Goal: Task Accomplishment & Management: Complete application form

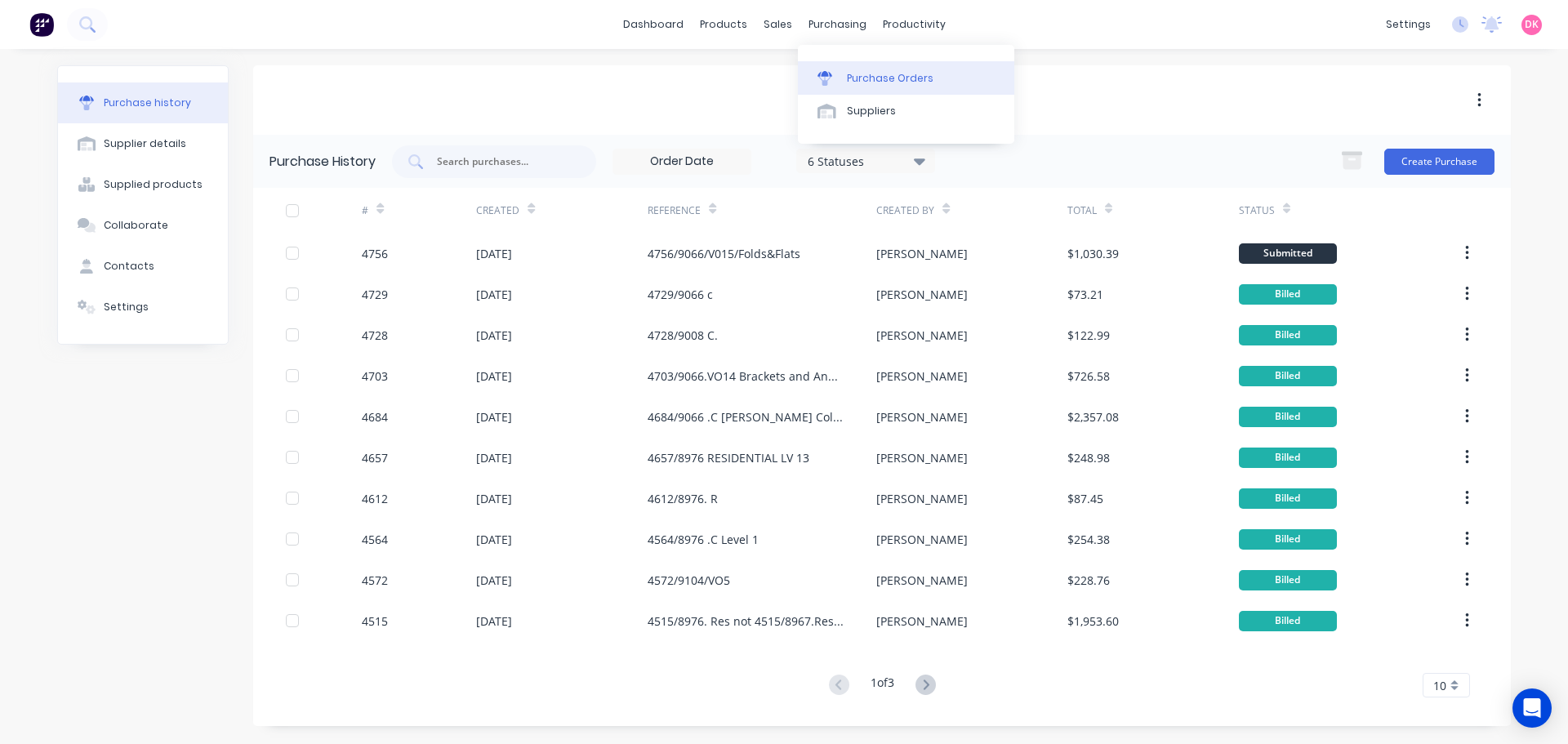
click at [870, 78] on div "Purchase Orders" at bounding box center [890, 78] width 86 height 14
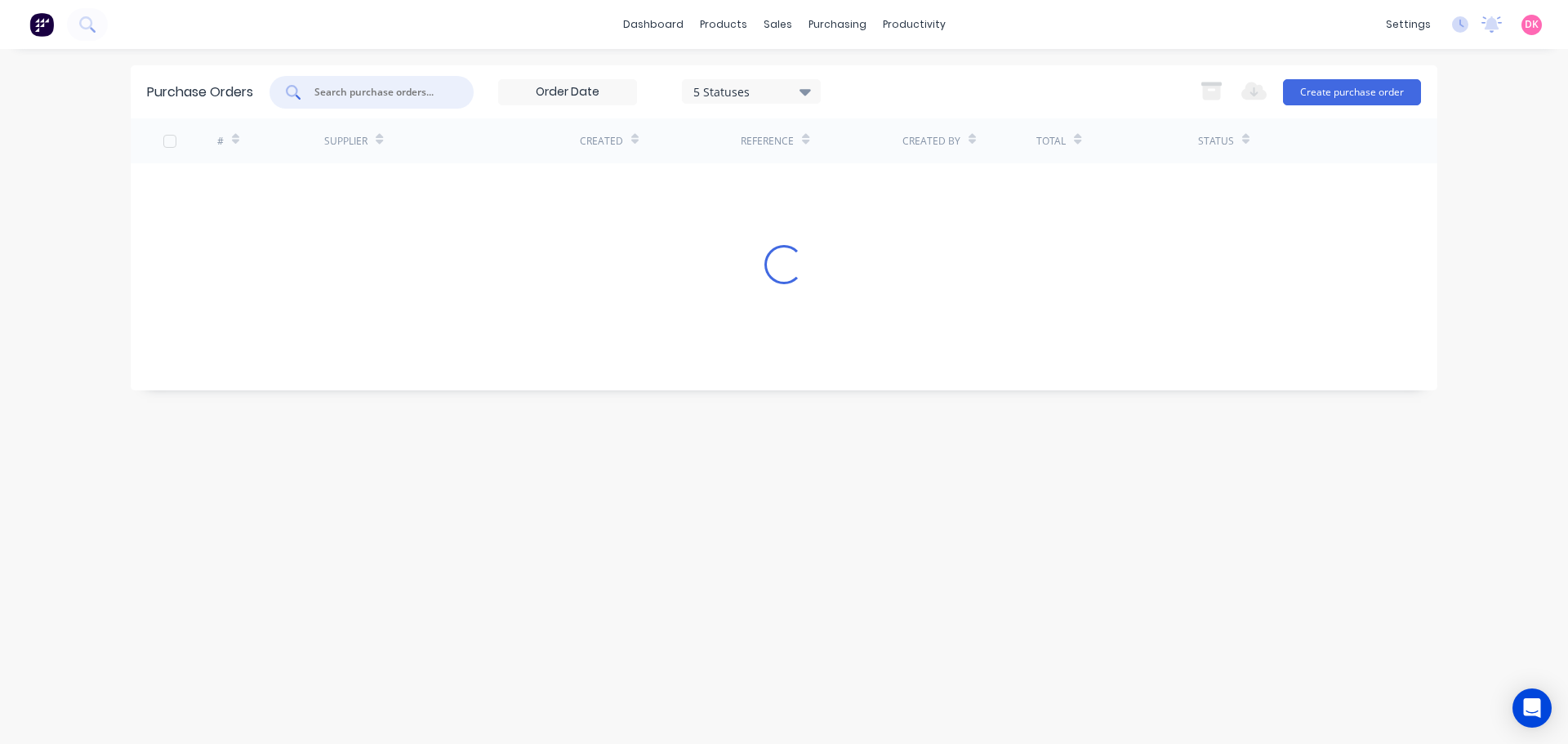
click at [371, 100] on input "text" at bounding box center [380, 92] width 136 height 16
type input "9"
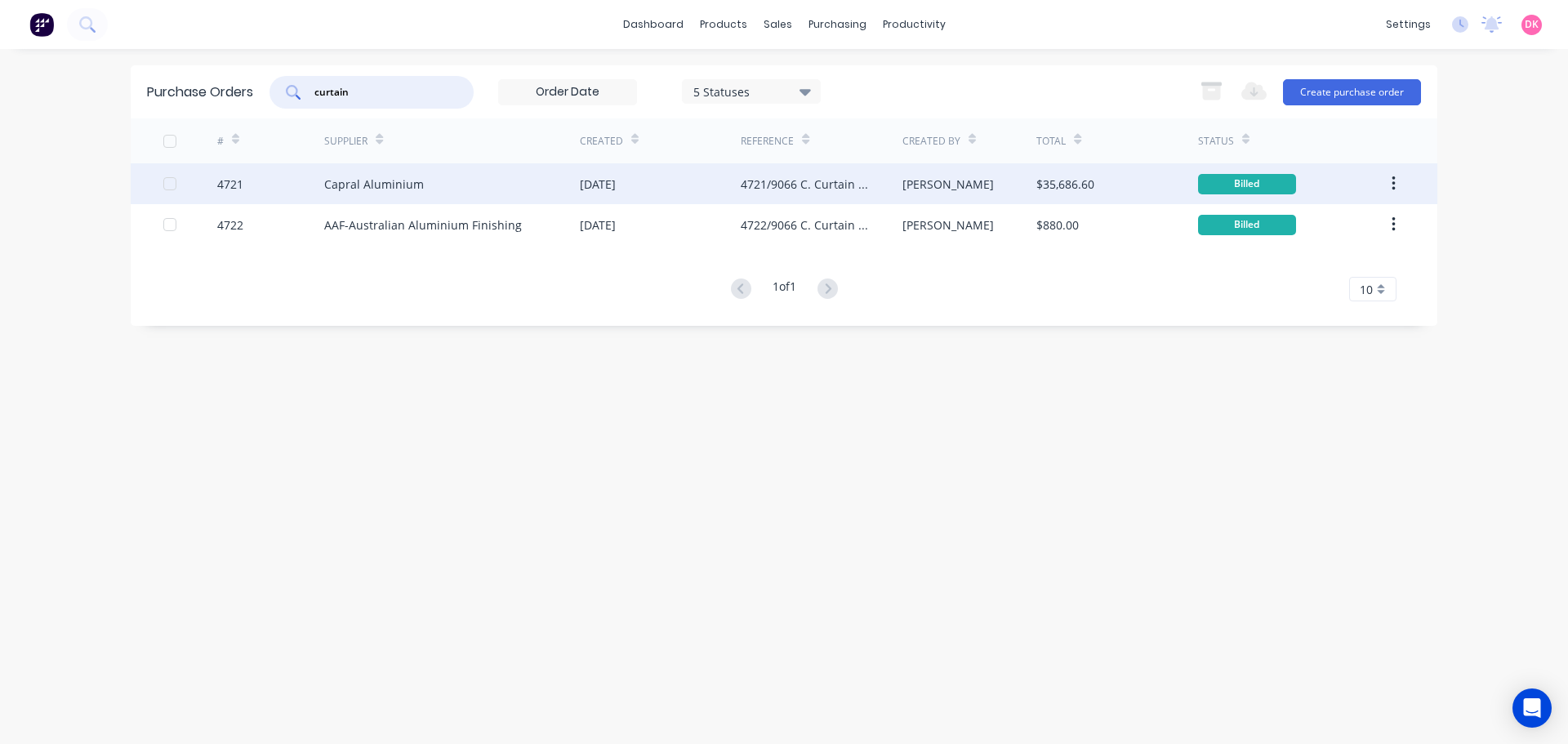
type input "curtain"
click at [647, 188] on div "[DATE]" at bounding box center [660, 184] width 161 height 41
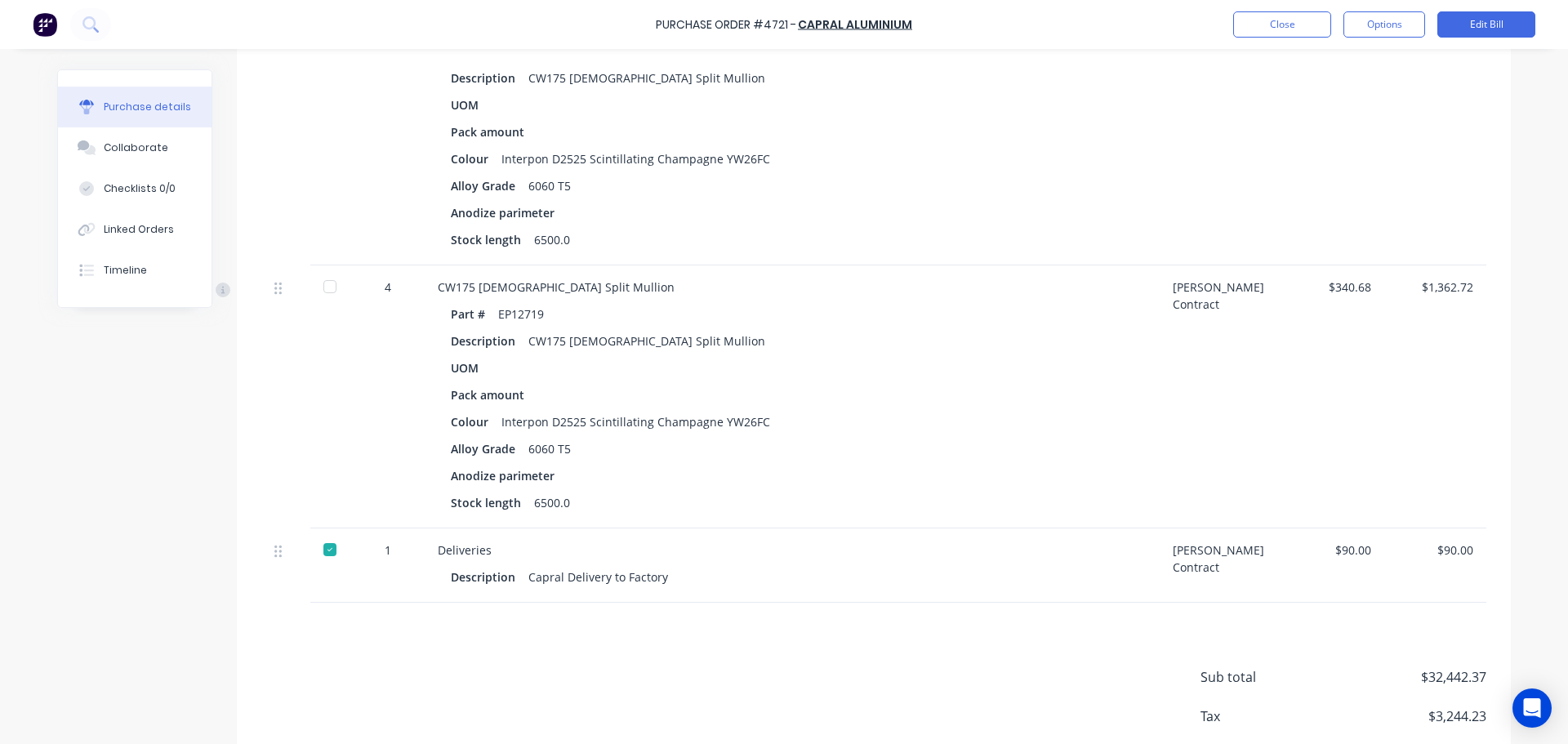
scroll to position [2884, 0]
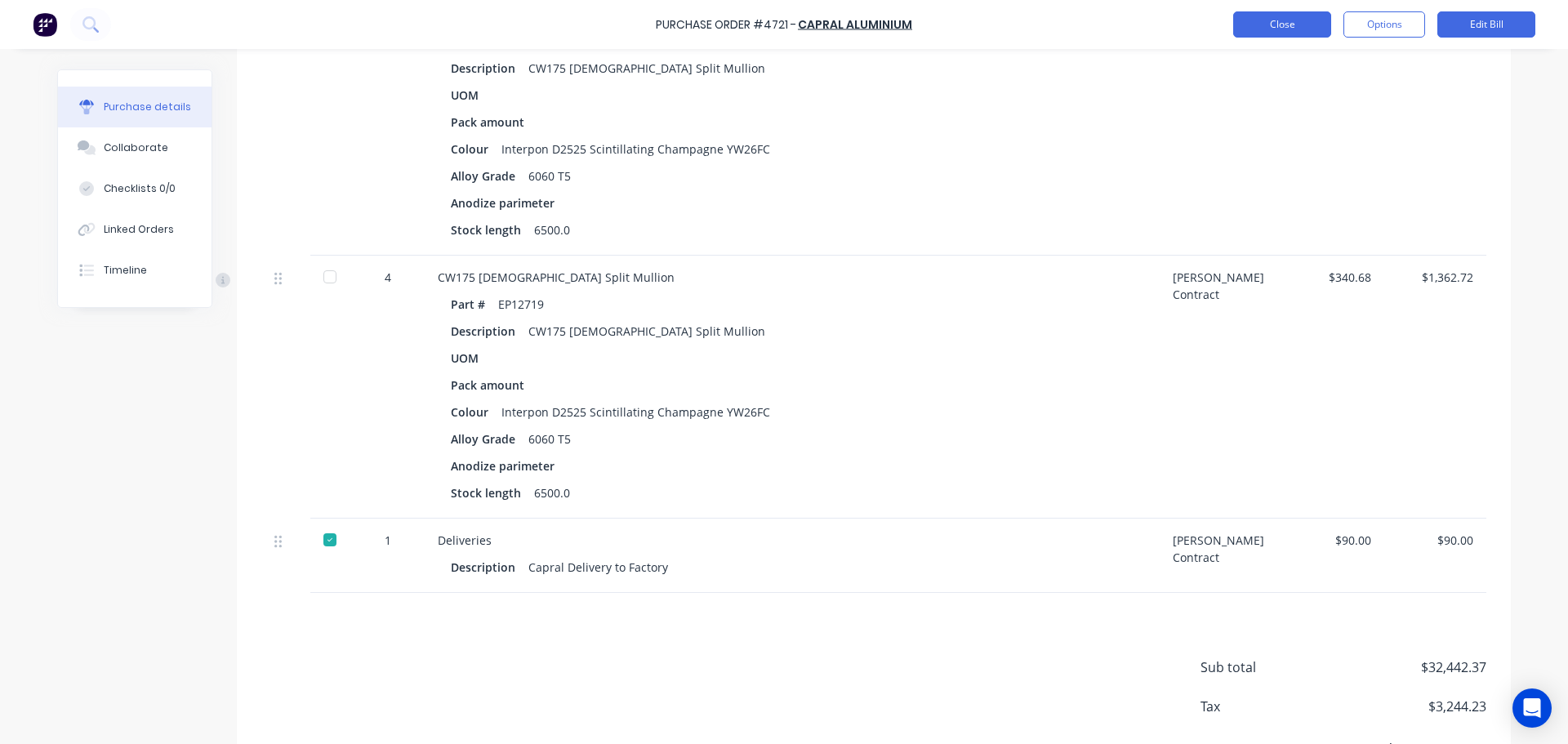
click at [1269, 31] on button "Close" at bounding box center [1283, 24] width 98 height 26
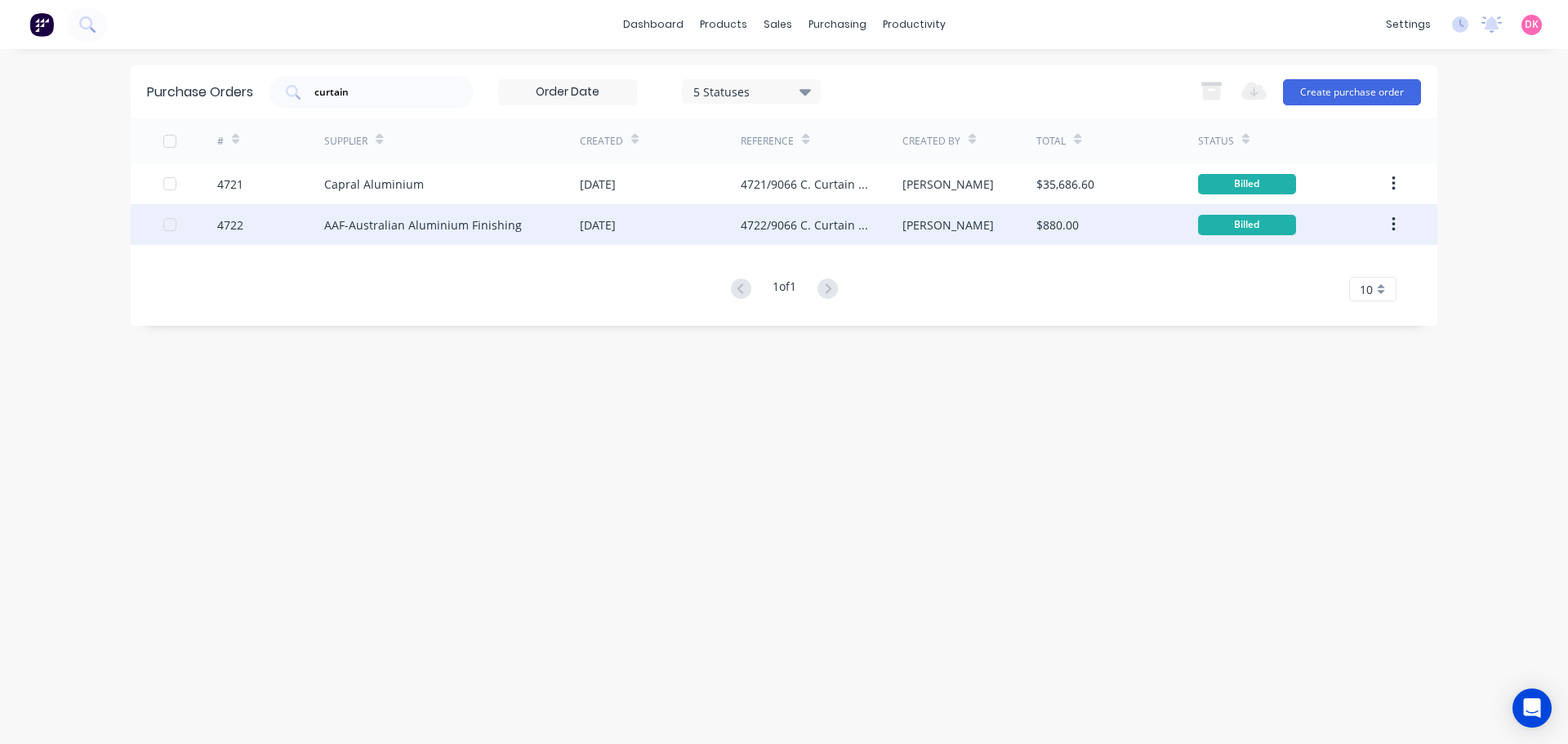
click at [446, 236] on div "AAF-Australian Aluminium Finishing" at bounding box center [452, 225] width 256 height 41
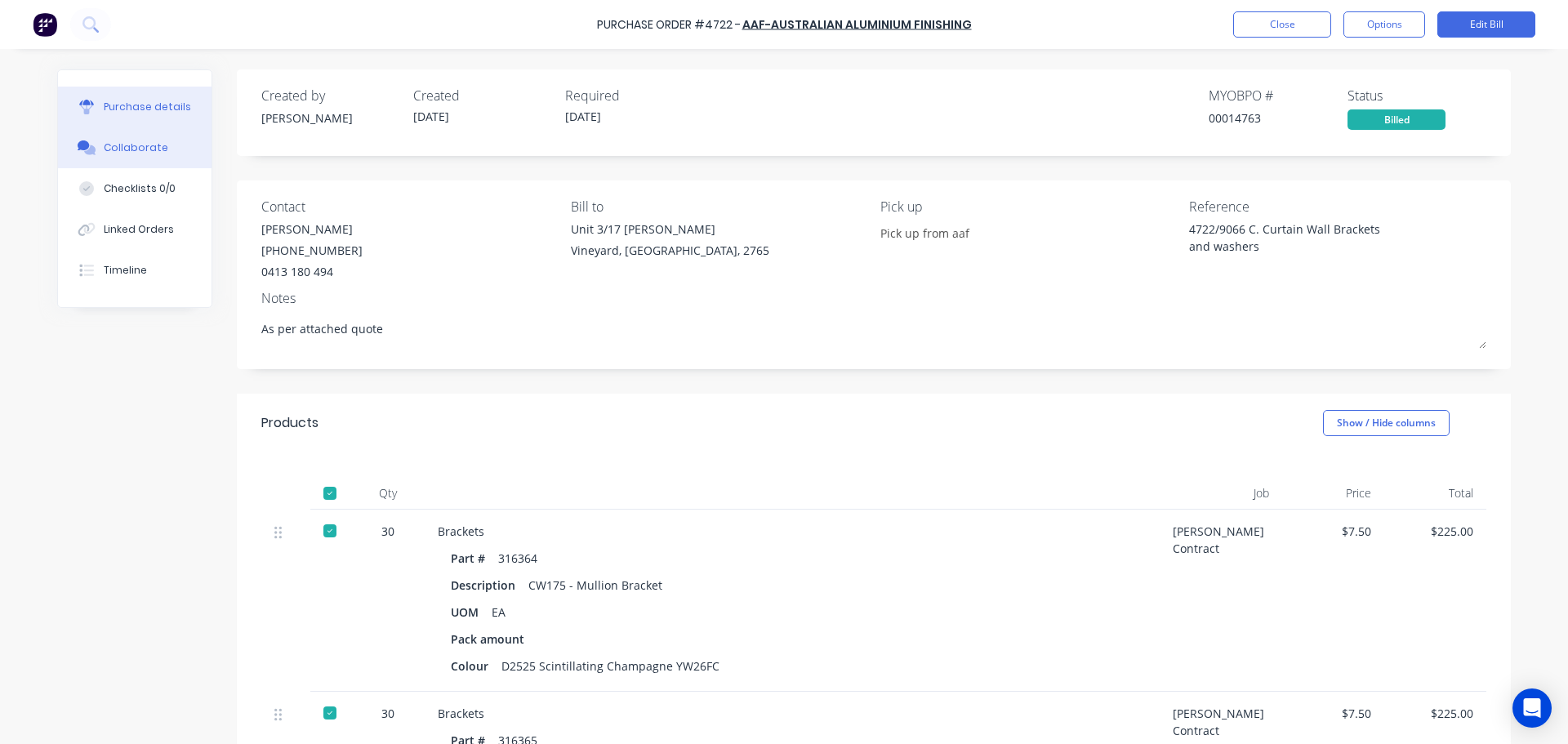
click at [121, 136] on button "Collaborate" at bounding box center [134, 147] width 153 height 41
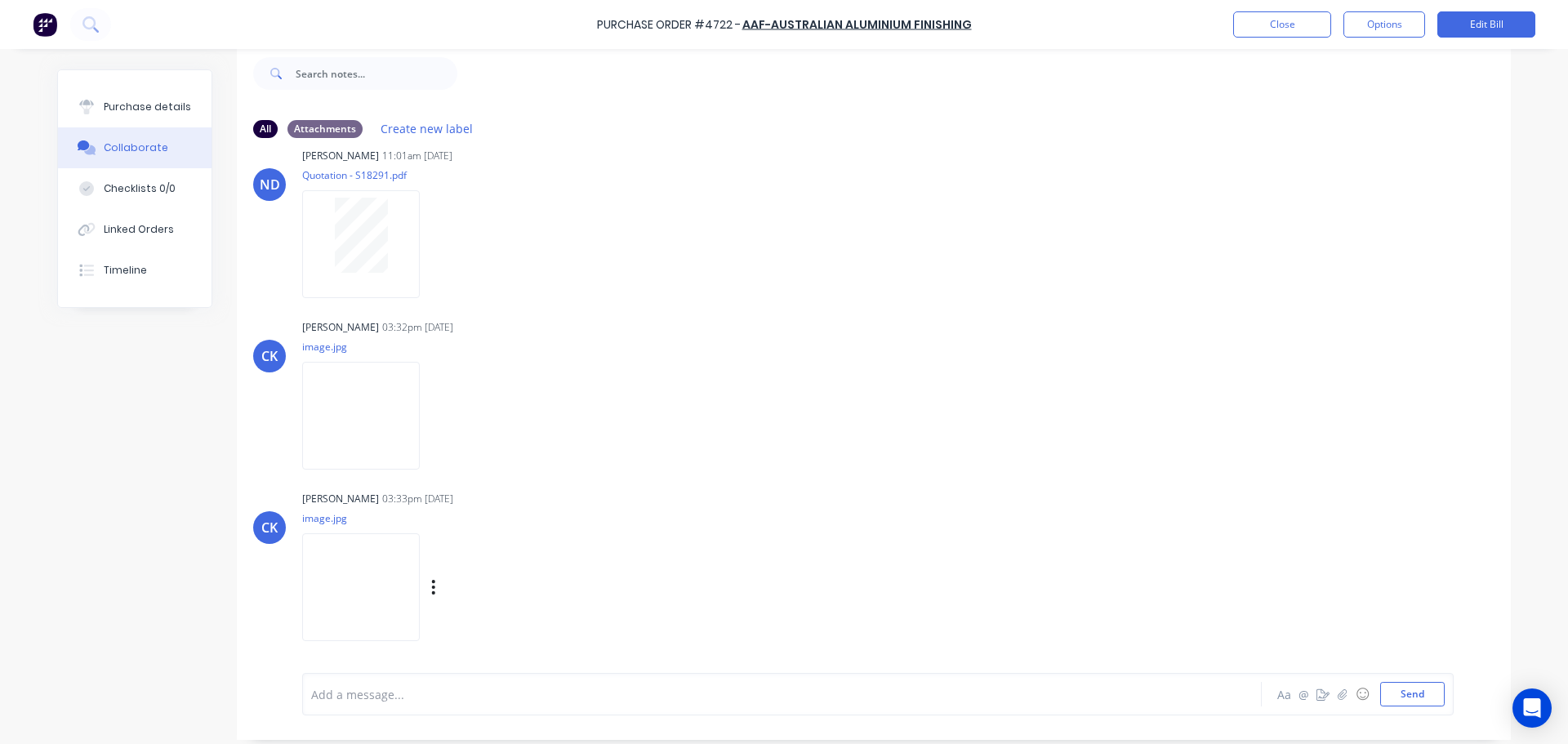
scroll to position [41, 0]
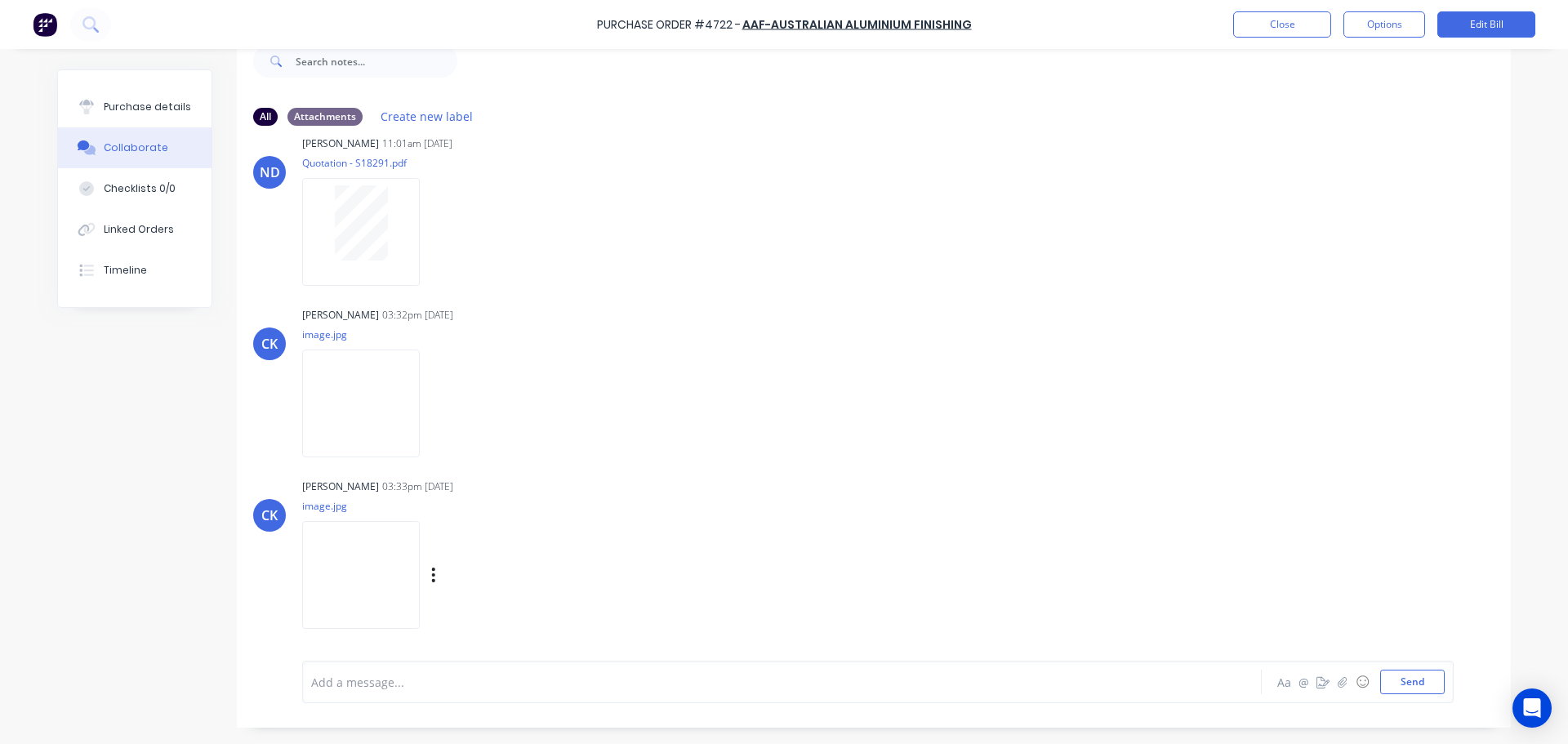
click at [346, 543] on img at bounding box center [361, 575] width 118 height 107
click at [337, 401] on img at bounding box center [361, 403] width 118 height 107
click at [154, 118] on button "Purchase details" at bounding box center [134, 107] width 153 height 41
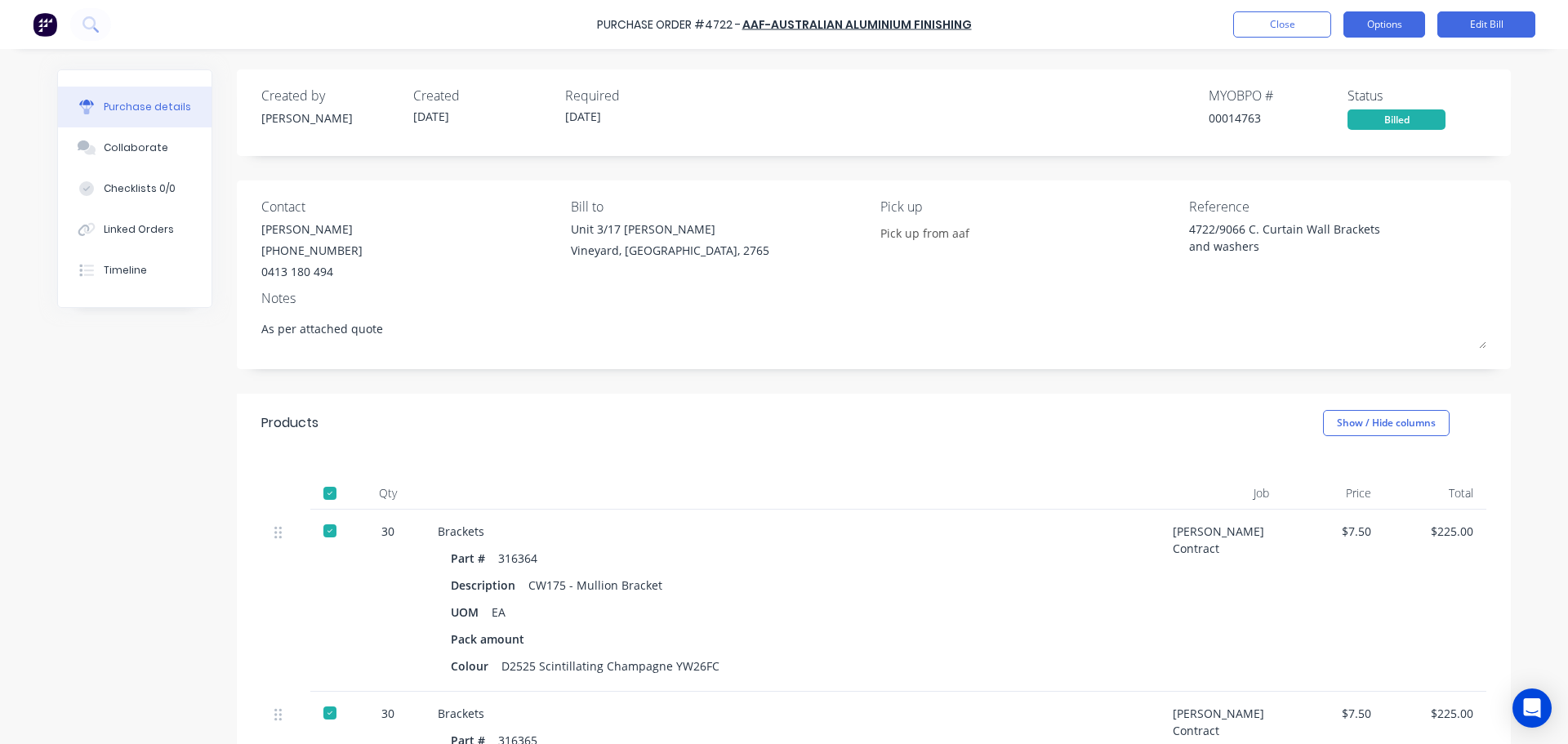
click at [1379, 36] on button "Options" at bounding box center [1384, 24] width 81 height 26
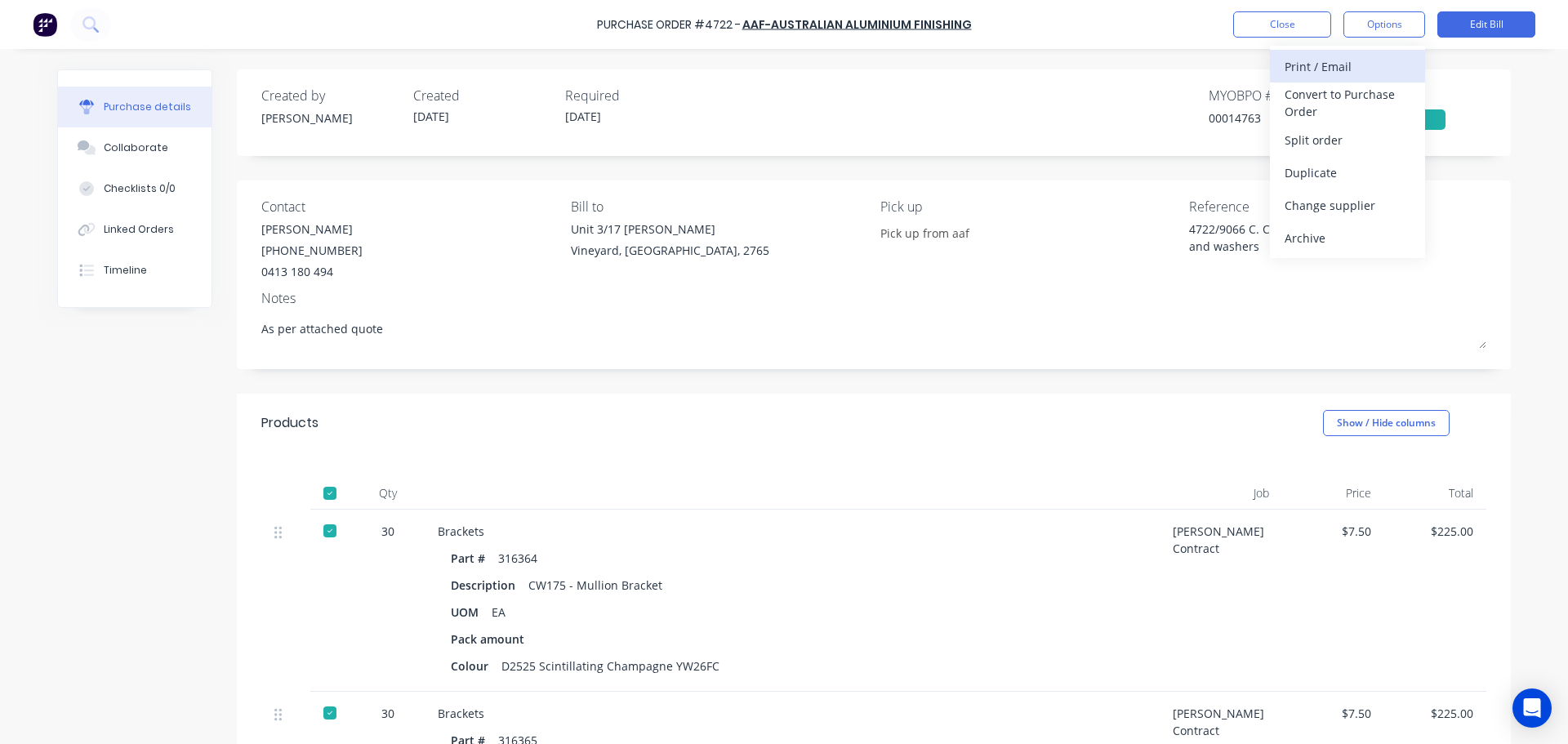
click at [1363, 69] on div "Print / Email" at bounding box center [1347, 67] width 125 height 24
click at [1367, 101] on div "With pricing" at bounding box center [1347, 99] width 125 height 24
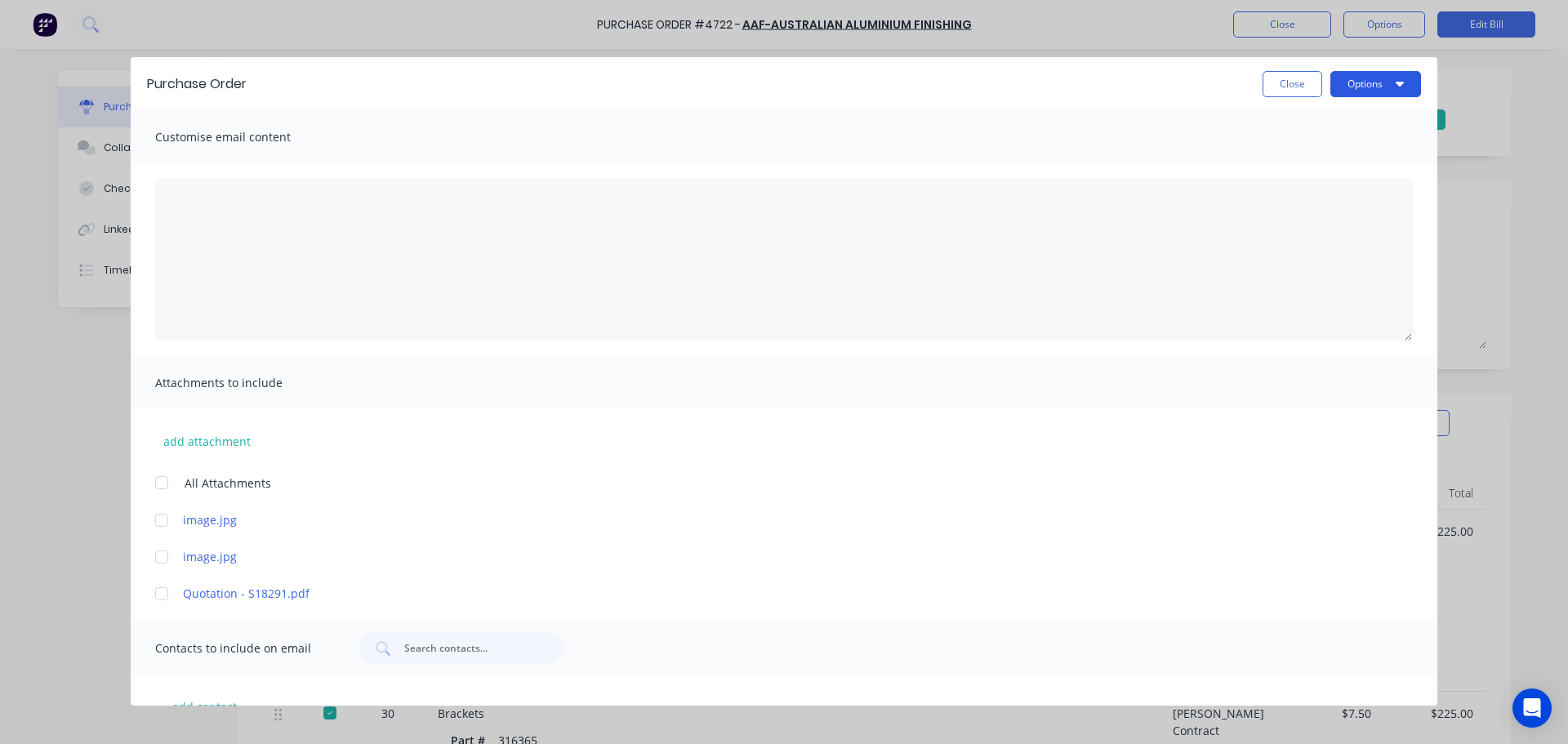
click at [1364, 80] on button "Options" at bounding box center [1375, 84] width 91 height 26
click at [1323, 146] on button "Print" at bounding box center [1343, 158] width 155 height 33
click at [1289, 87] on button "Close" at bounding box center [1292, 84] width 59 height 26
type textarea "x"
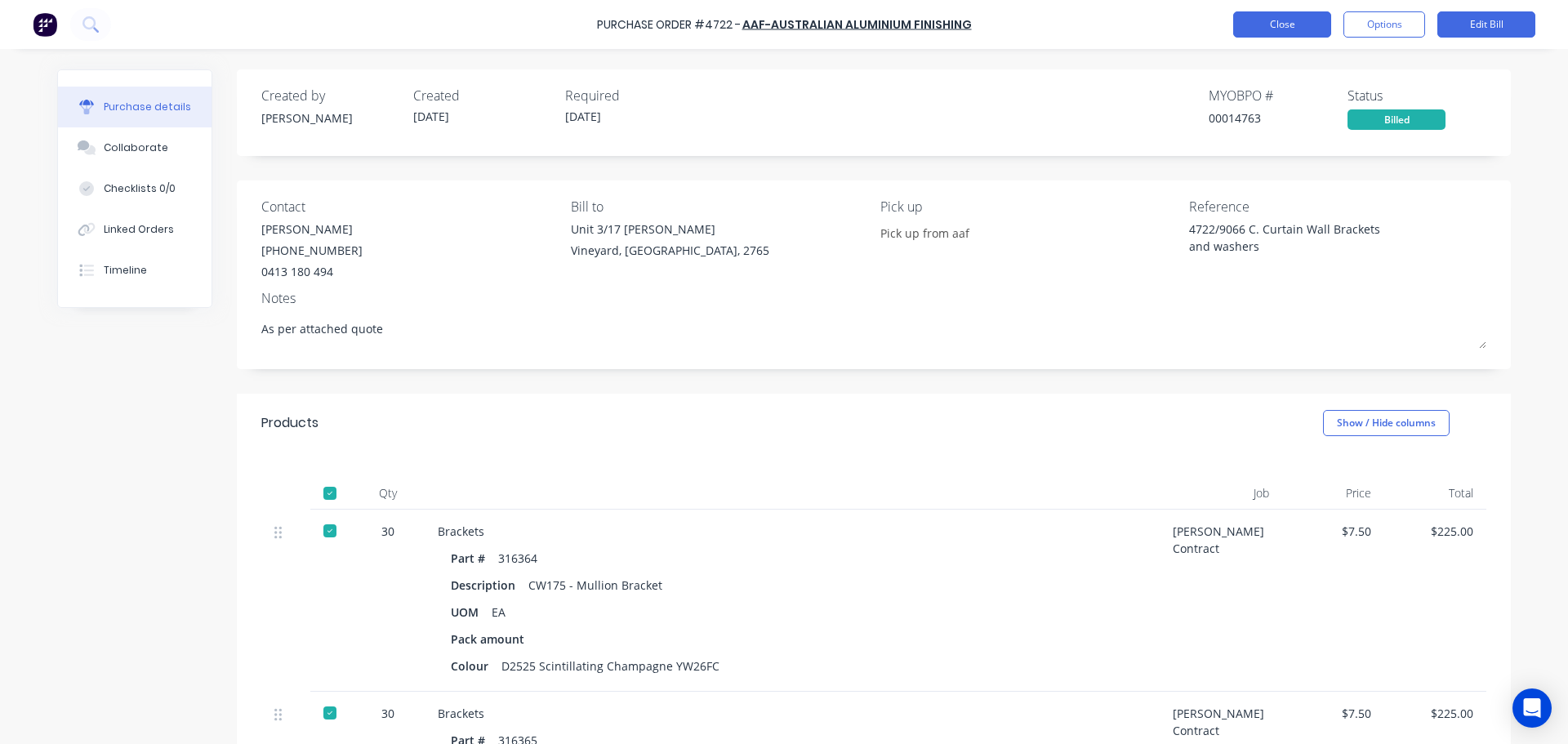
click at [1274, 30] on button "Close" at bounding box center [1283, 24] width 98 height 26
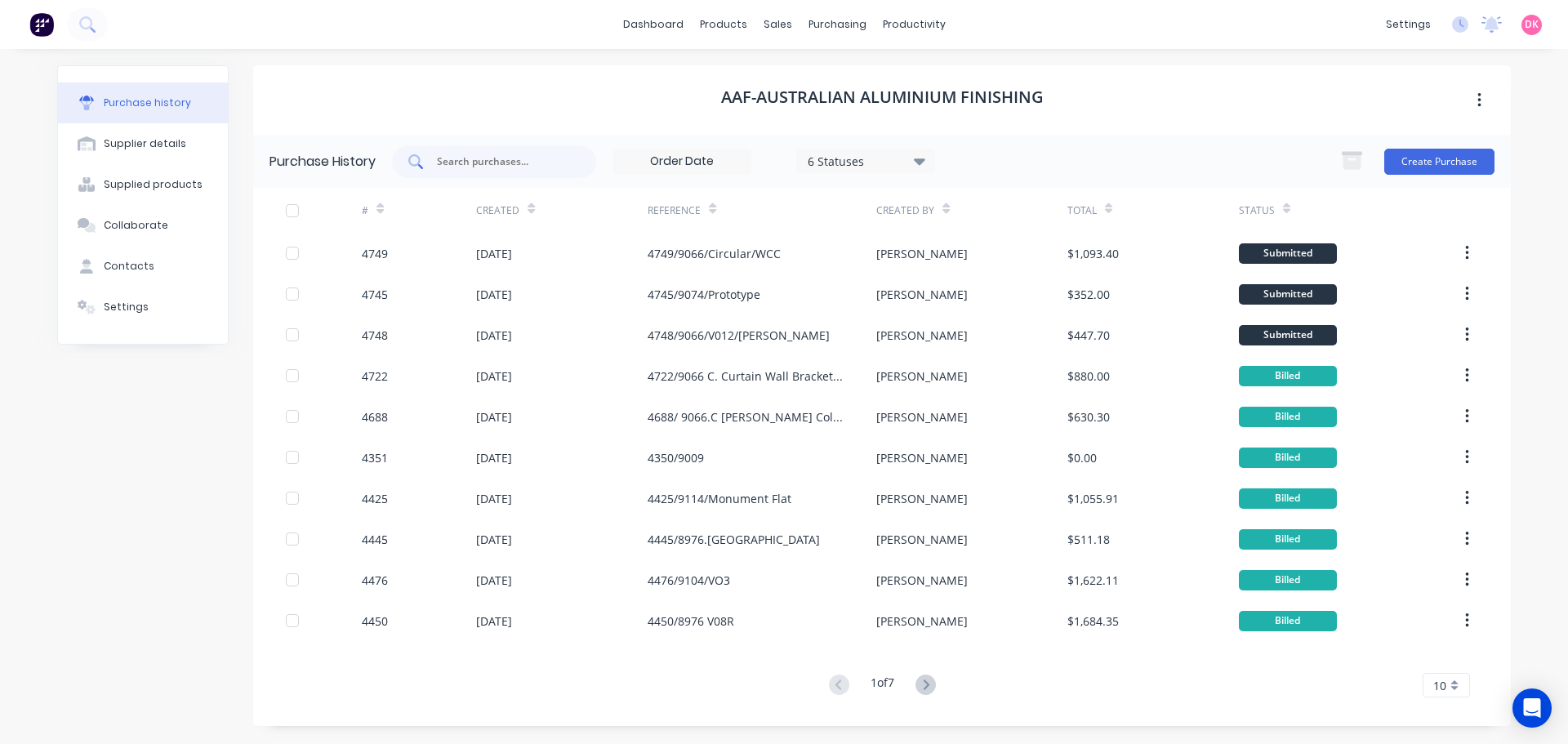
click at [493, 153] on input "text" at bounding box center [503, 161] width 136 height 16
click at [511, 166] on input "text" at bounding box center [503, 161] width 136 height 16
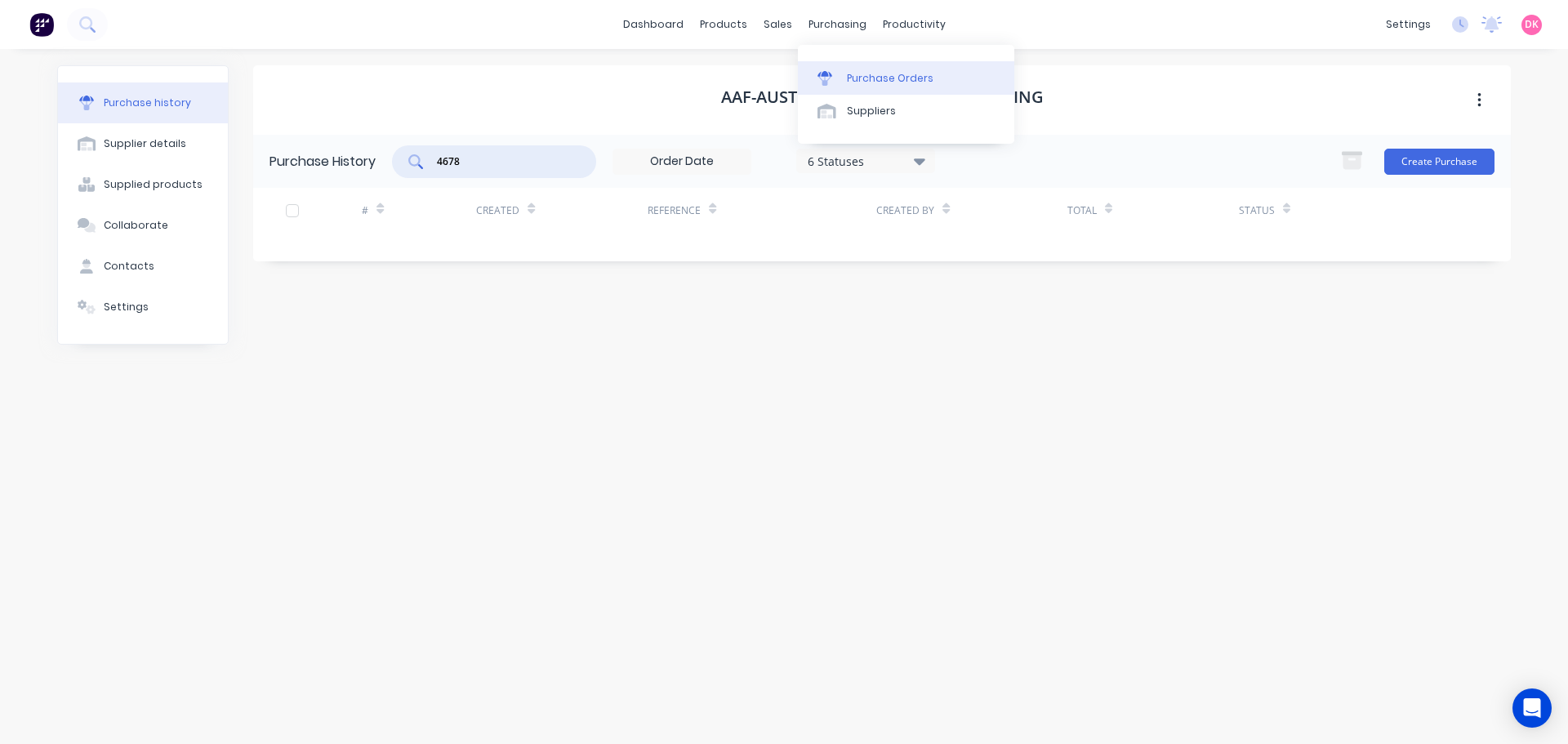
type input "4678"
click at [882, 82] on div "Purchase Orders" at bounding box center [890, 78] width 86 height 14
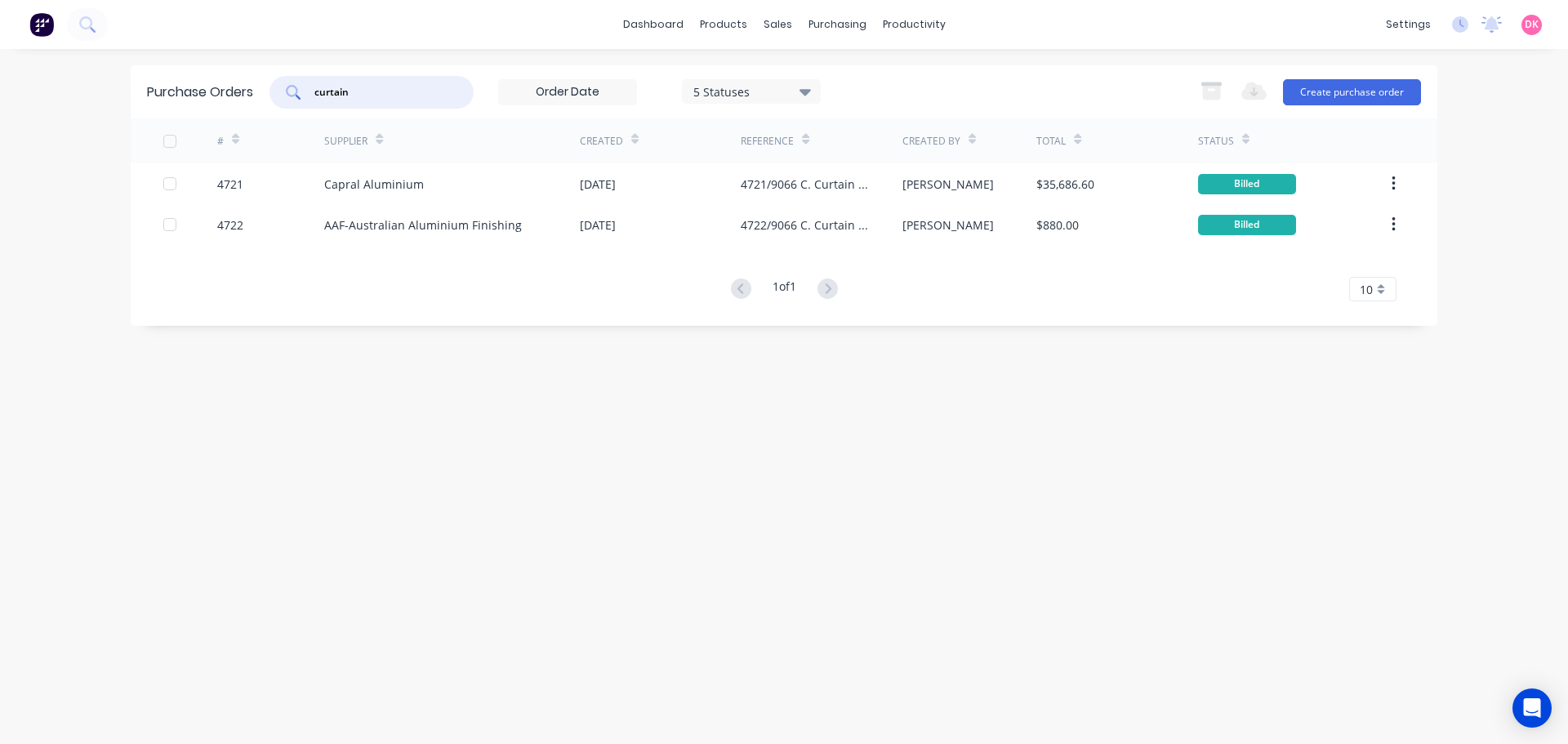
drag, startPoint x: 373, startPoint y: 97, endPoint x: 262, endPoint y: 75, distance: 113.2
click at [262, 75] on div "Purchase Orders curtain 5 Statuses 5 Statuses Export to Excel (XLSX) Create pur…" at bounding box center [784, 92] width 1306 height 53
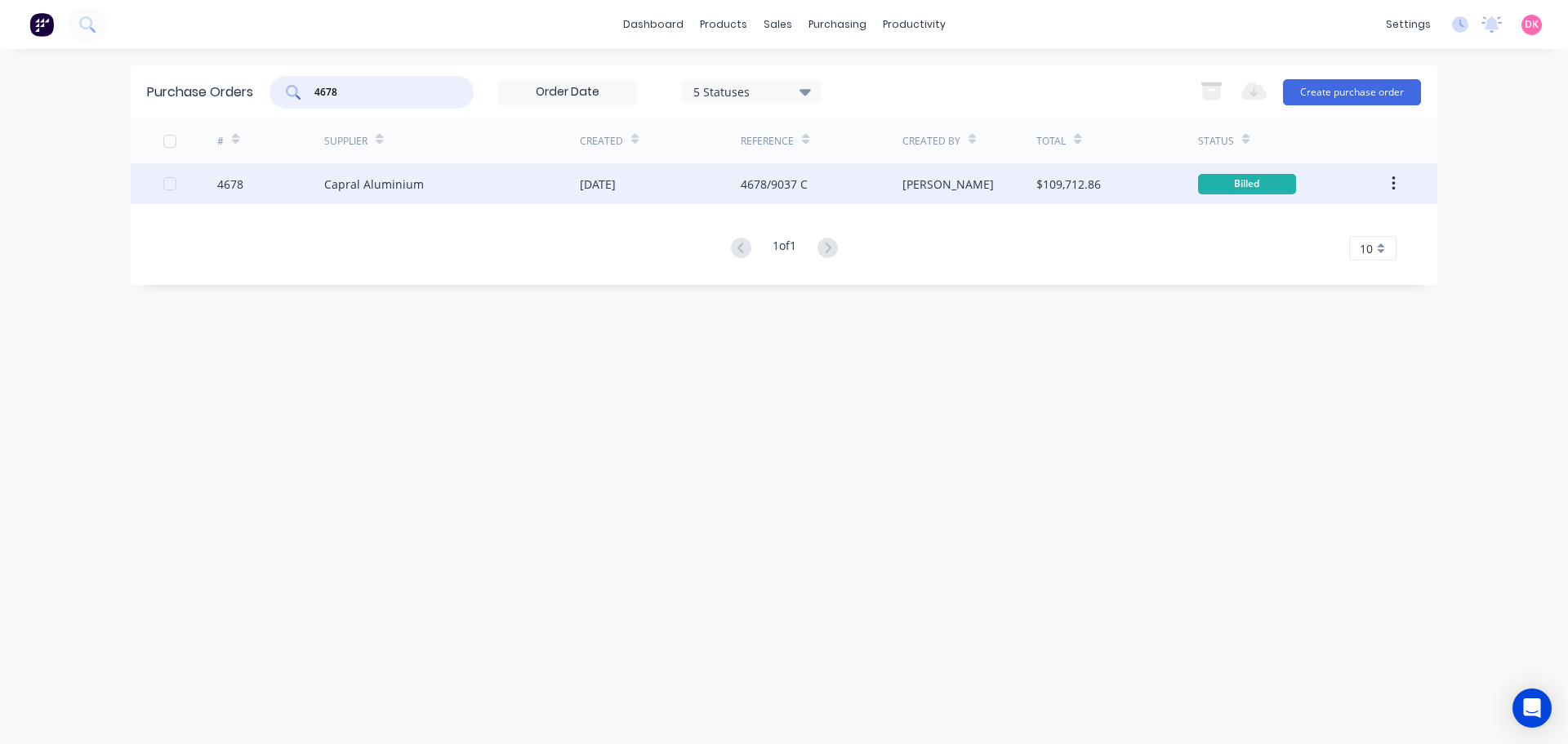
type input "4678"
click at [408, 182] on div "Capral Aluminium" at bounding box center [374, 184] width 100 height 17
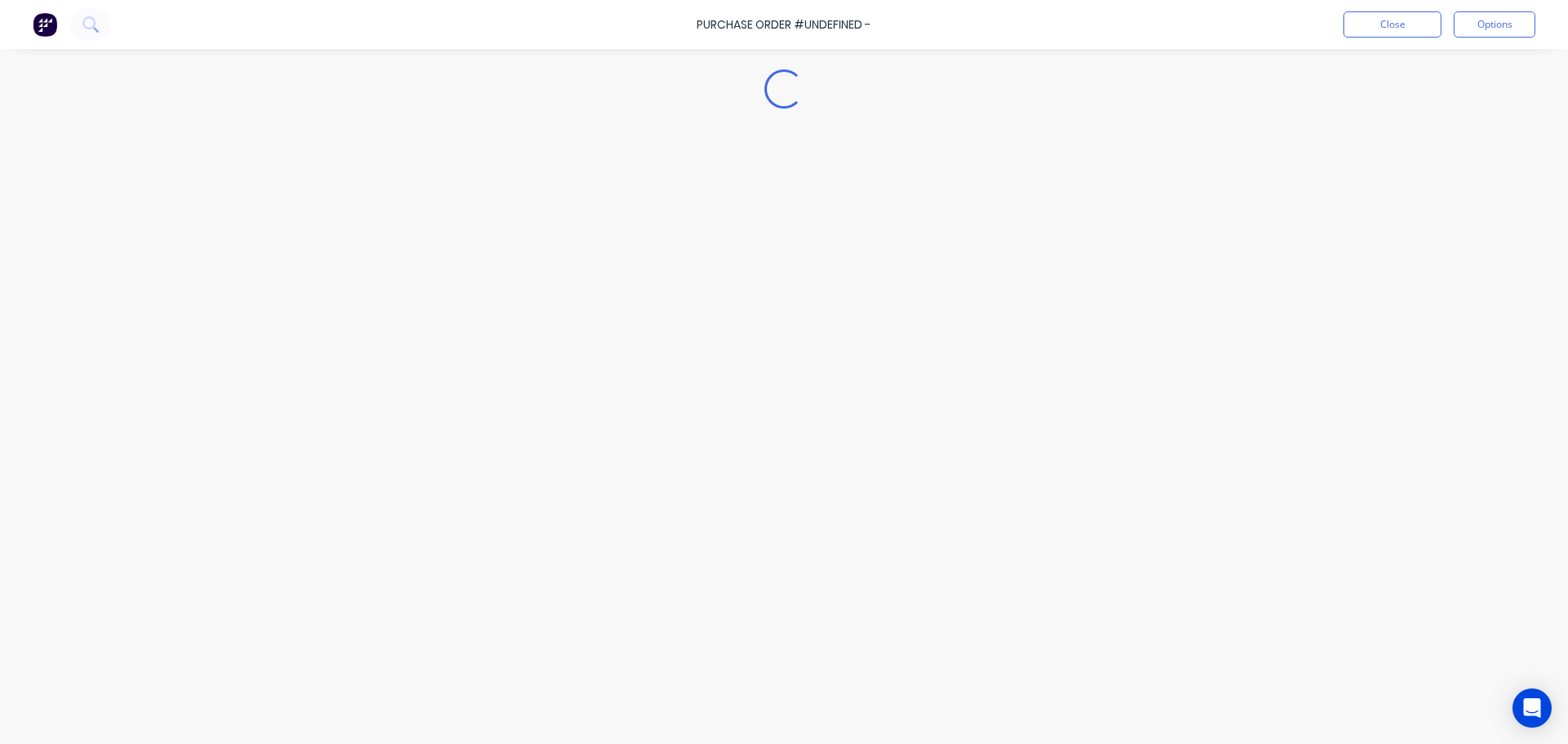
type textarea "x"
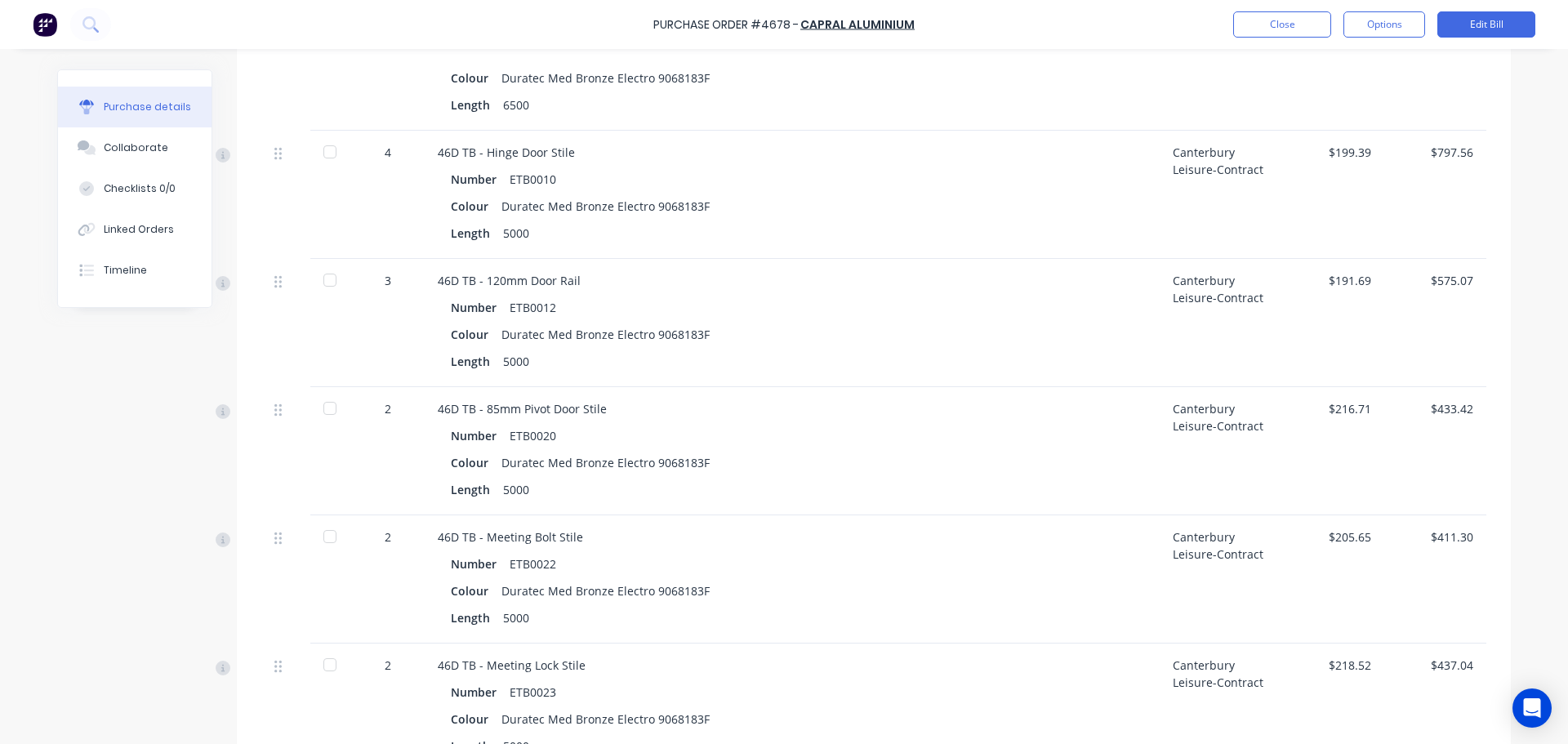
scroll to position [2614, 0]
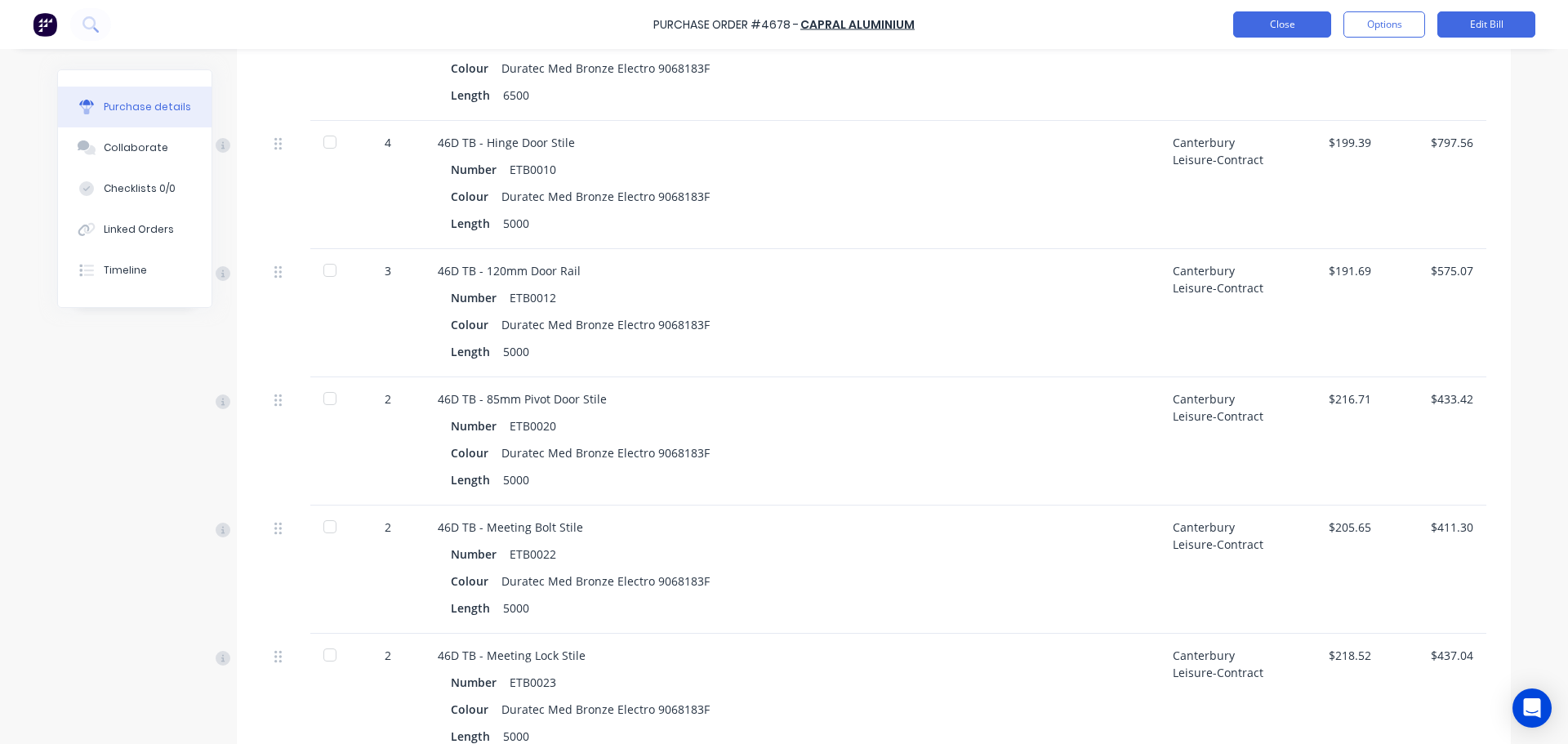
click at [1294, 28] on button "Close" at bounding box center [1283, 24] width 98 height 26
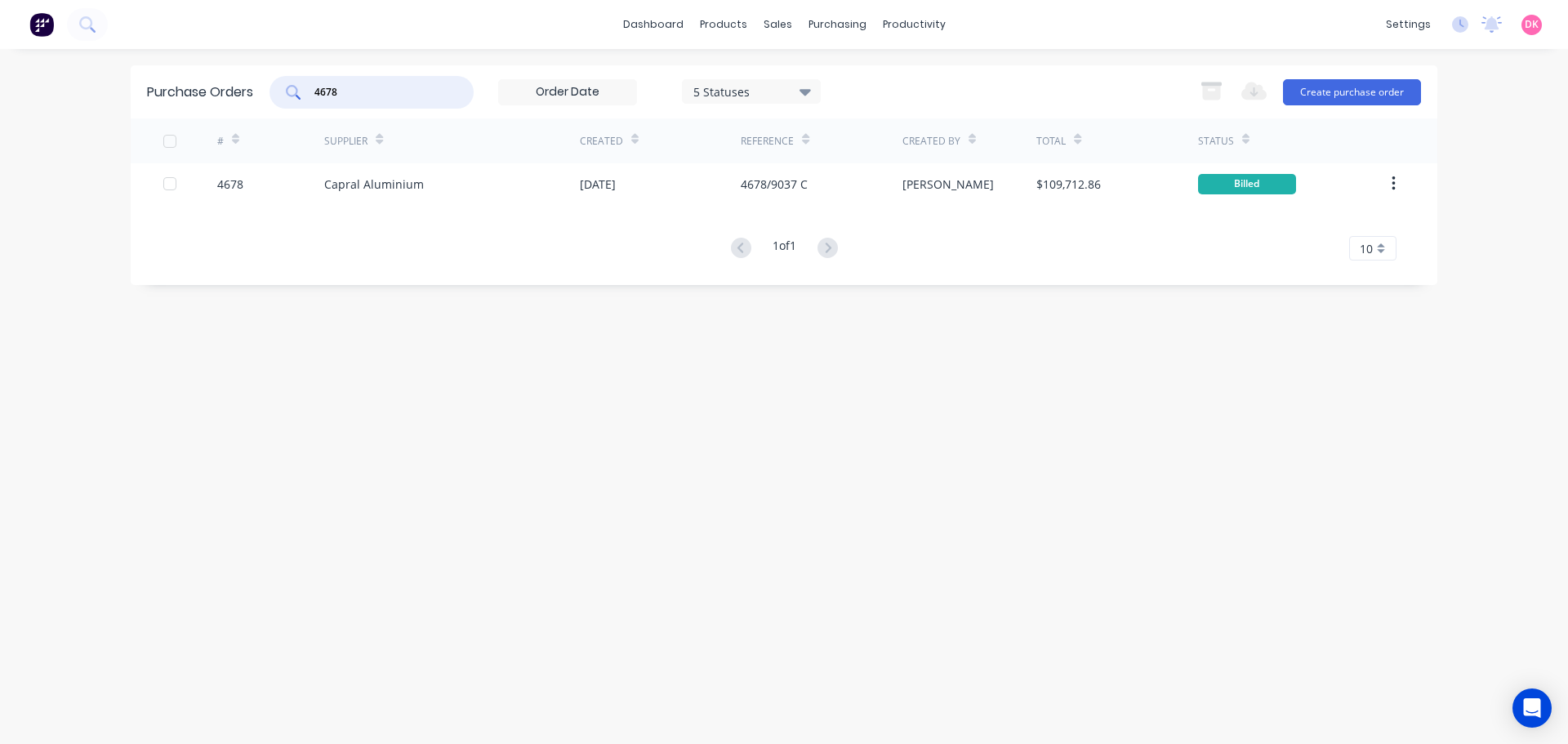
drag, startPoint x: 388, startPoint y: 96, endPoint x: 216, endPoint y: 82, distance: 172.6
click at [216, 82] on div "Purchase Orders 4678 5 Statuses 5 Statuses Export to Excel (XLSX) Create purcha…" at bounding box center [784, 92] width 1306 height 53
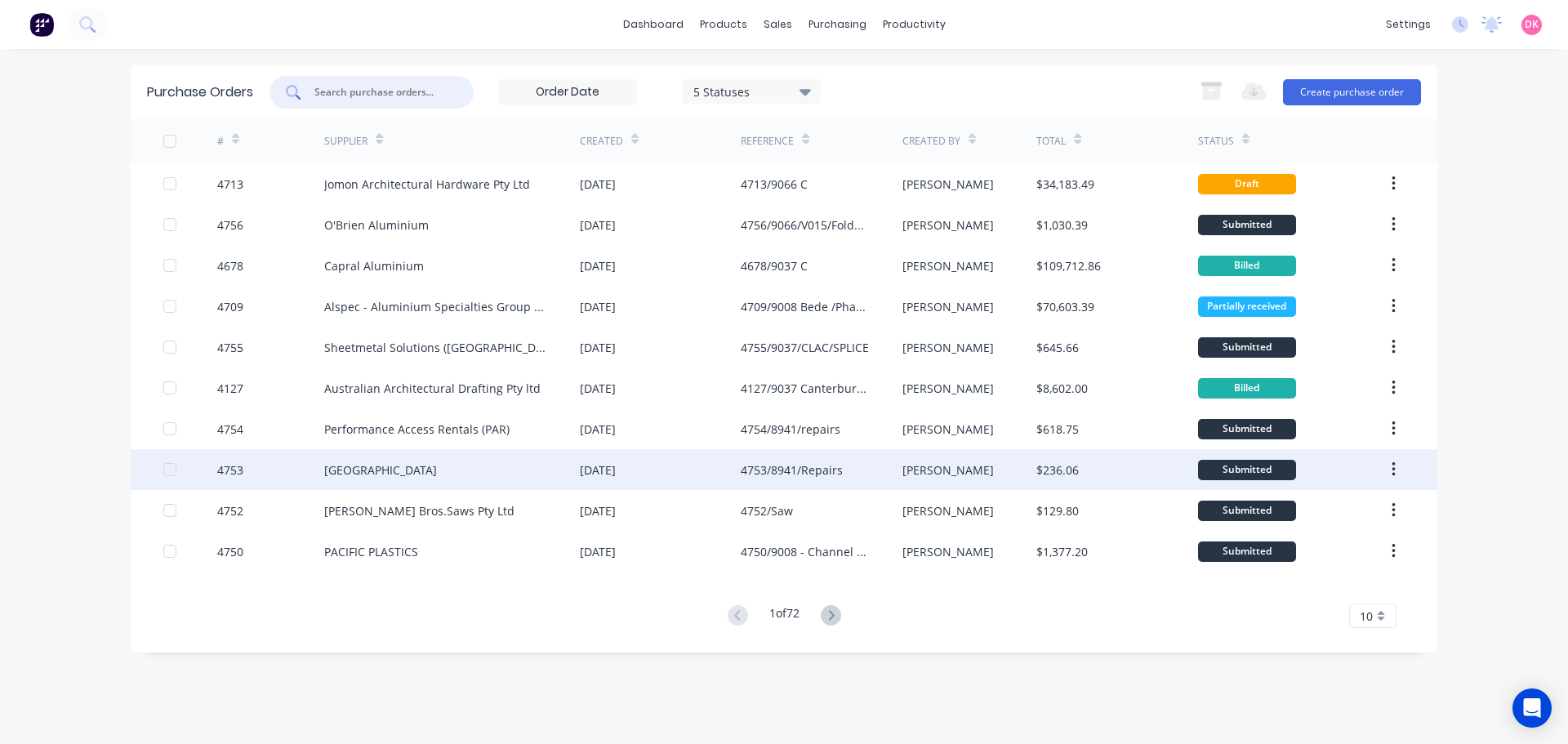
click at [788, 485] on div "4753/8941/Repairs" at bounding box center [821, 469] width 161 height 41
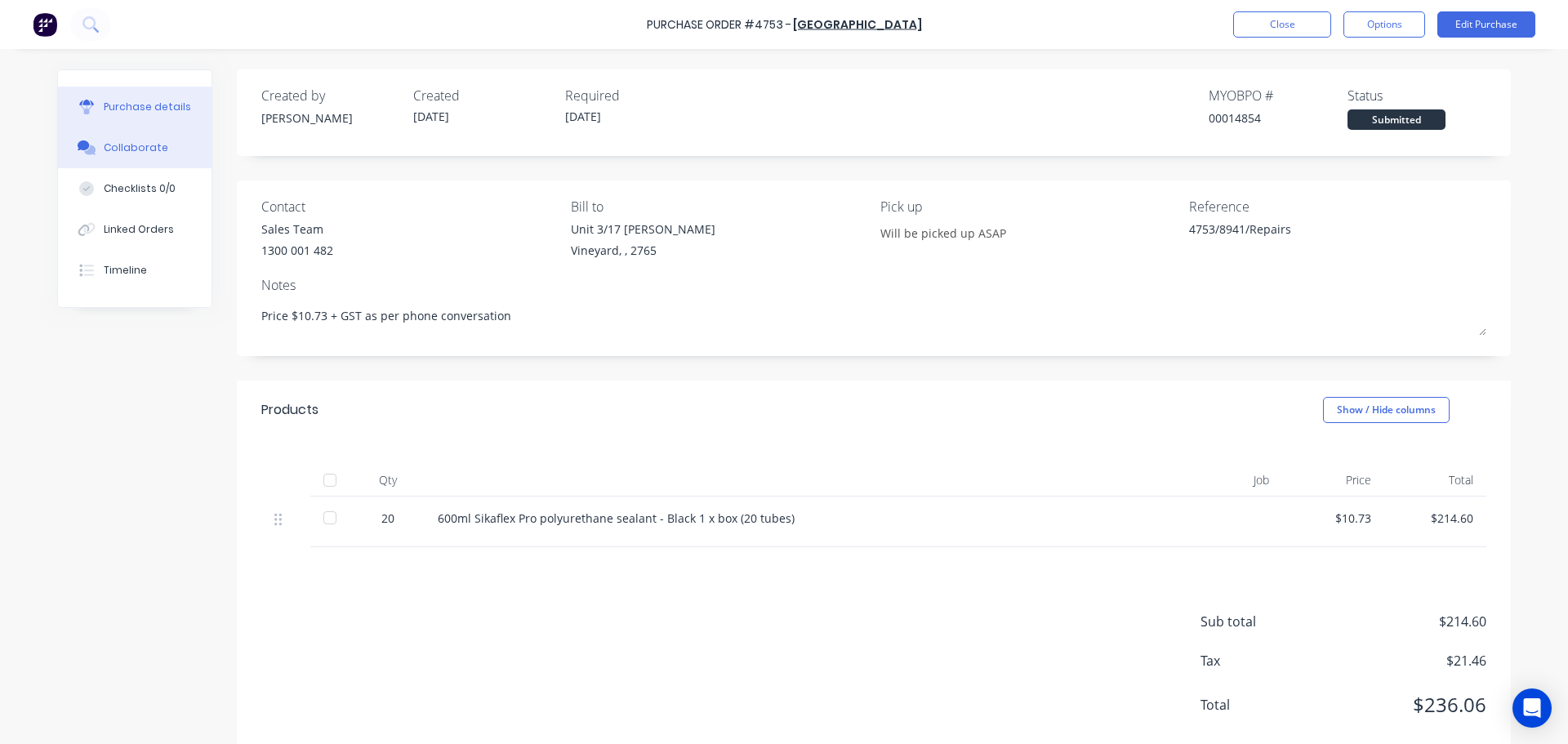
click at [152, 138] on button "Collaborate" at bounding box center [134, 147] width 153 height 41
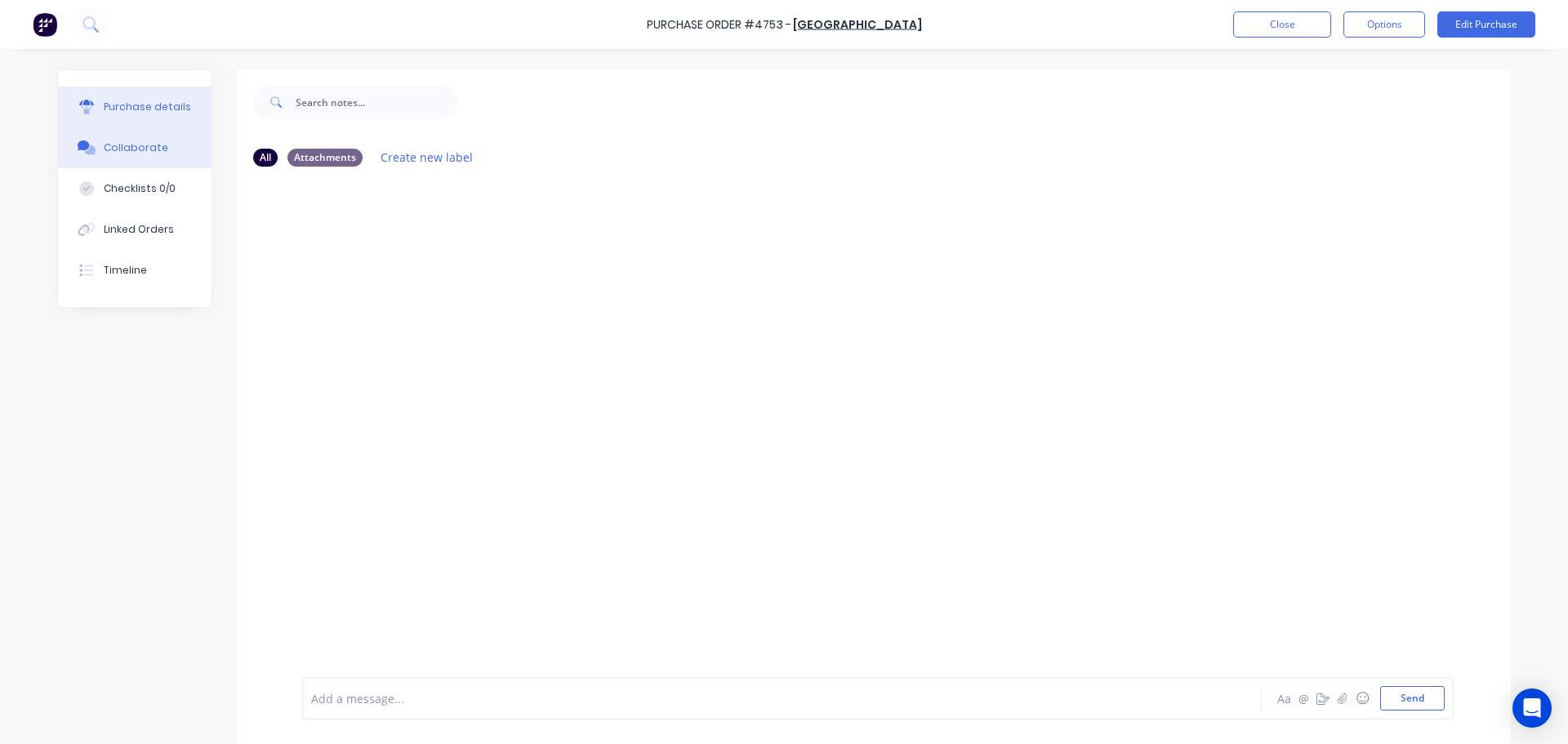
click at [130, 115] on button "Purchase details" at bounding box center [134, 107] width 153 height 41
type textarea "x"
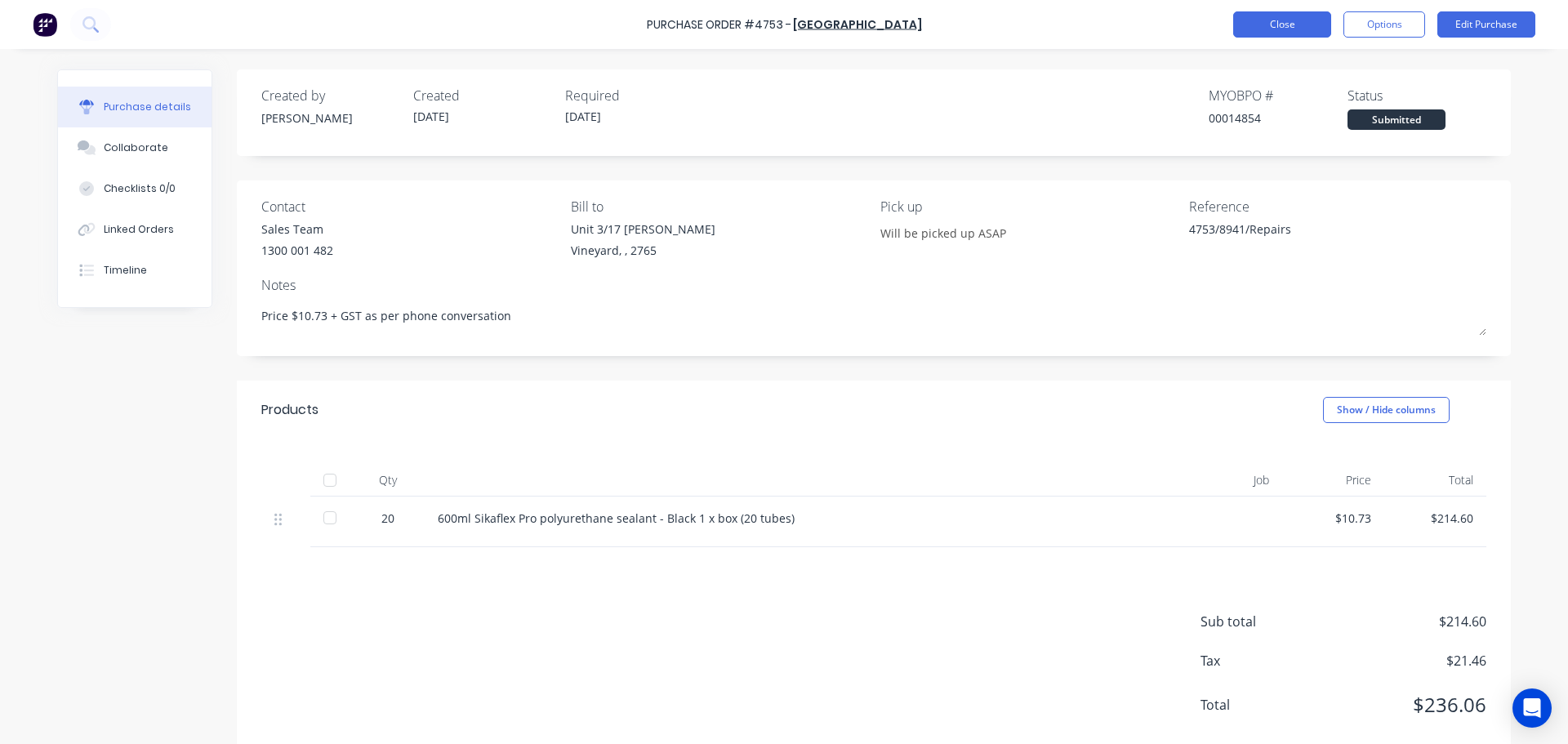
click at [1275, 17] on button "Close" at bounding box center [1283, 24] width 98 height 26
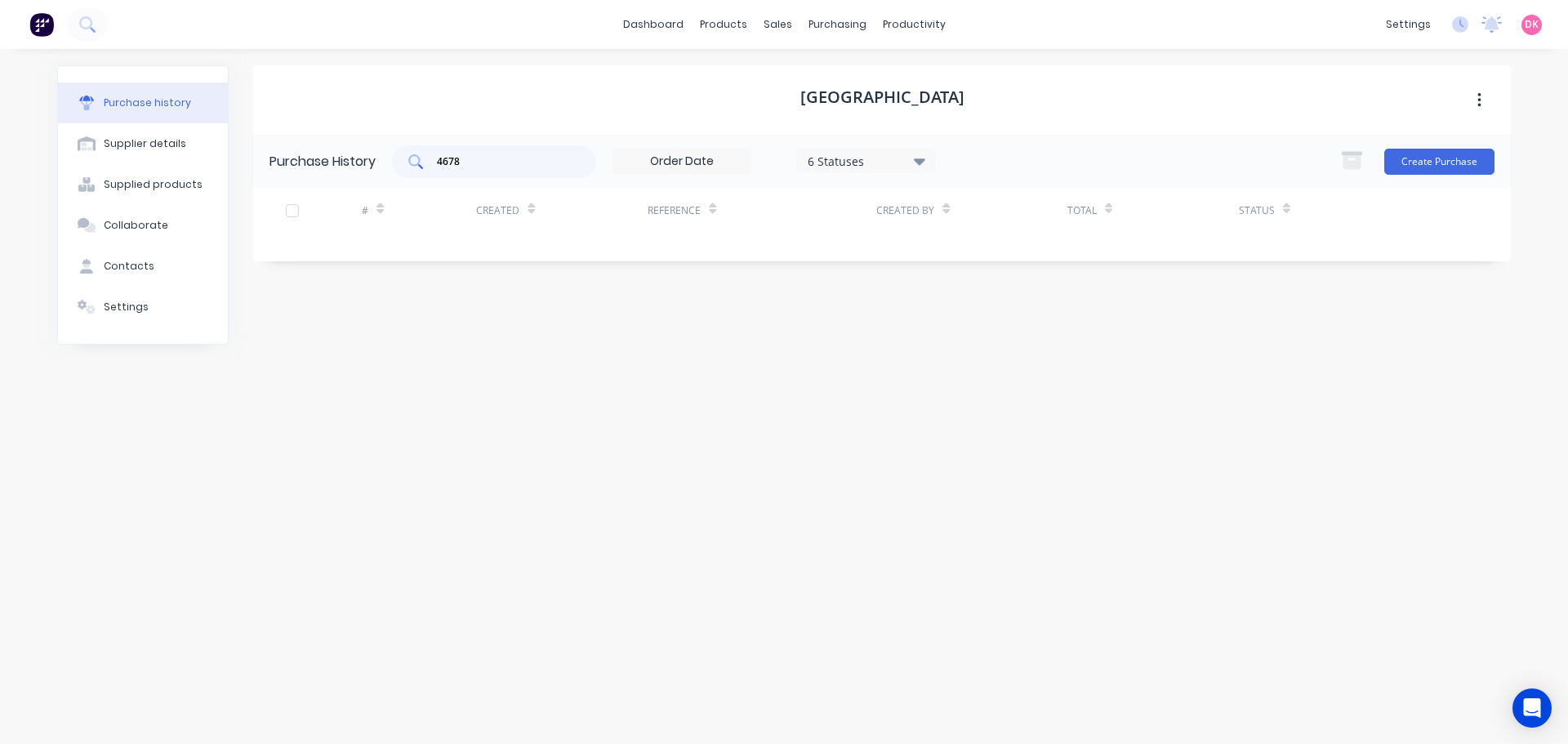
click at [480, 167] on input "4678" at bounding box center [503, 161] width 136 height 16
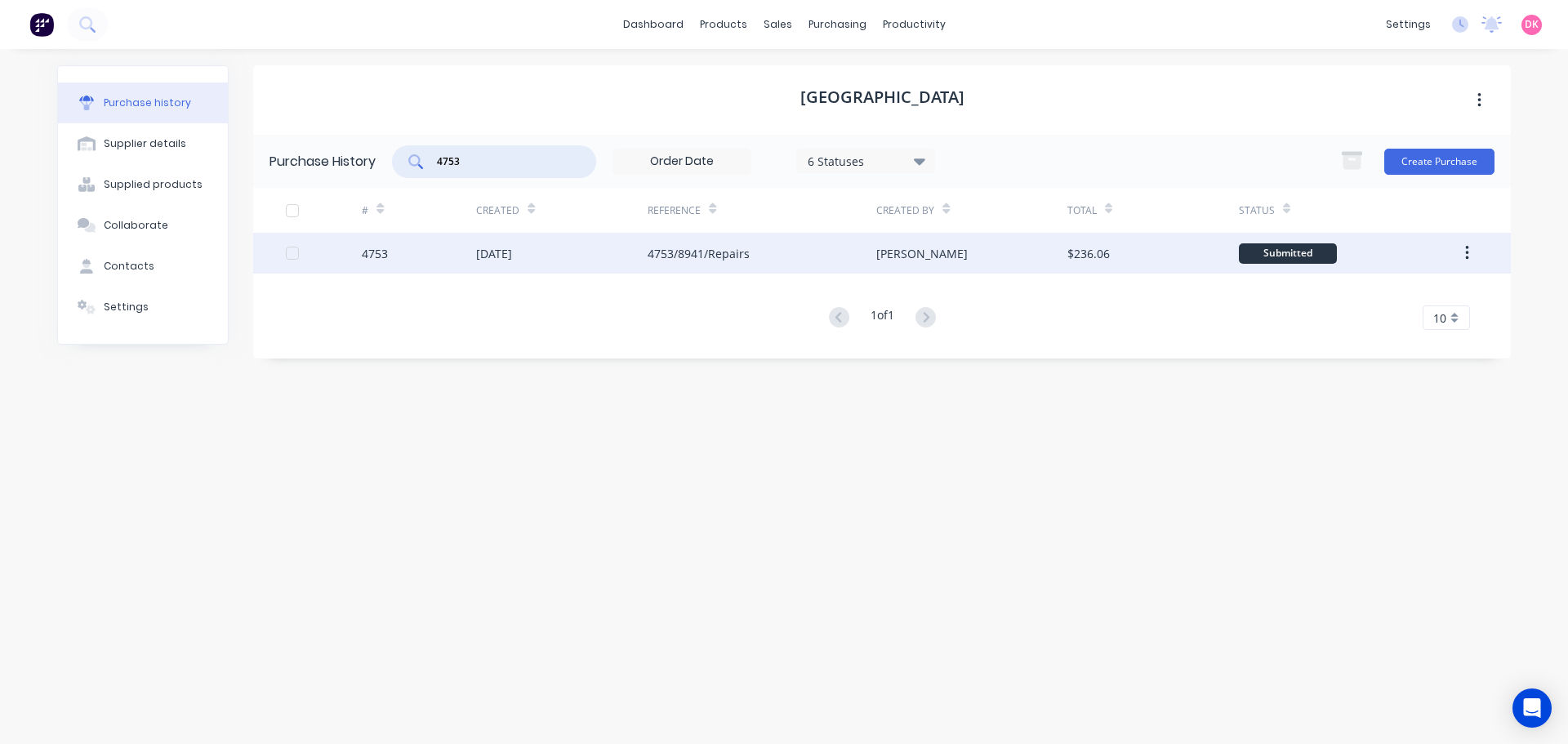
type input "4753"
click at [512, 257] on div "[DATE]" at bounding box center [494, 253] width 36 height 17
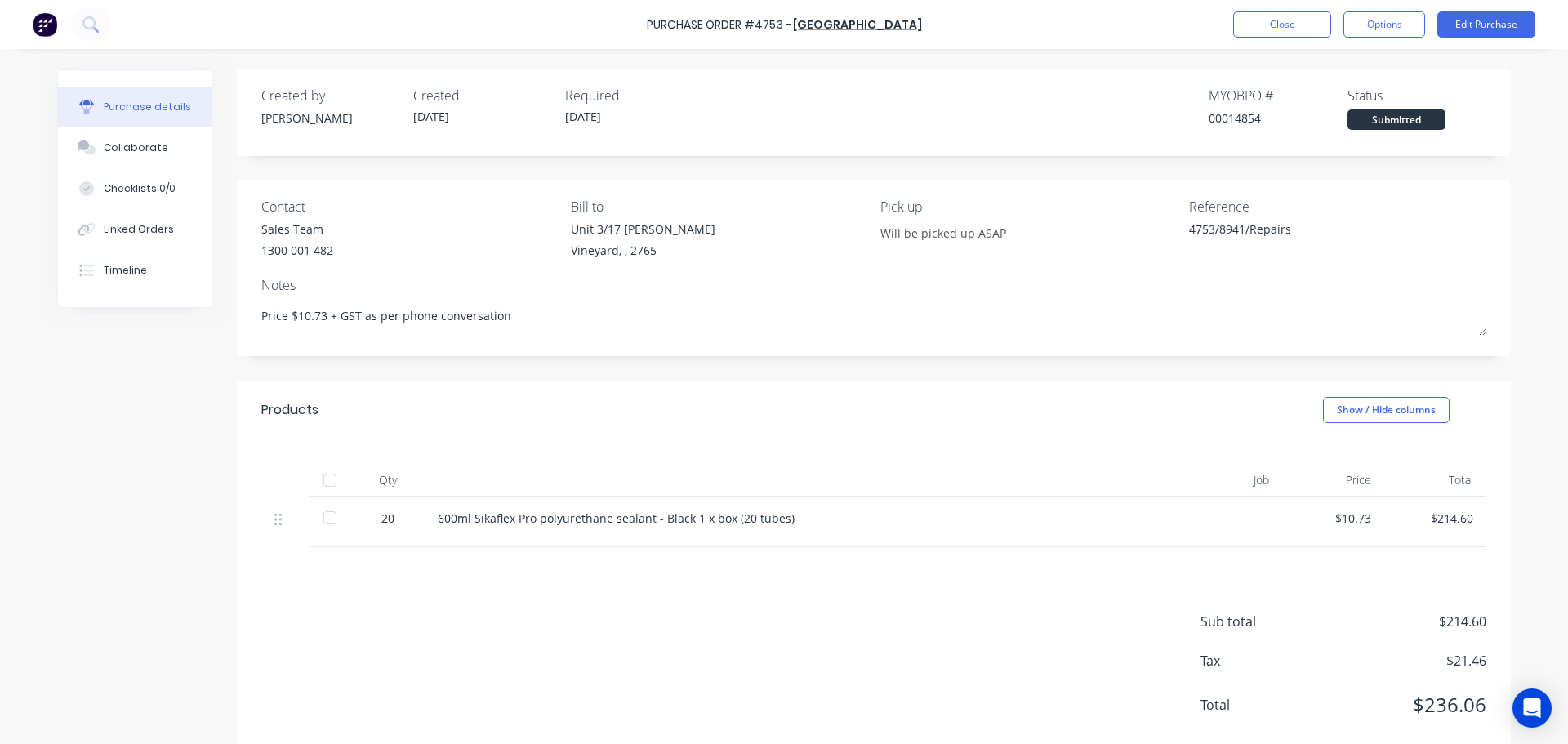
click at [327, 523] on div at bounding box center [330, 518] width 33 height 33
type textarea "x"
click at [1283, 33] on button "Close" at bounding box center [1283, 24] width 98 height 26
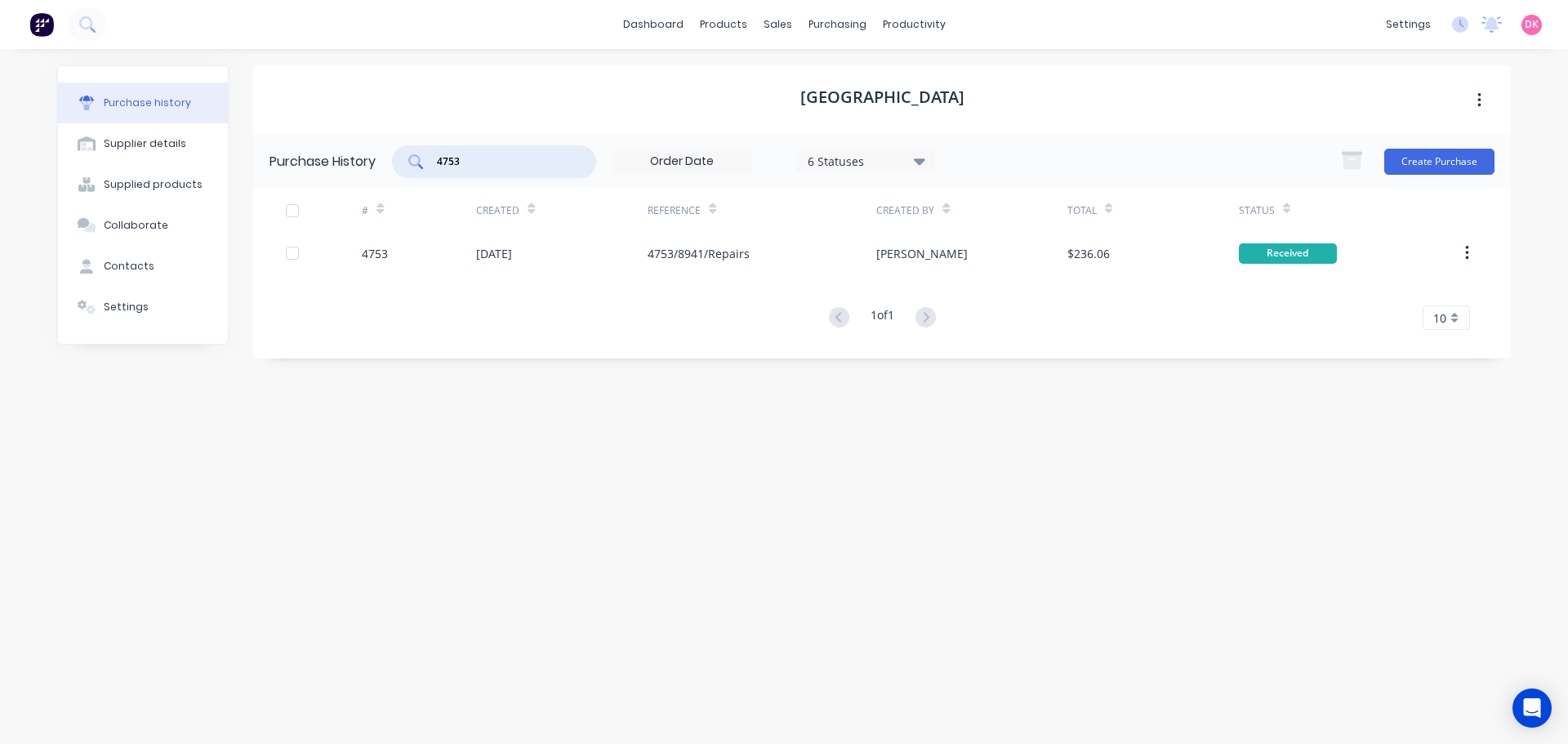
drag, startPoint x: 463, startPoint y: 165, endPoint x: 450, endPoint y: 158, distance: 14.8
click at [450, 158] on input "4753" at bounding box center [503, 161] width 136 height 16
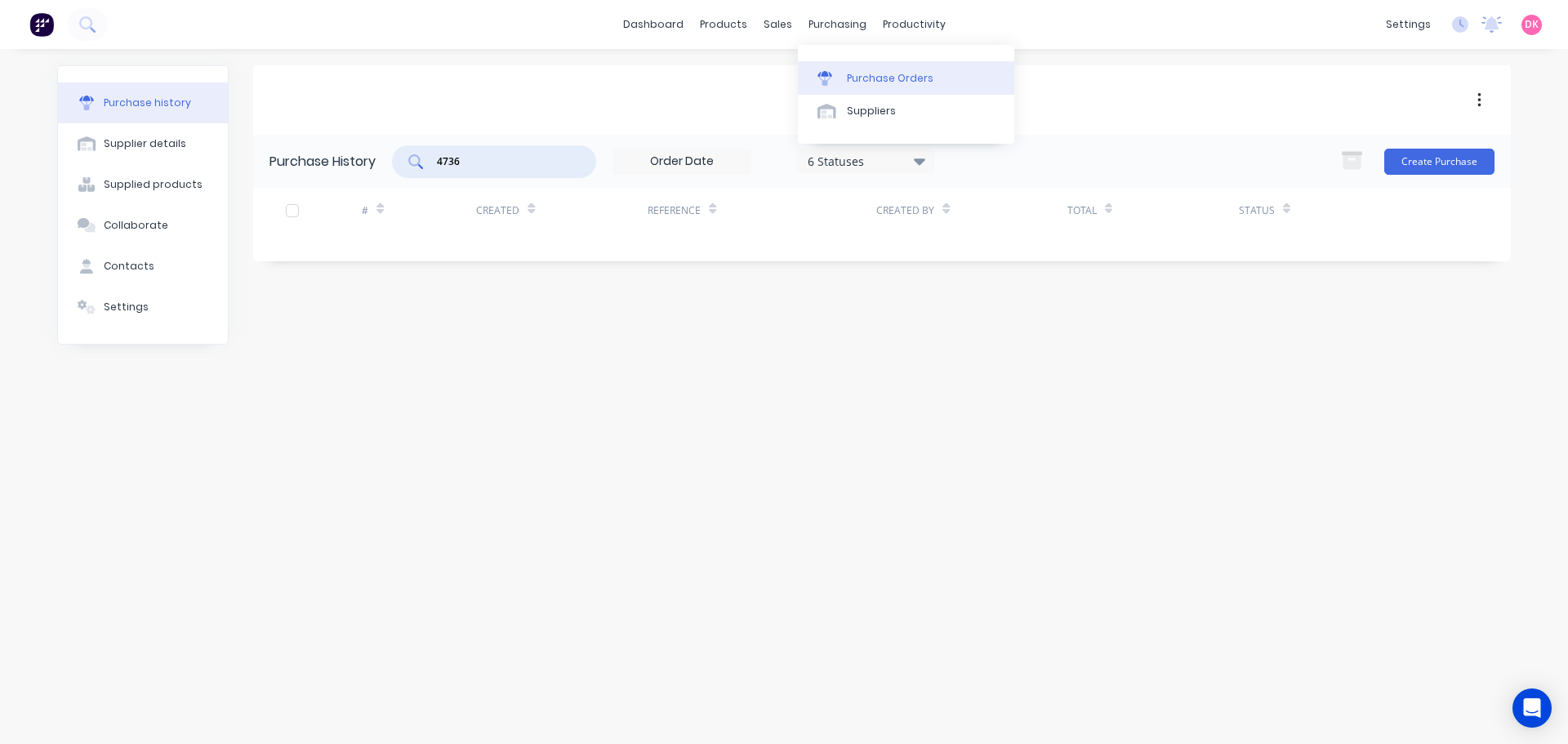
type input "4736"
click at [900, 86] on link "Purchase Orders" at bounding box center [906, 77] width 216 height 33
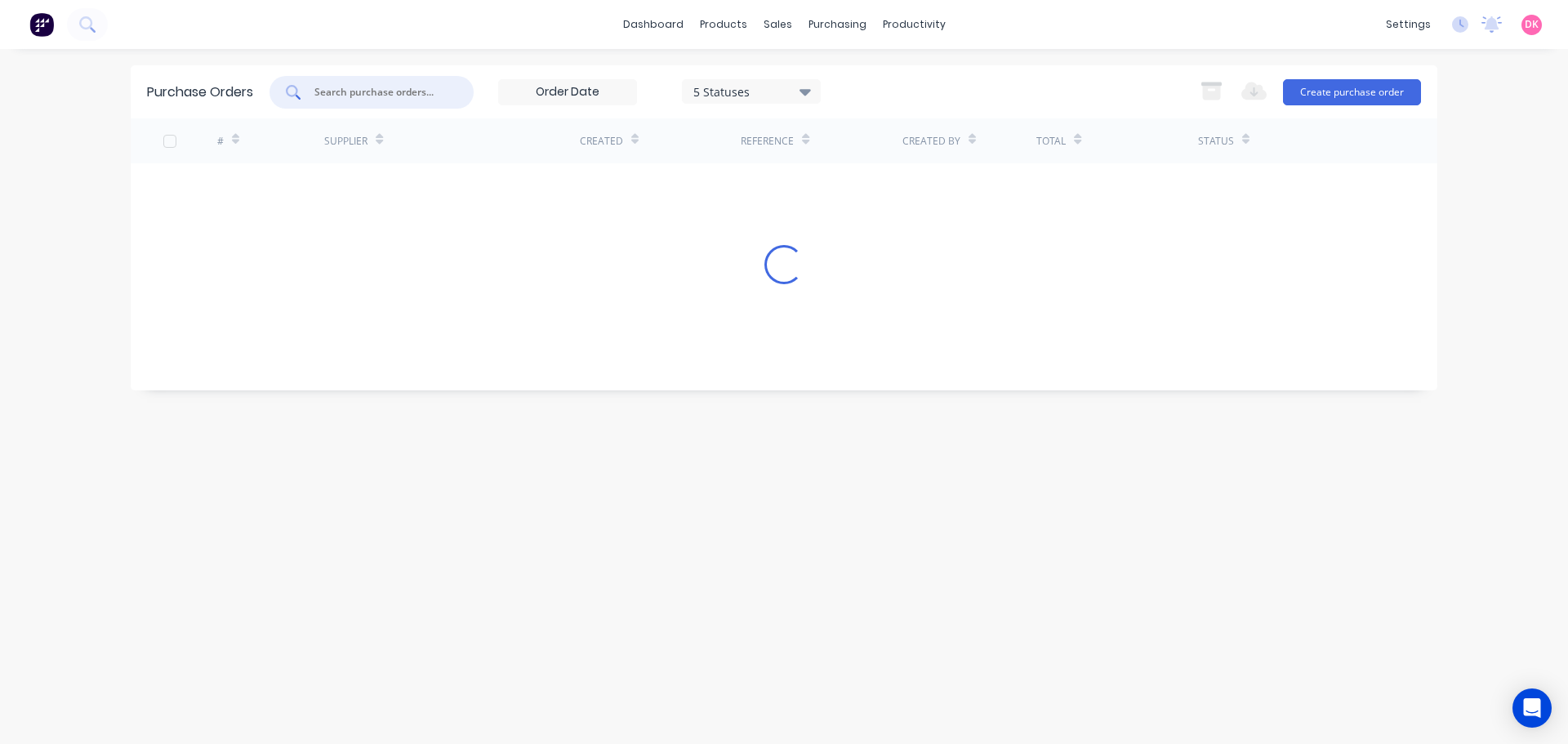
click at [372, 91] on input "text" at bounding box center [380, 92] width 136 height 16
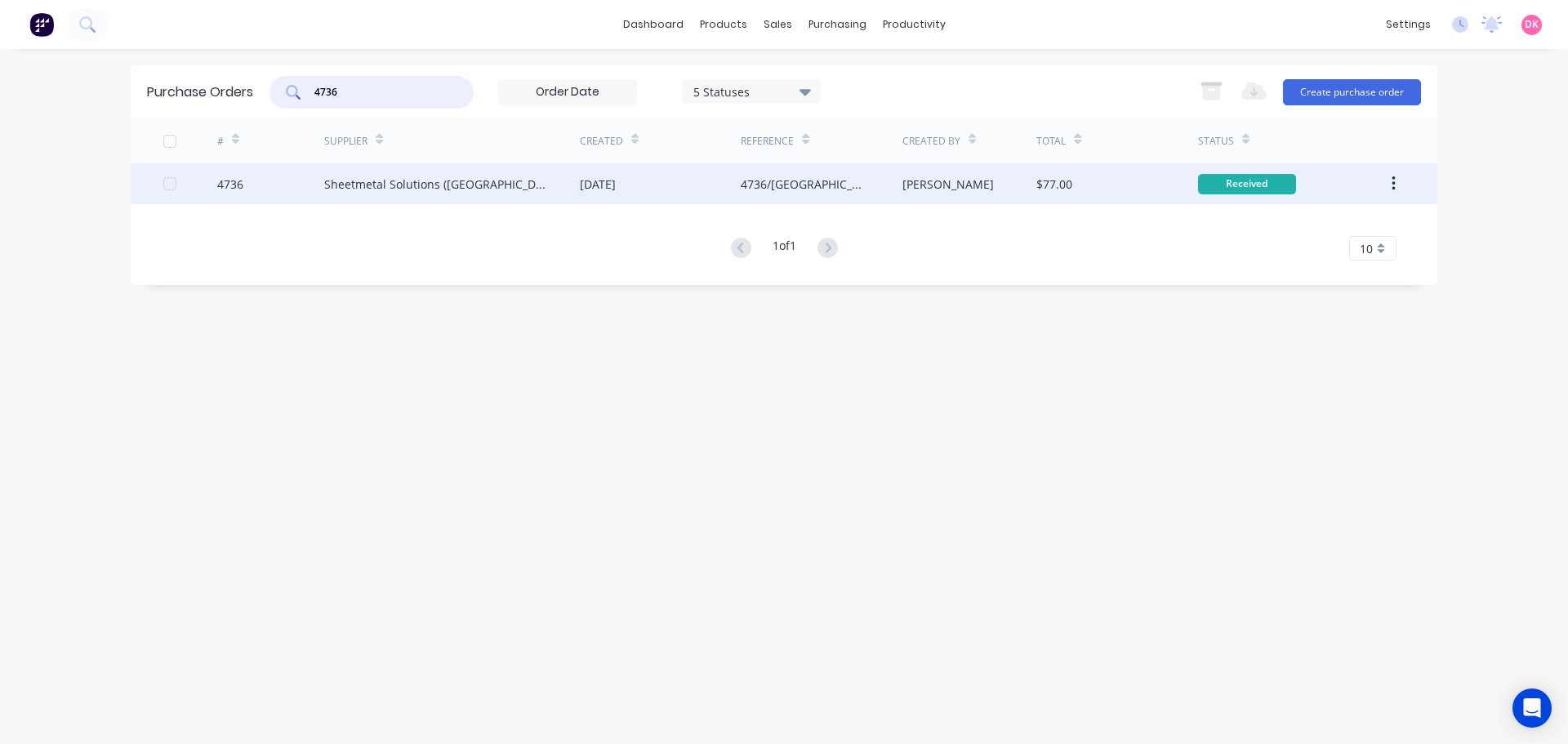
type input "4736"
click at [721, 193] on div "[DATE]" at bounding box center [660, 184] width 161 height 41
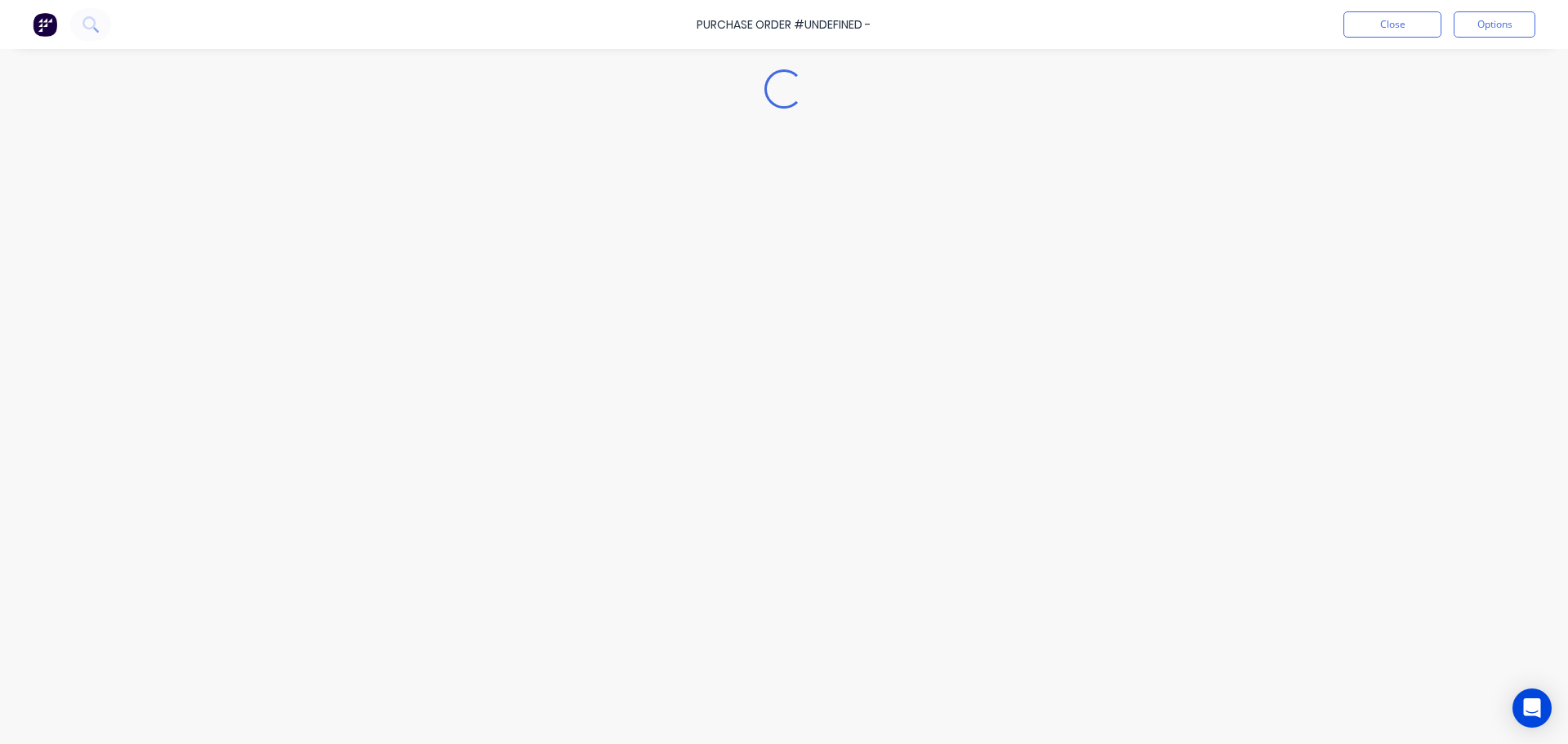
type textarea "x"
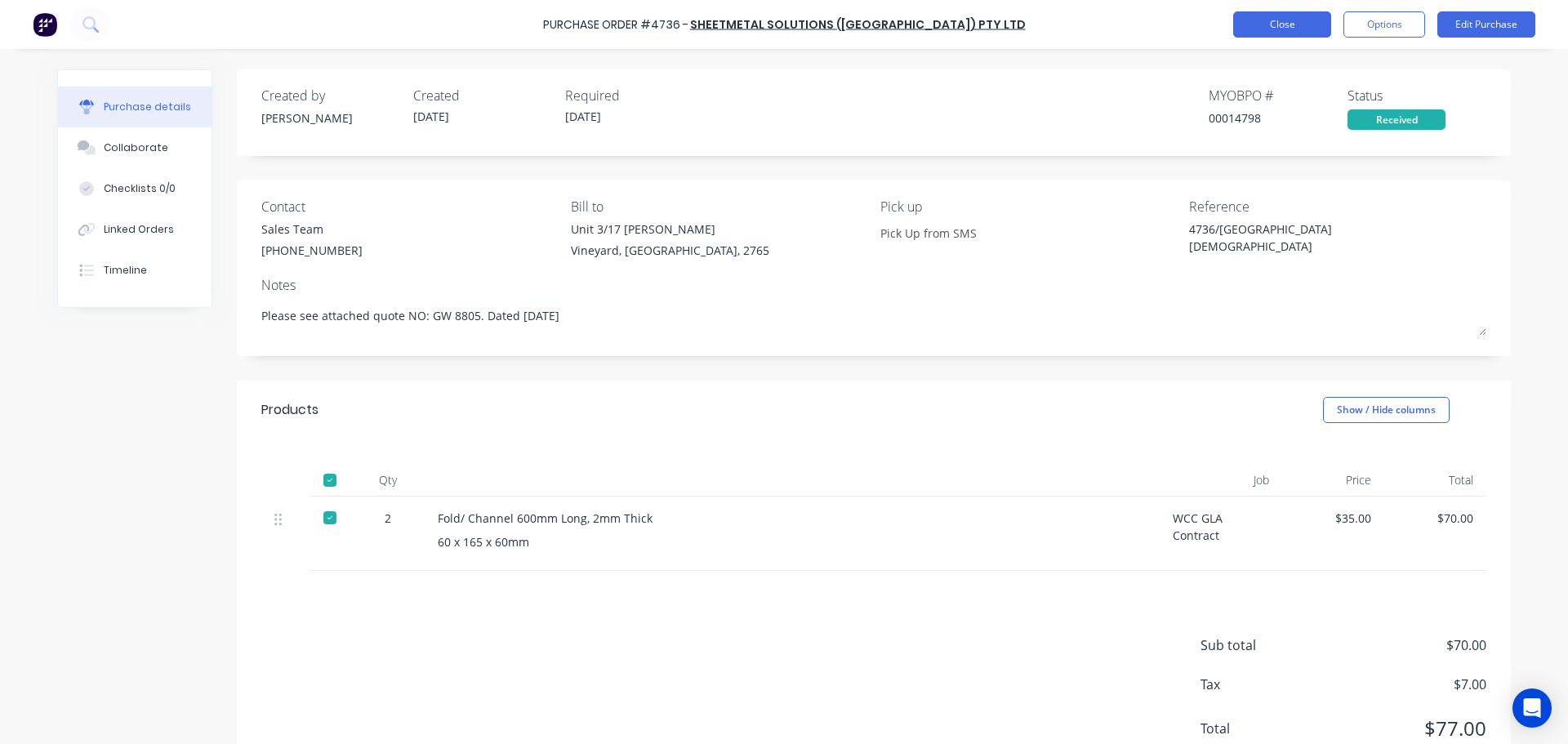
click at [1275, 36] on button "Close" at bounding box center [1283, 24] width 98 height 26
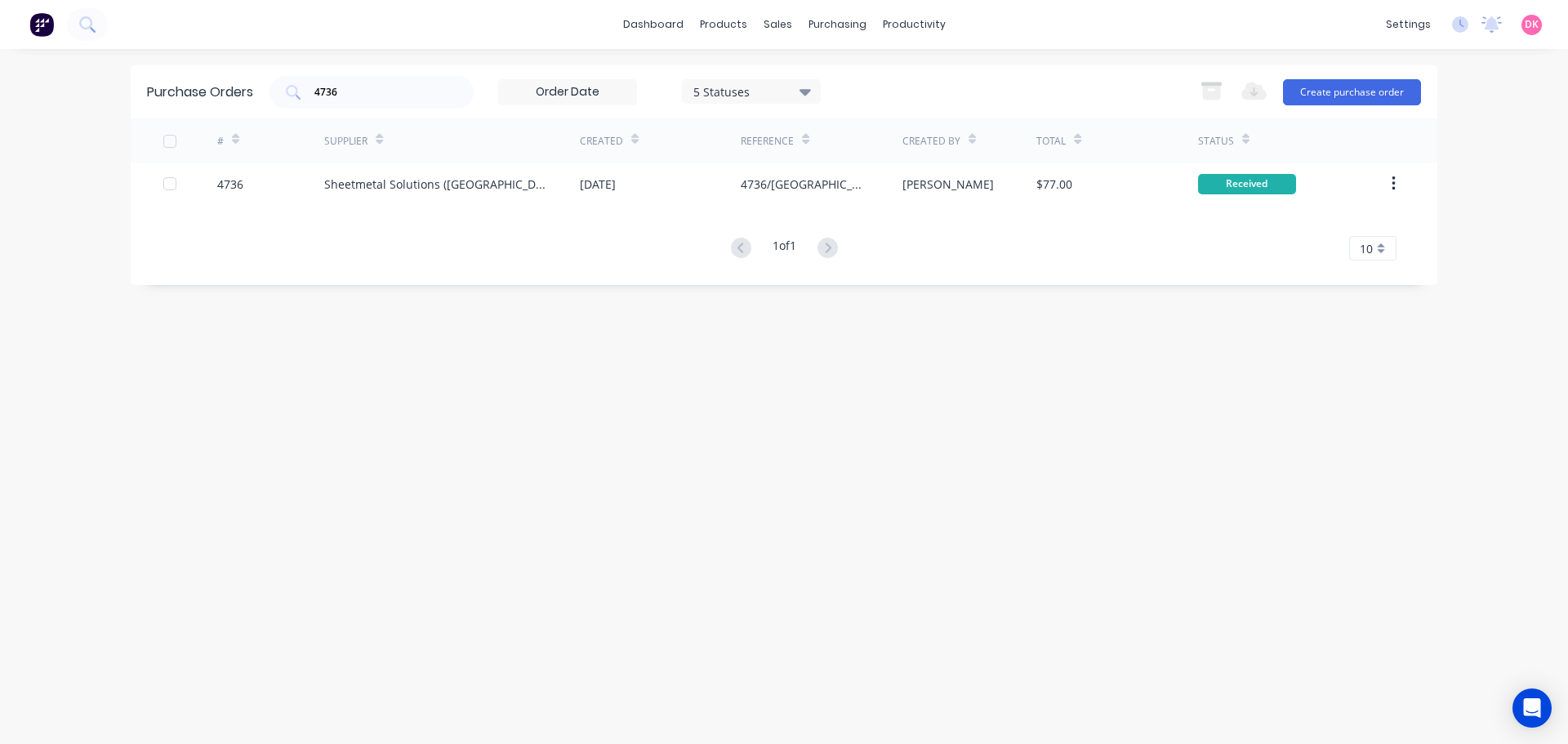
drag, startPoint x: 393, startPoint y: 102, endPoint x: 275, endPoint y: 72, distance: 121.8
click at [275, 72] on div "Purchase Orders 4736 5 Statuses 5 Statuses Export to Excel (XLSX) Create purcha…" at bounding box center [784, 92] width 1306 height 53
click at [838, 30] on div "purchasing" at bounding box center [838, 24] width 75 height 25
click at [862, 72] on div "Purchase Orders" at bounding box center [890, 78] width 86 height 14
drag, startPoint x: 379, startPoint y: 97, endPoint x: 272, endPoint y: 85, distance: 107.7
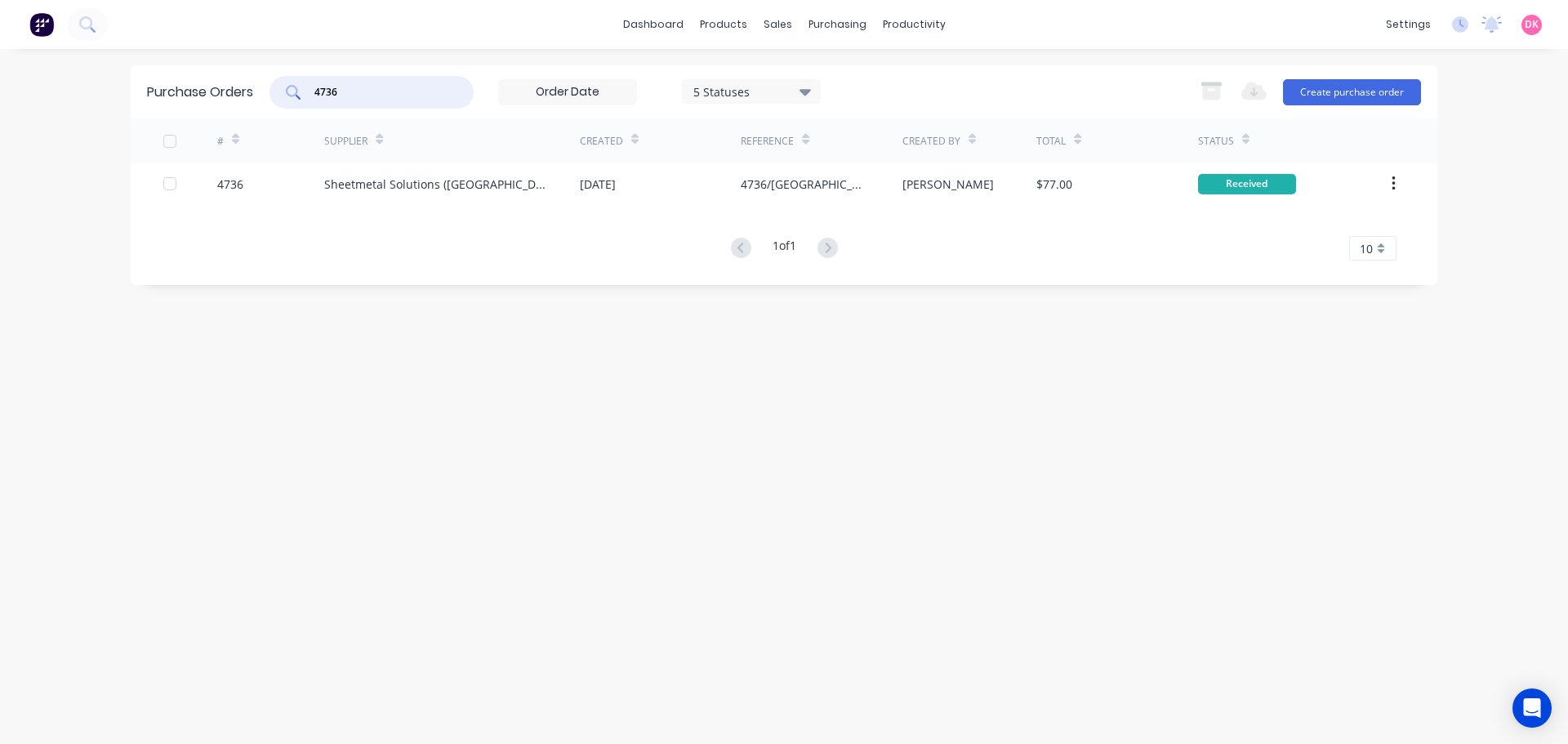
click at [272, 85] on div "4736 5 Statuses 5 Statuses" at bounding box center [545, 92] width 551 height 33
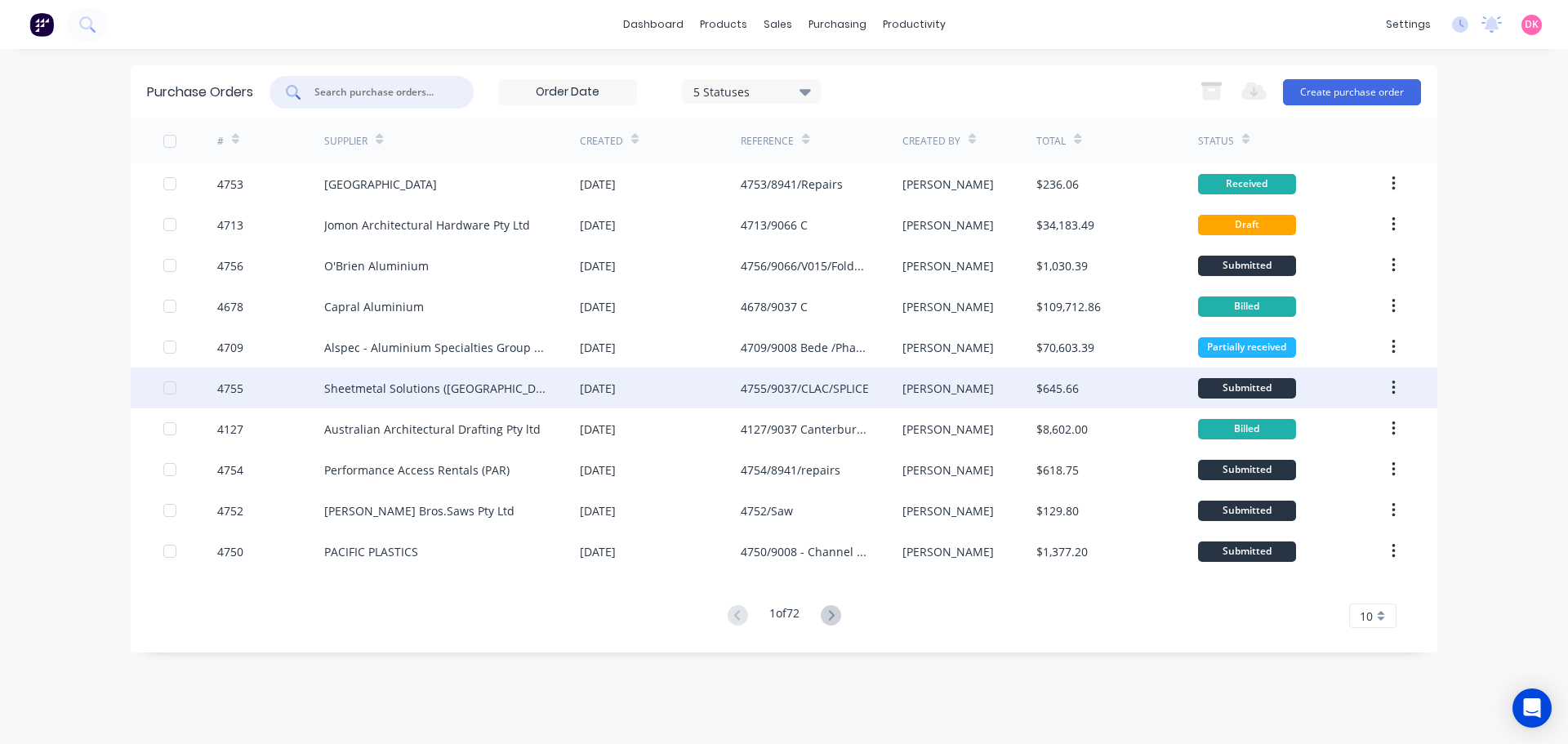
click at [465, 378] on div "Sheetmetal Solutions ([GEOGRAPHIC_DATA]) Pty Ltd" at bounding box center [452, 388] width 256 height 41
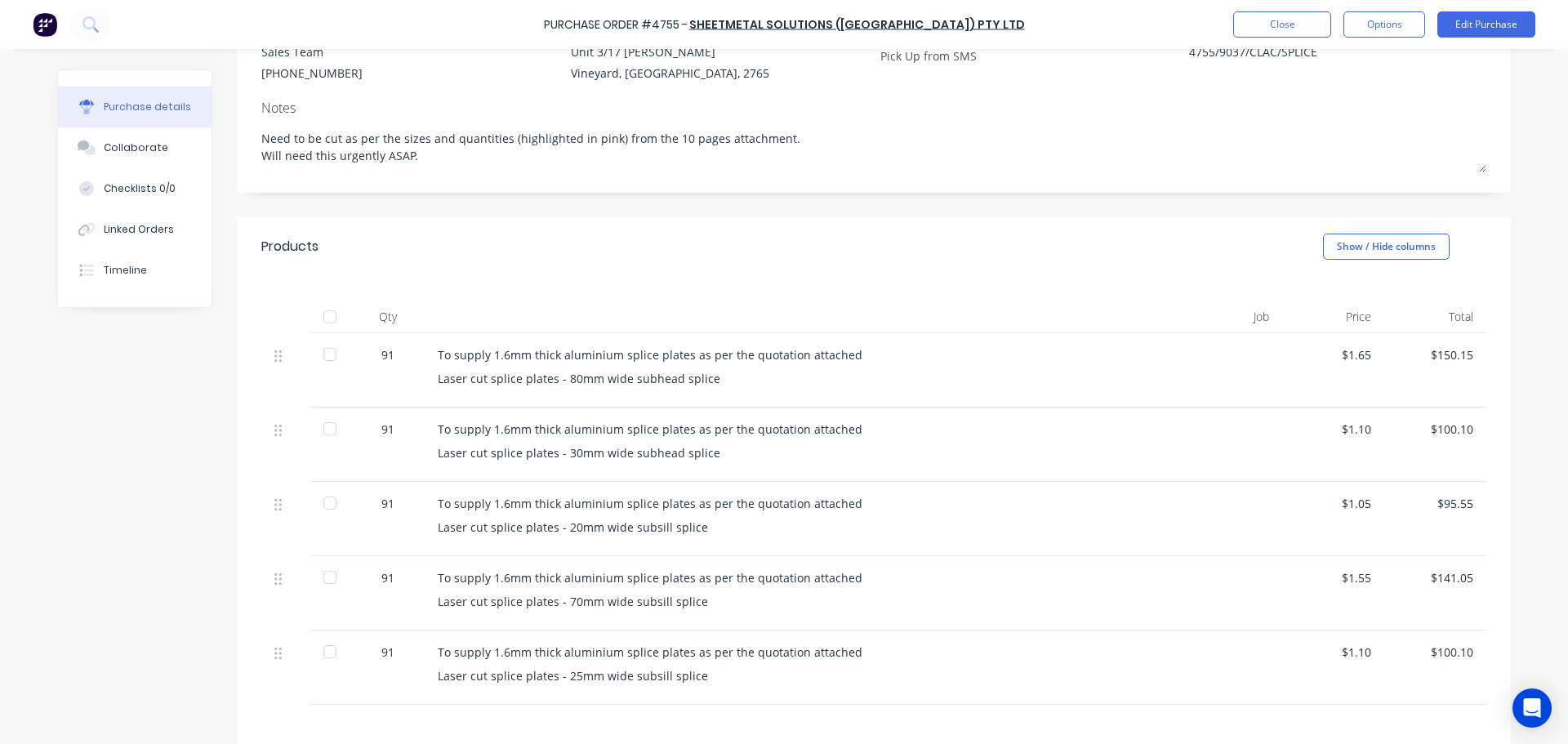
scroll to position [371, 0]
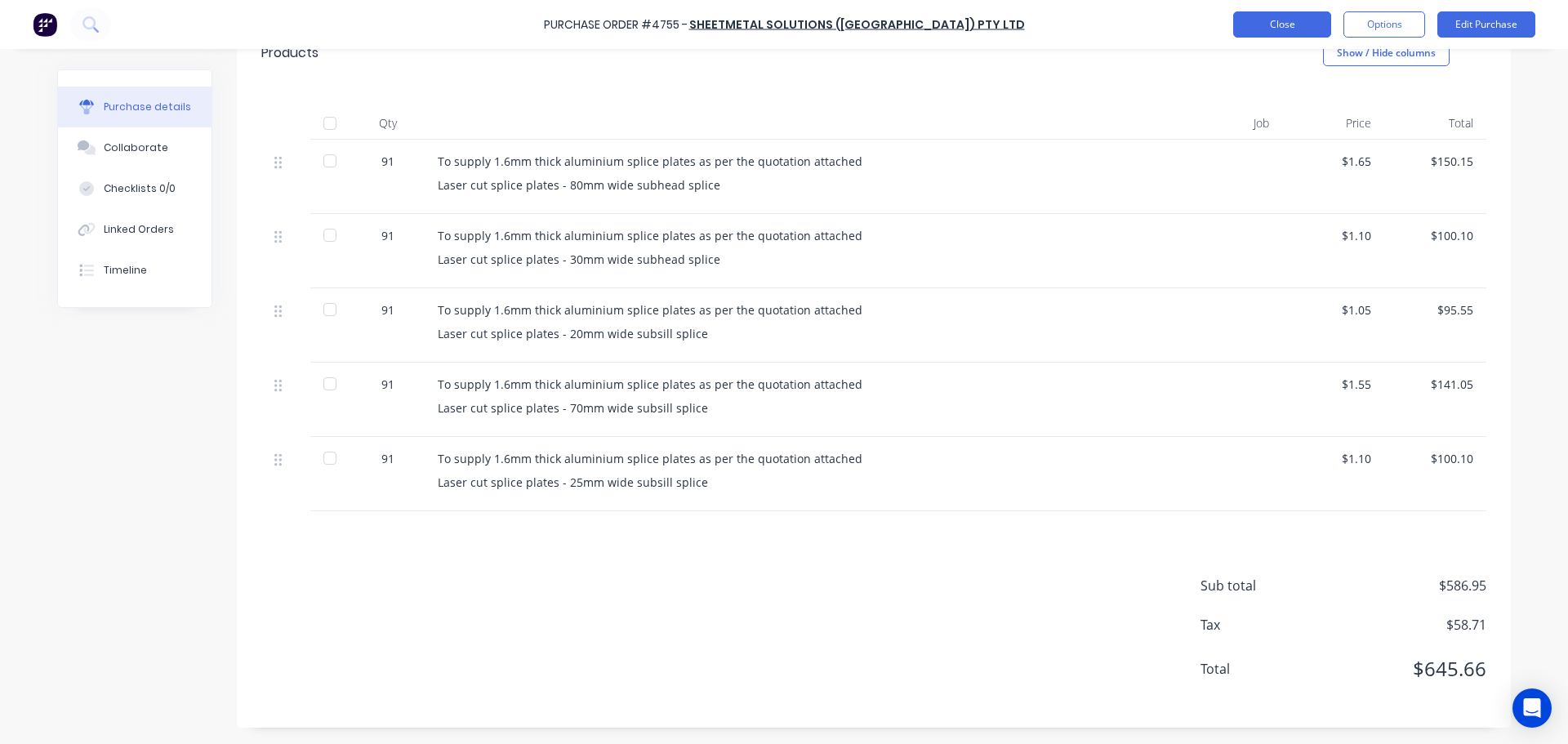
click at [1283, 19] on button "Close" at bounding box center [1283, 24] width 98 height 26
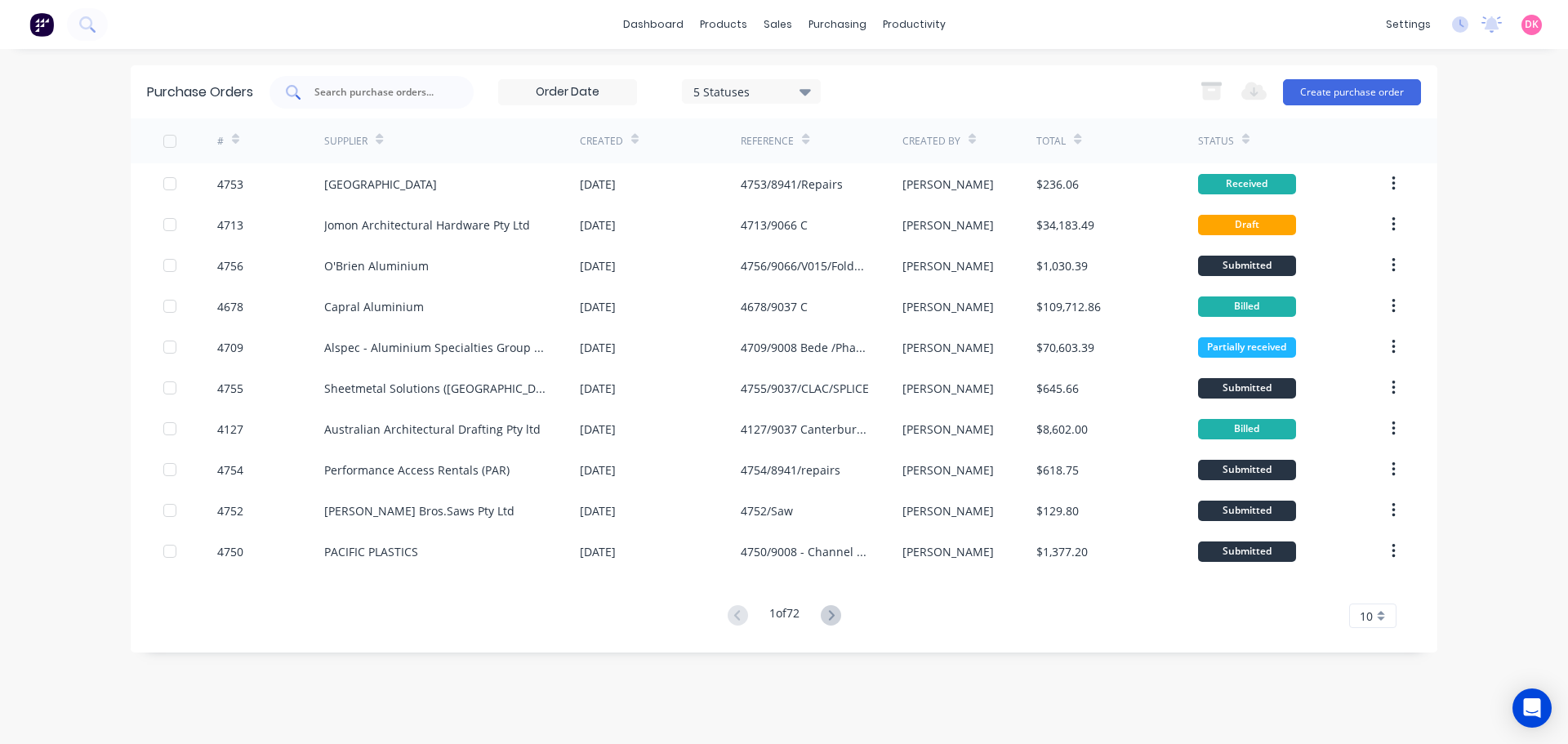
click at [340, 96] on input "text" at bounding box center [380, 92] width 136 height 16
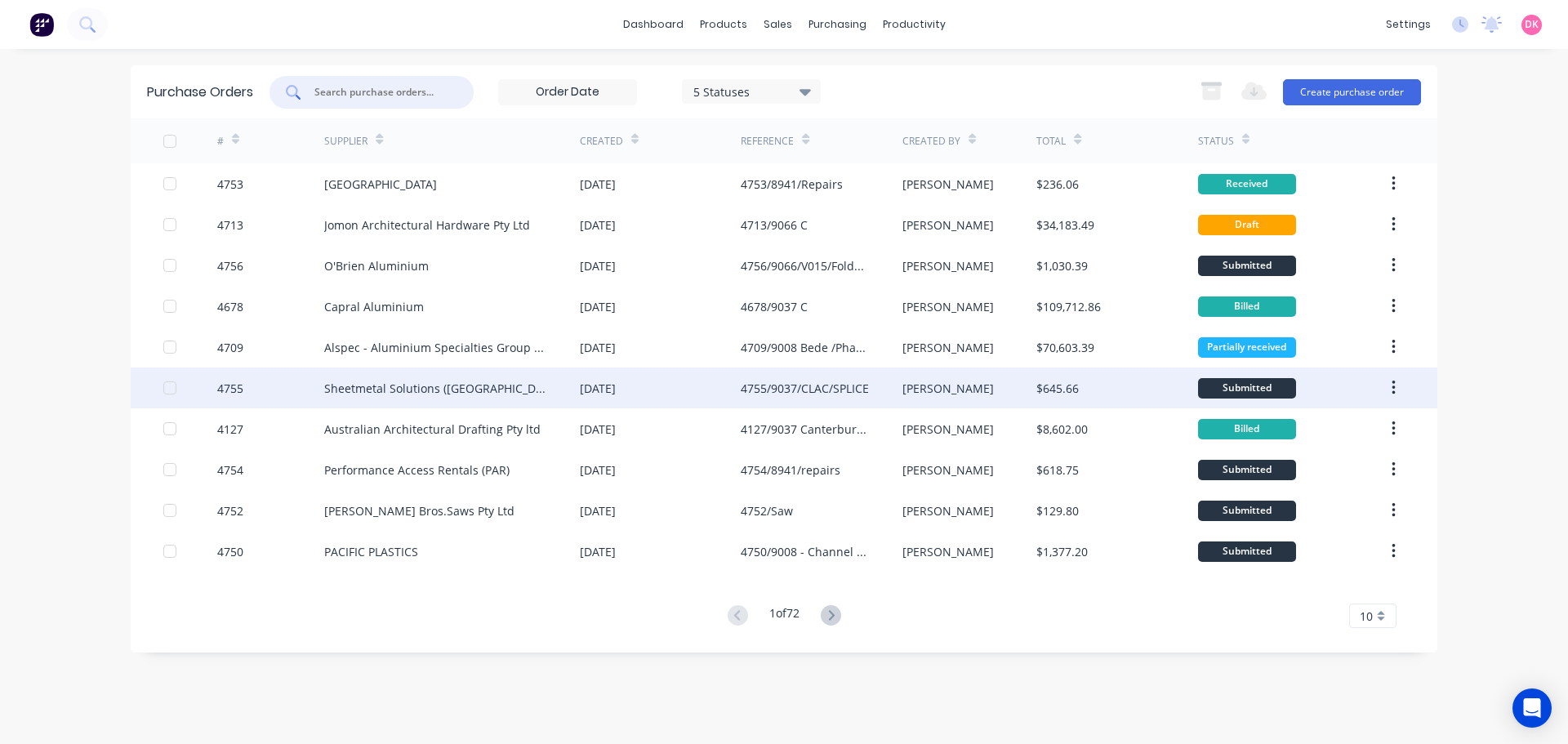
click at [417, 384] on div "Sheetmetal Solutions ([GEOGRAPHIC_DATA]) Pty Ltd" at bounding box center [435, 388] width 223 height 17
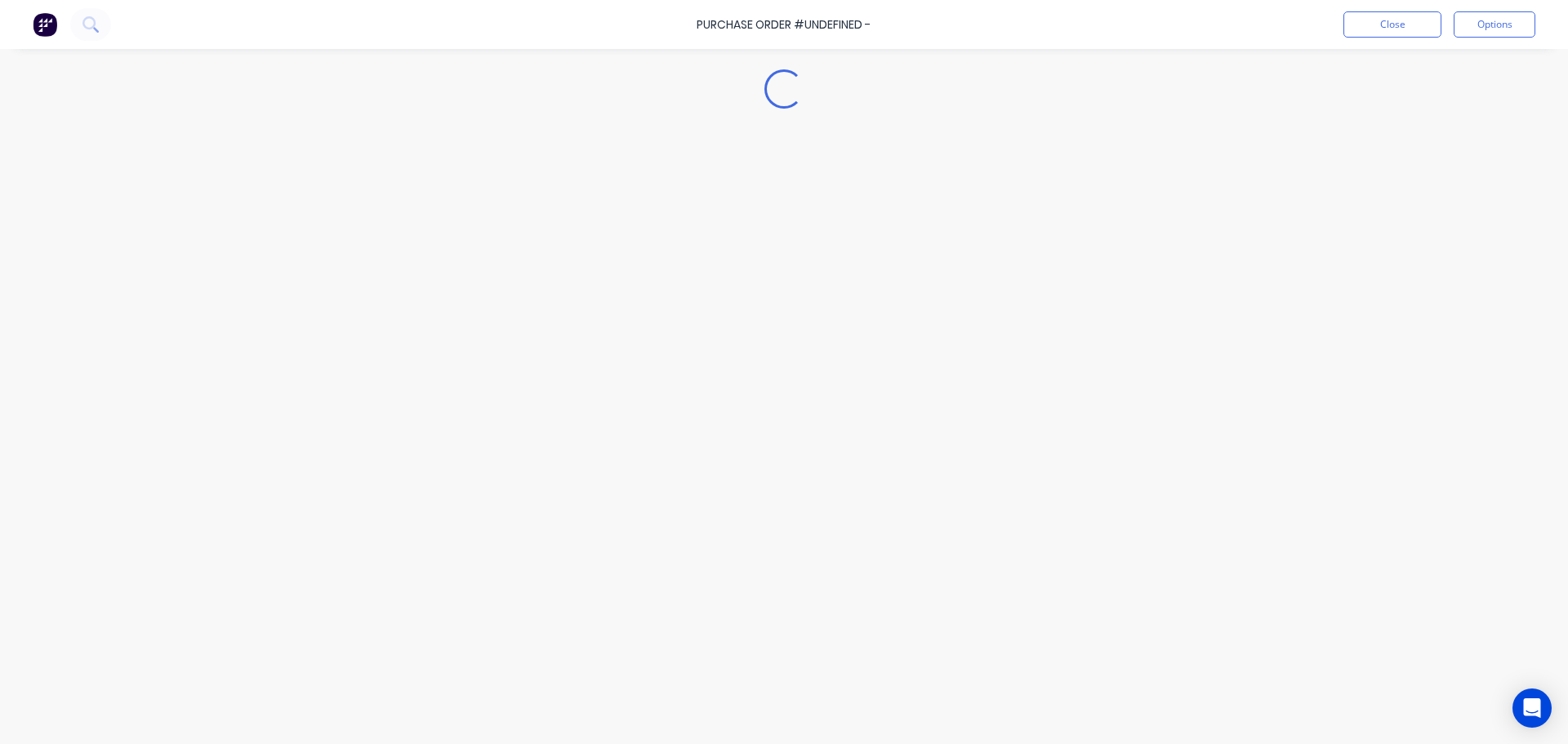
type textarea "x"
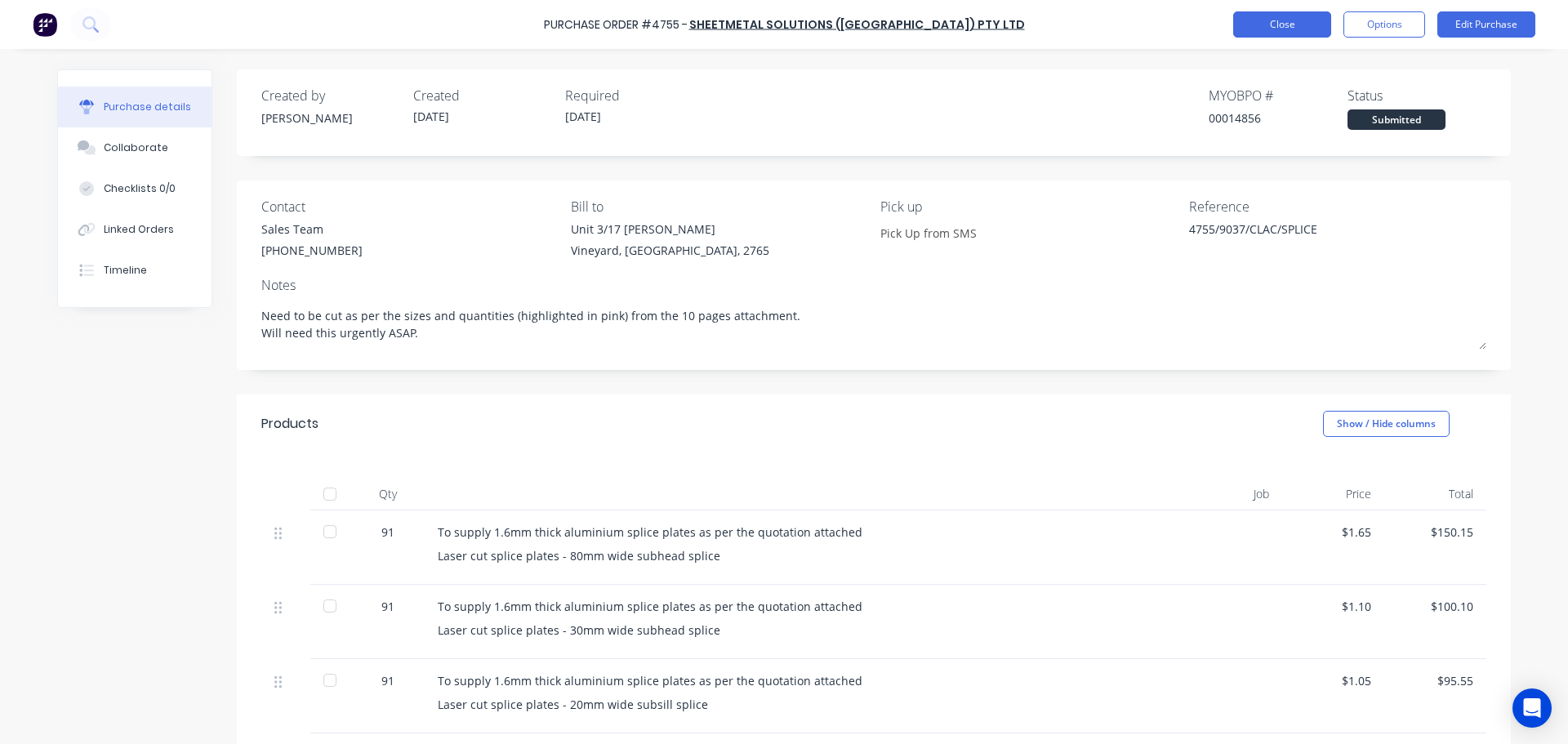
click at [1276, 27] on button "Close" at bounding box center [1283, 24] width 98 height 26
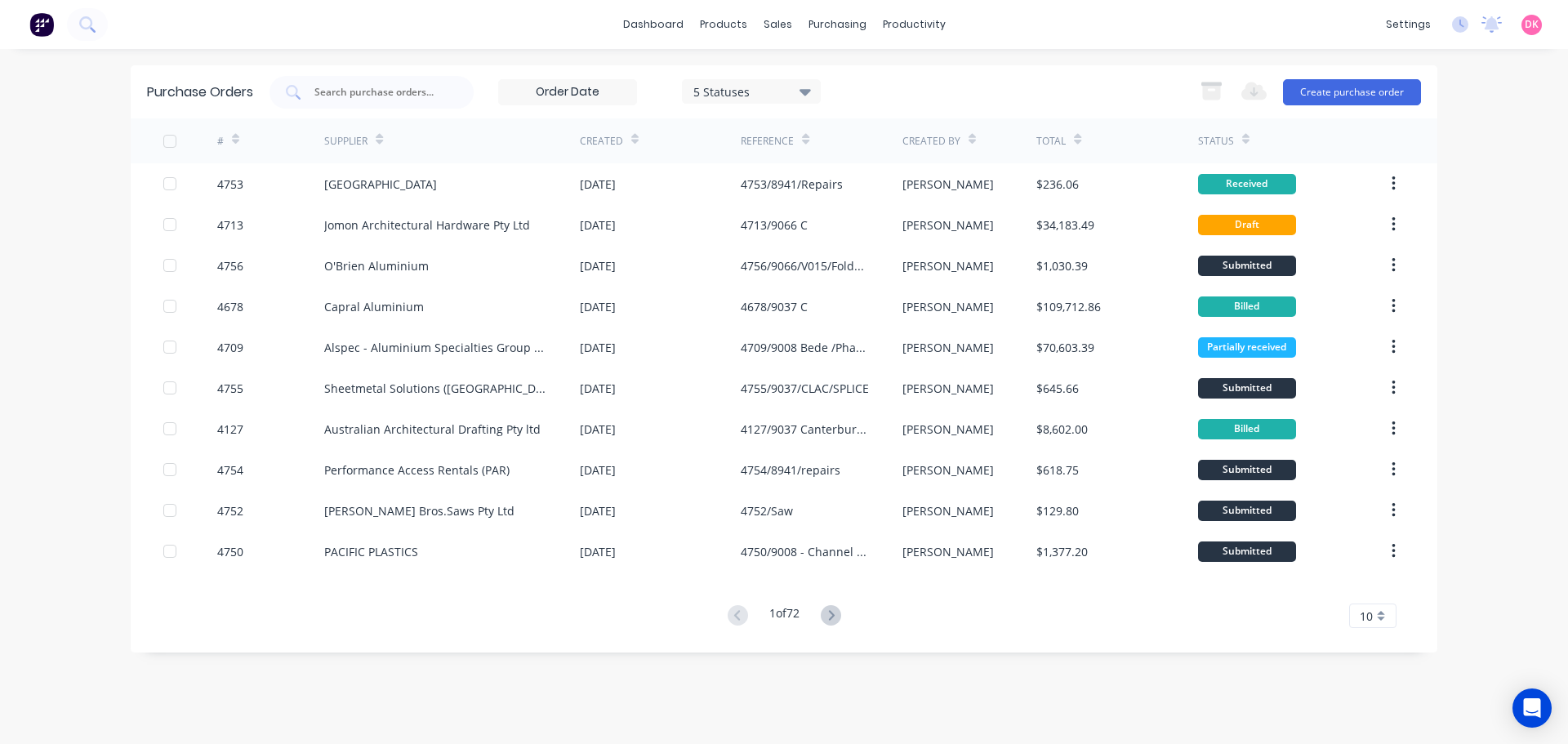
click at [240, 136] on div "#" at bounding box center [270, 141] width 108 height 45
click at [363, 103] on div at bounding box center [371, 92] width 204 height 33
click at [862, 75] on div "Purchase Orders" at bounding box center [890, 78] width 86 height 14
click at [428, 4] on div "dashboard products sales purchasing productivity dashboard products Product Cat…" at bounding box center [784, 25] width 1568 height 49
click at [579, 81] on input at bounding box center [568, 92] width 137 height 25
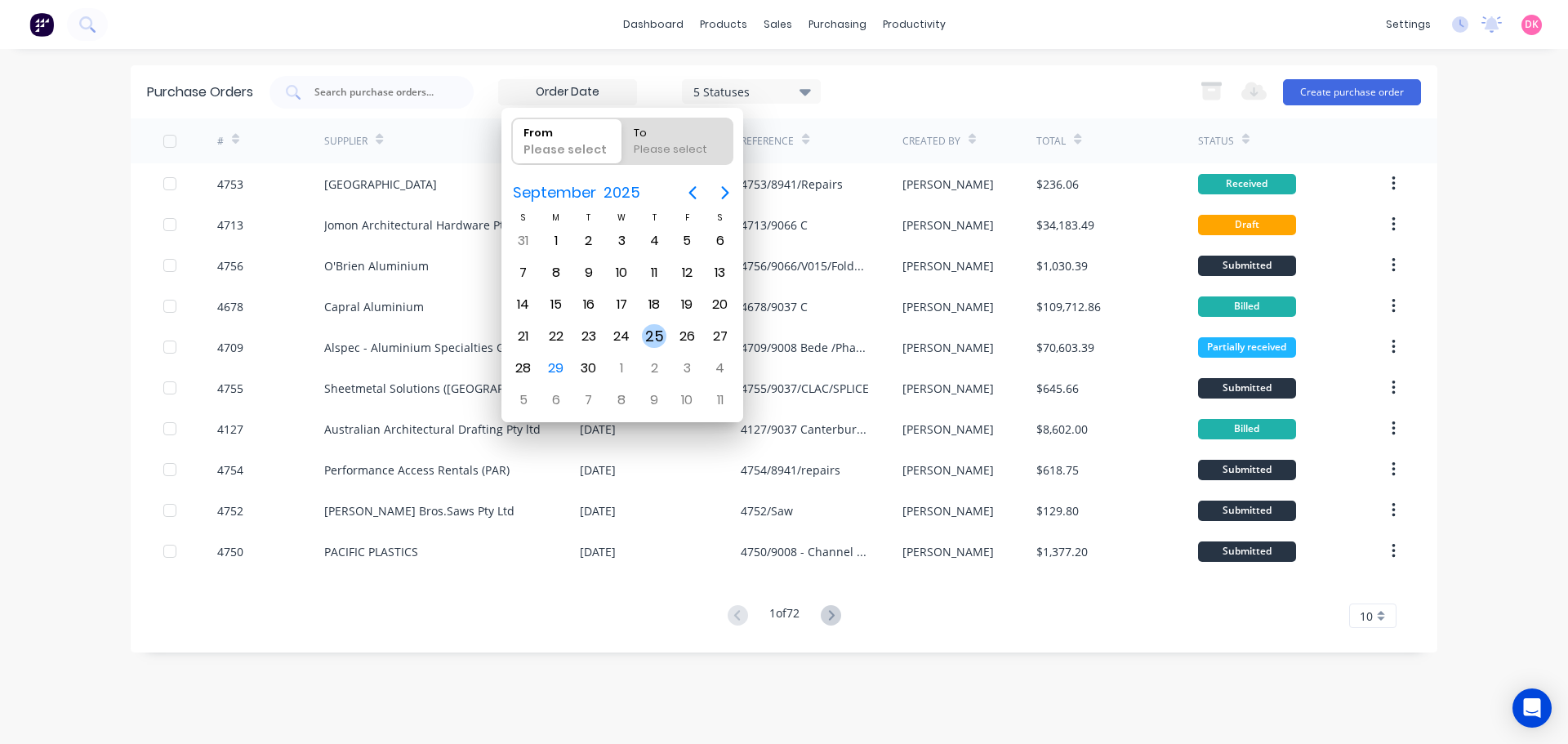
click at [657, 347] on div "25" at bounding box center [654, 336] width 25 height 25
type input "[DATE]"
radio input "false"
radio input "true"
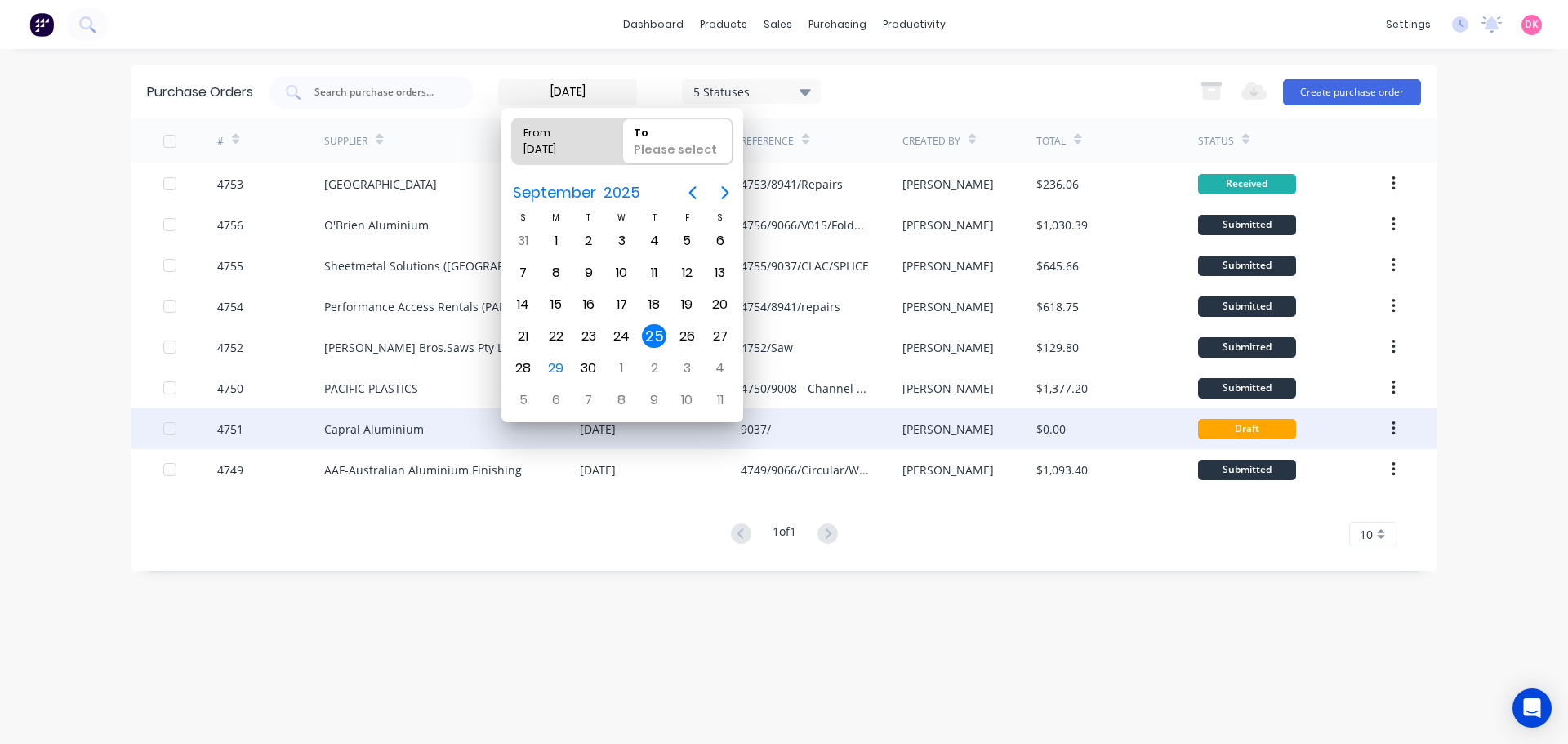
click at [388, 430] on div "Capral Aluminium" at bounding box center [374, 429] width 100 height 17
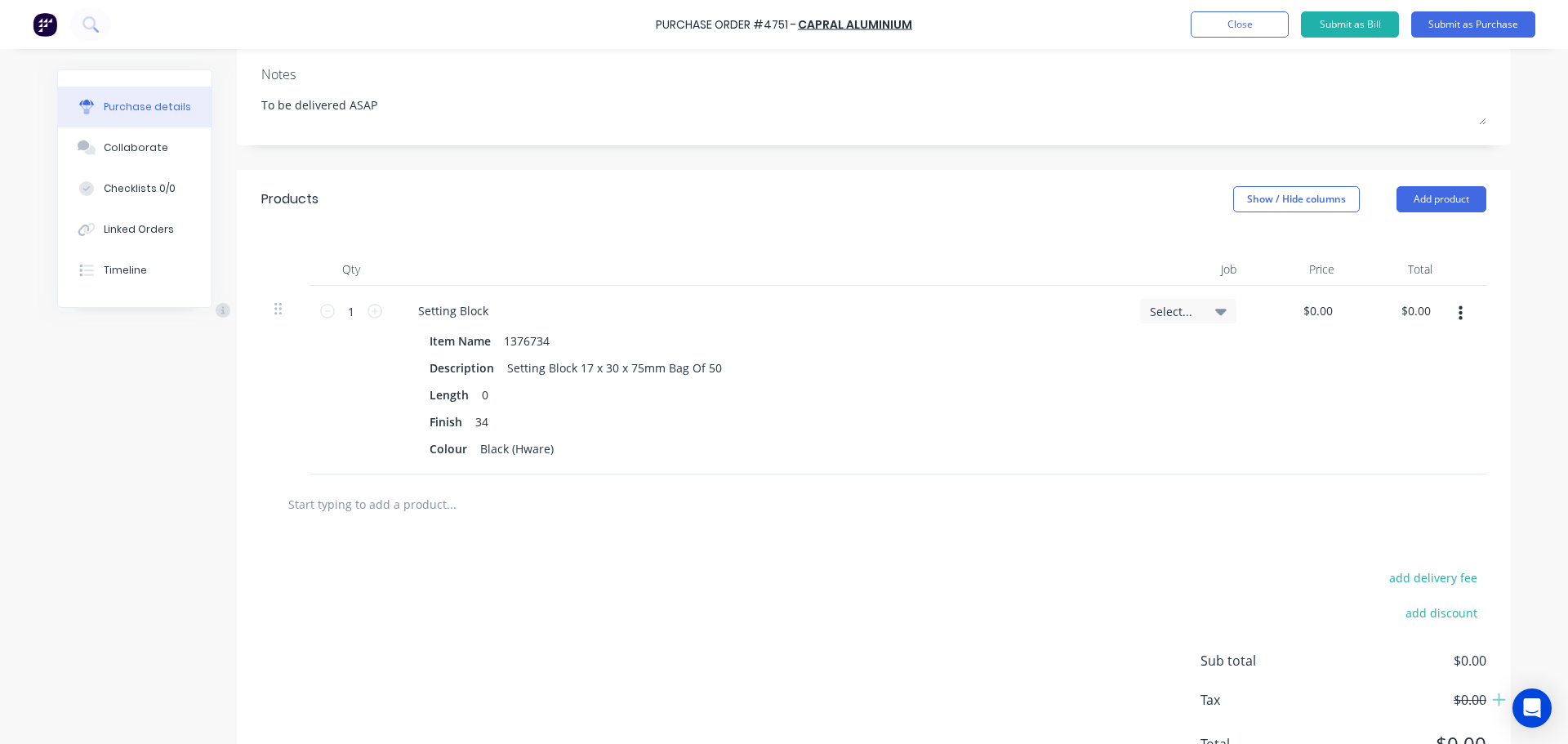
scroll to position [245, 0]
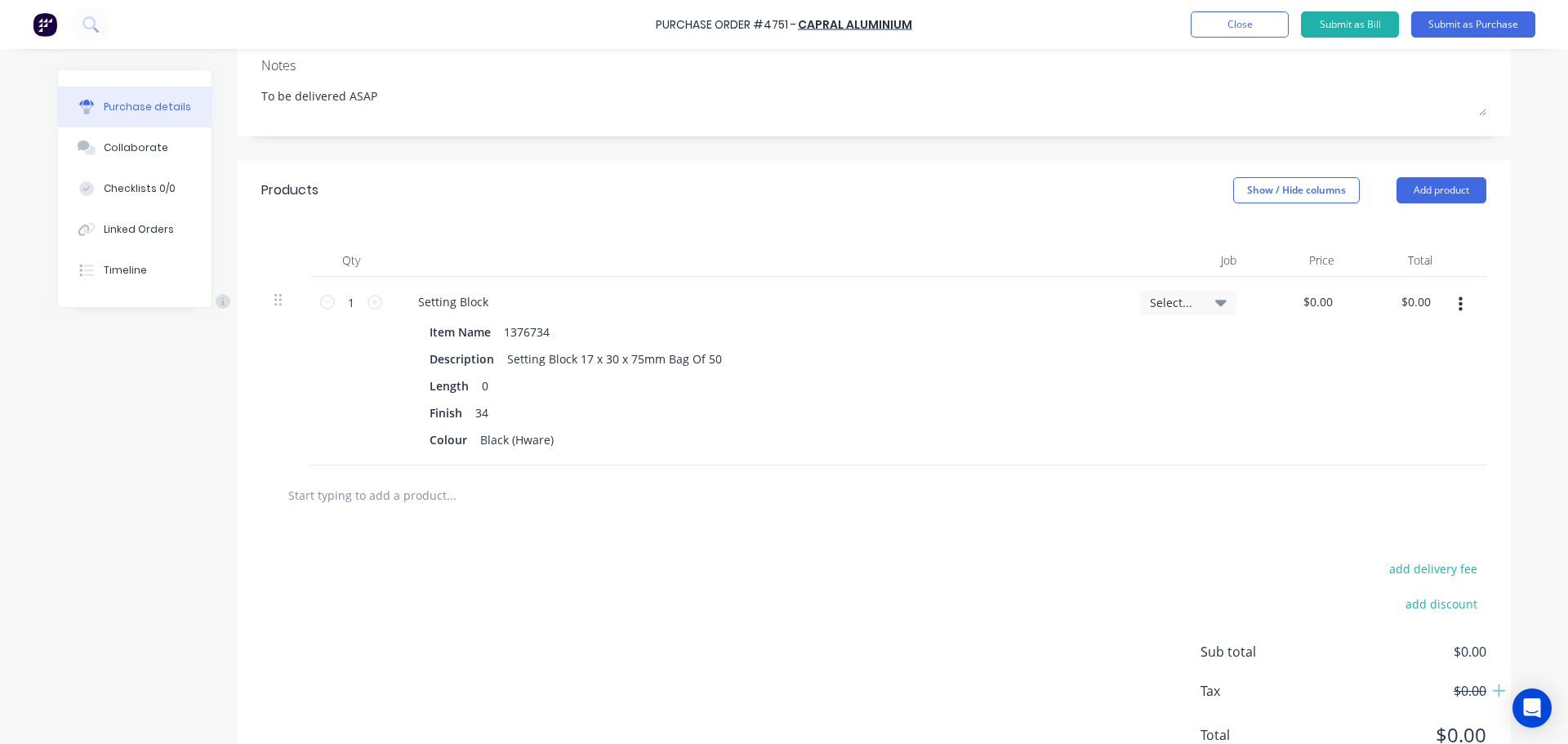
click at [1460, 310] on button "button" at bounding box center [1460, 304] width 38 height 30
click at [1402, 446] on button "Delete" at bounding box center [1410, 446] width 139 height 33
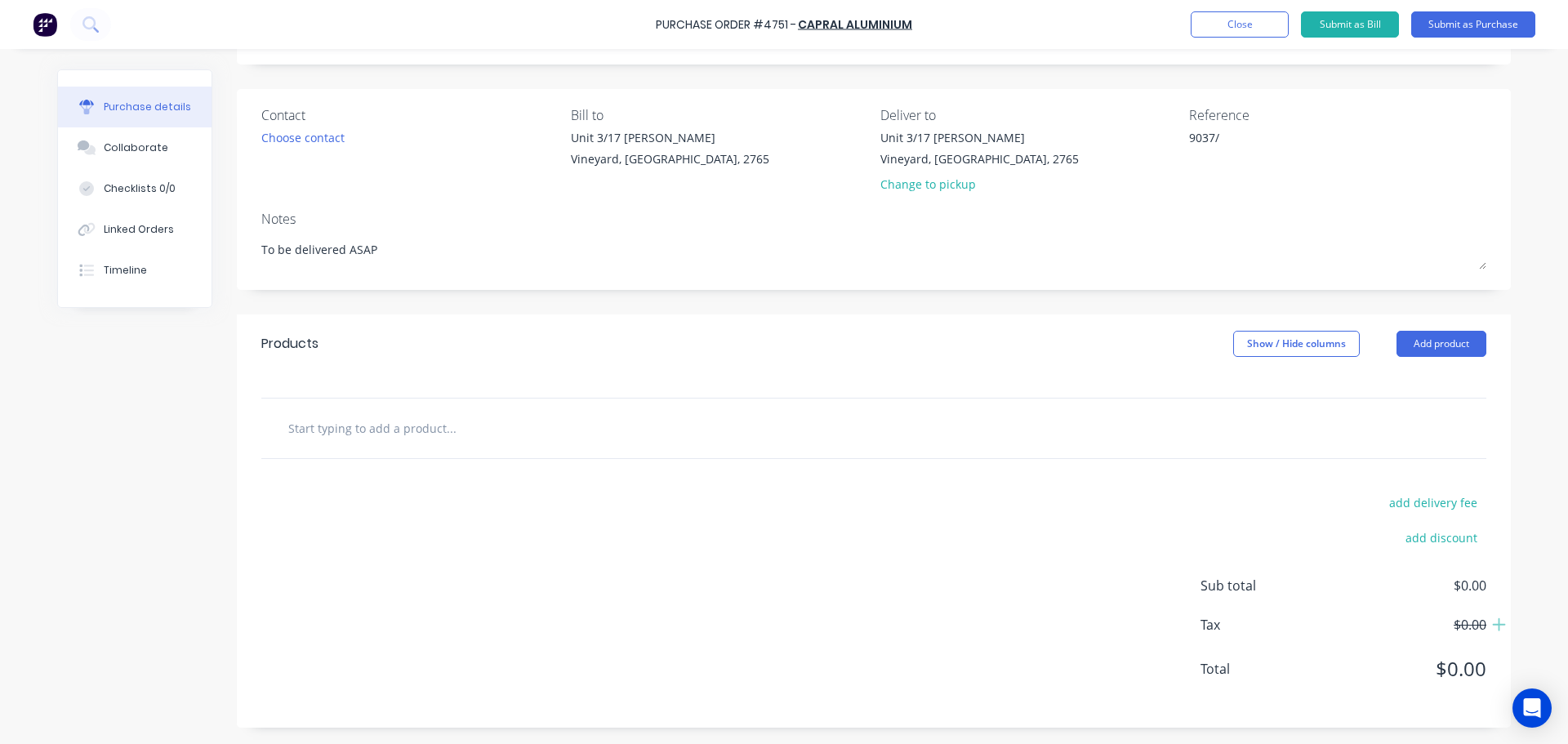
click at [402, 436] on input "text" at bounding box center [451, 428] width 327 height 33
type textarea "x"
type input "3"
type textarea "x"
type input "30"
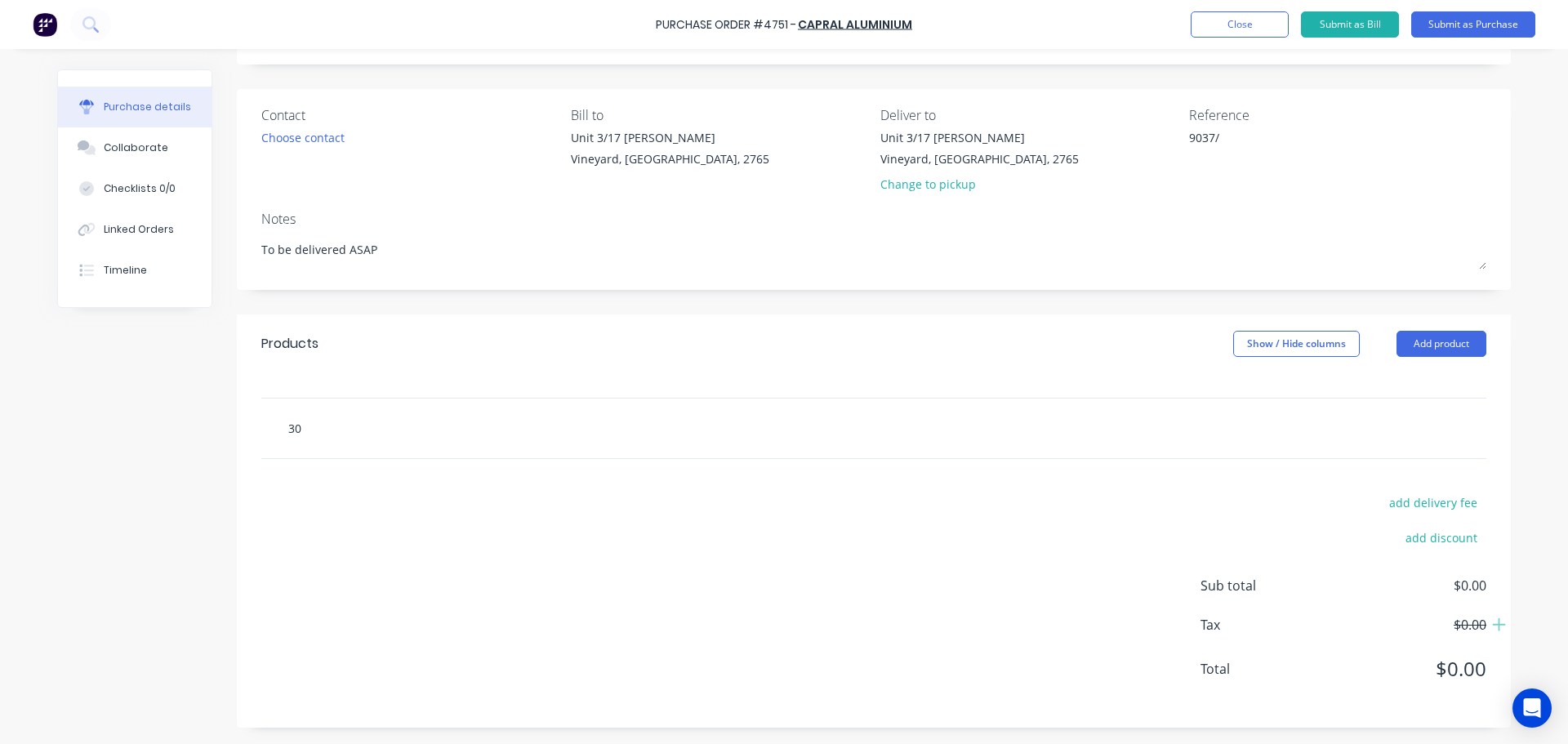
type textarea "x"
type input "300"
type textarea "x"
type input "3002"
type textarea "x"
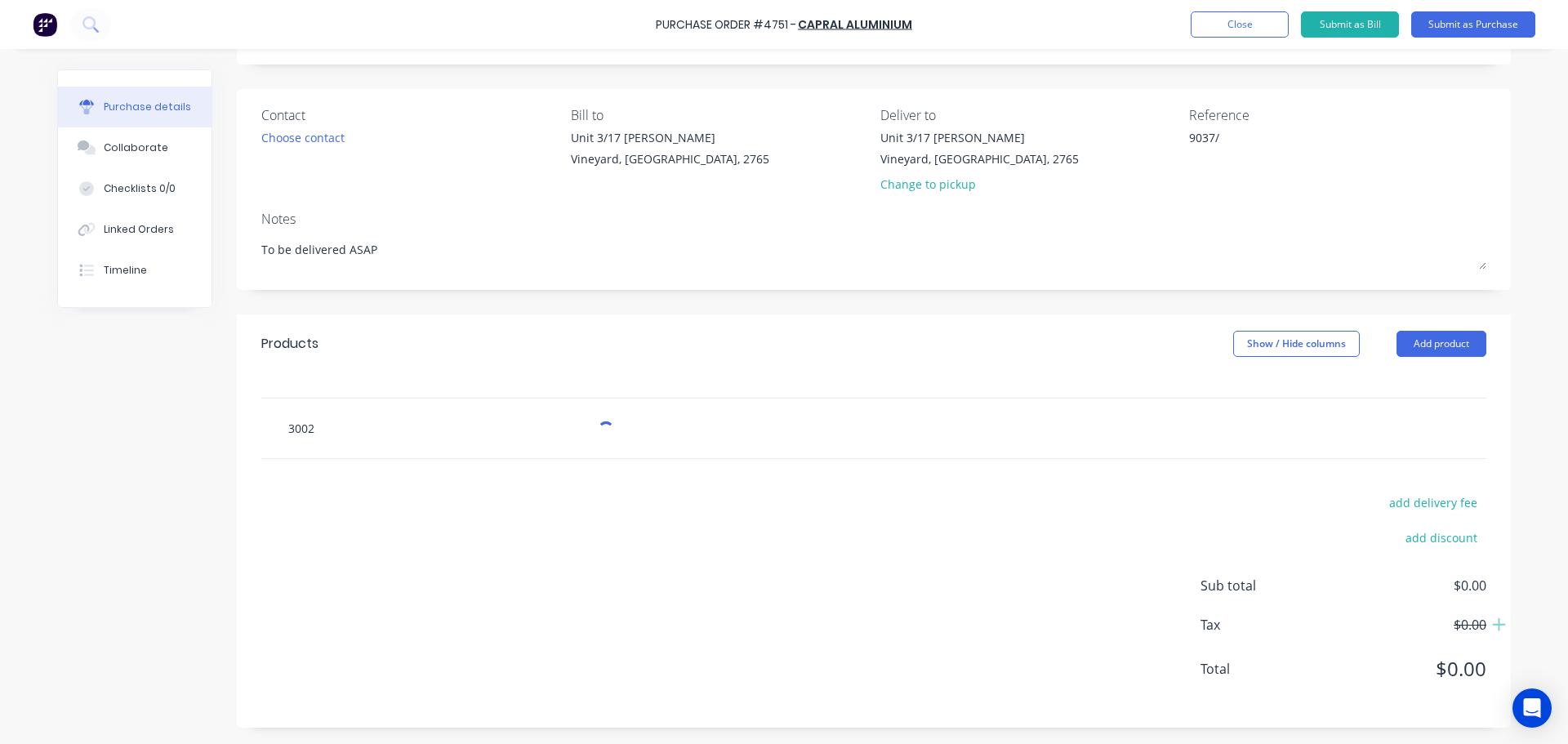
type input "30024"
type textarea "x"
type input "300246"
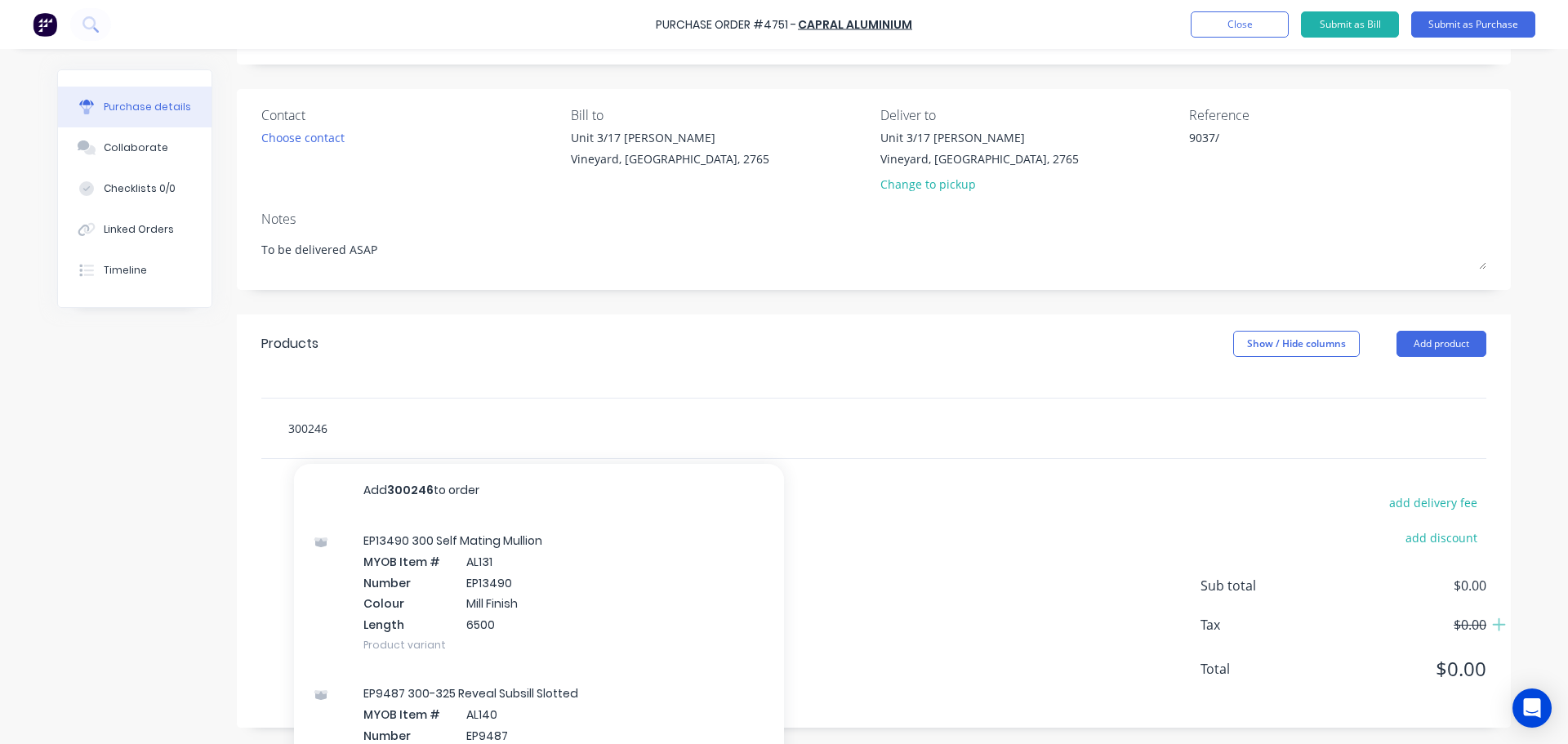
type textarea "x"
type input "300246"
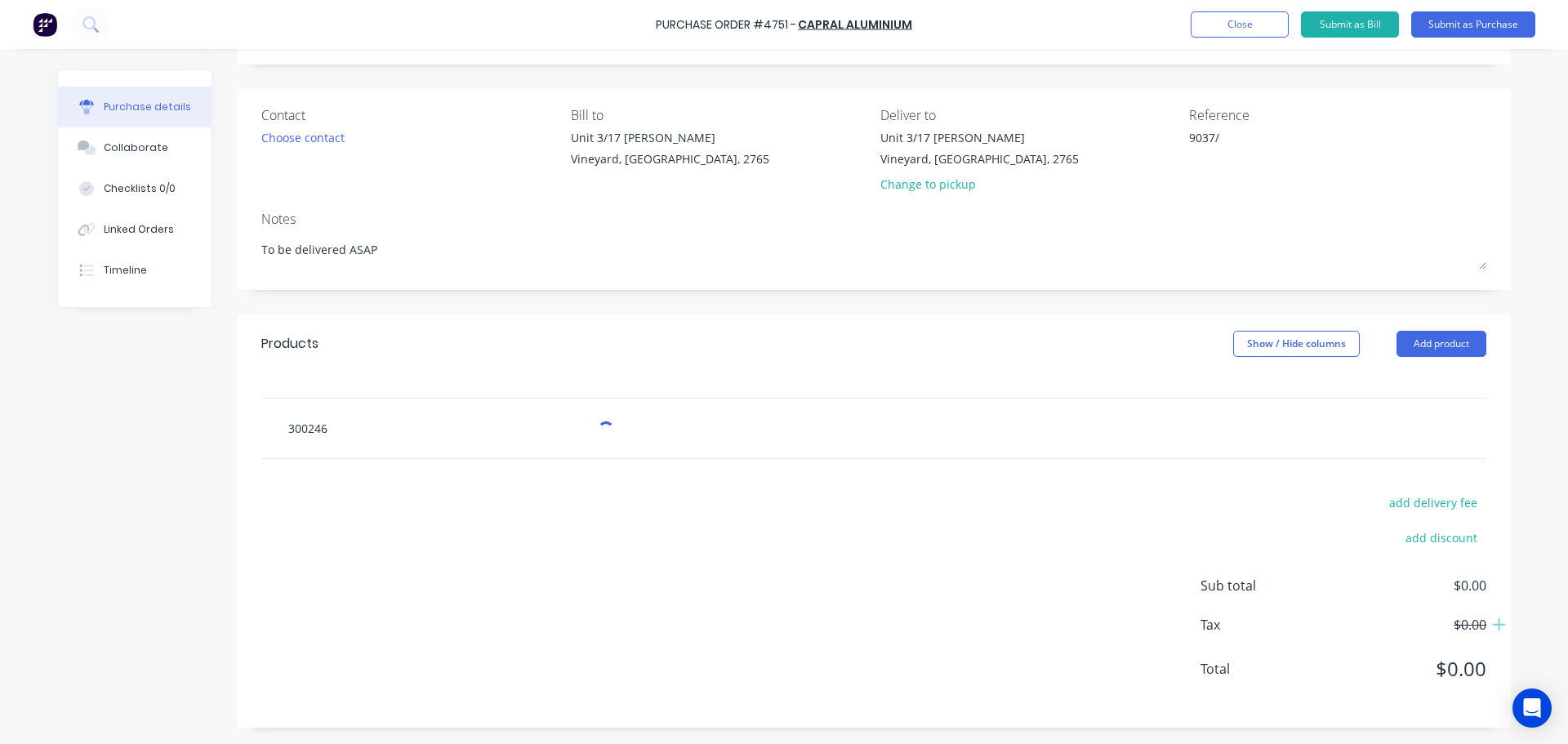
type textarea "x"
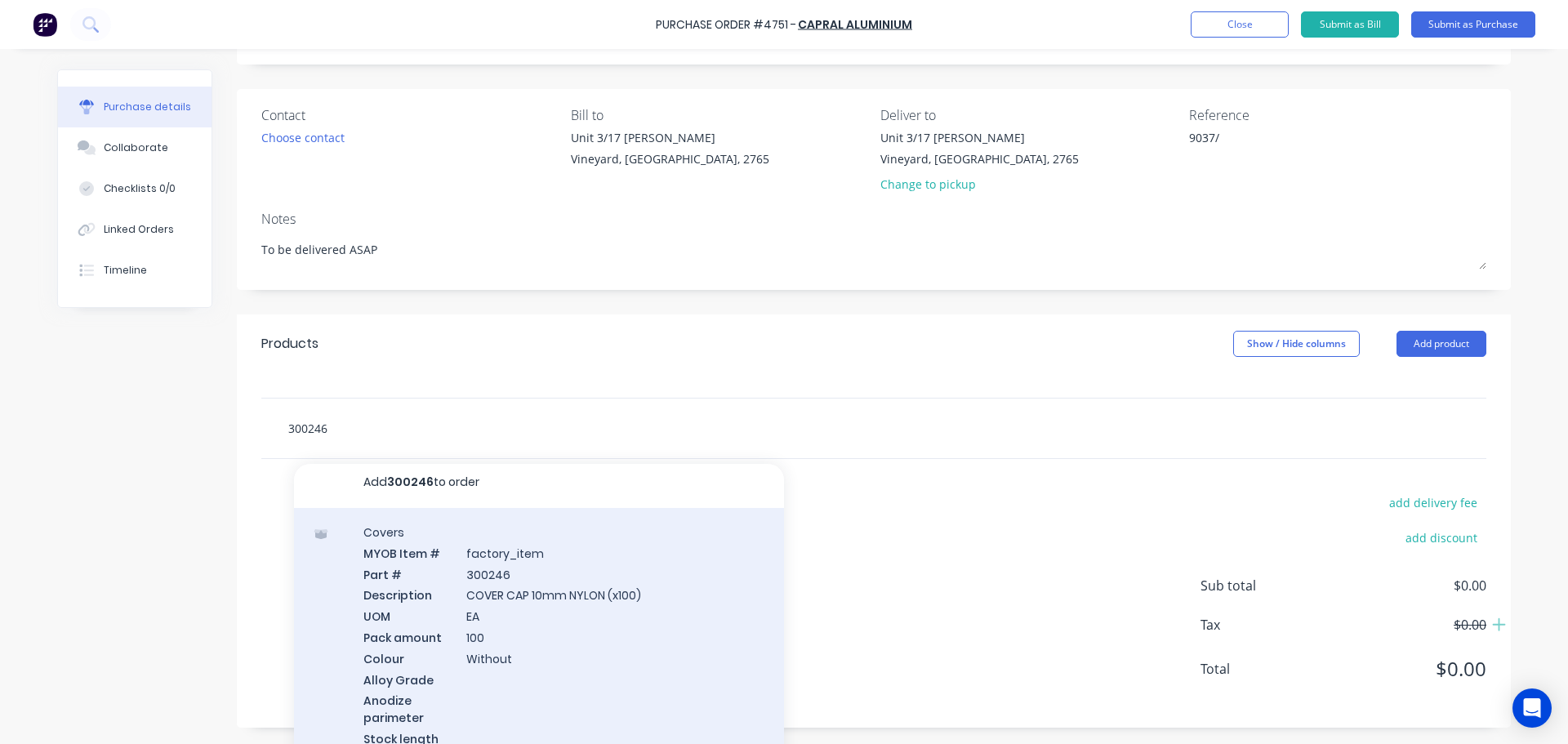
scroll to position [0, 0]
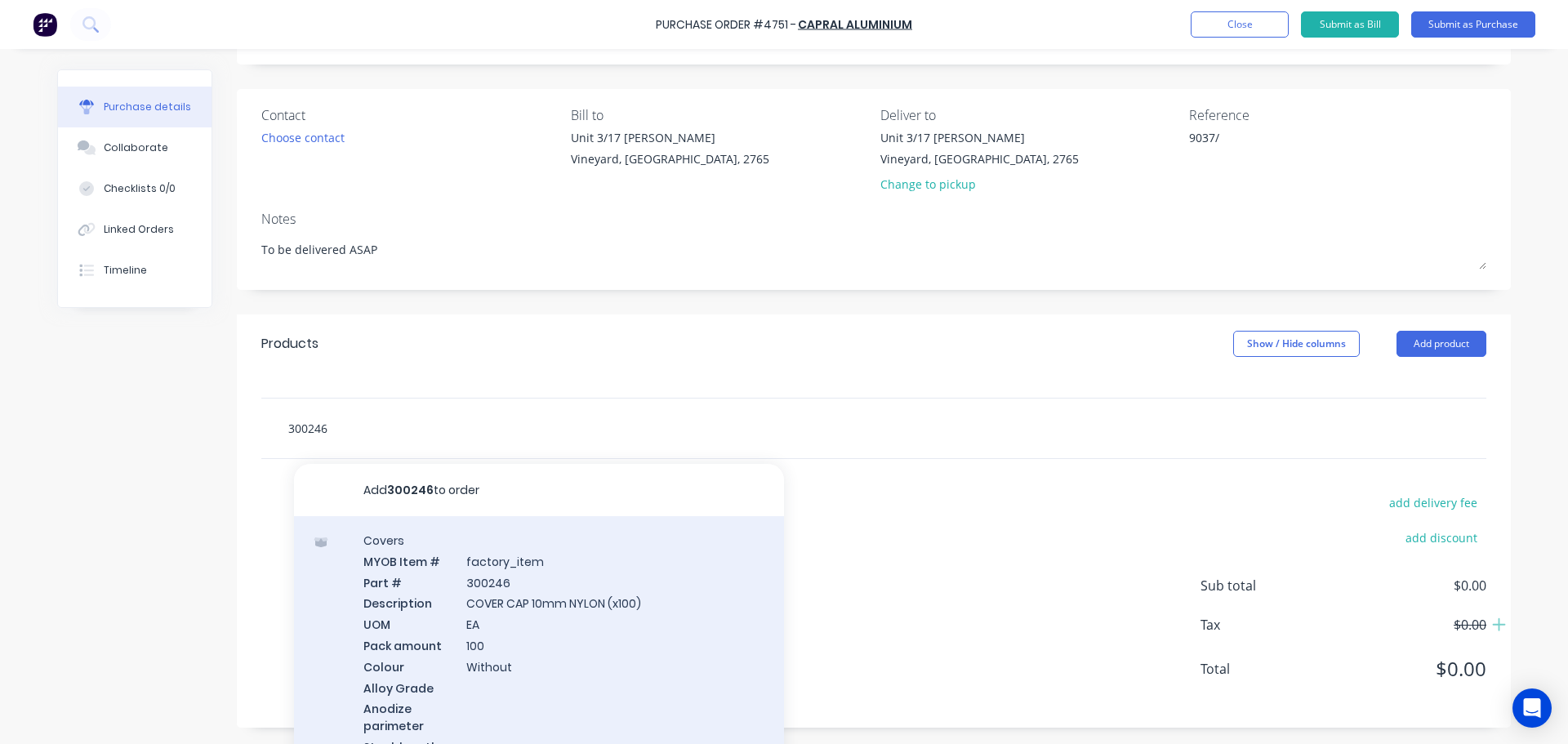
type input "300246"
click at [571, 641] on div "Covers MYOB Item # factory_item Part # 300246 Description COVER CAP 10mm NYLON …" at bounding box center [539, 653] width 490 height 275
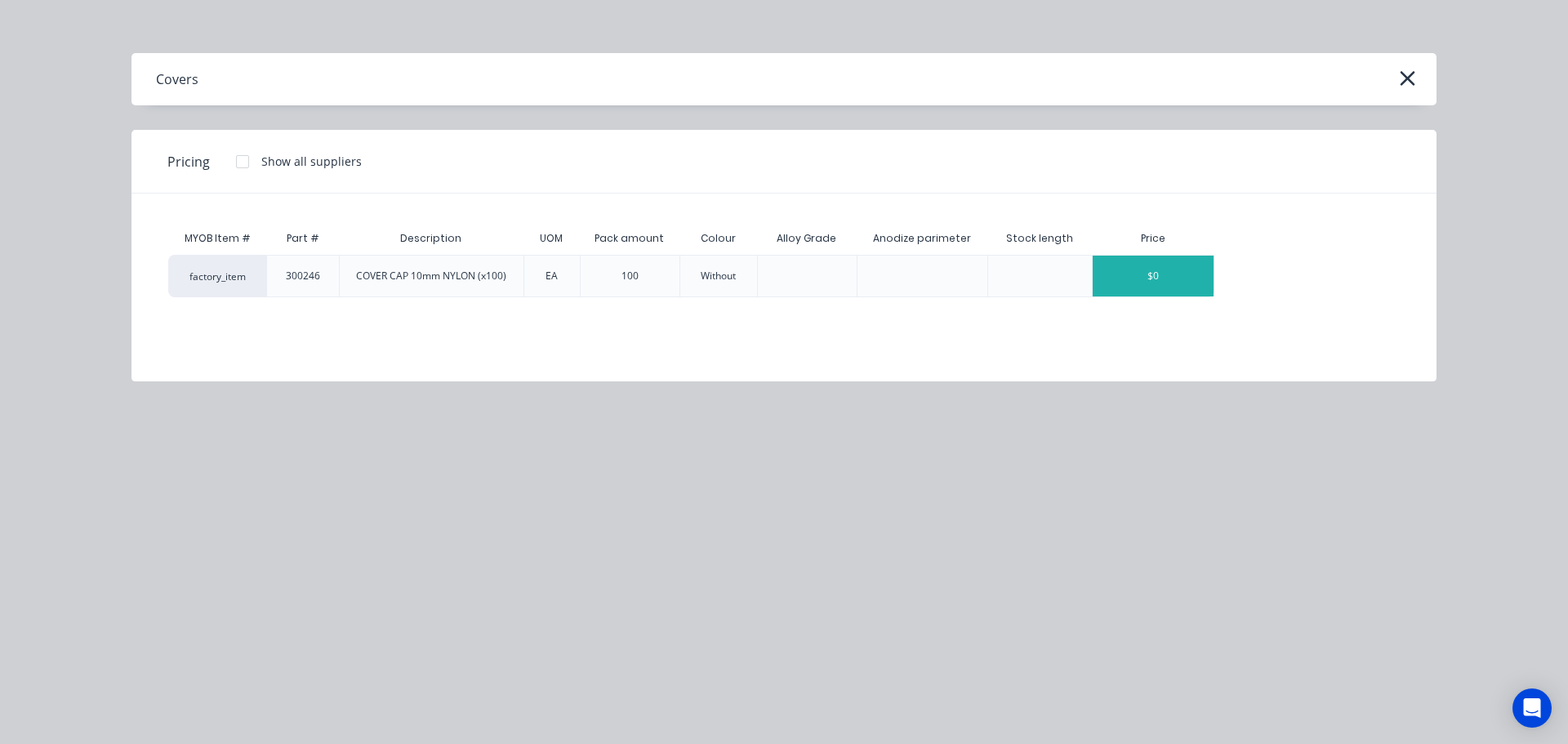
click at [1177, 285] on div "$0" at bounding box center [1153, 276] width 121 height 41
type textarea "x"
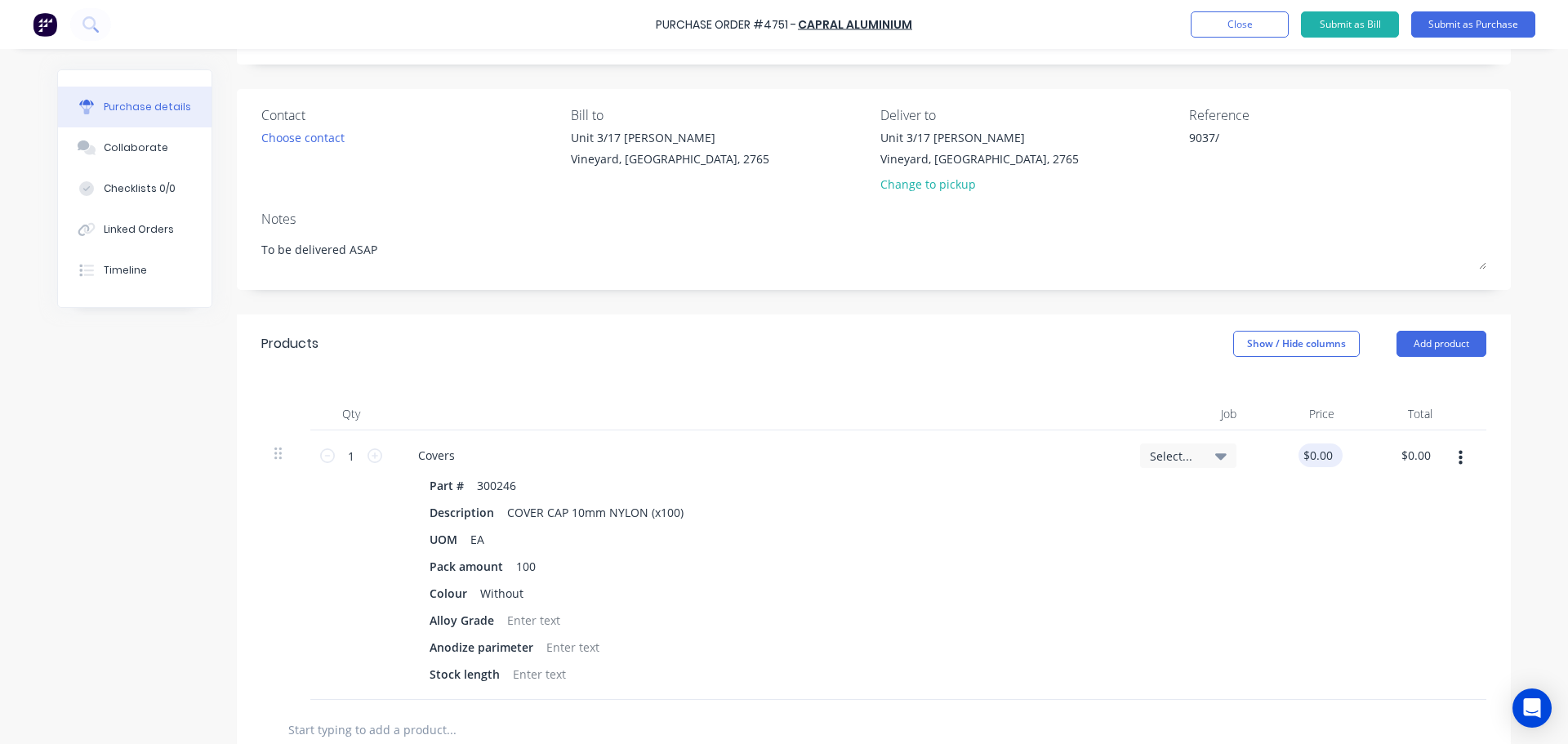
type textarea "x"
type input "0.00"
click at [1326, 462] on input "0.00" at bounding box center [1317, 455] width 37 height 24
type textarea "x"
click at [1326, 462] on input "0.00" at bounding box center [1321, 455] width 31 height 24
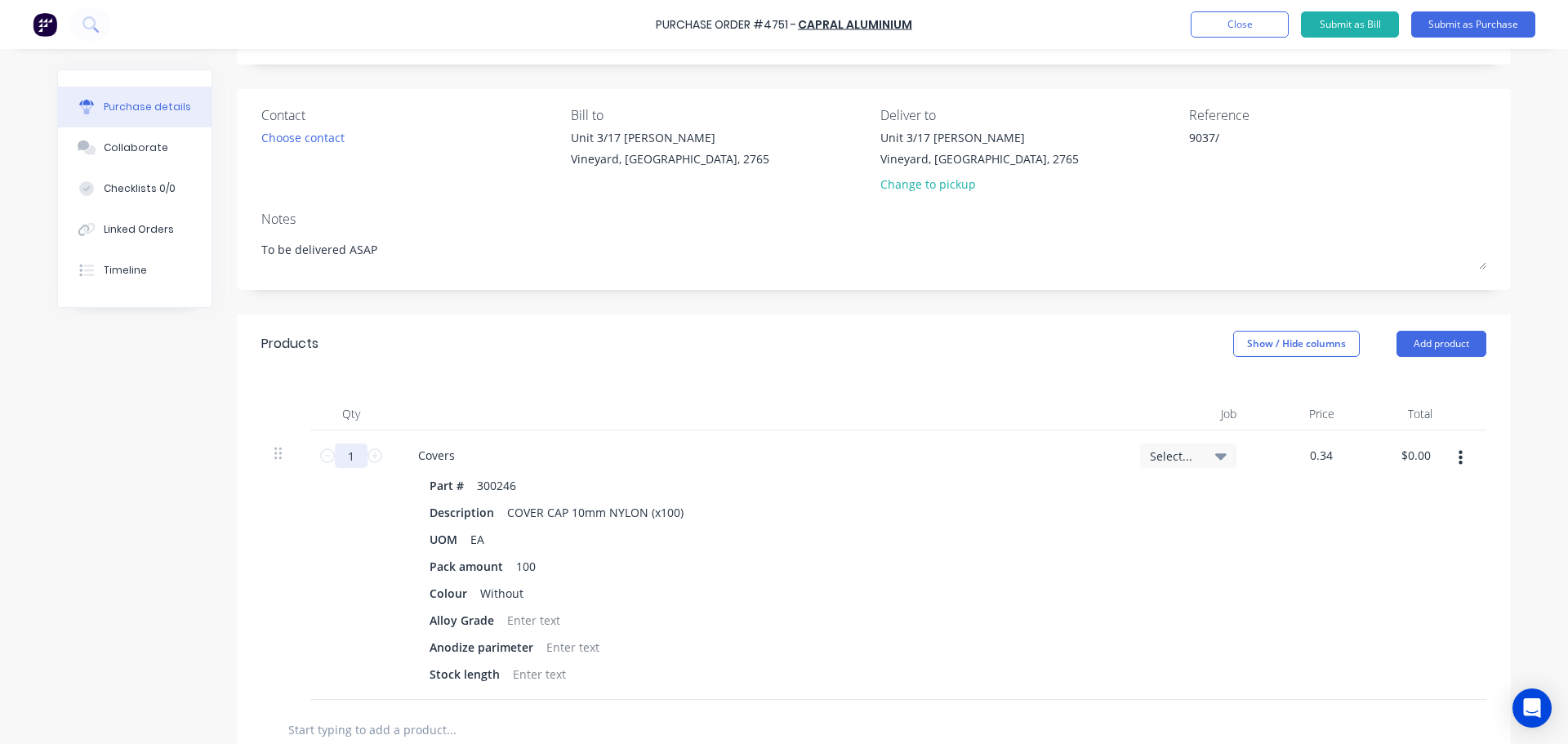
type input "0.34"
type textarea "x"
type input "$0.34"
click at [361, 451] on input "1" at bounding box center [351, 455] width 33 height 25
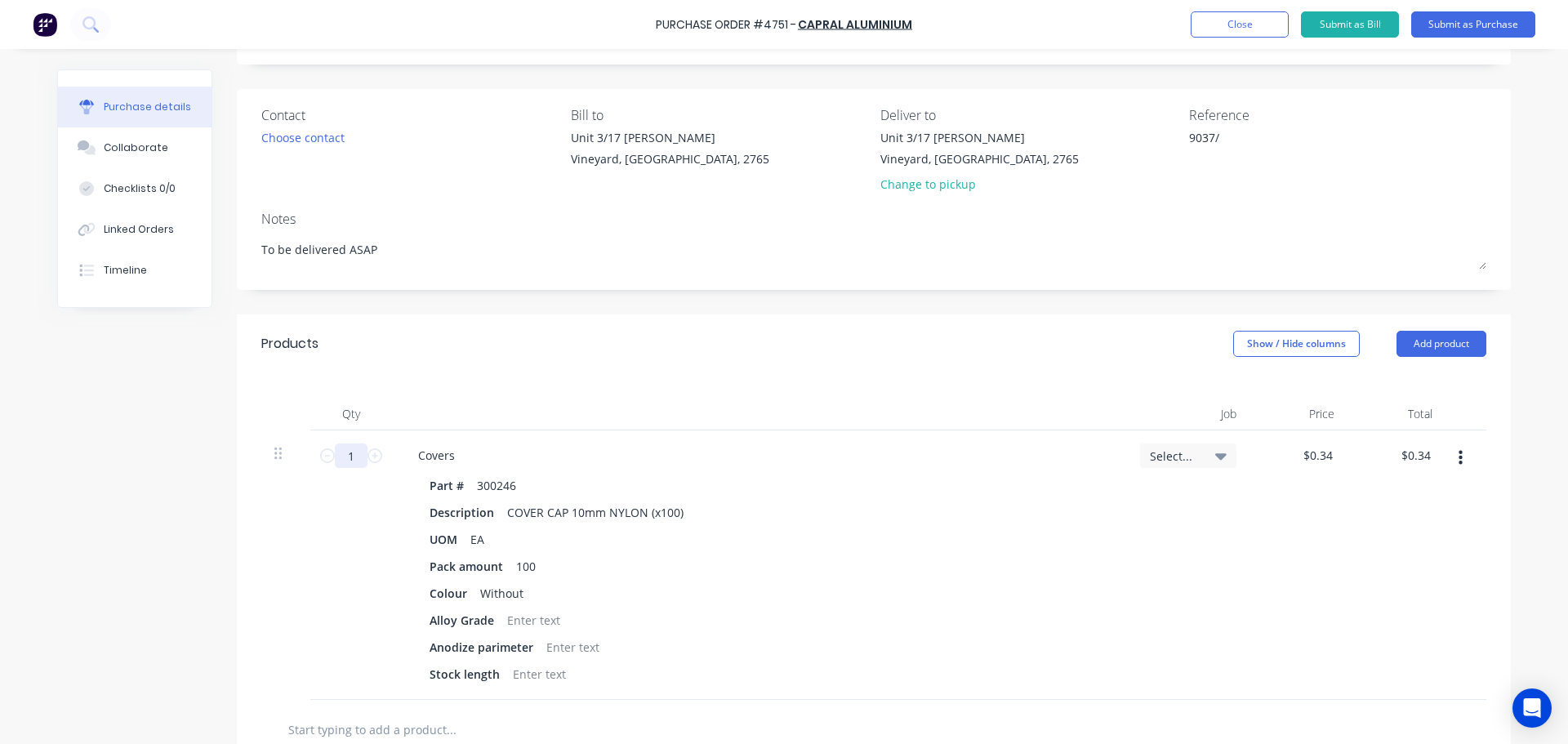
click at [361, 451] on input "1" at bounding box center [351, 455] width 33 height 25
type textarea "x"
type input "3"
type input "$1.02"
type textarea "x"
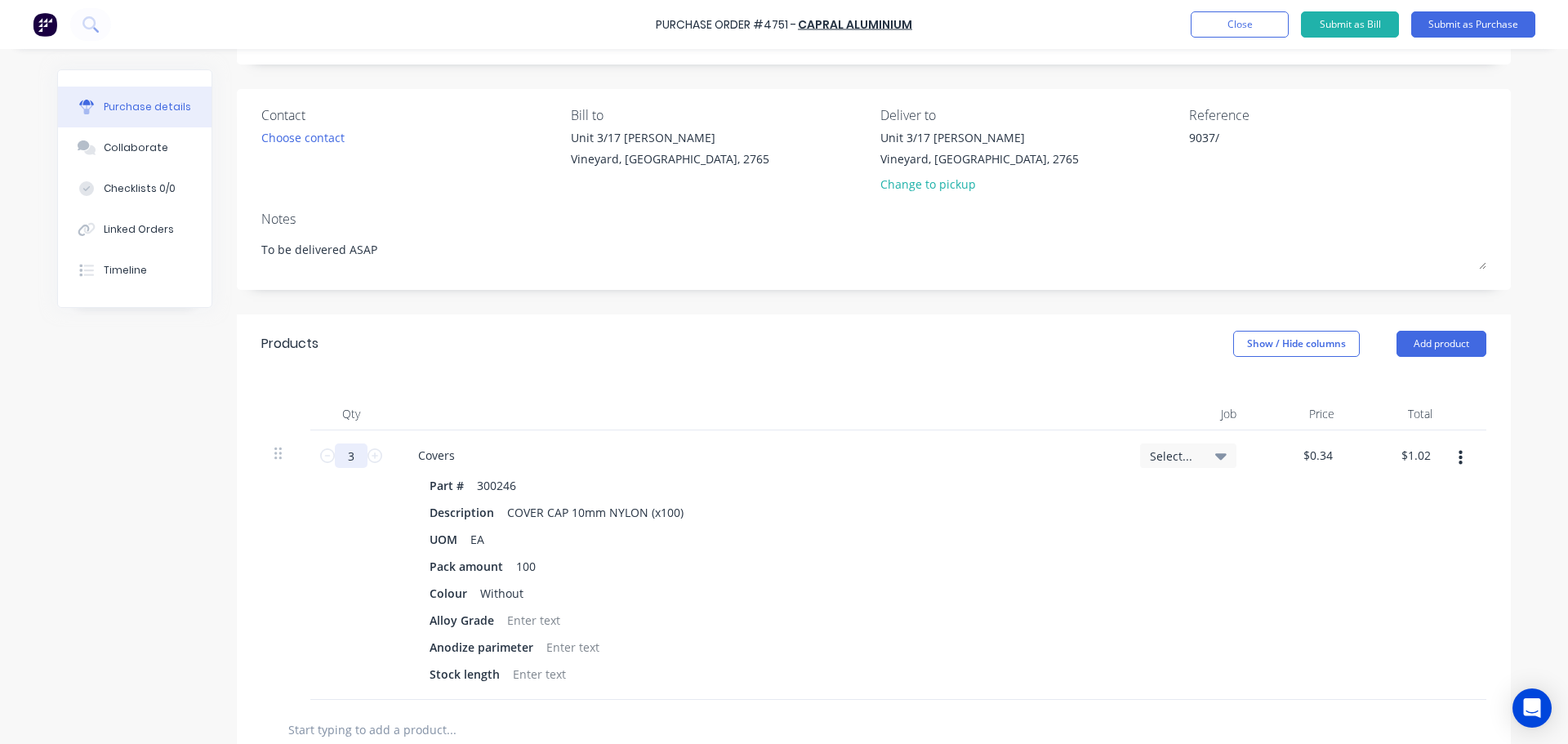
type input "30"
type input "$10.20"
type textarea "x"
type input "30"
click at [1024, 541] on div "UOM EA" at bounding box center [756, 540] width 667 height 24
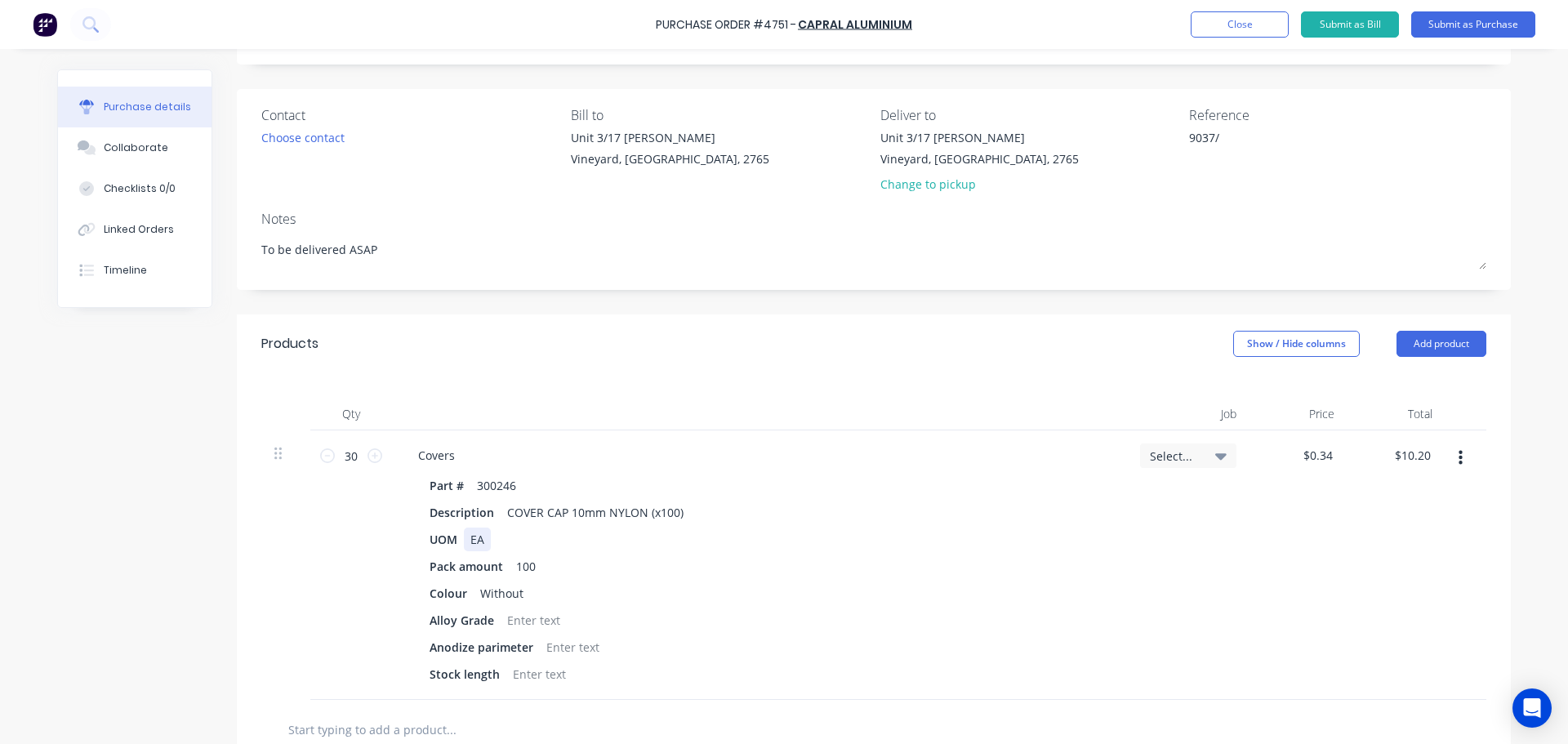
click at [479, 551] on div "EA" at bounding box center [478, 540] width 27 height 24
click at [742, 602] on div "Colour Without" at bounding box center [756, 593] width 667 height 24
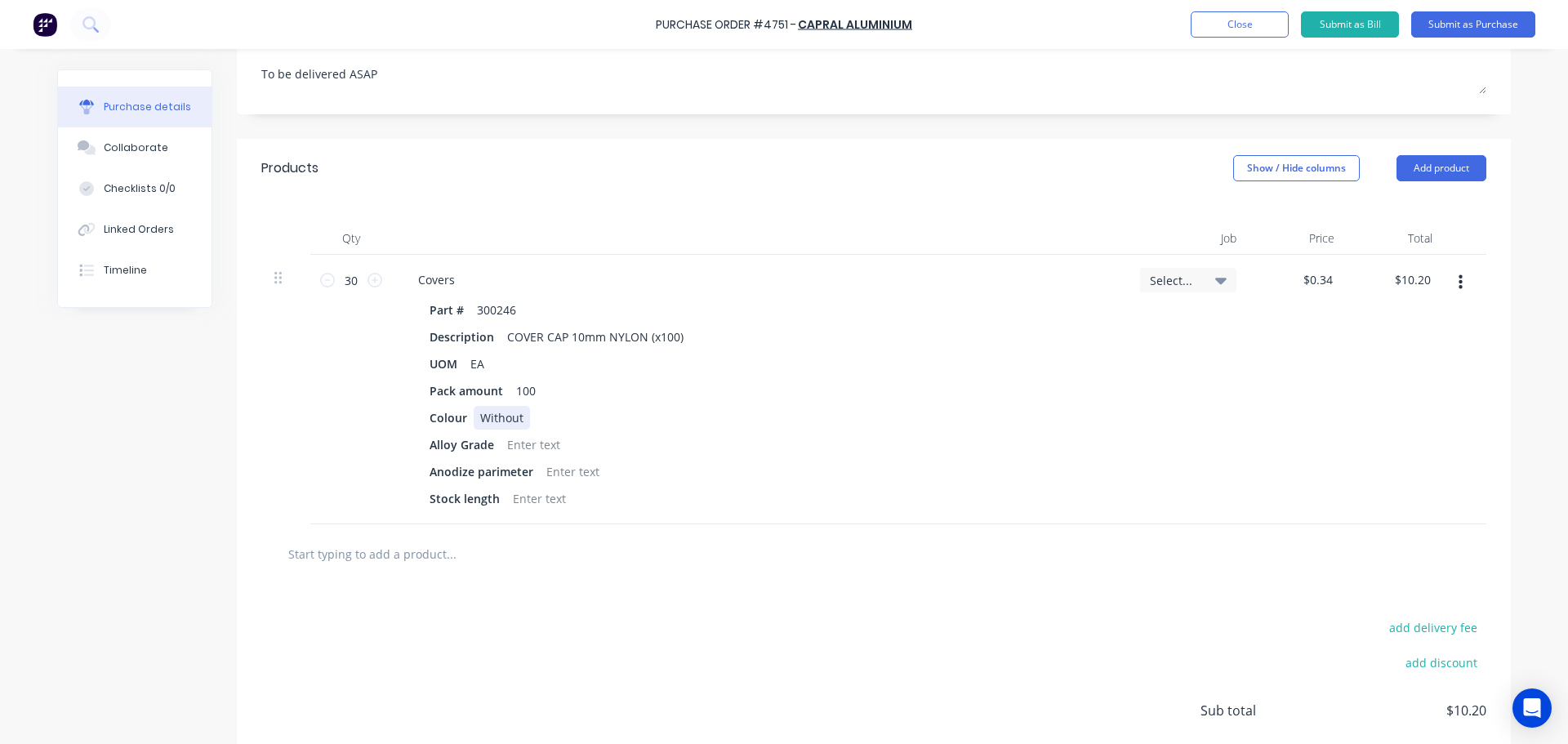
scroll to position [336, 0]
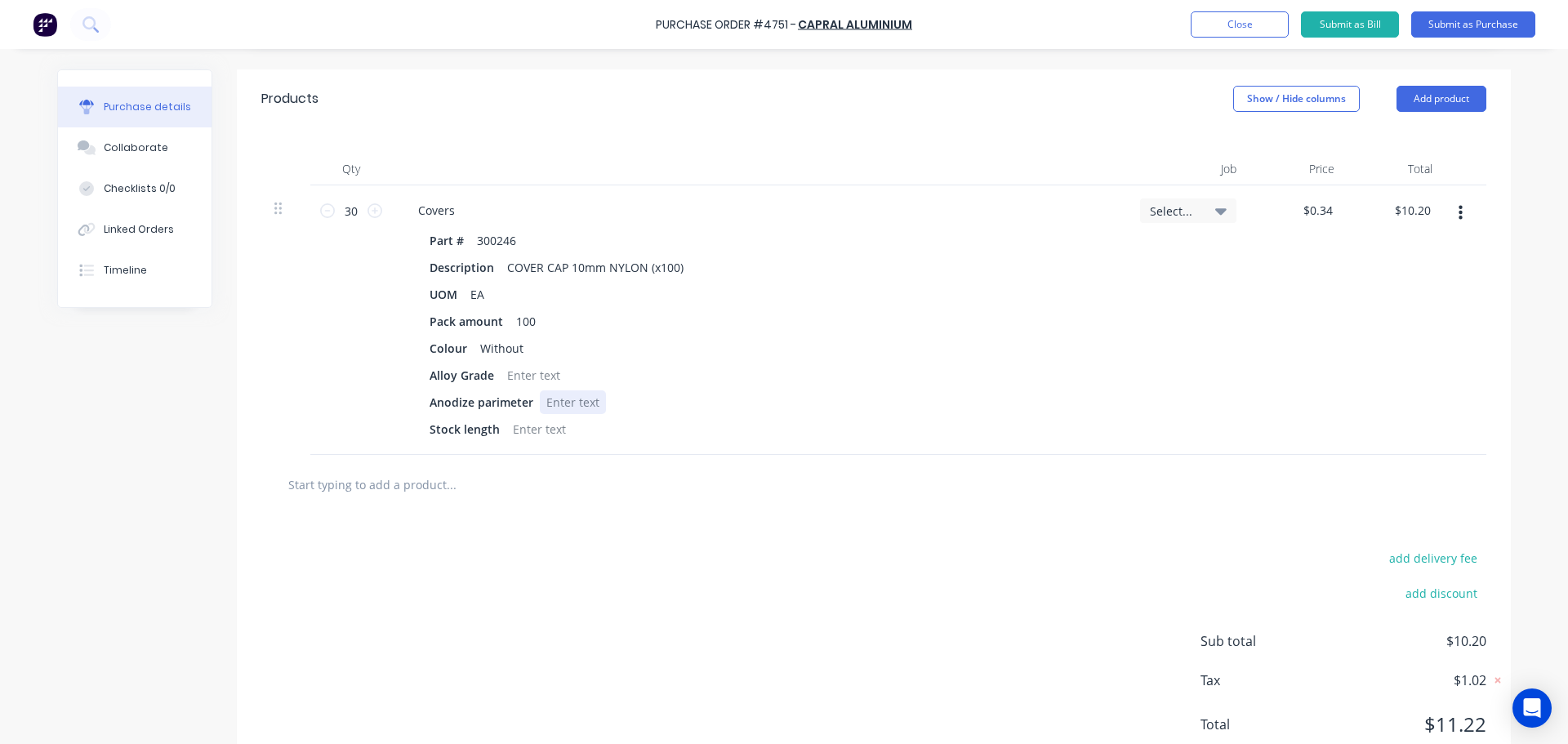
click at [877, 391] on div "Anodize parimeter" at bounding box center [756, 403] width 667 height 24
click at [806, 509] on div at bounding box center [873, 485] width 1225 height 59
click at [338, 216] on input "30" at bounding box center [351, 210] width 33 height 25
click at [708, 484] on div at bounding box center [519, 484] width 490 height 33
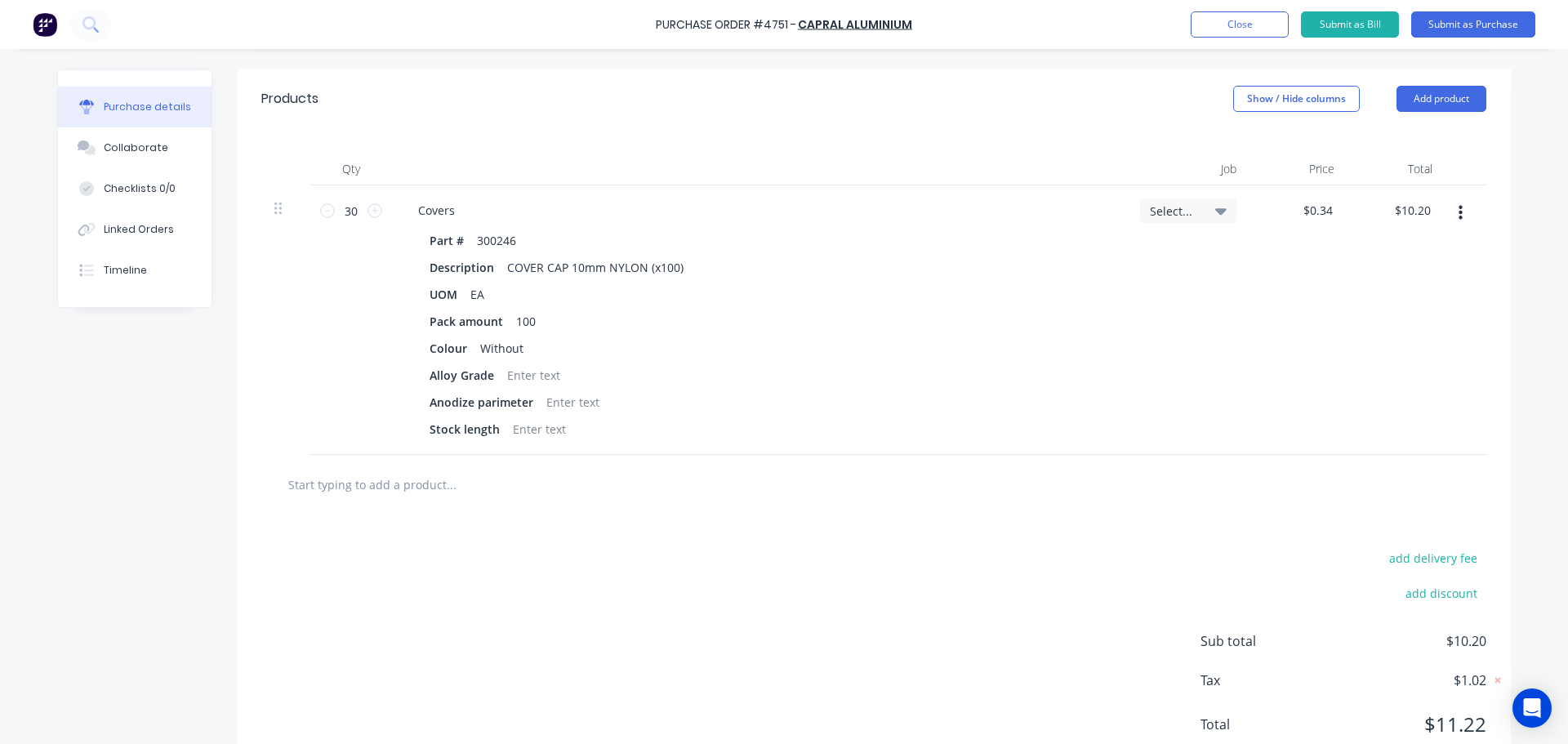
click at [337, 490] on input "text" at bounding box center [451, 484] width 327 height 33
type textarea "x"
type input "3"
type textarea "x"
type input "31"
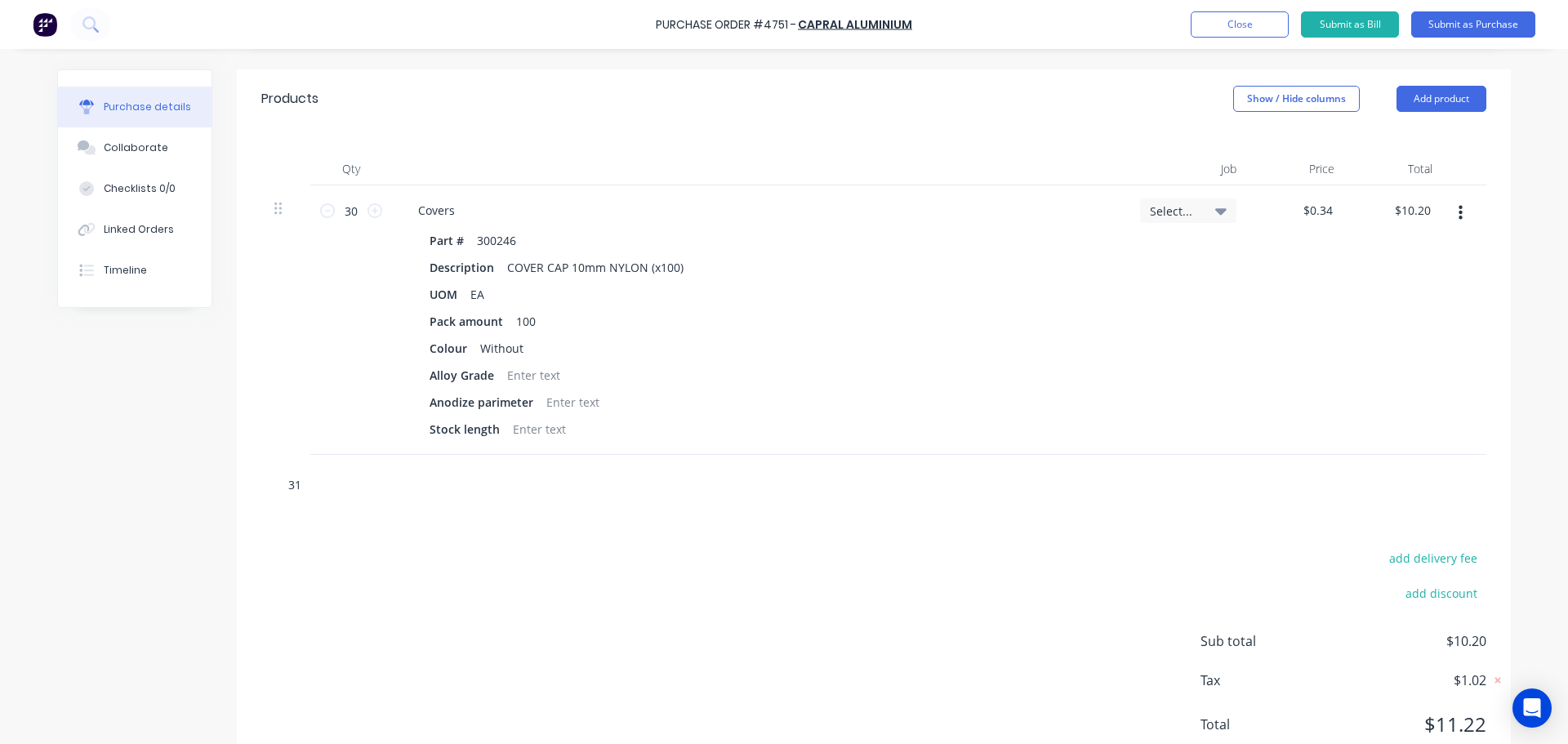
type textarea "x"
type input "314"
type textarea "x"
type input "3146"
type textarea "x"
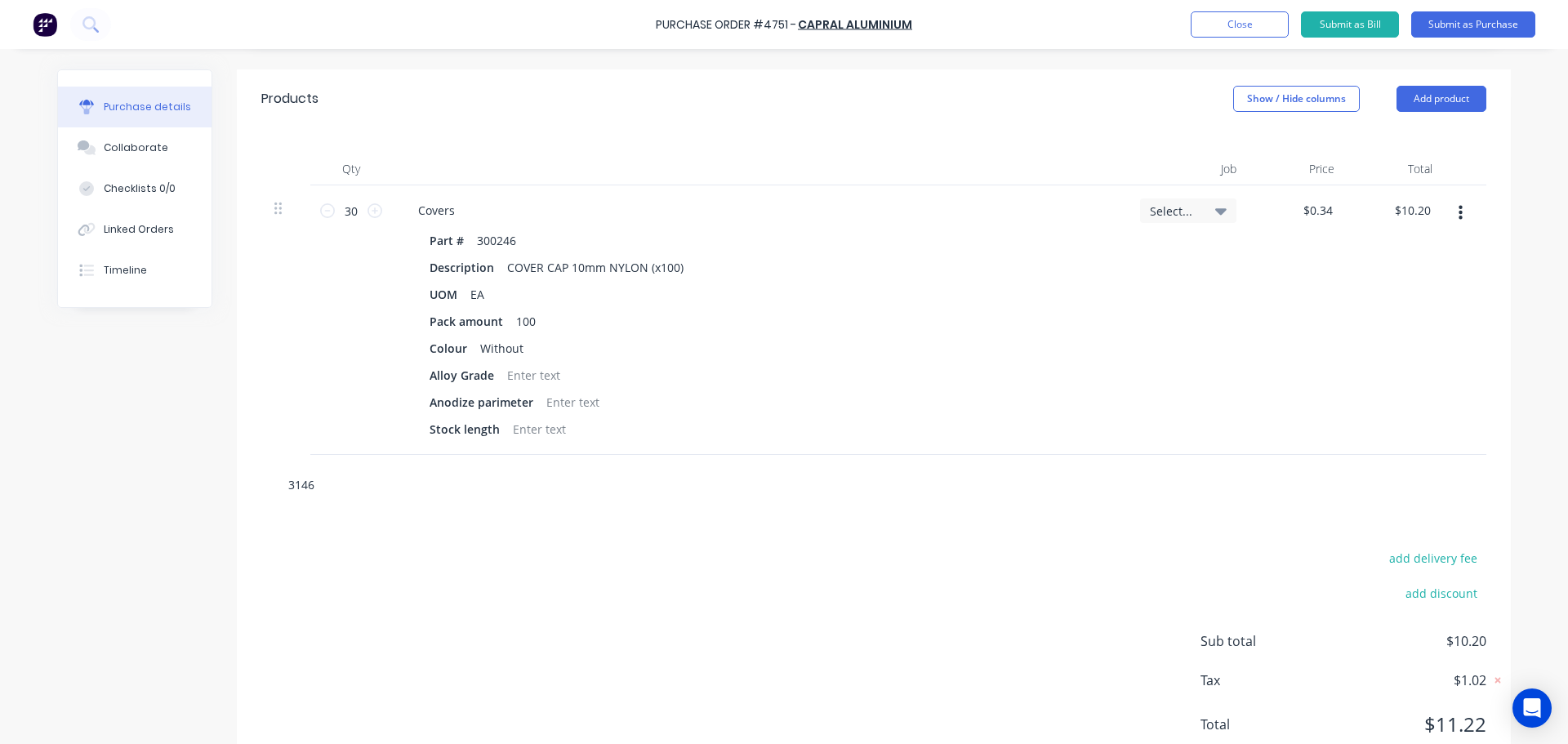
type input "31462"
type textarea "x"
type input "314625"
type textarea "x"
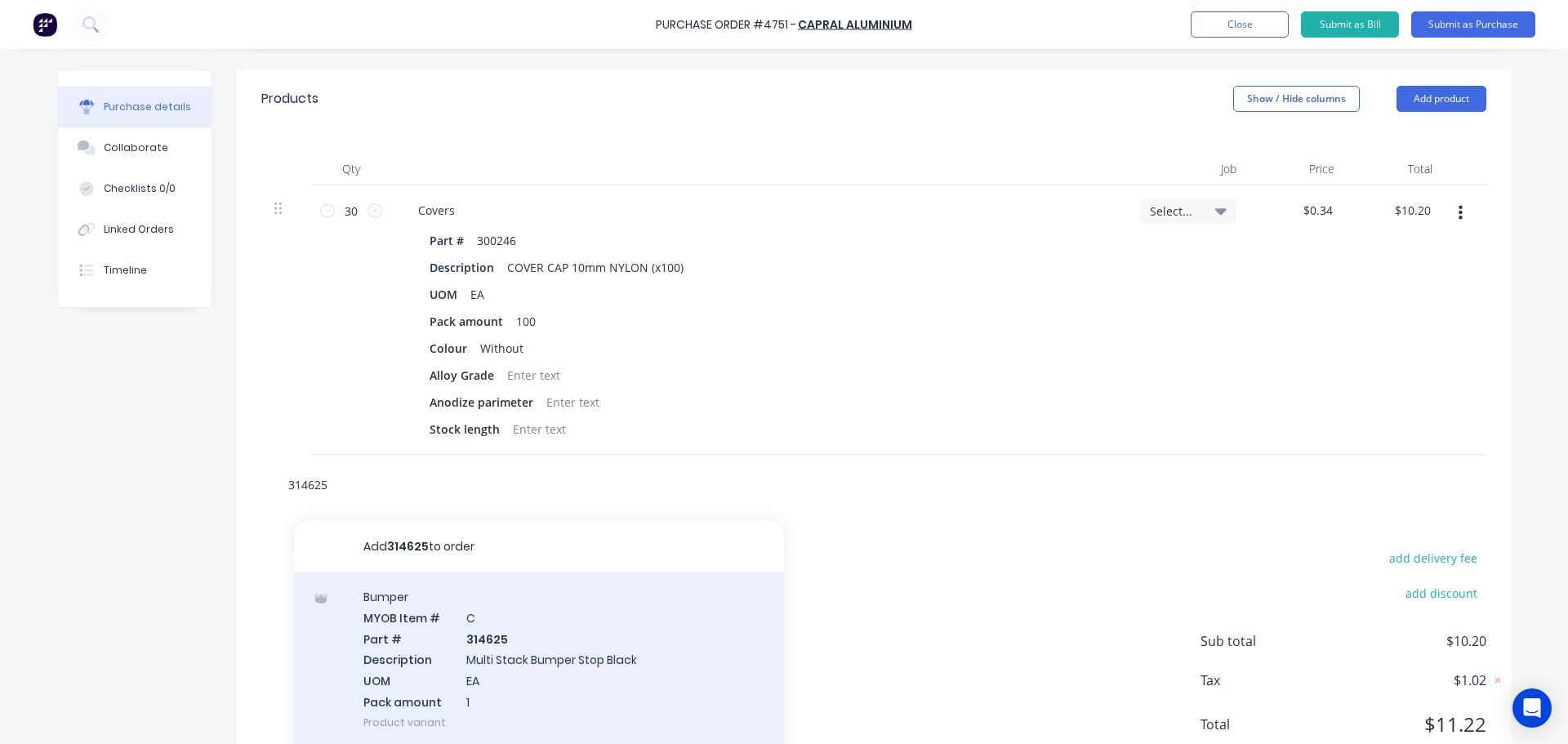
type input "314625"
click at [425, 684] on div "Bumper MYOB Item # C Part # 314625 Description Multi Stack Bumper Stop Black UO…" at bounding box center [539, 659] width 490 height 174
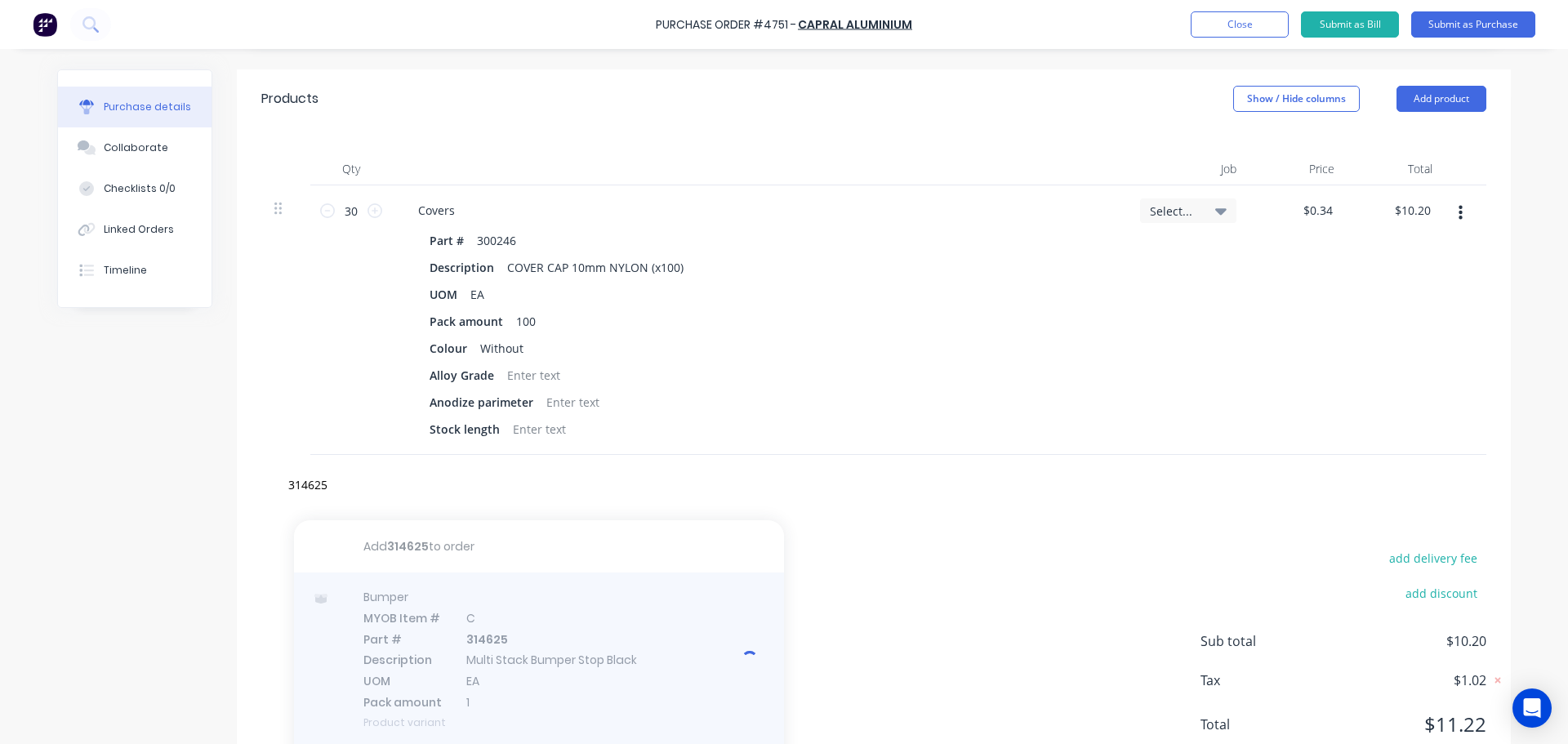
type textarea "x"
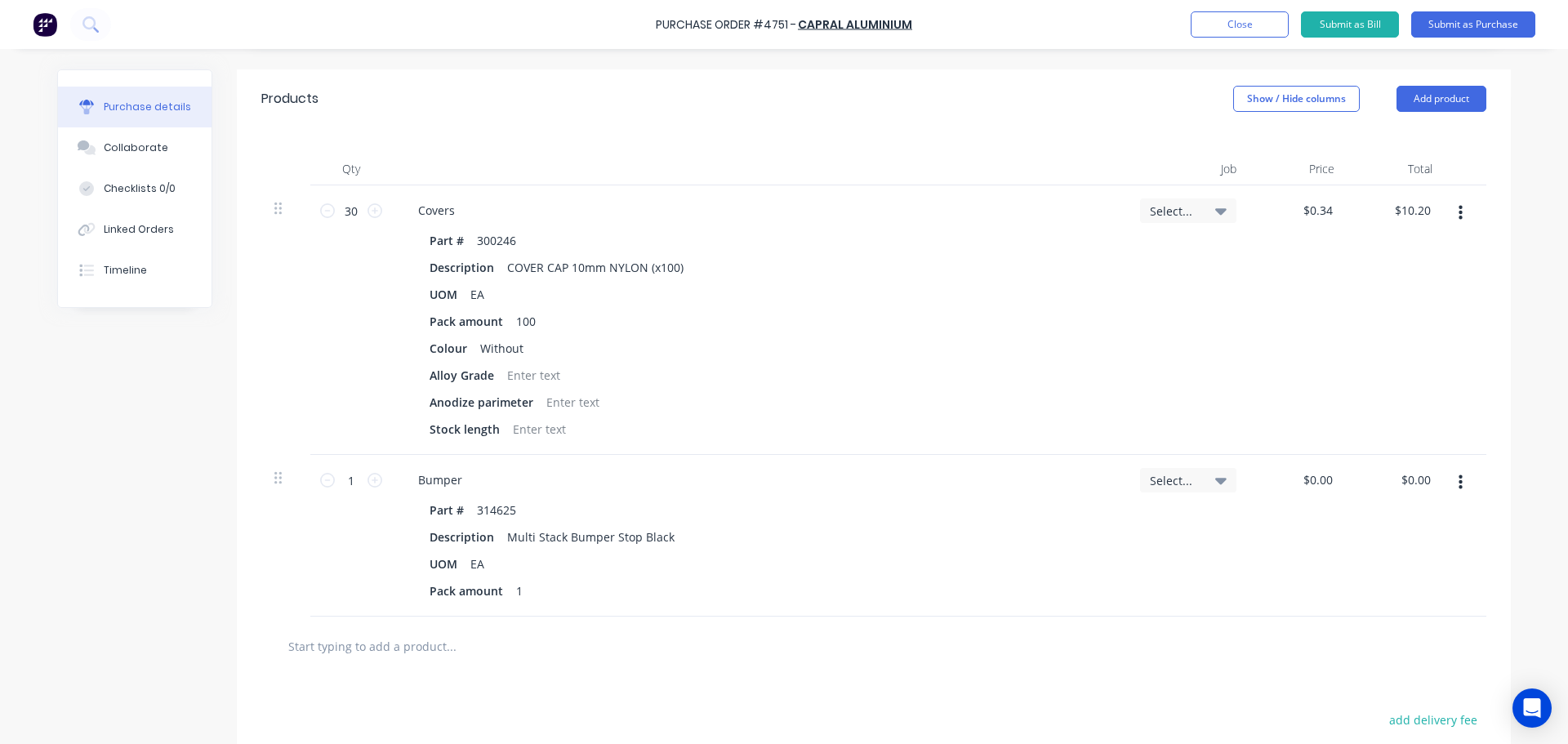
click at [1319, 493] on div "$0.00 $0.00" at bounding box center [1299, 536] width 98 height 162
type textarea "x"
type input "0.00"
click at [1321, 489] on input "0.00" at bounding box center [1317, 480] width 37 height 24
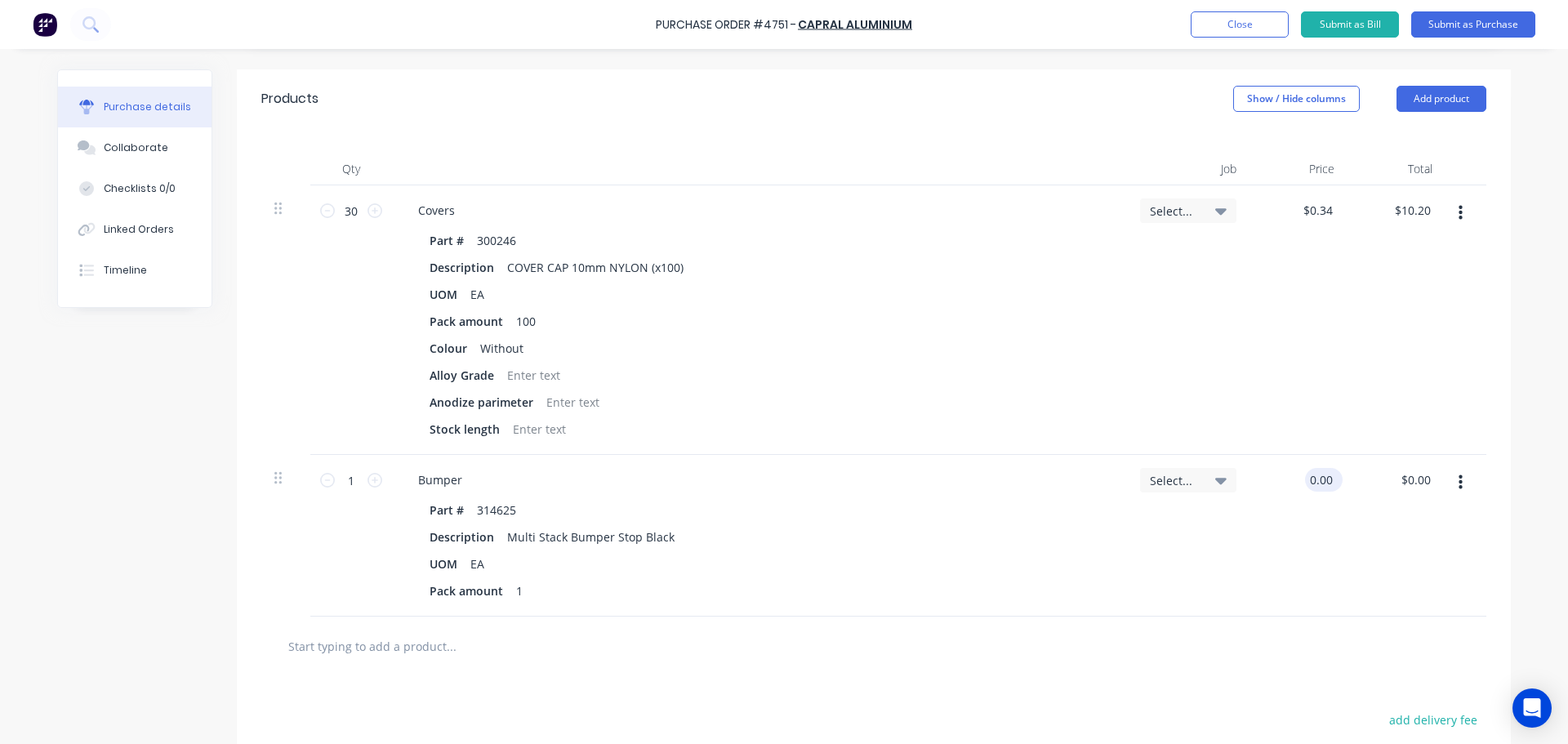
type textarea "x"
click at [1321, 489] on input "0.00" at bounding box center [1321, 480] width 31 height 24
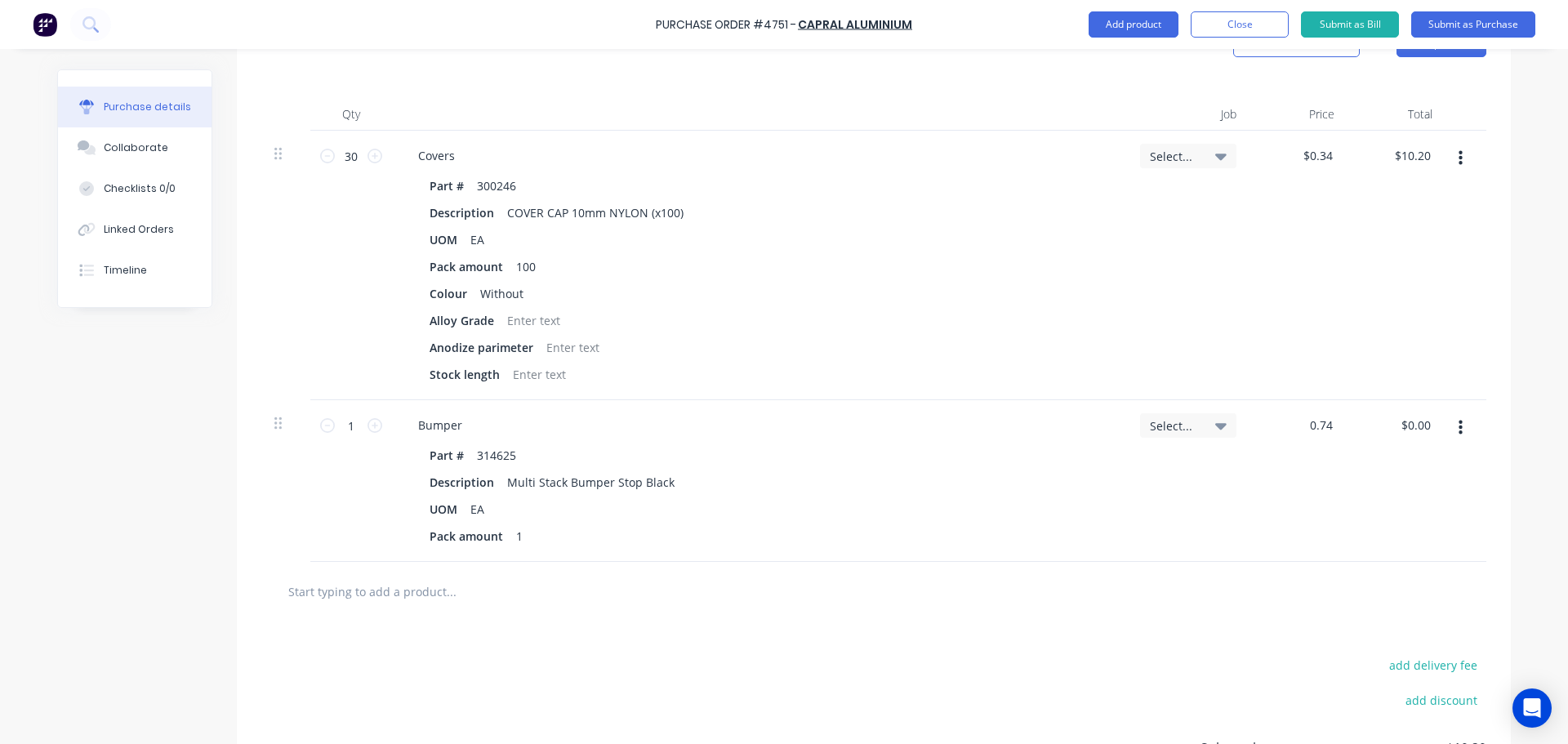
scroll to position [419, 0]
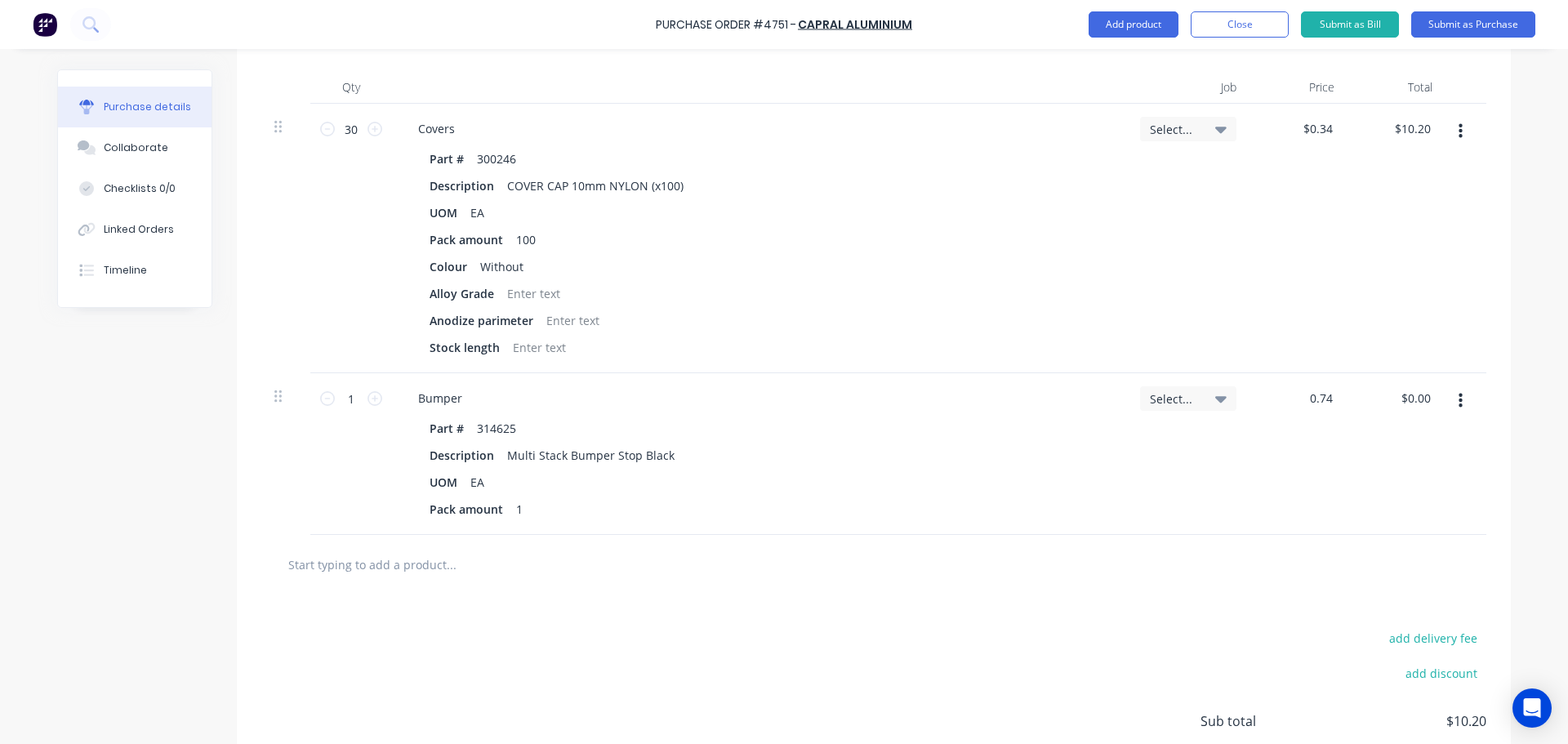
type input "0.74"
type textarea "x"
type input "$0.74"
click at [806, 547] on div at bounding box center [873, 564] width 1225 height 59
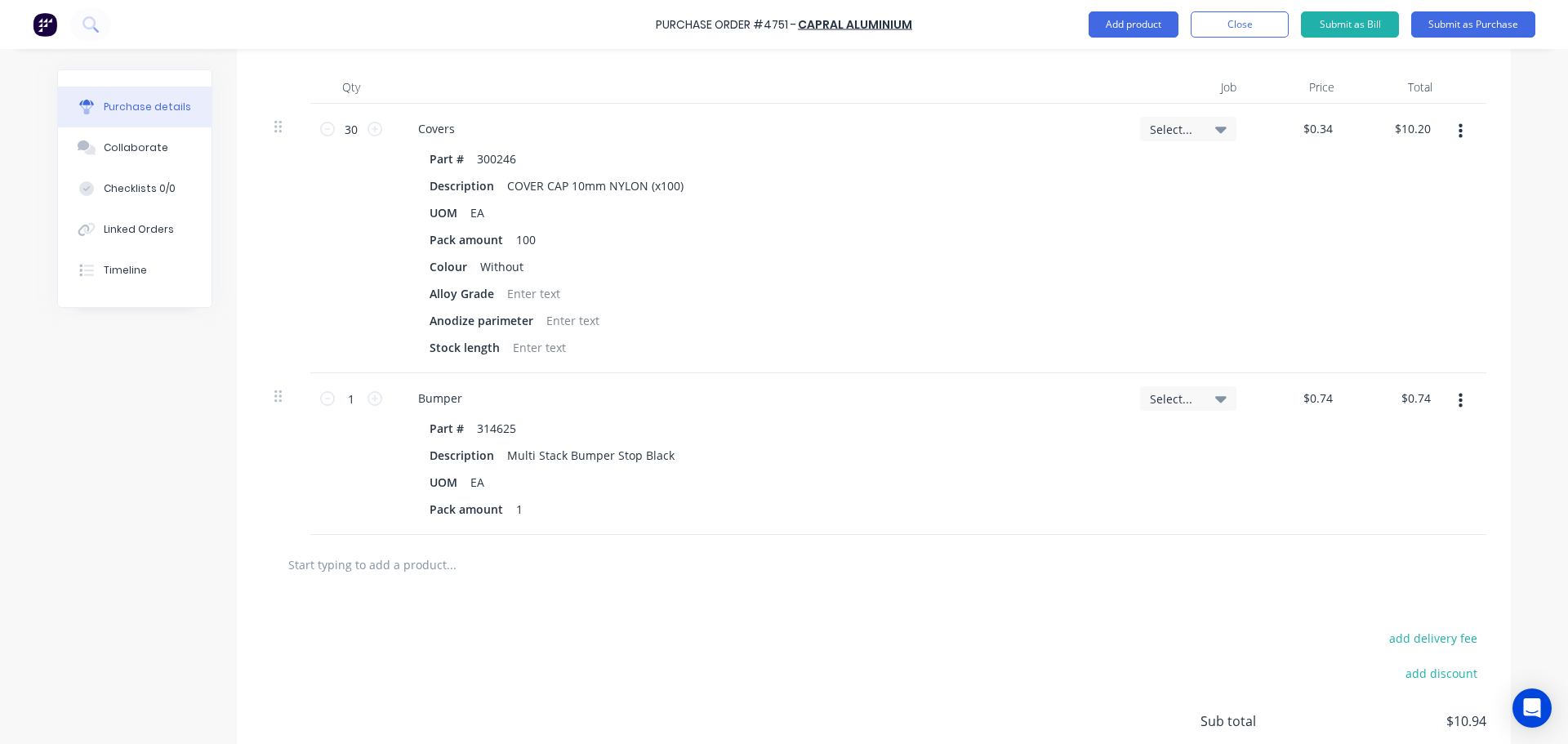
click at [431, 556] on input "text" at bounding box center [451, 564] width 327 height 33
type textarea "x"
type input "3"
type textarea "x"
type input "31"
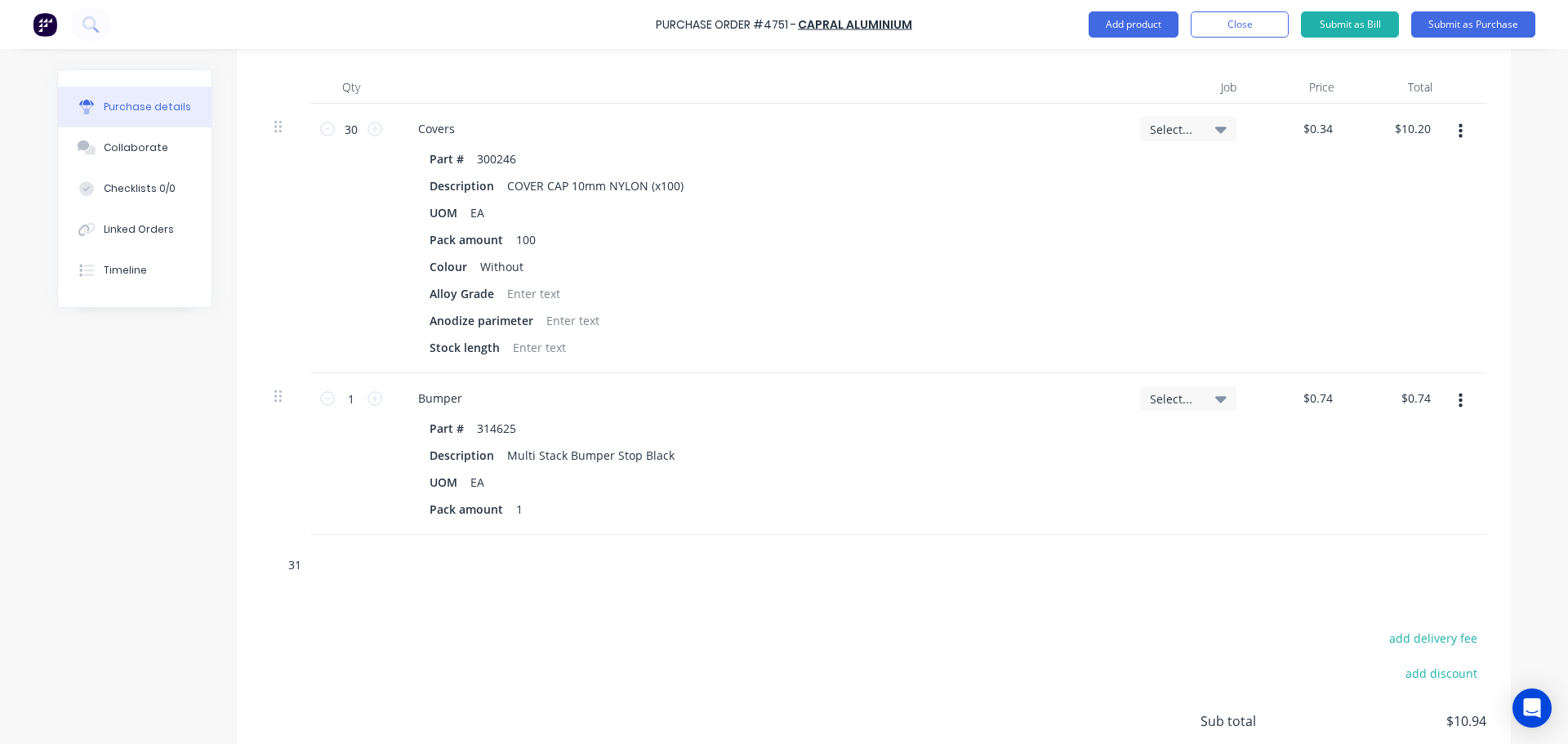
type textarea "x"
type input "315"
type textarea "x"
type input "3154"
type textarea "x"
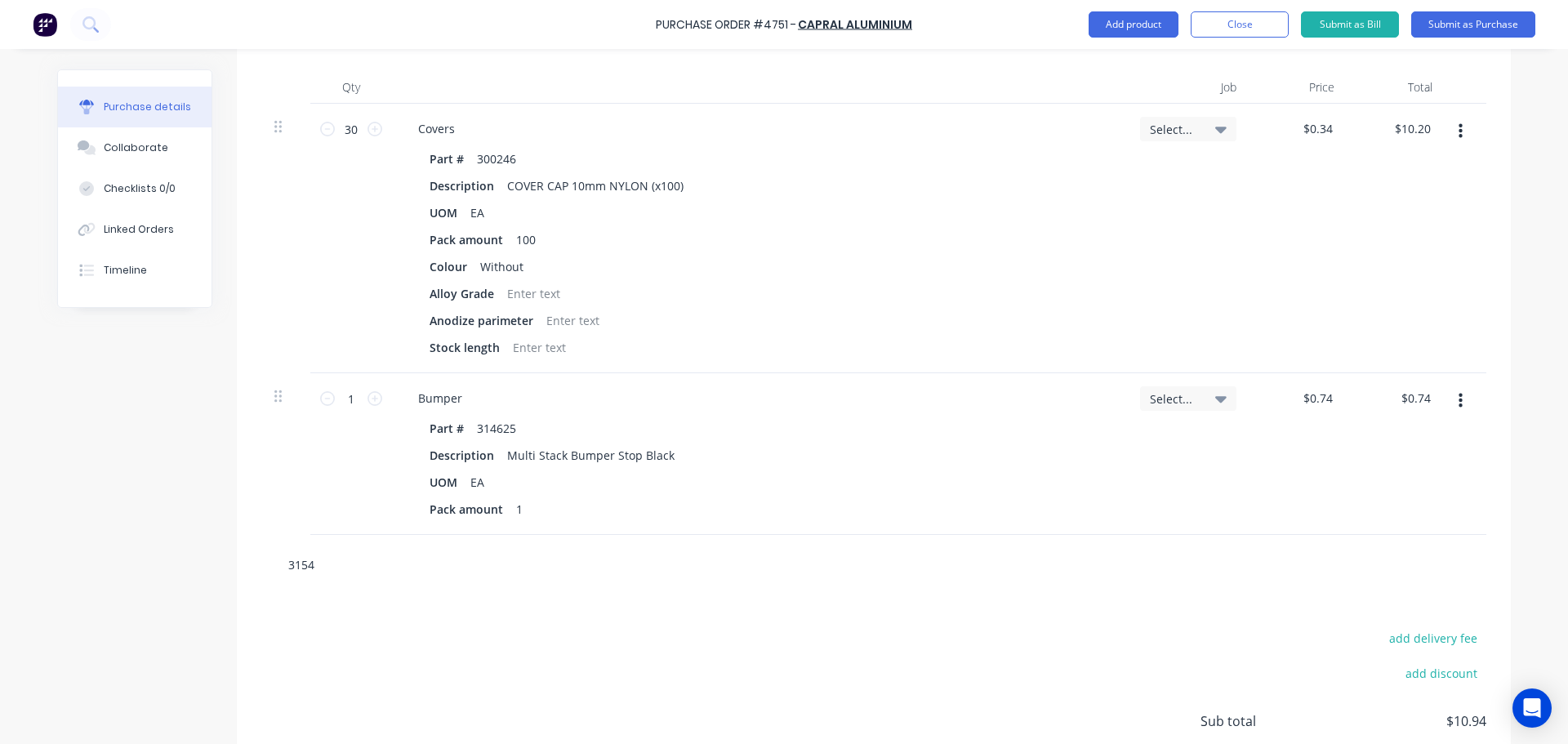
type input "31548"
type textarea "x"
type input "315482"
type textarea "x"
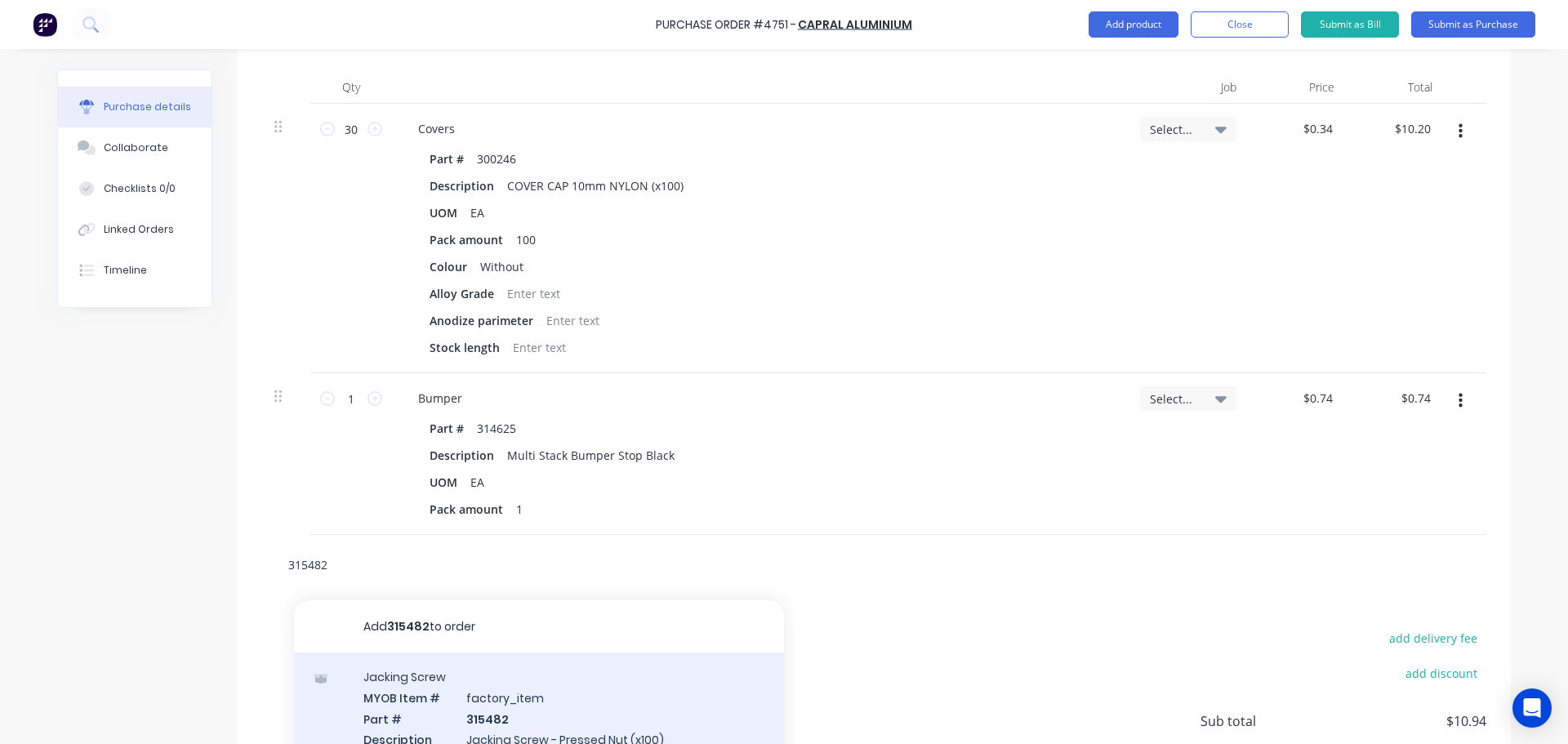
type input "315482"
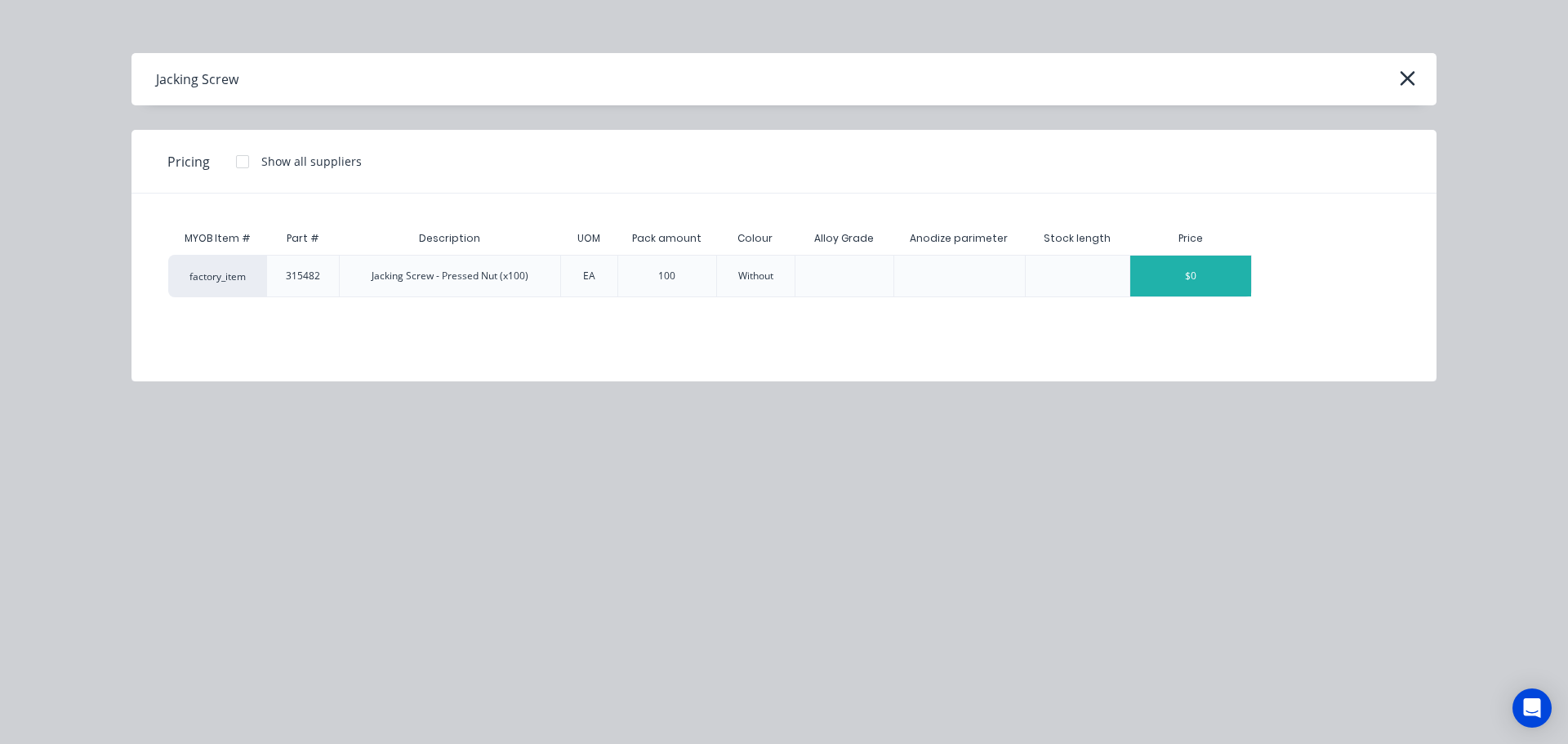
click at [1170, 263] on div "$0" at bounding box center [1190, 276] width 121 height 41
type textarea "x"
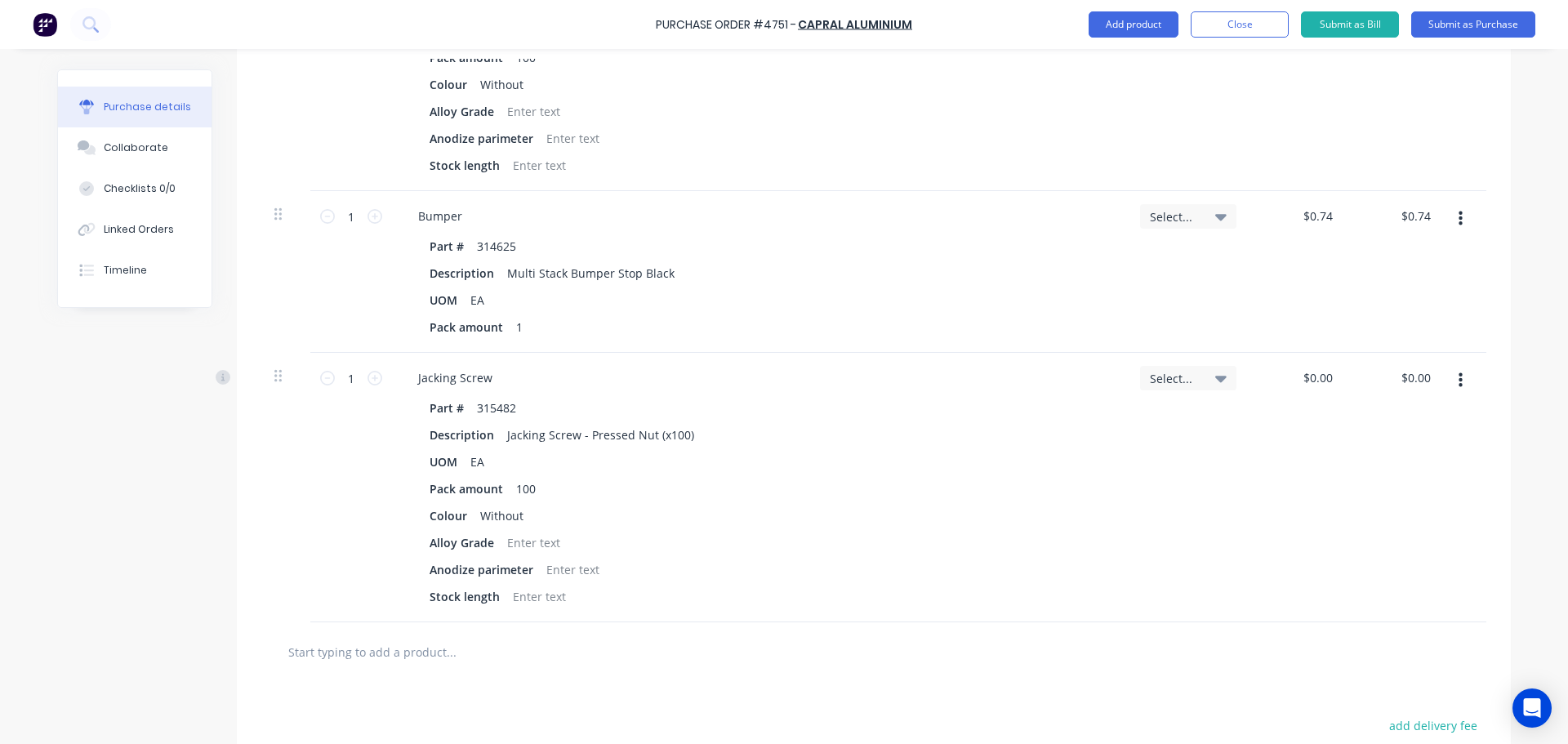
scroll to position [581, 0]
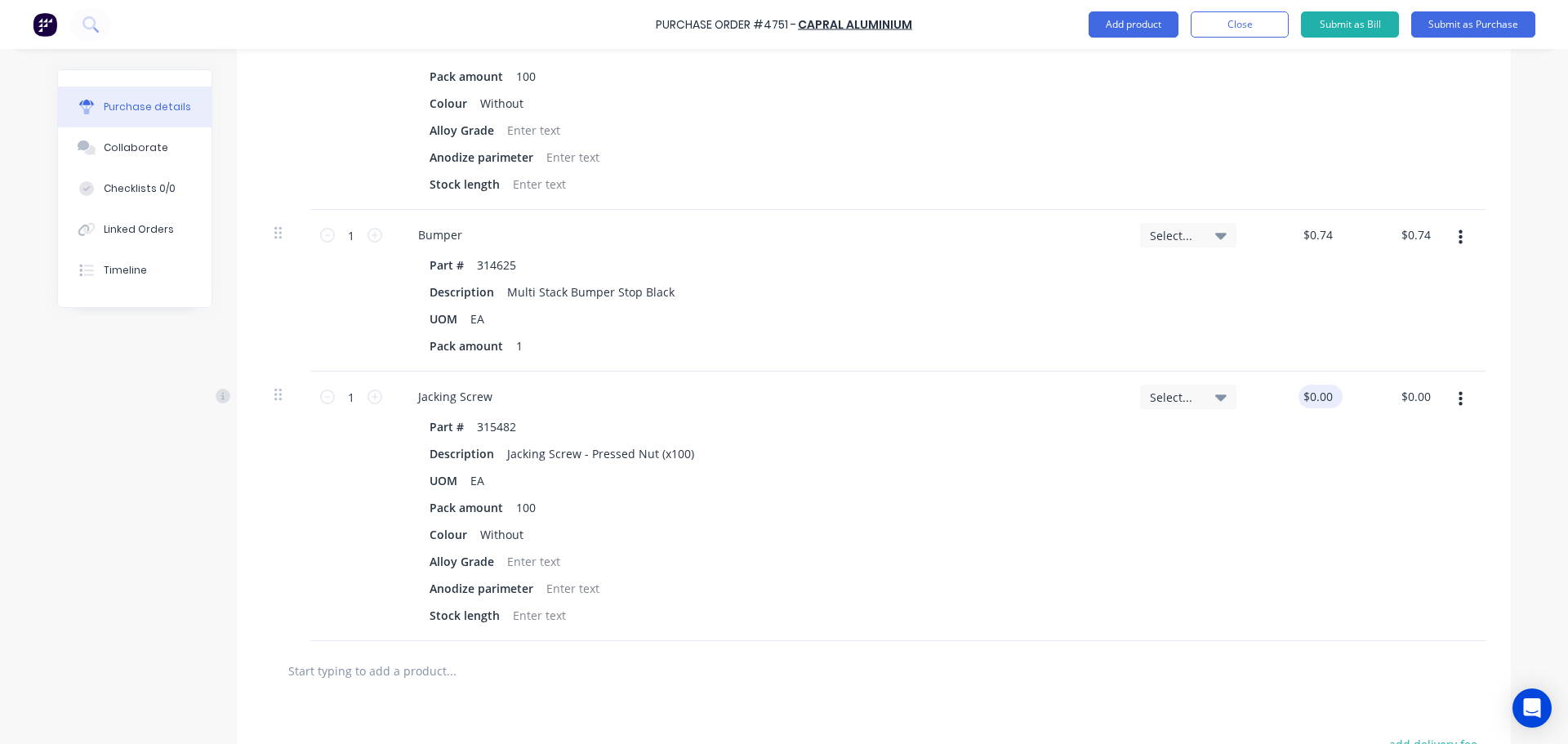
type textarea "x"
type input "0.00"
click at [1315, 403] on input "0.00" at bounding box center [1321, 397] width 31 height 24
type textarea "x"
click at [1315, 403] on input "0.00" at bounding box center [1321, 397] width 31 height 24
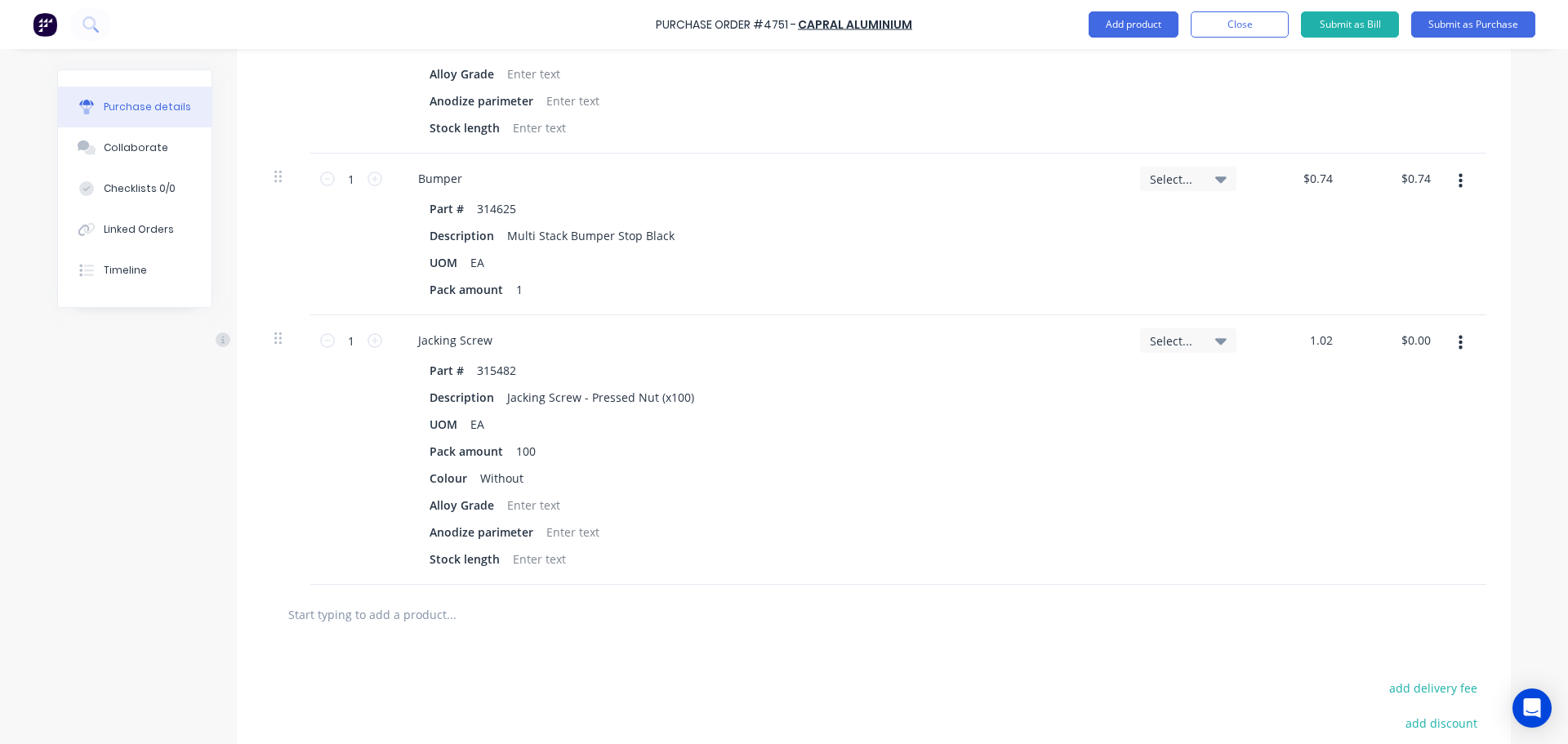
scroll to position [663, 0]
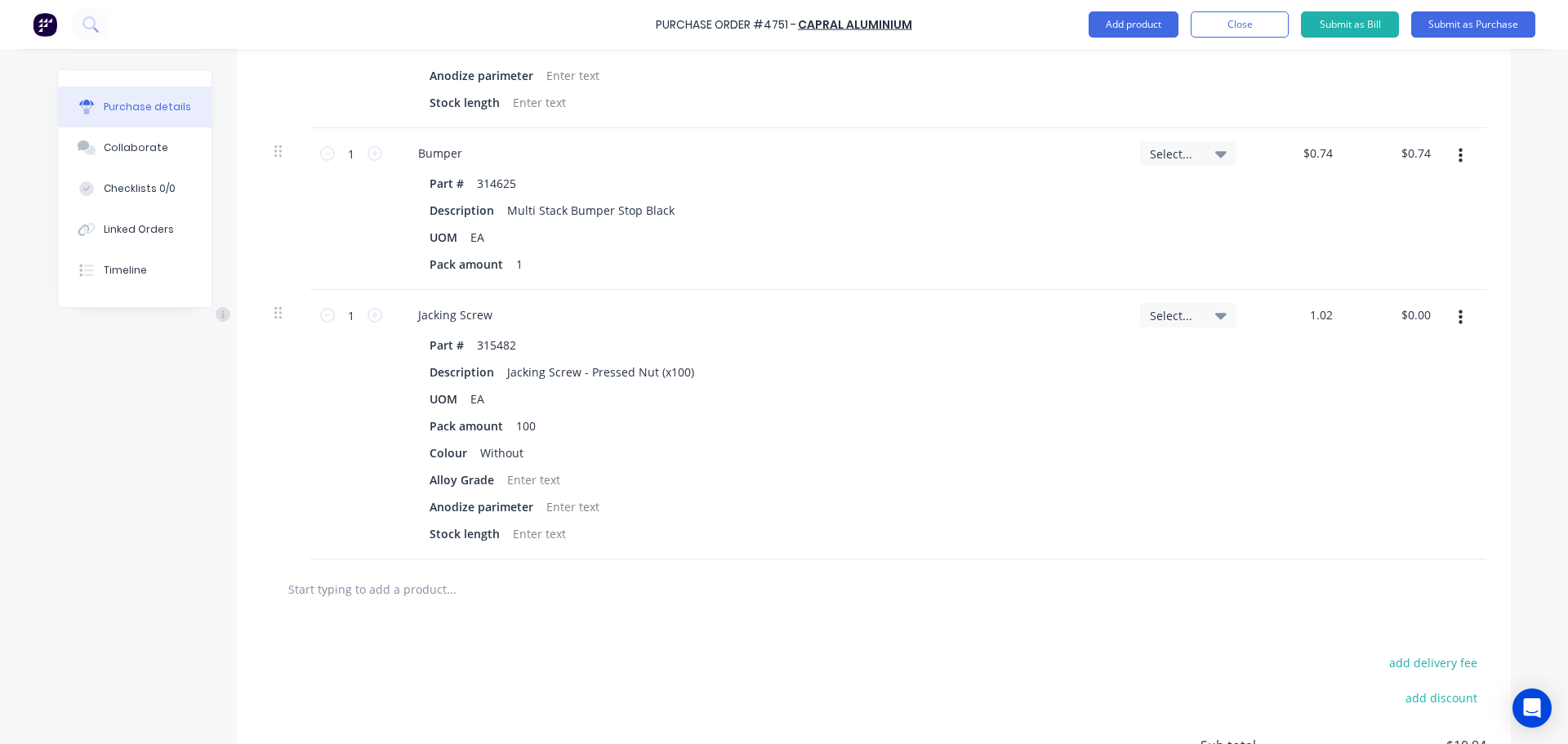
type input "1.02"
type textarea "x"
type input "$1.02"
click at [988, 456] on div "Colour Without" at bounding box center [756, 453] width 667 height 24
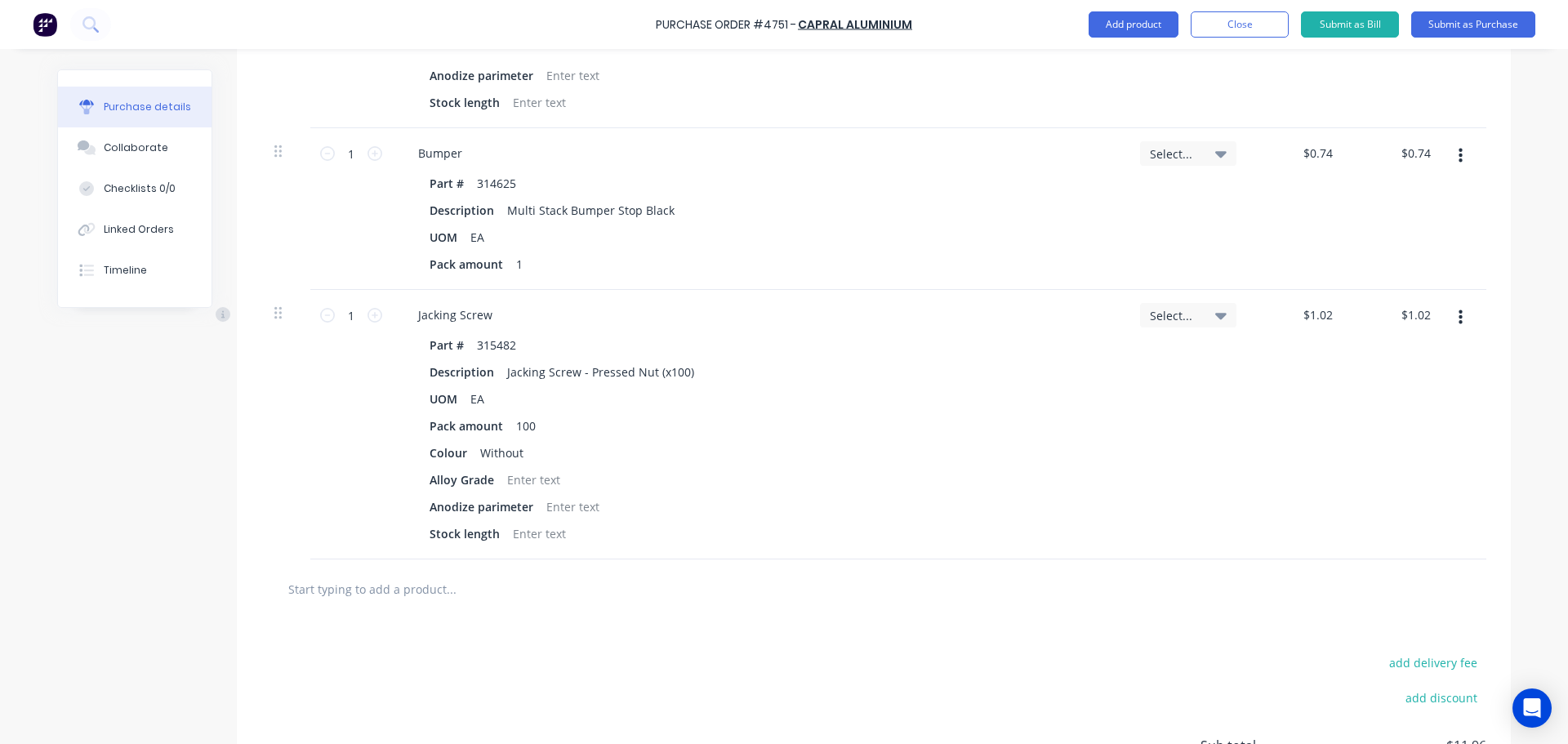
click at [938, 644] on div "add delivery fee add discount Sub total $11.96 Tax $1.19 Total $13.15" at bounding box center [874, 753] width 1274 height 269
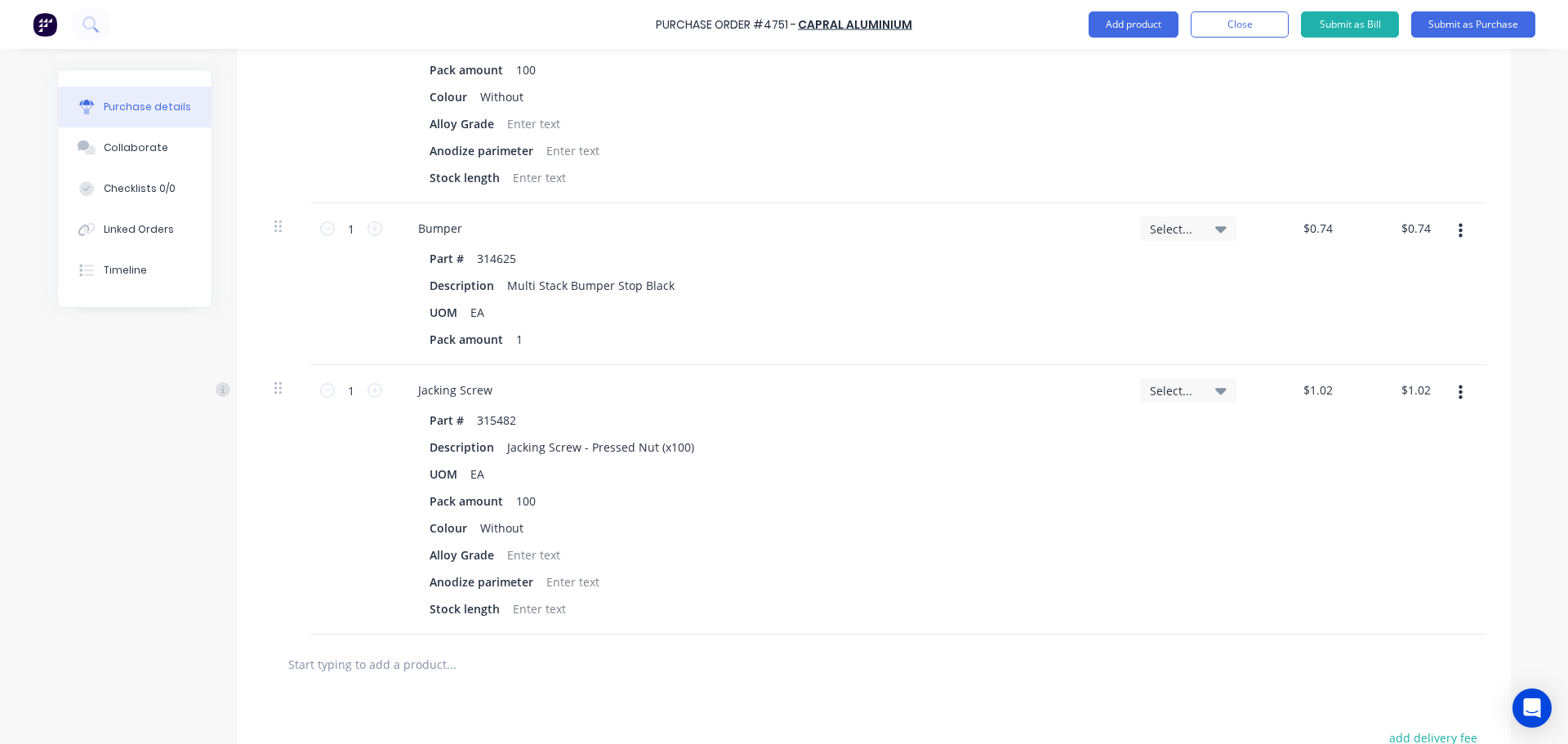
scroll to position [745, 0]
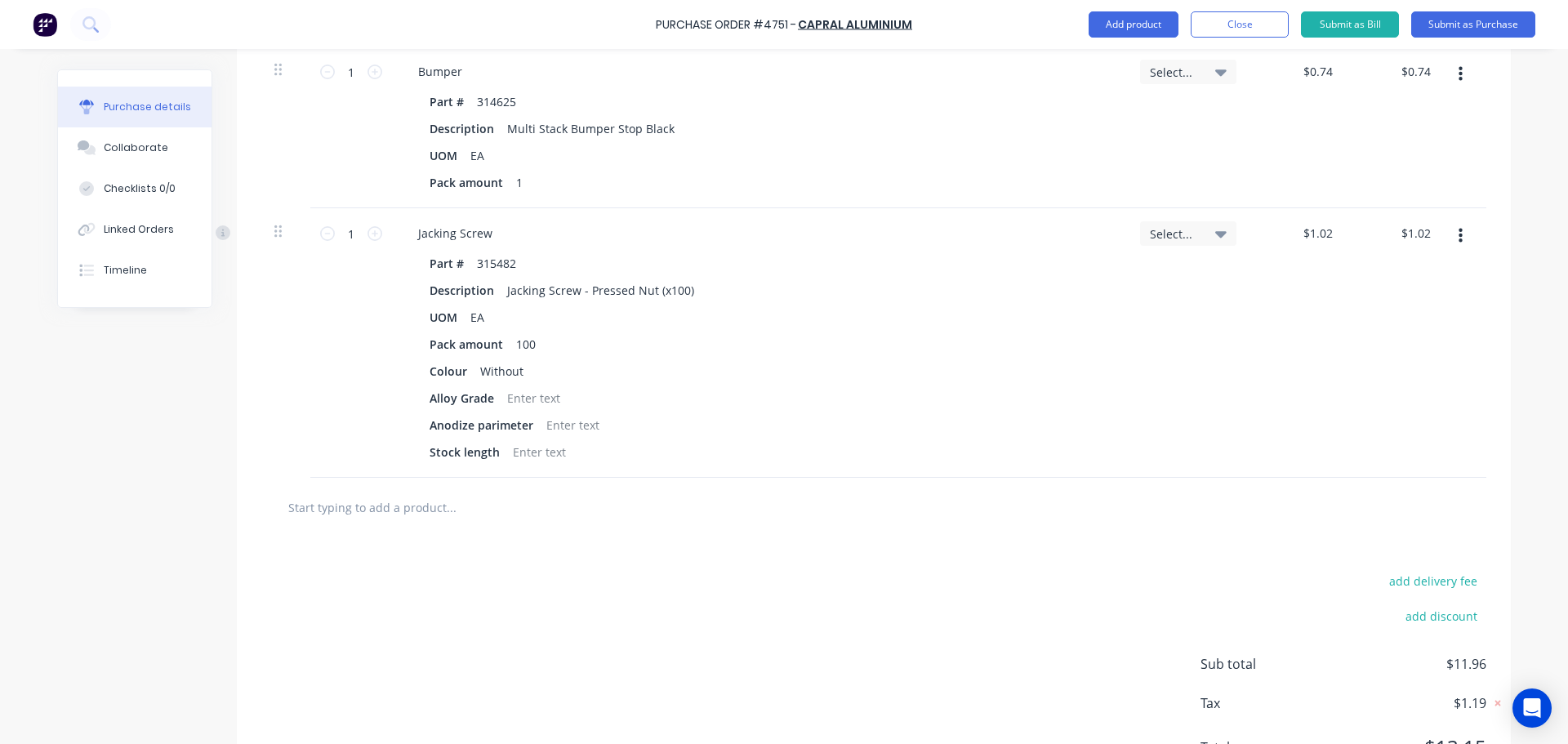
click at [526, 524] on div at bounding box center [873, 508] width 1225 height 59
click at [510, 517] on input "text" at bounding box center [451, 507] width 327 height 33
type textarea "x"
type input "3"
type textarea "x"
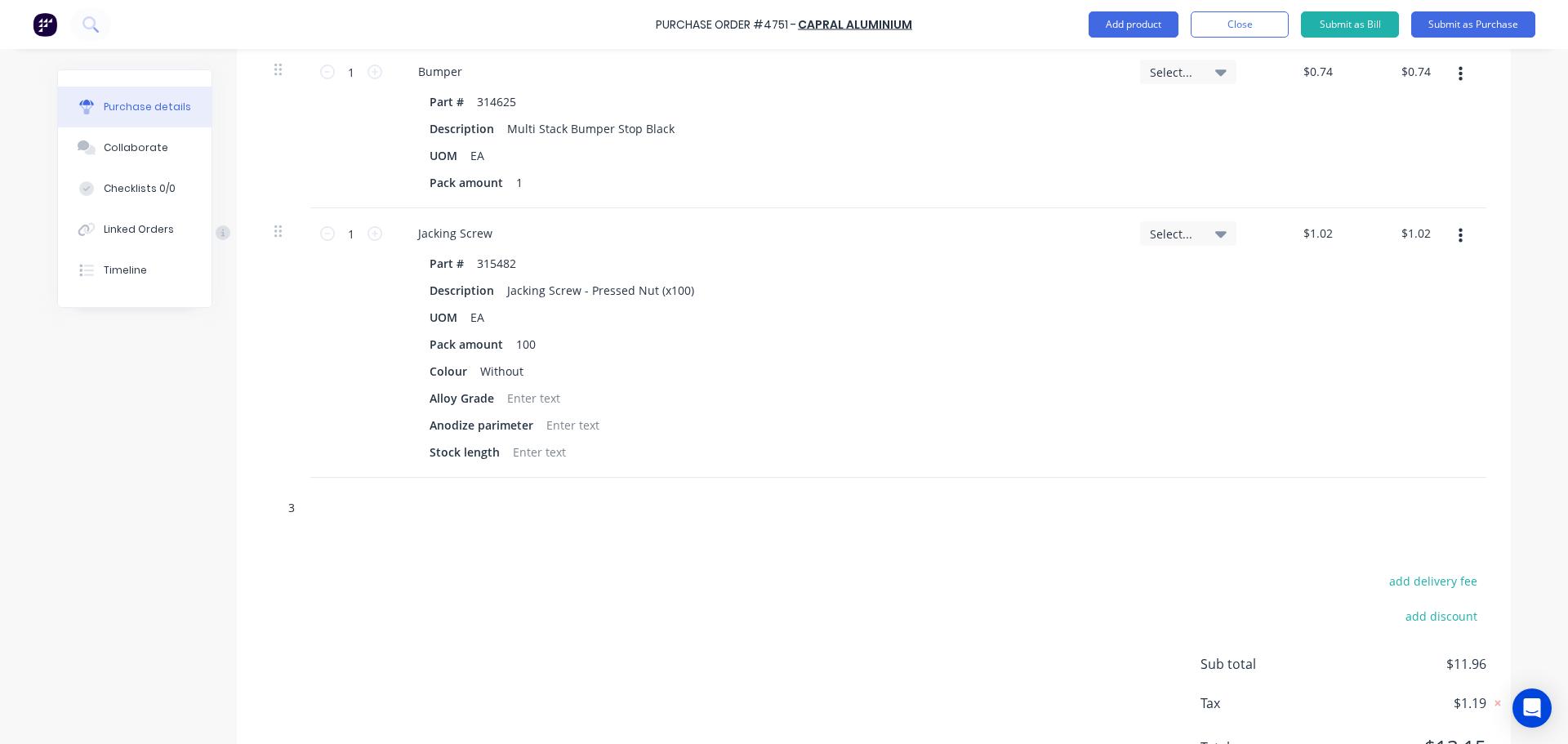
type input "31"
type textarea "x"
type input "315"
type textarea "x"
type input "3154"
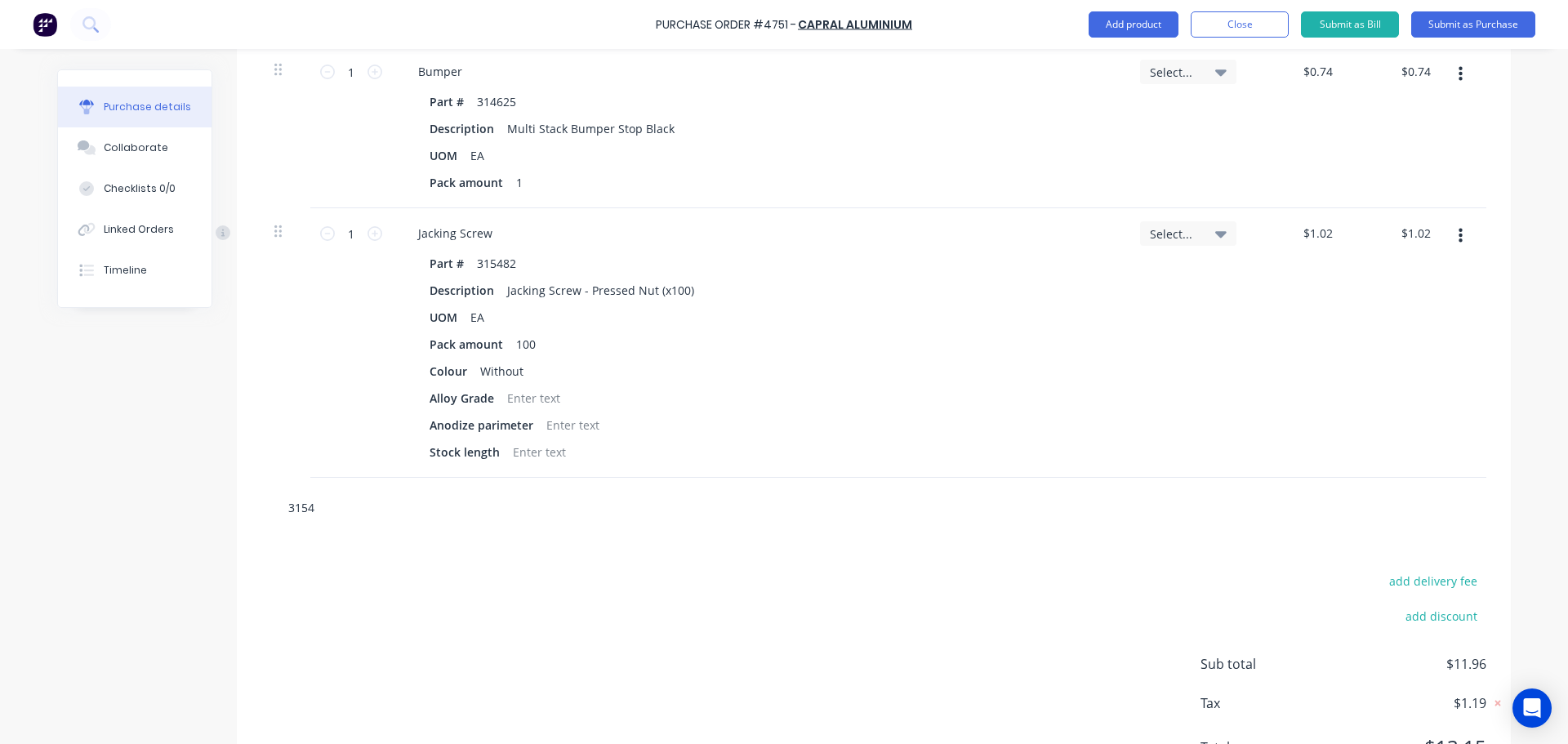
type textarea "x"
type input "31548"
type textarea "x"
type input "315486"
type textarea "x"
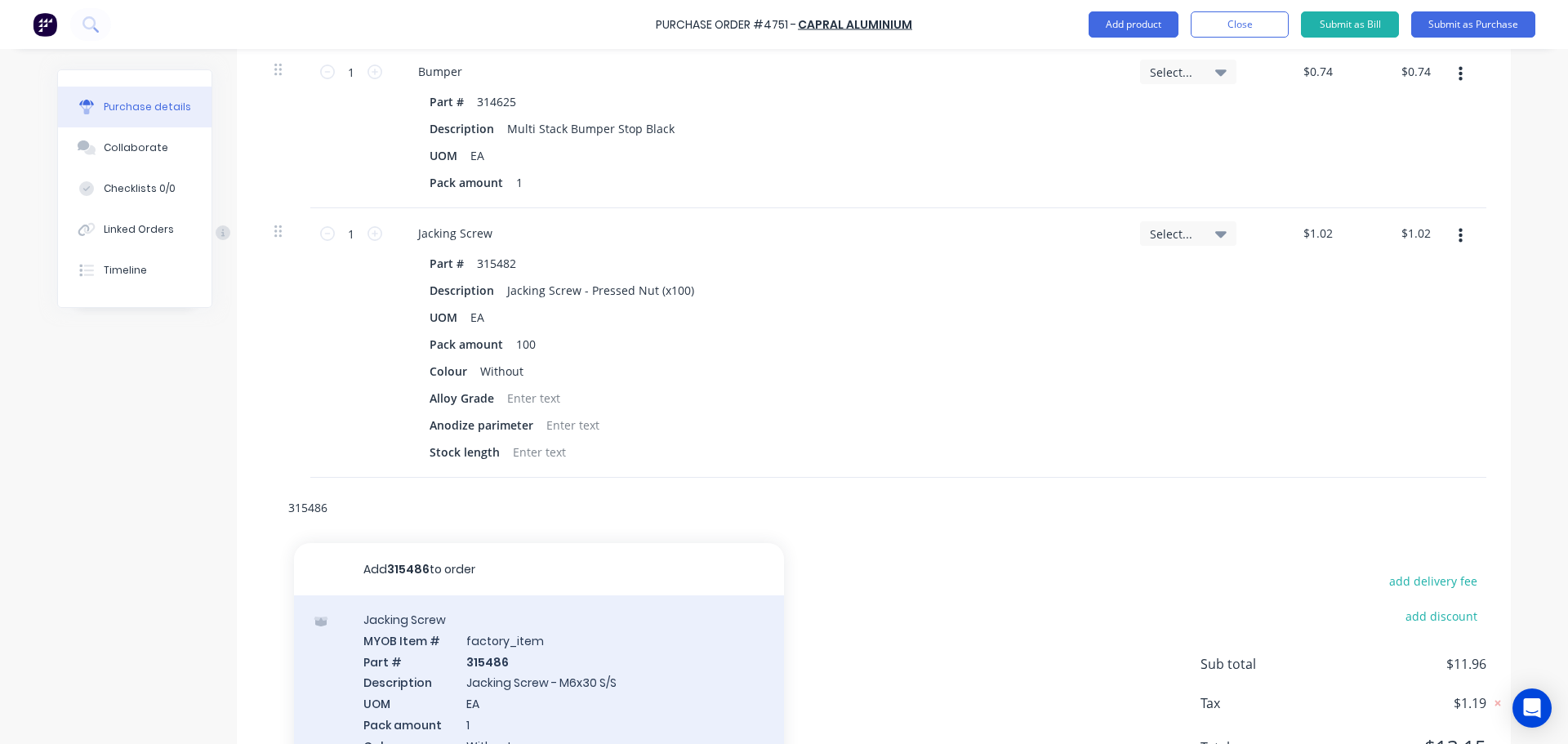
type input "315486"
click at [563, 660] on div "Jacking Screw MYOB Item # factory_item Part # 315486 Description Jacking Screw …" at bounding box center [539, 733] width 490 height 275
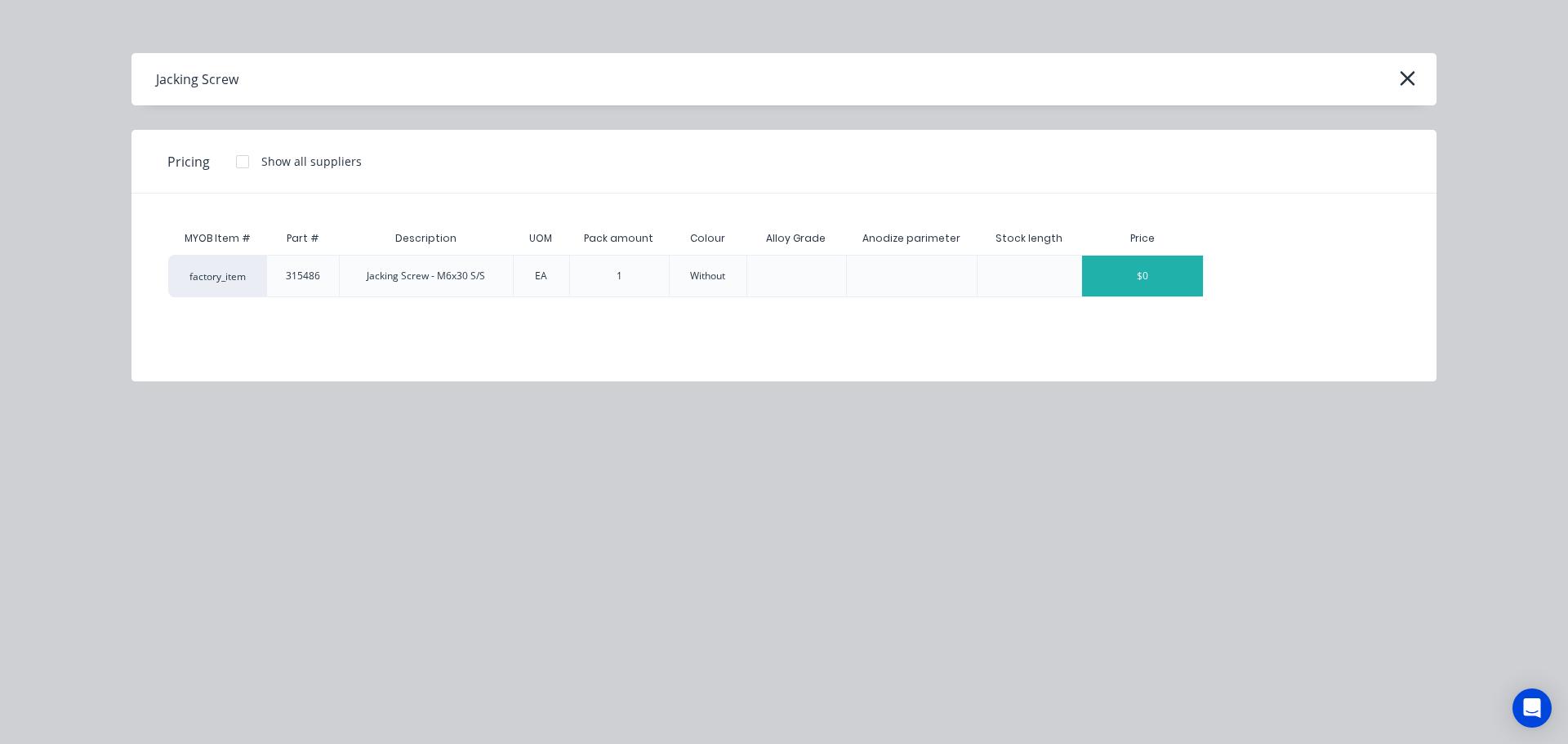
click at [1171, 277] on div "$0" at bounding box center [1142, 276] width 121 height 41
type textarea "x"
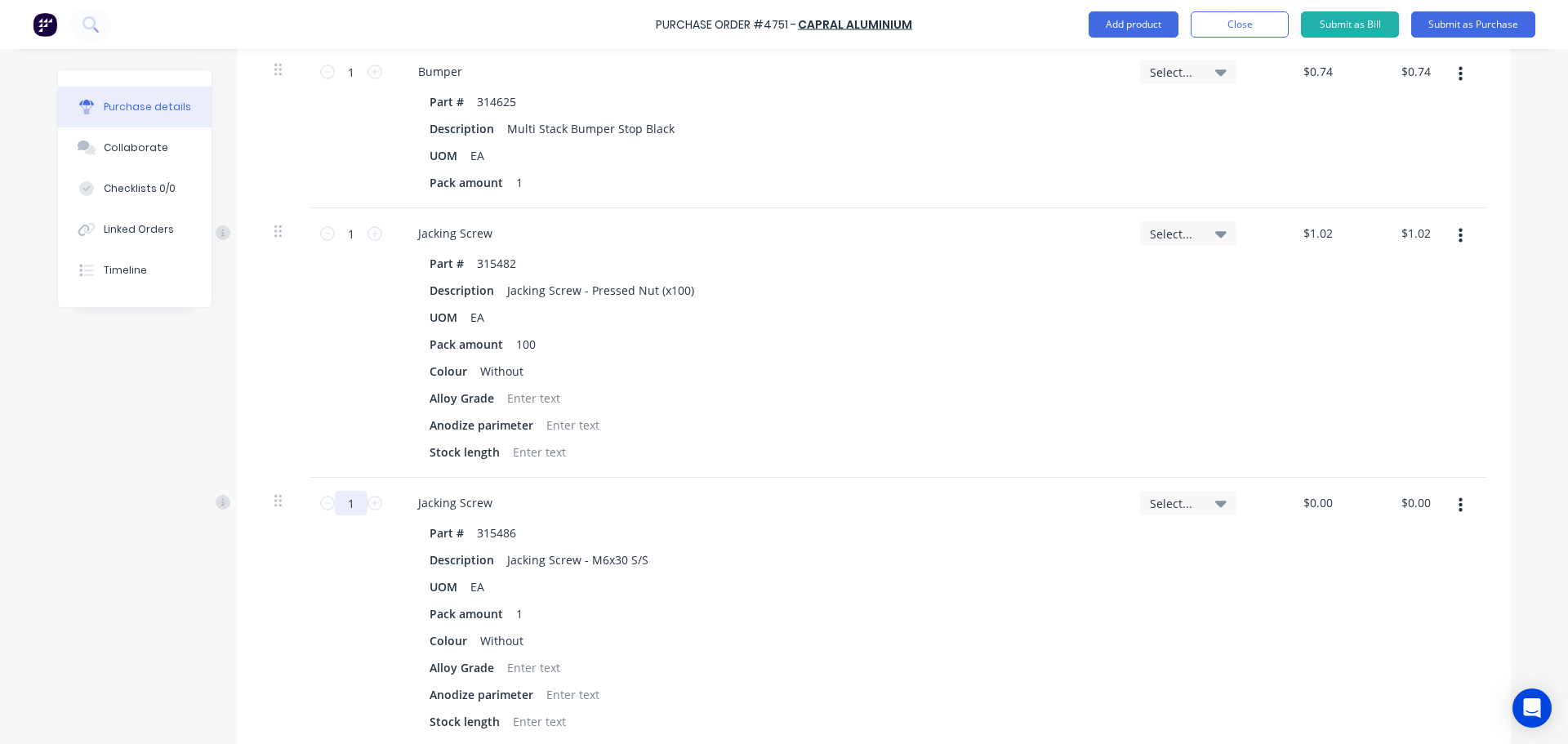
click at [354, 509] on input "1" at bounding box center [351, 502] width 33 height 25
type textarea "x"
type input "3"
type textarea "x"
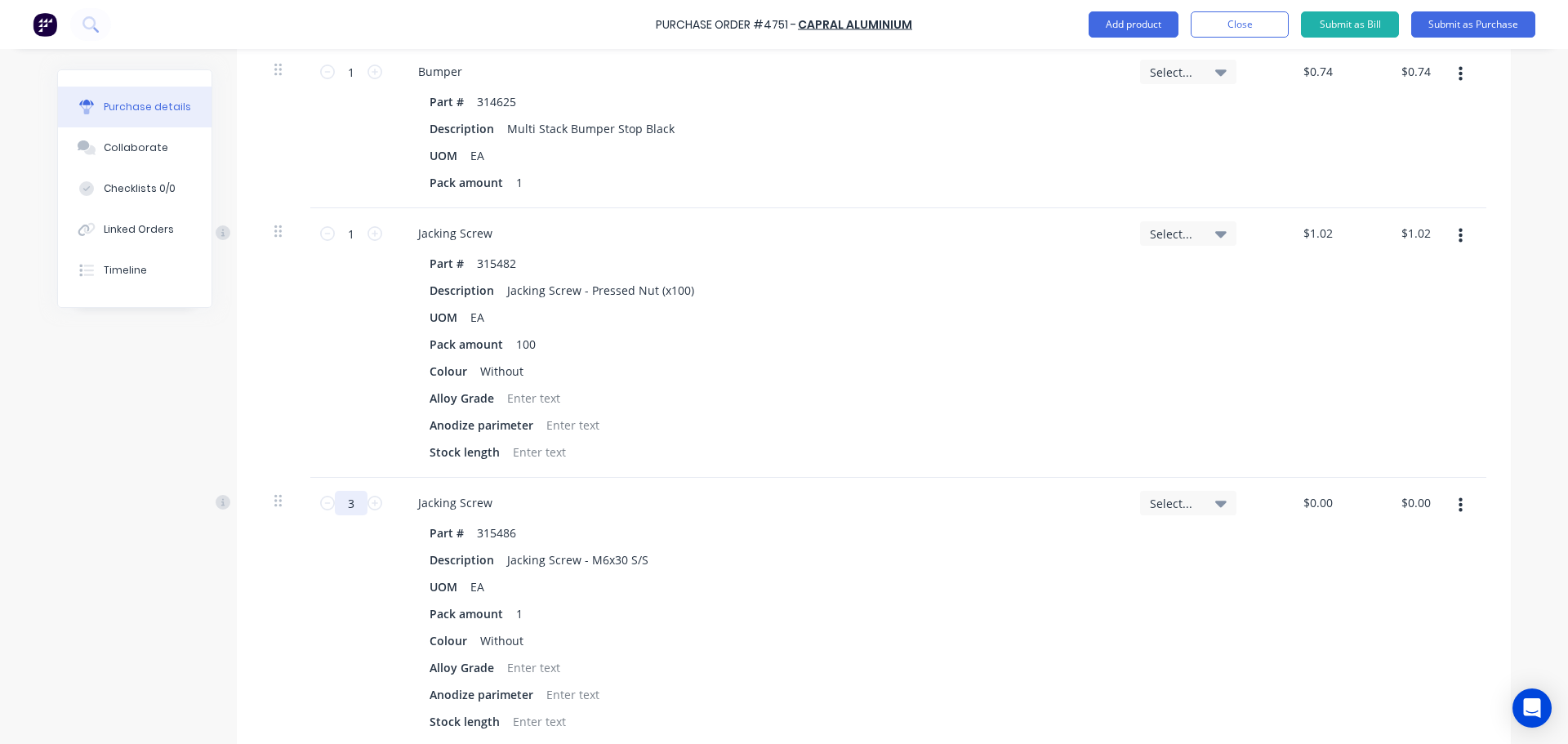
type input "36"
type textarea "x"
type input "3"
type textarea "x"
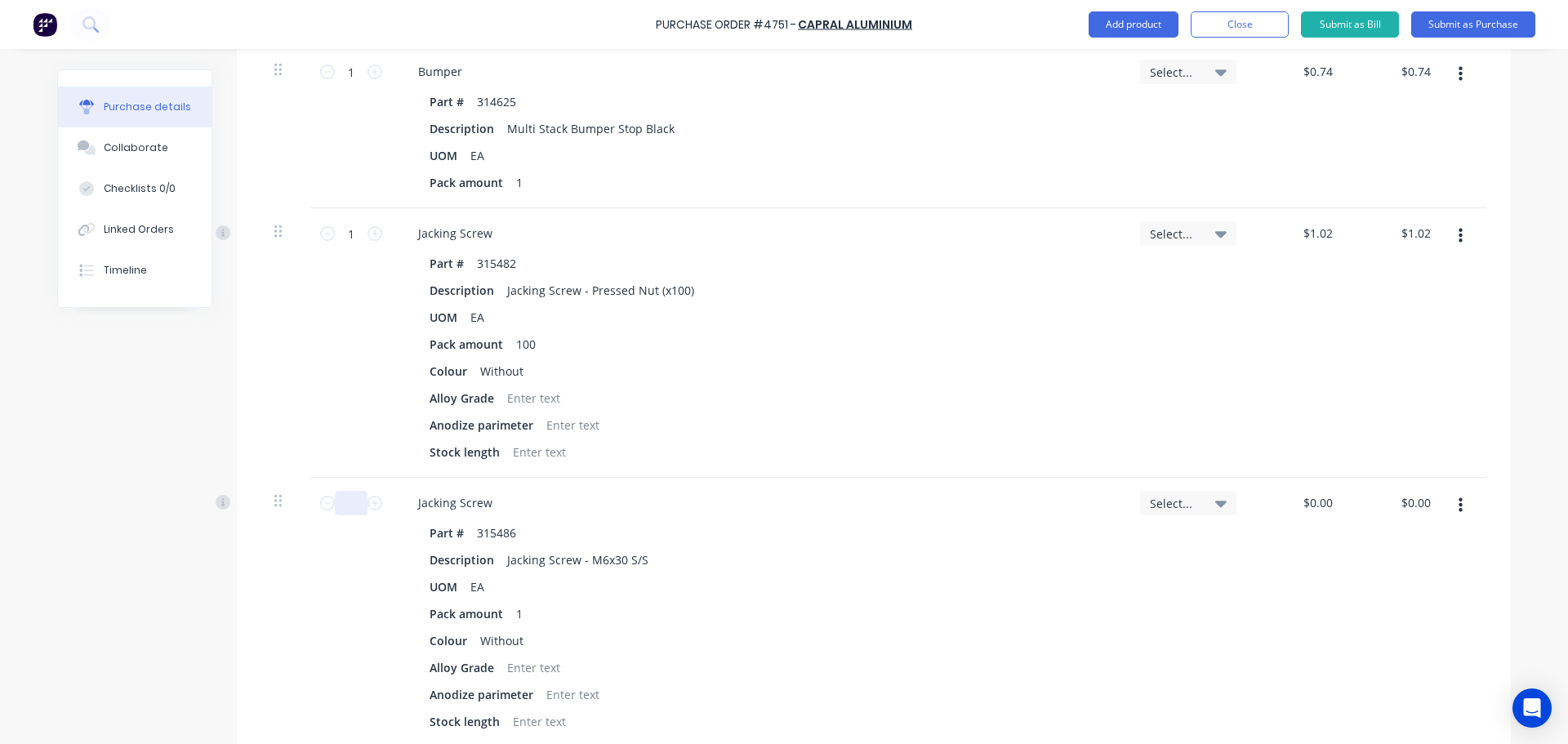
type input "1"
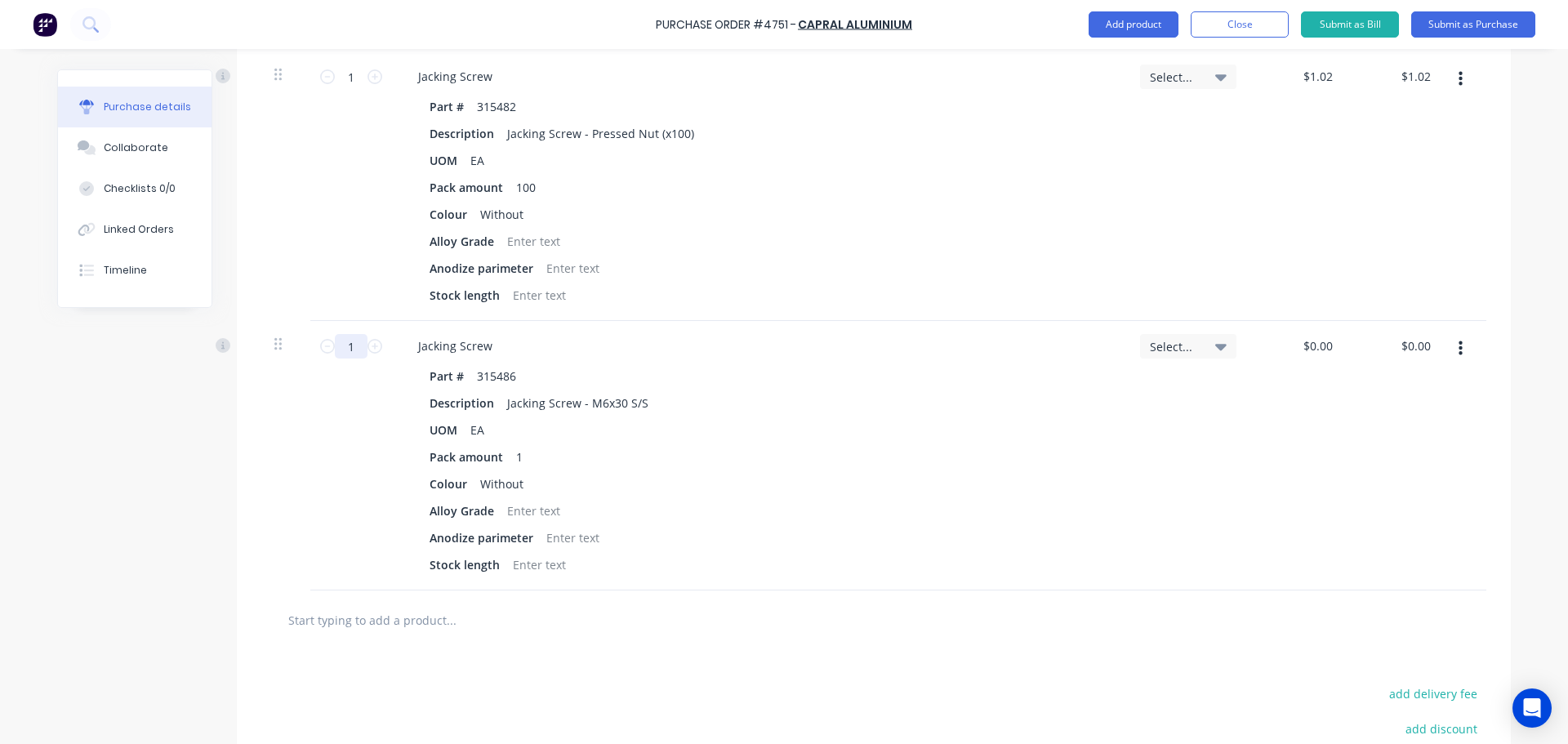
scroll to position [908, 0]
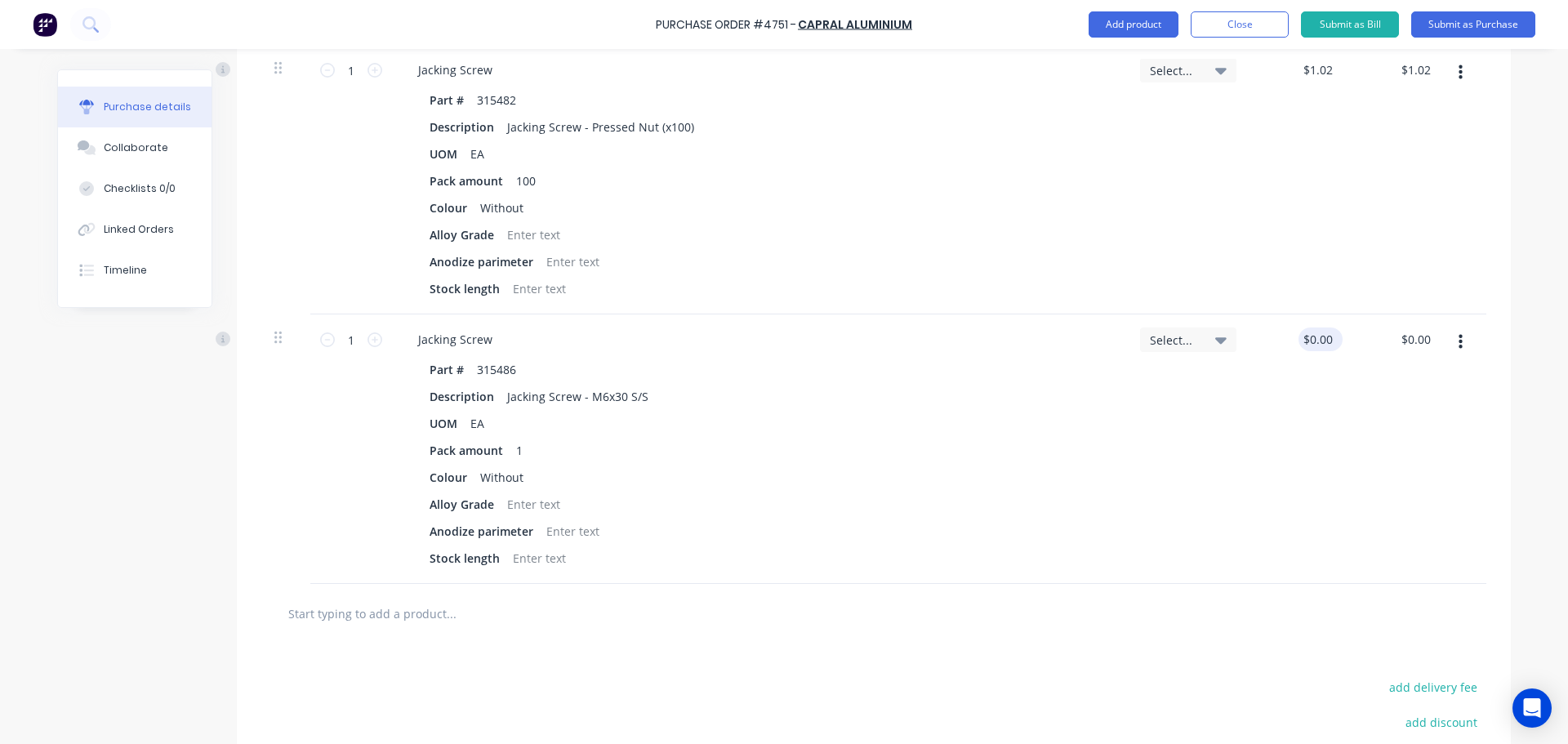
type textarea "x"
type input "0.00"
click at [1310, 332] on input "0.00" at bounding box center [1317, 340] width 37 height 24
type textarea "x"
click at [1310, 332] on input "0.00" at bounding box center [1321, 340] width 31 height 24
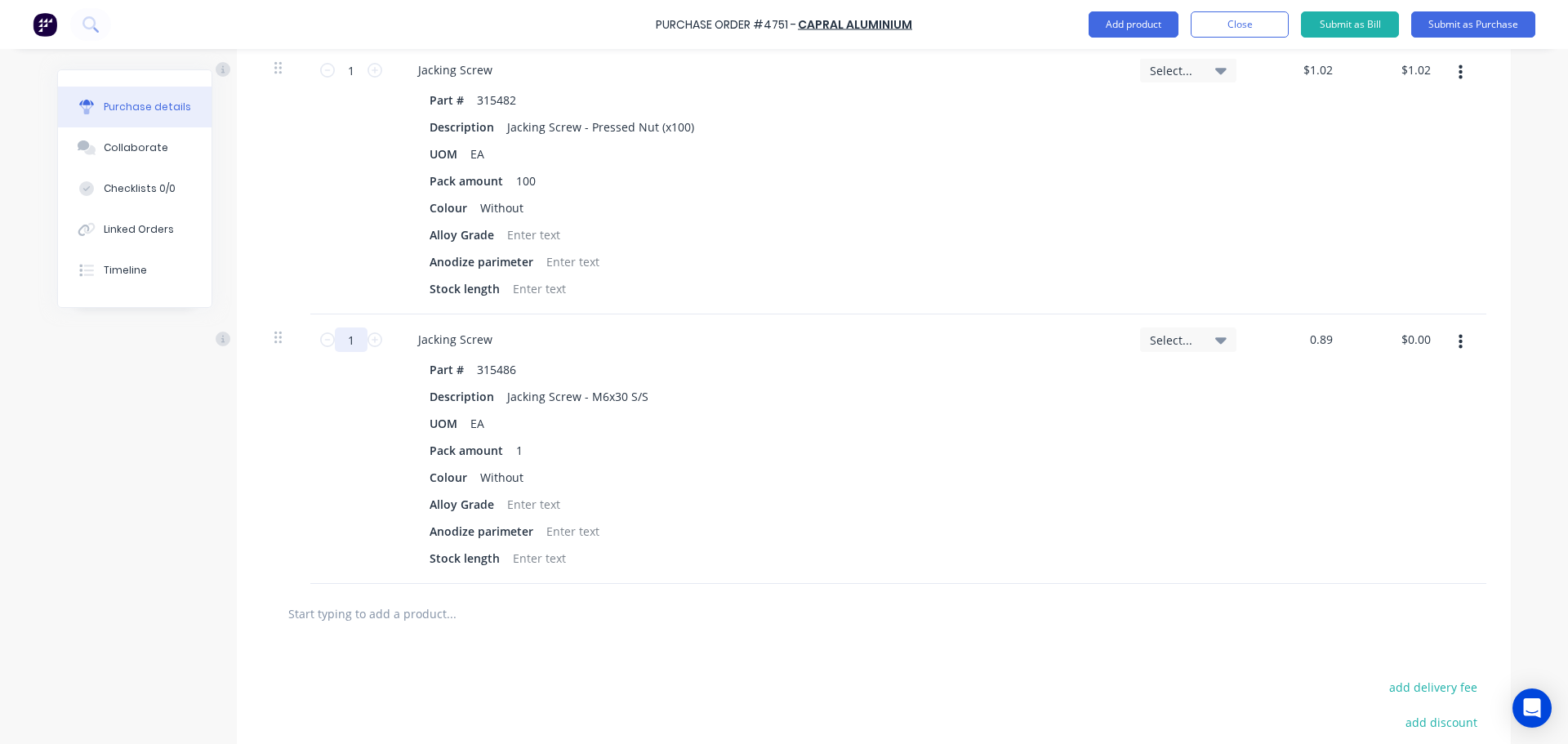
type input "0.89"
type textarea "x"
type input "$0.89"
click at [341, 346] on input "1" at bounding box center [351, 340] width 33 height 25
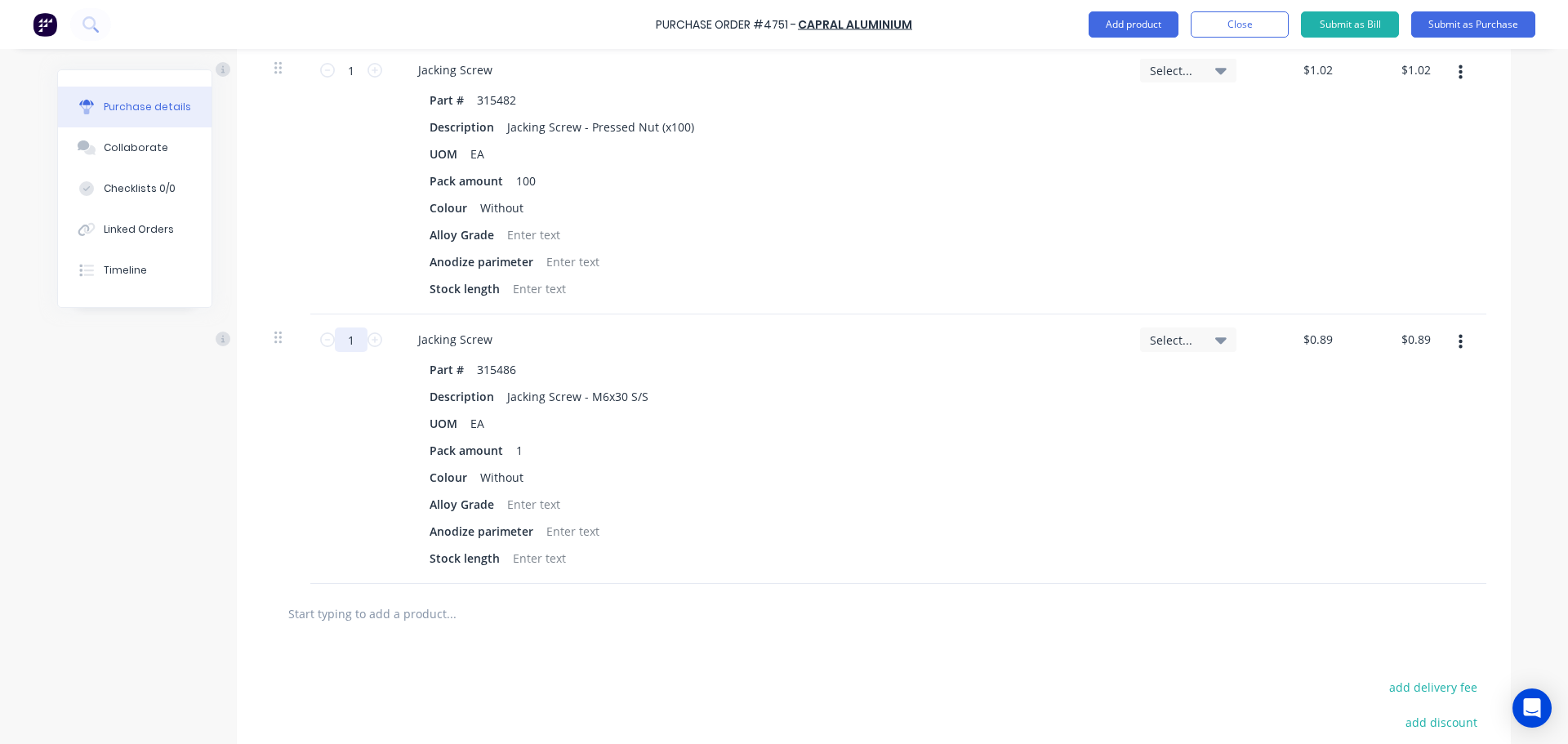
click at [341, 346] on input "1" at bounding box center [351, 340] width 33 height 25
type textarea "x"
type input "3"
type input "$2.67"
type textarea "x"
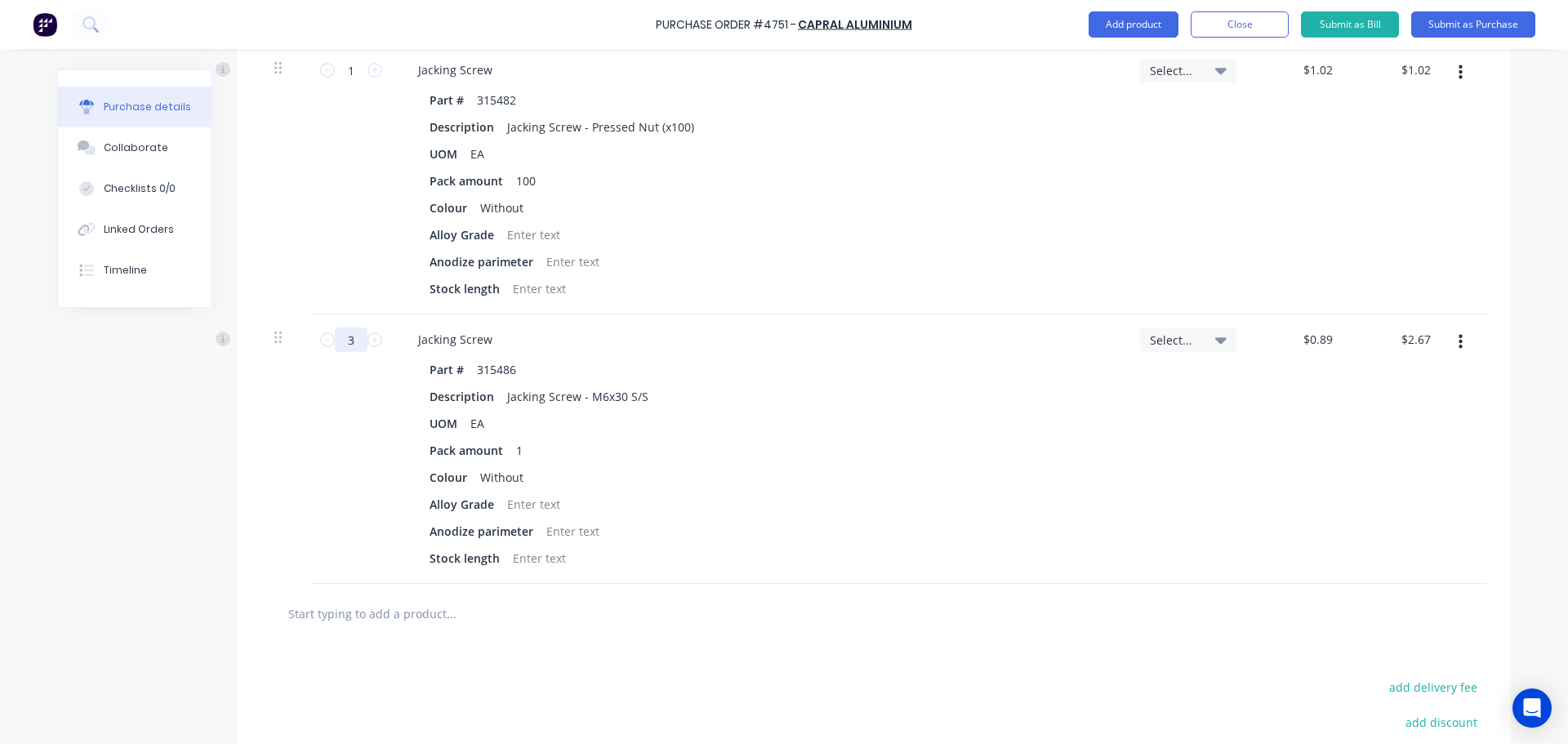
type input "36"
type input "$32.04"
type textarea "x"
type input "36"
click at [1227, 417] on div "Select..." at bounding box center [1188, 449] width 123 height 269
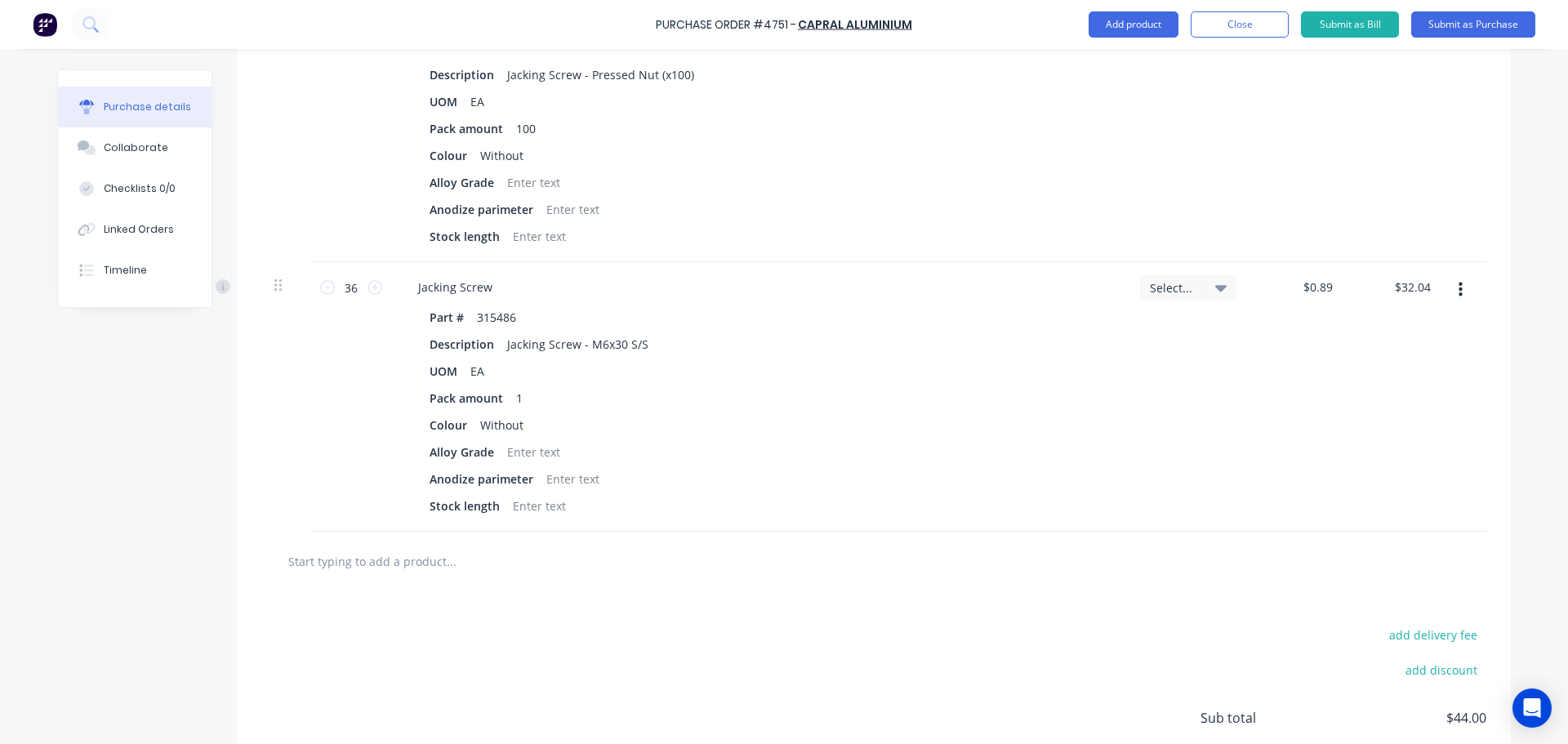
scroll to position [1011, 0]
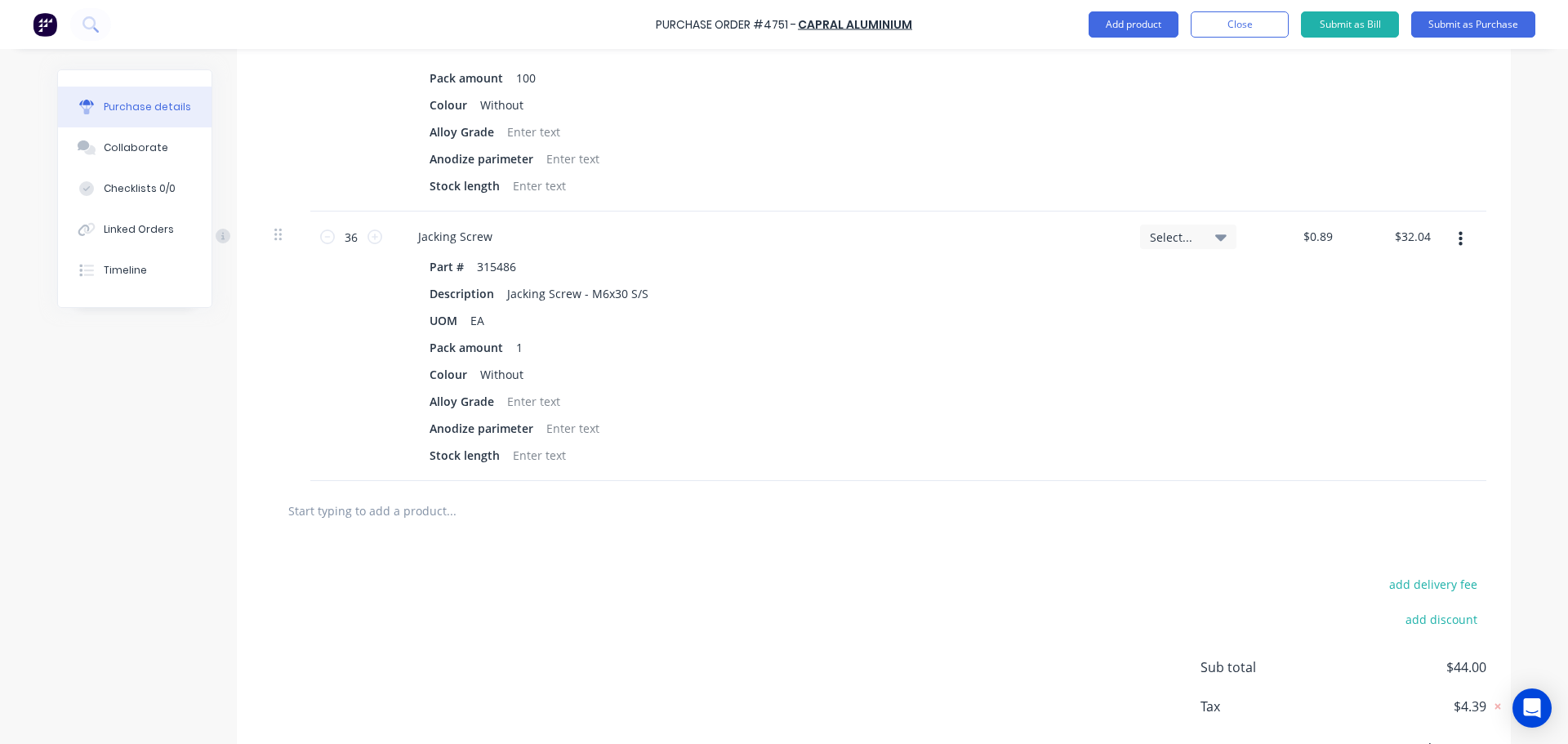
click at [443, 528] on div at bounding box center [873, 511] width 1225 height 59
click at [443, 521] on input "text" at bounding box center [451, 510] width 327 height 33
type textarea "x"
type input "3"
type textarea "x"
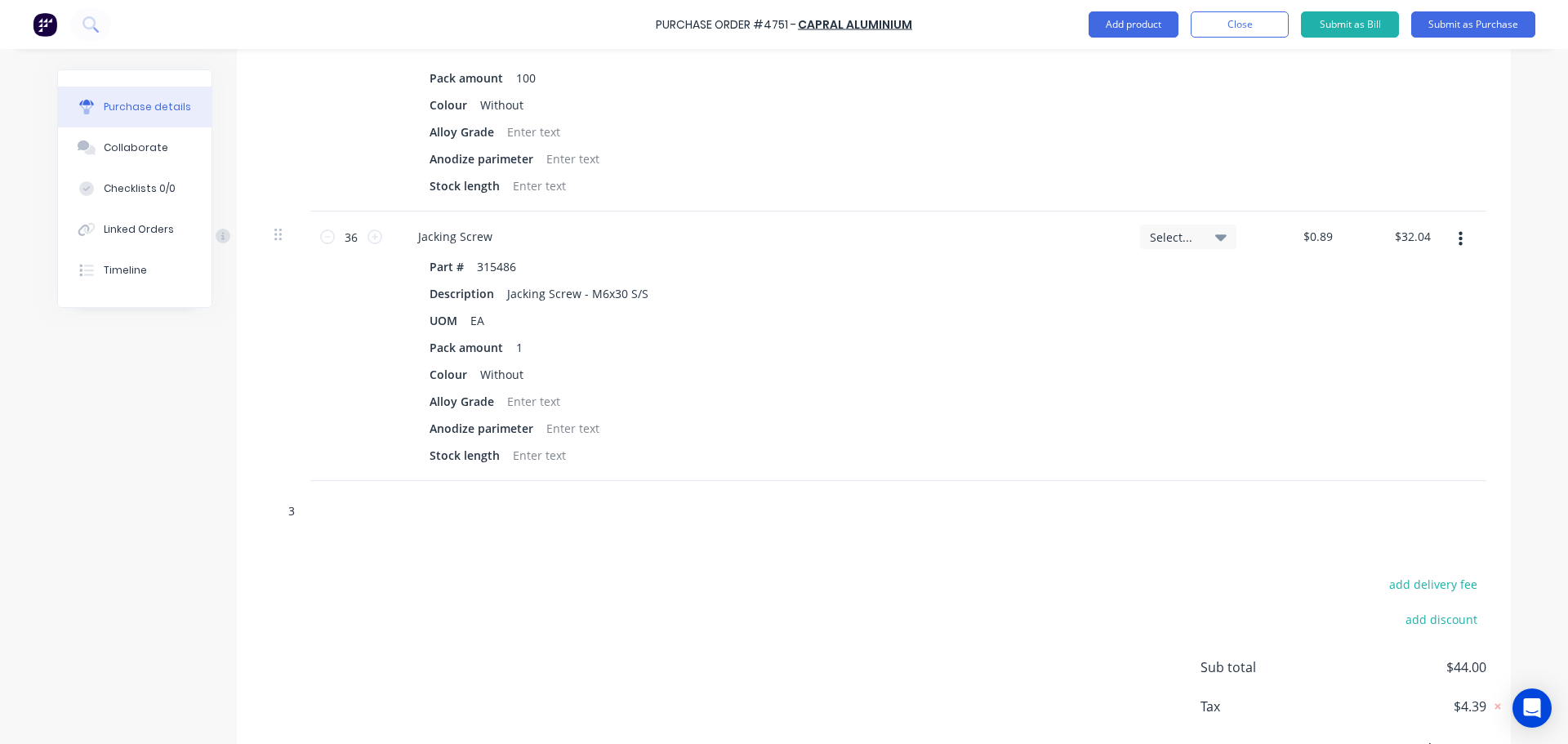
type input "31"
type textarea "x"
type input "315"
type textarea "x"
type input "3154"
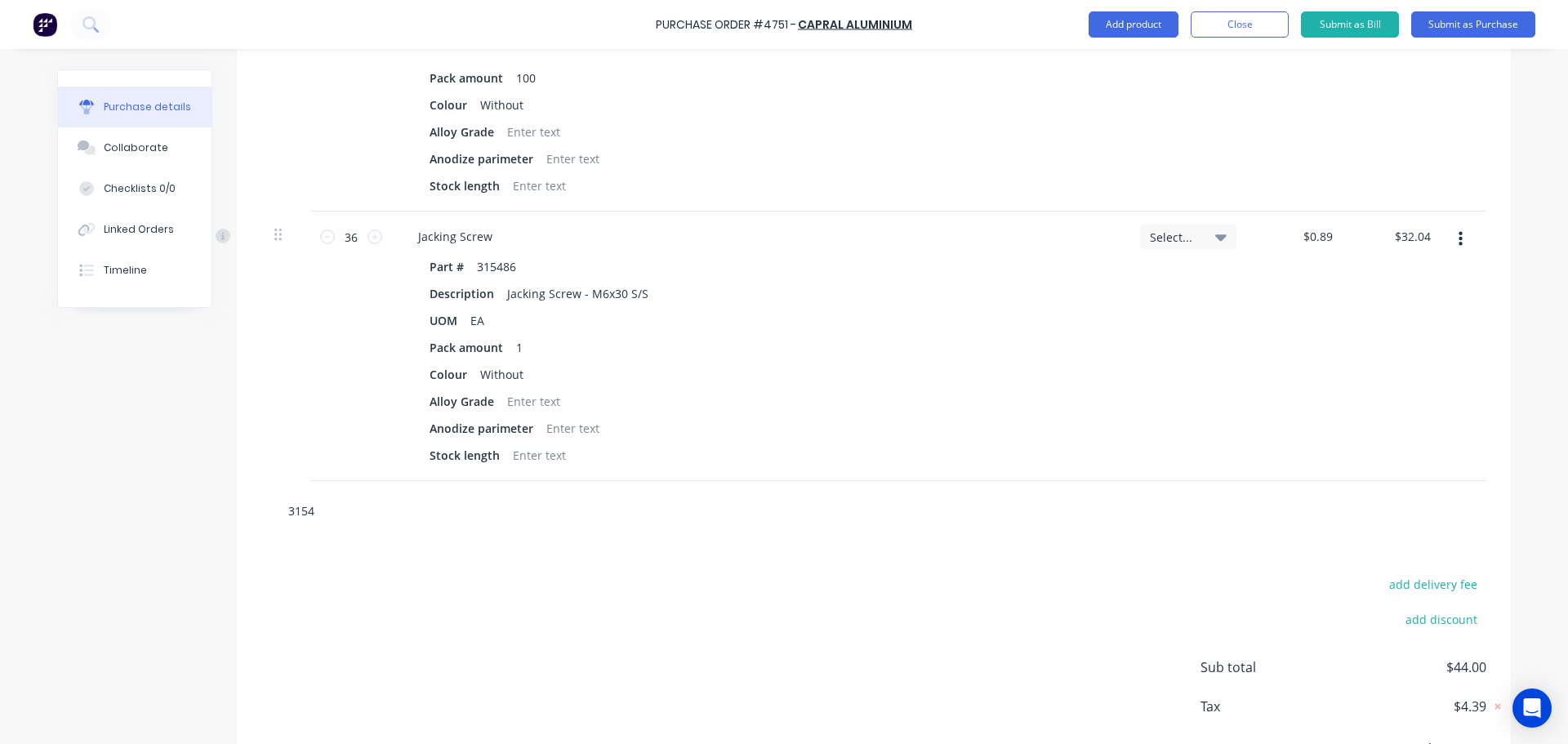
type textarea "x"
type input "31548"
type textarea "x"
type input "315488"
type textarea "x"
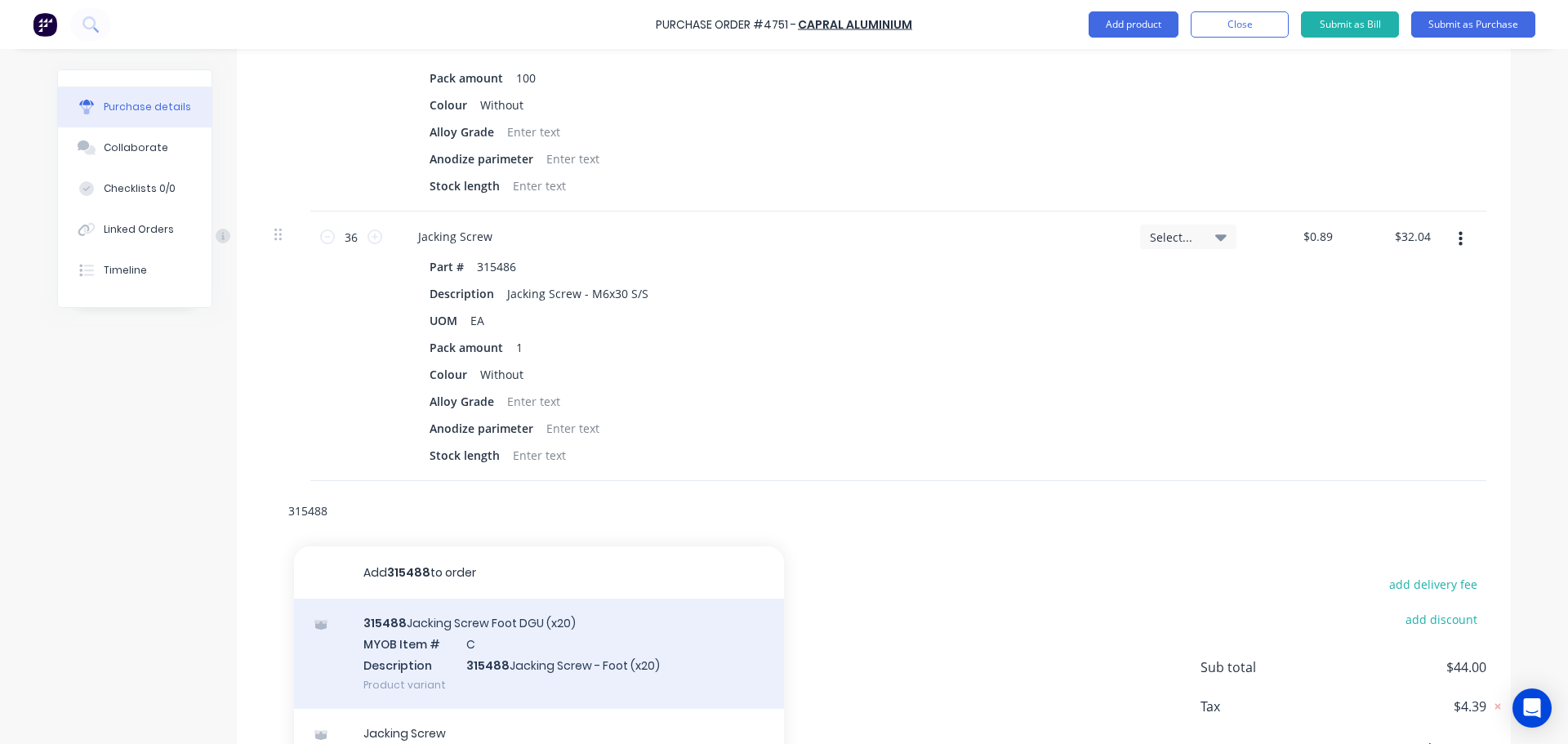
type input "315488"
click at [465, 683] on div "315488 Jacking Screw Foot DGU (x20) MYOB Item # C Description 315488 Jacking Sc…" at bounding box center [539, 654] width 490 height 110
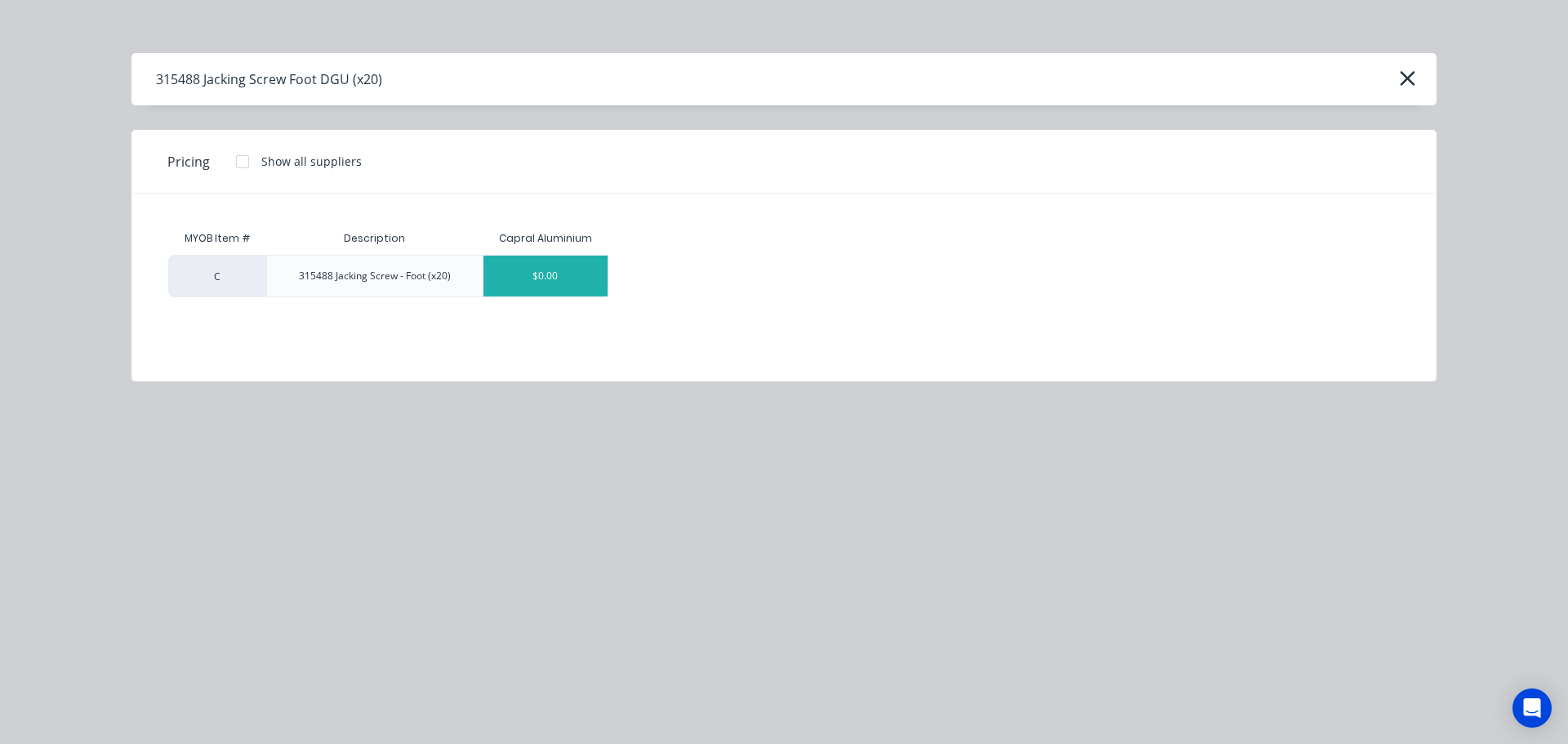
click at [546, 286] on div "$0.00" at bounding box center [546, 276] width 125 height 41
type textarea "x"
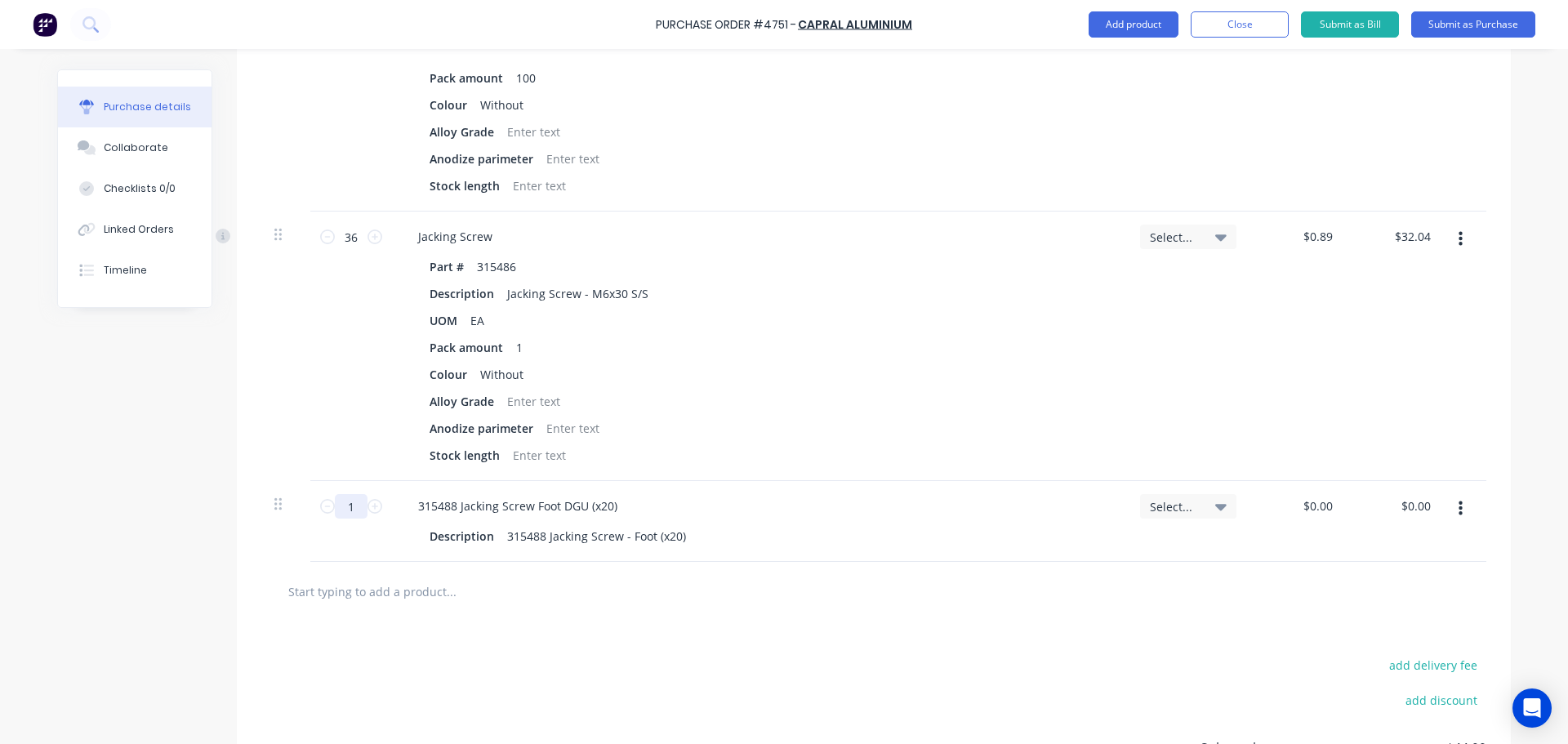
click at [358, 509] on input "1" at bounding box center [351, 506] width 33 height 25
type textarea "x"
type input "0.00"
click at [1321, 514] on input "0.00" at bounding box center [1321, 506] width 31 height 24
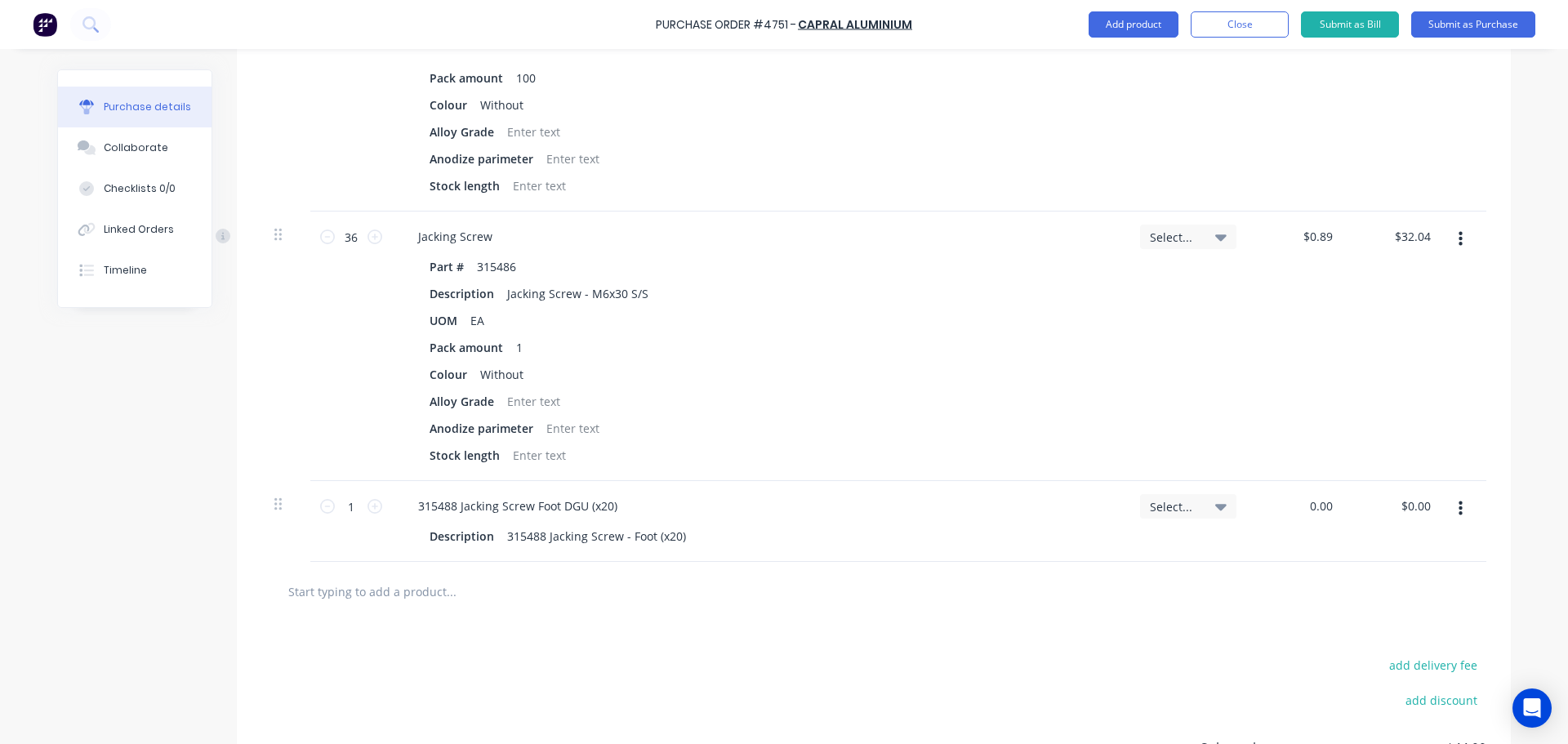
type textarea "x"
type input "0.00"
click at [1321, 502] on input "0.00" at bounding box center [1321, 506] width 31 height 24
type textarea "x"
click at [1321, 502] on input "0.00" at bounding box center [1321, 506] width 31 height 24
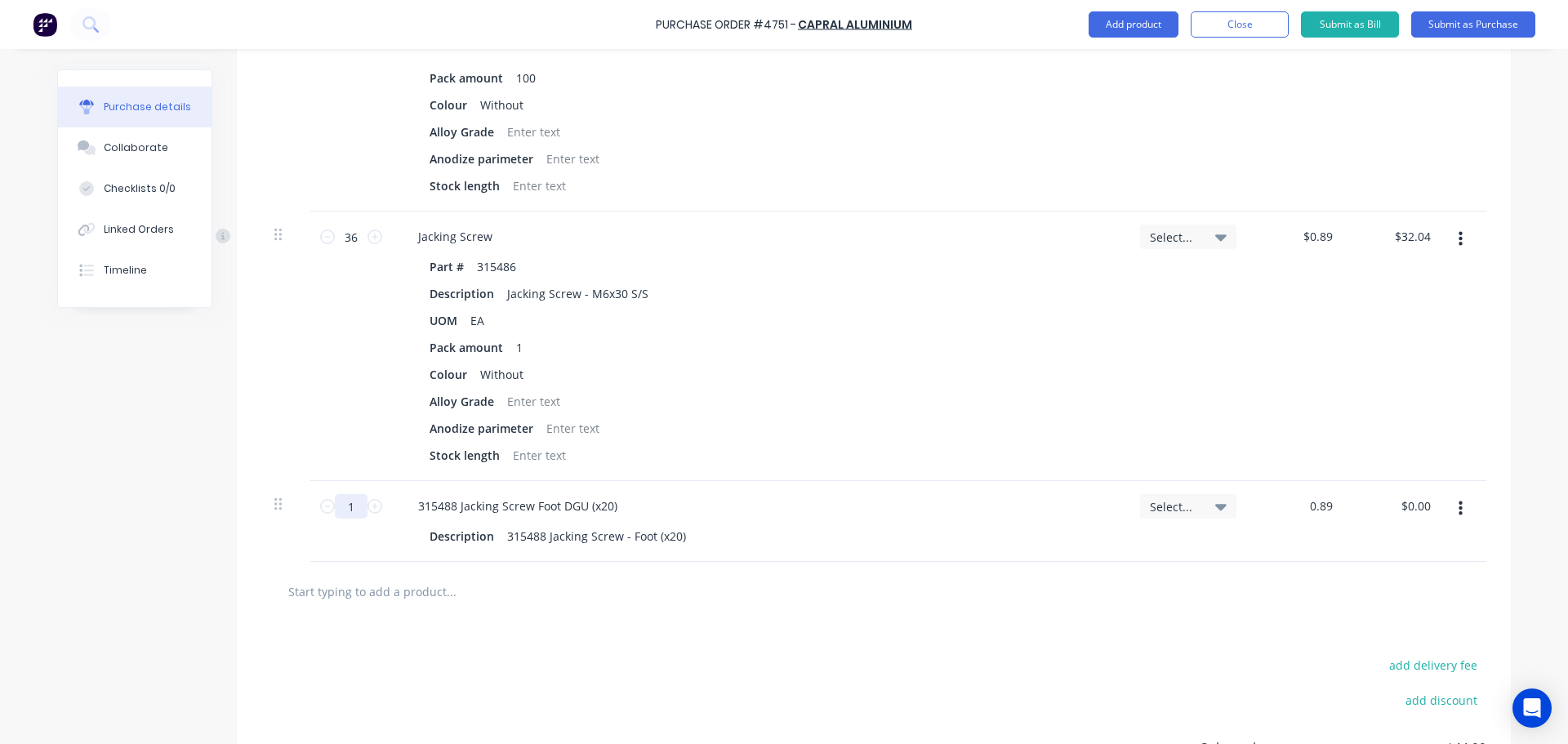
type input "0.89"
type textarea "x"
type input "$0.89"
click at [346, 503] on input "1" at bounding box center [351, 506] width 33 height 25
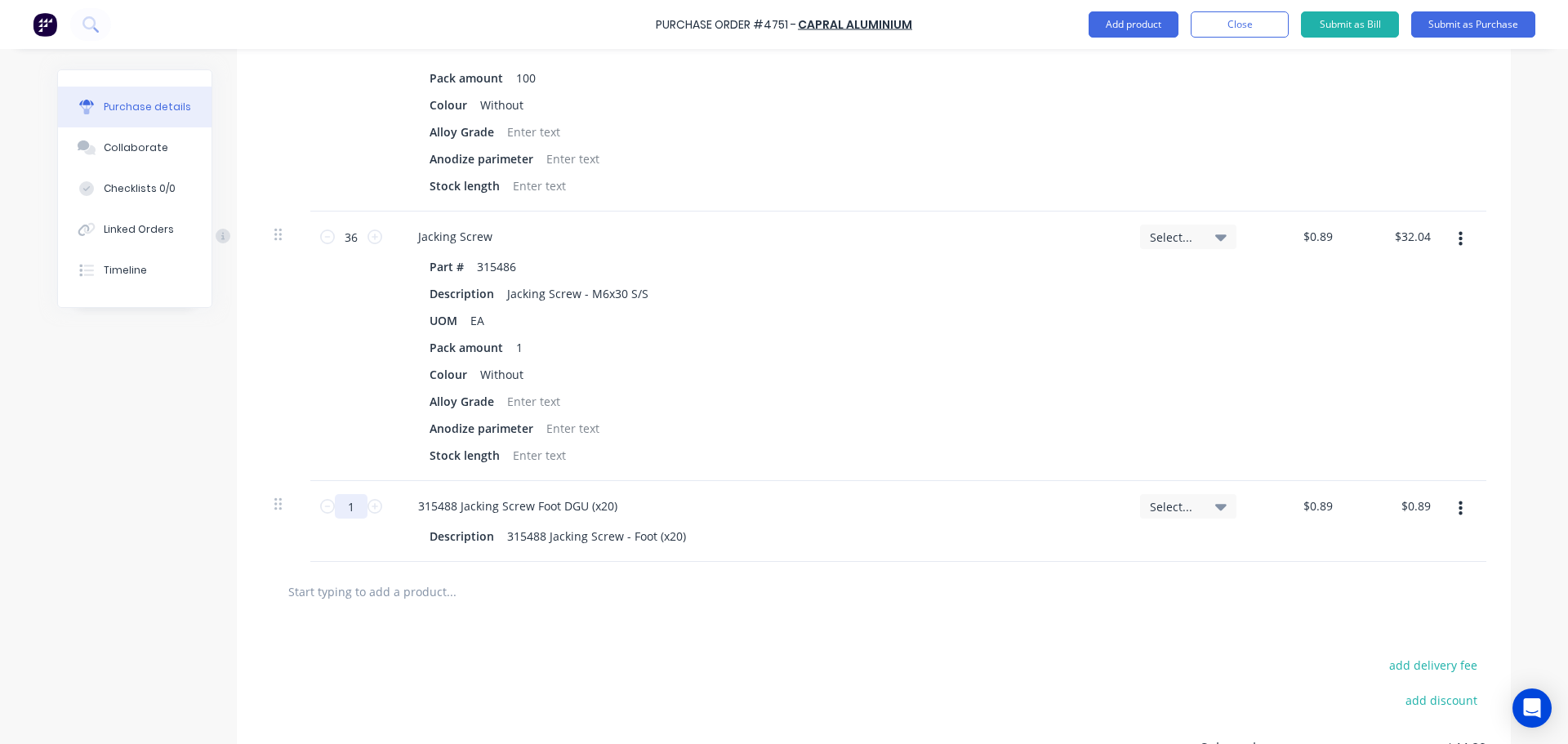
click at [346, 503] on input "1" at bounding box center [351, 506] width 33 height 25
type textarea "x"
type input "3"
type input "$2.67"
type textarea "x"
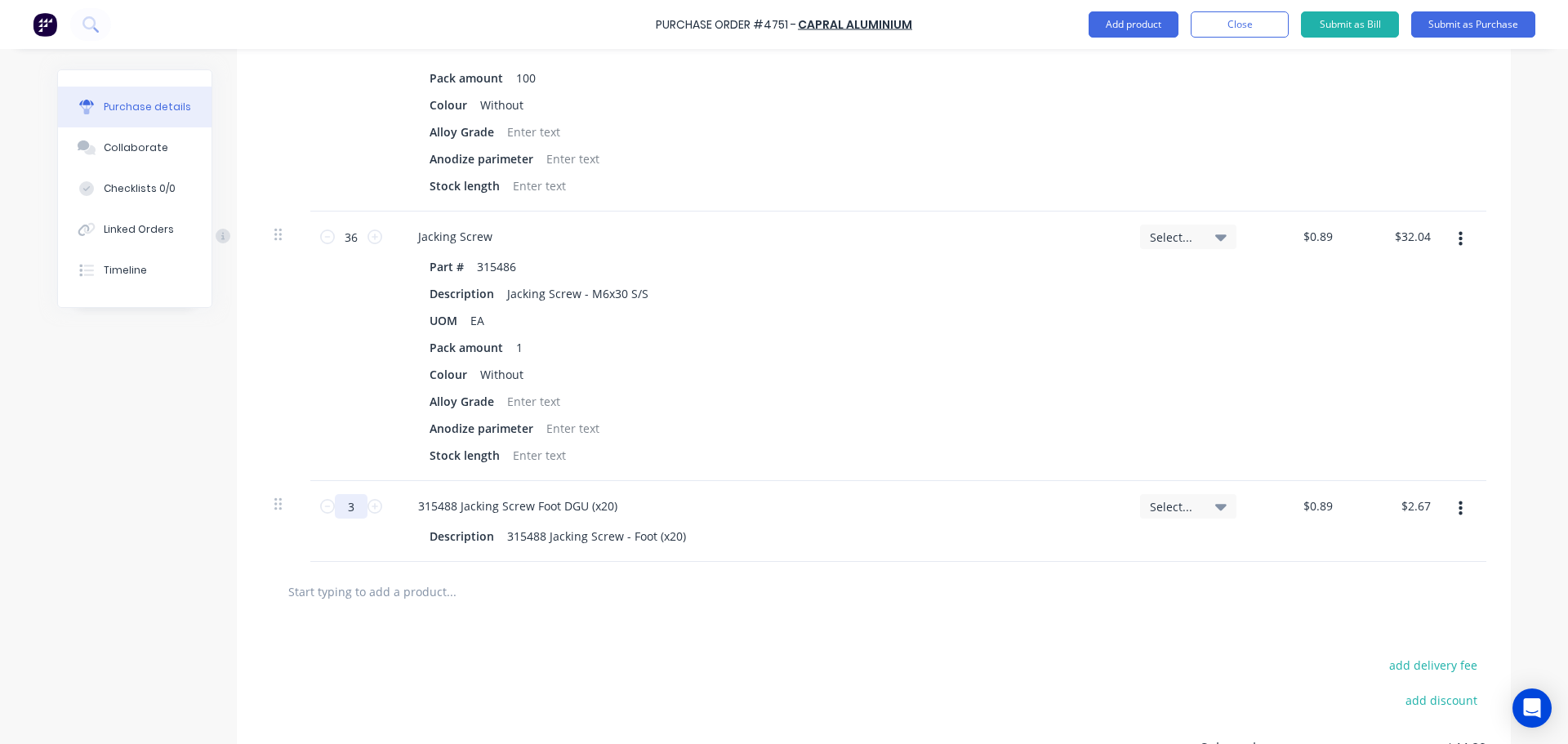
type input "36"
type input "$32.04"
type textarea "x"
type input "36"
click at [915, 639] on div "add delivery fee add discount Sub total $76.04 Tax $7.59 Total $83.63" at bounding box center [874, 756] width 1274 height 269
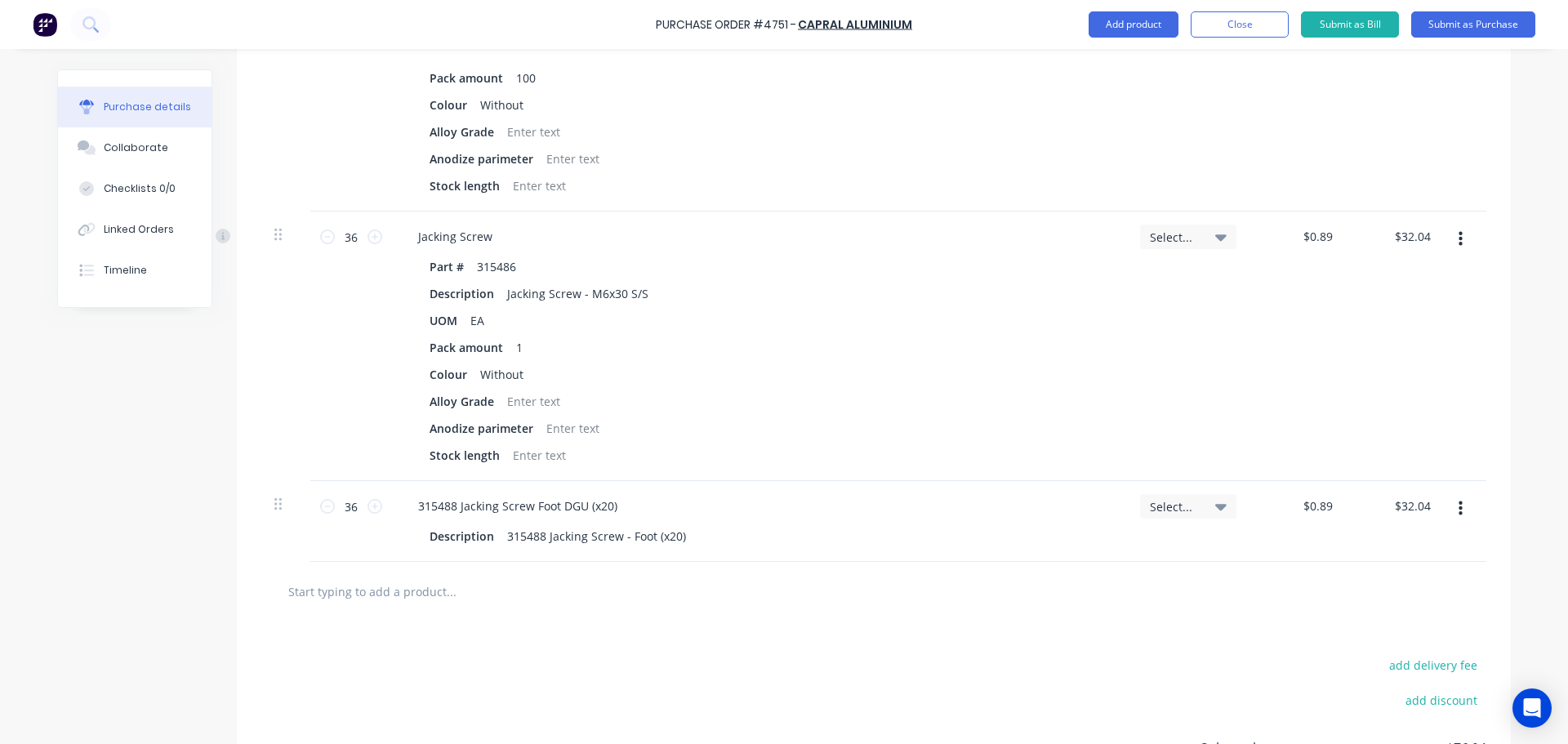
click at [954, 509] on div "315488 Jacking Screw Foot DGU (x20)" at bounding box center [759, 506] width 709 height 24
click at [428, 575] on input "text" at bounding box center [451, 591] width 327 height 33
type textarea "x"
type input "3"
type textarea "x"
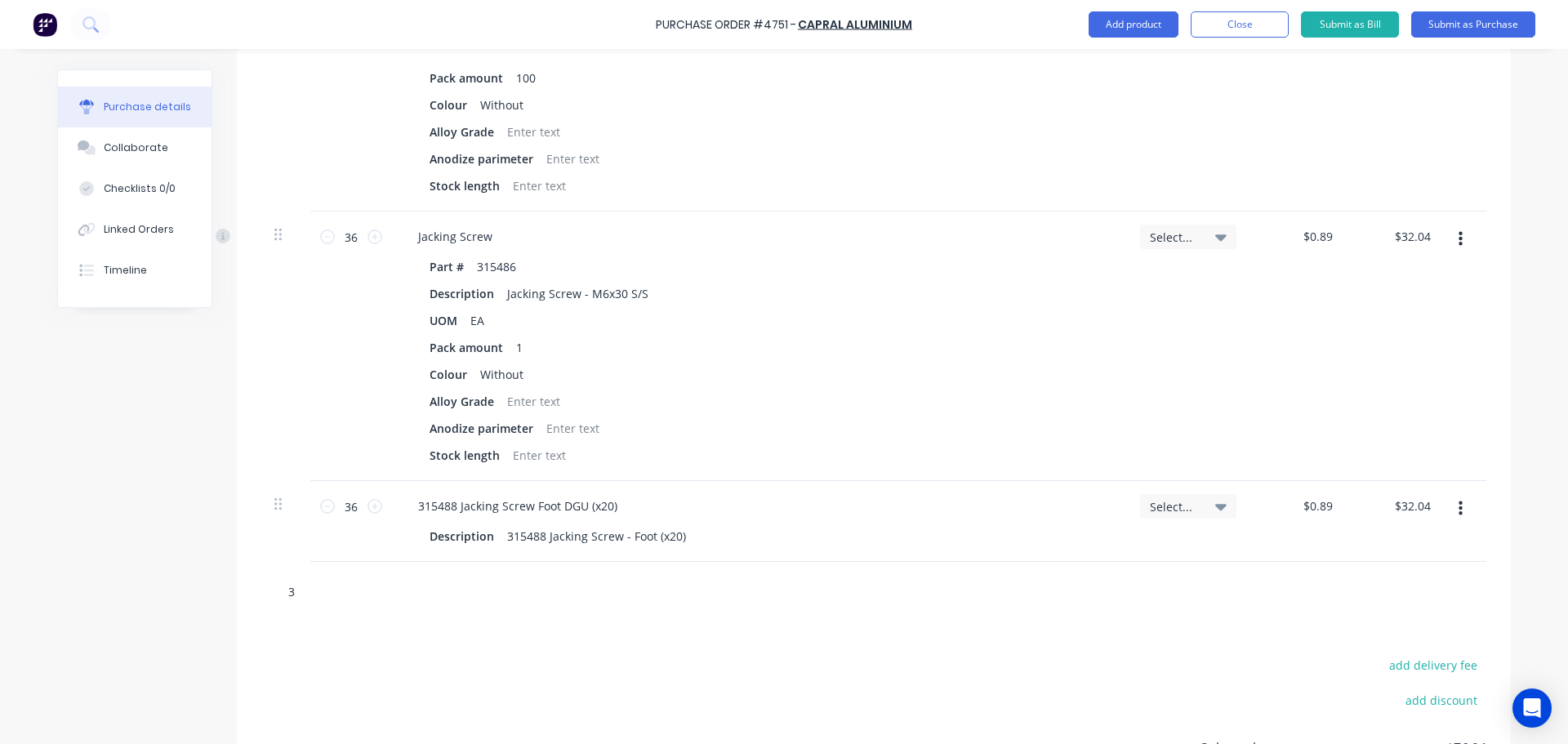
type input "31"
type textarea "x"
type input "316"
type textarea "x"
type input "3164"
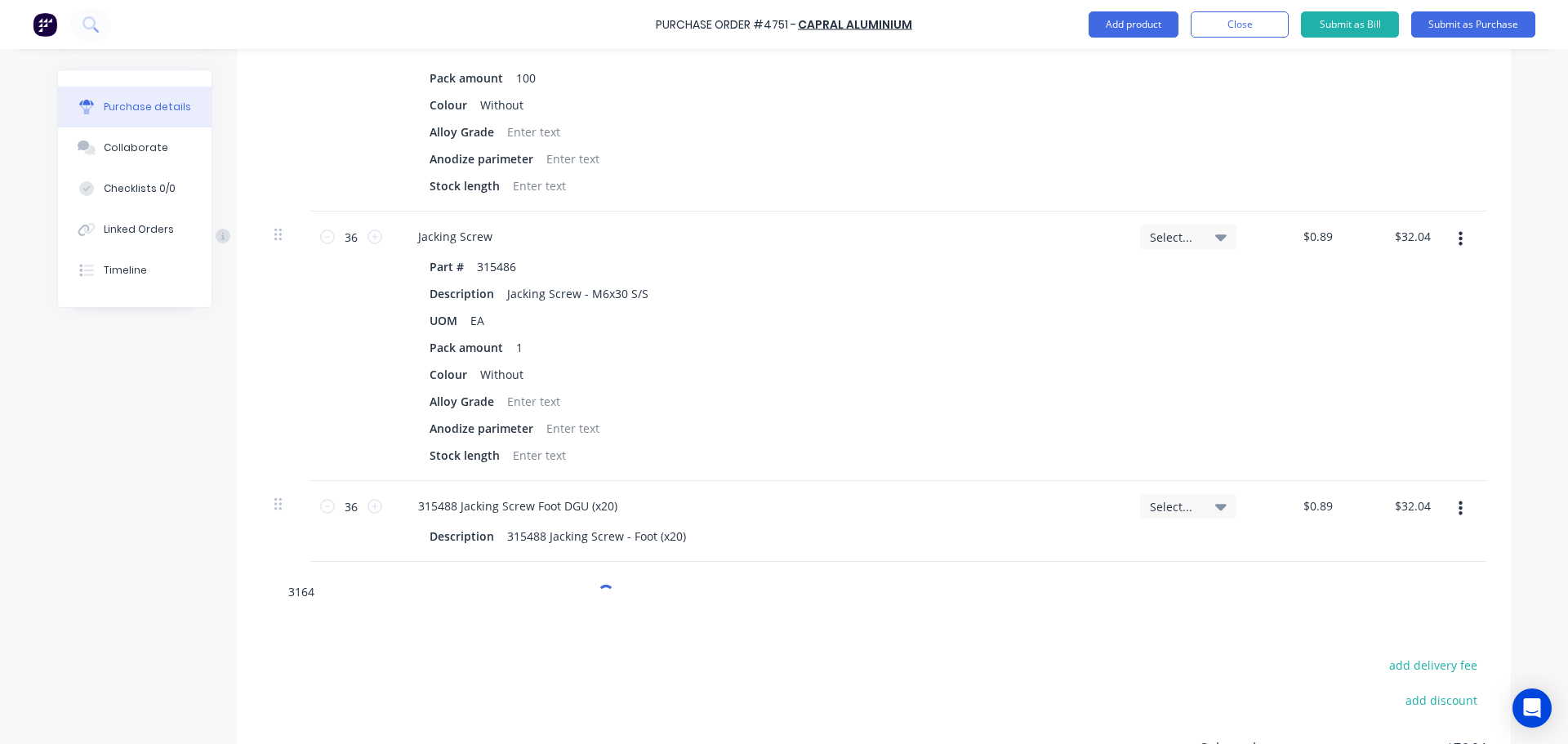
type textarea "x"
type input "31645"
type textarea "x"
type input "316458"
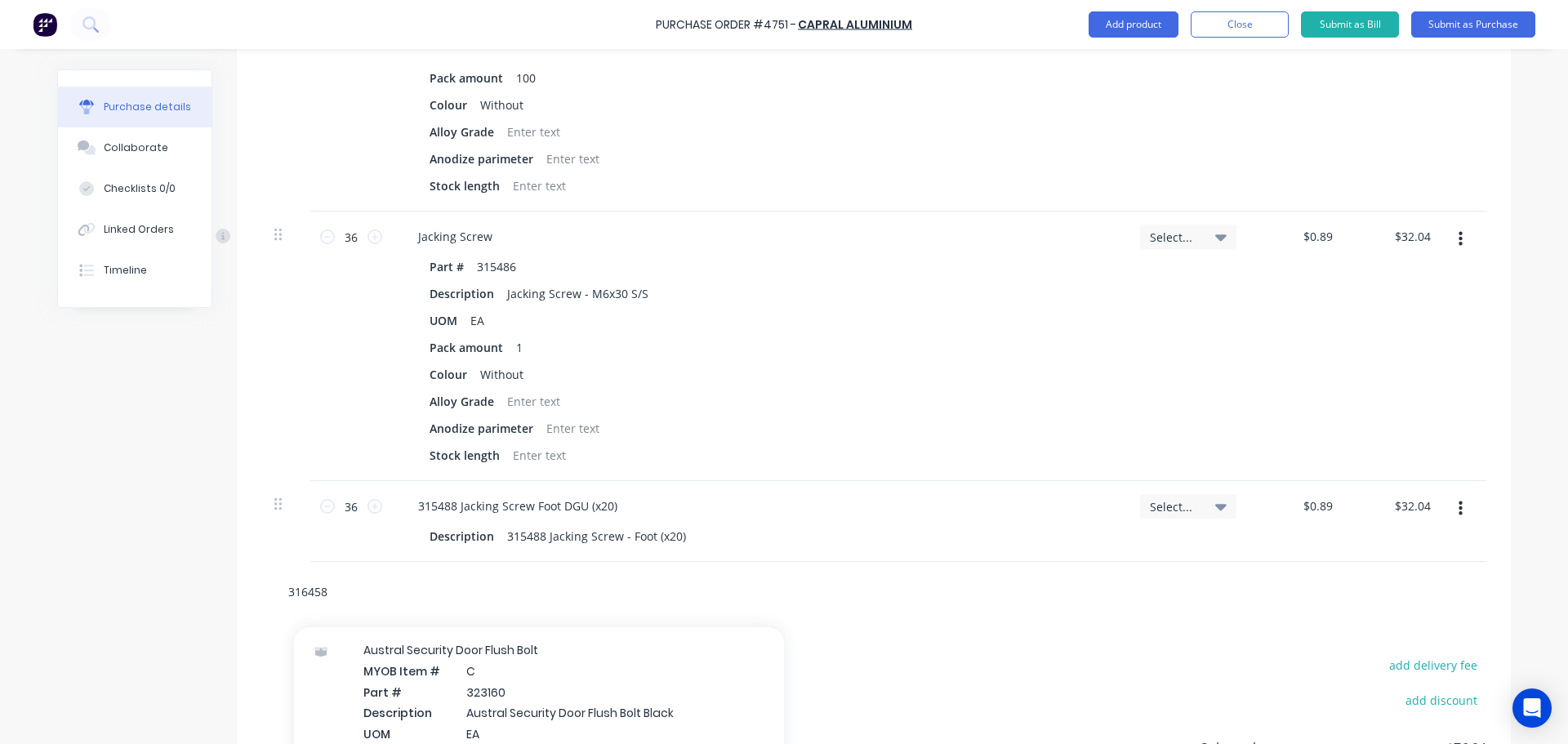
scroll to position [0, 0]
type textarea "x"
type input "316458"
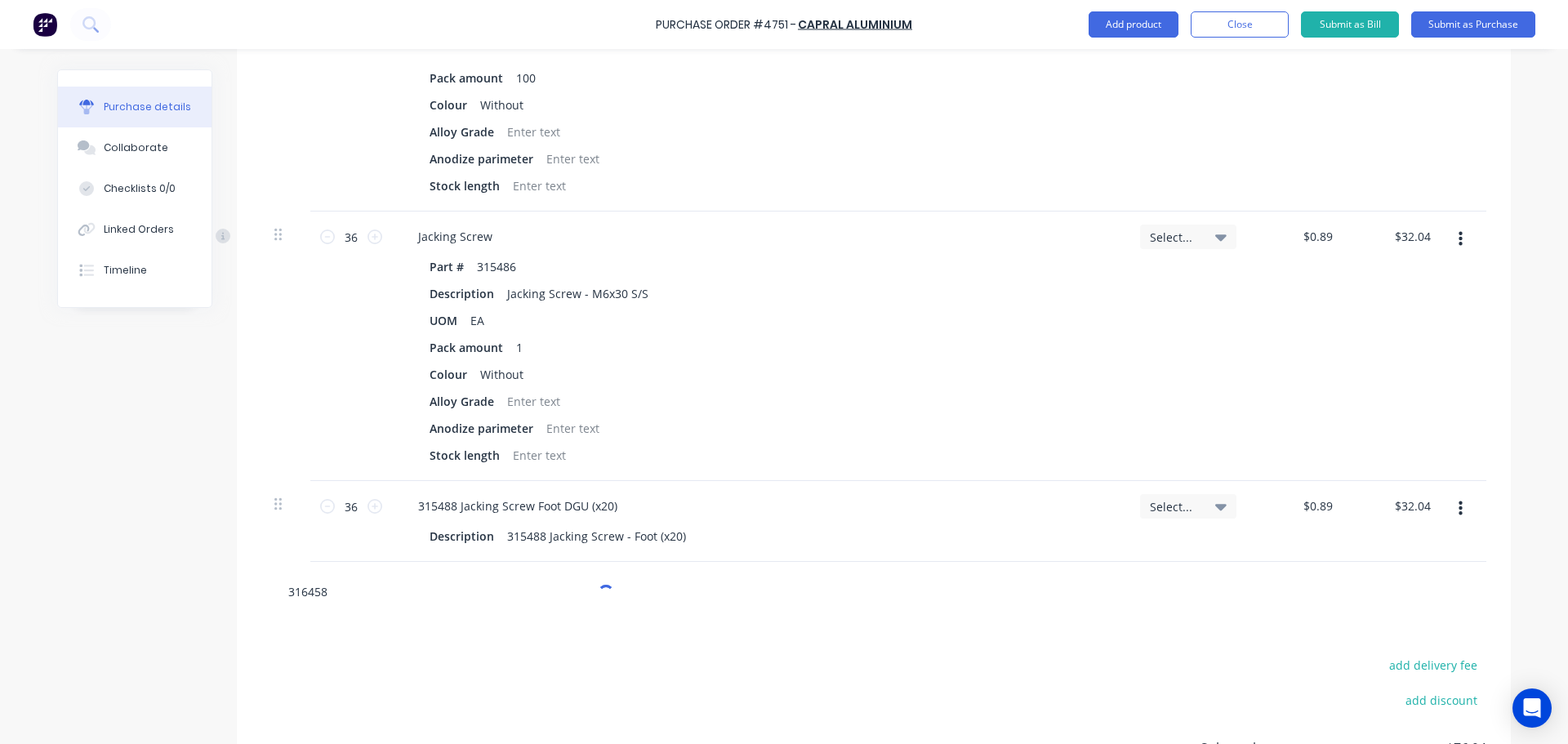
type textarea "x"
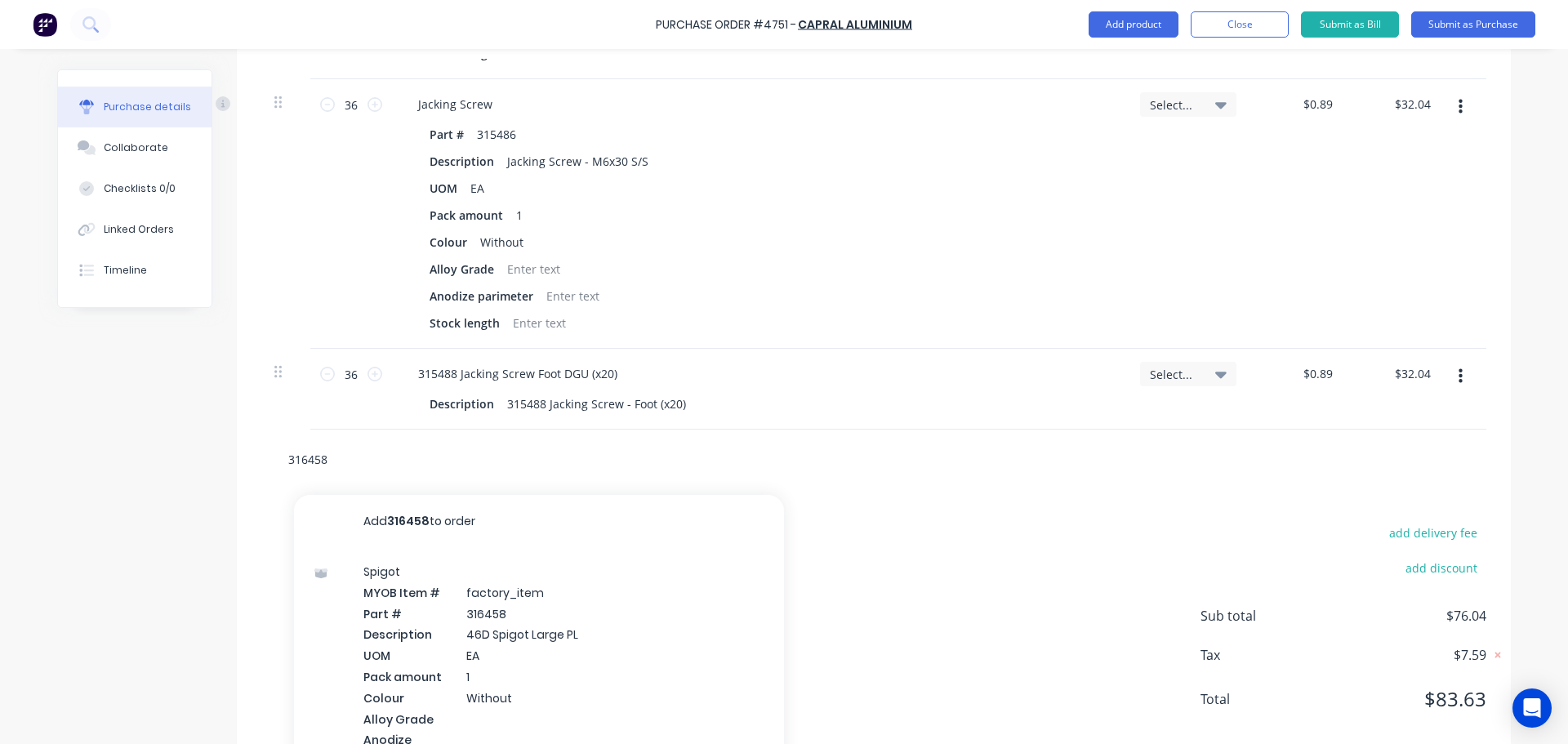
scroll to position [1197, 0]
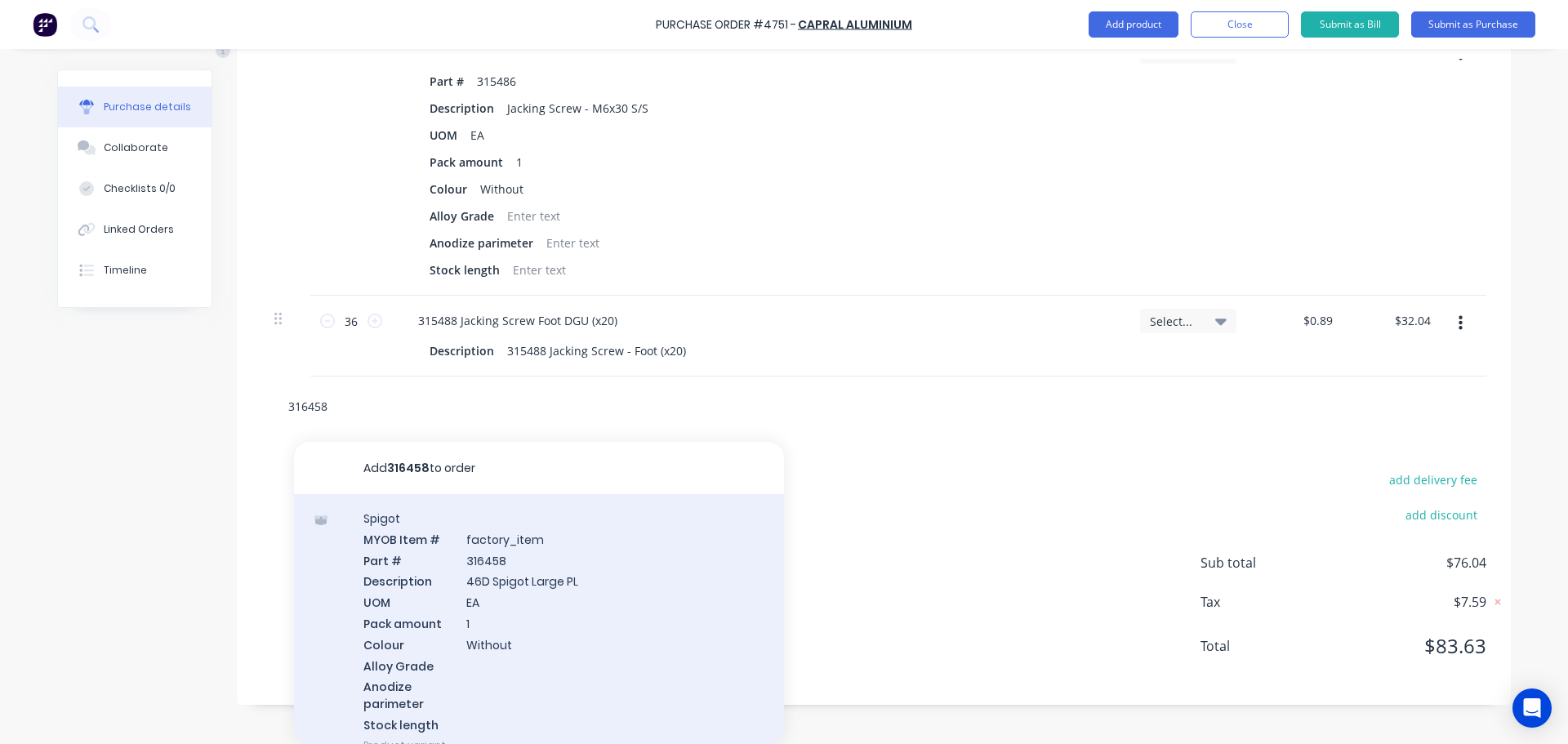
type input "316458"
click at [478, 593] on div "Spigot MYOB Item # factory_item Part # 316458 Description 46D Spigot Large PL U…" at bounding box center [539, 631] width 490 height 275
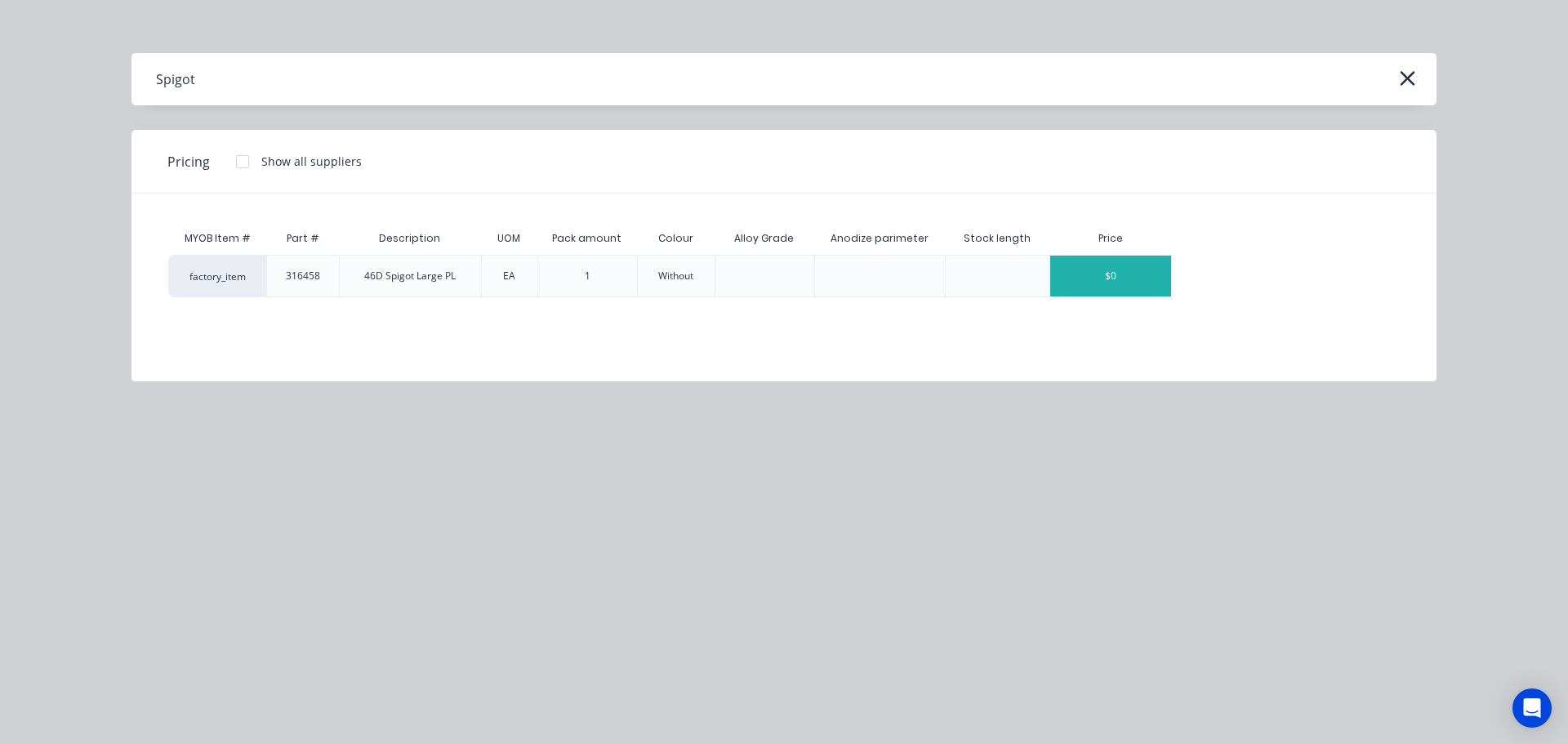
click at [1126, 291] on div "$0" at bounding box center [1111, 276] width 121 height 41
type textarea "x"
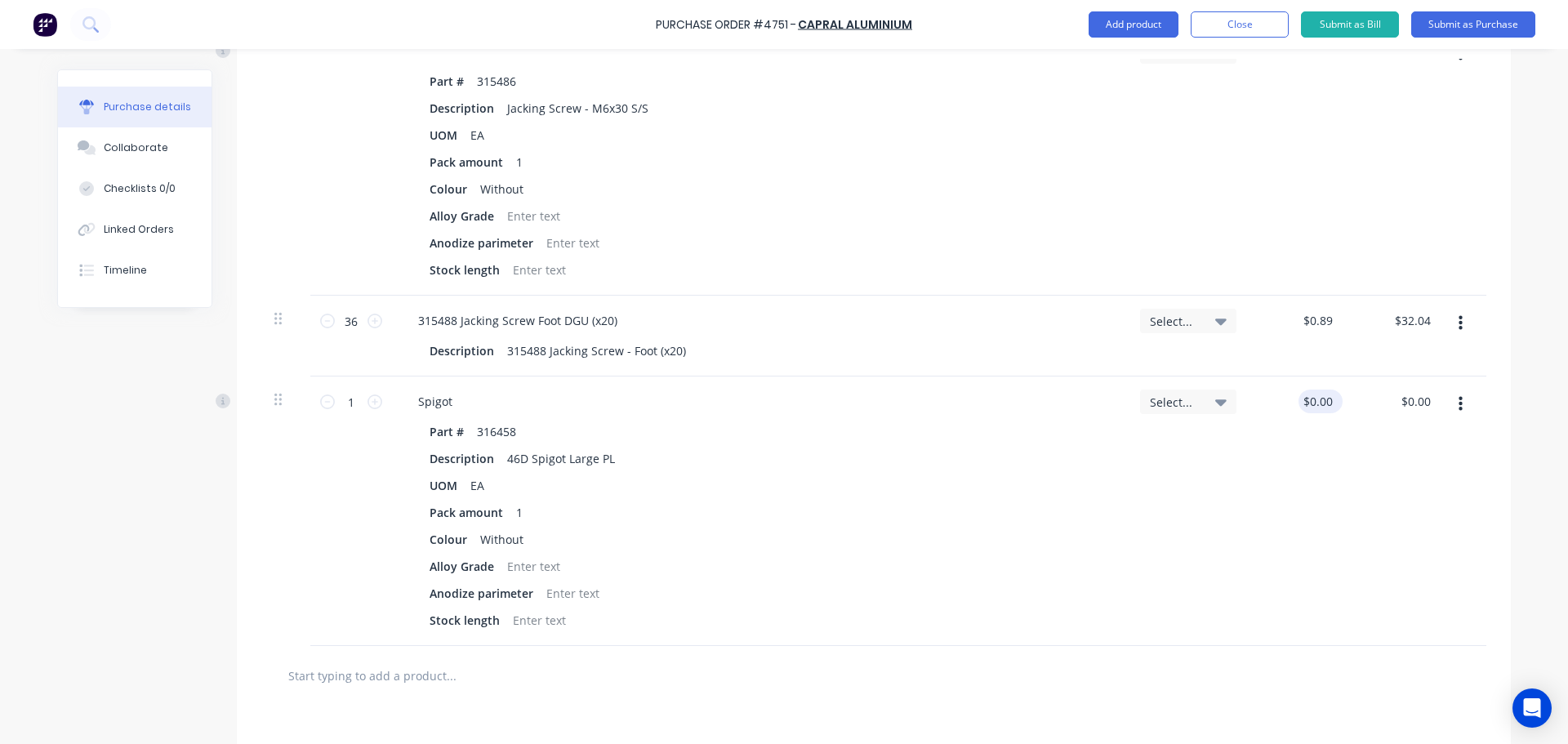
type textarea "x"
type input "0.00"
click at [1304, 397] on input "0.00" at bounding box center [1317, 402] width 37 height 24
click at [1305, 398] on input "0.00" at bounding box center [1321, 402] width 31 height 24
type textarea "x"
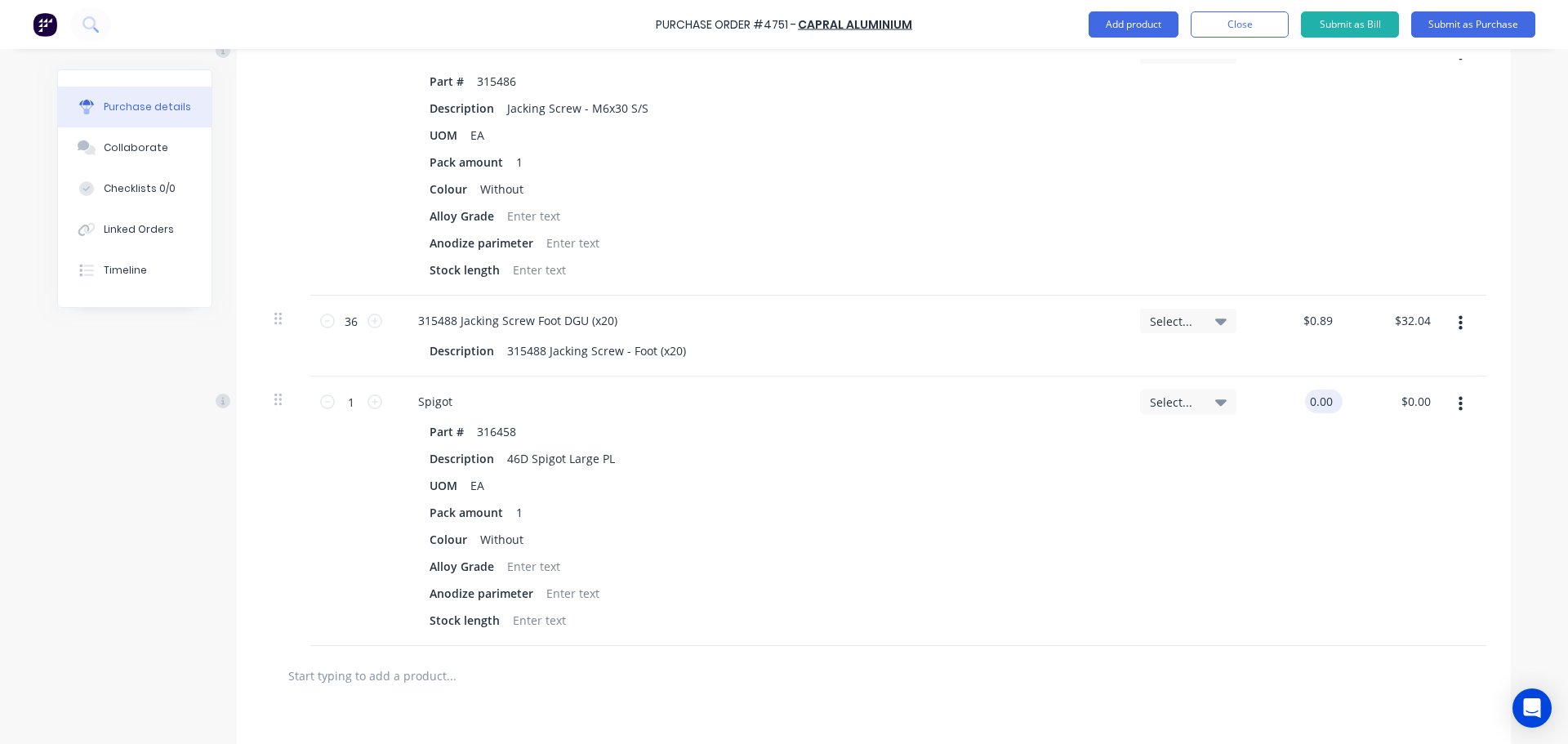
click at [1305, 398] on input "0.00" at bounding box center [1321, 402] width 31 height 24
type input "9.46"
type textarea "x"
type input "$9.46"
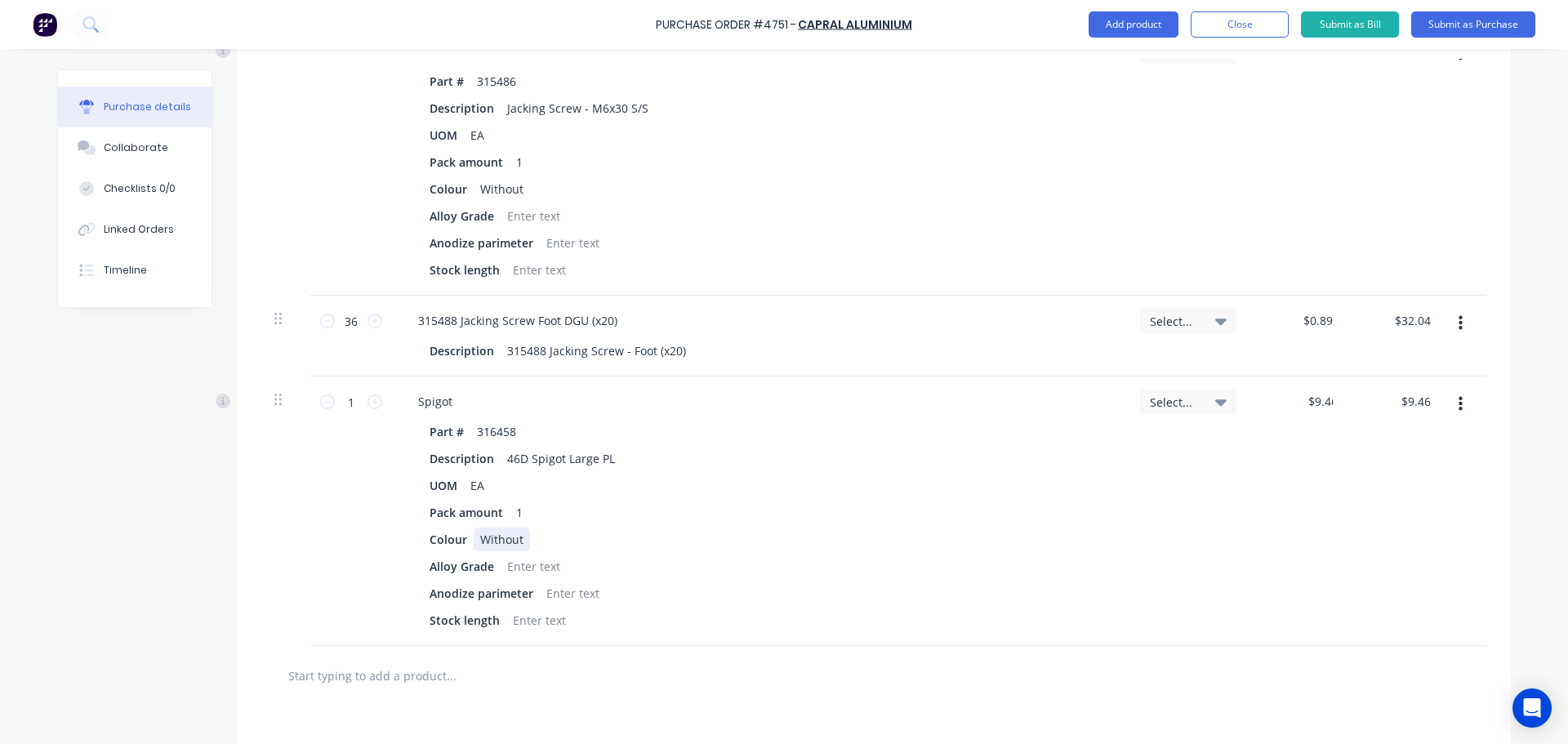
click at [967, 533] on div "Colour Without" at bounding box center [756, 540] width 667 height 24
click at [352, 407] on input "1" at bounding box center [351, 402] width 33 height 25
type textarea "x"
type input "16"
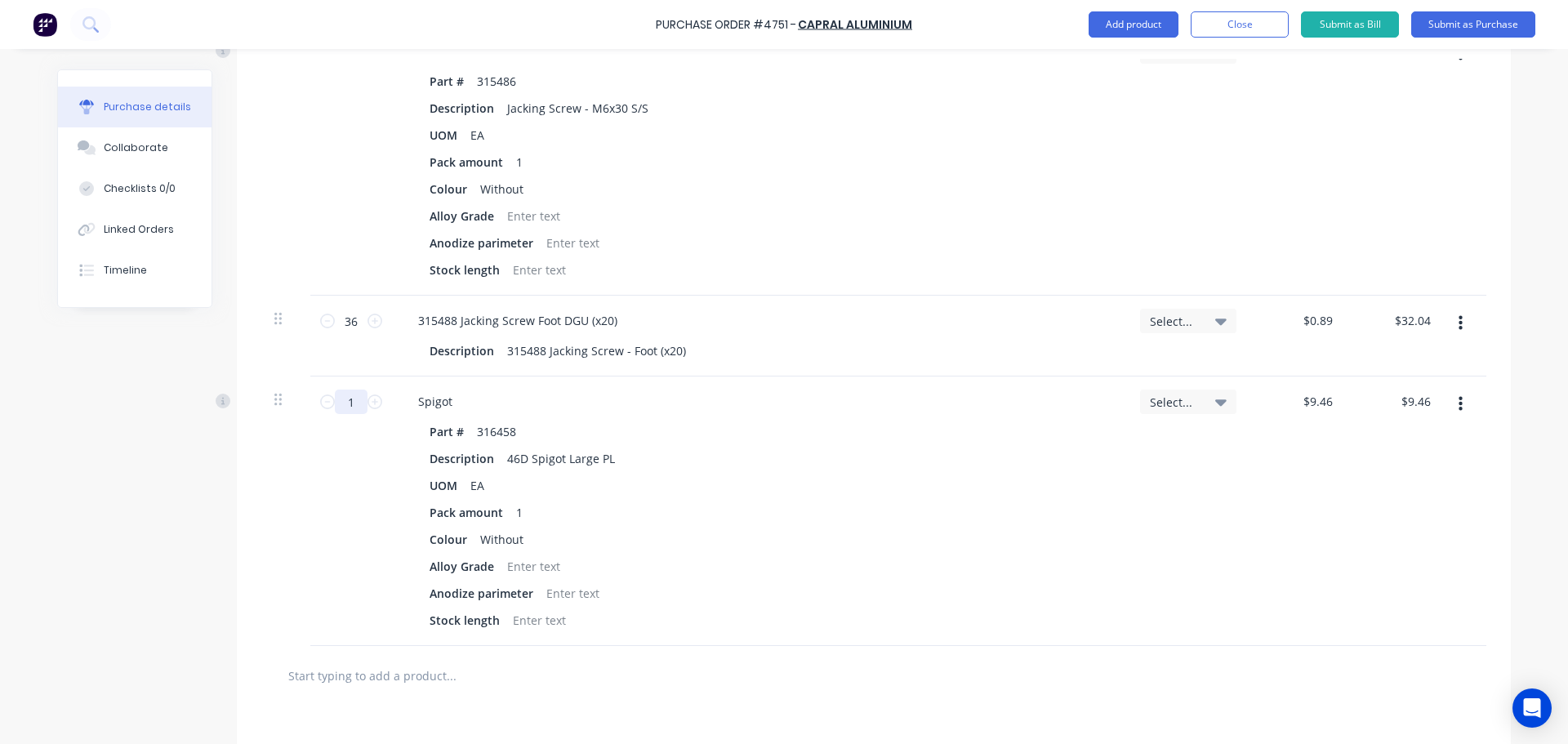
type input "$151.36"
type textarea "x"
click at [800, 546] on div "Colour Without" at bounding box center [756, 540] width 667 height 24
click at [749, 514] on div "Pack amount 1" at bounding box center [756, 513] width 667 height 24
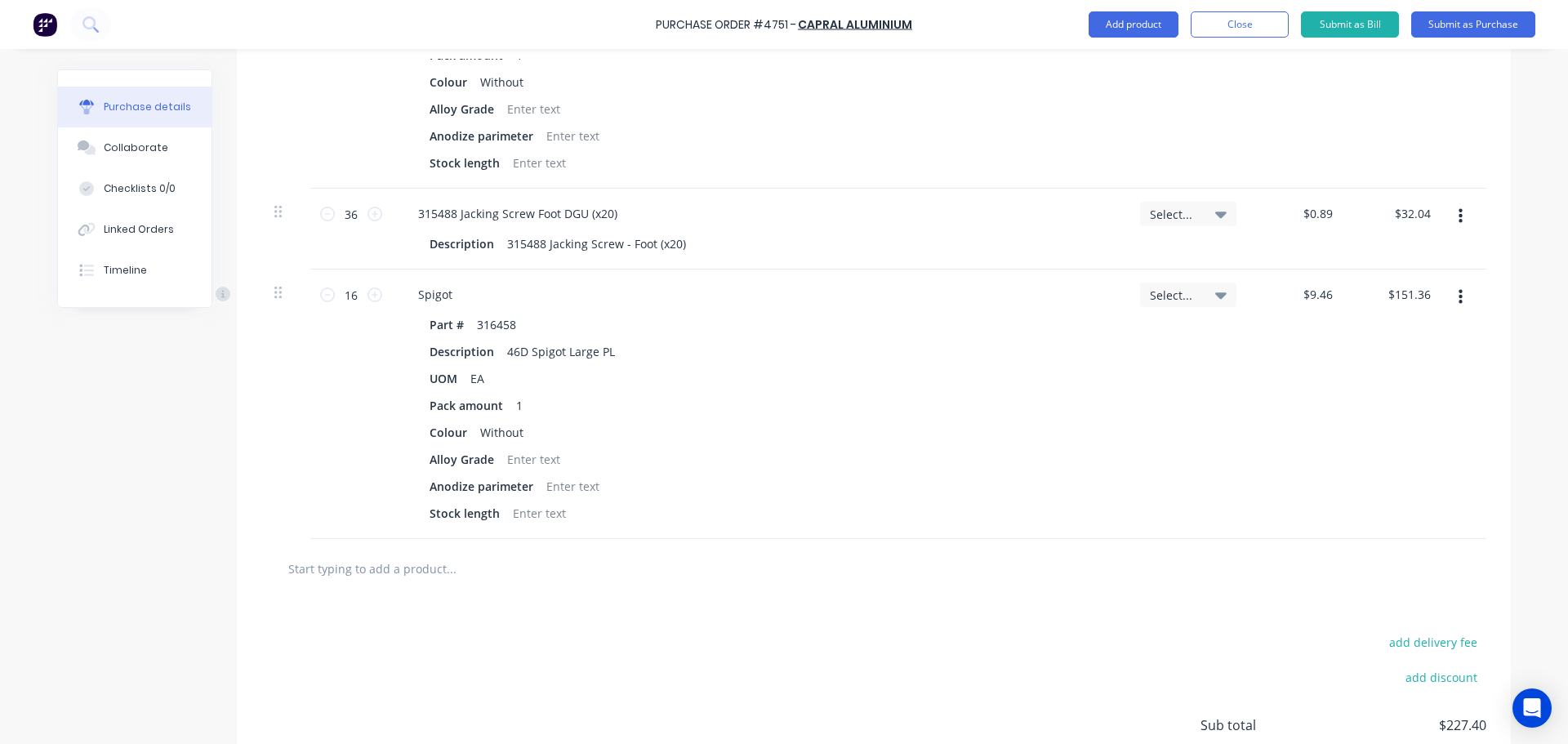
scroll to position [1443, 0]
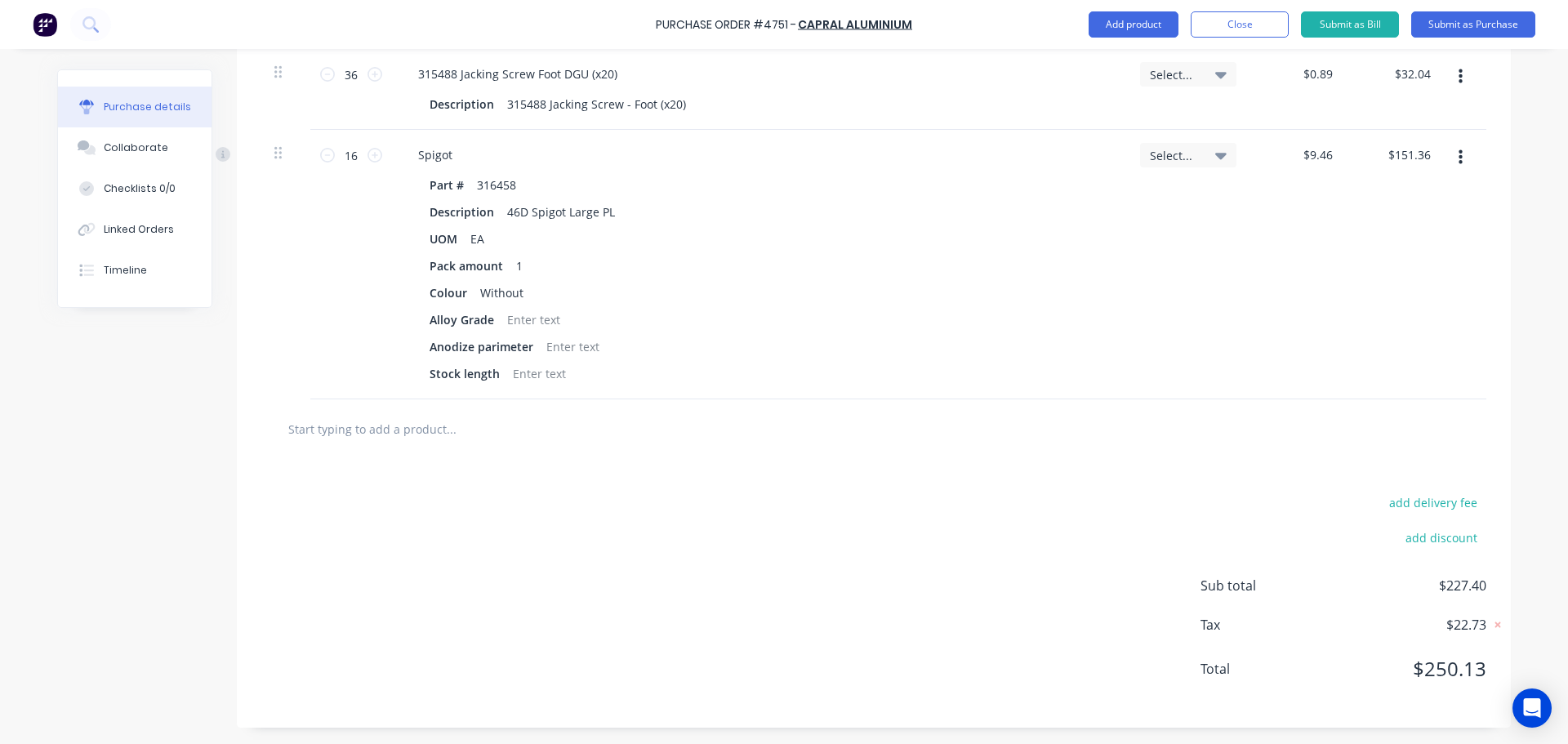
click at [479, 413] on input "text" at bounding box center [451, 429] width 327 height 33
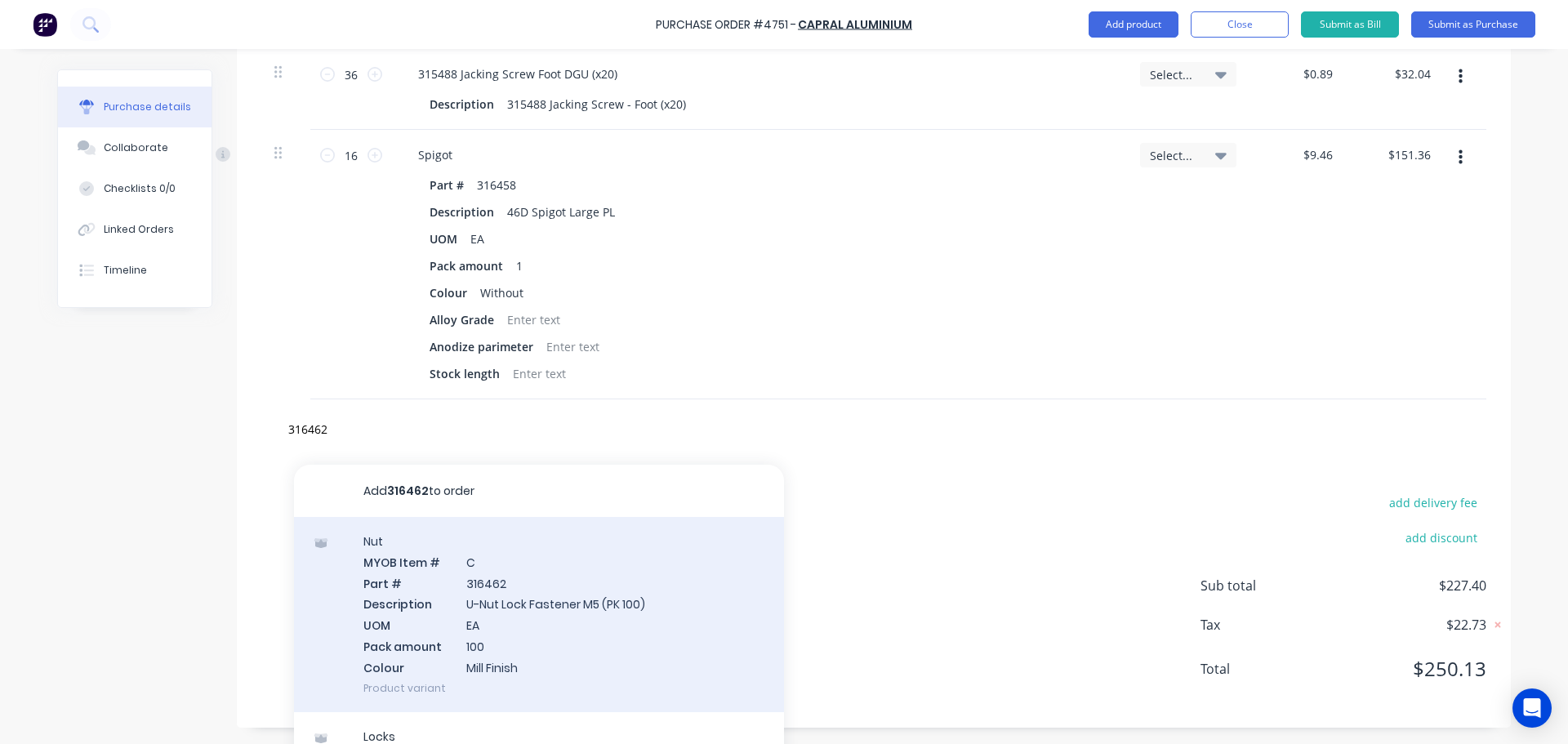
click at [456, 604] on div "Nut MYOB Item # C Part # 316462 Description U-Nut Lock Fastener M5 (PK 100) UOM…" at bounding box center [539, 614] width 490 height 195
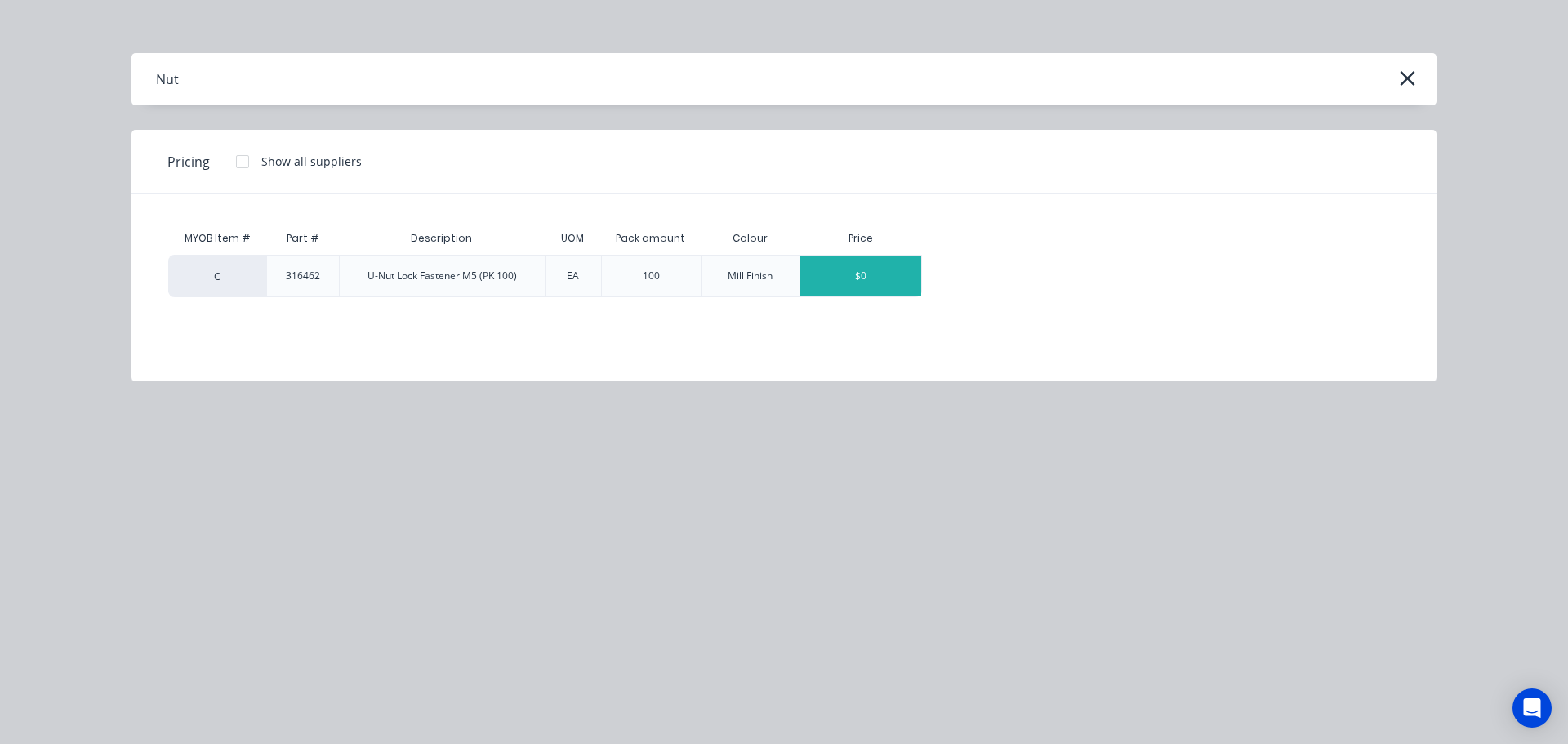
click at [861, 287] on div "$0" at bounding box center [861, 276] width 121 height 41
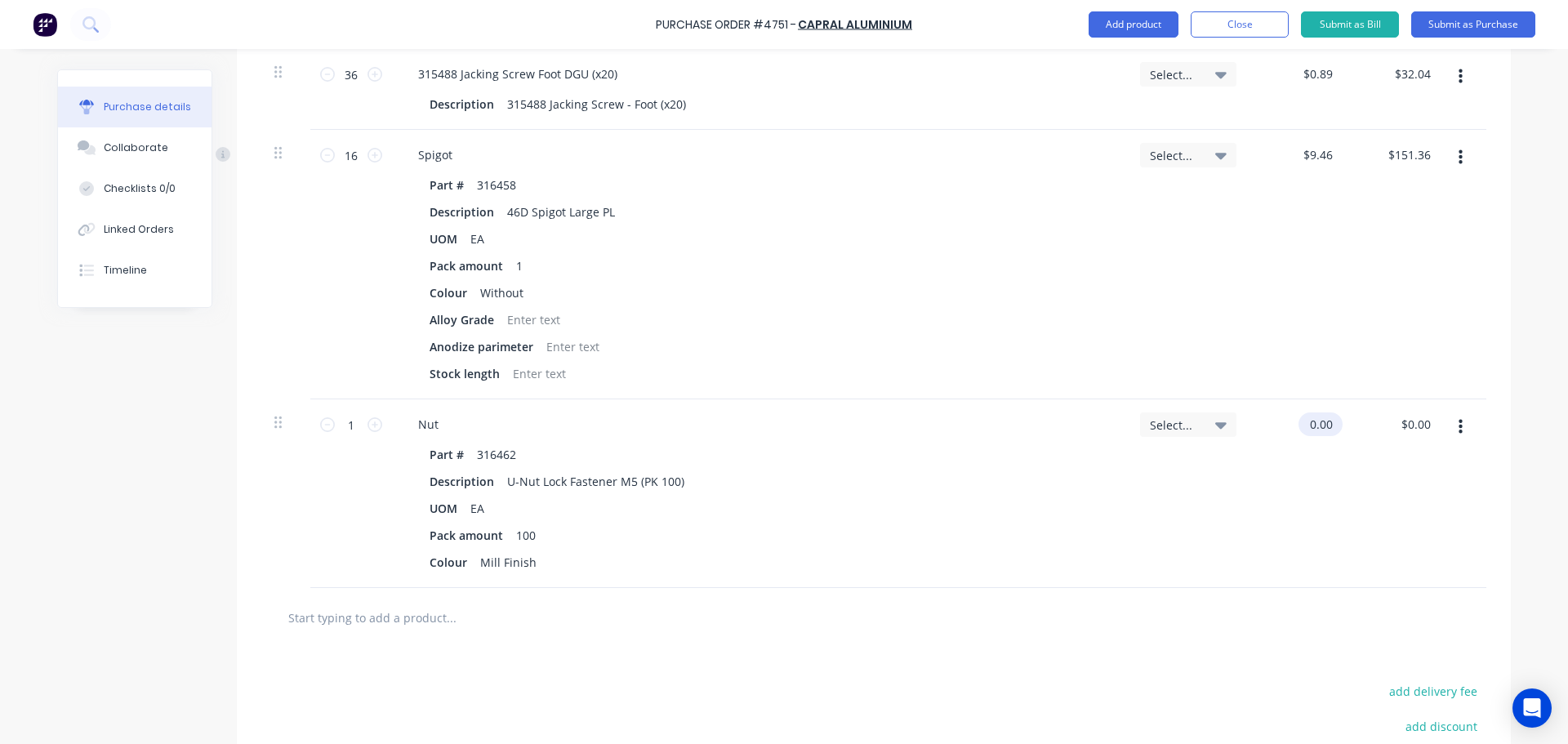
click at [1325, 430] on input "0.00" at bounding box center [1317, 425] width 37 height 24
click at [1325, 430] on input "0.00" at bounding box center [1321, 425] width 31 height 24
click at [1139, 534] on div "Select..." at bounding box center [1188, 493] width 123 height 189
click at [459, 623] on input "text" at bounding box center [451, 618] width 327 height 33
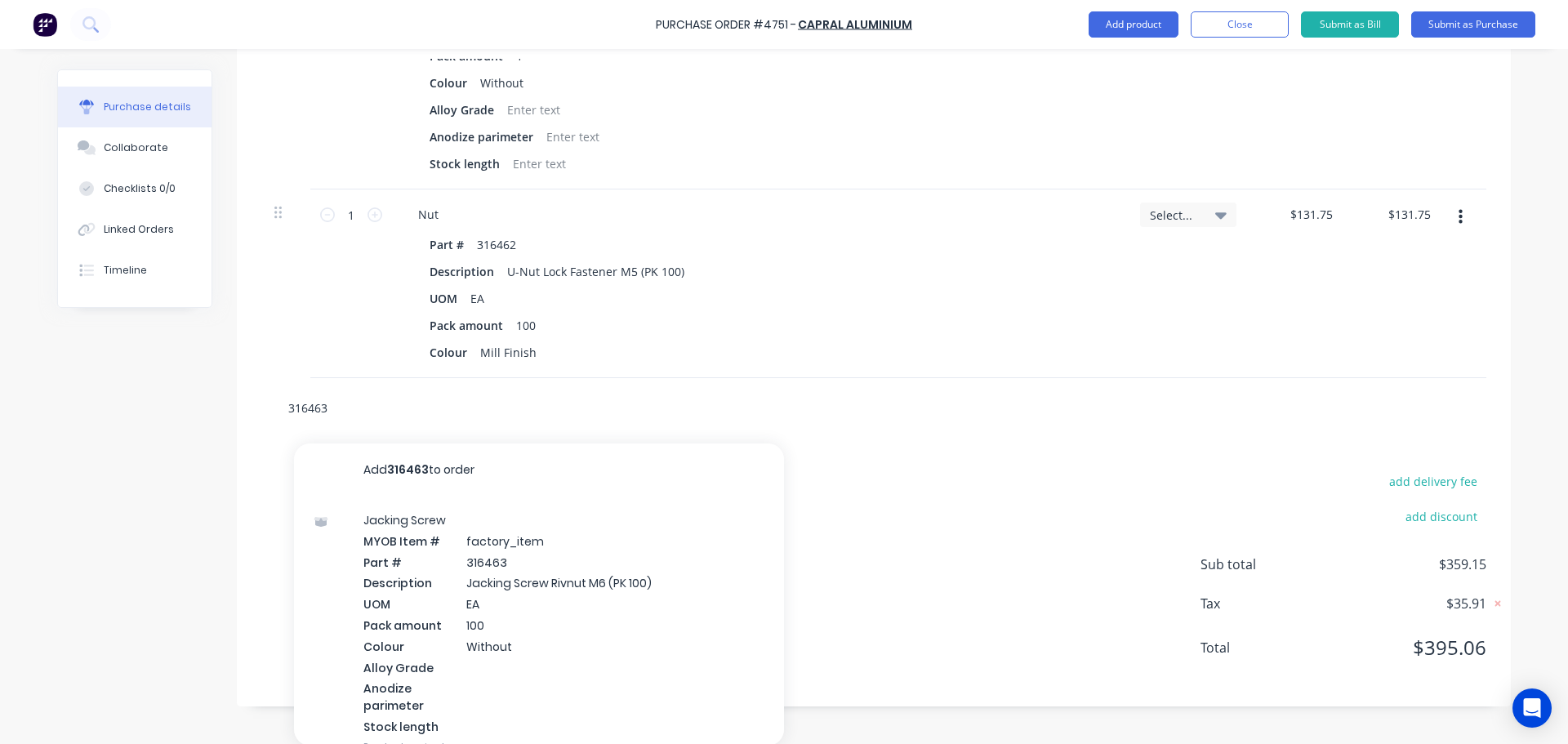
scroll to position [1655, 0]
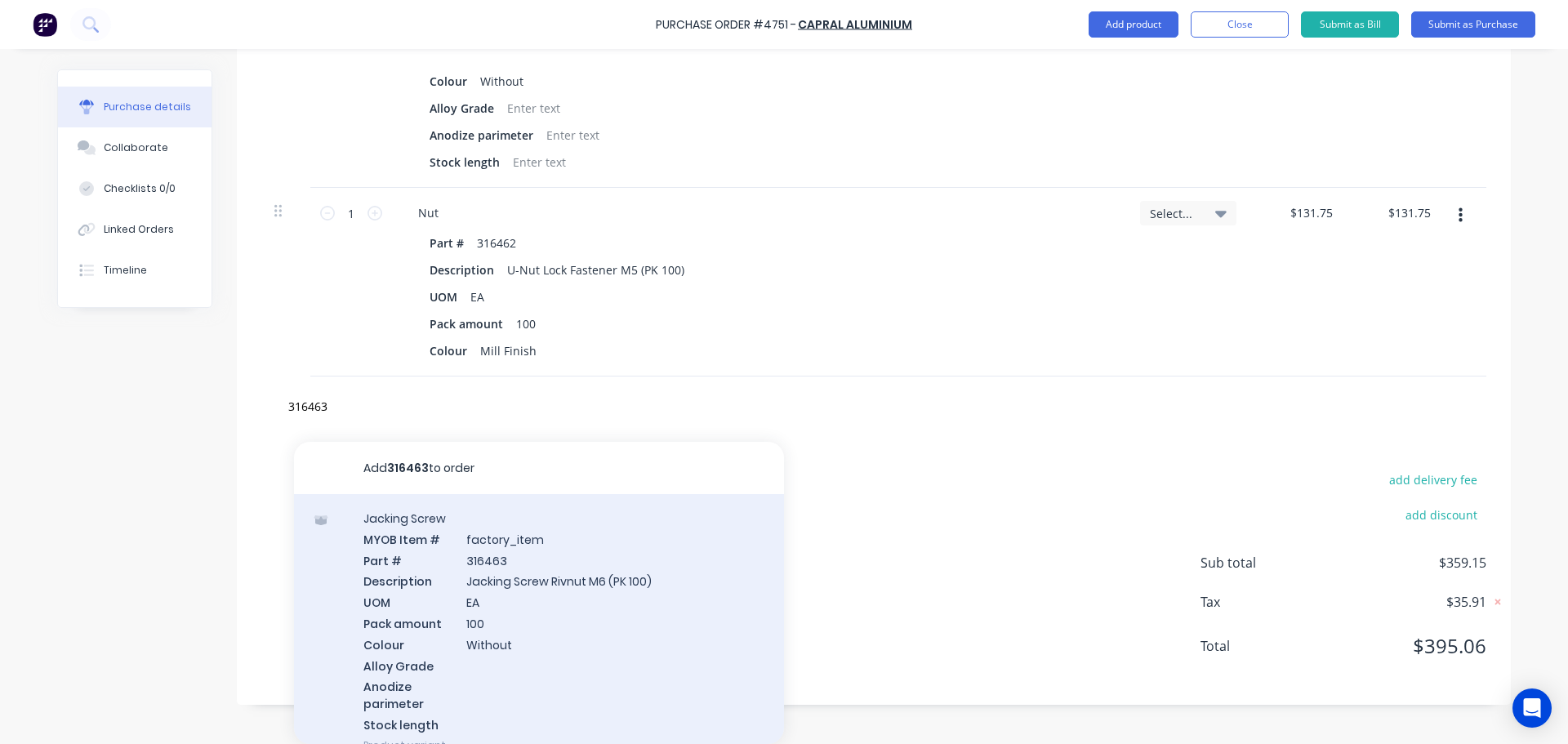
click at [472, 624] on div "Jacking Screw MYOB Item # factory_item Part # 316463 Description Jacking Screw …" at bounding box center [539, 631] width 490 height 275
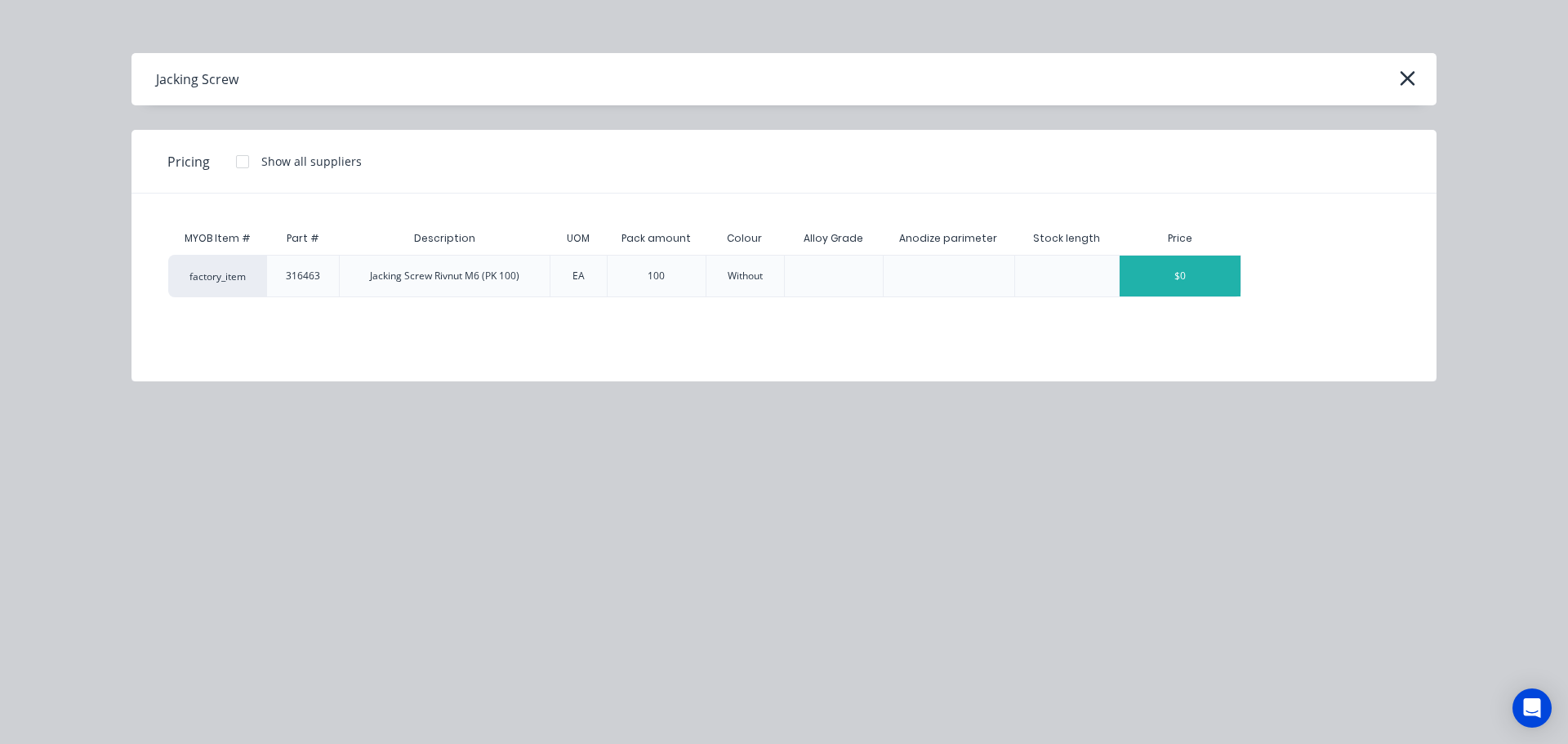
click at [1194, 275] on div "$0" at bounding box center [1180, 276] width 121 height 41
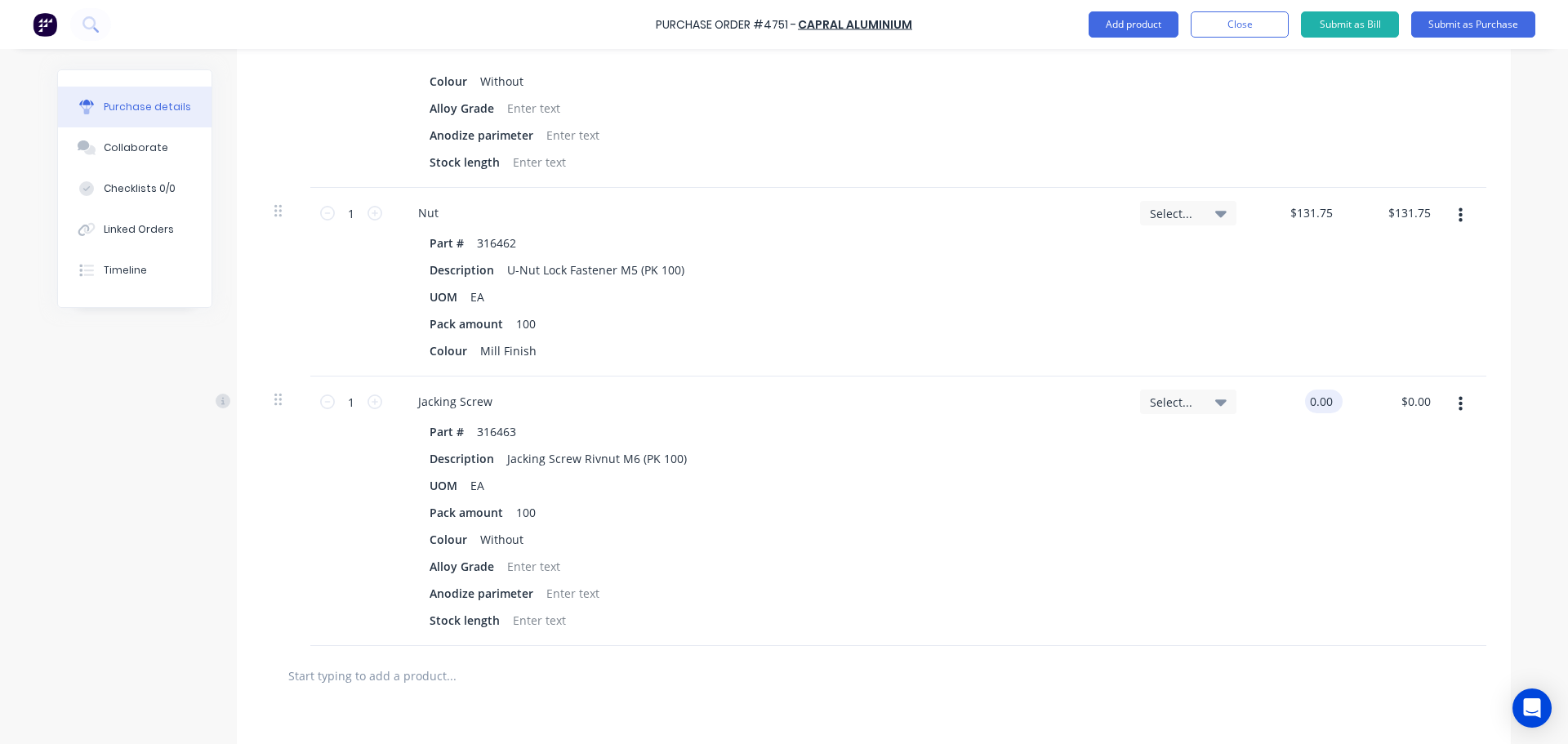
click at [1305, 396] on input "0.00" at bounding box center [1321, 402] width 31 height 24
click at [1154, 505] on div "Select..." at bounding box center [1188, 511] width 123 height 269
click at [413, 683] on input "text" at bounding box center [451, 675] width 327 height 33
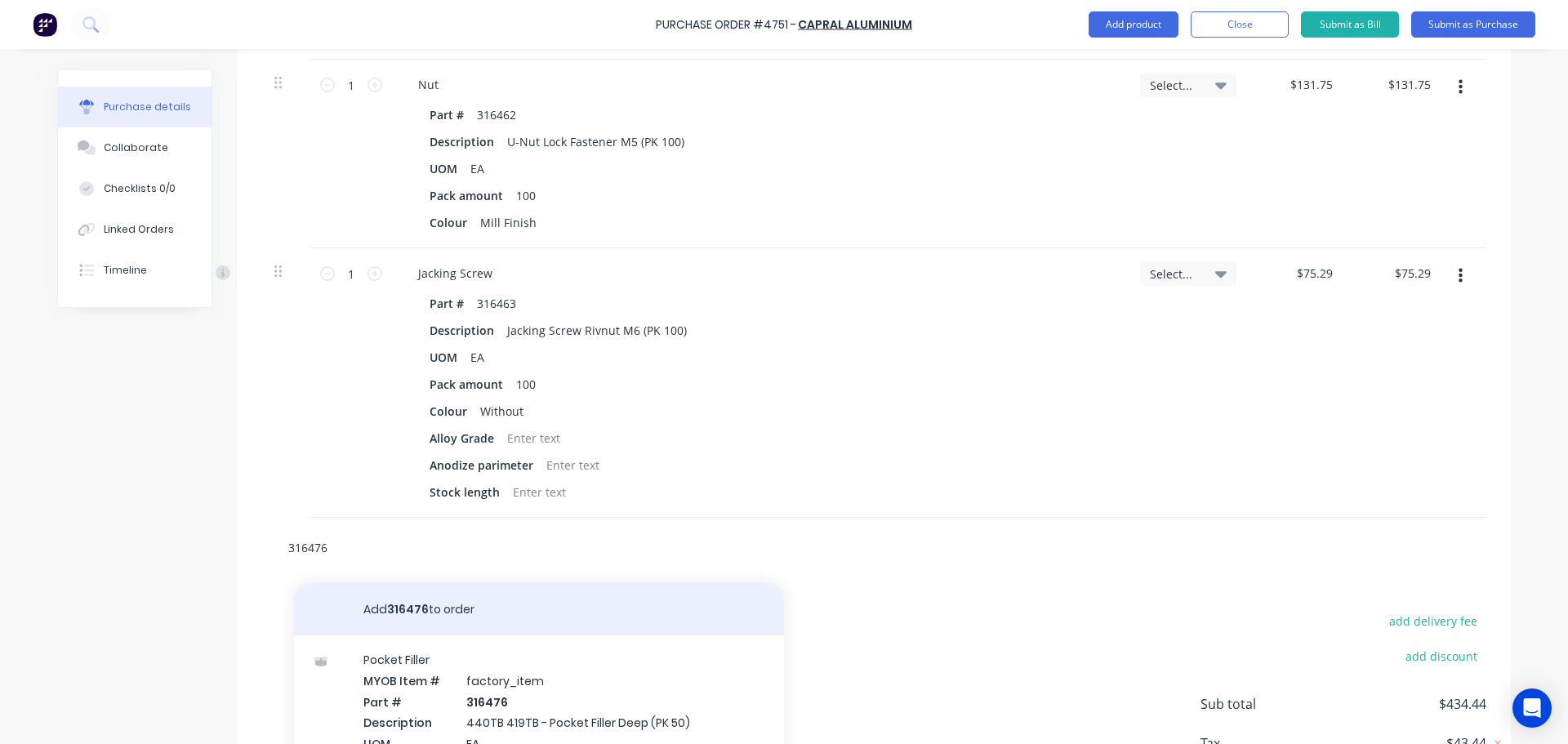
scroll to position [1818, 0]
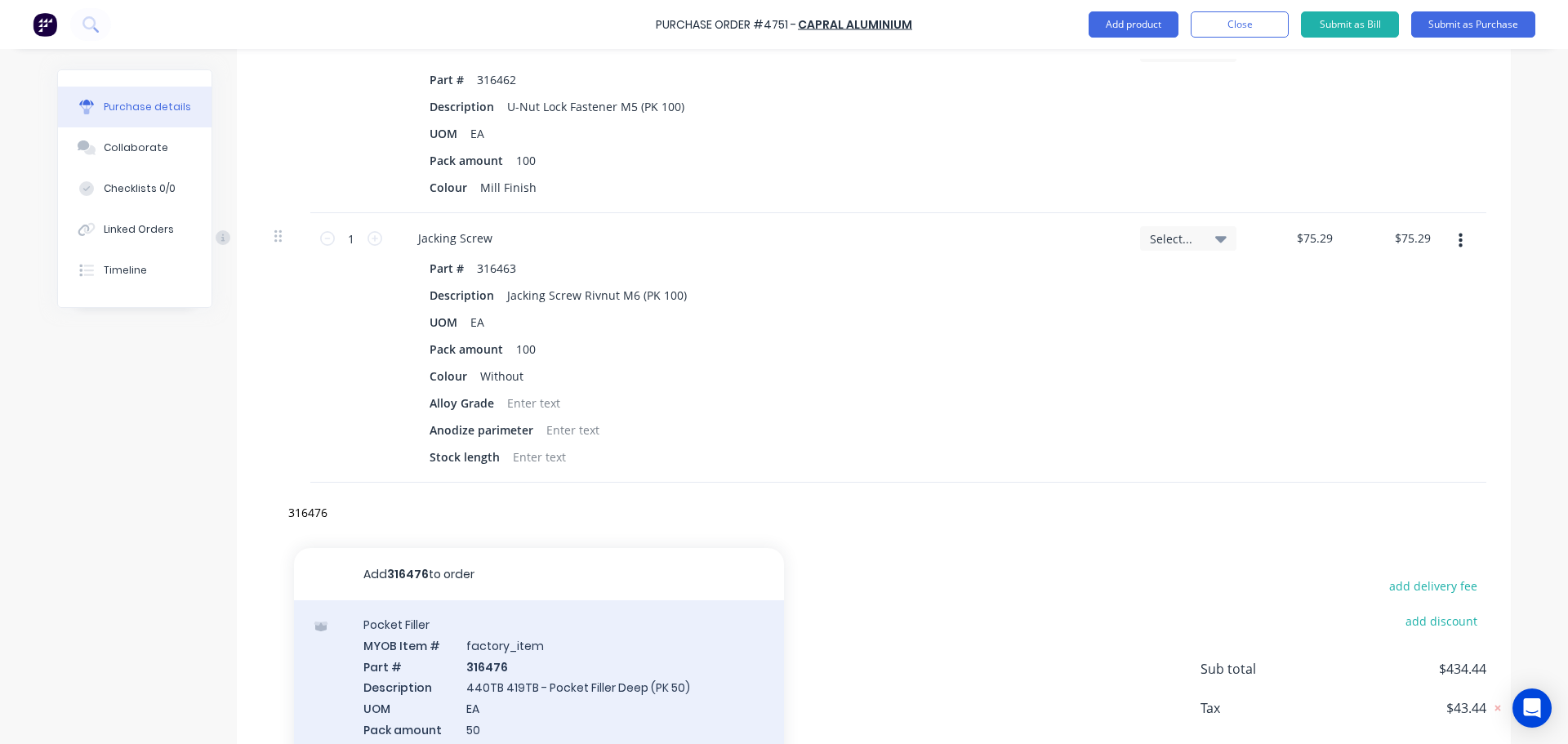
click at [489, 688] on div "Pocket Filler MYOB Item # factory_item Part # 316476 Description 440TB 419TB - …" at bounding box center [539, 687] width 490 height 174
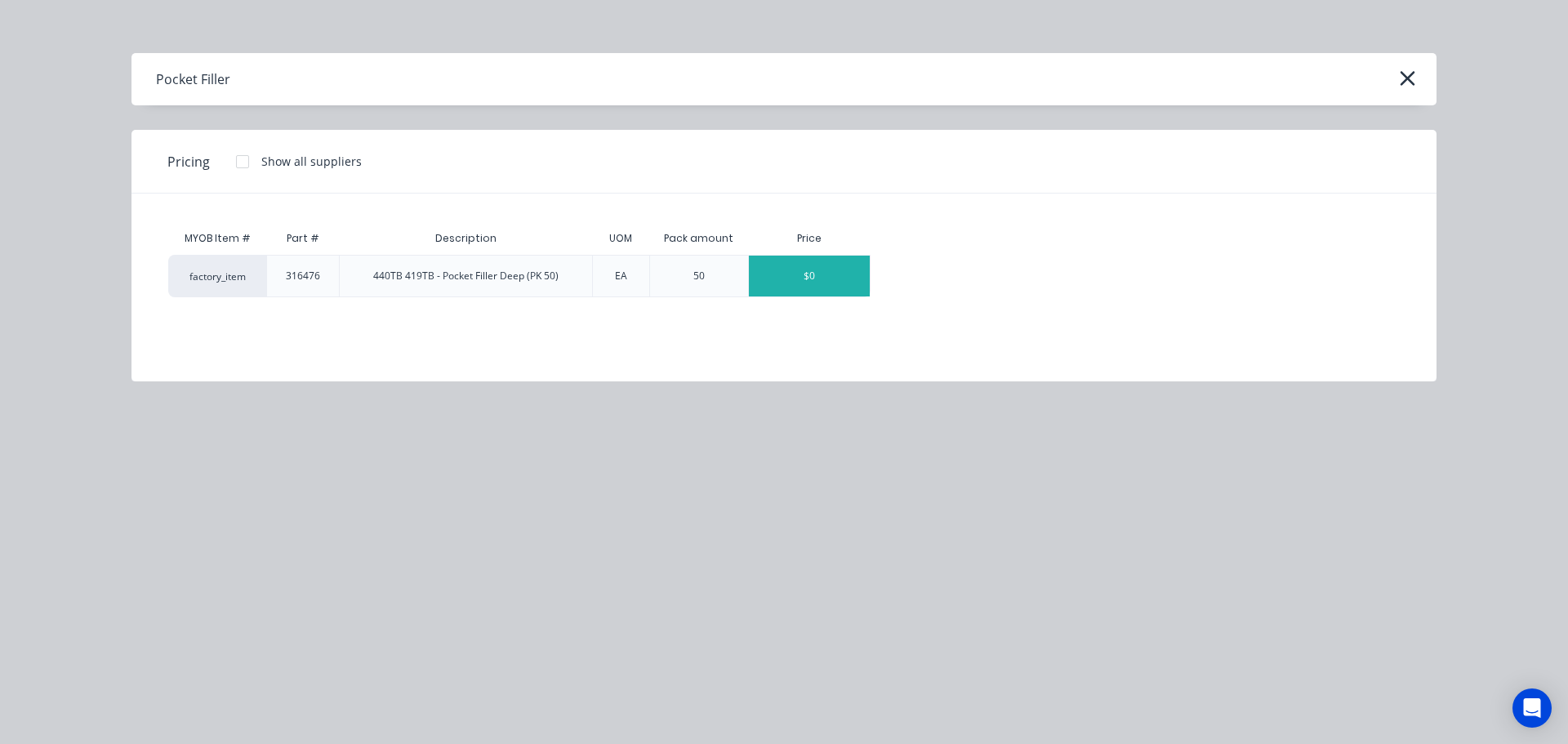
click at [826, 281] on div "$0" at bounding box center [809, 276] width 121 height 41
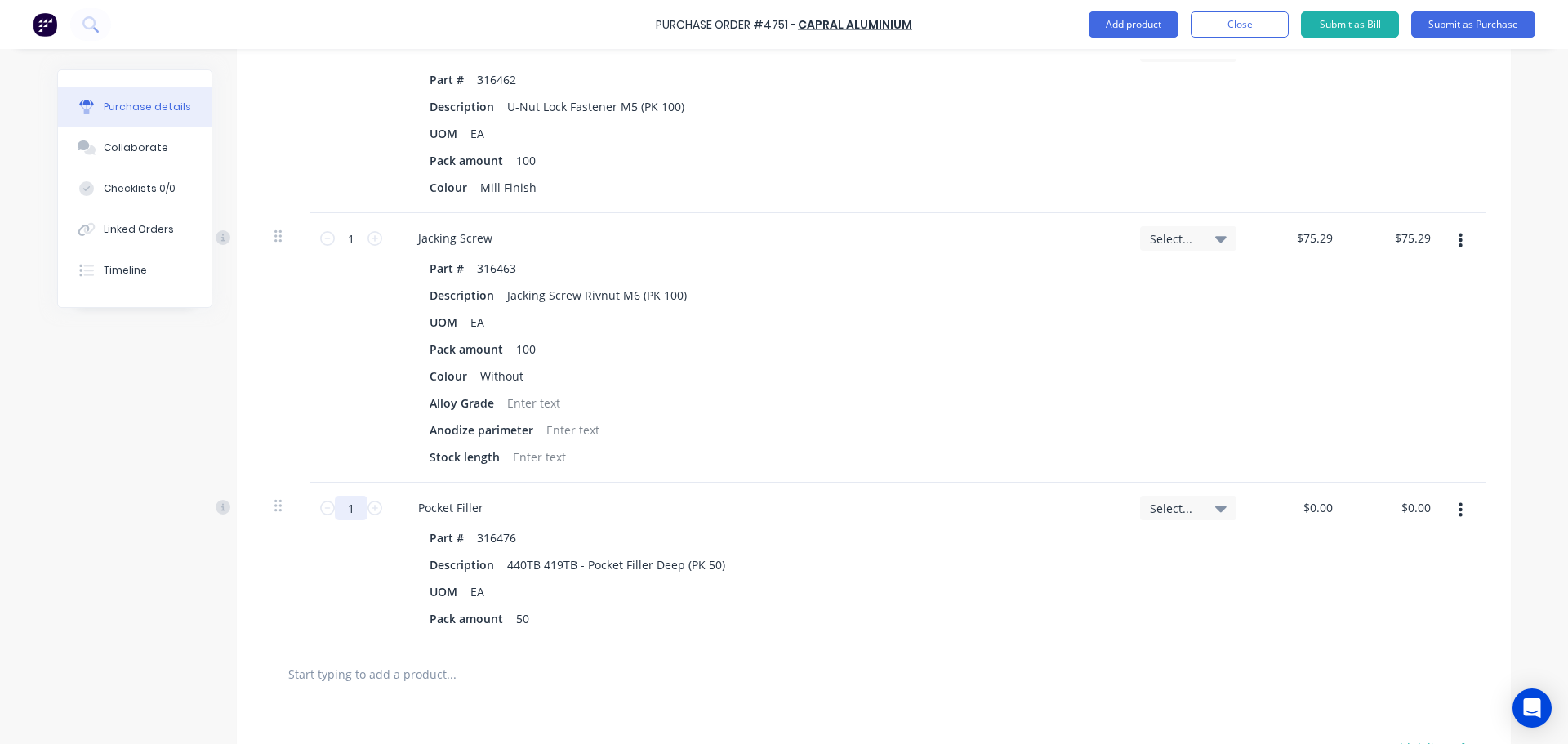
click at [348, 510] on input "1" at bounding box center [351, 508] width 33 height 25
click at [347, 510] on input "1" at bounding box center [351, 508] width 33 height 25
click at [867, 614] on div "Pack amount 50" at bounding box center [756, 619] width 667 height 24
click at [350, 507] on input "9" at bounding box center [351, 508] width 33 height 25
click at [348, 508] on input "9" at bounding box center [351, 508] width 33 height 25
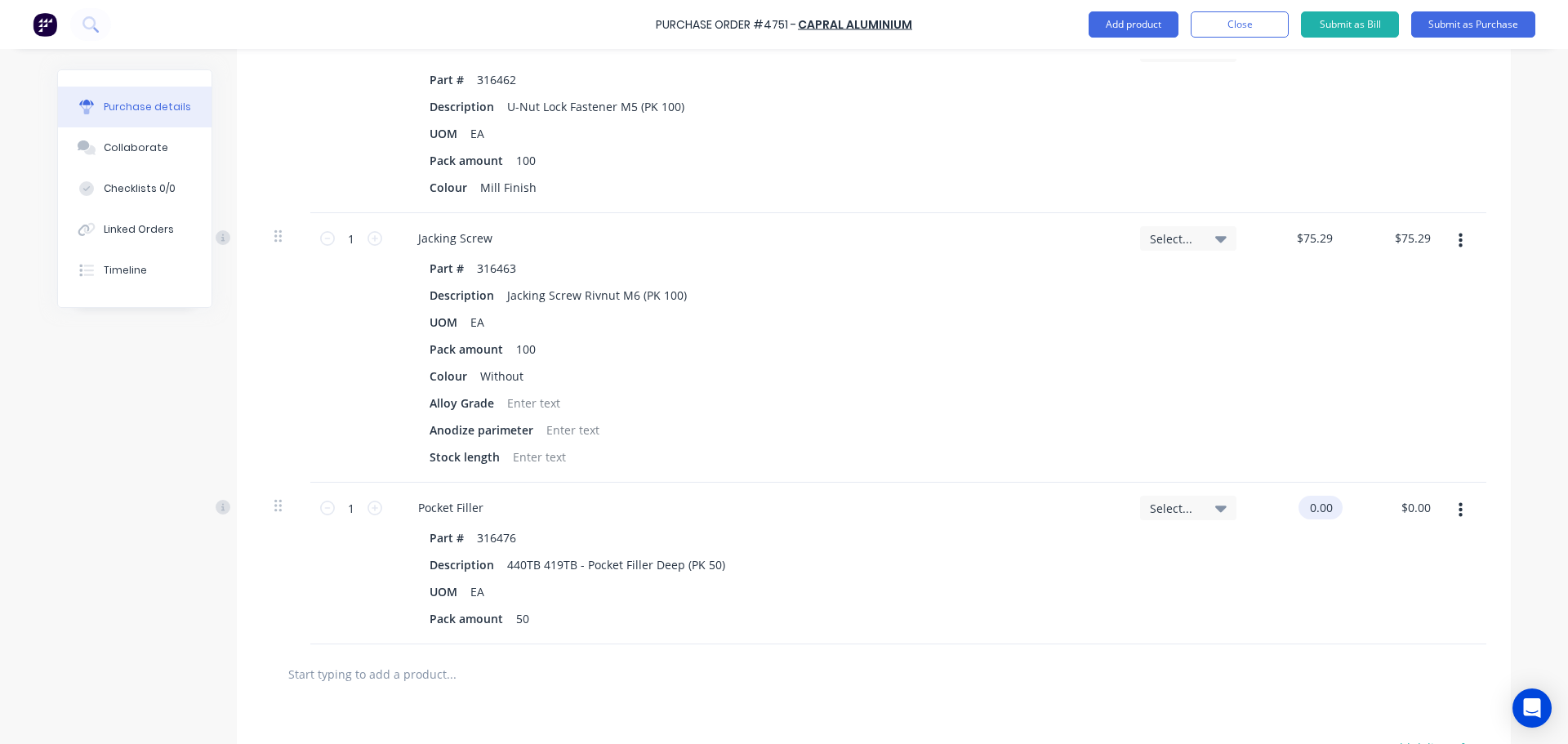
click at [1327, 515] on input "0.00" at bounding box center [1317, 508] width 37 height 24
click at [1327, 515] on input "0.00" at bounding box center [1321, 508] width 31 height 24
click at [340, 505] on input "1" at bounding box center [351, 508] width 33 height 25
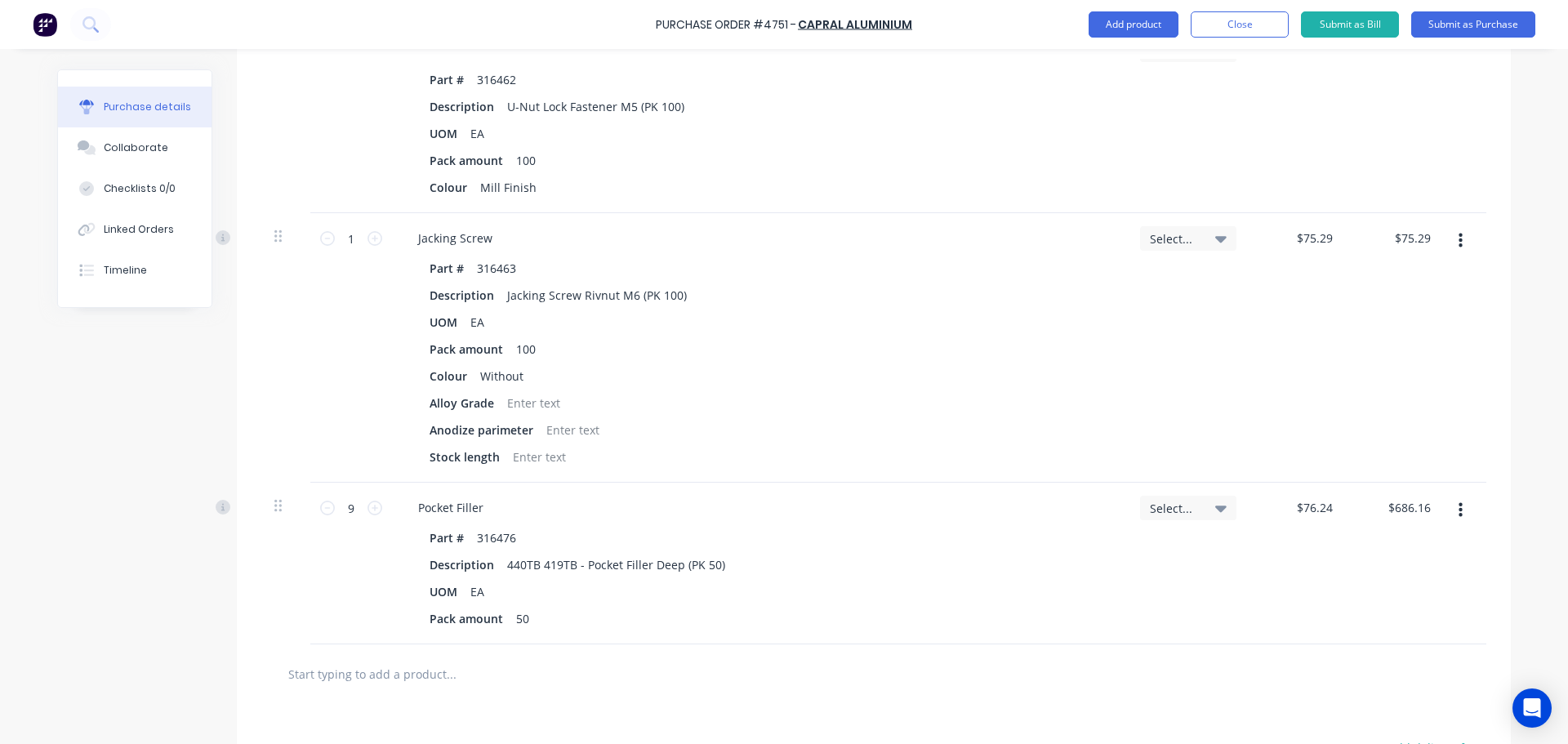
click at [699, 513] on div "Pocket Filler" at bounding box center [759, 508] width 709 height 24
click at [569, 687] on input "text" at bounding box center [451, 674] width 327 height 33
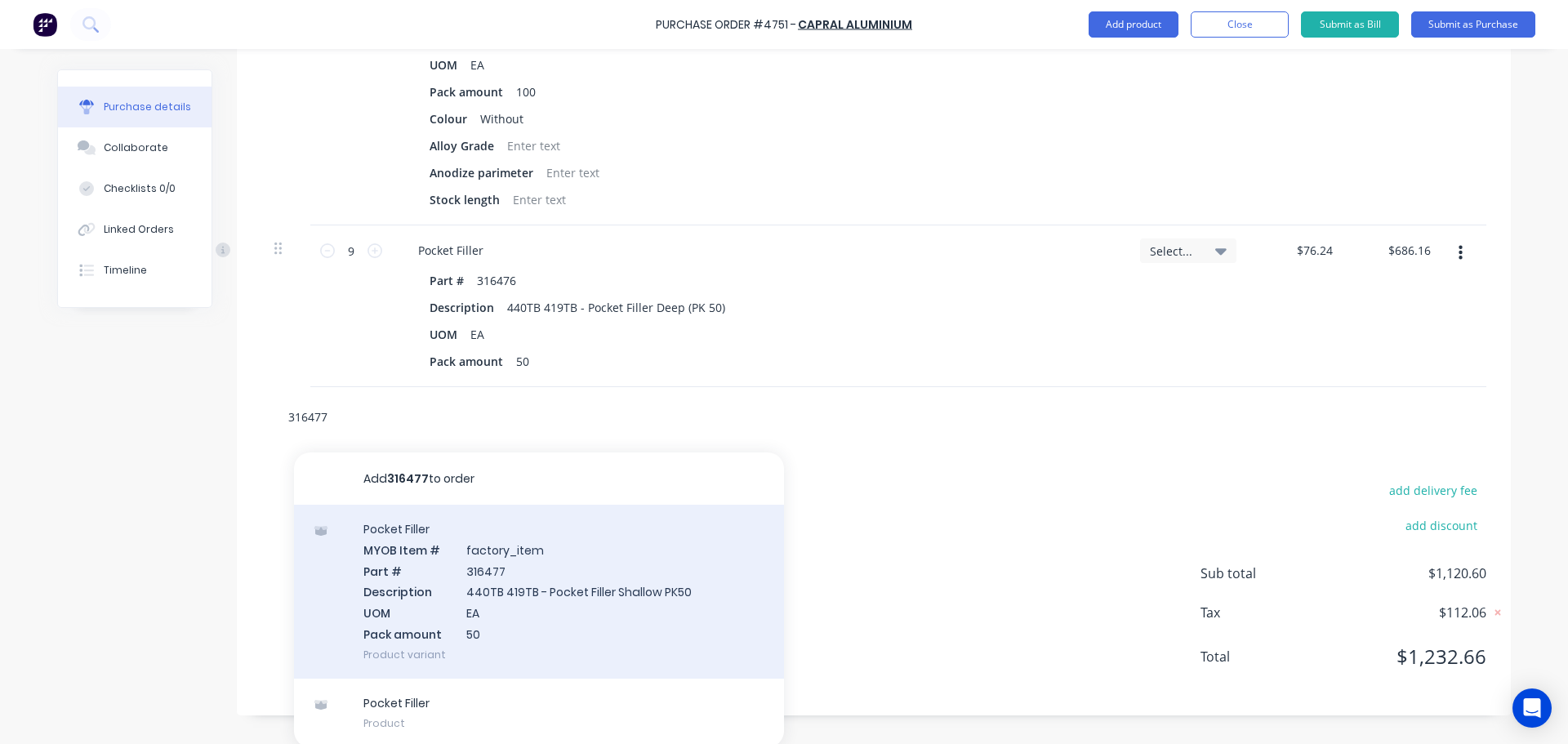
scroll to position [2079, 0]
click at [425, 589] on div "Pocket Filler MYOB Item # factory_item Part # 316477 Description 440TB 419TB - …" at bounding box center [539, 588] width 490 height 174
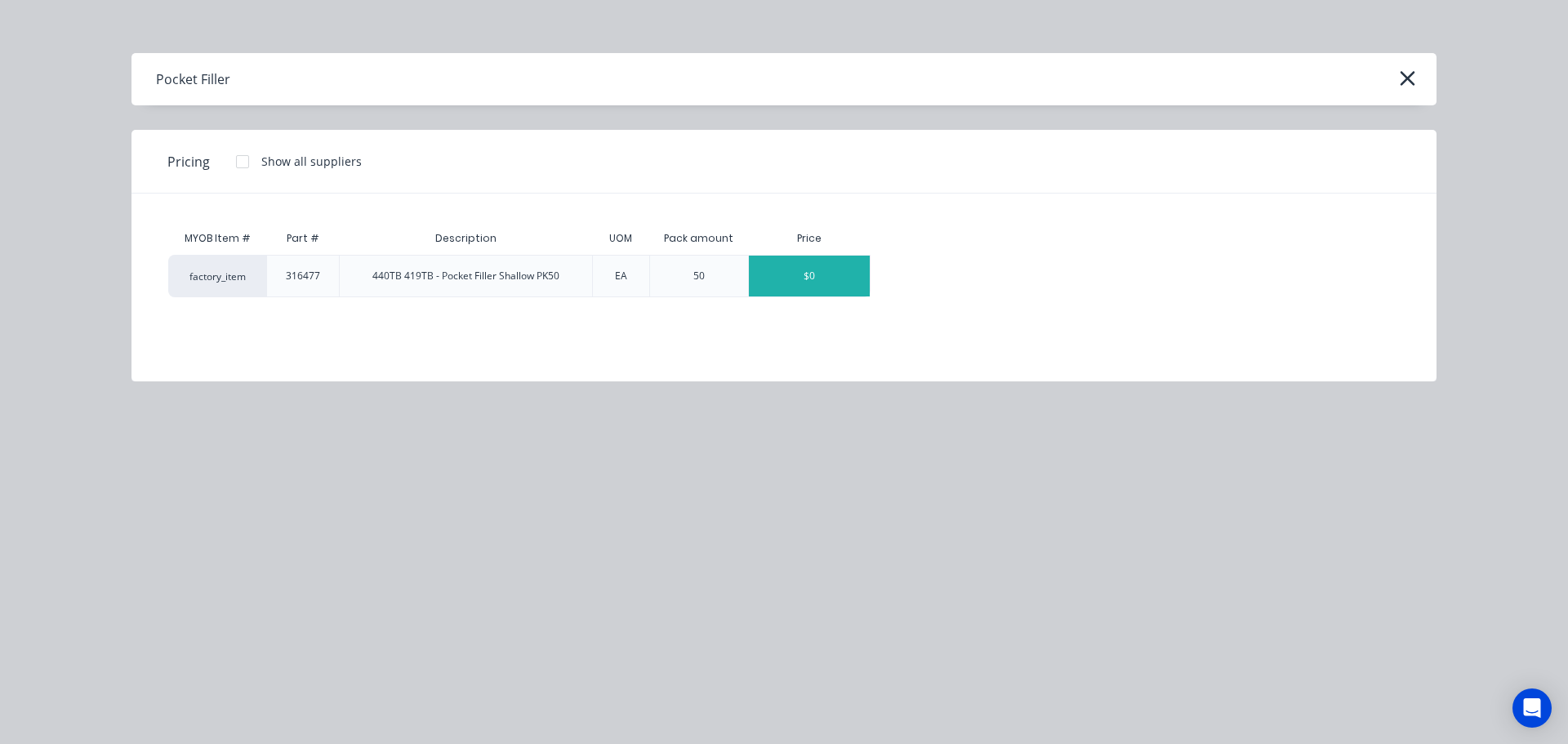
click at [784, 274] on div "$0" at bounding box center [809, 276] width 121 height 41
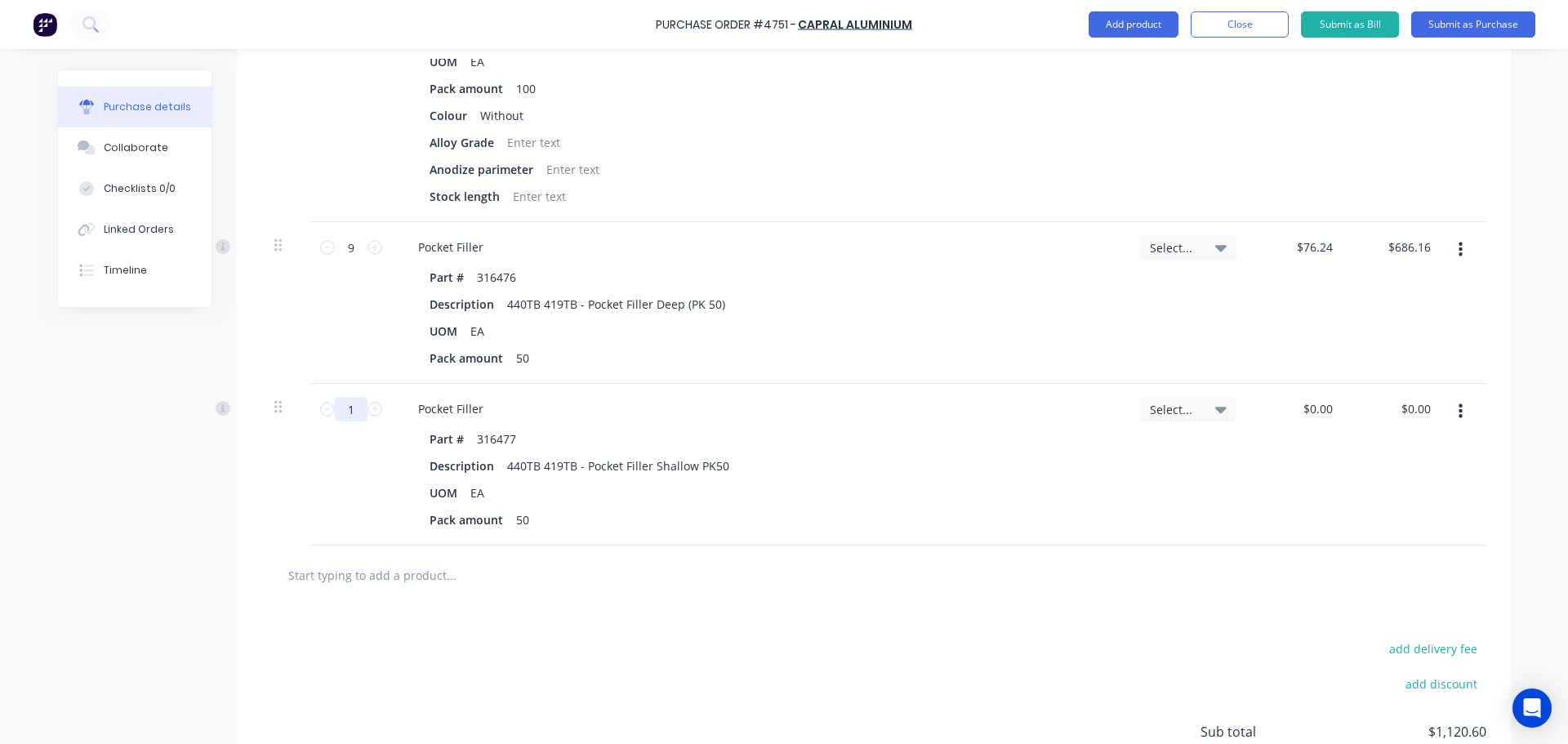
click at [346, 418] on input "1" at bounding box center [351, 409] width 33 height 25
click at [1320, 397] on div "$0.00 $0.00" at bounding box center [1299, 464] width 98 height 162
click at [1320, 396] on div "$0.00 $0.00" at bounding box center [1299, 464] width 98 height 162
click at [1082, 436] on div "Part # 316477" at bounding box center [756, 439] width 667 height 24
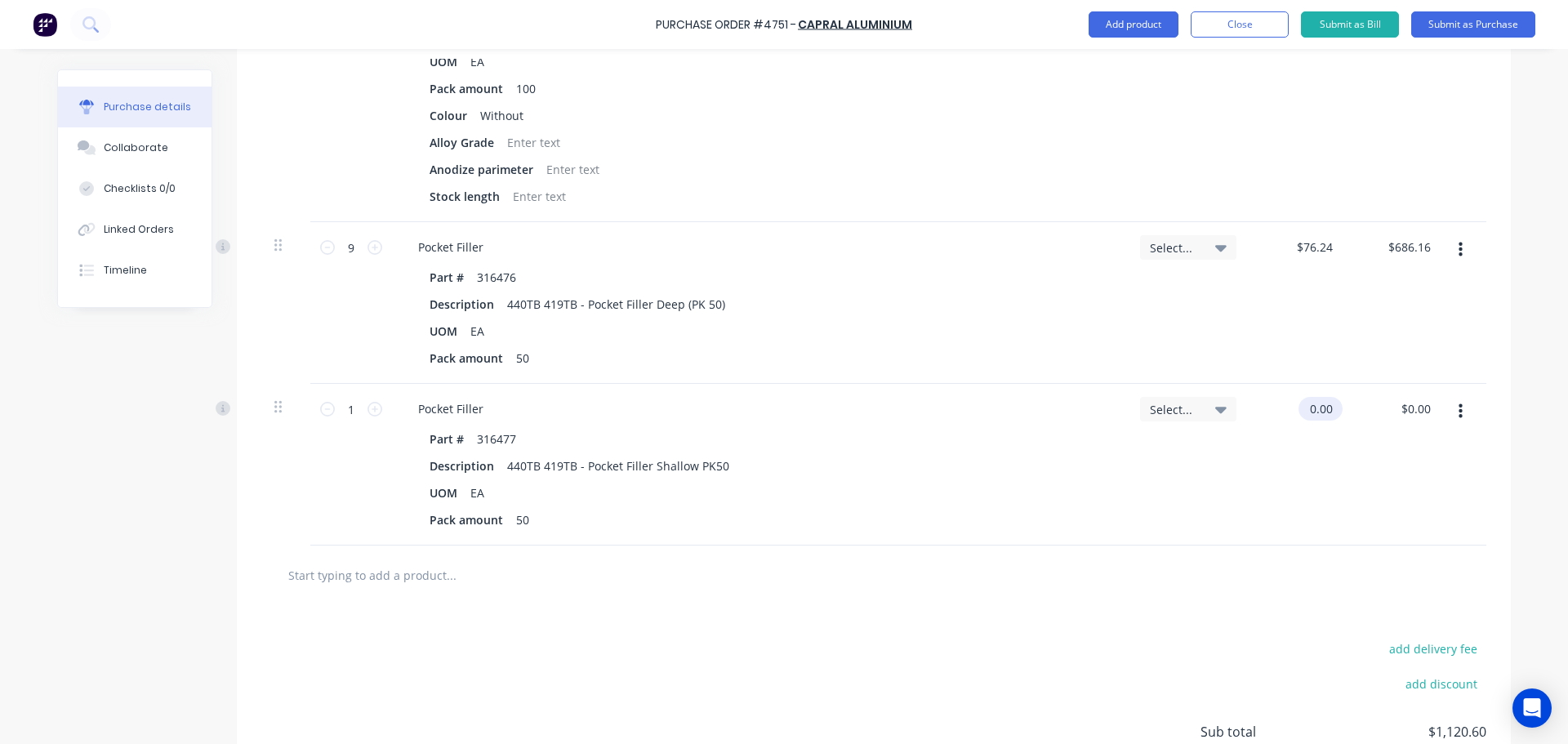
click at [1306, 407] on input "0.00" at bounding box center [1317, 409] width 37 height 24
click at [1306, 407] on input "0.00" at bounding box center [1321, 409] width 31 height 24
click at [350, 417] on input "1" at bounding box center [351, 409] width 33 height 25
click at [898, 525] on div "Pack amount 50" at bounding box center [756, 520] width 667 height 24
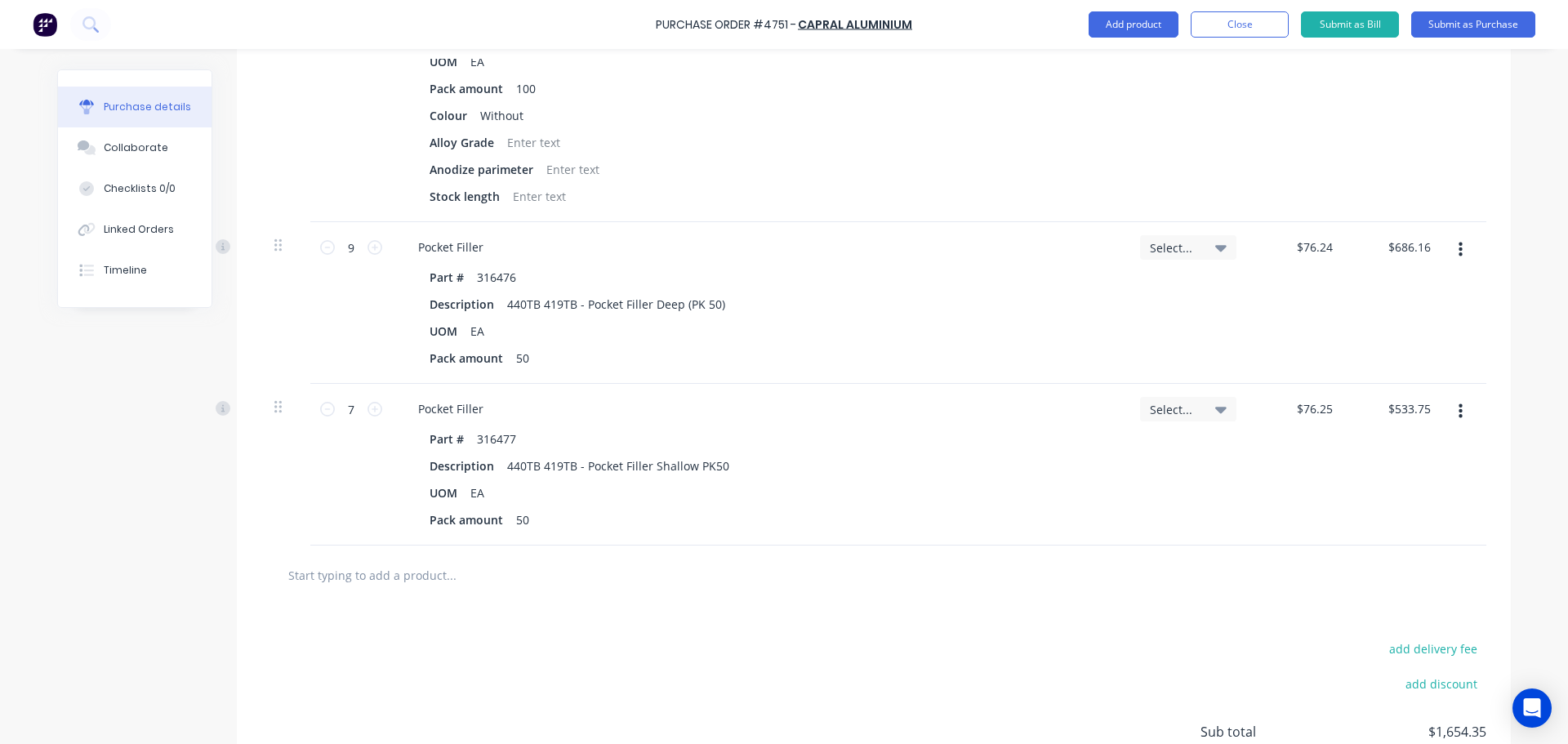
click at [449, 573] on input "text" at bounding box center [451, 575] width 327 height 33
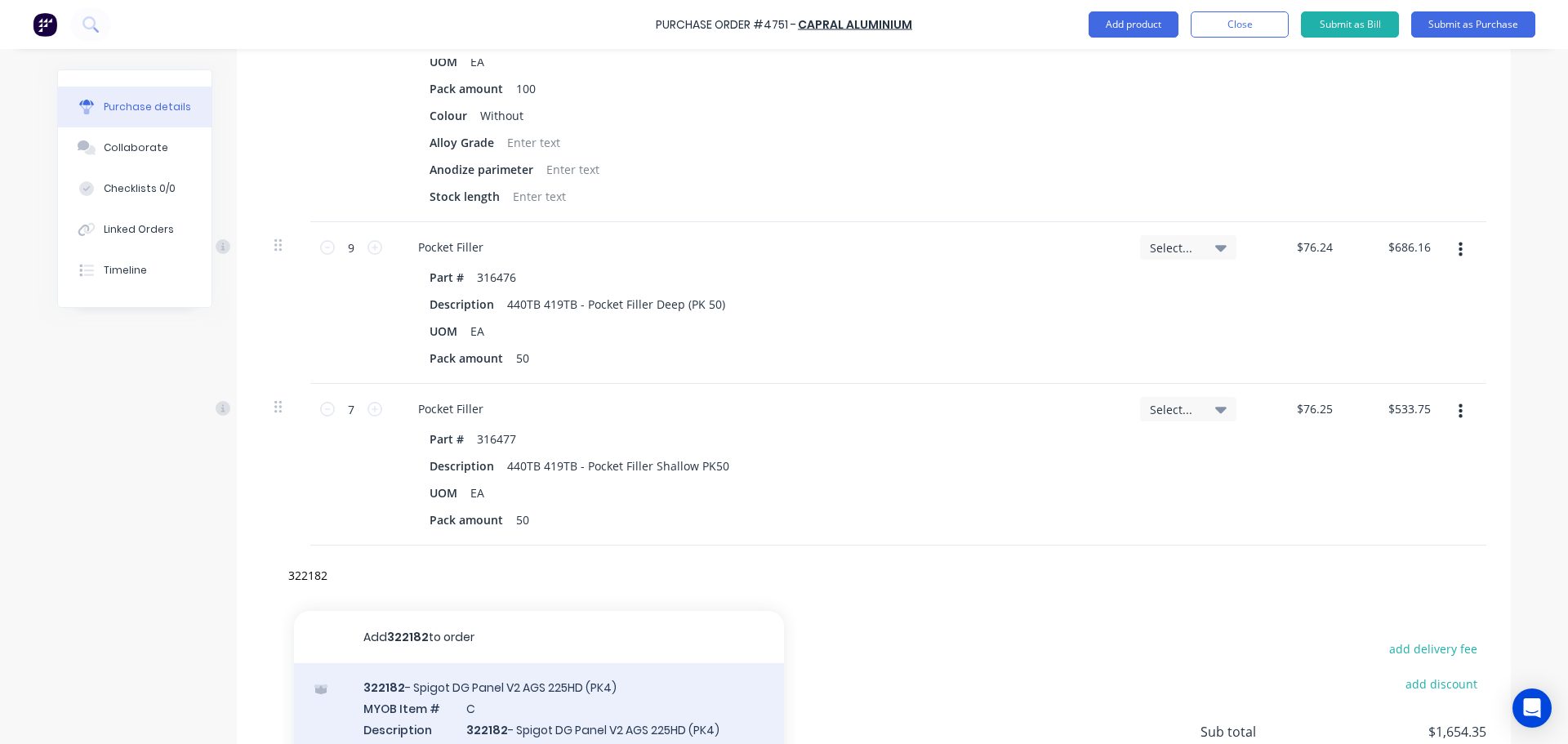
click at [486, 697] on div "322182 - Spigot DG Panel V2 AGS 225HD (PK4) MYOB Item # C Description 322182 - …" at bounding box center [539, 719] width 490 height 110
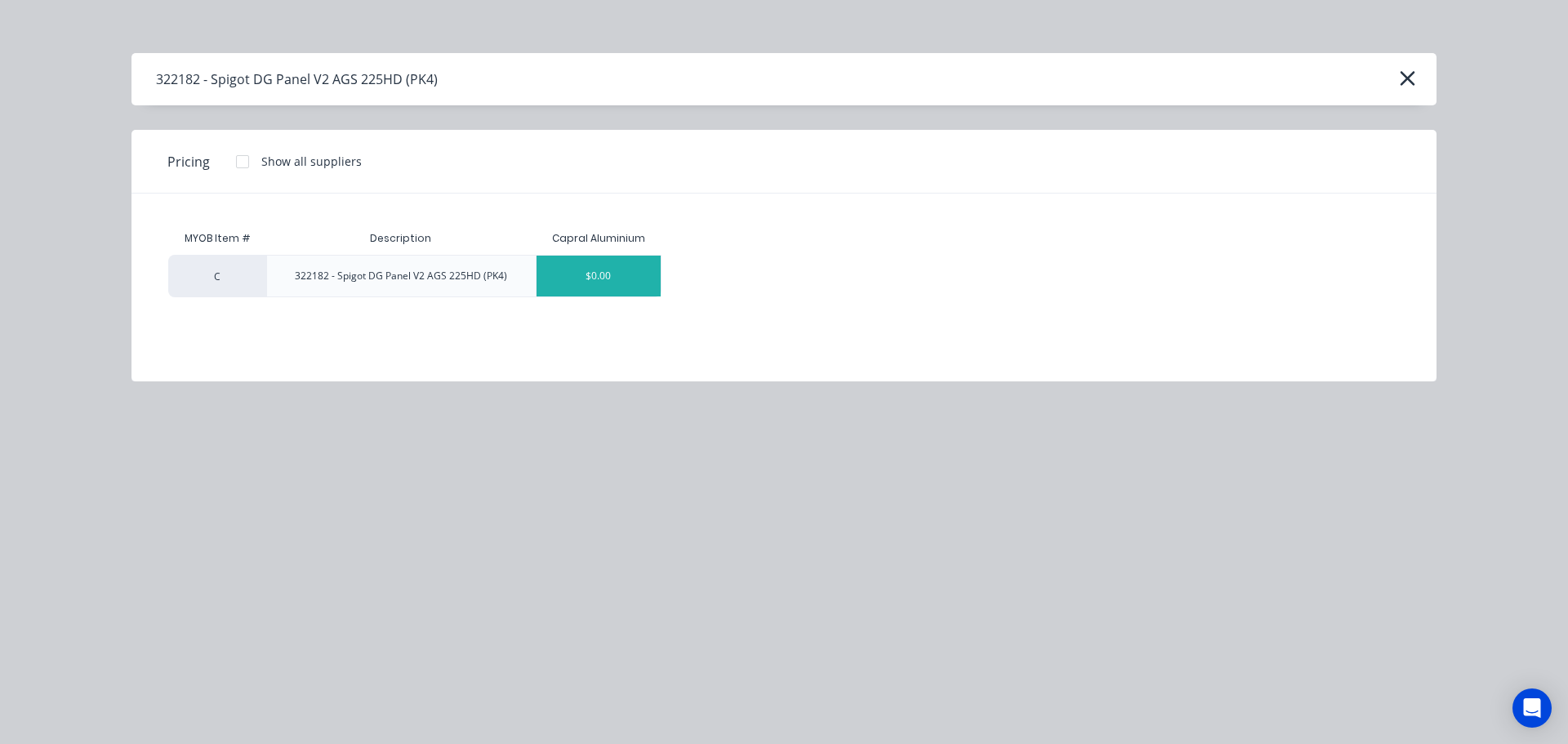
click at [604, 284] on div "$0.00" at bounding box center [598, 276] width 125 height 41
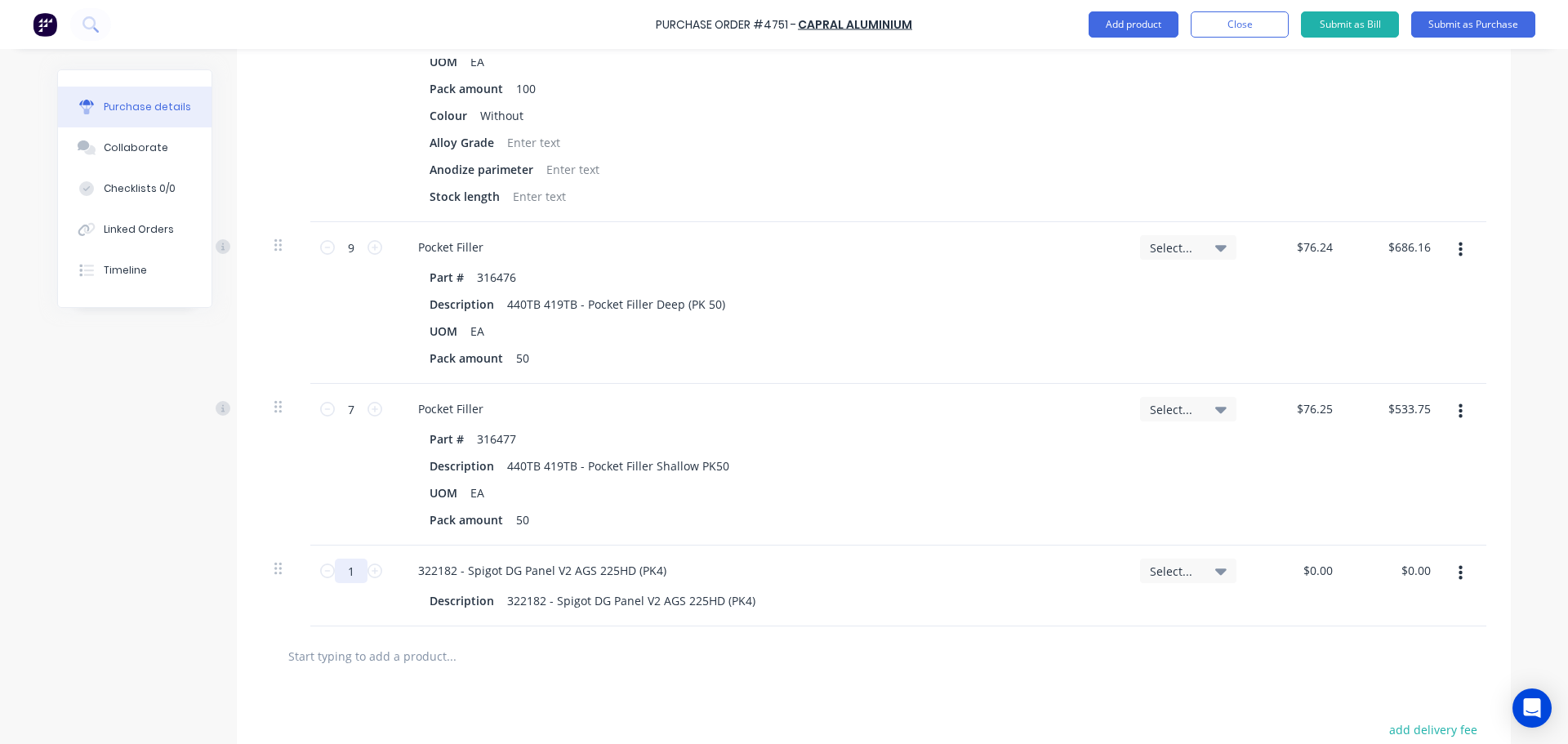
click at [357, 580] on input "1" at bounding box center [351, 570] width 33 height 25
click at [1320, 577] on input "0.00" at bounding box center [1321, 570] width 31 height 24
click at [352, 569] on input "1" at bounding box center [351, 570] width 33 height 25
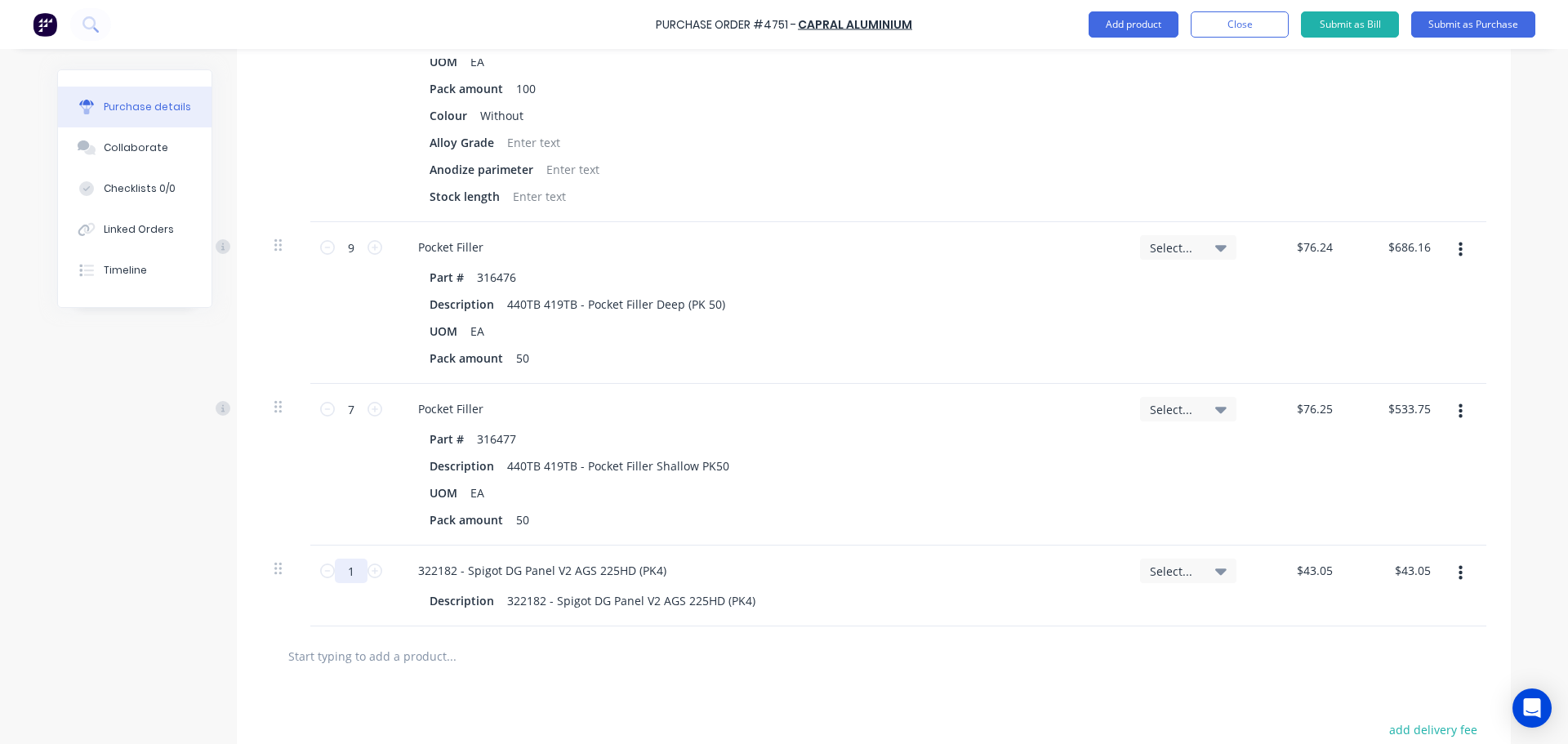
click at [352, 569] on input "1" at bounding box center [351, 570] width 33 height 25
click at [994, 623] on div "322182 - Spigot DG Panel V2 AGS 225HD (PK4) Description 322182 - Spigot DG Pane…" at bounding box center [760, 586] width 735 height 81
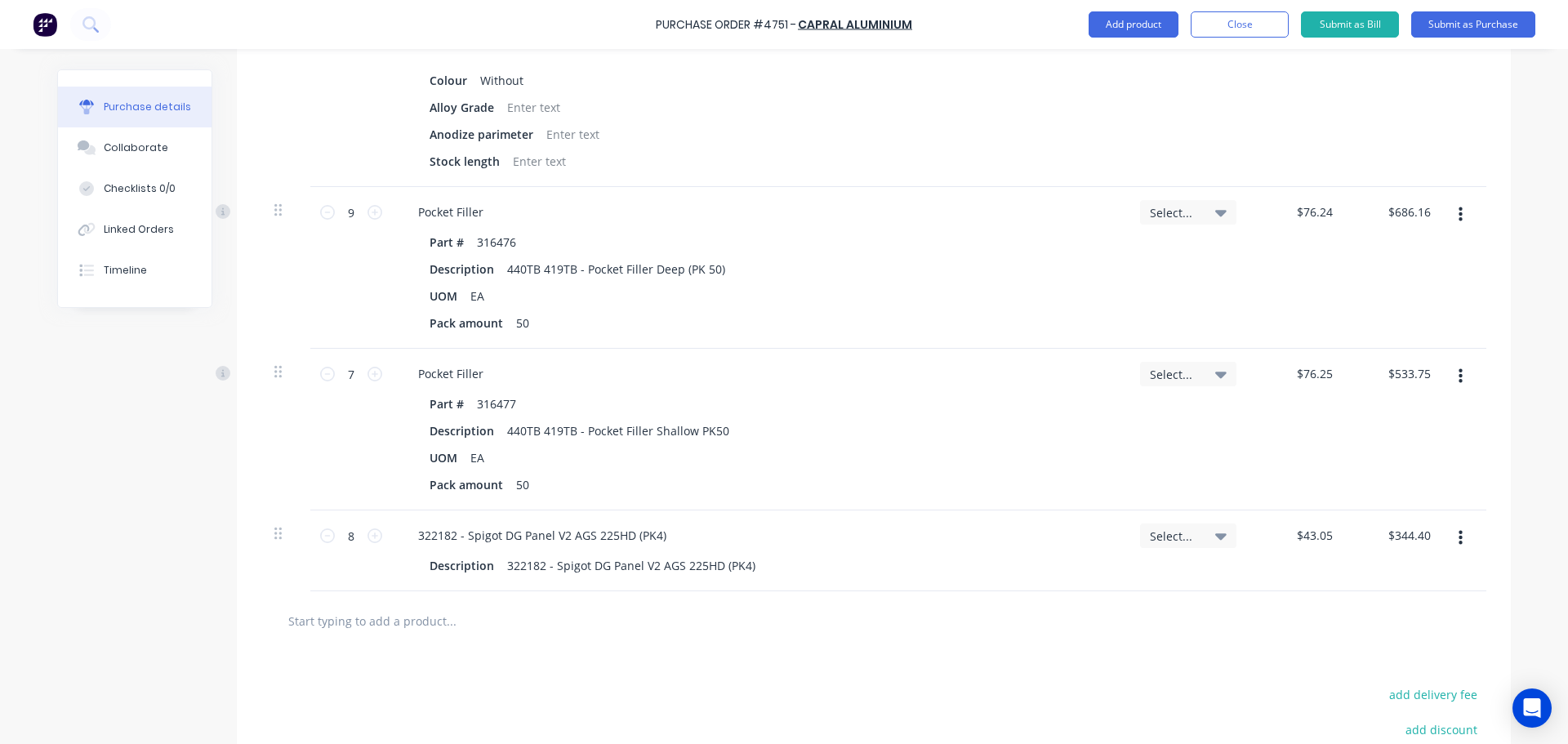
scroll to position [2307, 0]
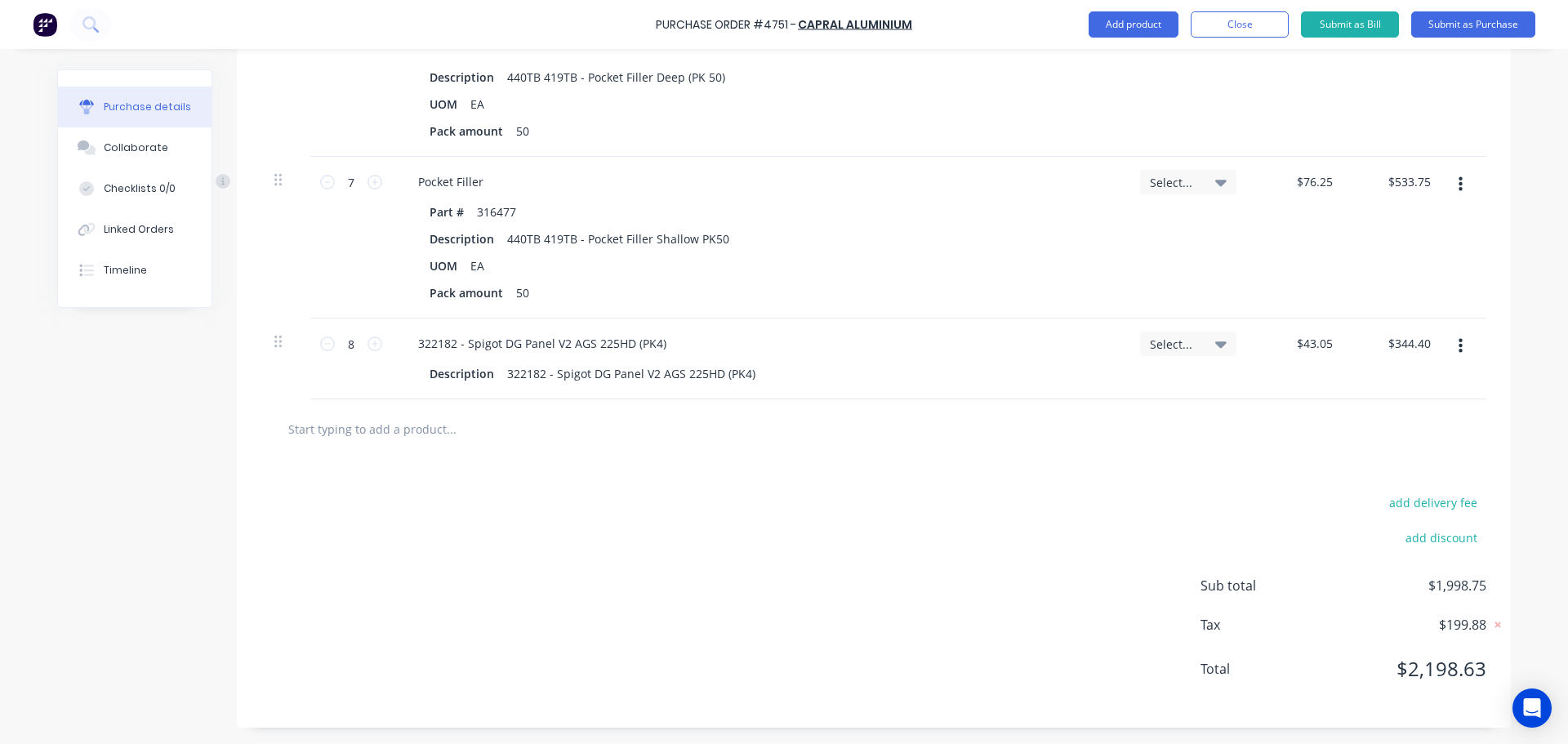
click at [515, 441] on input "text" at bounding box center [451, 429] width 327 height 33
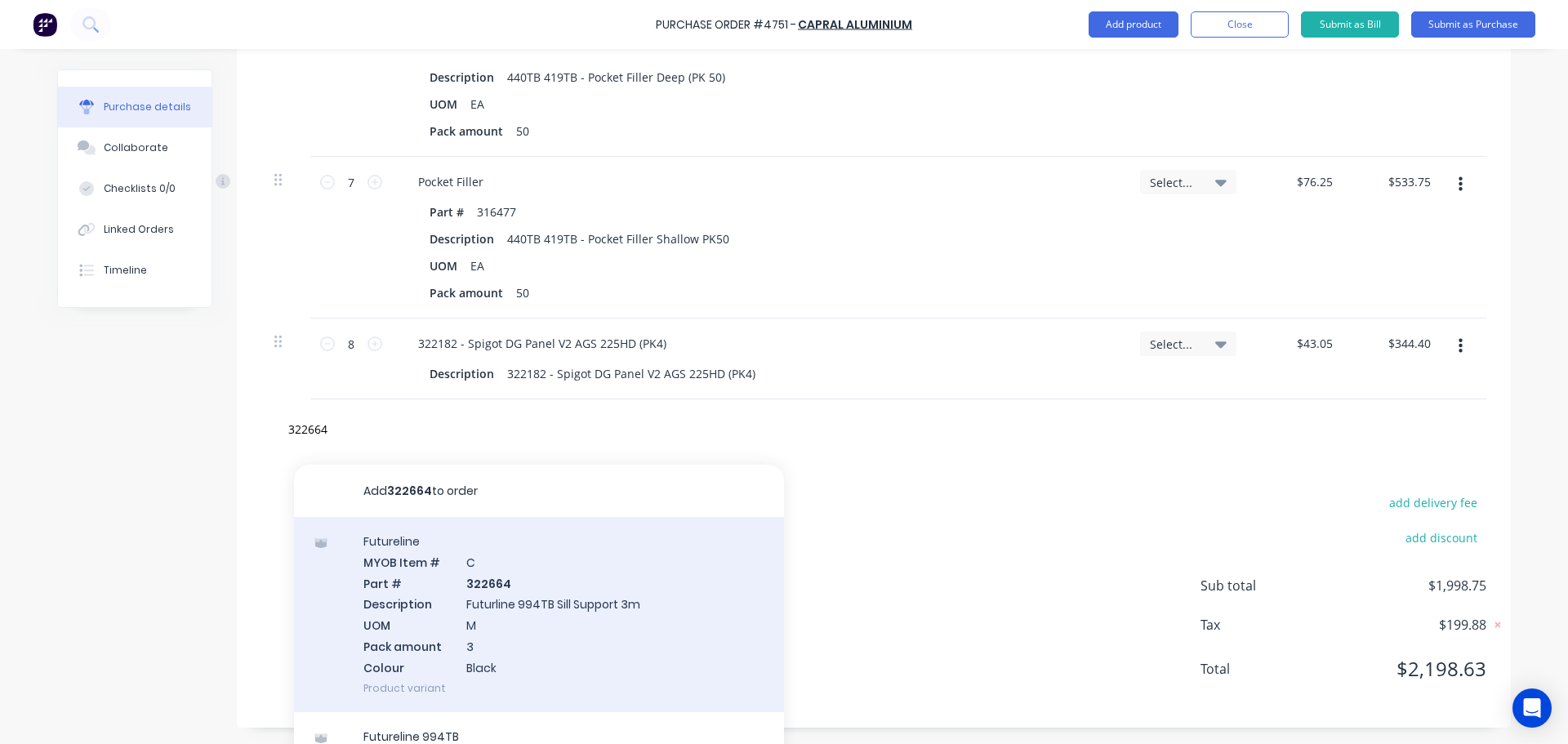
click at [496, 645] on div "Futureline MYOB Item # C Part # 322664 Description Futurline 994TB Sill Support…" at bounding box center [539, 614] width 490 height 195
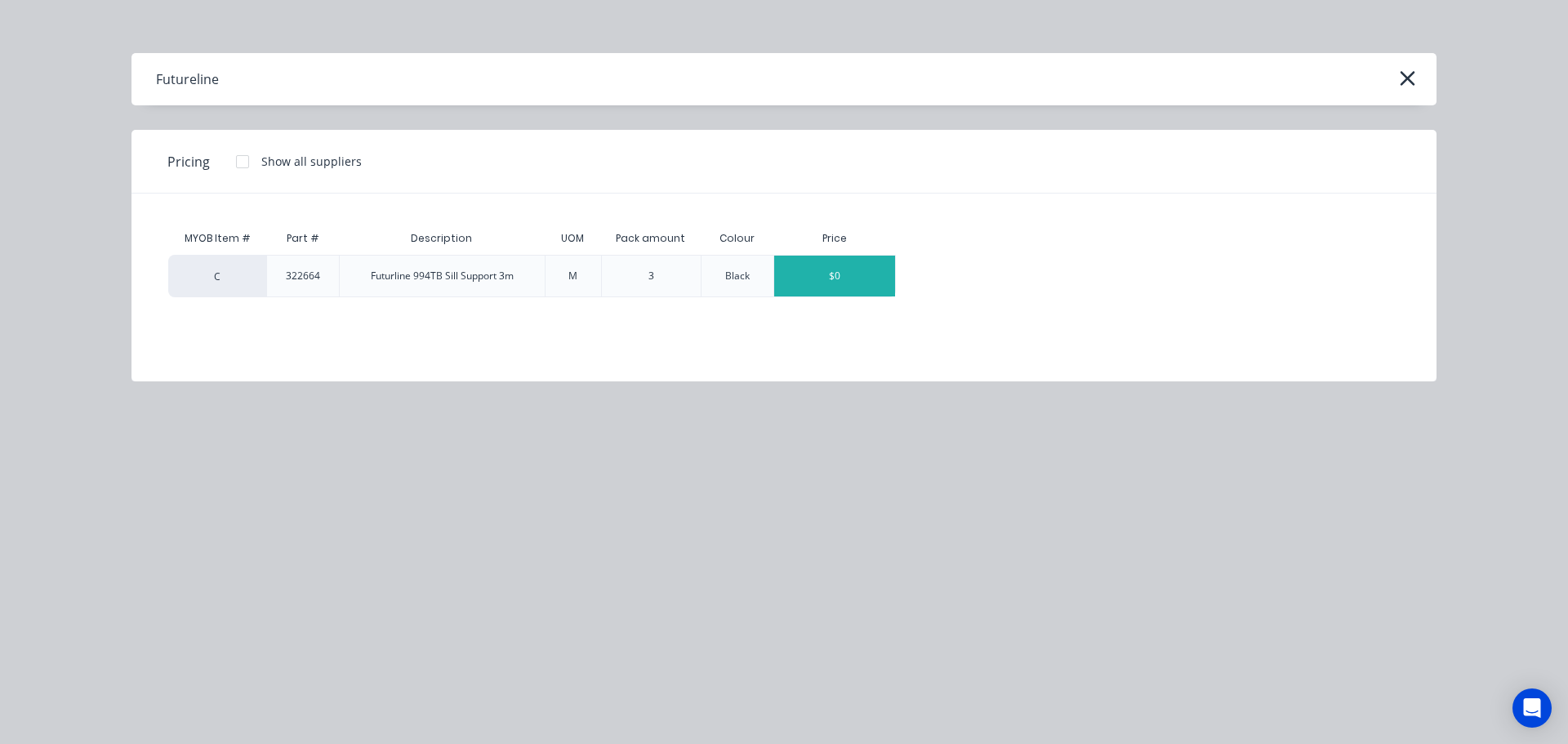
click at [864, 284] on div "$0" at bounding box center [834, 276] width 121 height 41
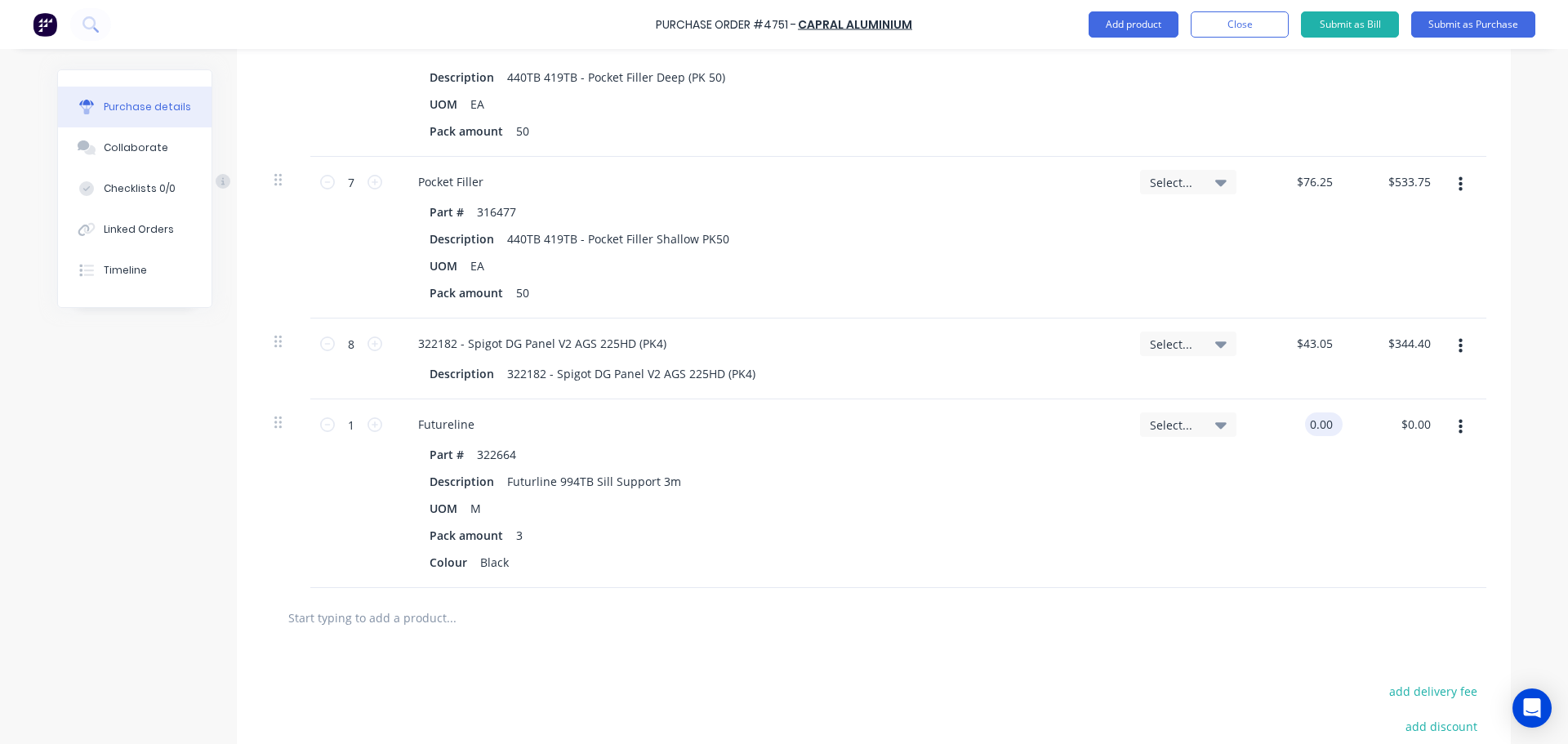
click at [1316, 422] on input "0.00" at bounding box center [1321, 425] width 31 height 24
click at [1216, 577] on div "Select..." at bounding box center [1188, 493] width 123 height 189
click at [370, 428] on icon at bounding box center [374, 425] width 14 height 14
click at [973, 533] on div "Pack amount 3" at bounding box center [756, 536] width 667 height 24
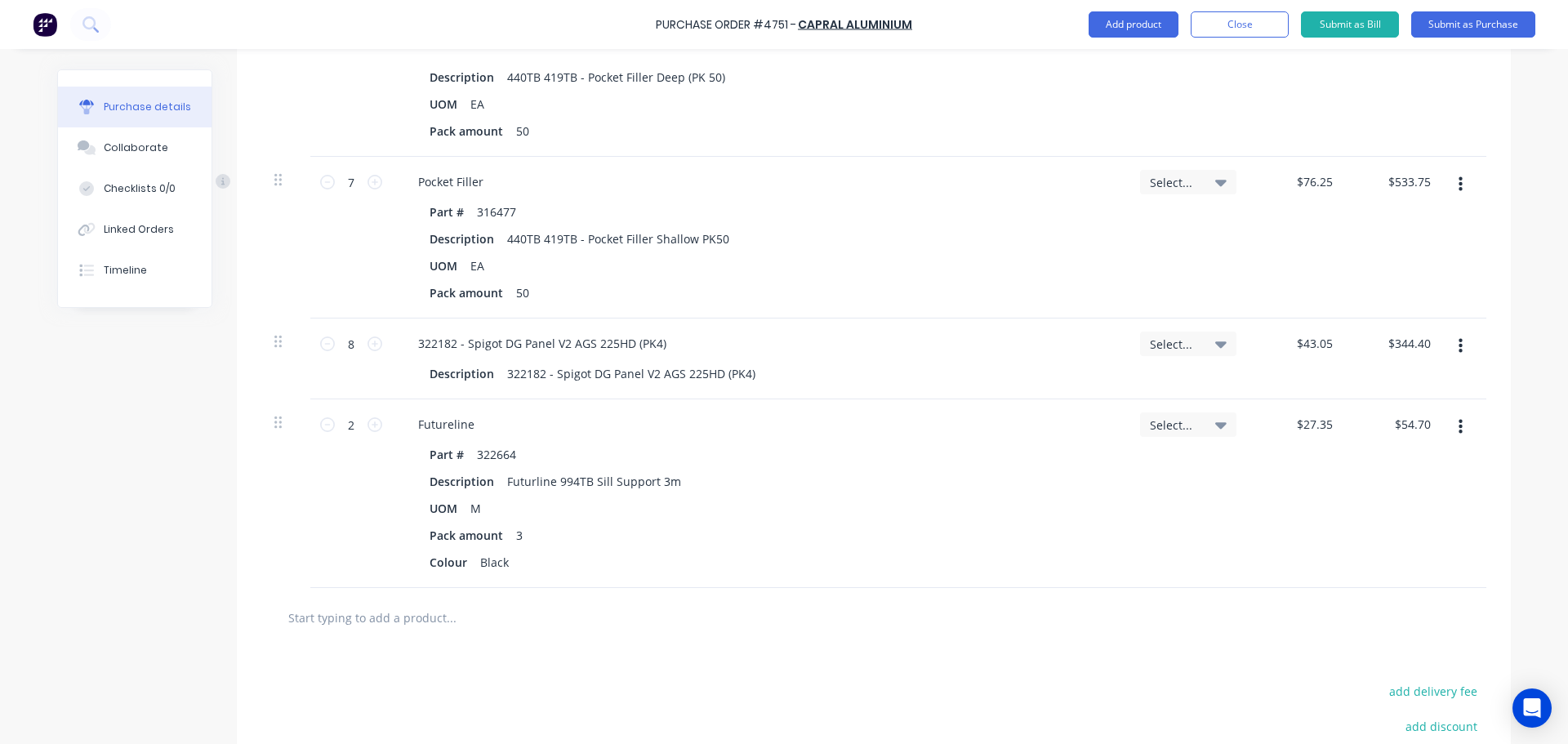
click at [486, 621] on input "text" at bounding box center [451, 618] width 327 height 33
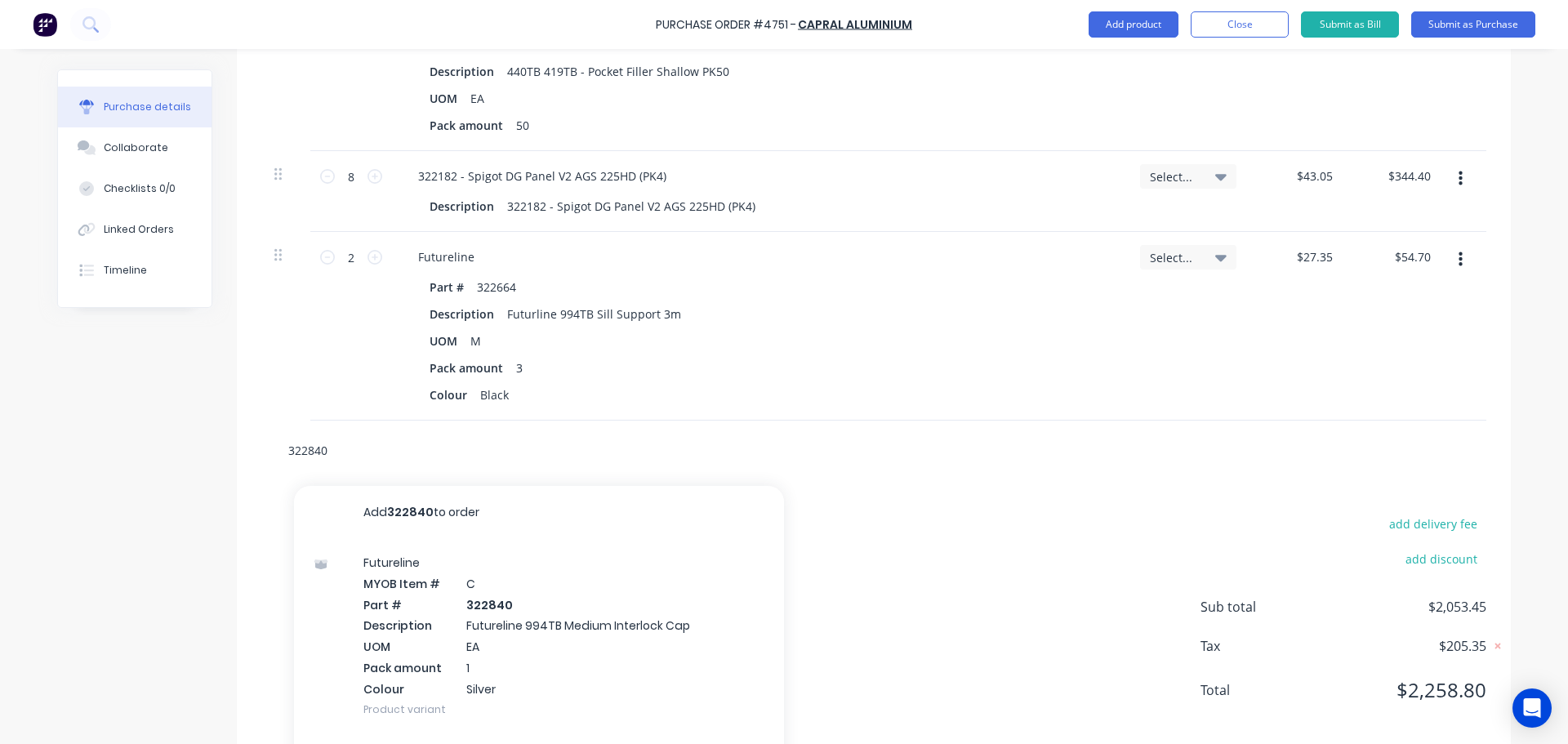
scroll to position [2518, 0]
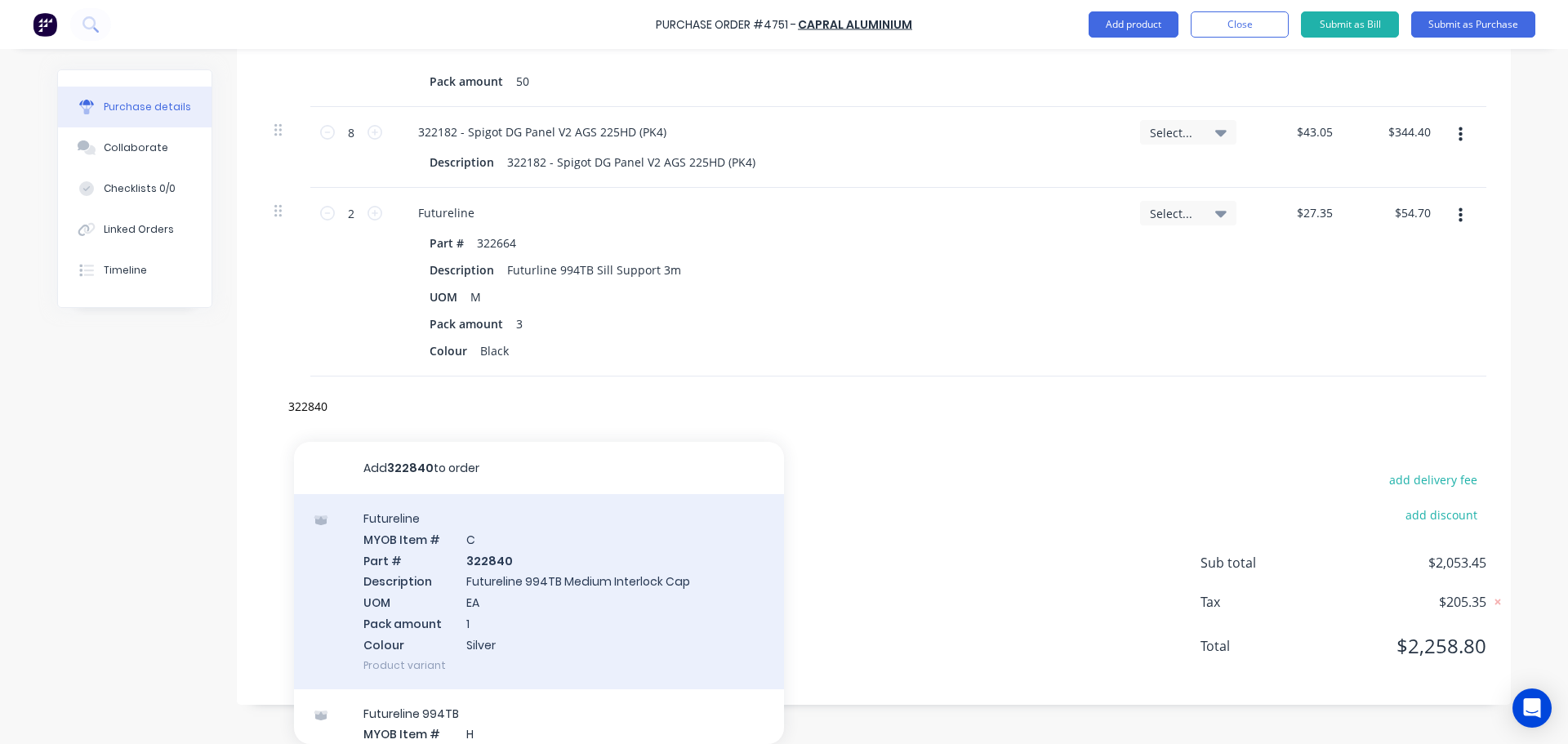
click at [568, 579] on div "Futureline MYOB Item # C Part # 322840 Description Futureline 994TB Medium Inte…" at bounding box center [539, 591] width 490 height 195
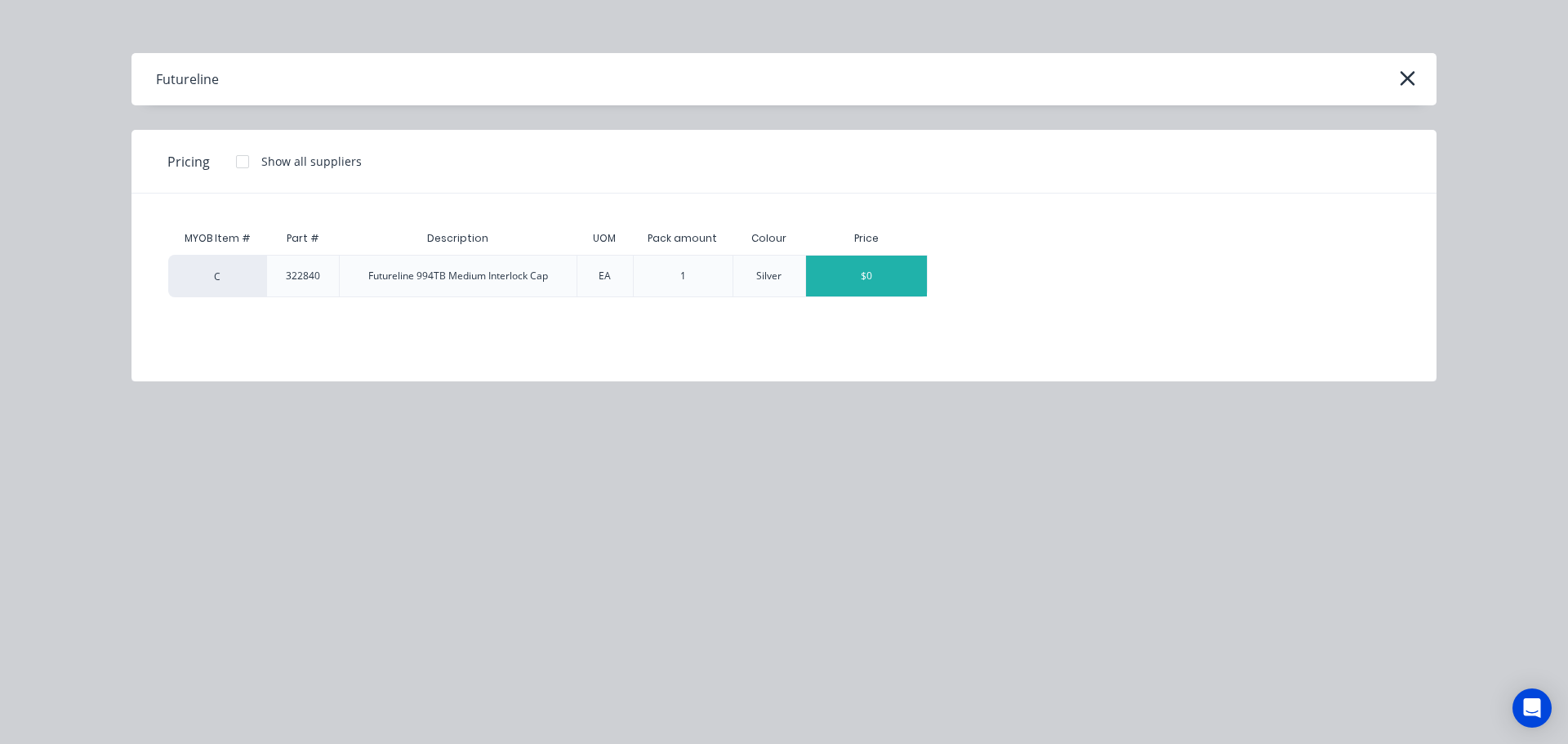
click at [878, 291] on div "$0" at bounding box center [867, 276] width 121 height 41
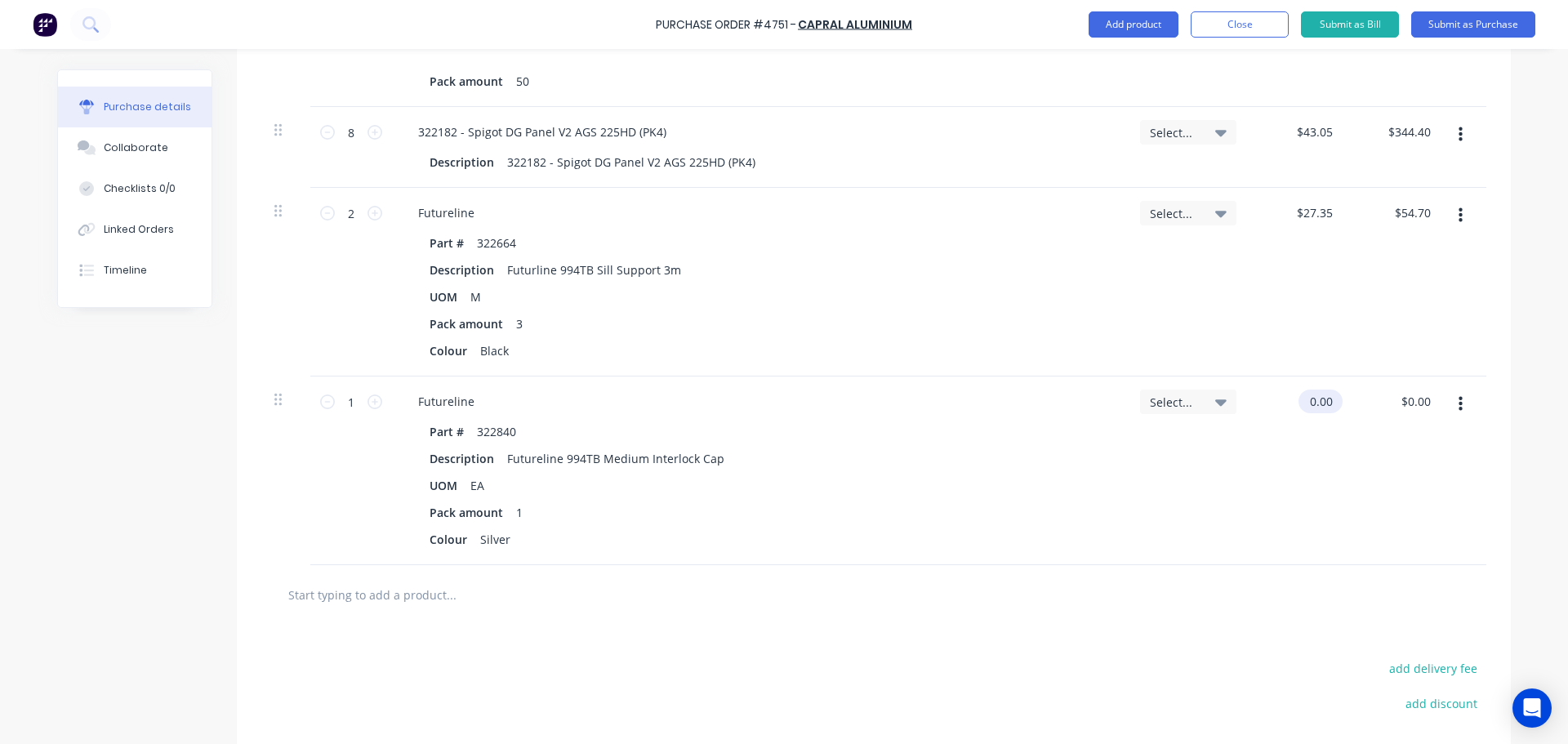
click at [1321, 401] on input "0.00" at bounding box center [1317, 402] width 37 height 24
click at [1321, 401] on input "0.00" at bounding box center [1321, 402] width 31 height 24
click at [1130, 489] on div "Select..." at bounding box center [1188, 470] width 123 height 189
click at [375, 403] on icon at bounding box center [374, 402] width 14 height 14
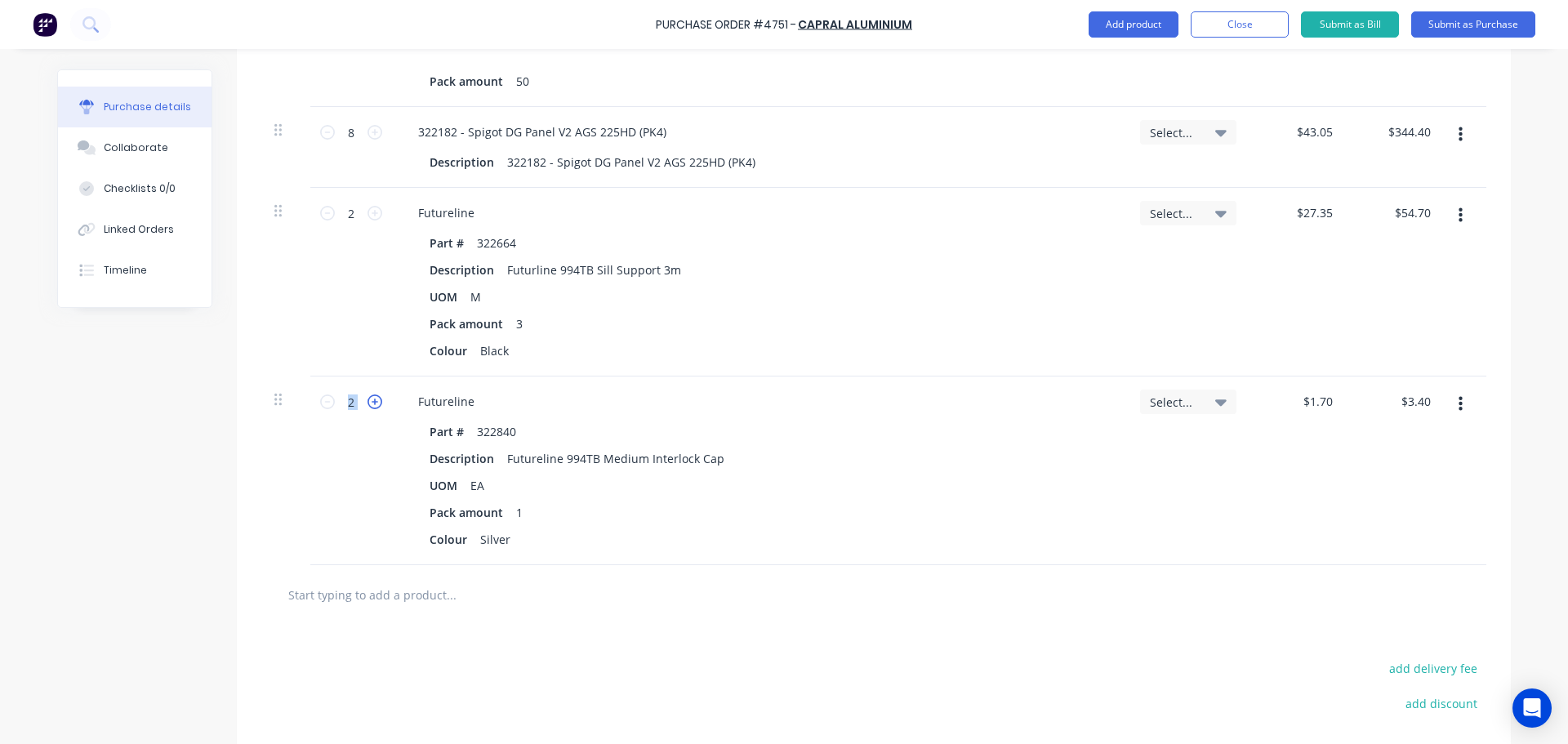
click at [375, 403] on icon at bounding box center [374, 402] width 14 height 14
click at [819, 519] on div "Pack amount 1" at bounding box center [756, 513] width 667 height 24
click at [433, 581] on input "text" at bounding box center [451, 595] width 327 height 33
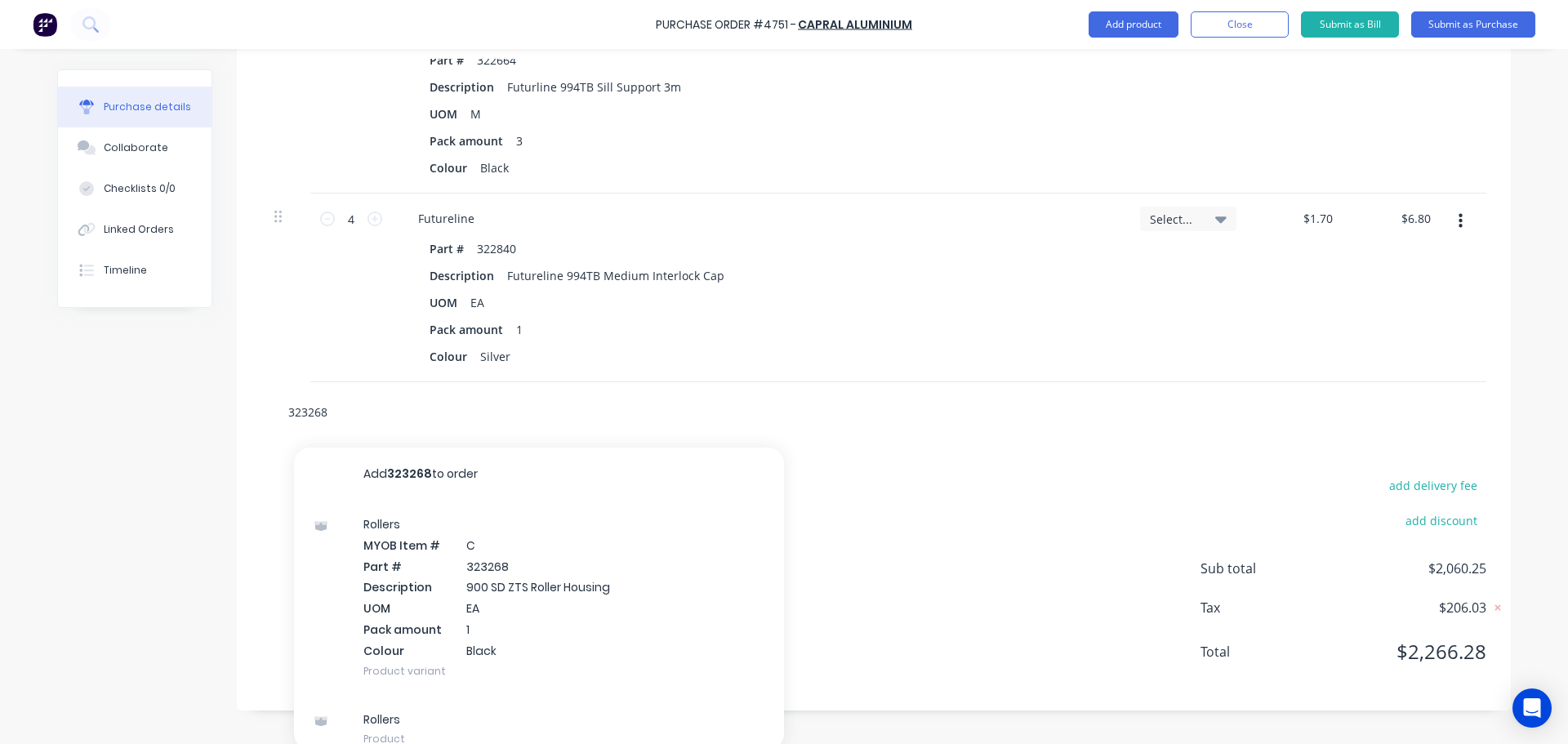
scroll to position [2707, 0]
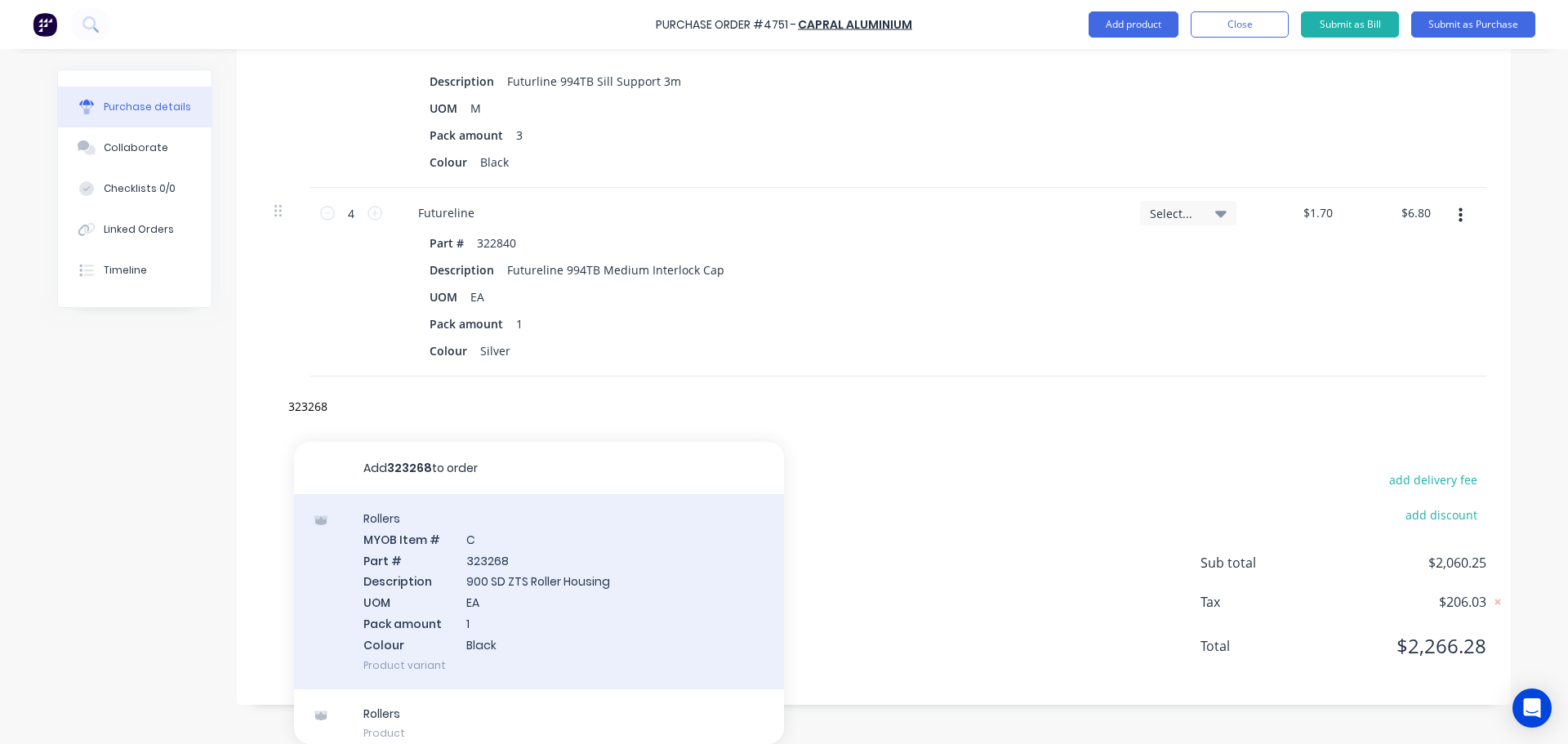
click at [489, 579] on div "Rollers MYOB Item # C Part # 323268 Description 900 SD ZTS Roller Housing UOM E…" at bounding box center [539, 591] width 490 height 195
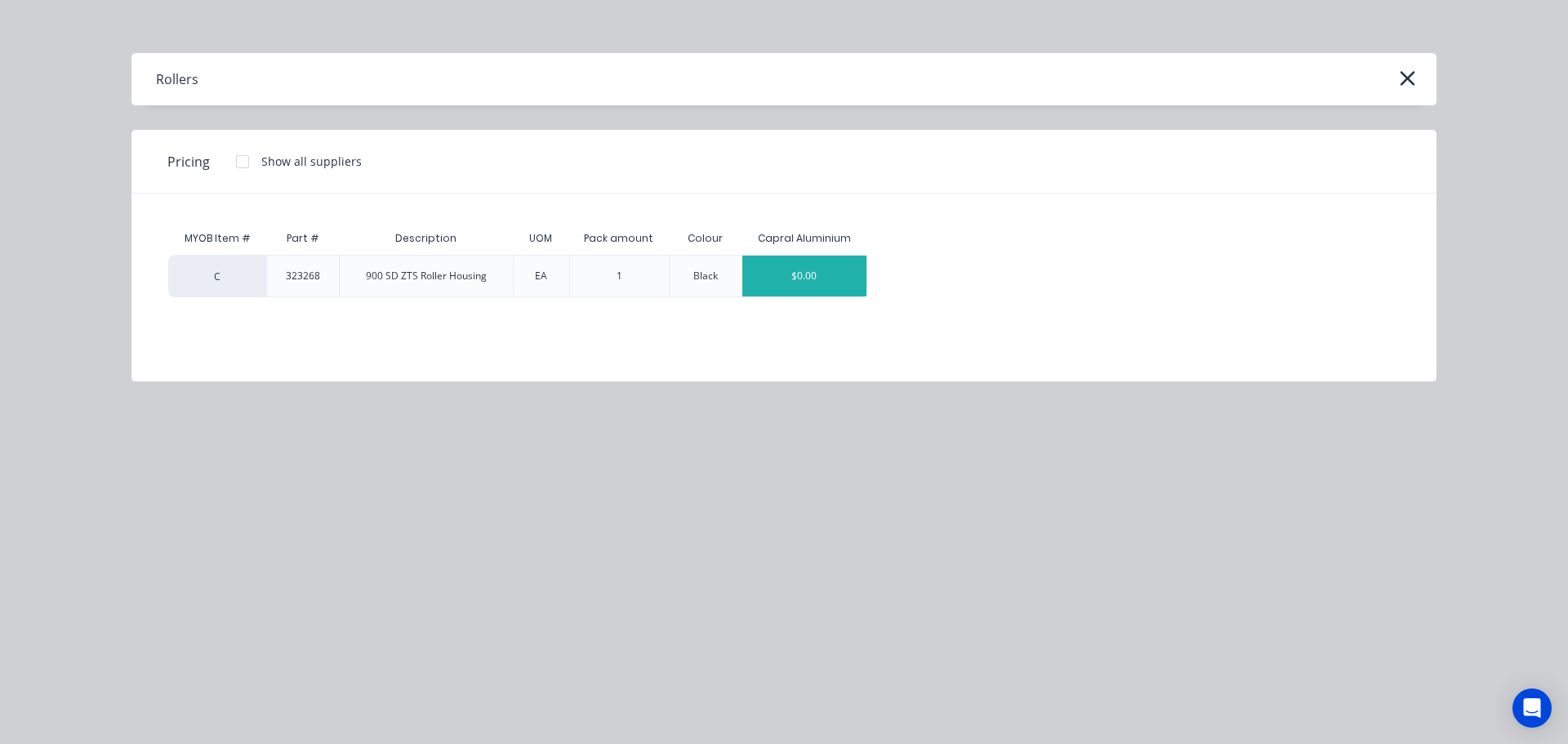
click at [808, 276] on div "$0.00" at bounding box center [804, 276] width 125 height 41
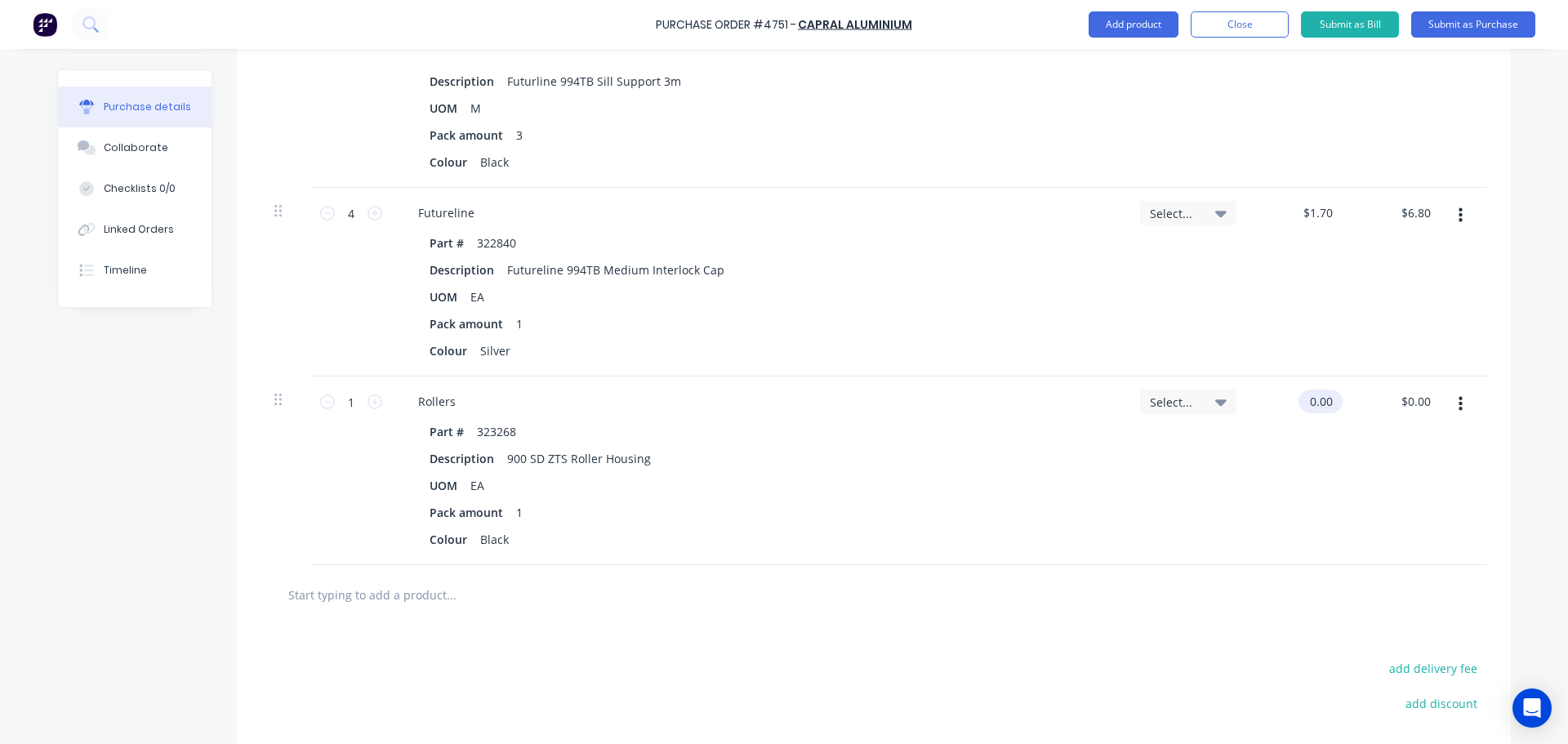
click at [1316, 397] on input "0.00" at bounding box center [1317, 402] width 37 height 24
click at [1316, 397] on input "0.00" at bounding box center [1321, 402] width 31 height 24
click at [926, 625] on div at bounding box center [873, 595] width 1225 height 59
click at [371, 404] on icon at bounding box center [374, 402] width 14 height 14
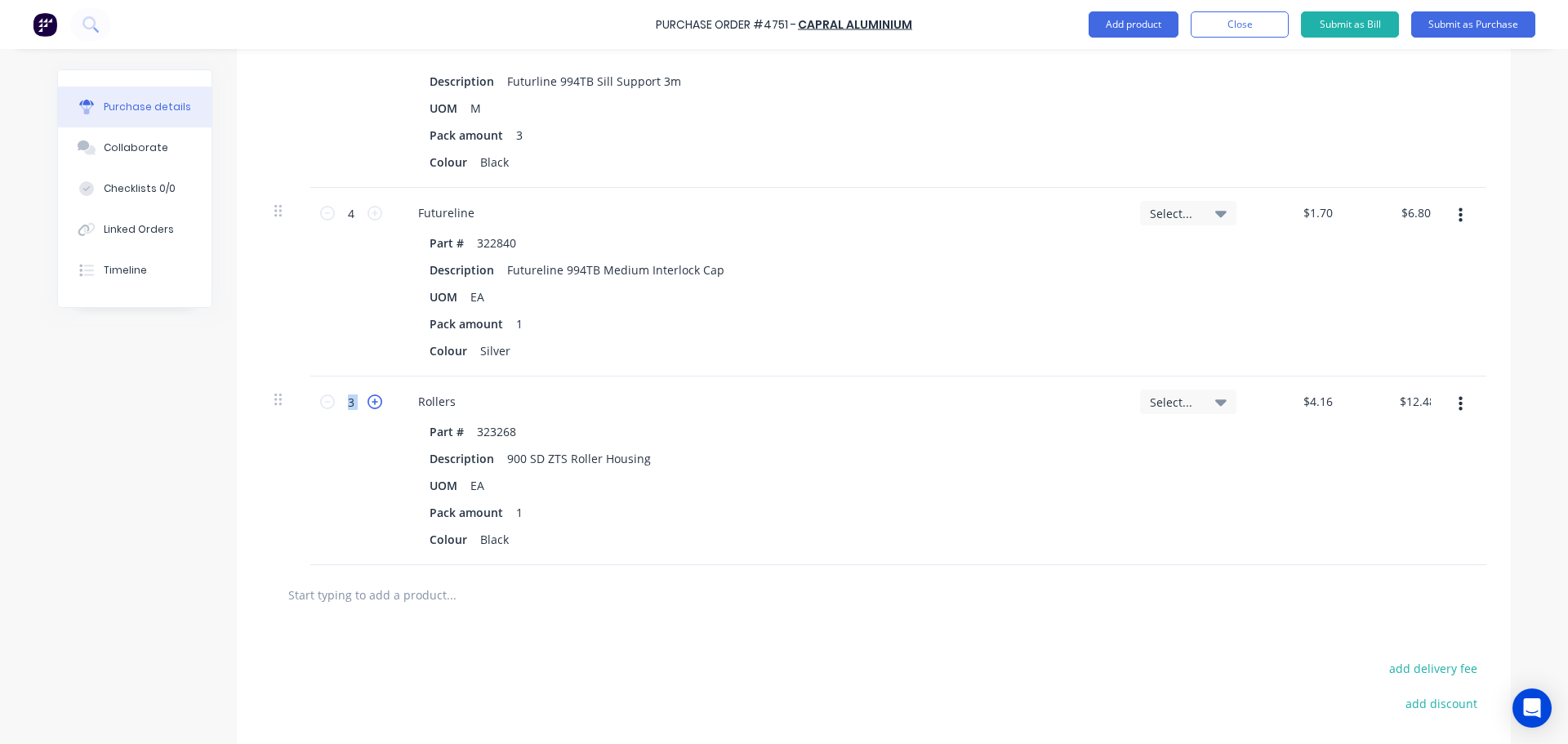
click at [371, 404] on icon at bounding box center [374, 402] width 14 height 14
click at [428, 604] on input "text" at bounding box center [451, 595] width 327 height 33
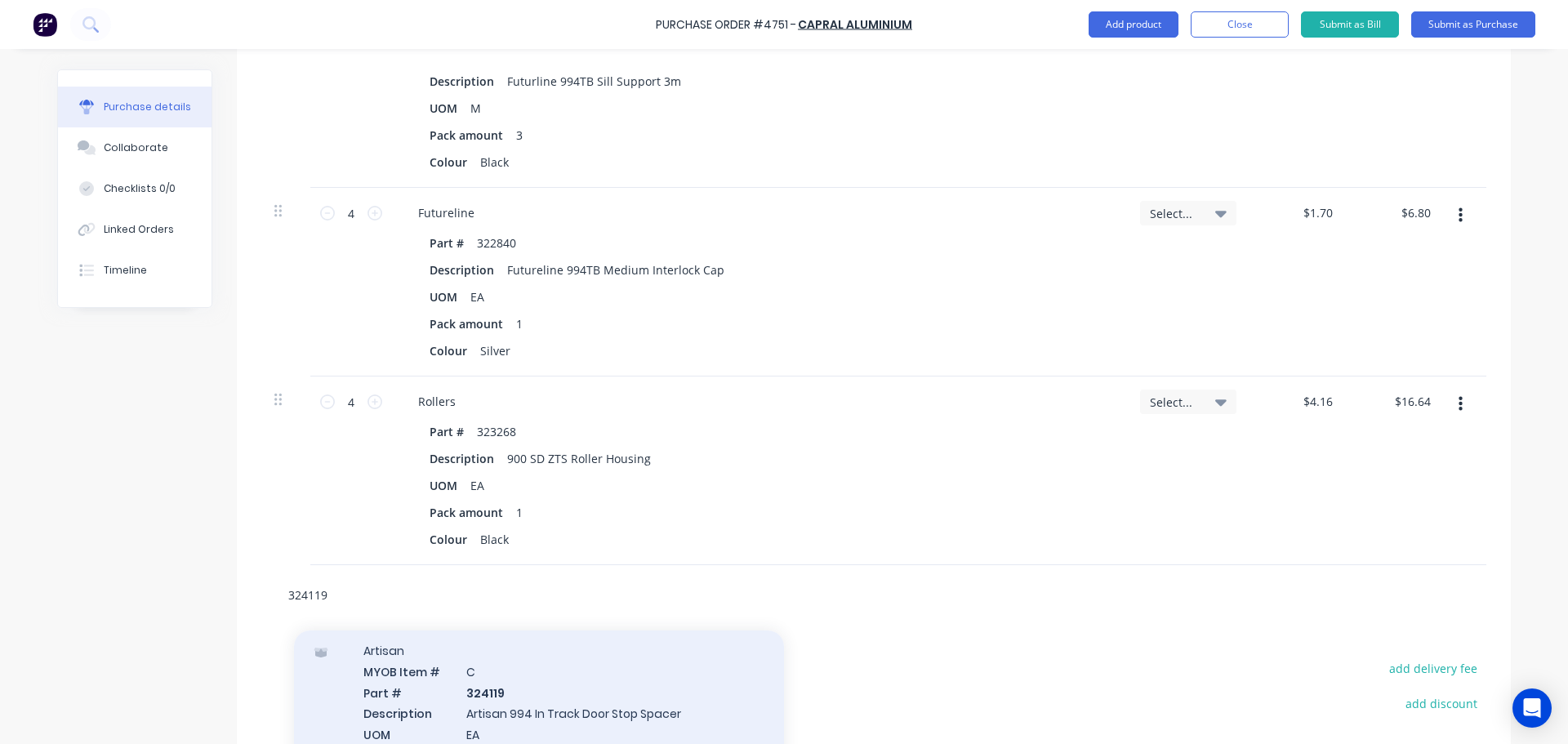
scroll to position [81, 0]
click at [488, 691] on div "Artisan MYOB Item # C Part # 324119 Description Artisan 994 In Track Door Stop …" at bounding box center [539, 699] width 490 height 195
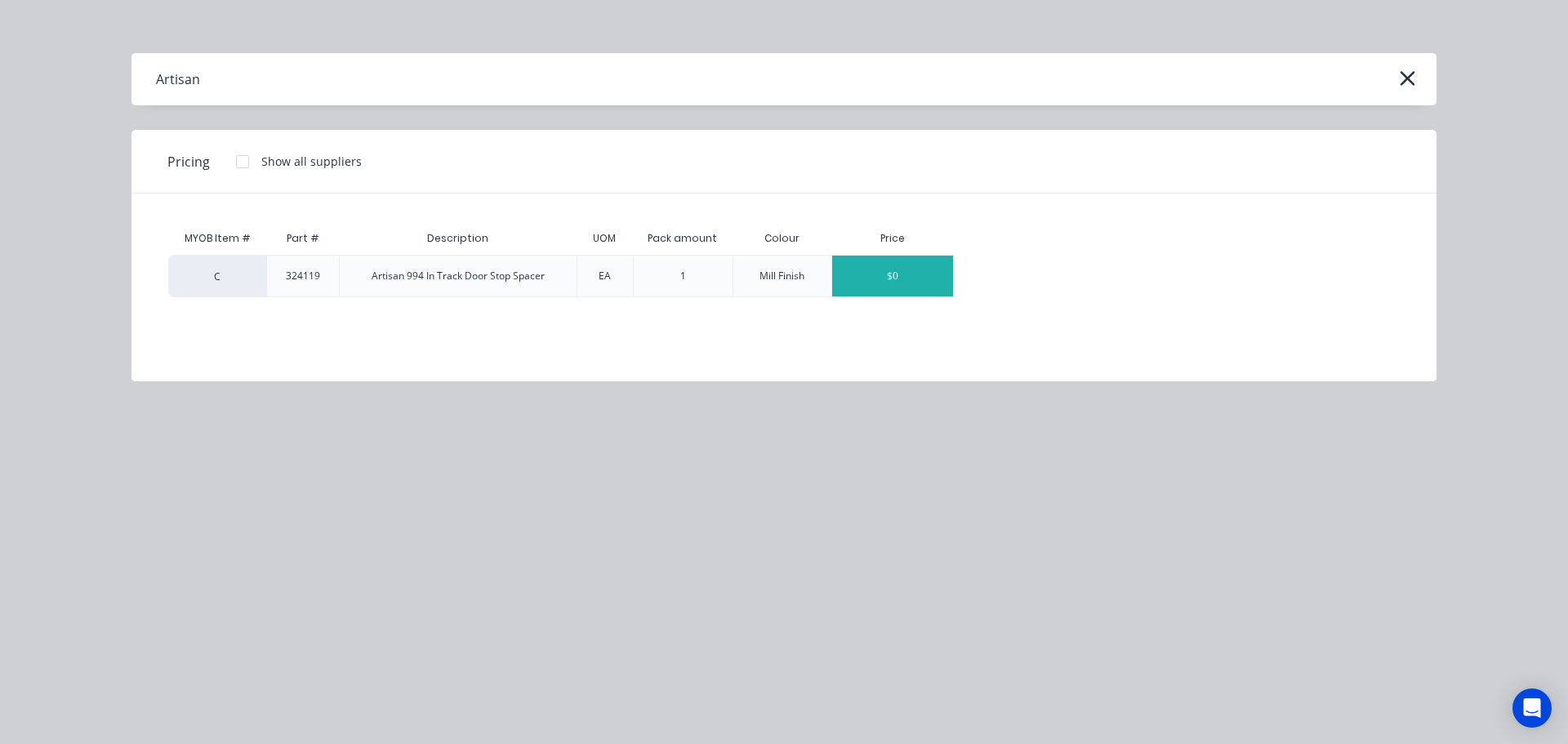
click at [900, 261] on div "$0" at bounding box center [892, 276] width 121 height 41
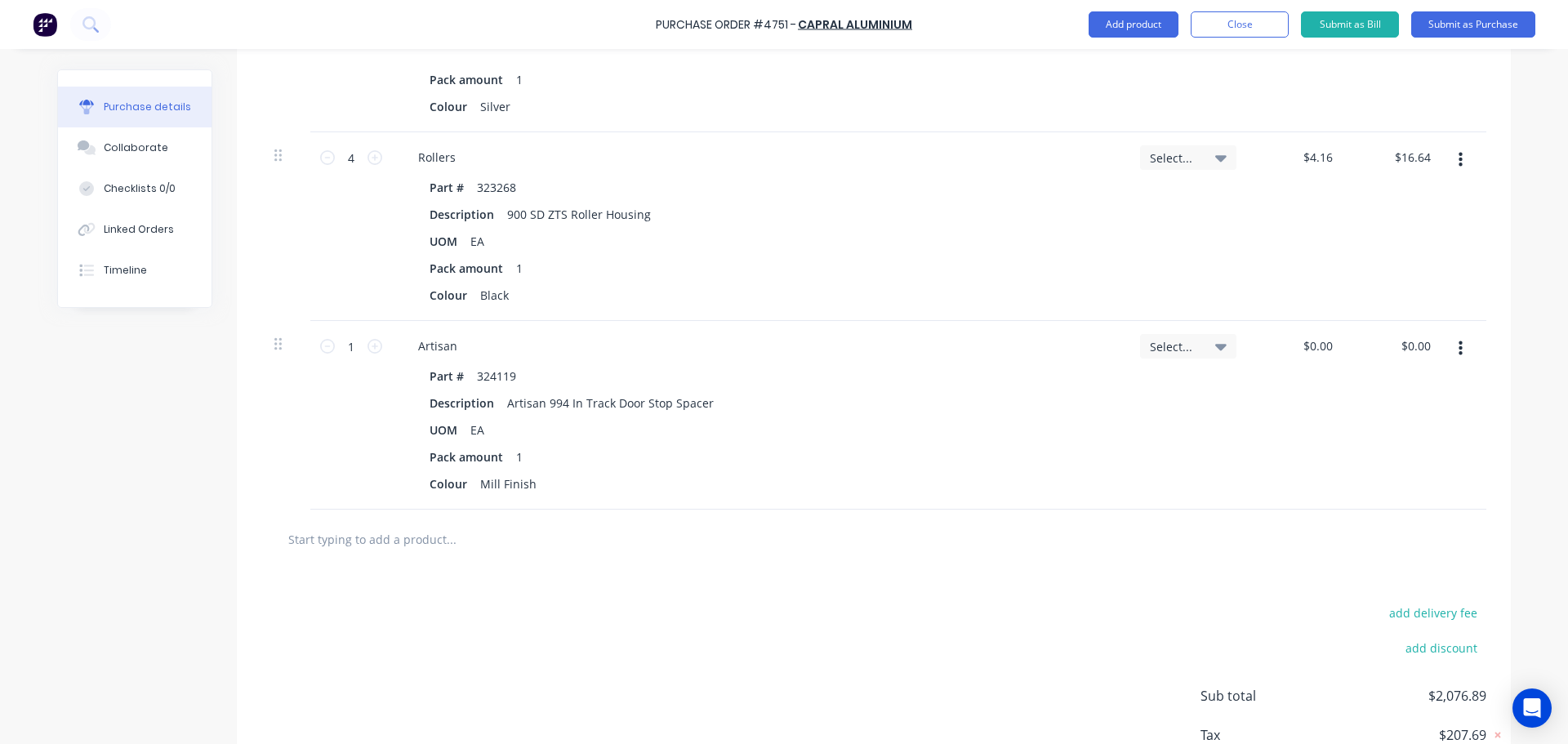
scroll to position [2951, 0]
click at [1316, 343] on input "0.00" at bounding box center [1321, 345] width 31 height 24
click at [1094, 434] on div "Part # 324119 Description Artisan 994 In Track Door Stop Spacer UOM EA Pack amo…" at bounding box center [759, 429] width 709 height 131
click at [368, 351] on div "1 1" at bounding box center [352, 345] width 56 height 25
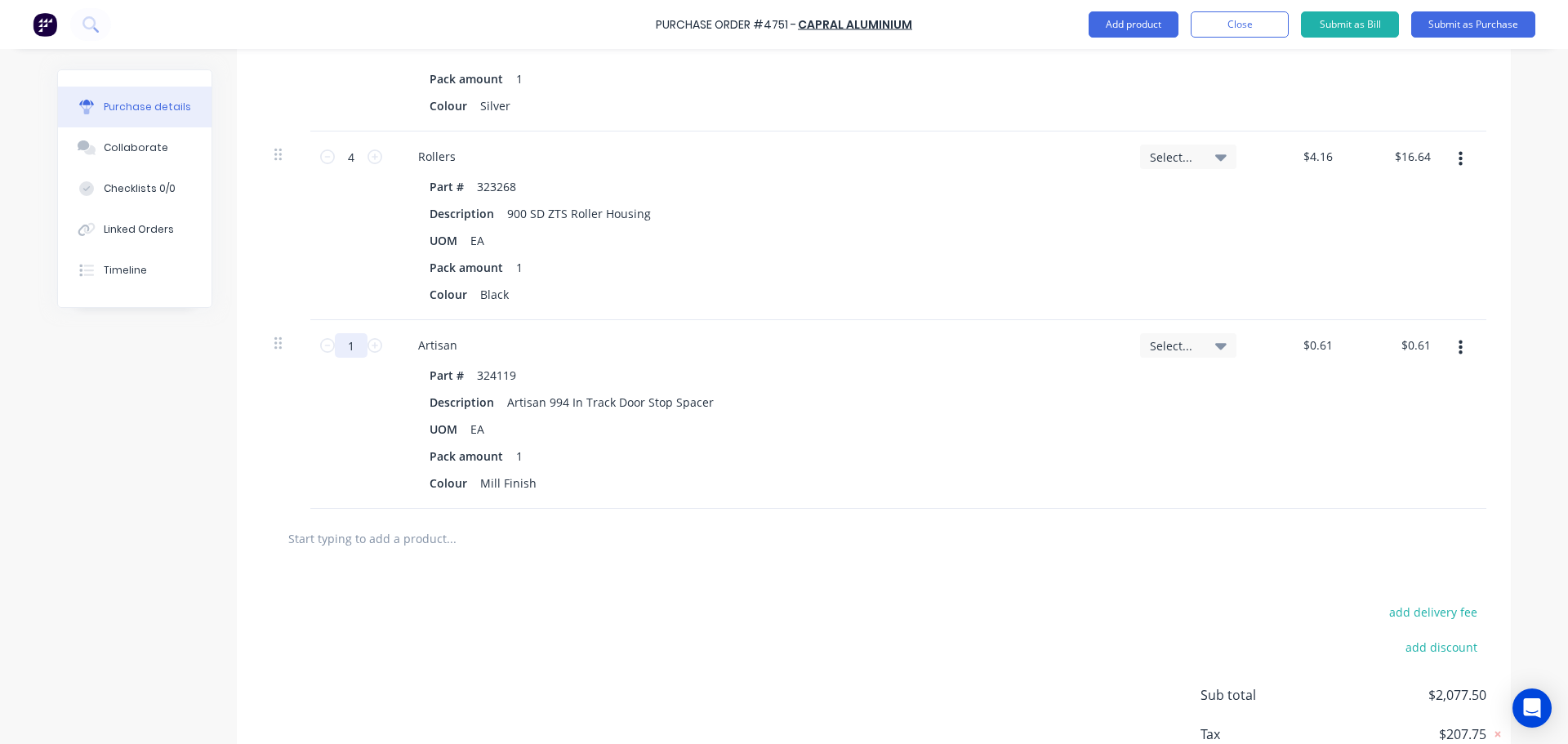
click at [355, 341] on input "1" at bounding box center [351, 345] width 33 height 25
click at [370, 343] on icon at bounding box center [374, 345] width 14 height 14
click at [883, 427] on div "UOM EA" at bounding box center [756, 430] width 667 height 24
click at [479, 547] on input "text" at bounding box center [451, 538] width 327 height 33
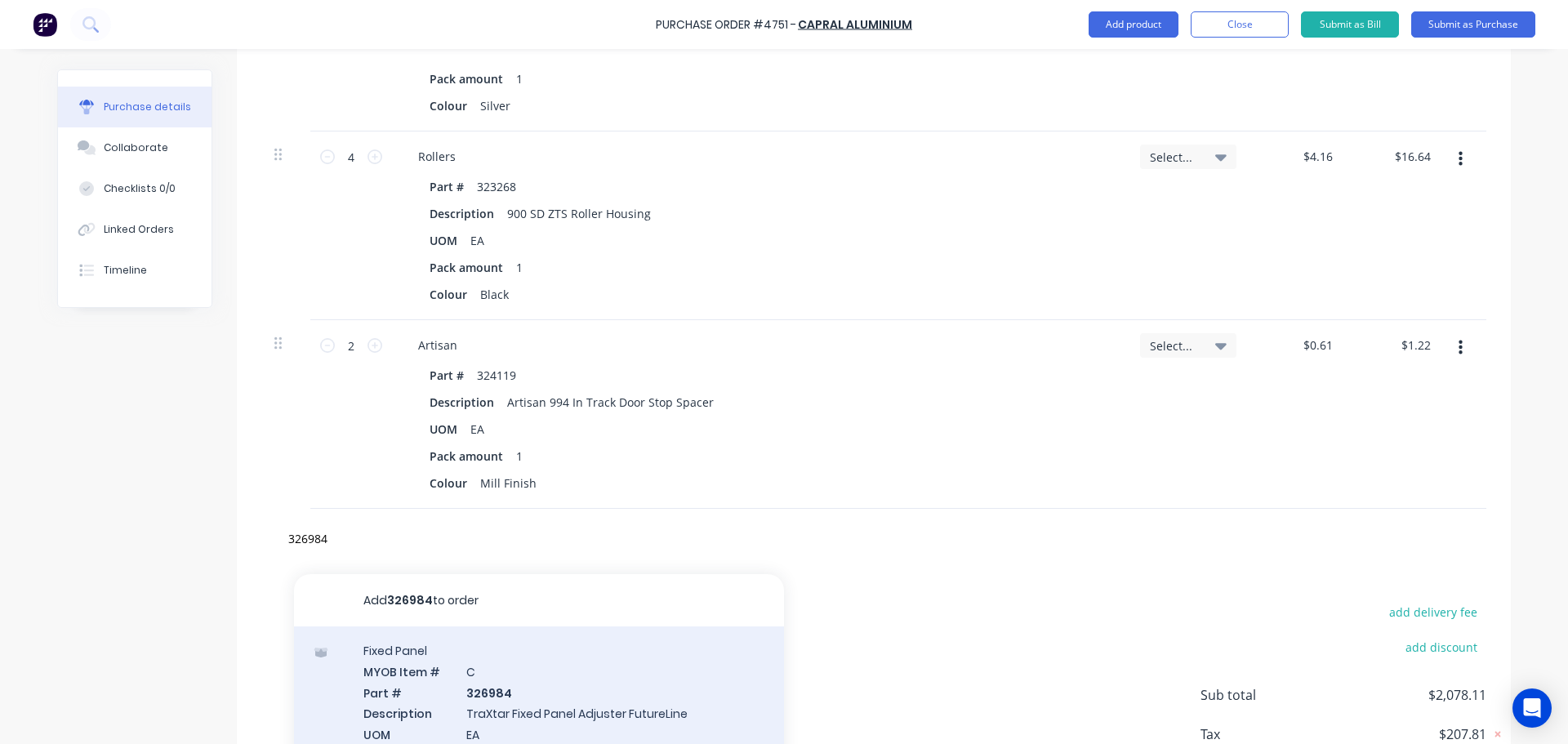
click at [537, 684] on div "Fixed Panel MYOB Item # C Part # 326984 Description TraXtar Fixed Panel Adjuste…" at bounding box center [539, 713] width 490 height 174
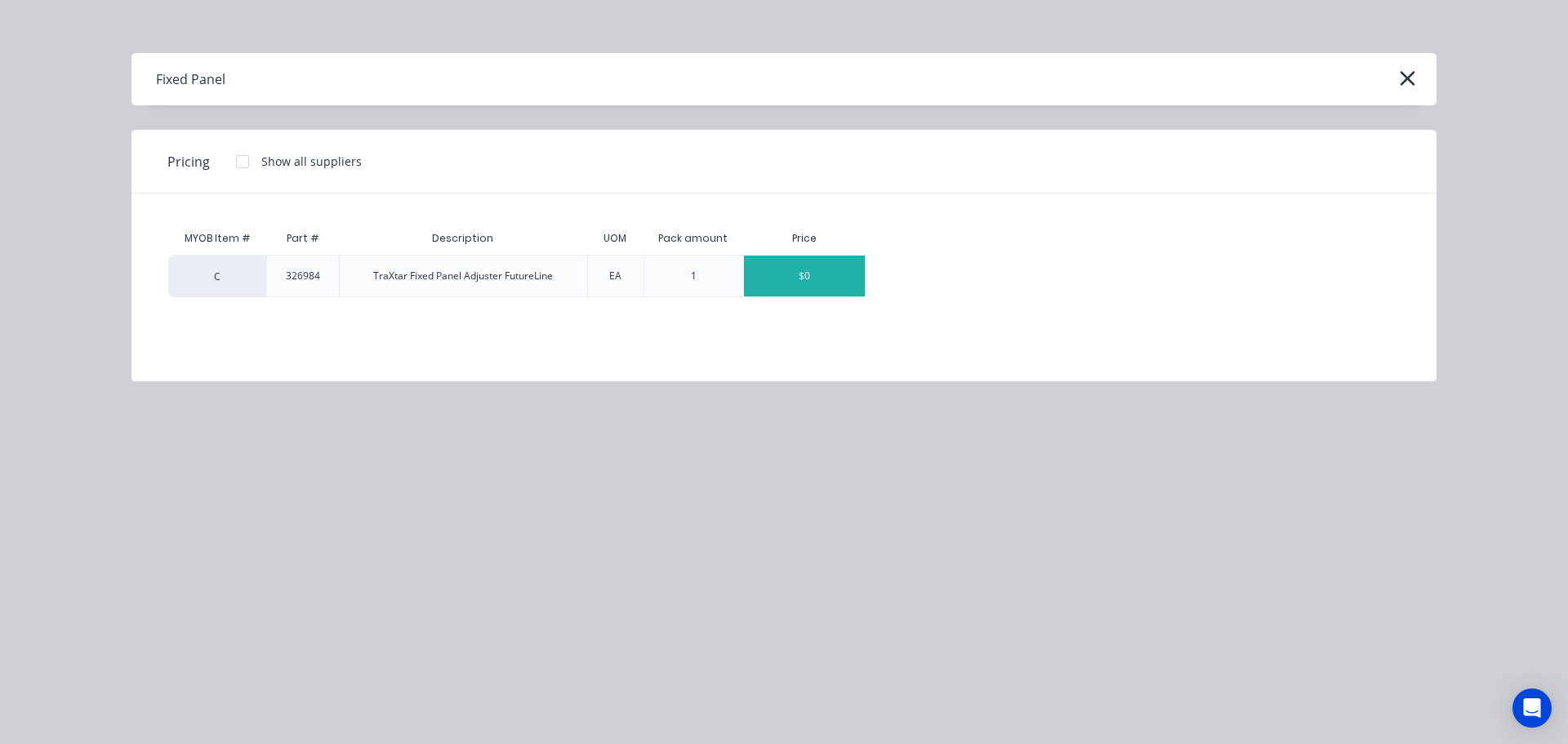
click at [806, 280] on div "$0" at bounding box center [804, 276] width 121 height 41
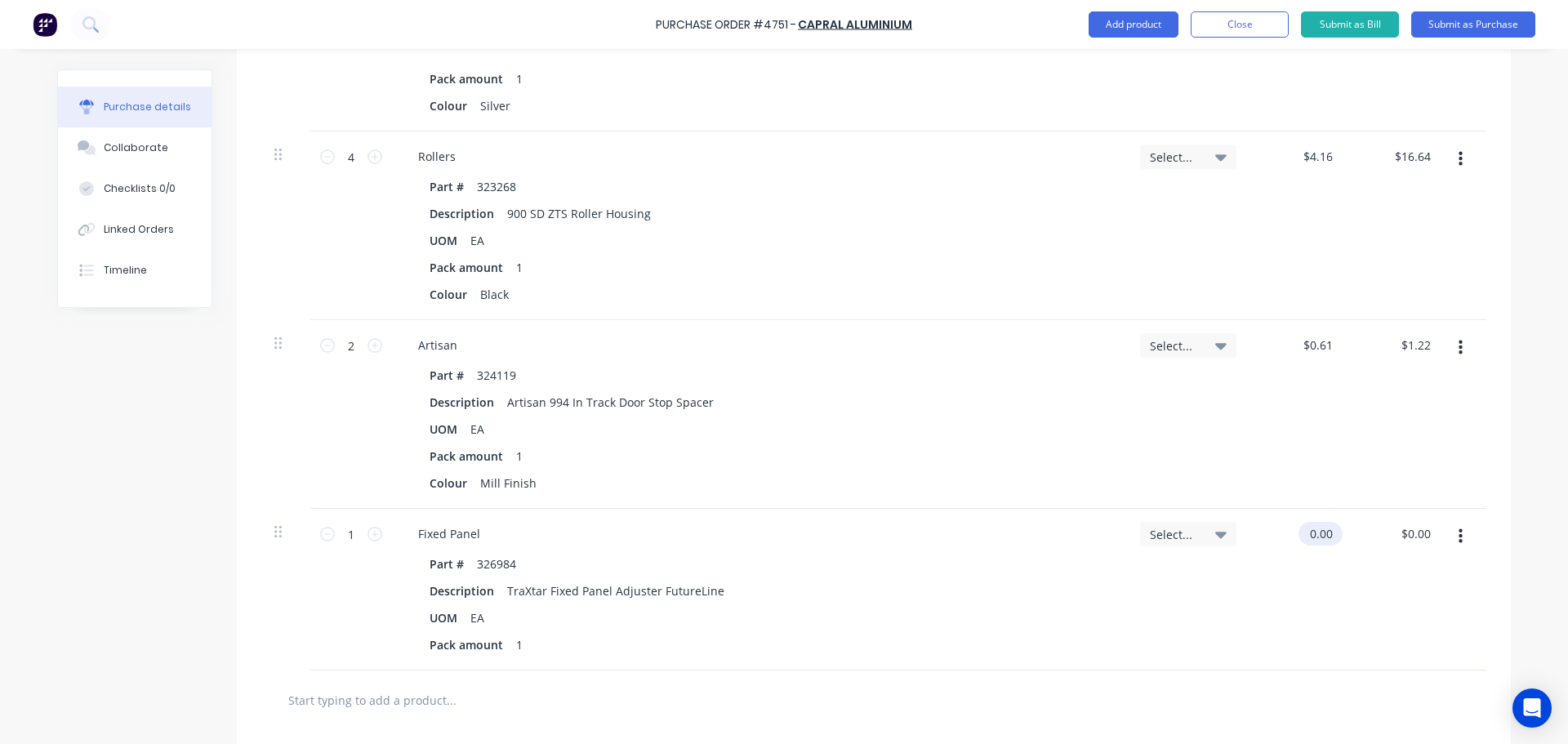
click at [1318, 541] on input "0.00" at bounding box center [1317, 534] width 37 height 24
click at [1318, 541] on input "0.00" at bounding box center [1321, 534] width 31 height 24
click at [1193, 611] on div "Select..." at bounding box center [1188, 590] width 123 height 162
click at [368, 541] on icon at bounding box center [374, 534] width 14 height 14
click at [826, 652] on div "Pack amount 1" at bounding box center [756, 645] width 667 height 24
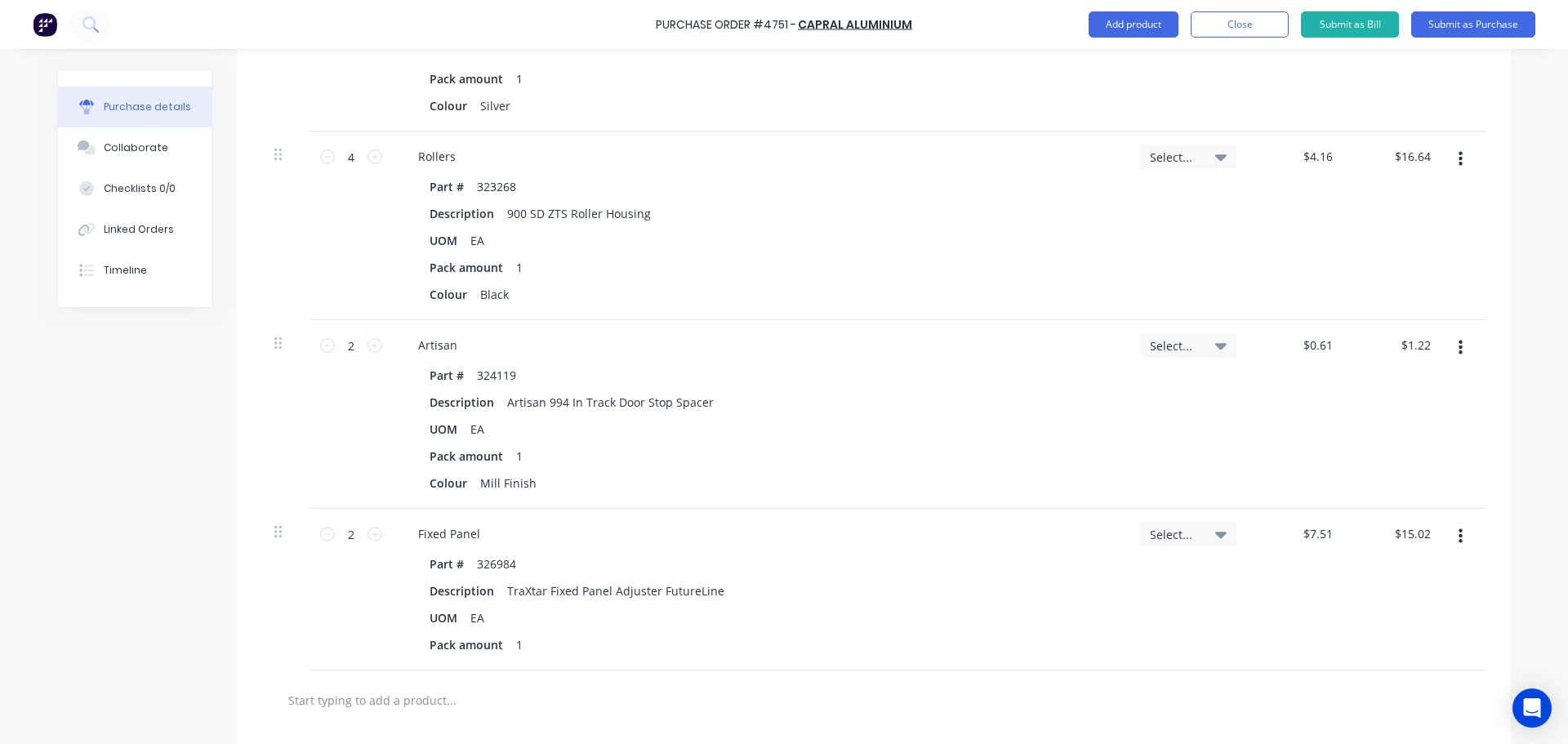
click at [501, 684] on input "text" at bounding box center [451, 700] width 327 height 33
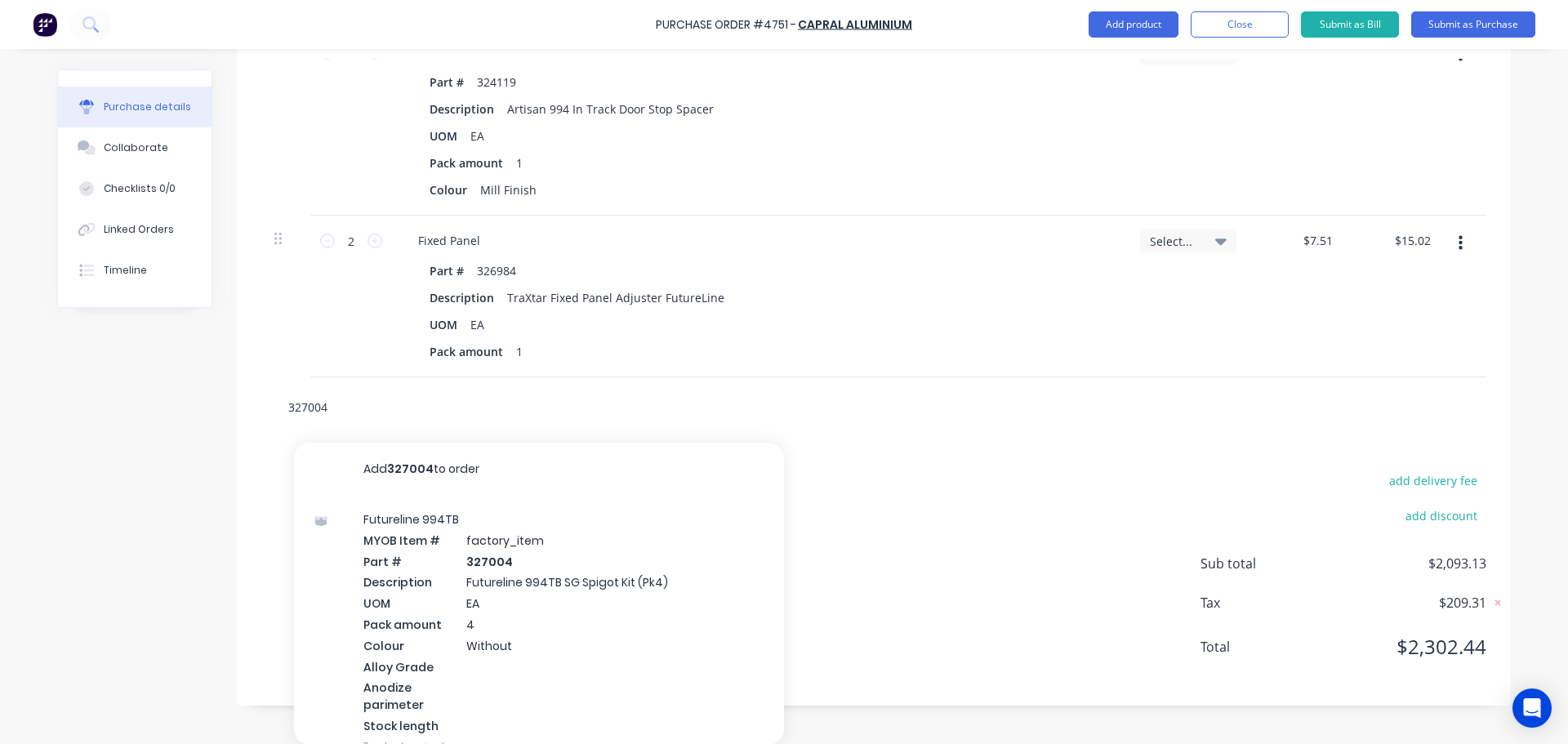
scroll to position [3245, 0]
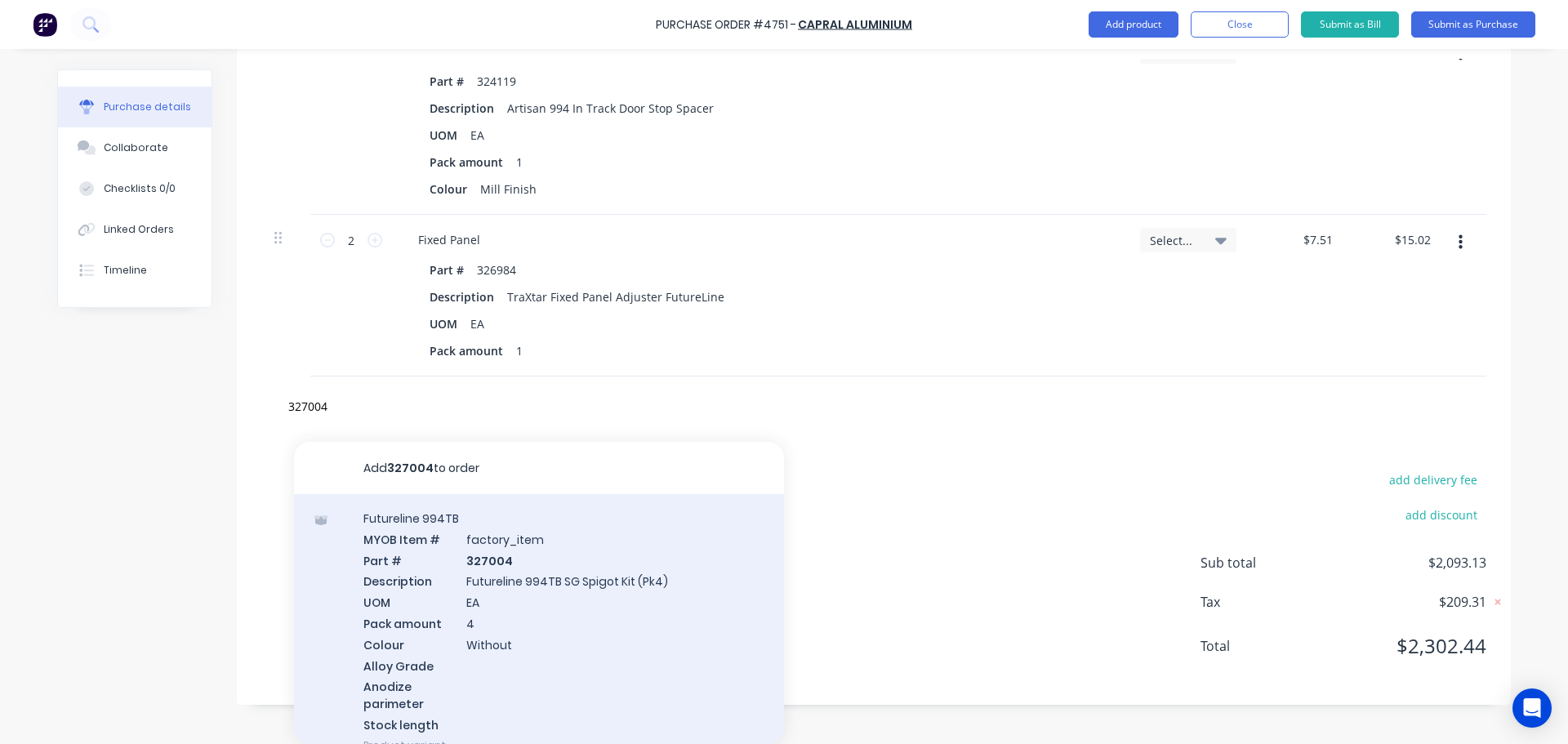
click at [524, 611] on div "Futureline 994TB MYOB Item # factory_item Part # 327004 Description Futureline …" at bounding box center [539, 631] width 490 height 275
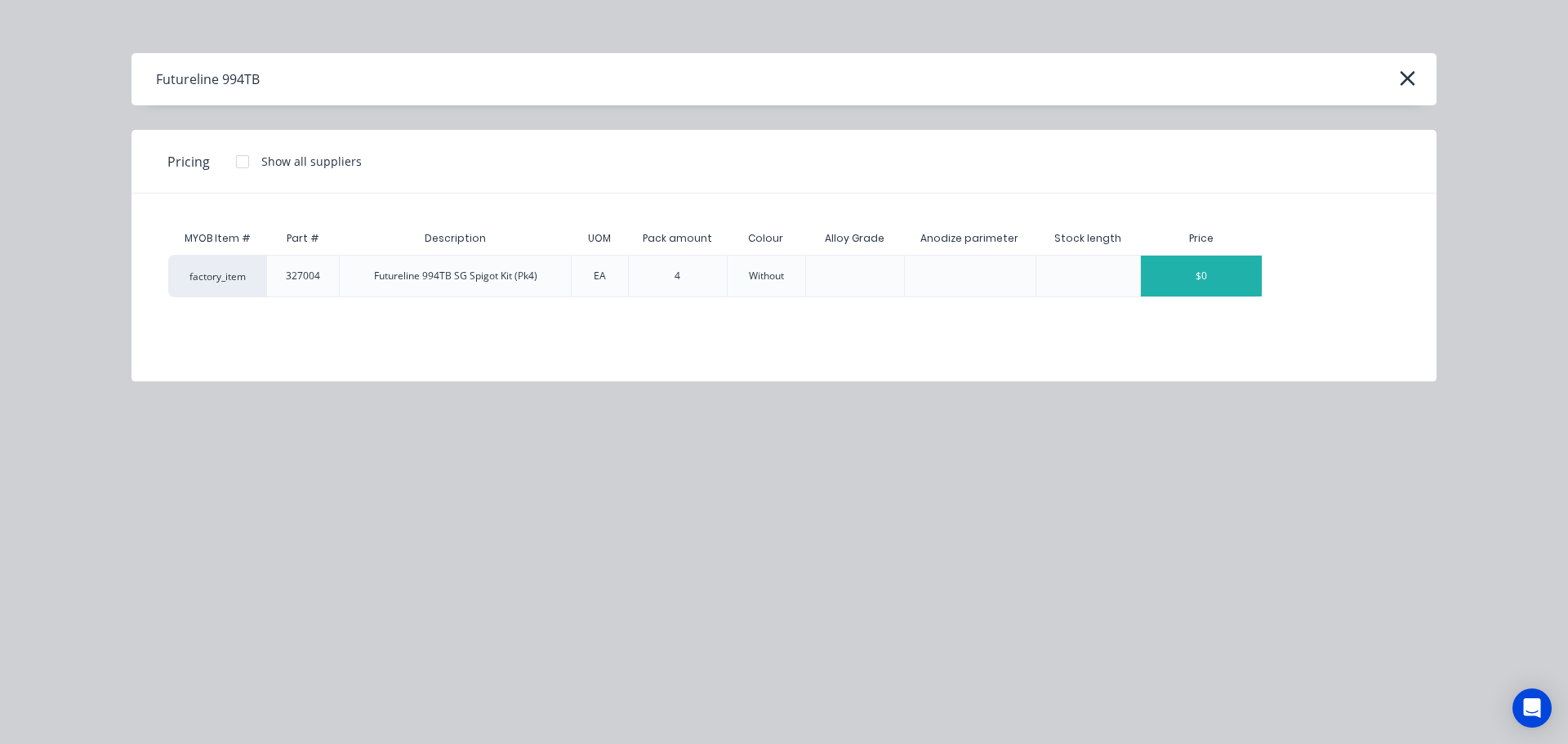
click at [1197, 281] on div "$0" at bounding box center [1201, 276] width 121 height 41
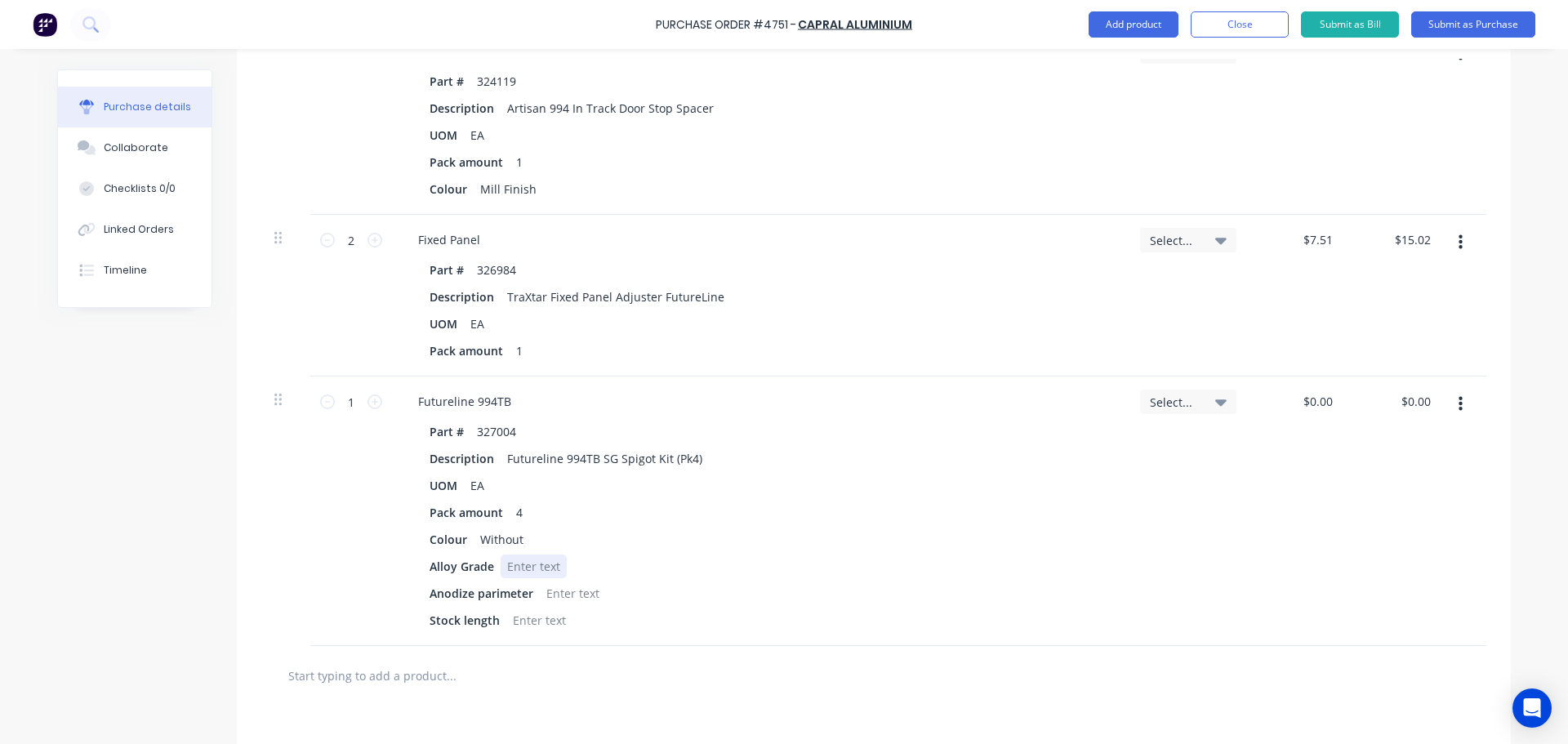
drag, startPoint x: 646, startPoint y: 460, endPoint x: 968, endPoint y: 553, distance: 335.2
click at [968, 553] on div "Part # 327004 Description Futureline 994TB SG Spigot Kit (Pk4) UOM EA Pack amou…" at bounding box center [759, 526] width 709 height 213
click at [1307, 404] on input "0.00" at bounding box center [1317, 402] width 37 height 24
click at [1307, 404] on input "0.00" at bounding box center [1321, 402] width 31 height 24
click at [1199, 506] on div "Select..." at bounding box center [1188, 511] width 123 height 269
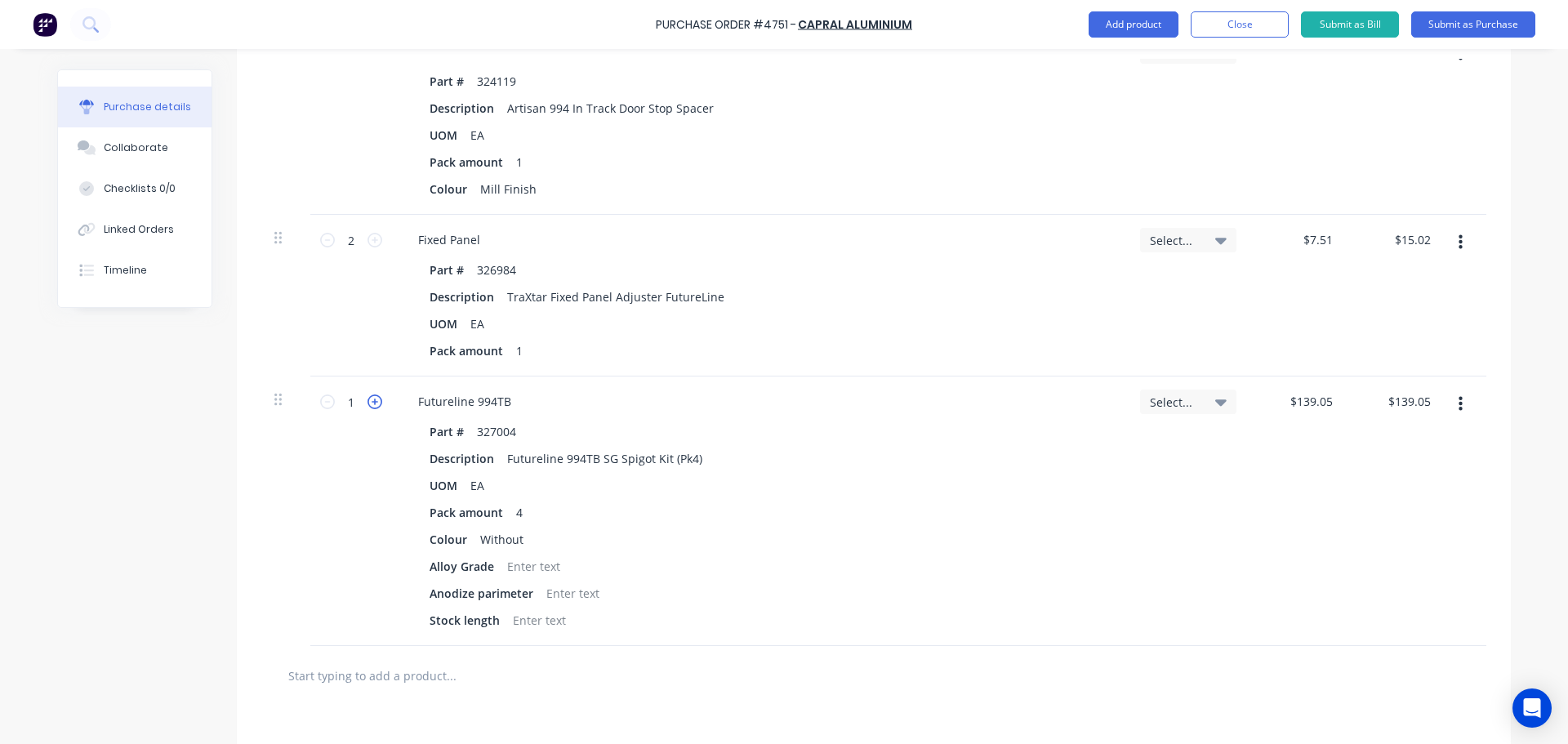
click at [368, 398] on icon at bounding box center [374, 402] width 14 height 14
click at [368, 397] on icon at bounding box center [374, 402] width 14 height 14
click at [933, 545] on div "Colour Without" at bounding box center [756, 540] width 667 height 24
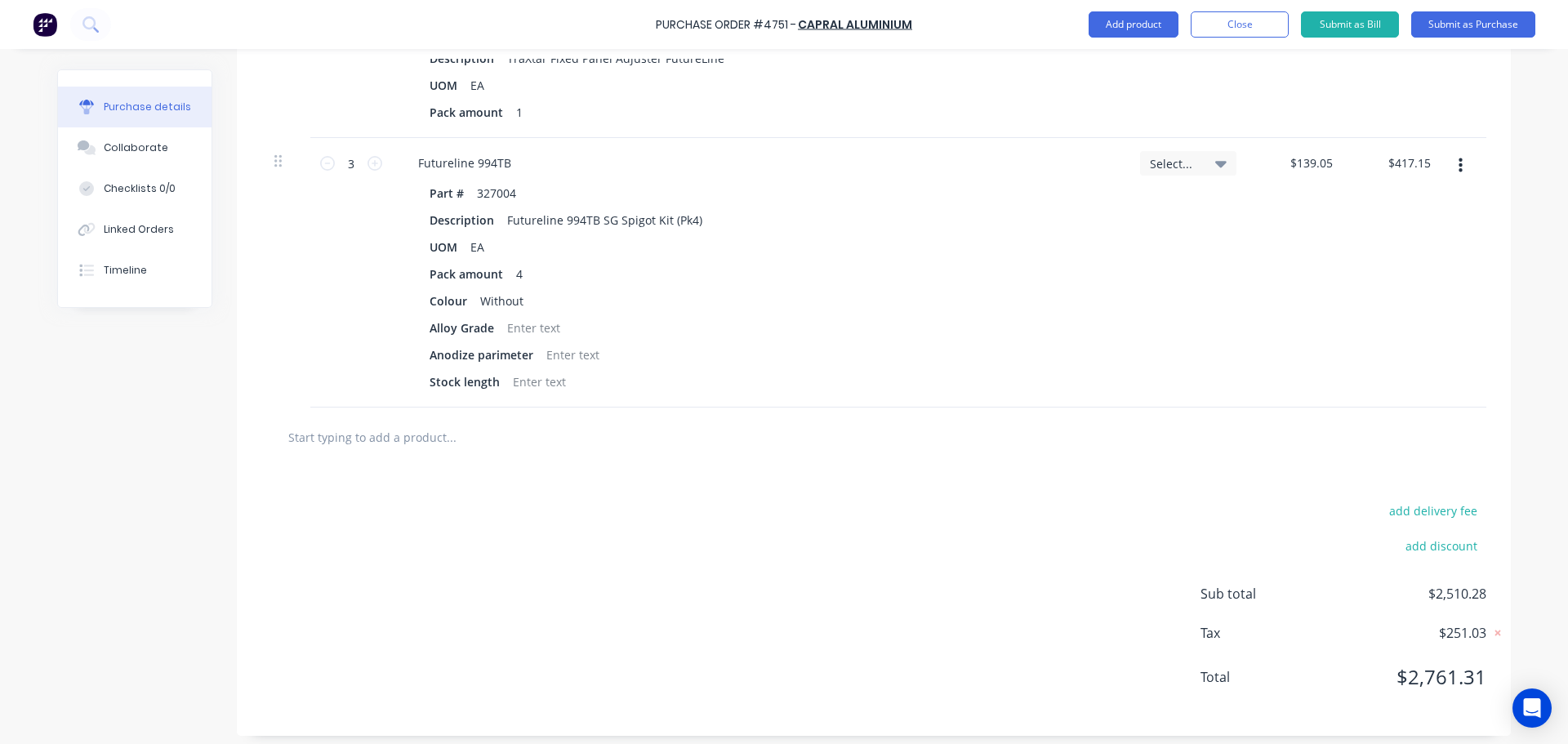
scroll to position [3492, 0]
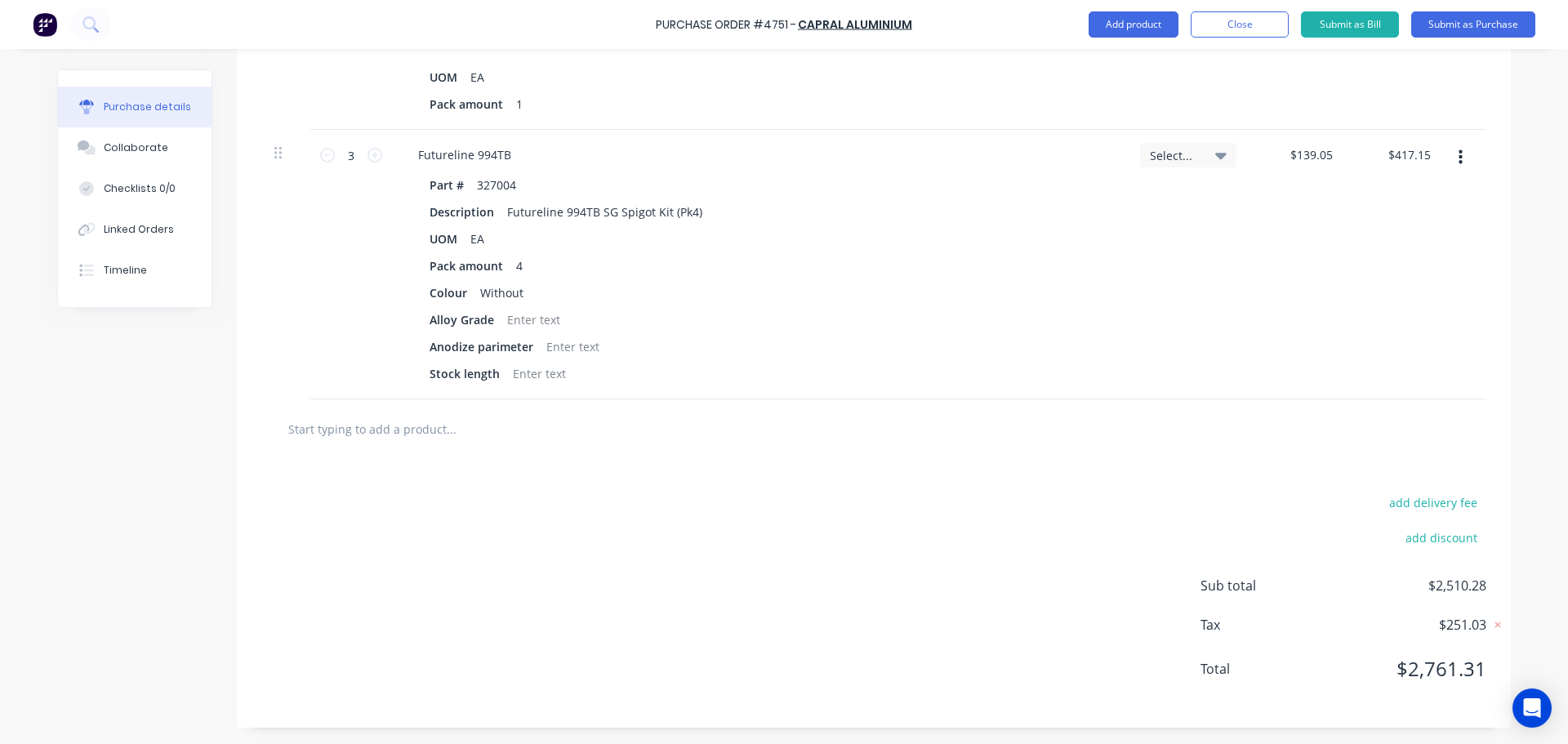
click at [451, 447] on div at bounding box center [873, 429] width 1225 height 59
click at [439, 423] on input "text" at bounding box center [451, 429] width 327 height 33
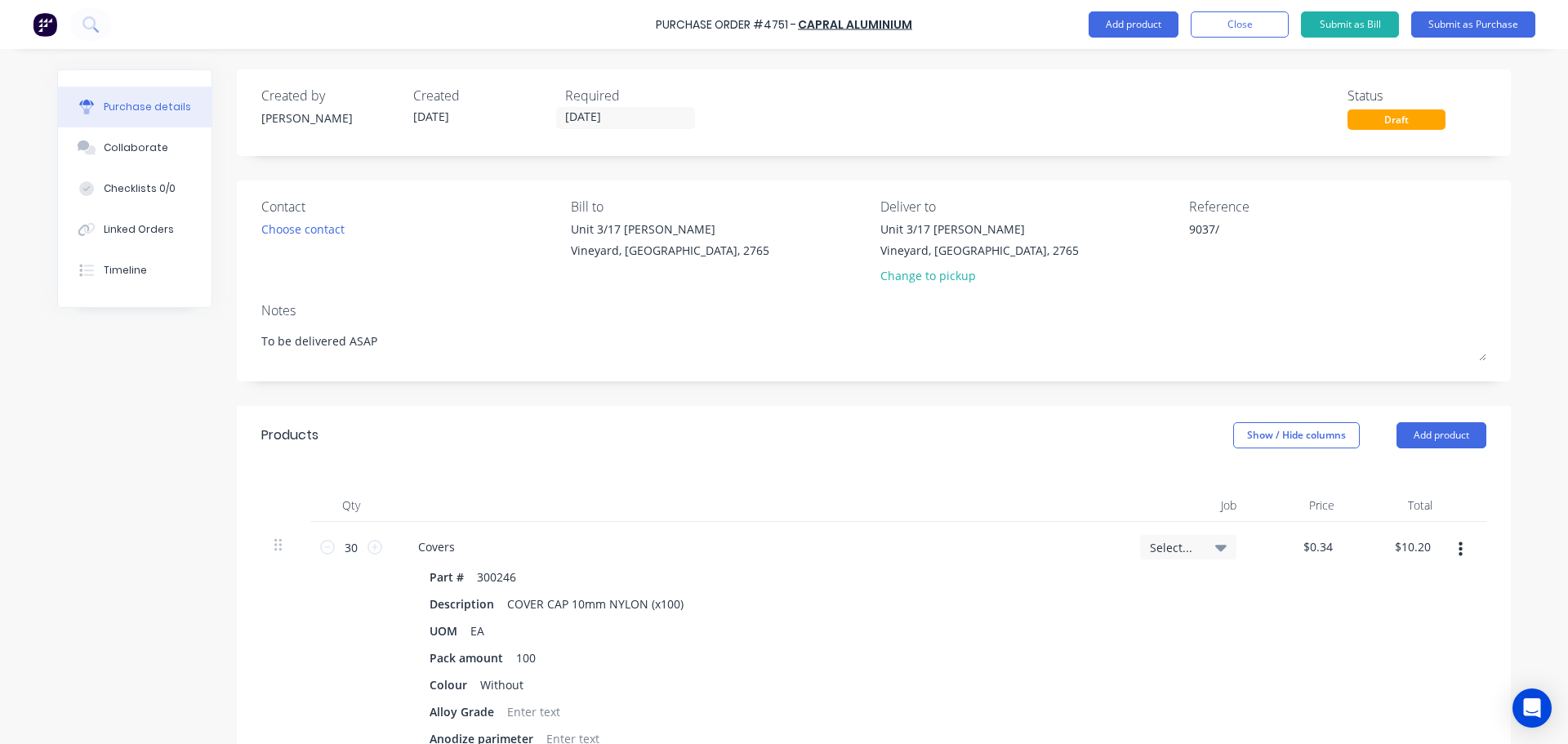
scroll to position [3492, 0]
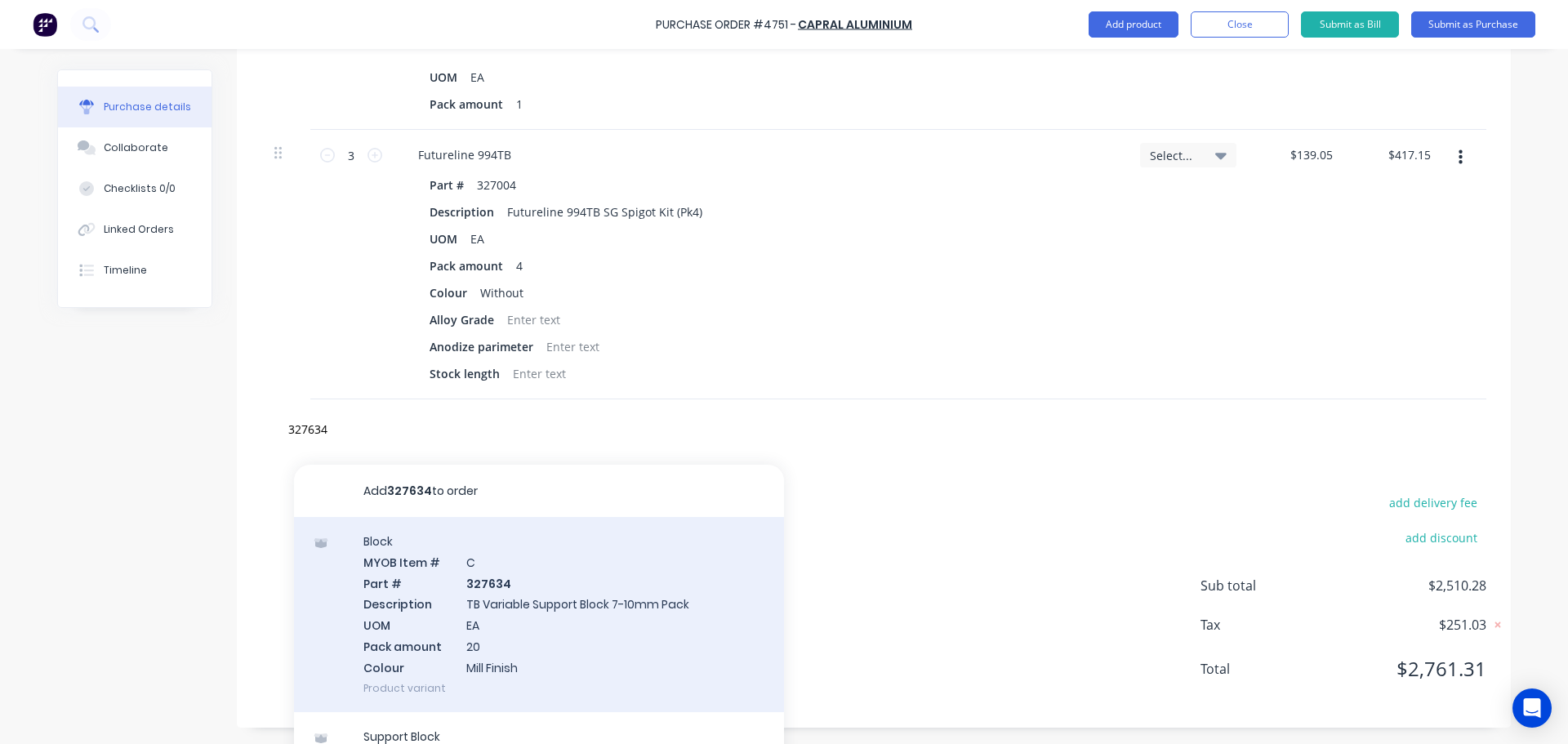
type input "327634"
click at [479, 649] on div "Block MYOB Item # C Part # 327634 Description TB Variable Support Block 7-10mm …" at bounding box center [539, 614] width 490 height 195
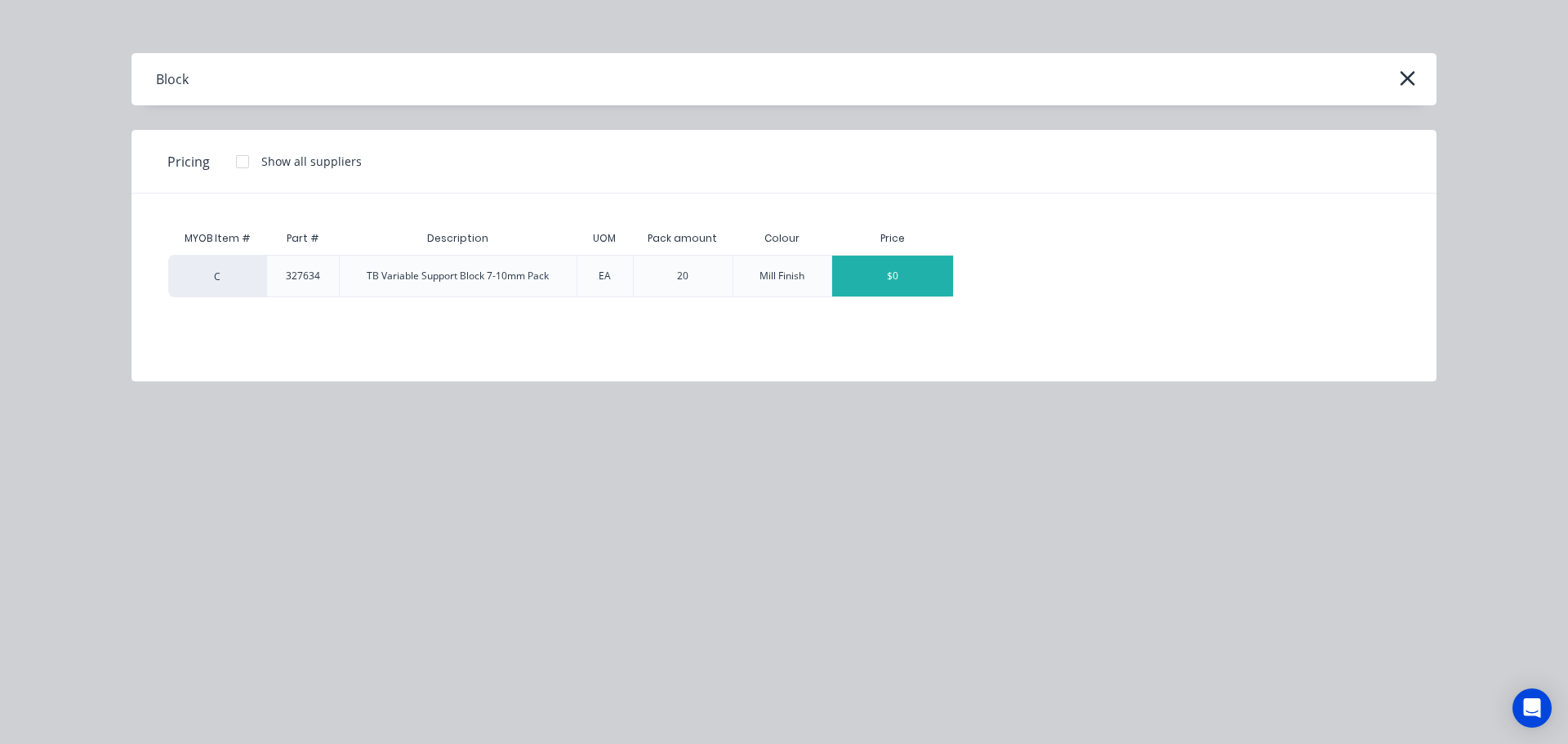
type textarea "x"
click at [906, 285] on div "$0" at bounding box center [892, 276] width 121 height 41
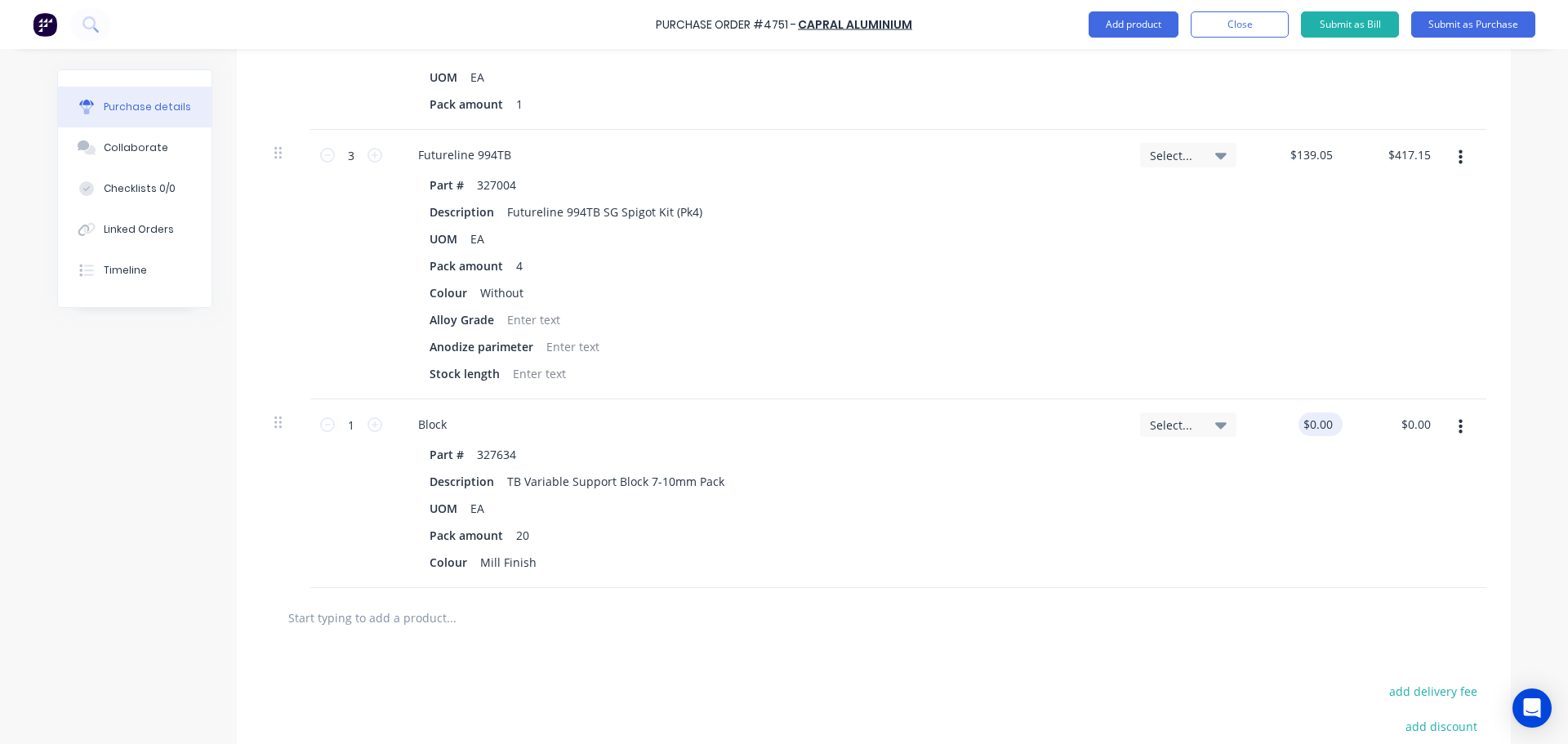
type textarea "x"
type input "0.00"
click at [1324, 430] on input "0.00" at bounding box center [1317, 425] width 37 height 24
type textarea "x"
click at [1324, 430] on input "0.00" at bounding box center [1321, 425] width 31 height 24
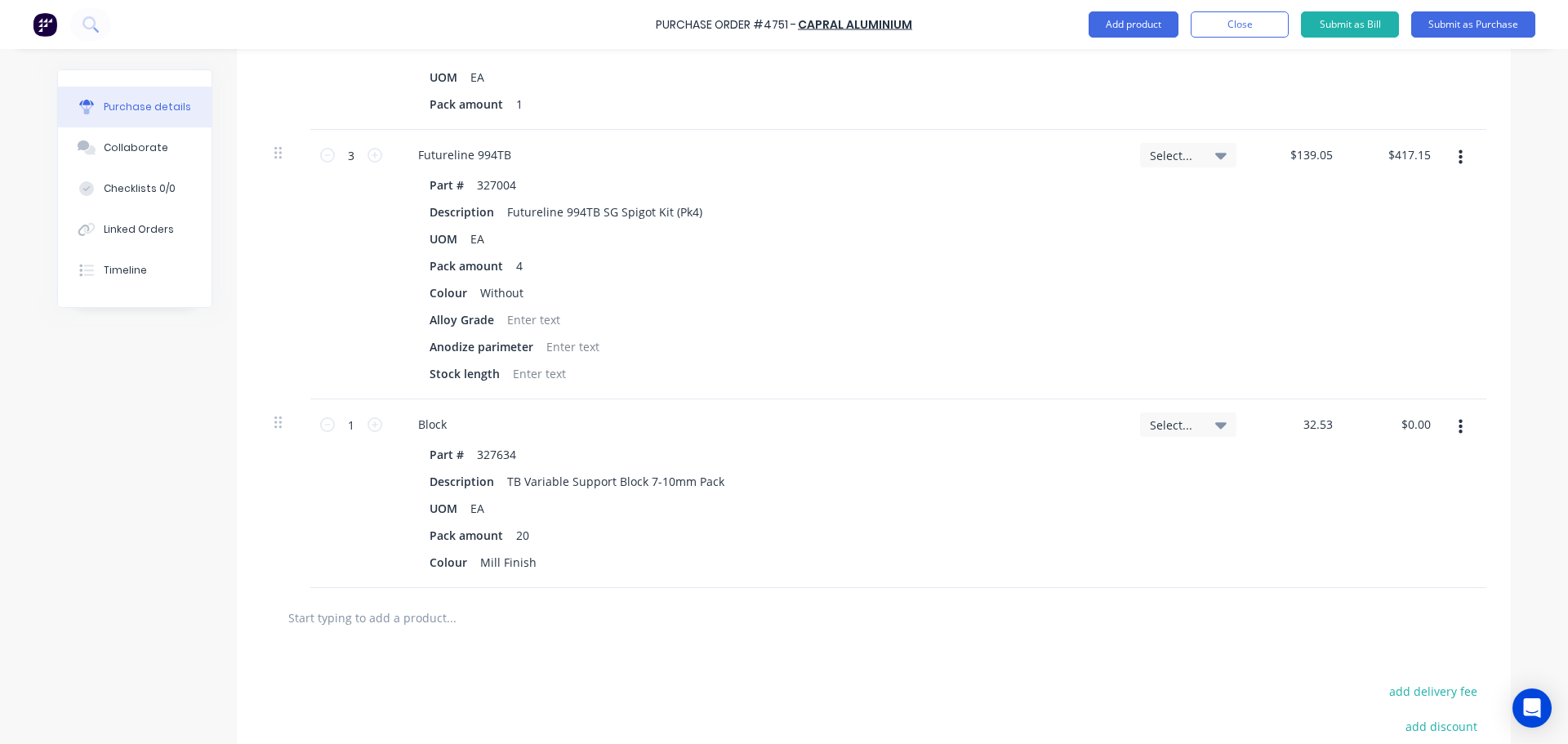
type input "32.53"
type textarea "x"
type input "$32.53"
click at [1157, 508] on div "Select..." at bounding box center [1188, 493] width 123 height 189
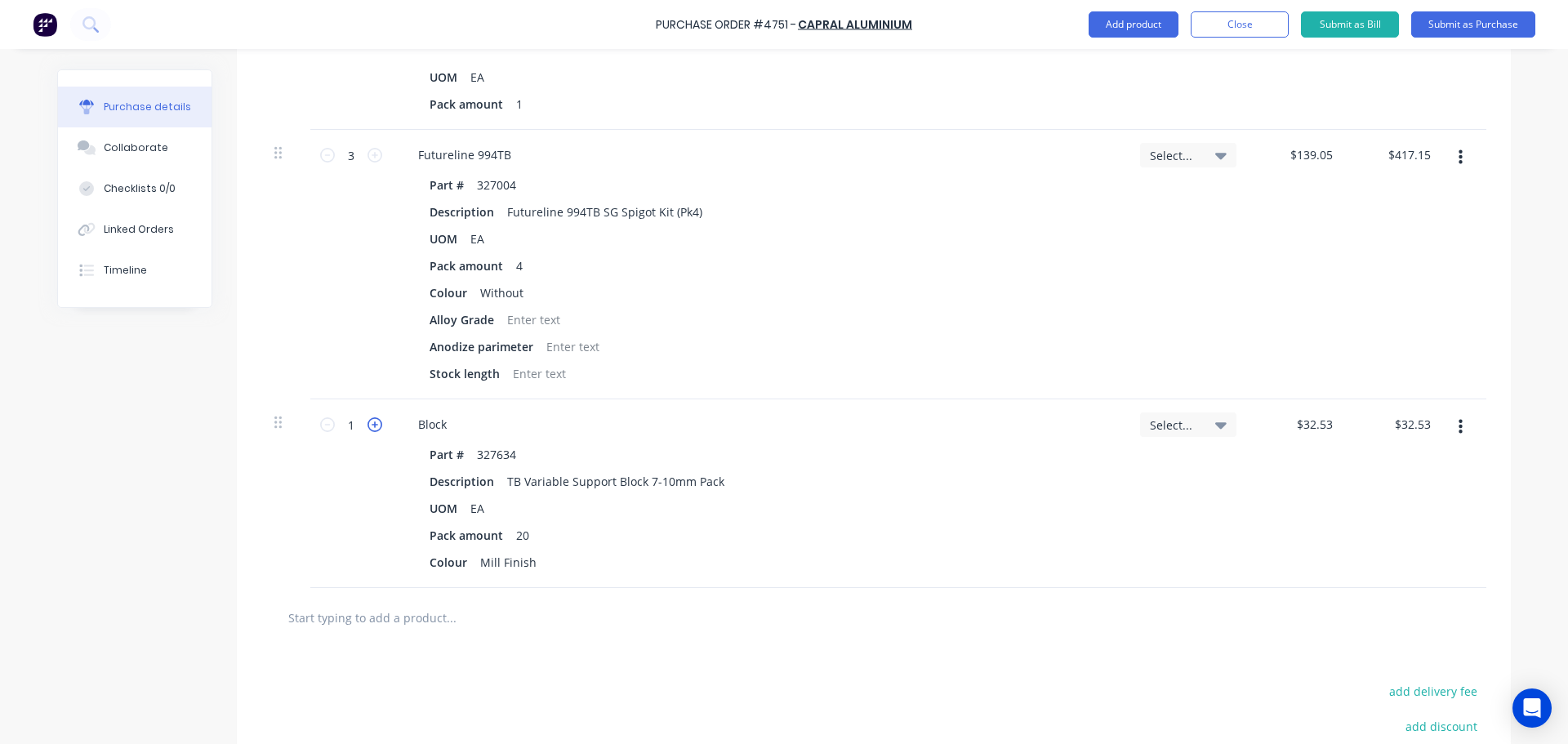
click at [373, 428] on icon at bounding box center [374, 425] width 14 height 14
type textarea "x"
type input "2"
type input "$65.06"
click at [373, 428] on icon at bounding box center [374, 425] width 14 height 14
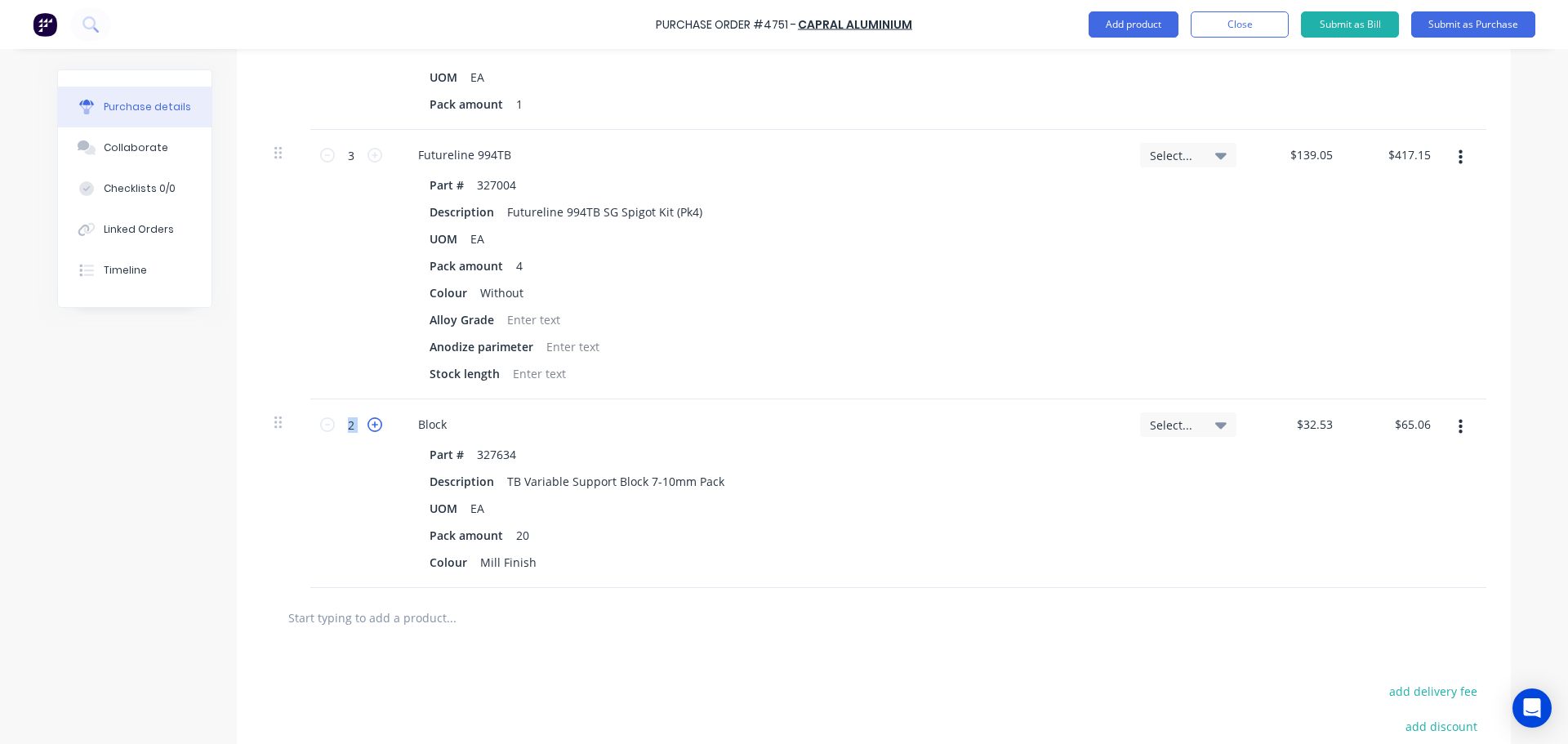
type textarea "x"
type input "3"
type input "$97.59"
click at [373, 428] on icon at bounding box center [374, 425] width 14 height 14
type textarea "x"
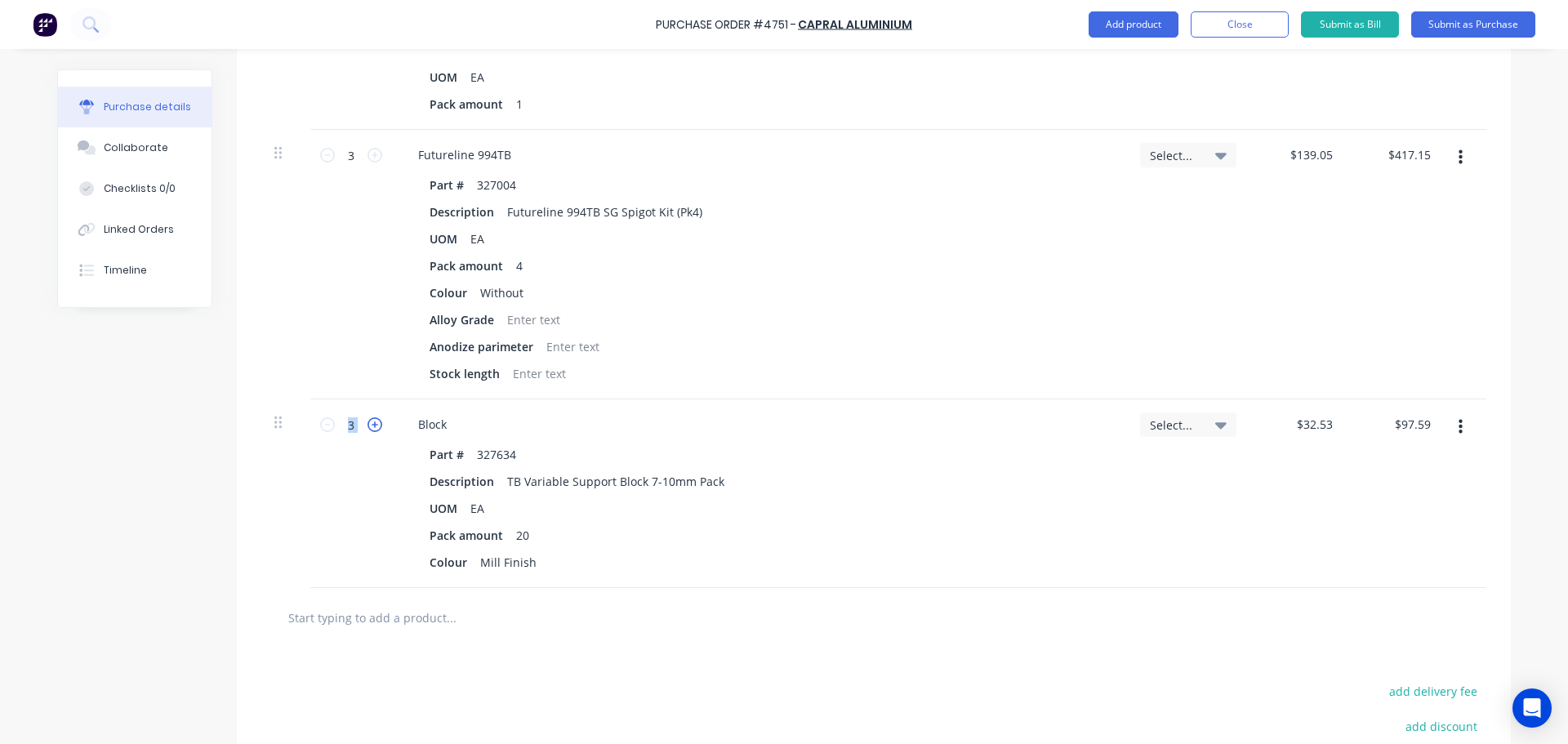
type input "4"
type input "$130.12"
click at [373, 428] on icon at bounding box center [374, 425] width 14 height 14
type textarea "x"
type input "5"
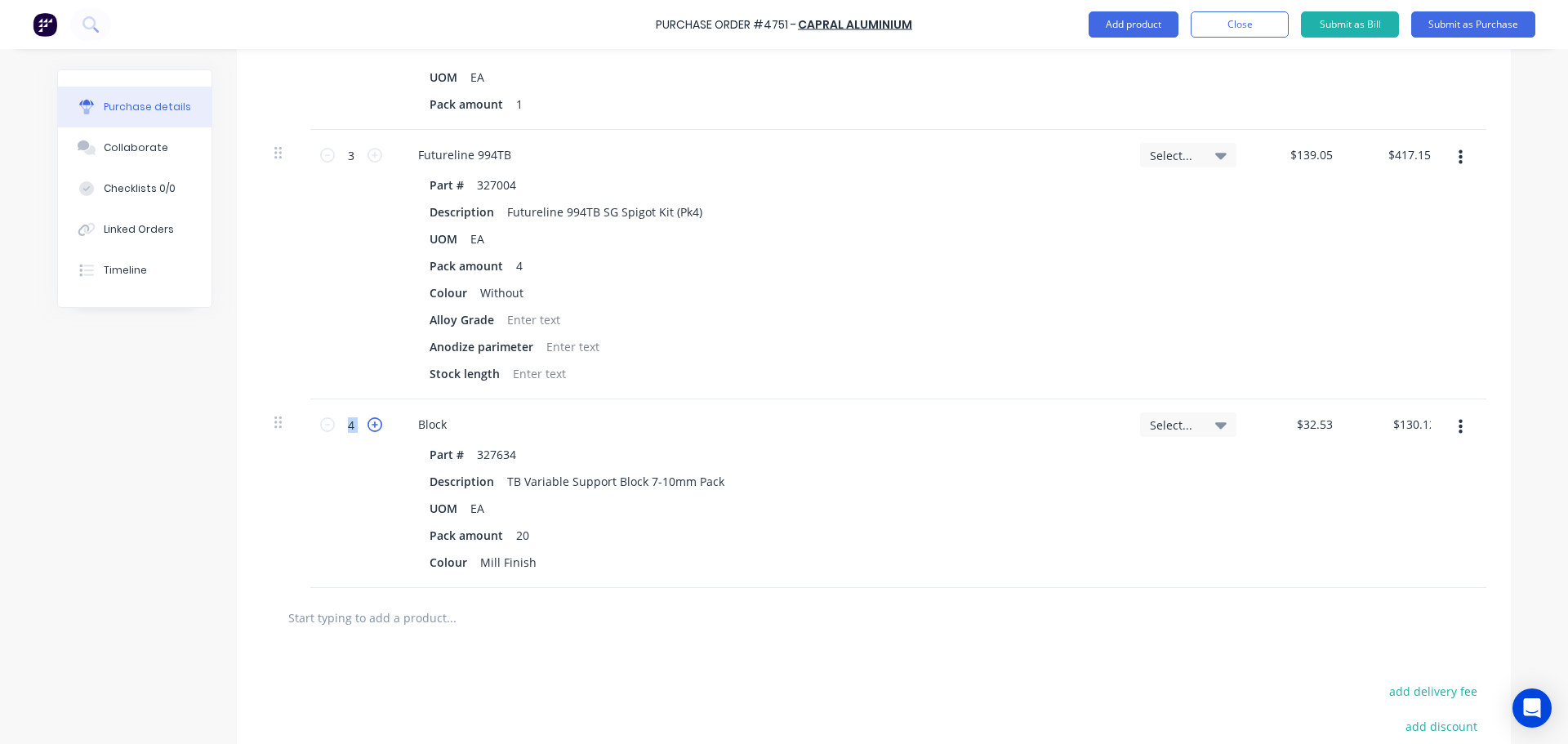
type input "$162.65"
click at [373, 428] on icon at bounding box center [374, 425] width 14 height 14
type textarea "x"
type input "6"
type input "$195.18"
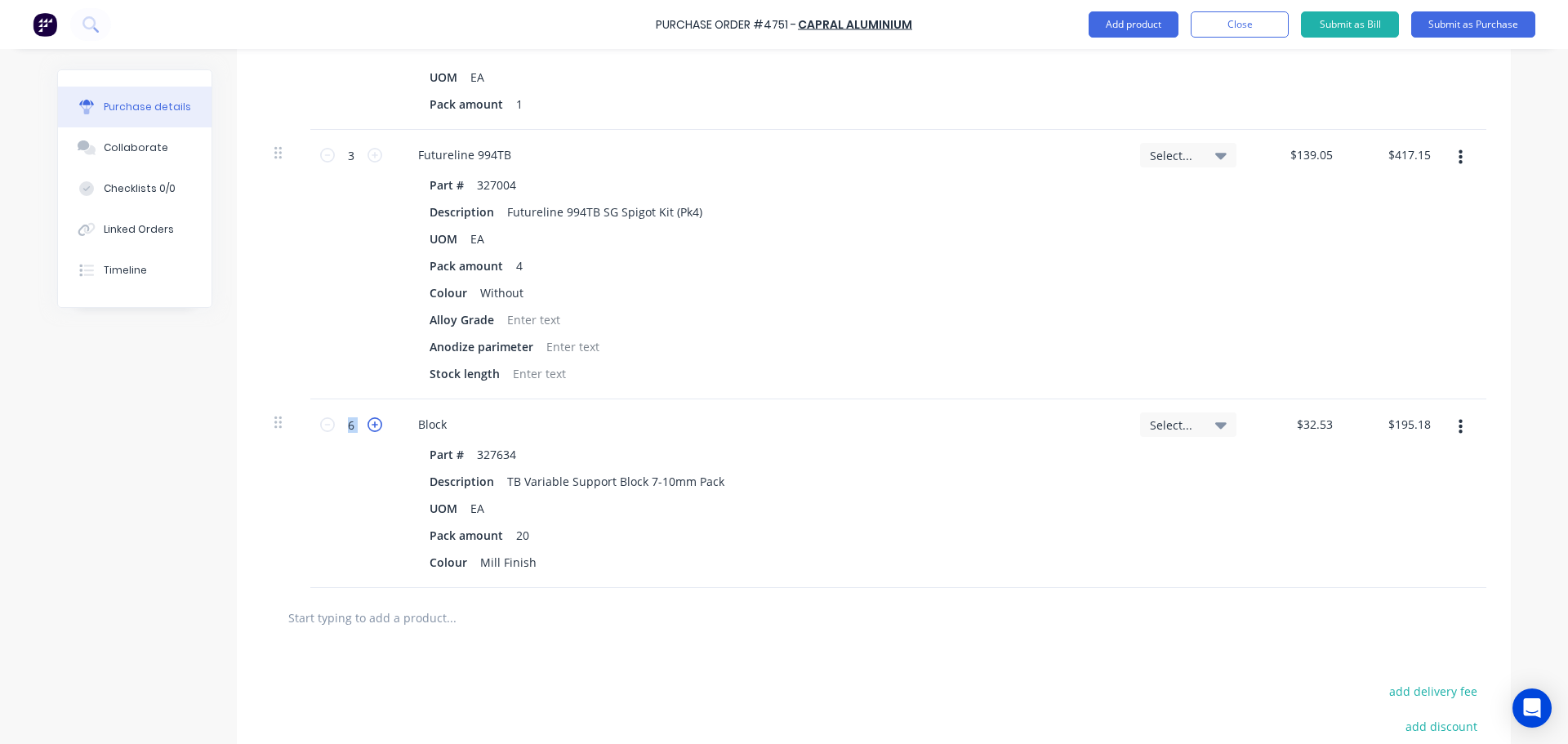
click at [373, 428] on icon at bounding box center [374, 425] width 14 height 14
type textarea "x"
type input "7"
type input "$227.71"
click at [373, 428] on icon at bounding box center [374, 425] width 14 height 14
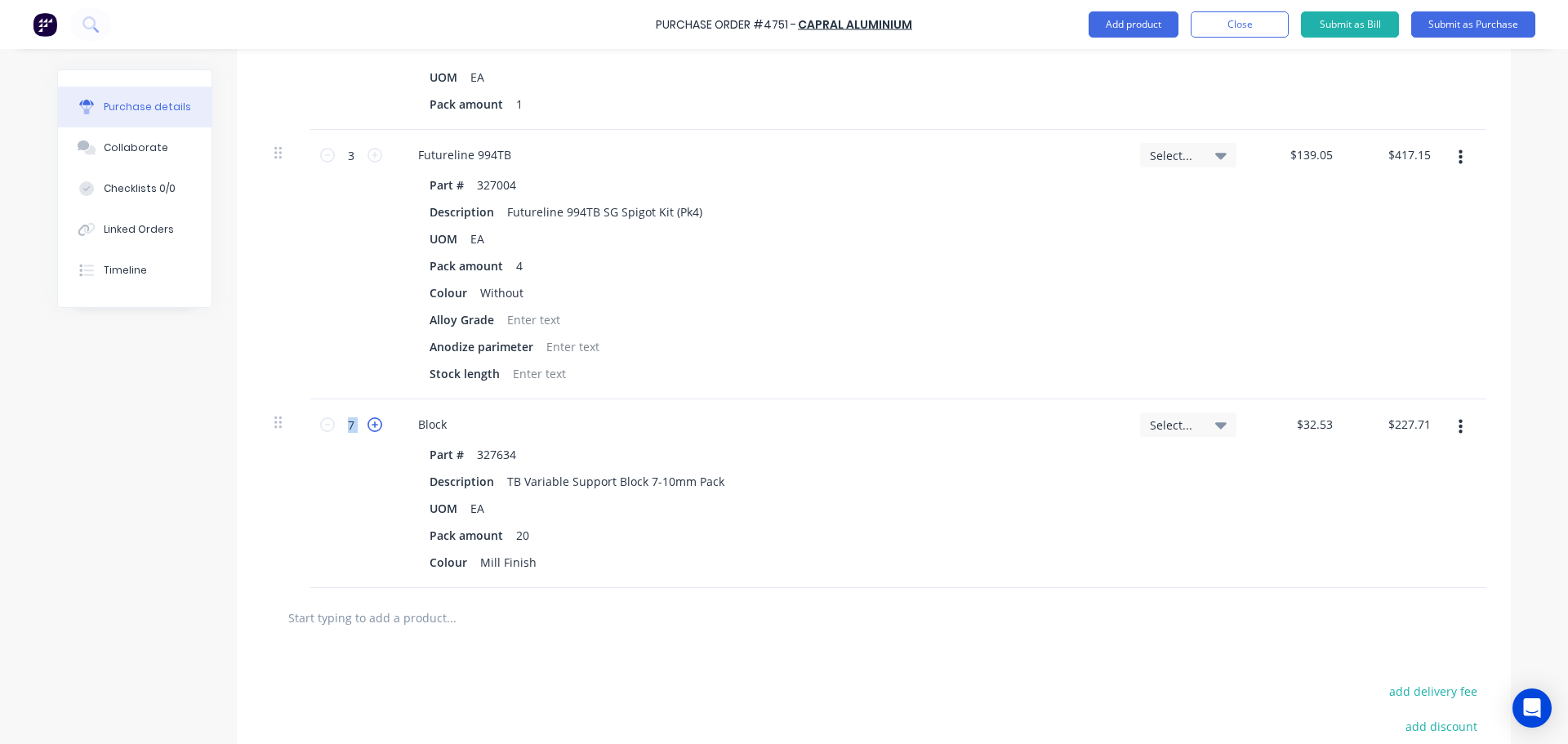
type textarea "x"
type input "8"
type input "$260.24"
click at [373, 428] on icon at bounding box center [374, 425] width 14 height 14
type textarea "x"
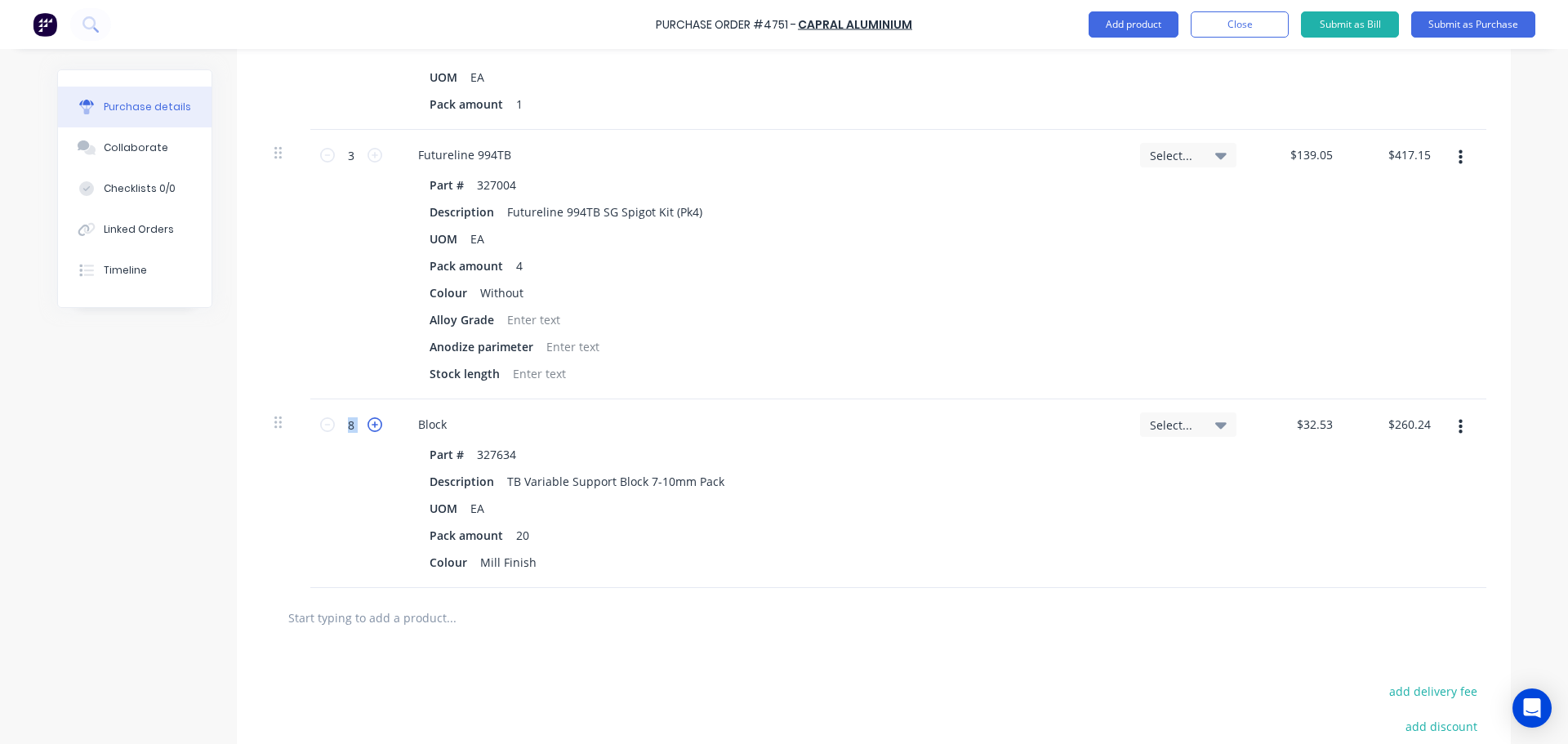
type input "9"
type input "$292.77"
click at [373, 428] on icon at bounding box center [374, 425] width 14 height 14
type textarea "x"
type input "10"
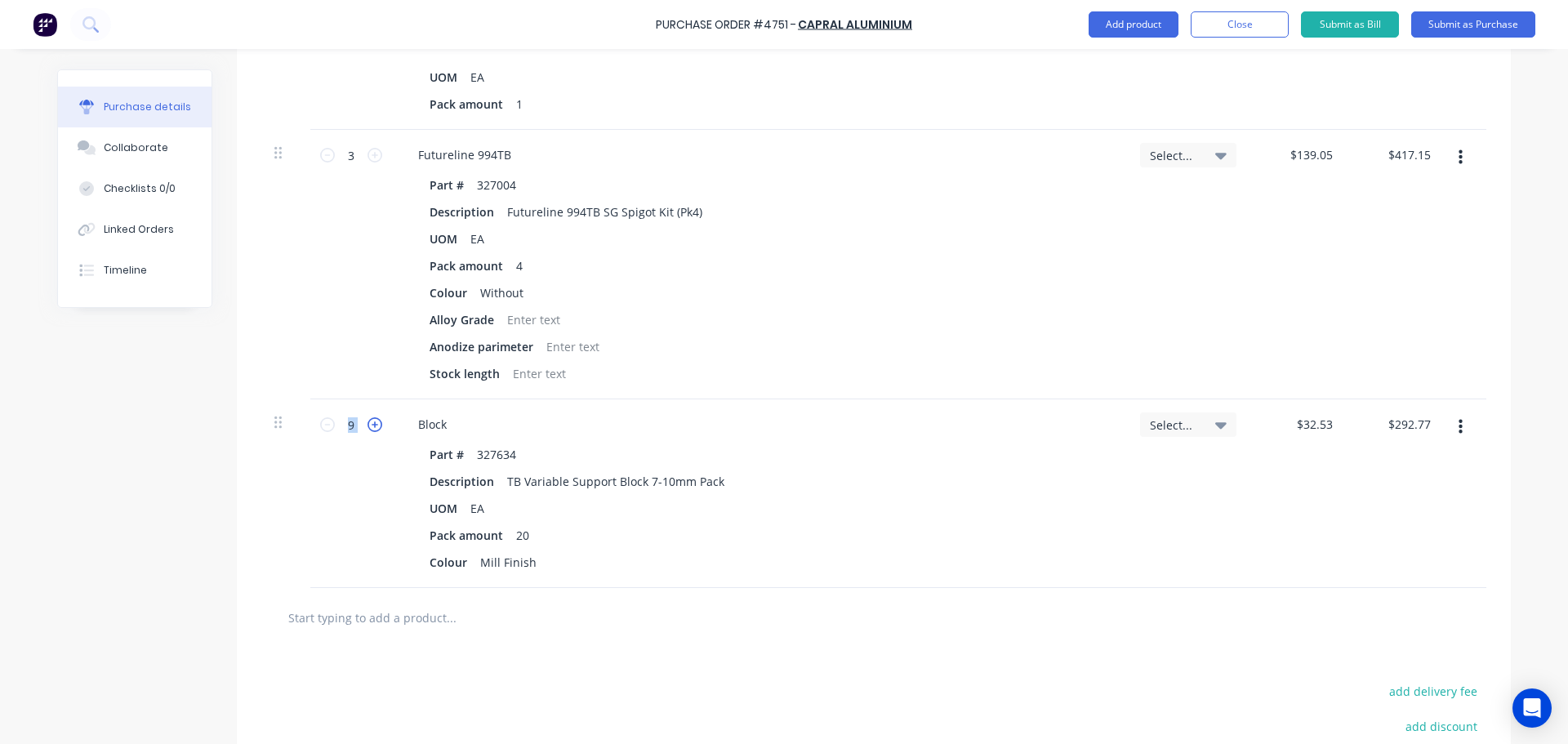
type input "$325.30"
click at [960, 500] on div "UOM EA" at bounding box center [756, 508] width 667 height 24
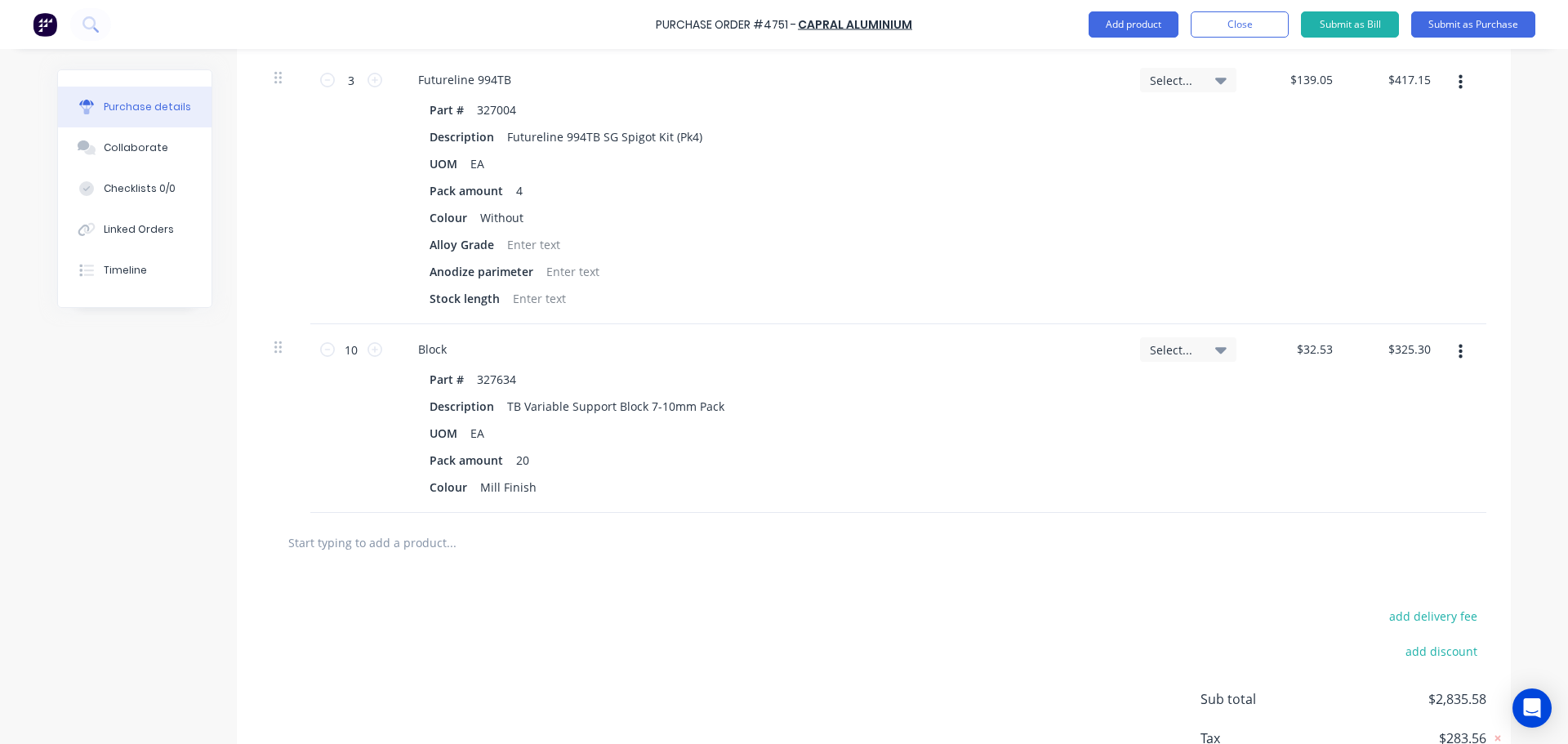
scroll to position [3574, 0]
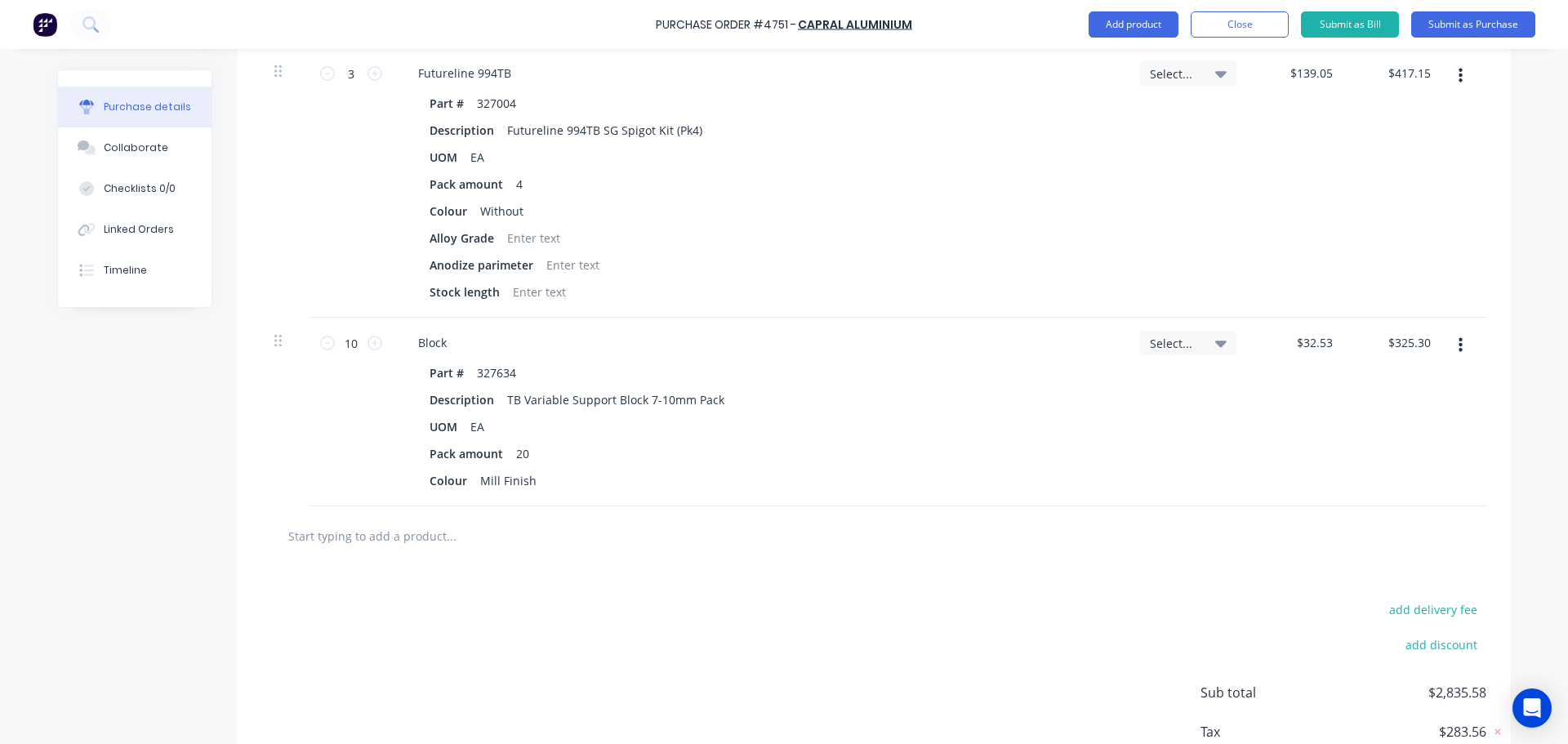
type textarea "x"
click at [420, 545] on input "text" at bounding box center [451, 536] width 327 height 33
type input "3"
type textarea "x"
type input "30"
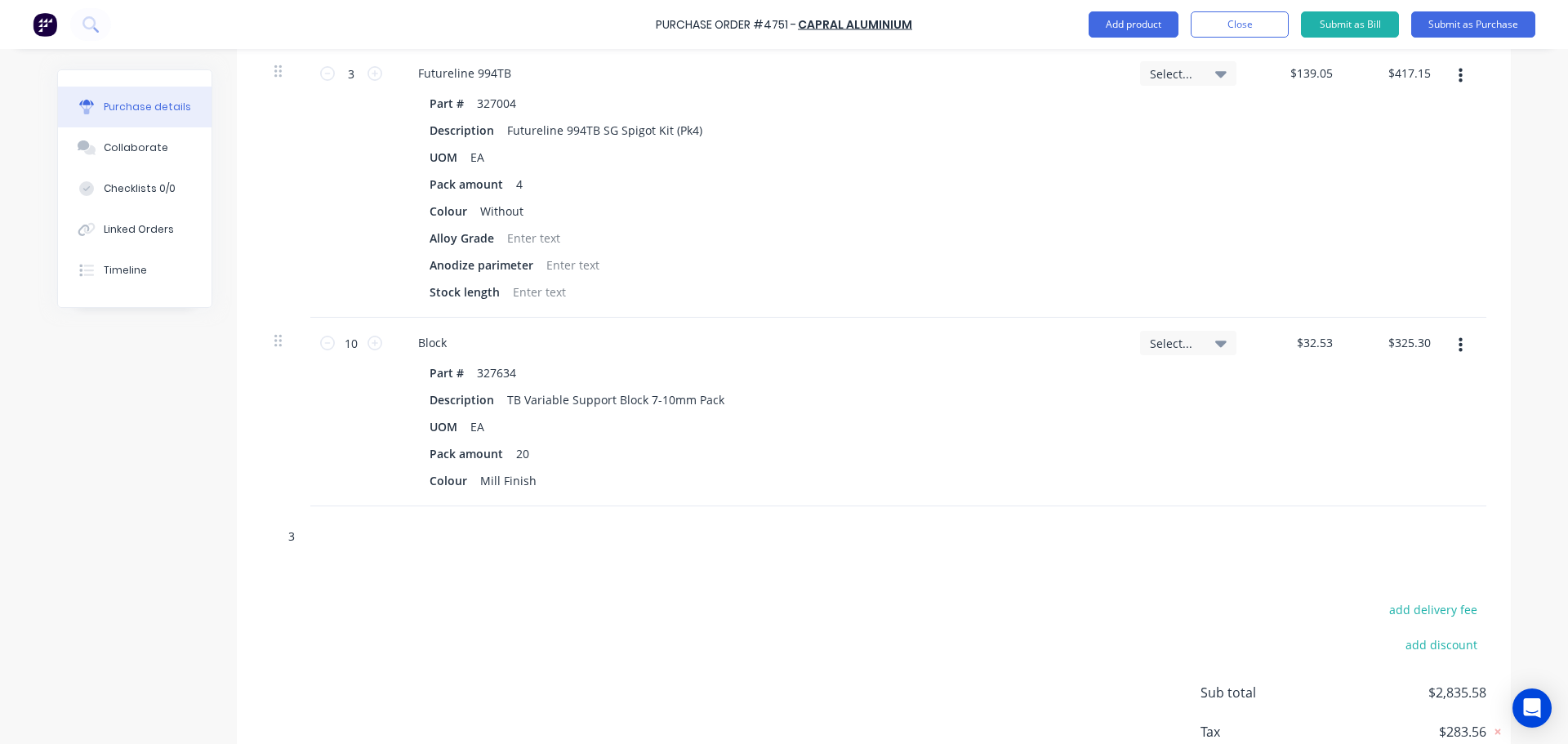
type textarea "x"
type input "300"
type textarea "x"
type input "3000"
type textarea "x"
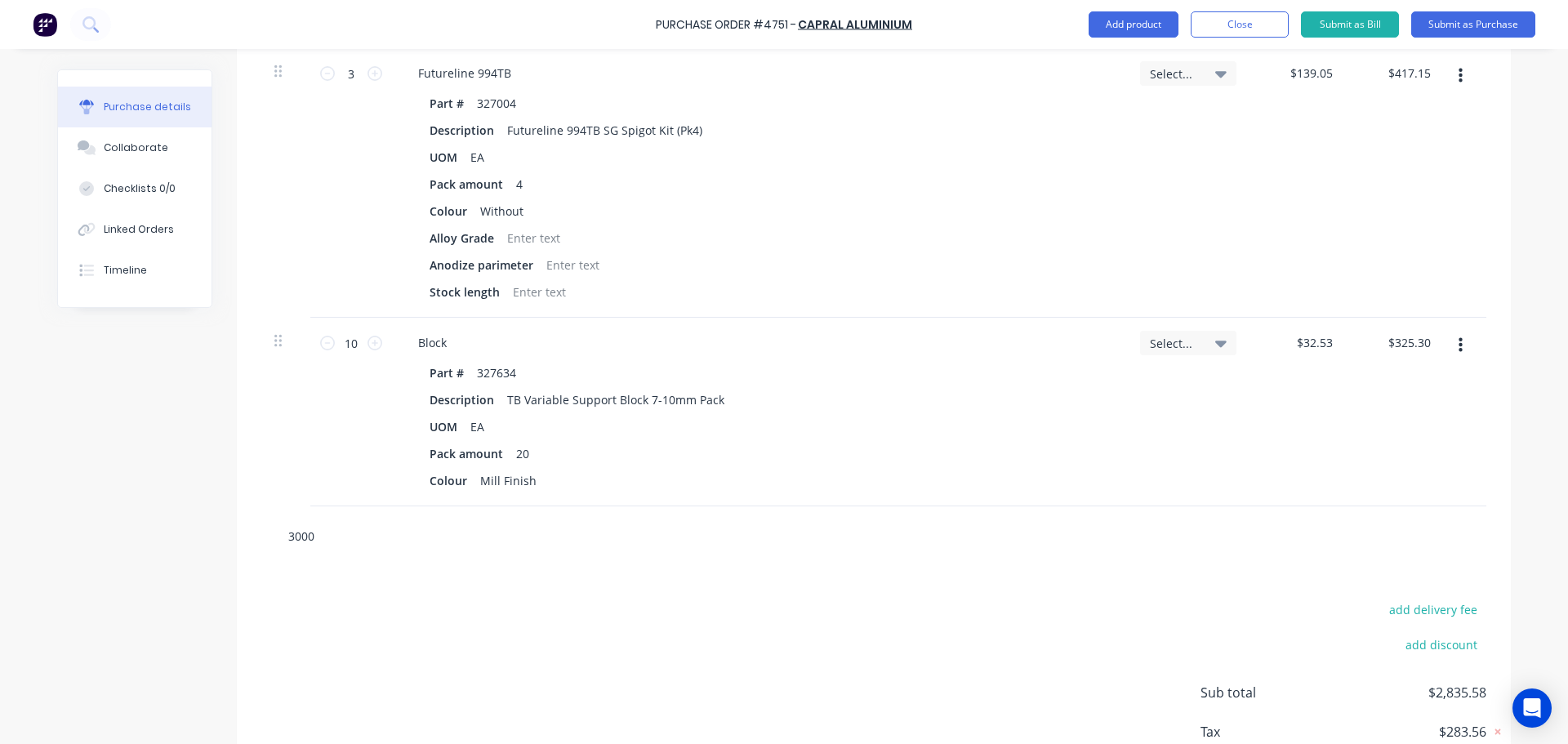
type input "30003"
type textarea "x"
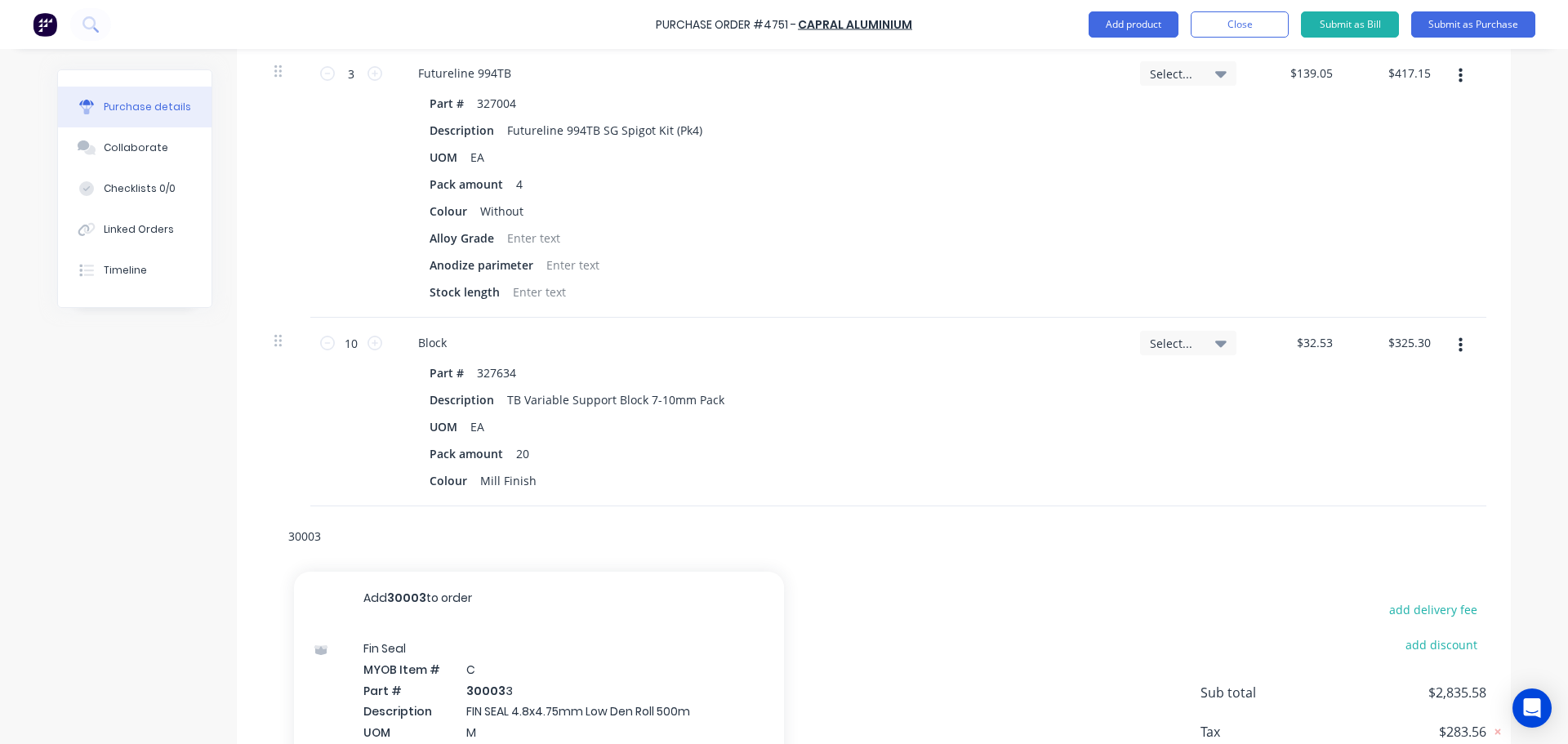
type input "3000"
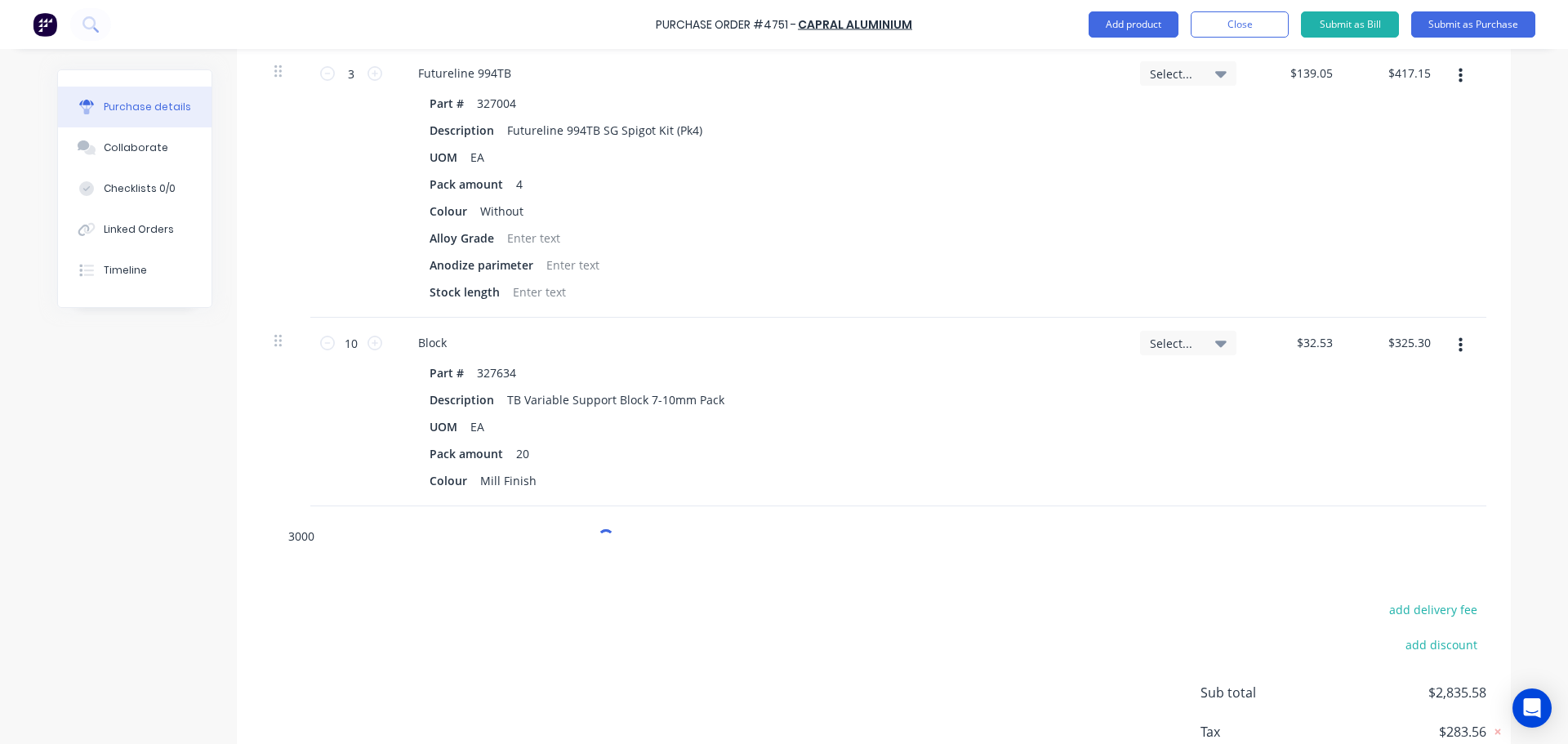
type textarea "x"
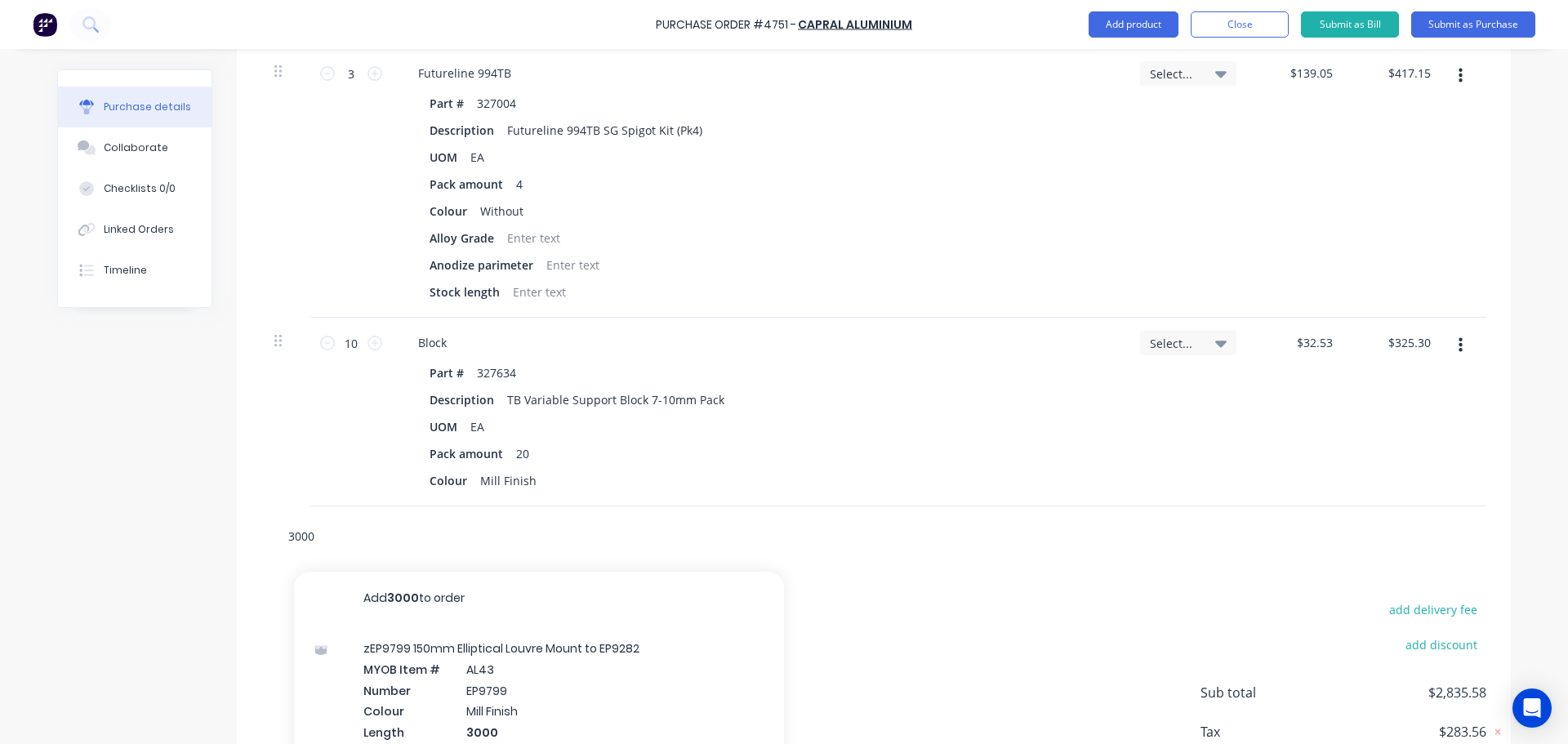
type input "30000"
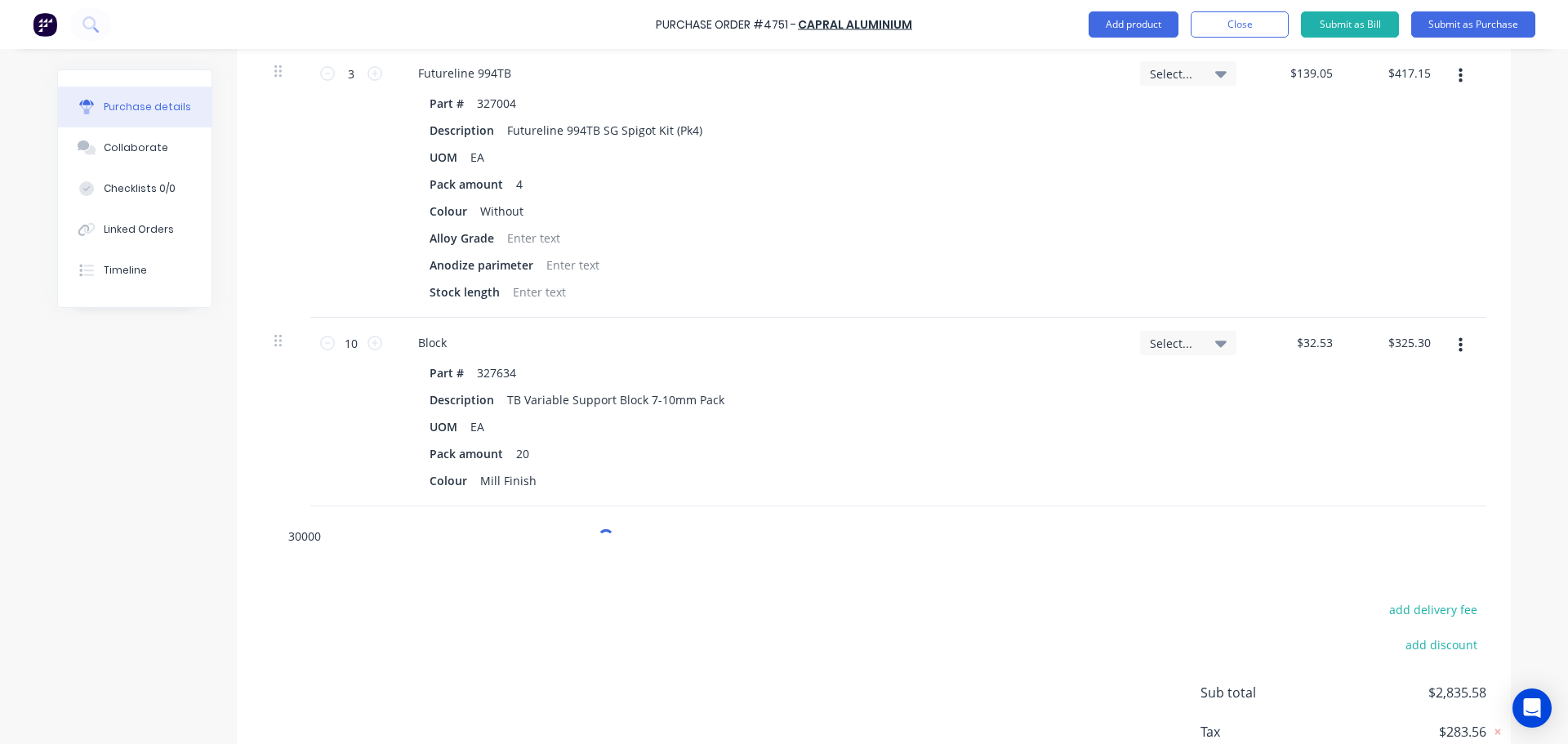
type textarea "x"
type input "300003"
type textarea "x"
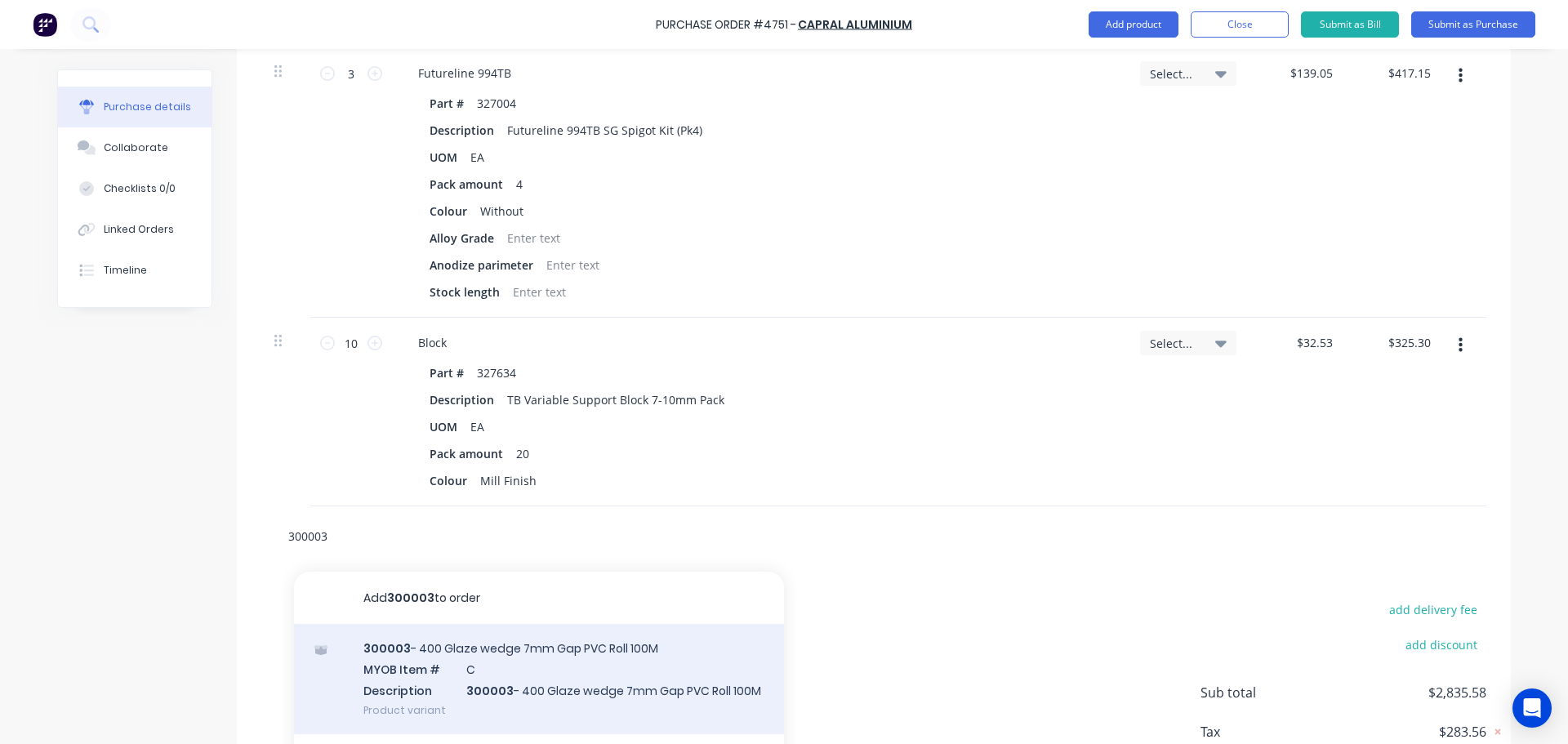
type input "300003"
click at [545, 684] on div "300003 - 400 Glaze wedge 7mm Gap PVC Roll 100M MYOB Item # C Description 300003…" at bounding box center [539, 680] width 490 height 110
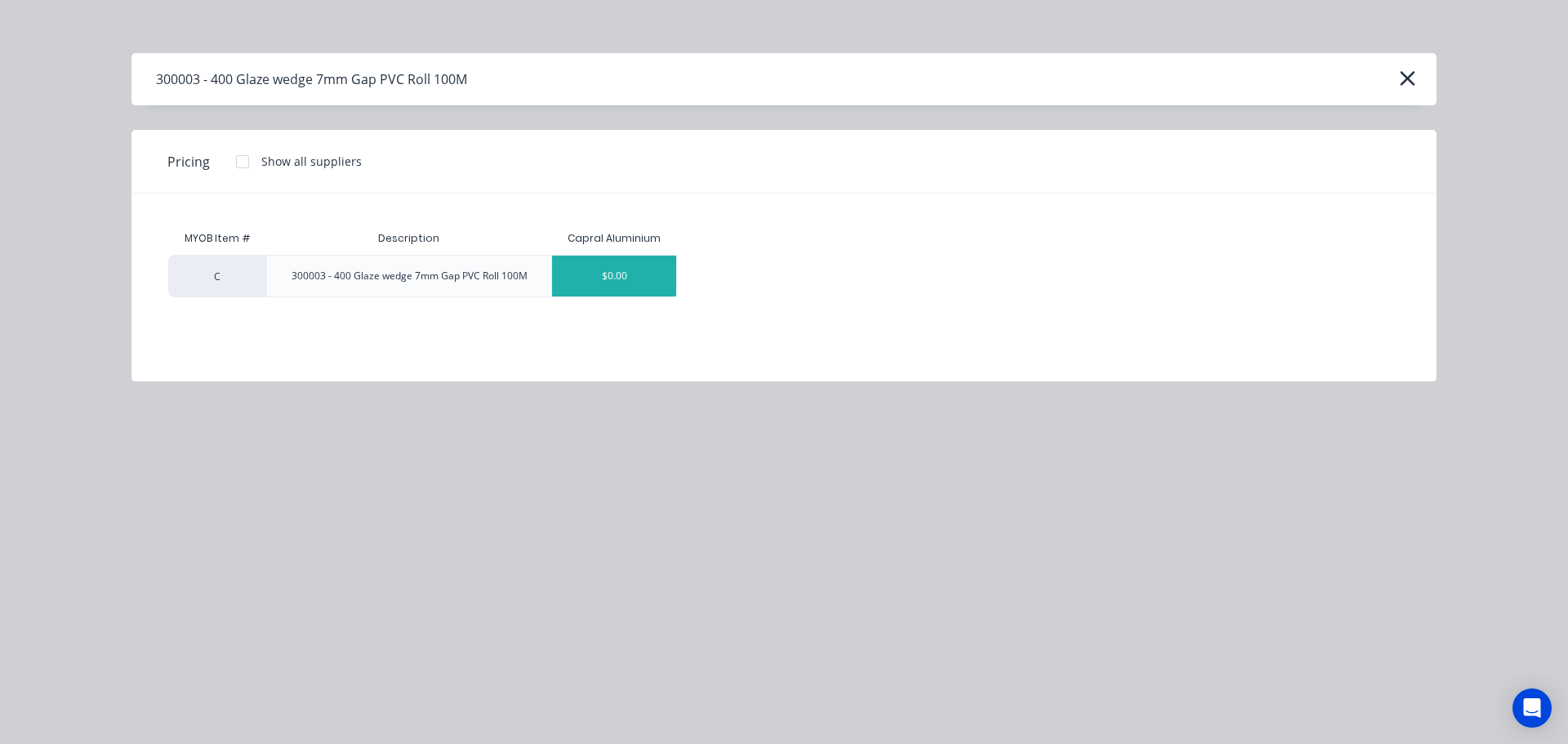
type textarea "x"
click at [613, 269] on div "$0.00" at bounding box center [614, 276] width 125 height 41
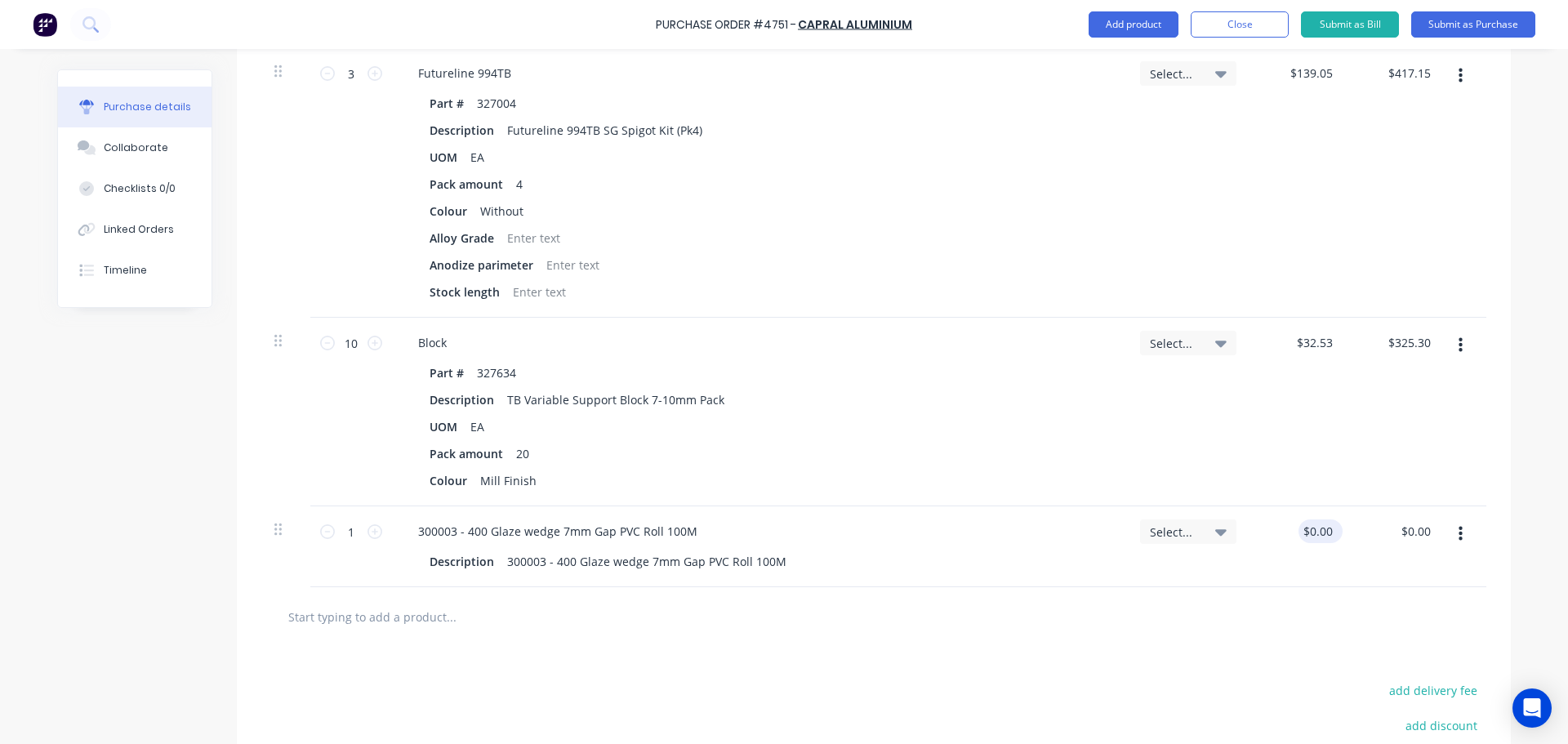
type textarea "x"
type input "0.00"
click at [1313, 541] on input "0.00" at bounding box center [1321, 531] width 31 height 24
type textarea "x"
click at [1312, 541] on input "0.00" at bounding box center [1321, 531] width 31 height 24
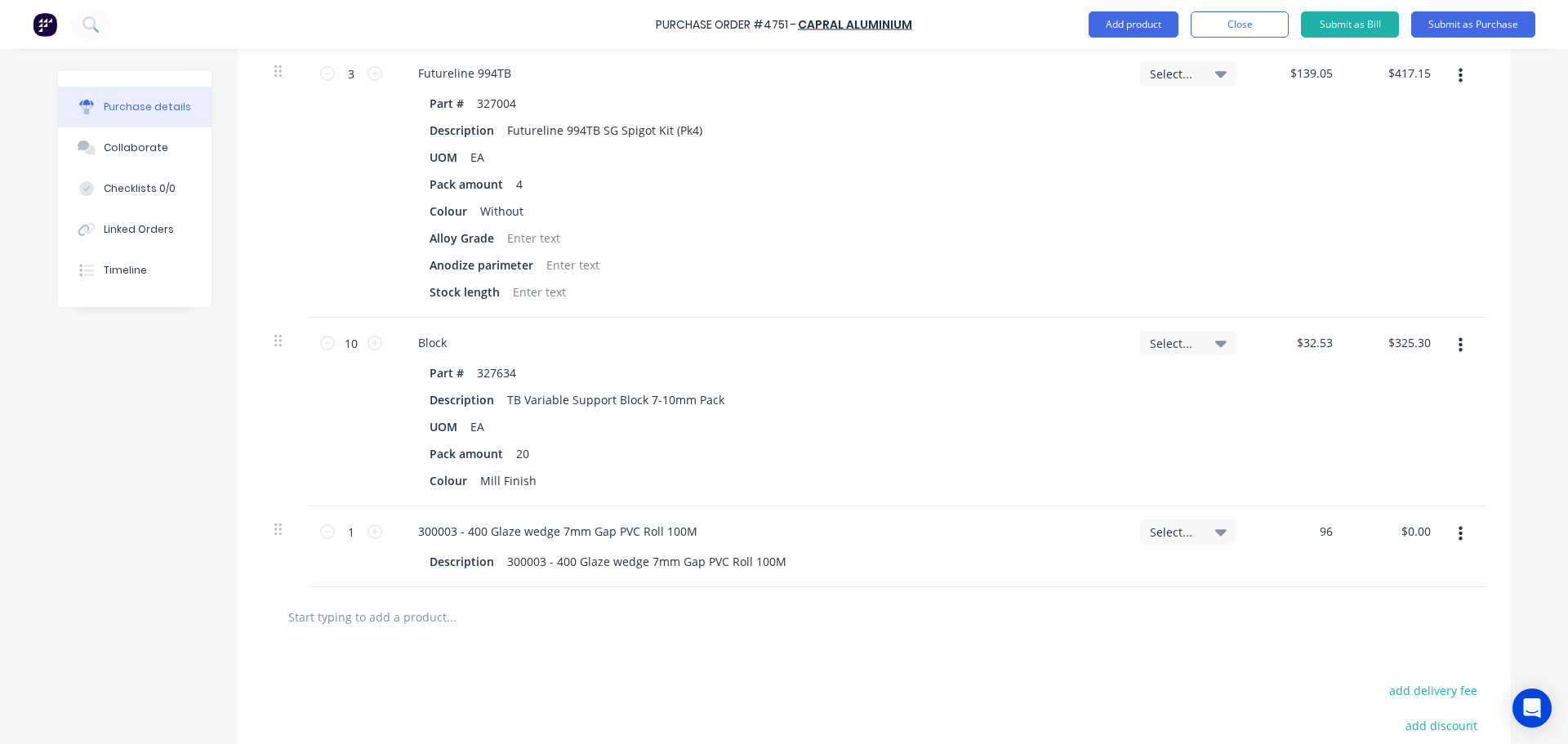
type input "96"
type textarea "x"
type input "$96.00"
click at [1107, 636] on div at bounding box center [873, 617] width 1225 height 59
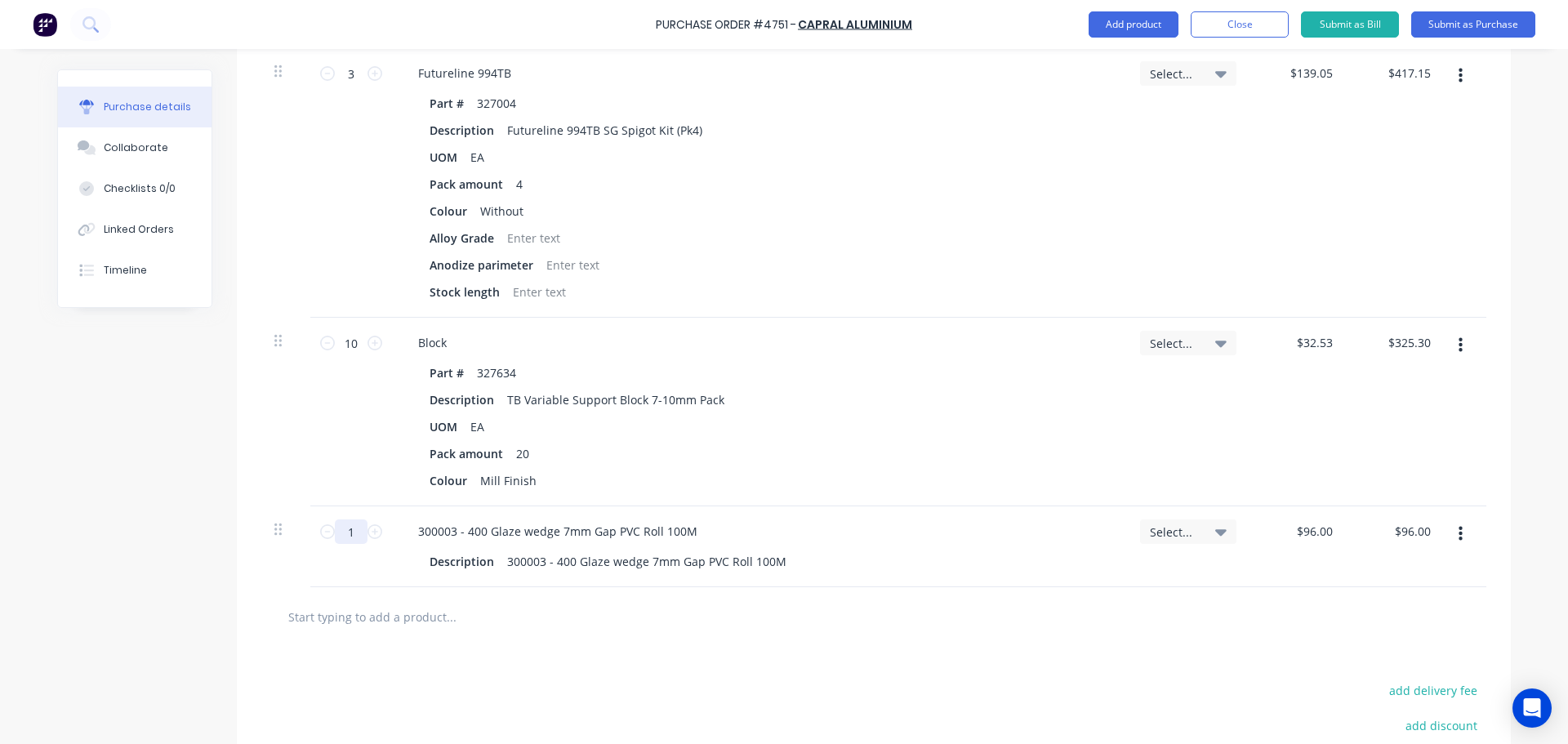
click at [346, 533] on input "1" at bounding box center [351, 531] width 33 height 25
click at [346, 532] on input "1" at bounding box center [351, 531] width 33 height 25
type textarea "x"
type input "13"
type input "$1,248.00"
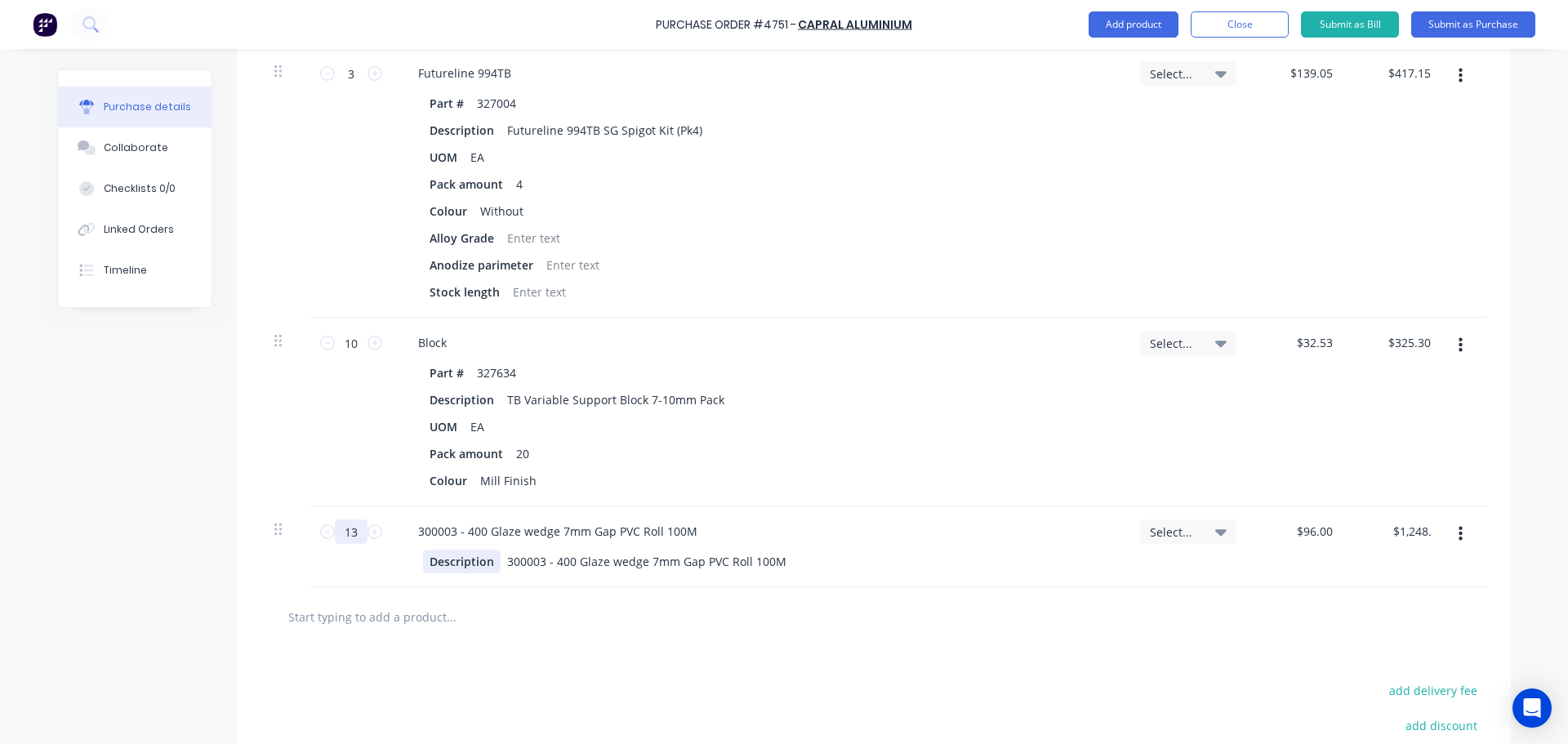
type textarea "x"
type input "13"
click at [1134, 577] on div "Select..." at bounding box center [1188, 547] width 123 height 81
type textarea "x"
click at [429, 621] on input "text" at bounding box center [451, 617] width 327 height 33
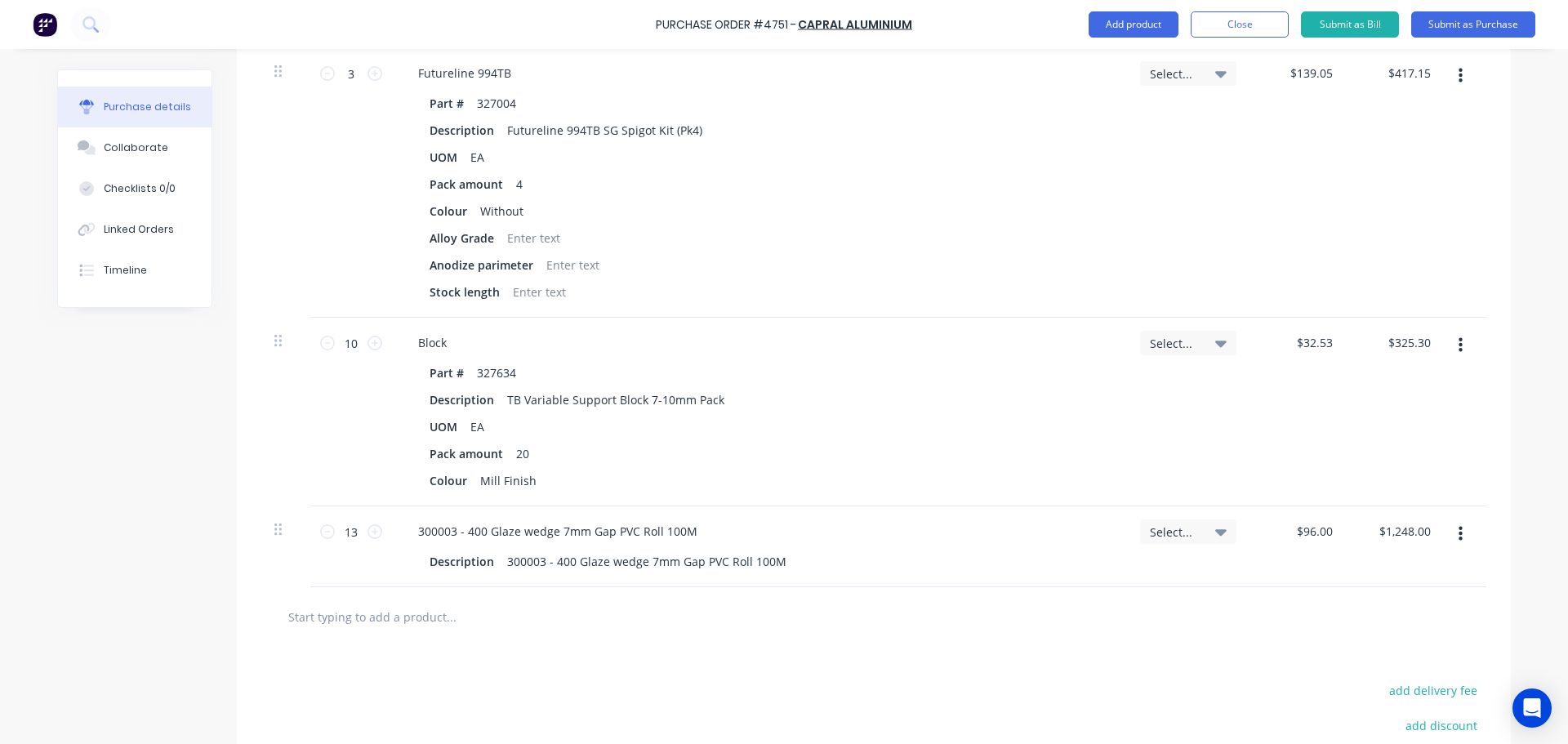
type input "3"
type textarea "x"
type input "30"
type textarea "x"
type input "302"
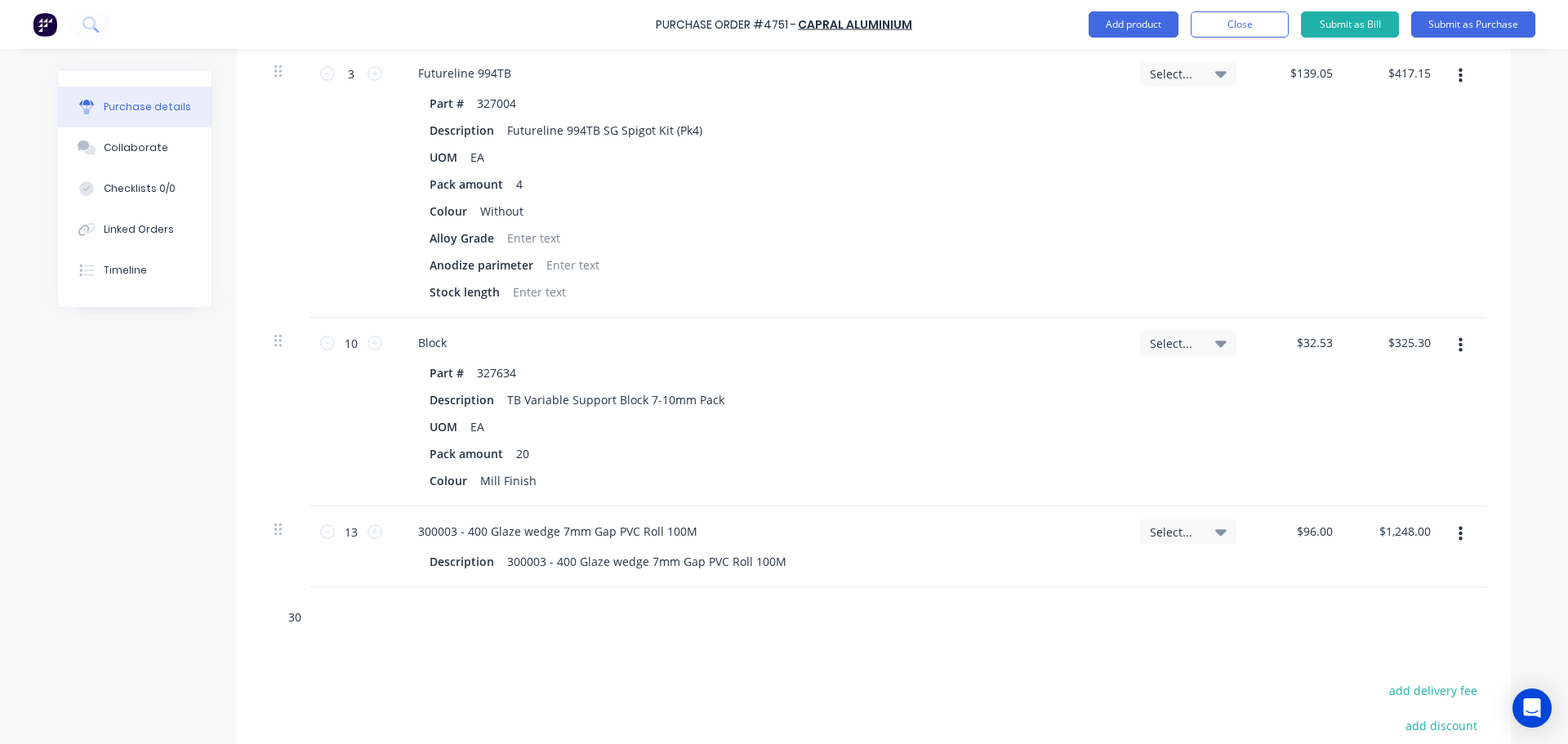
type textarea "x"
type input "3022"
type textarea "x"
type input "30227"
type textarea "x"
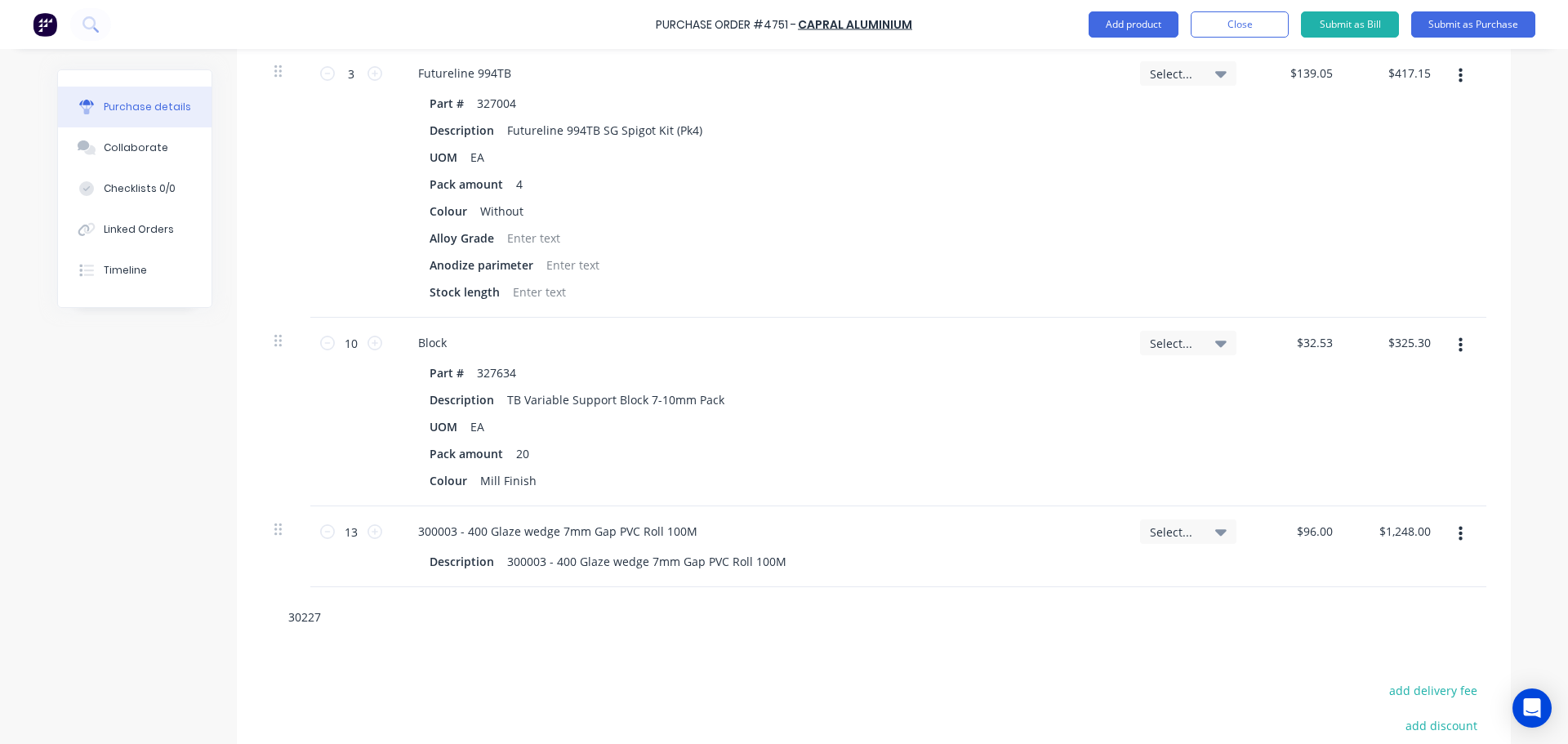
type input "302271"
type textarea "x"
type input "302271"
type textarea "x"
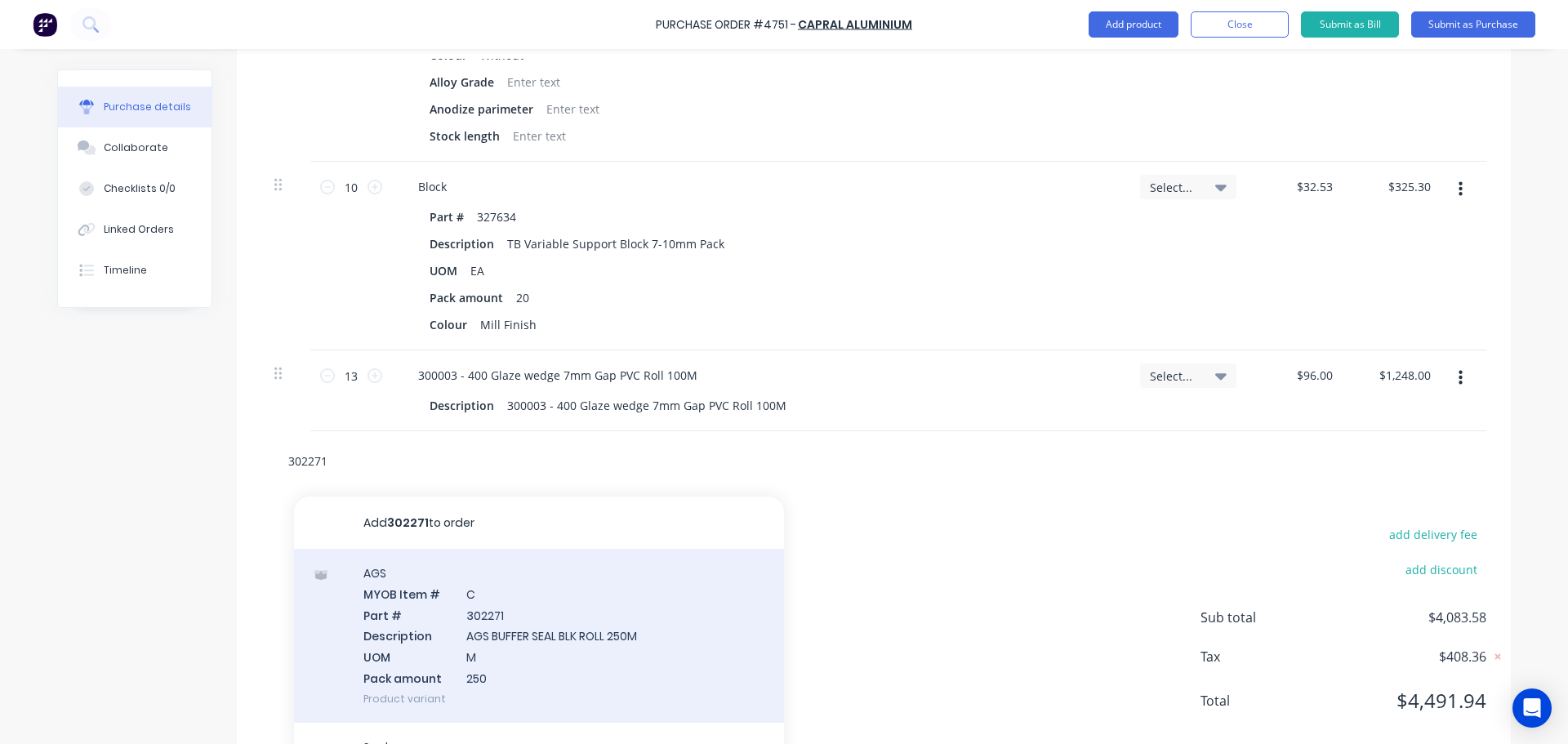
scroll to position [3784, 0]
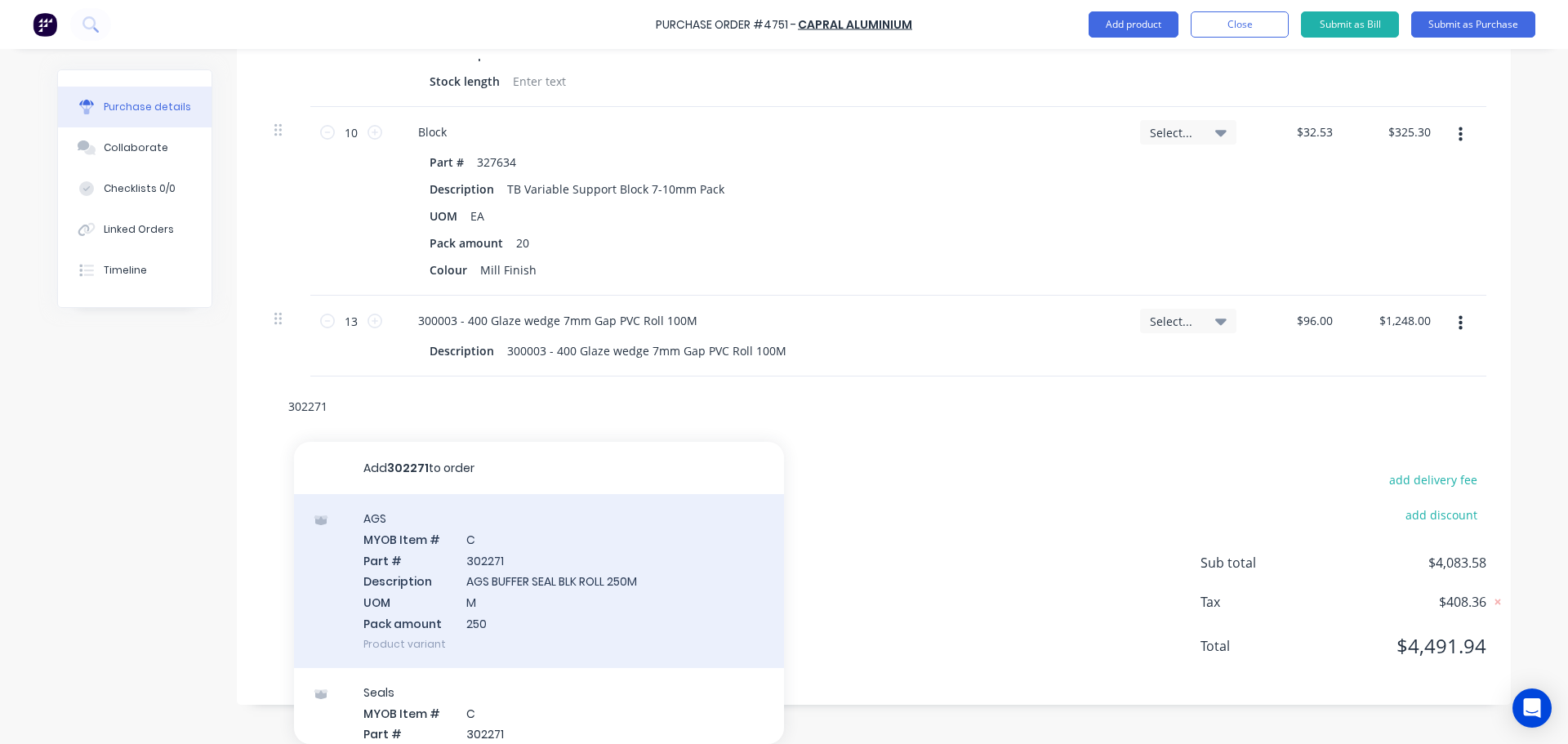
type input "302271"
click at [500, 586] on div "AGS MYOB Item # C Part # 302271 Description AGS BUFFER SEAL BLK ROLL 250M UOM M…" at bounding box center [539, 580] width 490 height 174
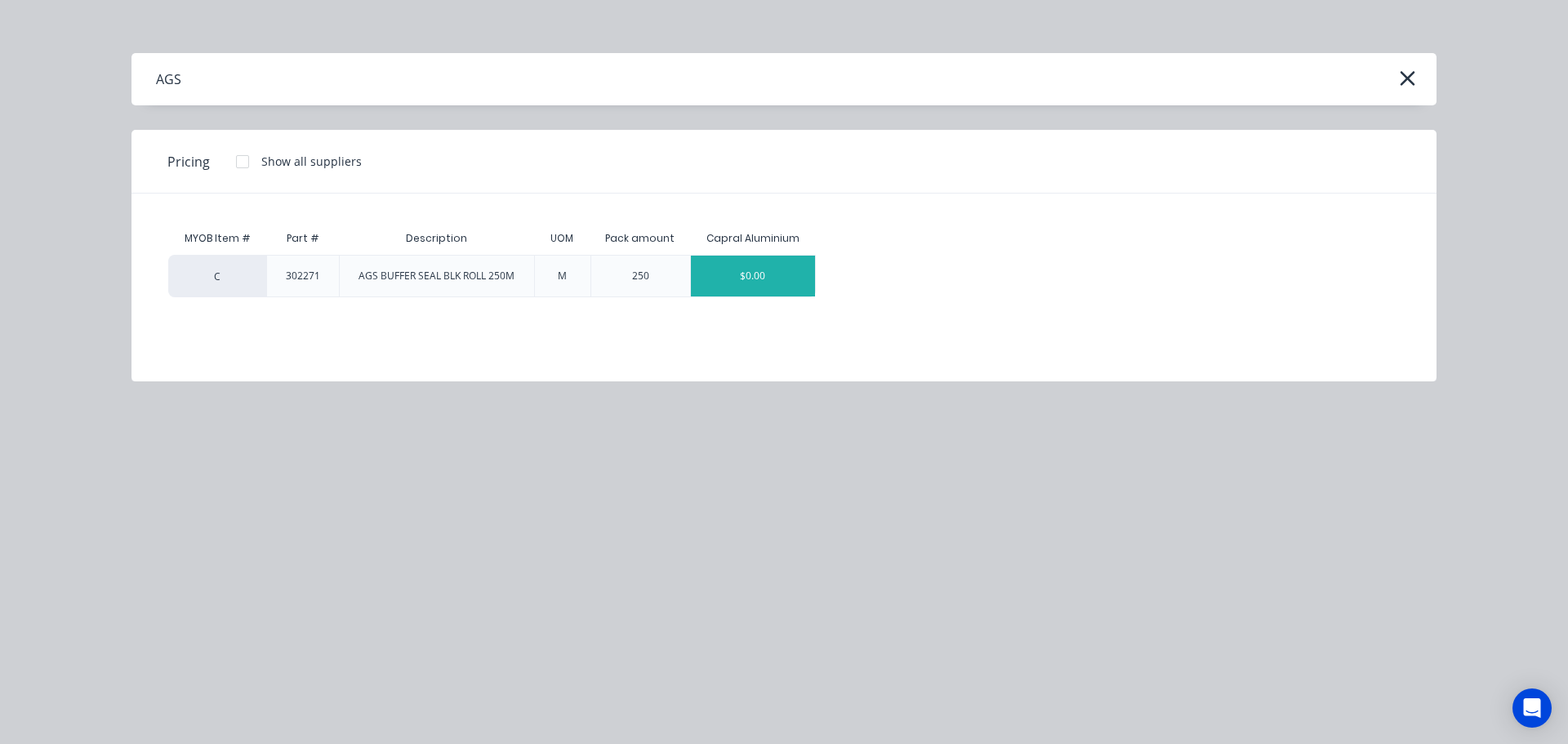
type textarea "x"
click at [754, 271] on div "$0.00" at bounding box center [753, 276] width 125 height 41
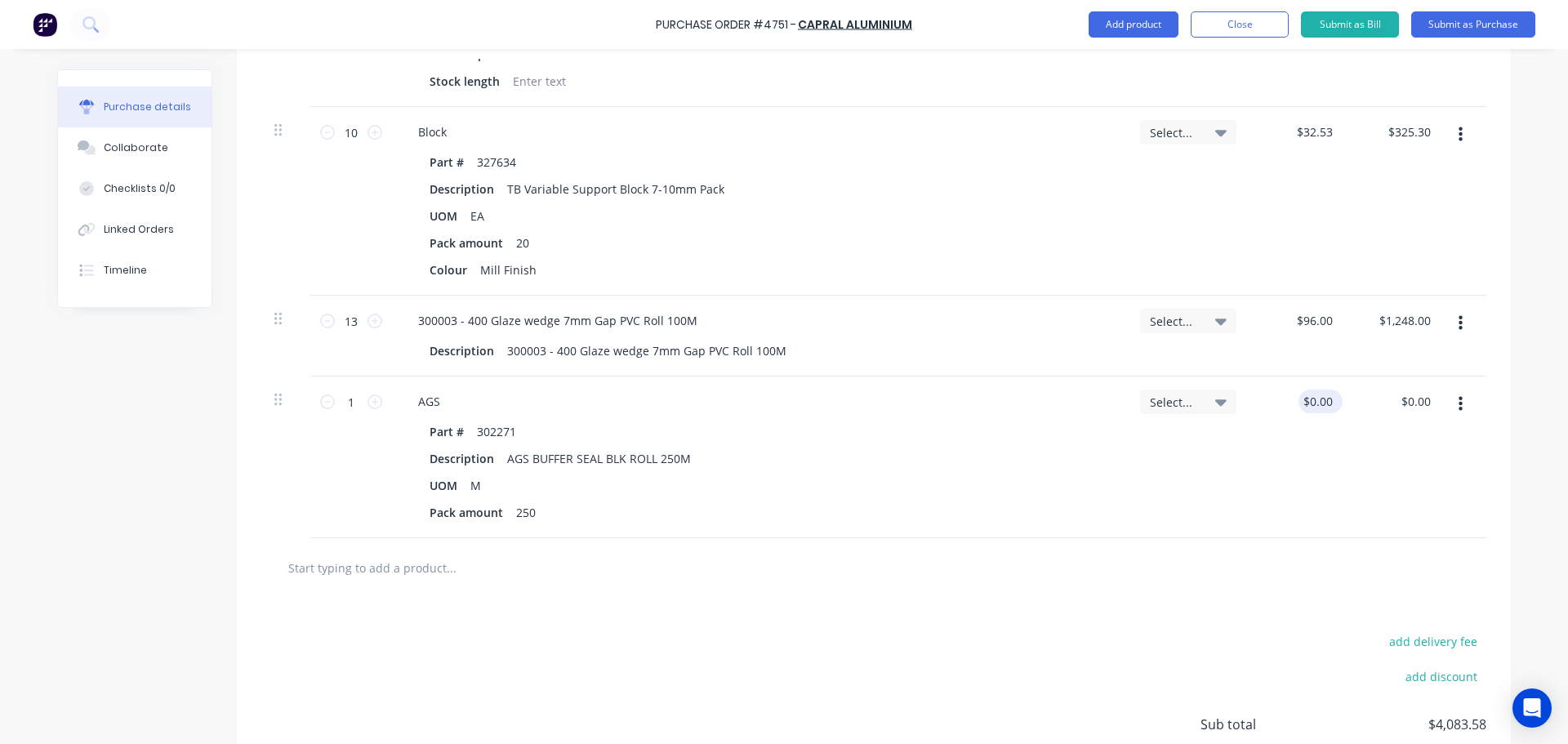
type textarea "x"
type input "0.00"
click at [1317, 396] on input "0.00" at bounding box center [1321, 402] width 31 height 24
type textarea "x"
click at [1317, 396] on input "0.00" at bounding box center [1321, 402] width 31 height 24
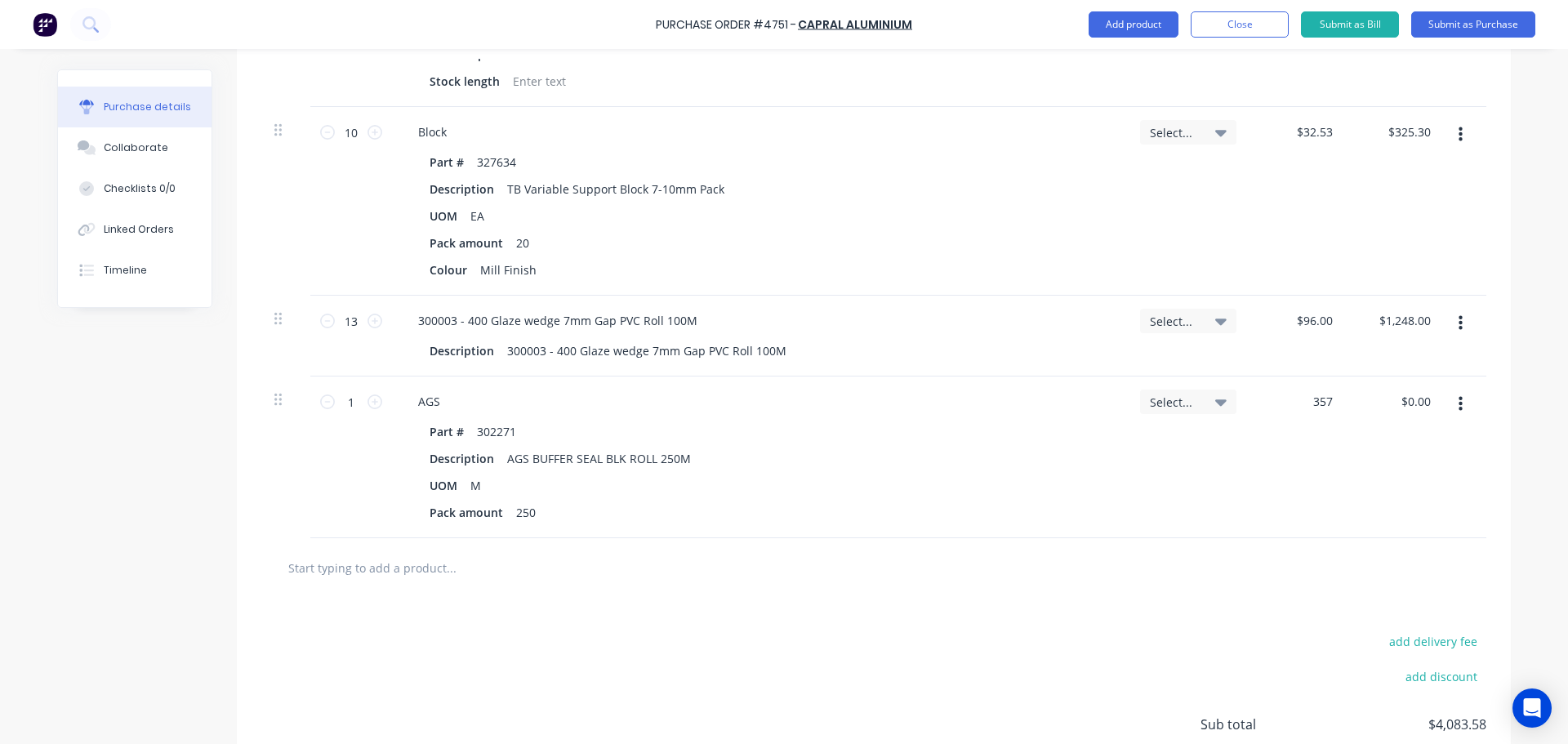
type input "357"
type textarea "x"
type input "$357.00"
click at [1112, 443] on div "AGS Part # 302271 Description AGS BUFFER SEAL BLK ROLL 250M UOM M Pack amount 2…" at bounding box center [760, 457] width 735 height 162
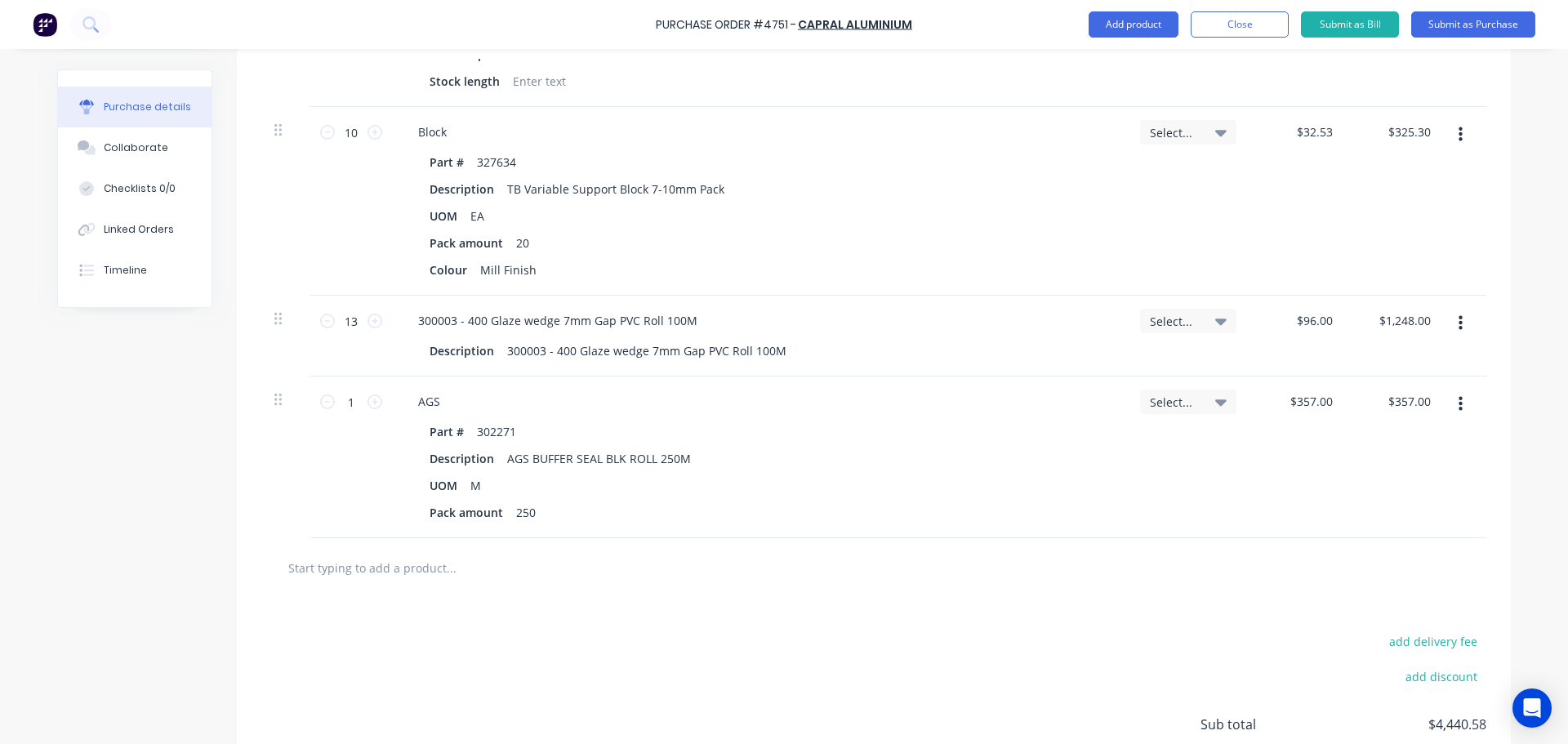
type textarea "x"
click at [391, 583] on input "text" at bounding box center [451, 568] width 327 height 33
type input "3"
type textarea "x"
type input "31"
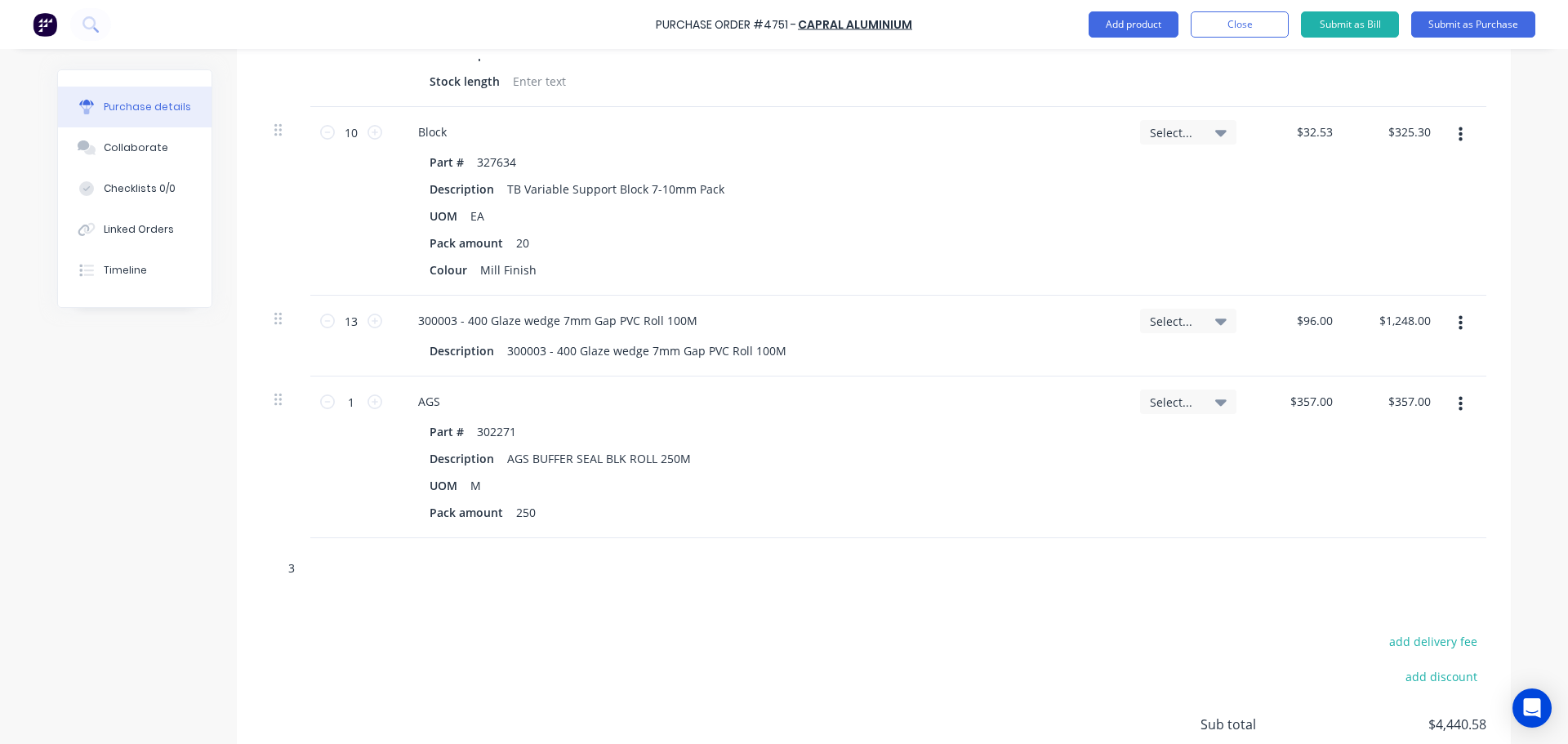
type textarea "x"
type input "315"
type textarea "x"
type input "3156"
type textarea "x"
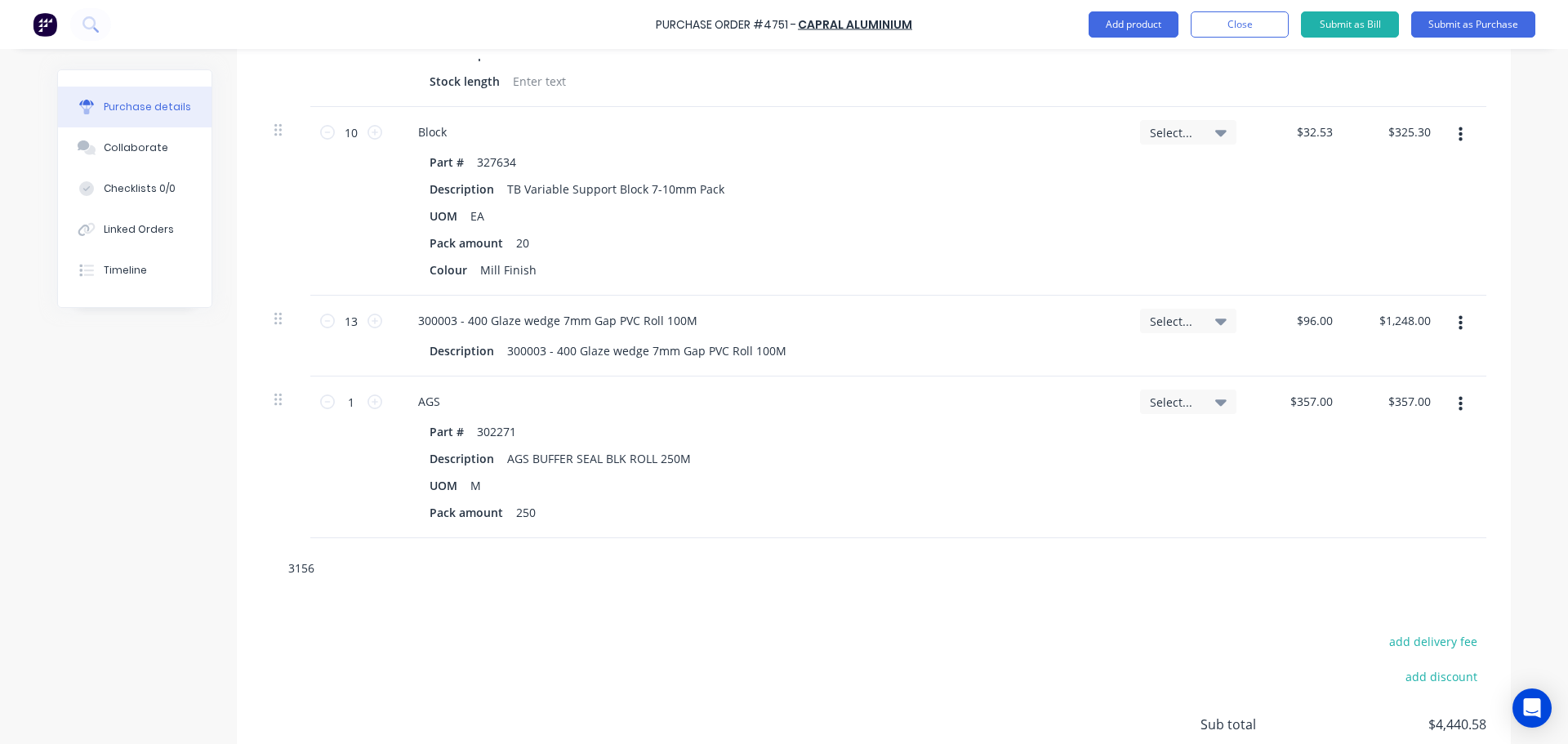
type input "31569"
type textarea "x"
type input "315691"
type textarea "x"
type input "315691"
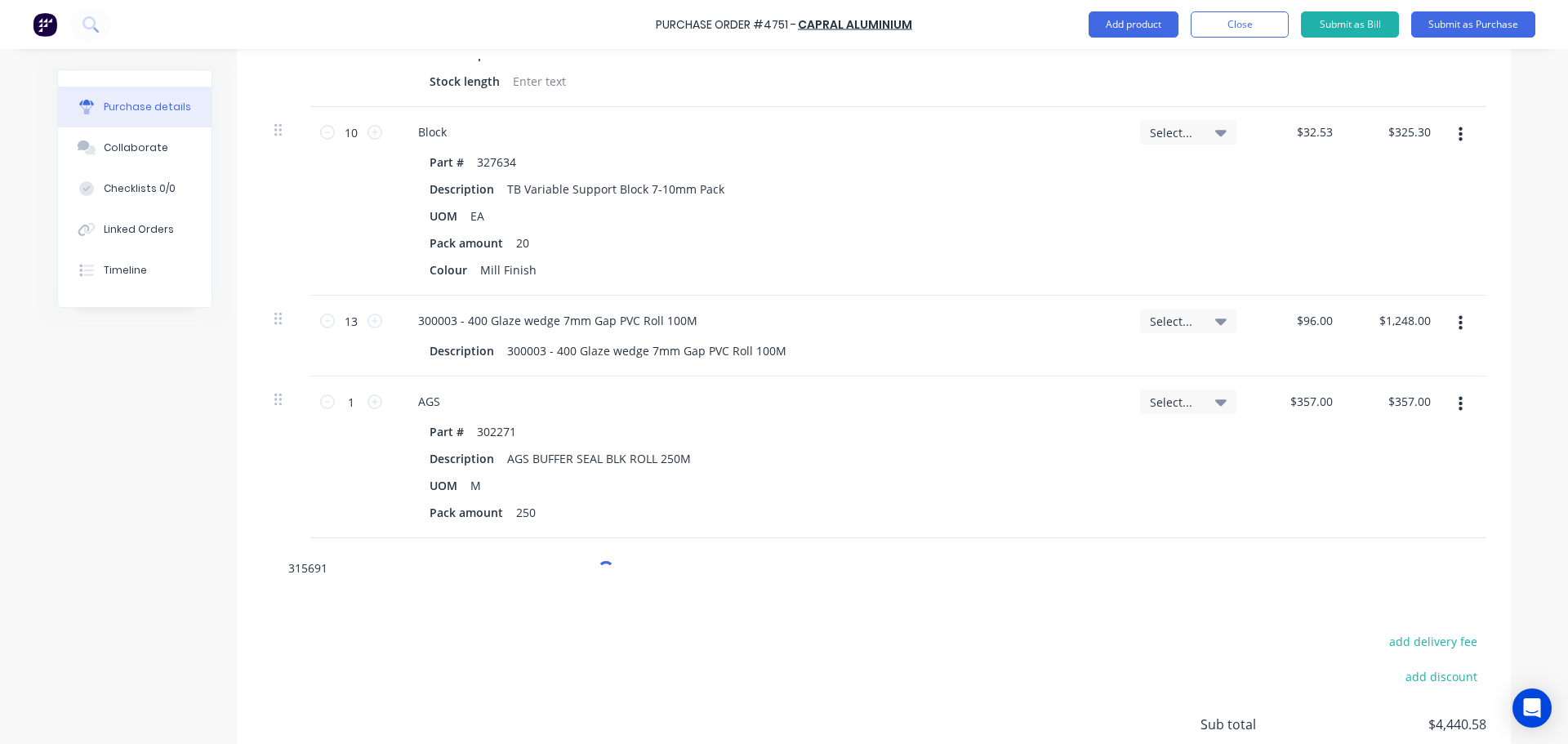
type textarea "x"
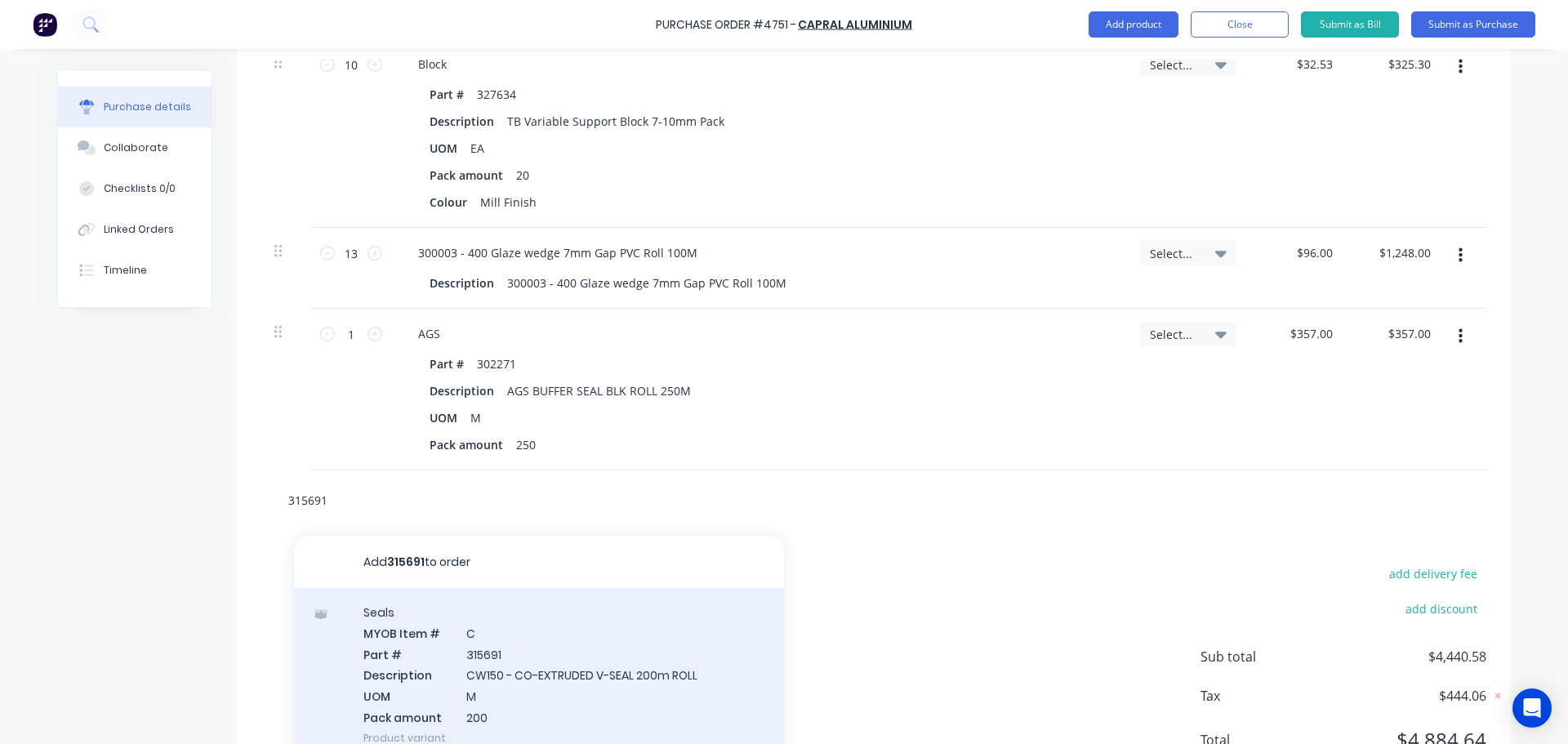
scroll to position [3939, 0]
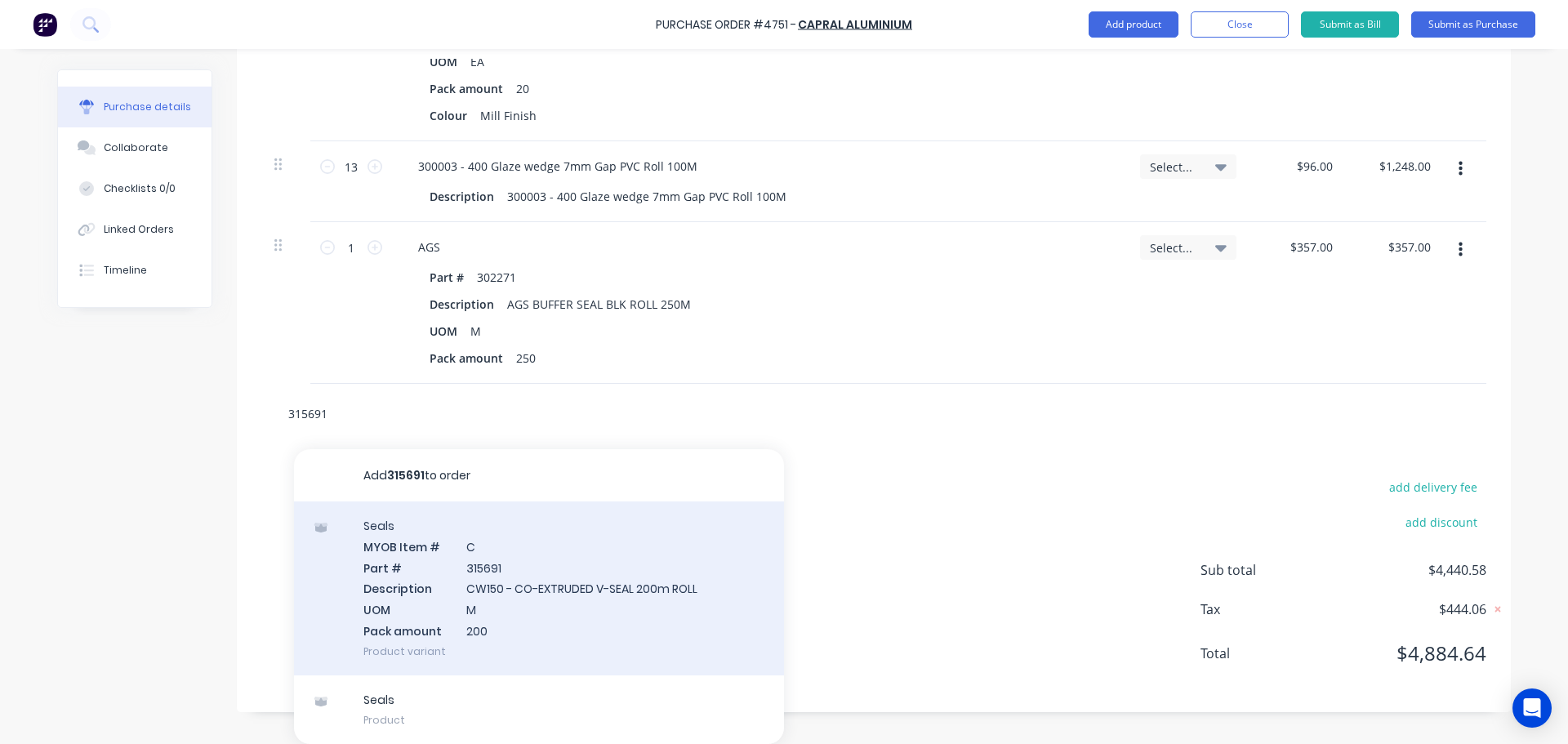
type input "315691"
click at [507, 601] on div "Seals MYOB Item # C Part # 315691 Description CW150 - CO-EXTRUDED V-SEAL 200m R…" at bounding box center [539, 588] width 490 height 174
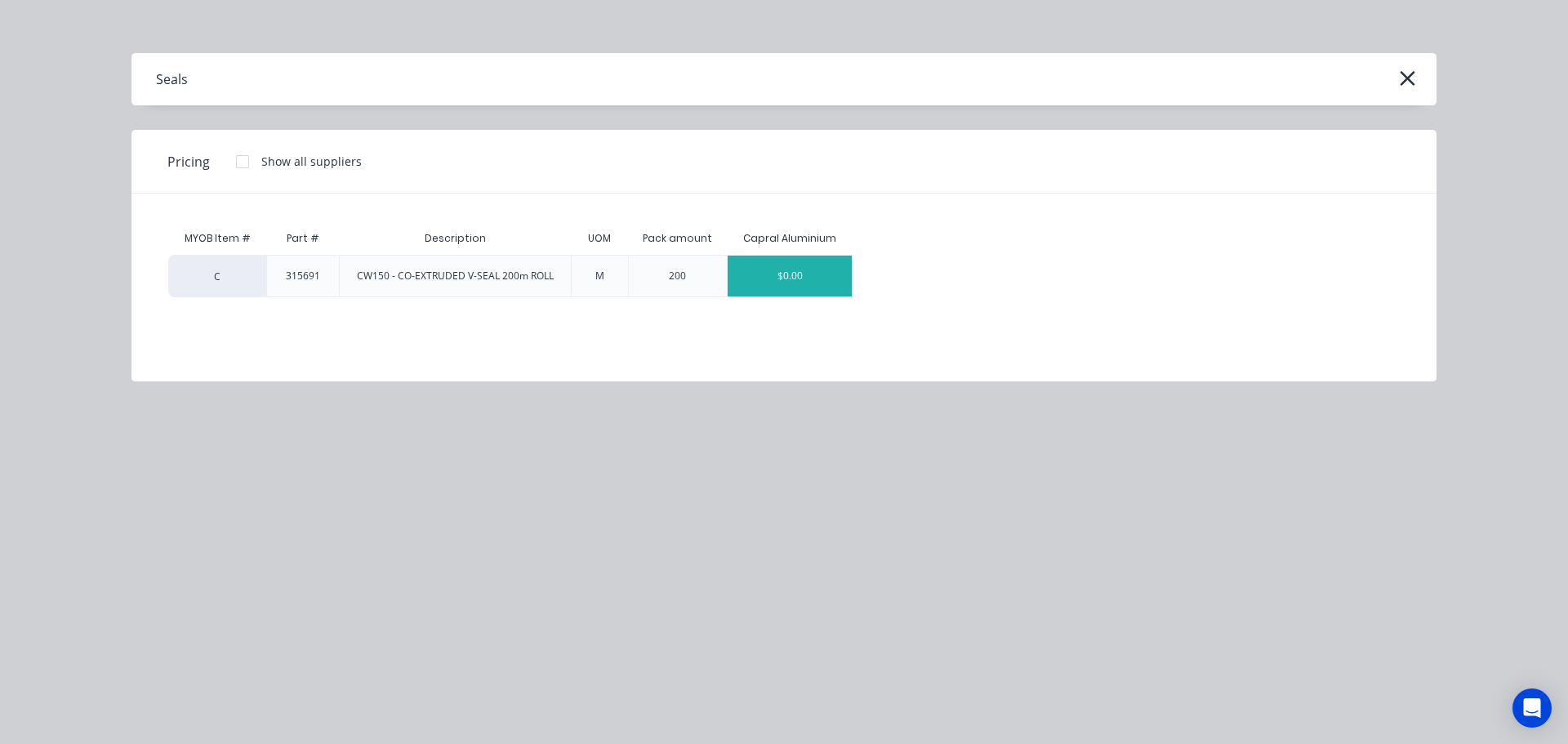
type textarea "x"
click at [805, 268] on div "$0.00" at bounding box center [790, 276] width 125 height 41
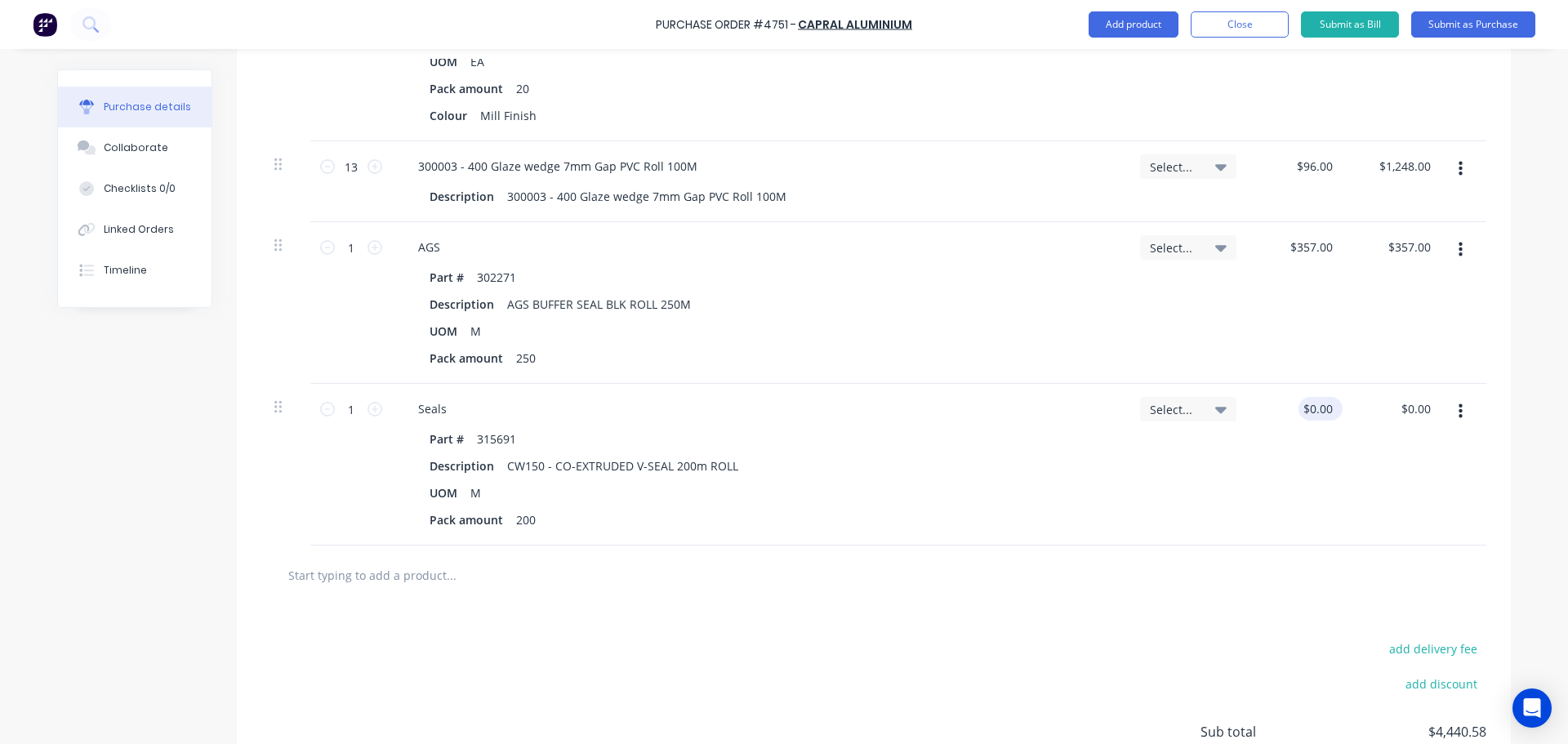
type textarea "x"
type input "0.00"
click at [1321, 417] on input "0.00" at bounding box center [1317, 409] width 37 height 24
type textarea "x"
click at [1321, 417] on input "0.00" at bounding box center [1321, 409] width 31 height 24
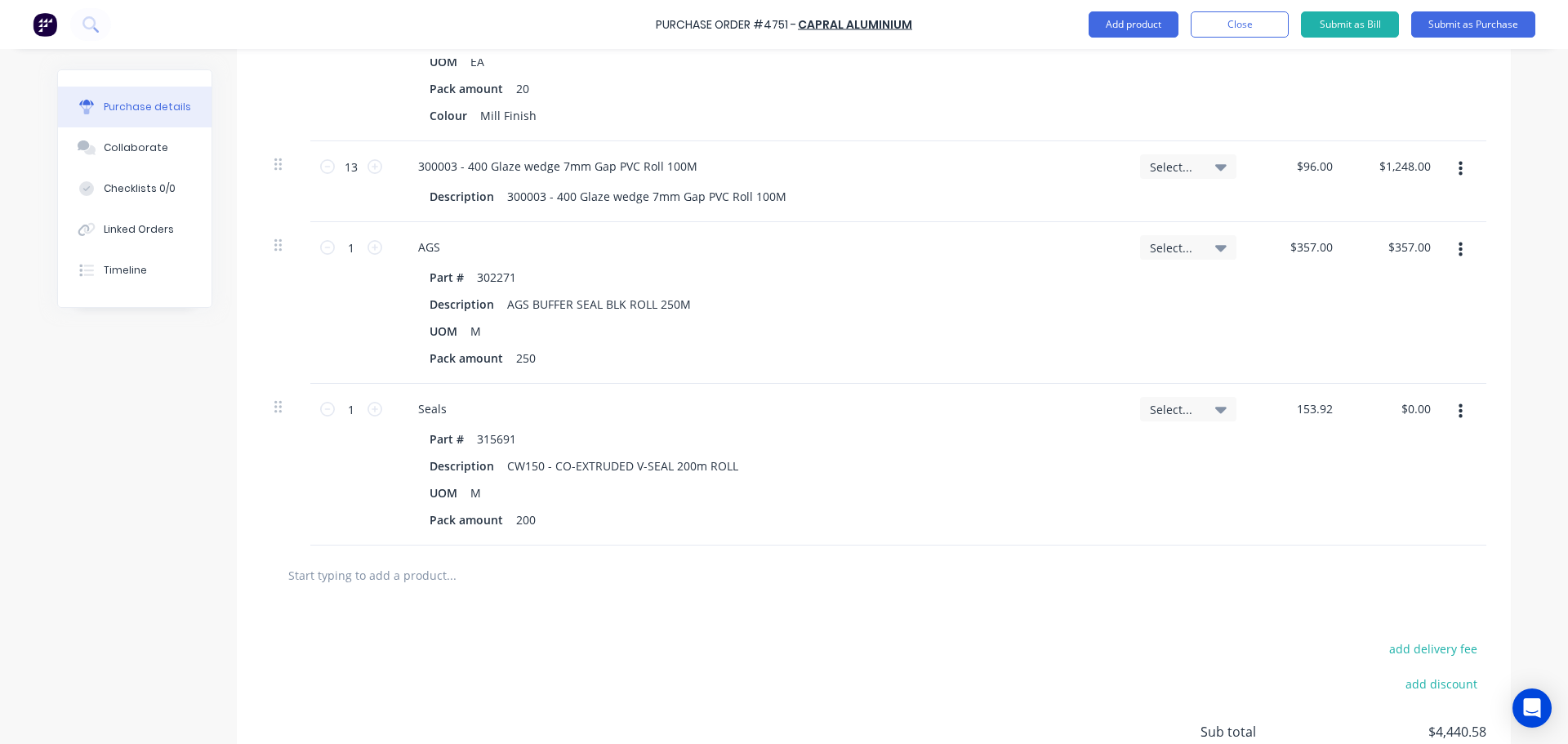
type input "153.92"
type textarea "x"
type input "$153.92"
click at [1321, 489] on div "$153.92 153.92" at bounding box center [1299, 464] width 98 height 162
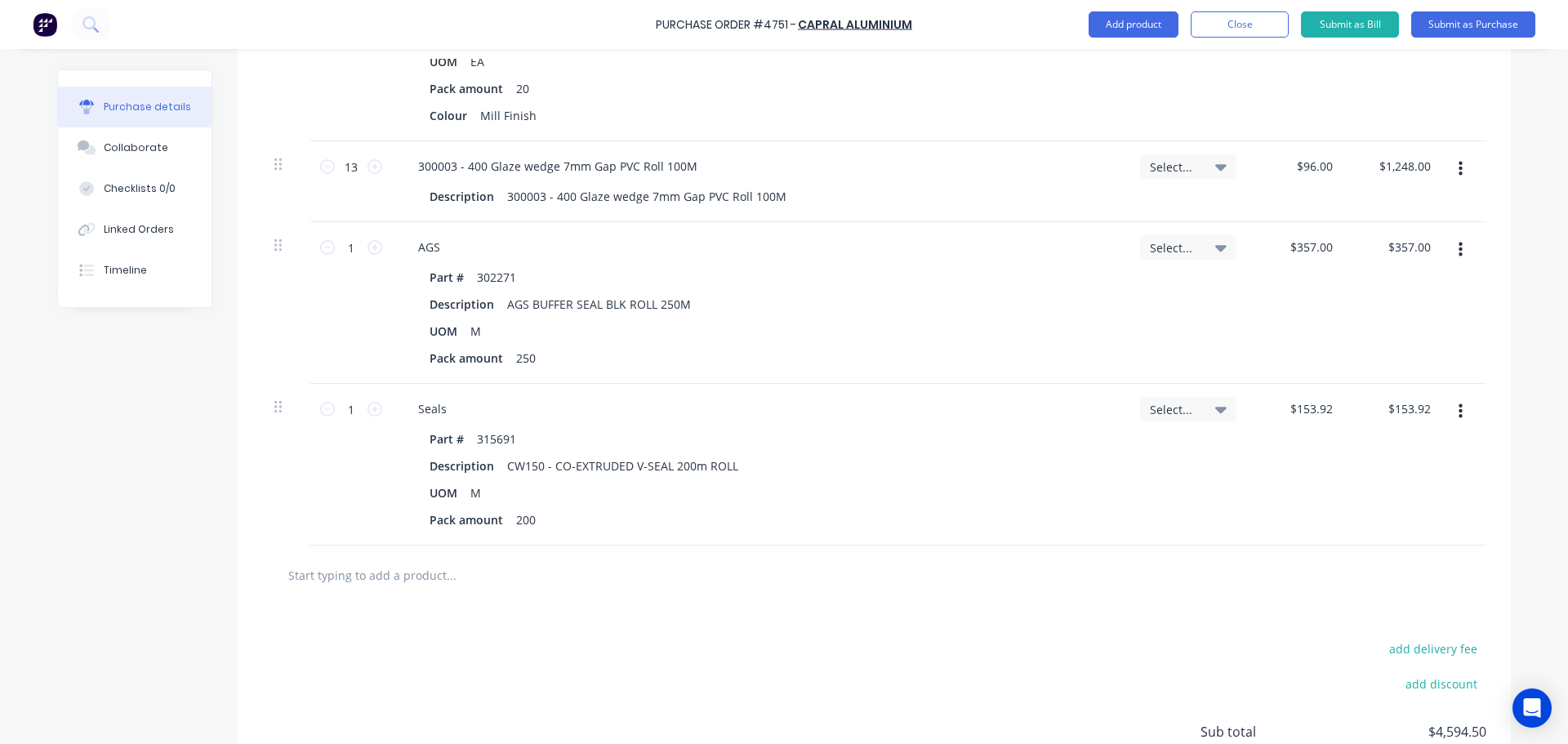
type textarea "x"
click at [479, 580] on input "text" at bounding box center [451, 575] width 327 height 33
type input "3"
type textarea "x"
type input "31"
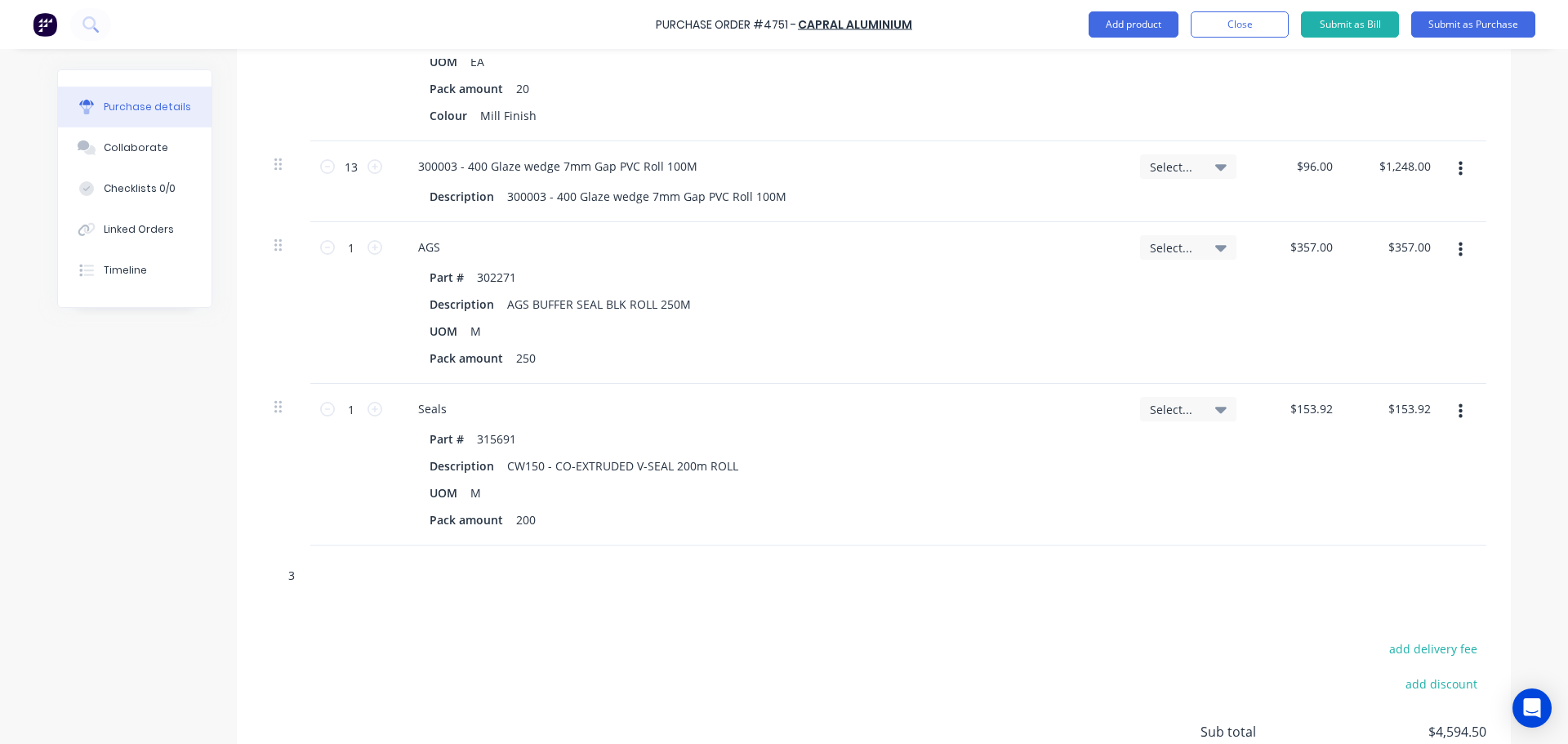
type textarea "x"
type input "315"
type textarea "x"
type input "3157"
type textarea "x"
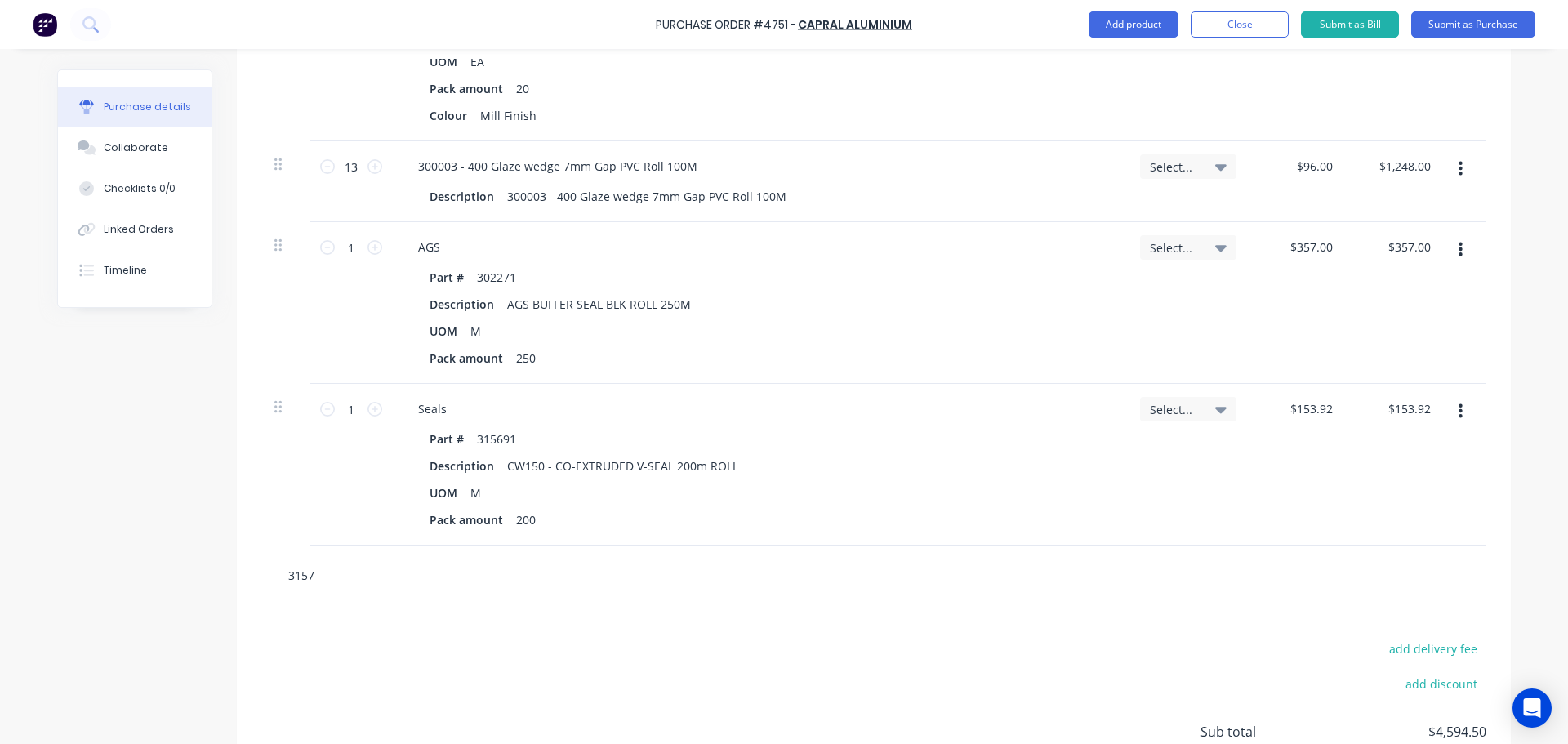
type input "31578"
type textarea "x"
type input "315788"
type textarea "x"
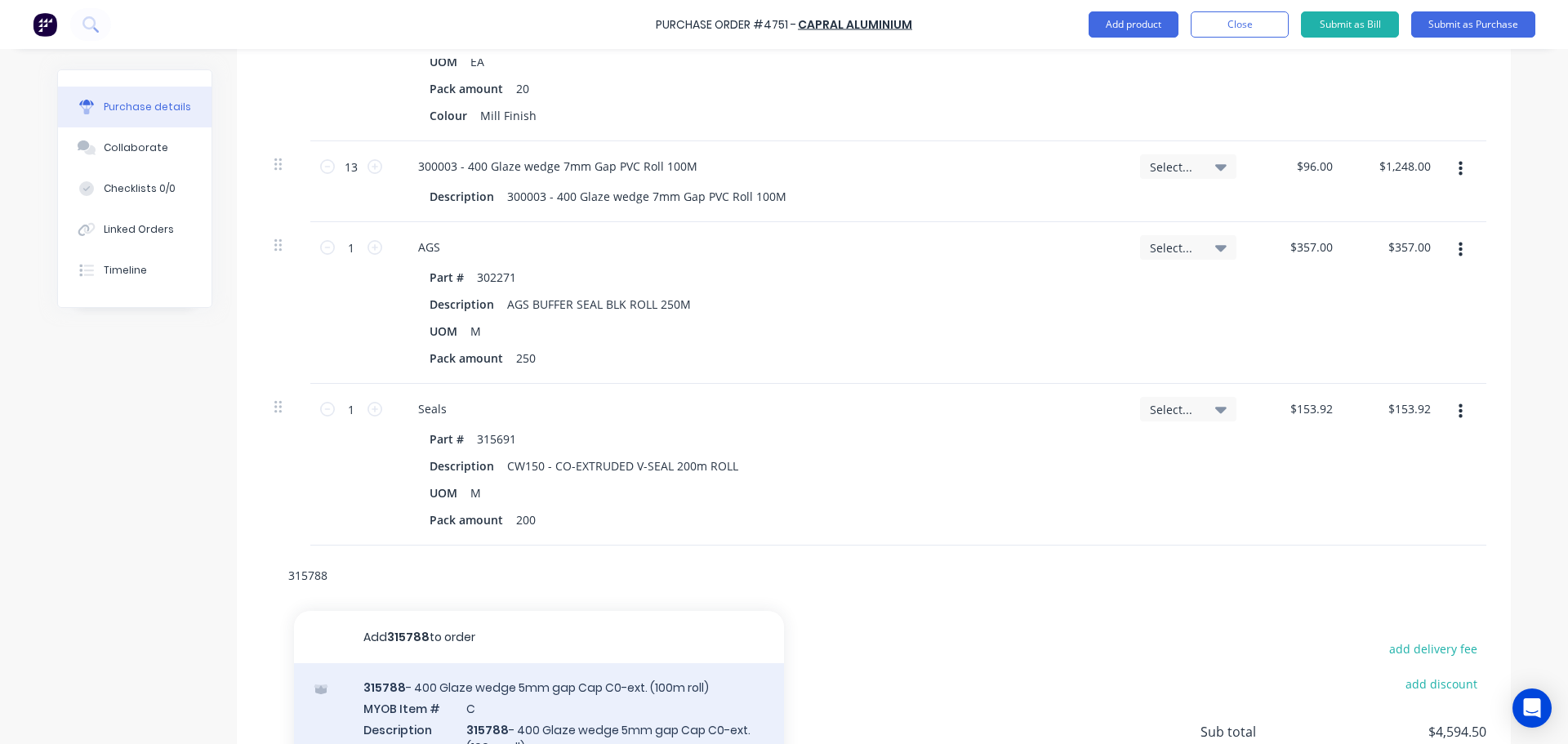
type input "315788"
click at [498, 704] on div "315788 - 400 Glaze wedge 5mm gap Cap C0-ext. (100m roll) MYOB Item # C Descript…" at bounding box center [539, 727] width 490 height 127
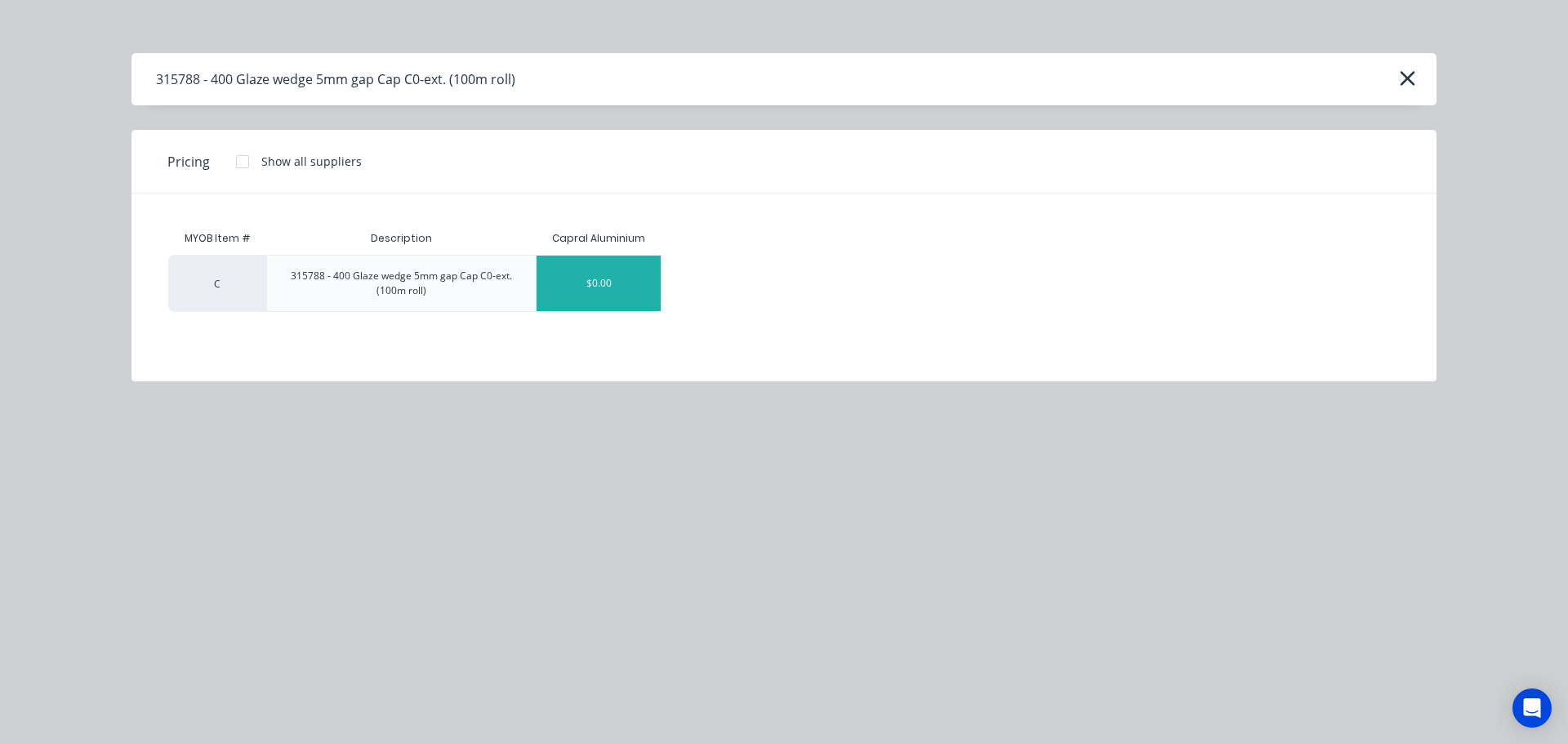
type textarea "x"
click at [582, 284] on div "$0.00" at bounding box center [598, 284] width 125 height 56
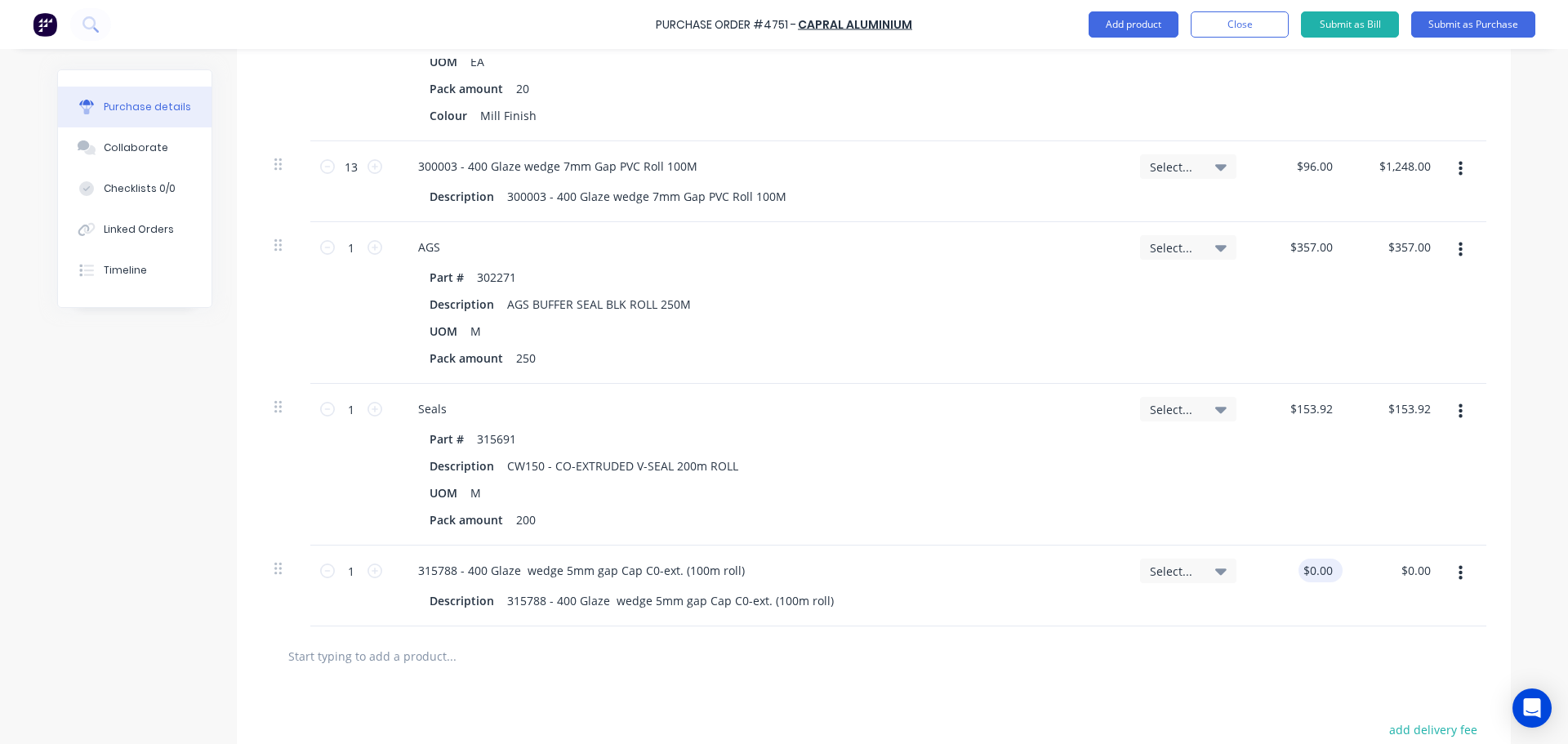
type textarea "x"
type input "0.00"
click at [1305, 572] on div "0.00 0.00" at bounding box center [1321, 570] width 31 height 24
type textarea "x"
type input "$0.00"
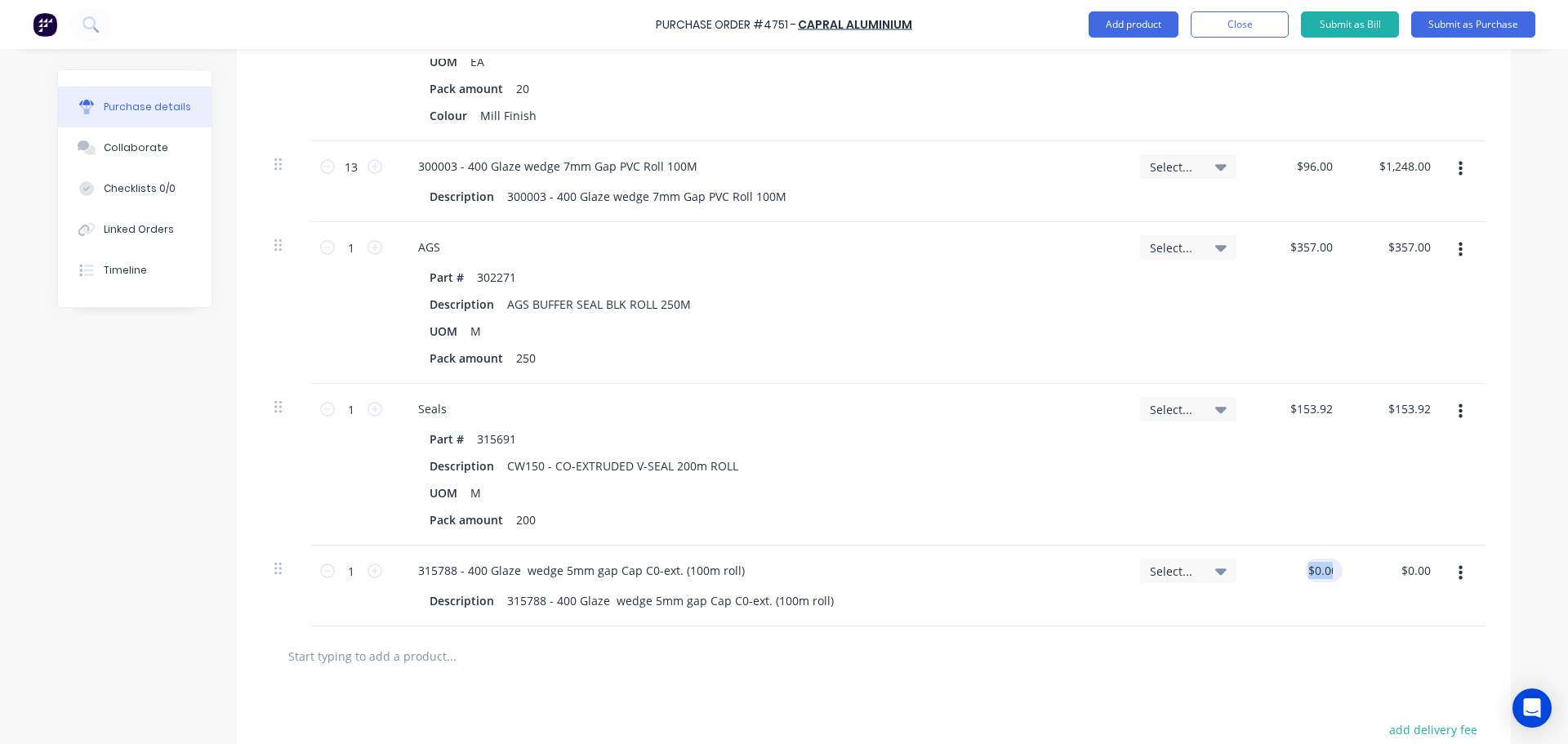
click at [1305, 572] on div "$0.00 0.00" at bounding box center [1321, 570] width 31 height 24
click at [1337, 574] on div "$0.00 $0.00" at bounding box center [1299, 586] width 98 height 81
type textarea "x"
type input "0.00"
click at [1325, 570] on input "0.00" at bounding box center [1321, 570] width 31 height 24
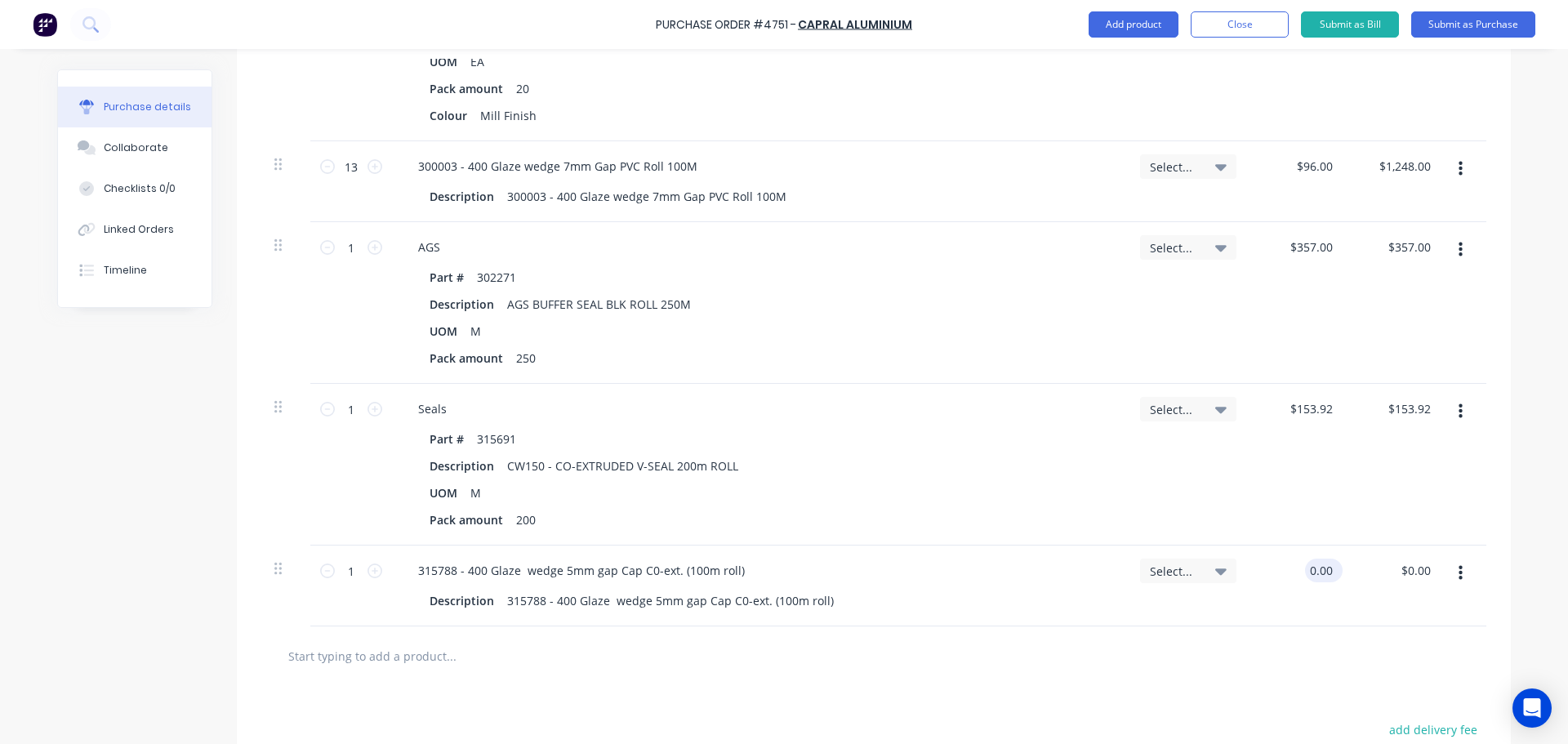
type textarea "x"
click at [1325, 570] on input "0.00" at bounding box center [1321, 570] width 31 height 24
type input "111.6"
type textarea "x"
type input "$111.60"
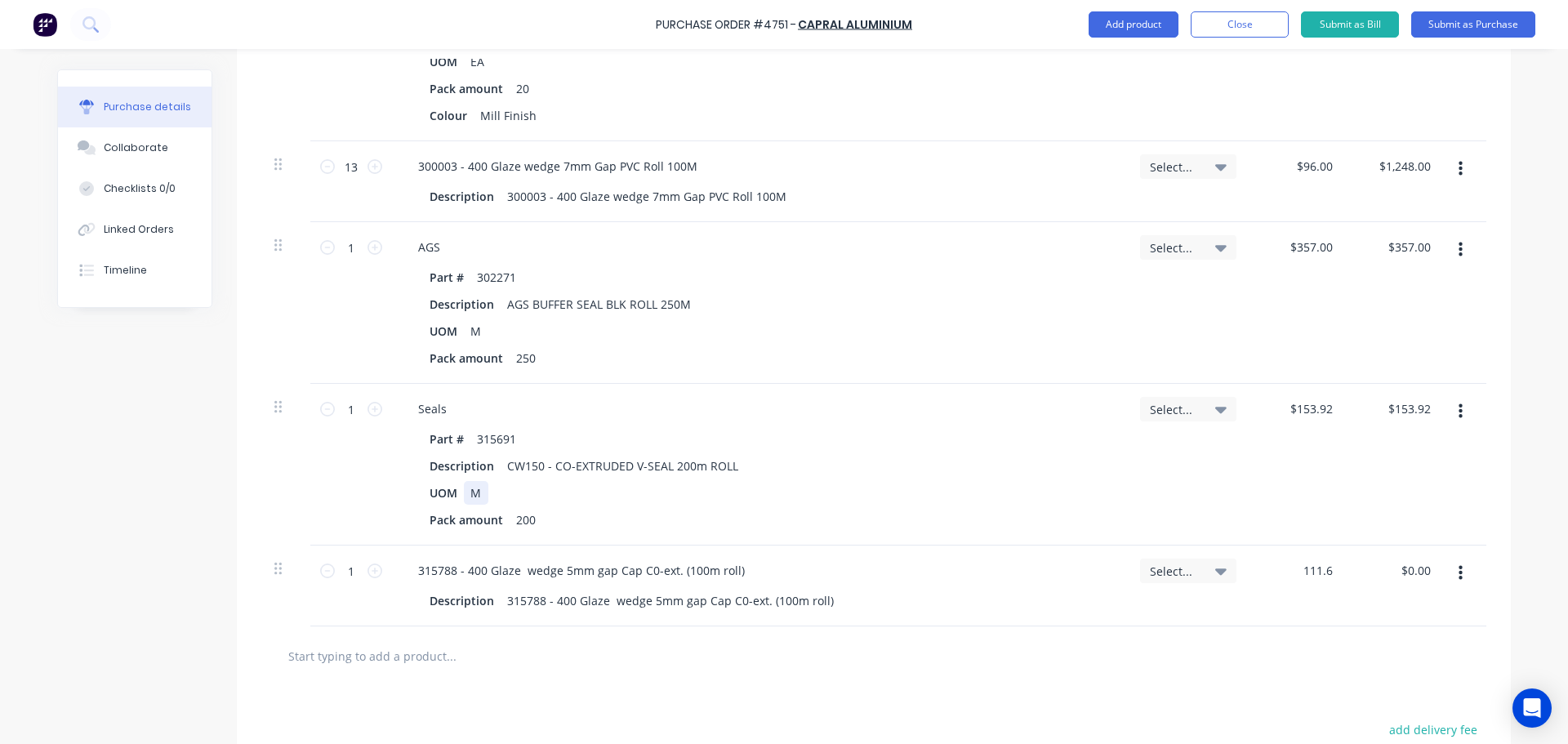
type input "$111.60"
click at [1116, 500] on div "Seals Part # 315691 Description CW150 - CO-EXTRUDED V-SEAL 200m ROLL UOM M Pack…" at bounding box center [760, 464] width 735 height 162
click at [336, 578] on input "1" at bounding box center [351, 570] width 33 height 25
type textarea "x"
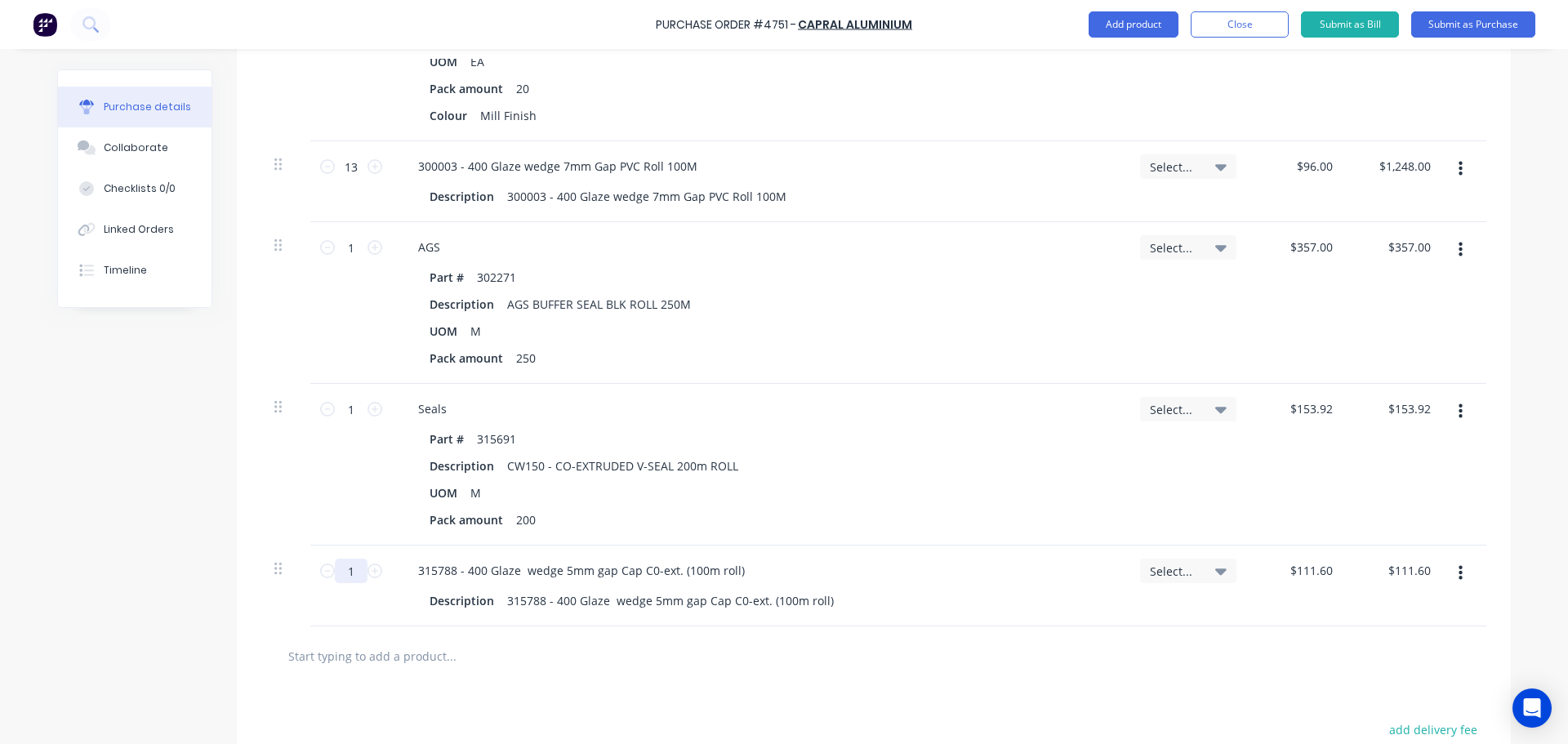
type input "13"
type input "$1,450.80"
type textarea "x"
type input "13"
click at [1053, 575] on div "315788 - 400 Glaze wedge 5mm gap Cap C0-ext. (100m roll)" at bounding box center [759, 570] width 709 height 24
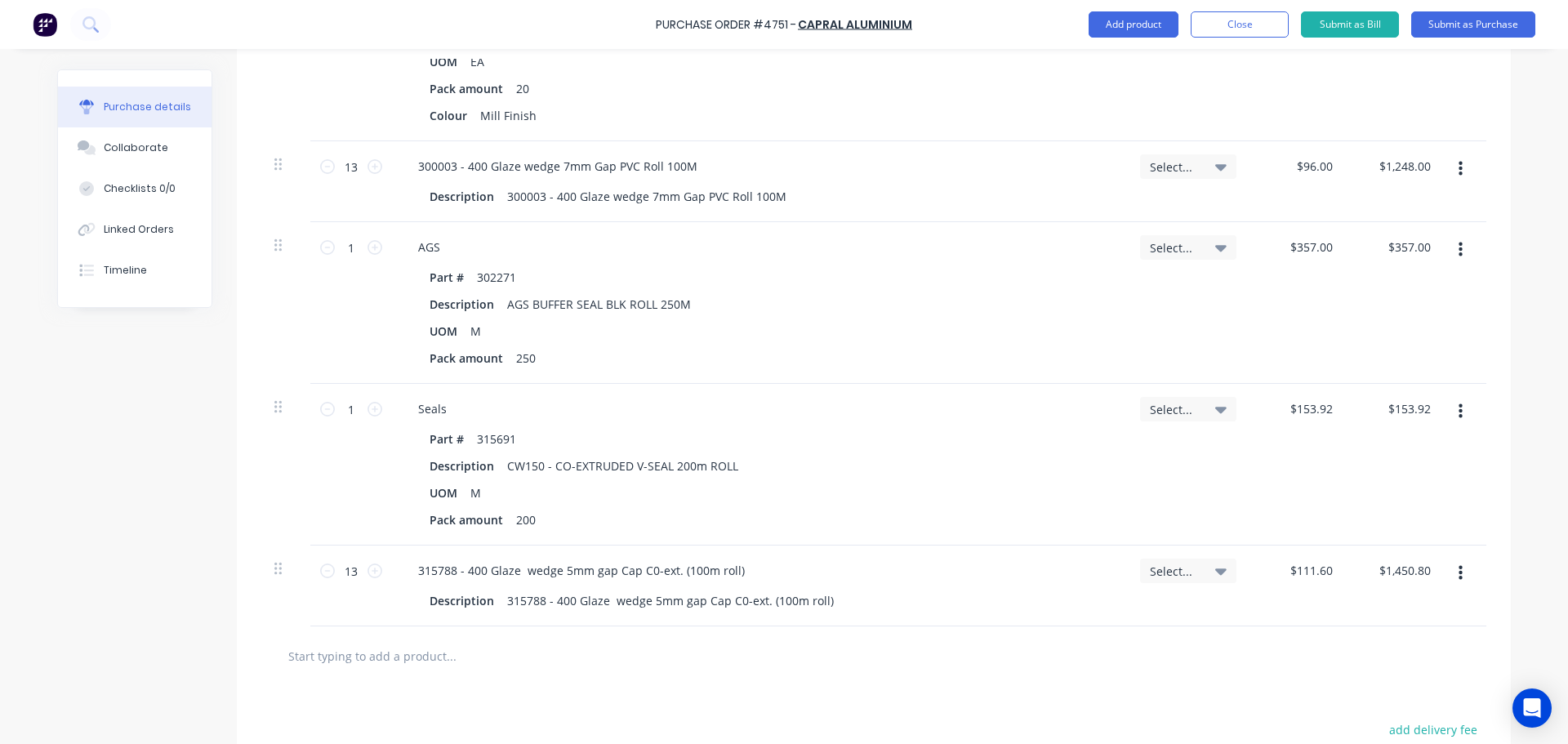
type textarea "x"
click at [432, 654] on input "text" at bounding box center [451, 656] width 327 height 33
type input "3"
type textarea "x"
type input "31"
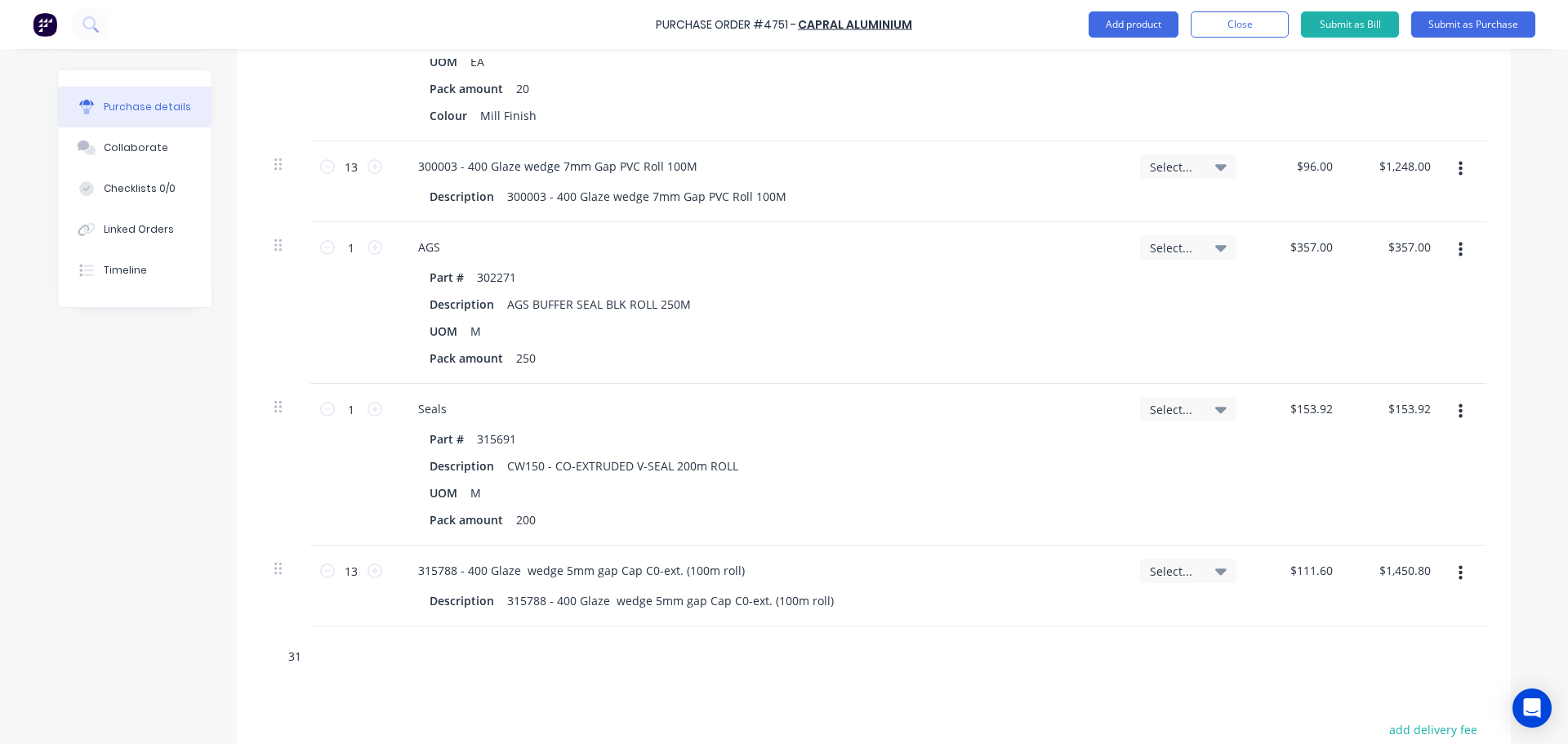
type textarea "x"
type input "316"
type textarea "x"
type input "3160"
type textarea "x"
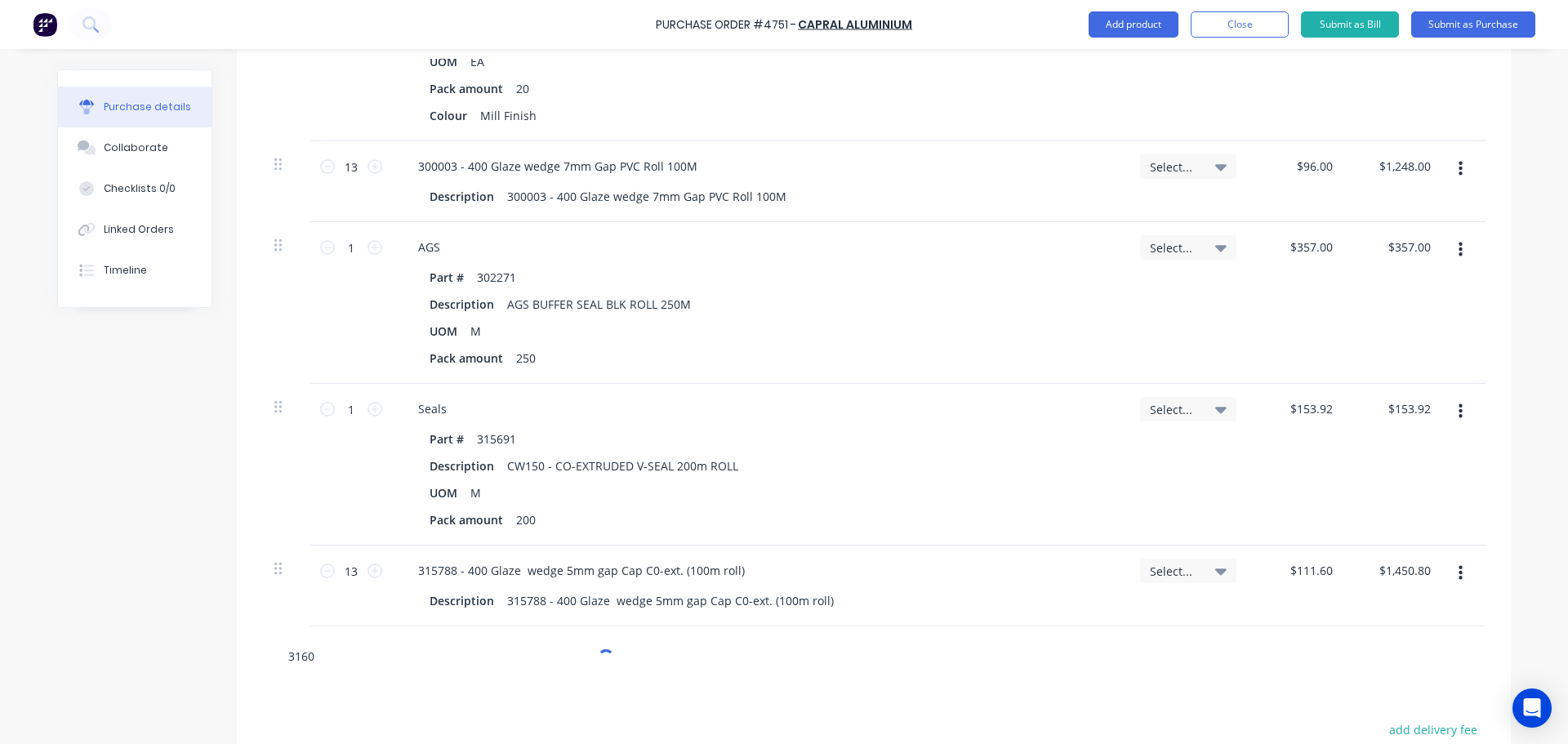
type input "31605"
type textarea "x"
type input "316051"
type textarea "x"
type input "316051"
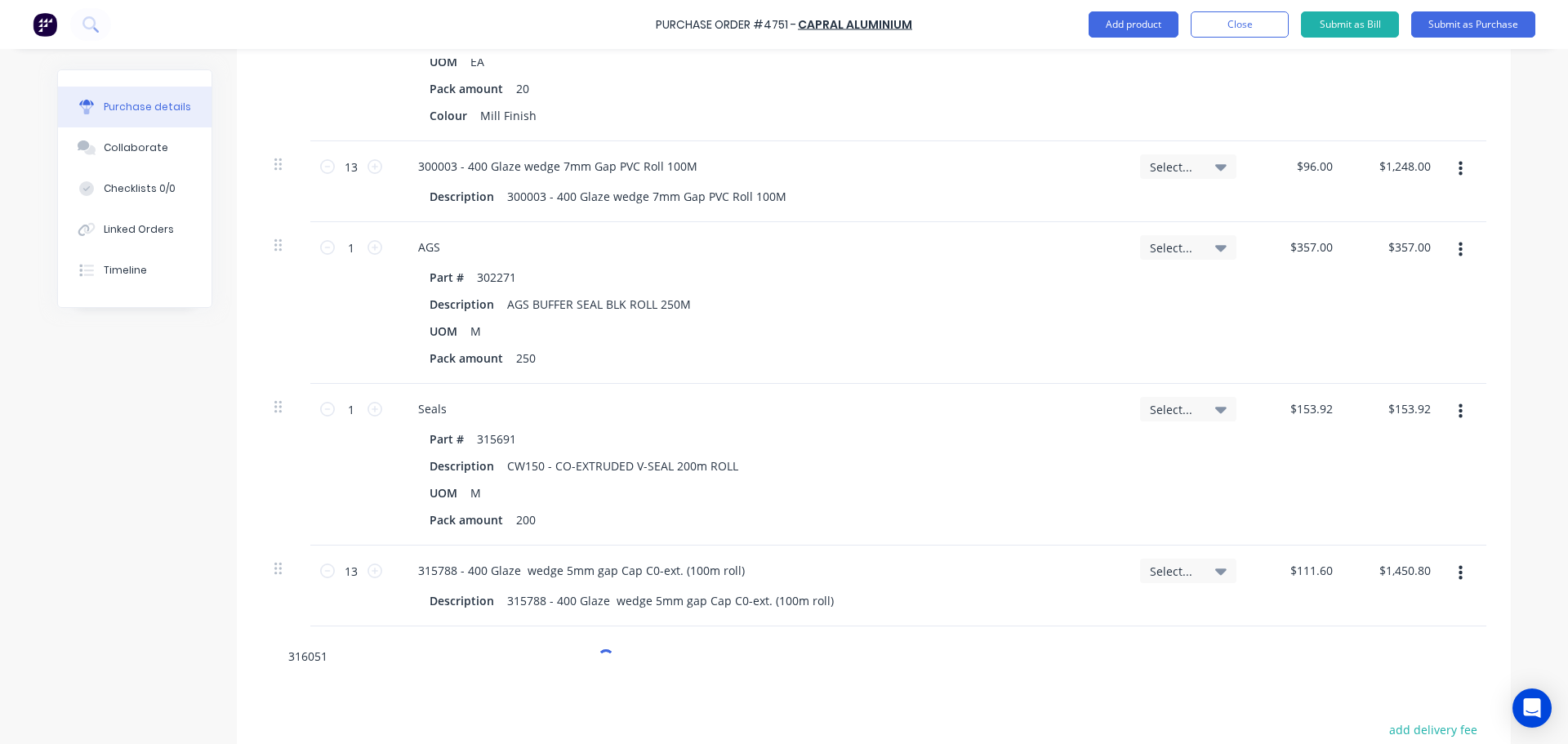
type textarea "x"
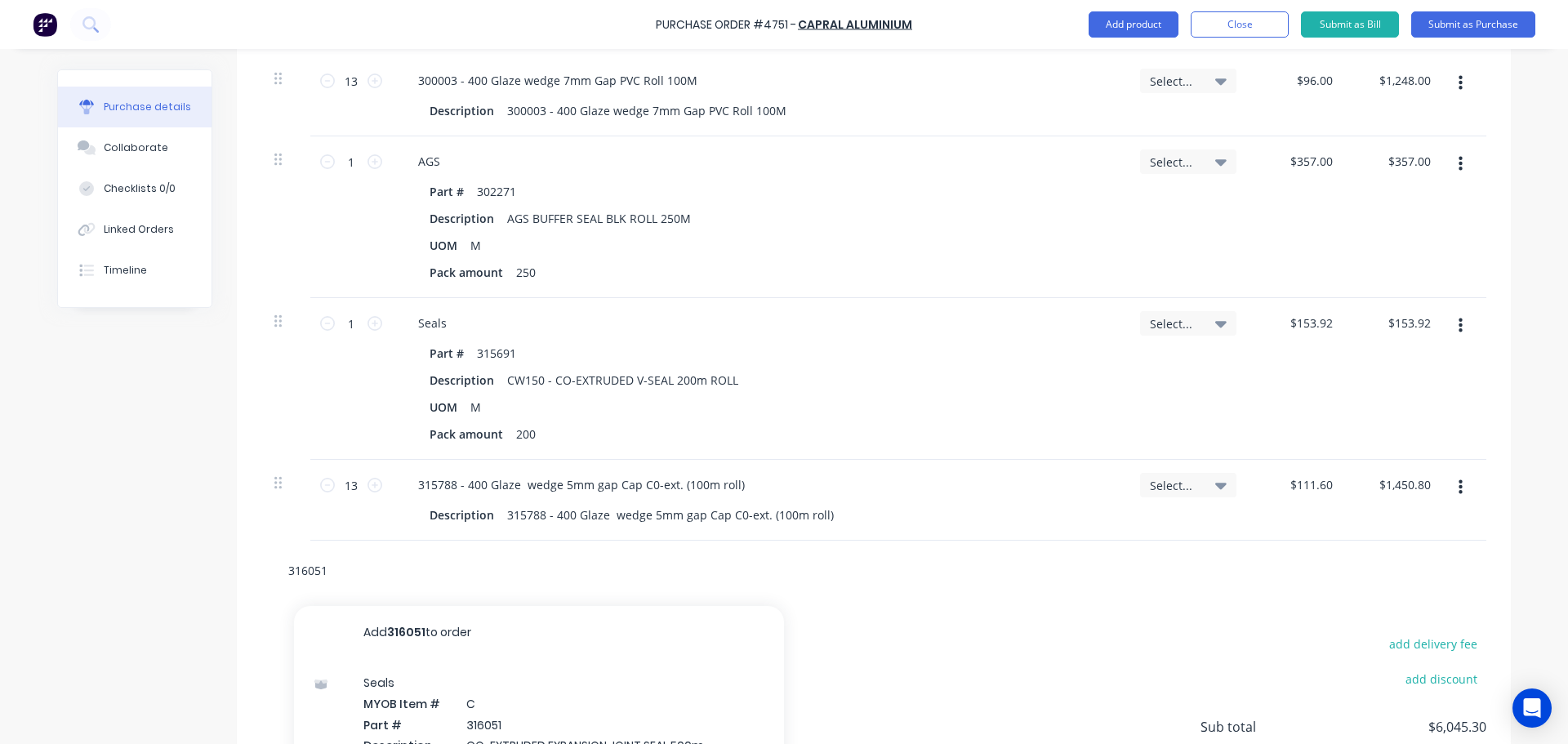
scroll to position [4182, 0]
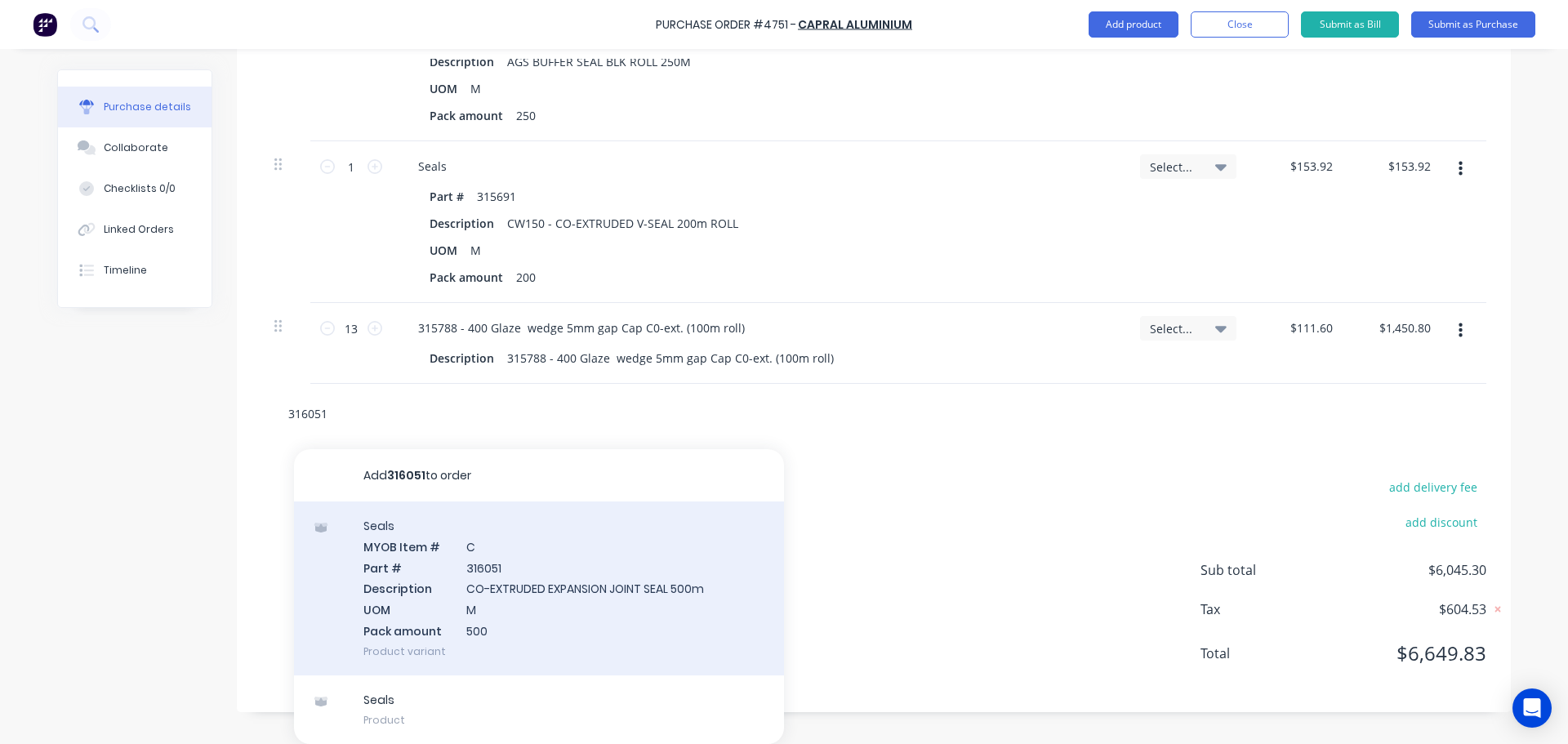
type input "316051"
click at [467, 597] on div "Seals MYOB Item # C Part # 316051 Description CO-EXTRUDED EXPANSION JOINT SEAL …" at bounding box center [539, 588] width 490 height 174
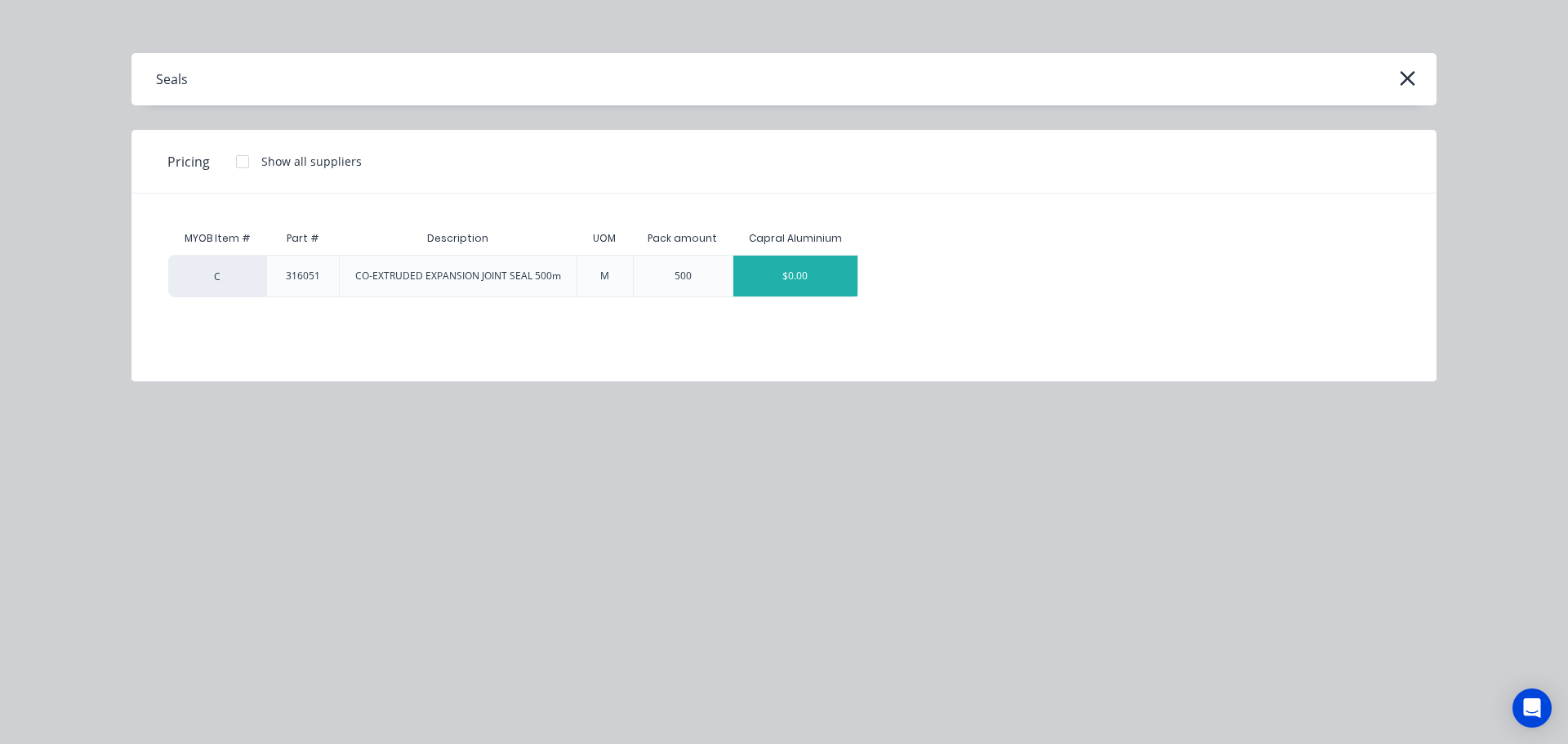
type textarea "x"
click at [814, 288] on div "$0.00" at bounding box center [795, 276] width 125 height 41
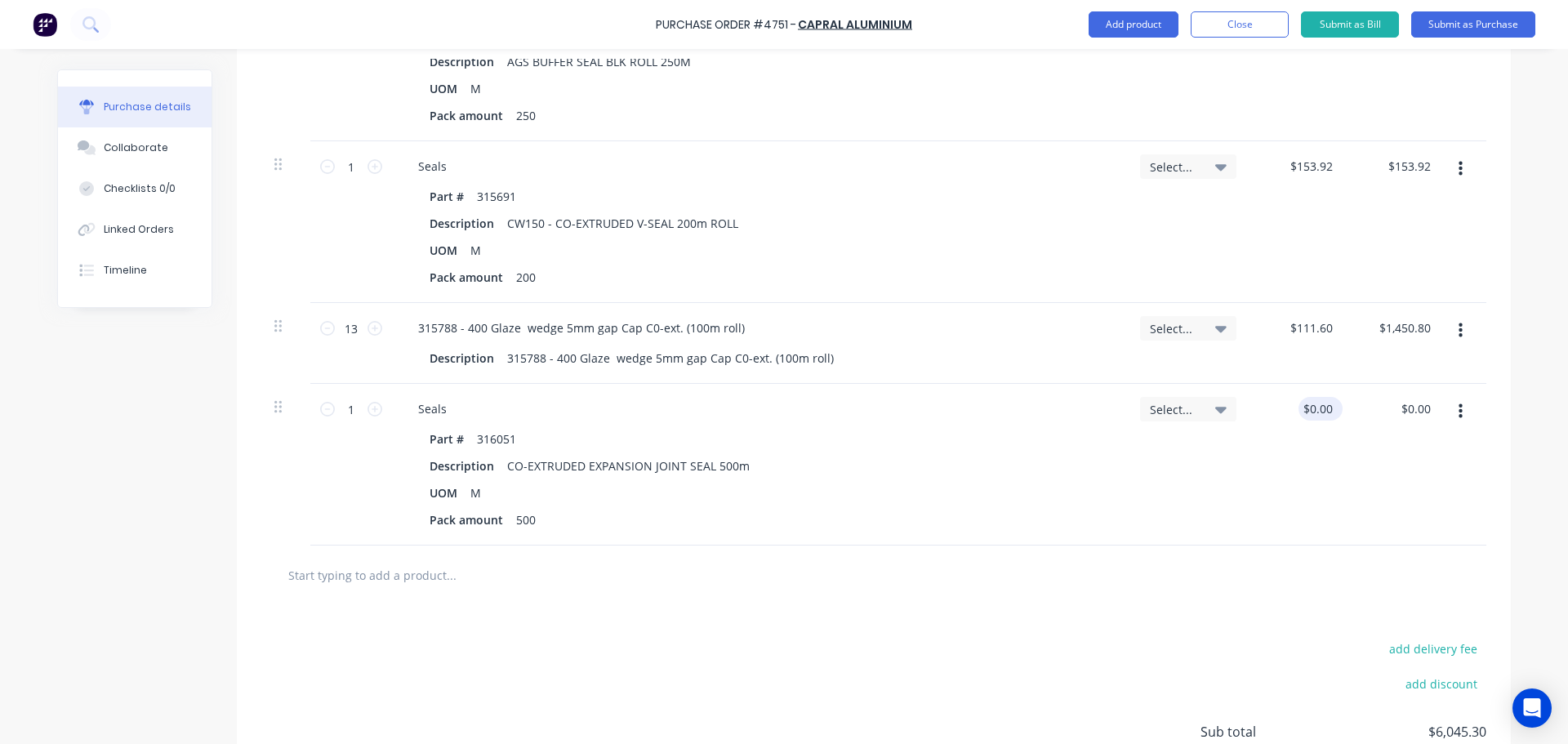
type textarea "x"
type input "0.00"
click at [1311, 408] on input "0.00" at bounding box center [1317, 409] width 37 height 24
type textarea "x"
click at [1310, 408] on input "0.00" at bounding box center [1321, 409] width 31 height 24
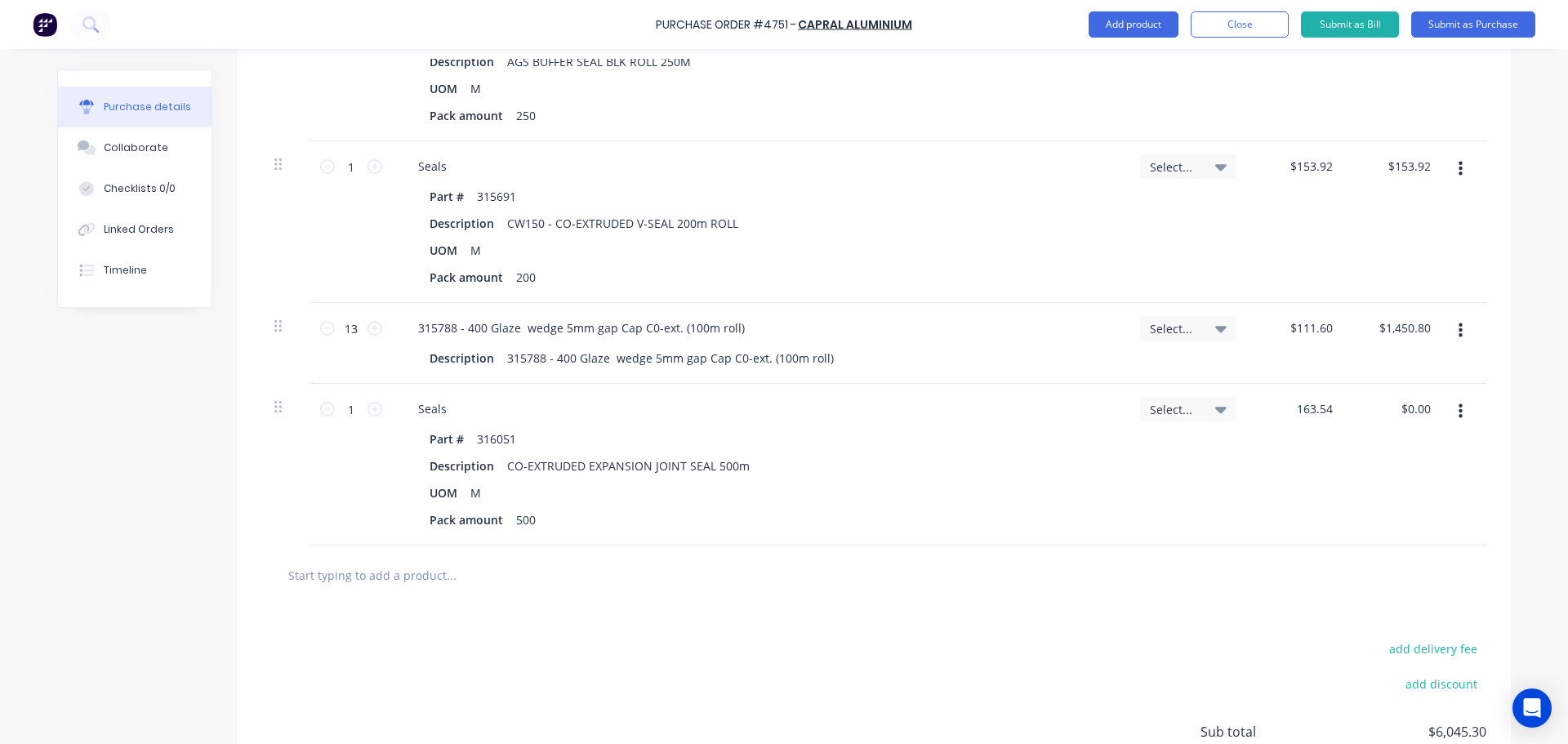
type input "163.54"
type textarea "x"
type input "$163.54"
click at [1251, 472] on div "$163.54 163.54" at bounding box center [1299, 464] width 98 height 162
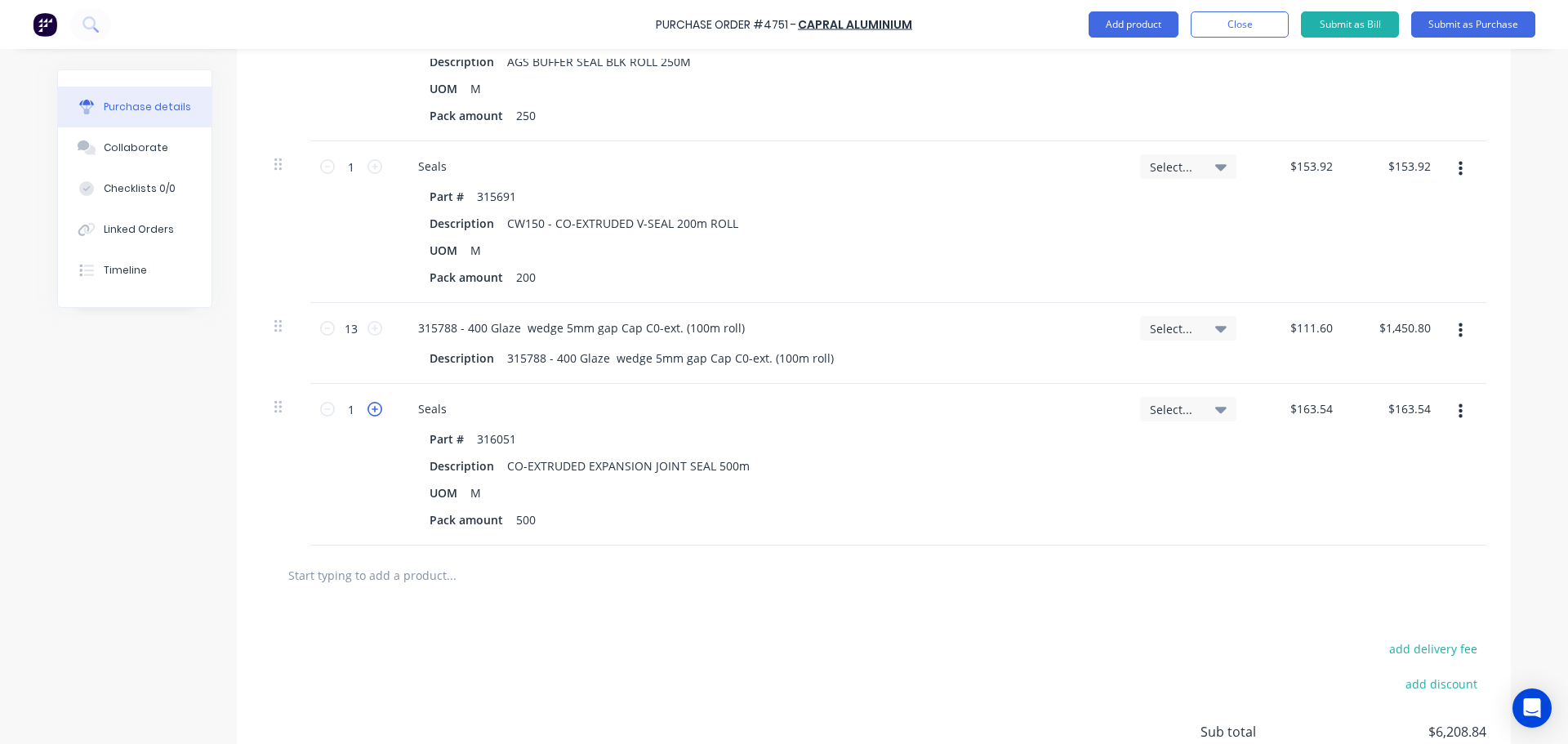
click at [370, 414] on icon at bounding box center [374, 408] width 14 height 14
type textarea "x"
type input "2"
type input "$327.08"
click at [823, 489] on div "UOM M" at bounding box center [756, 493] width 667 height 24
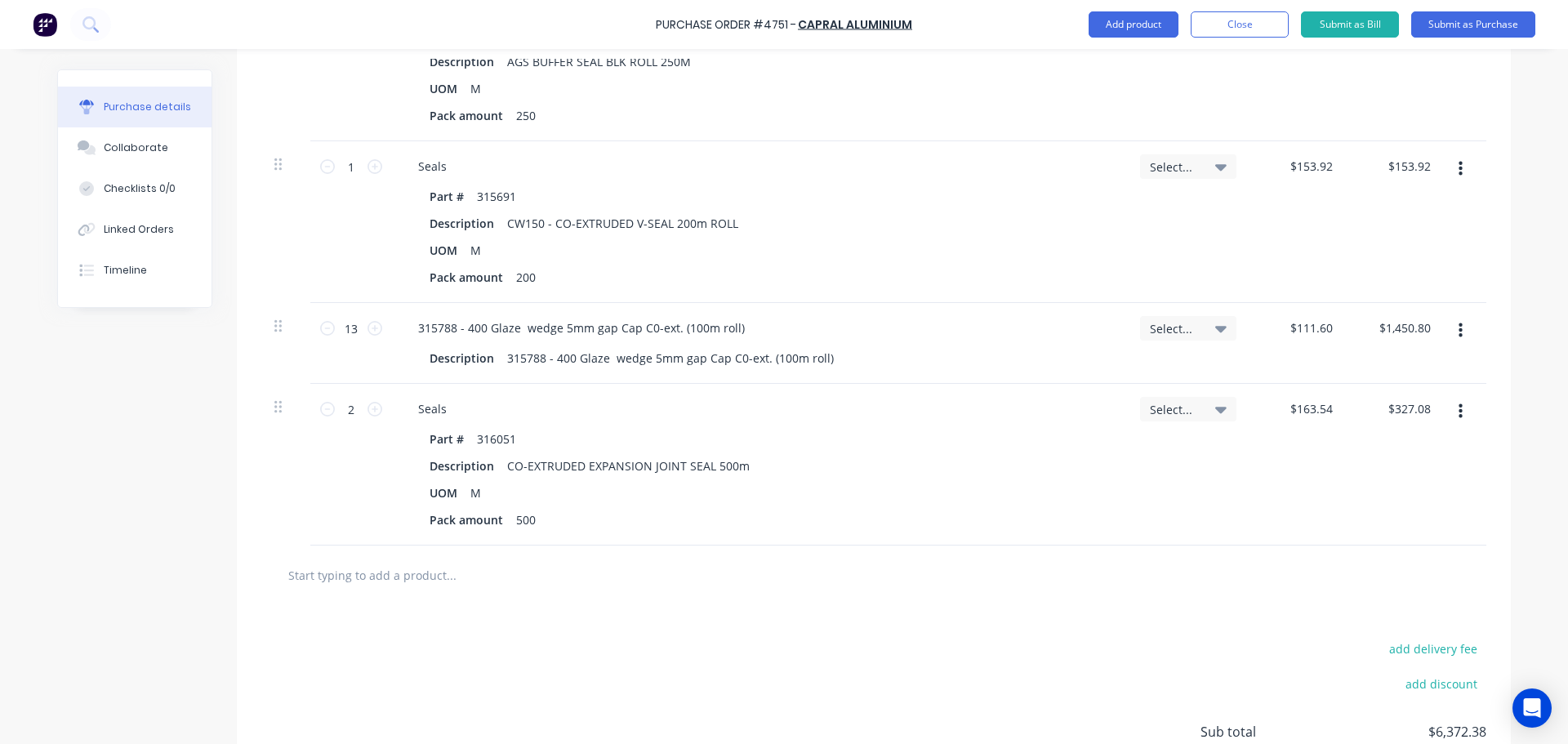
type textarea "x"
click at [439, 580] on input "text" at bounding box center [451, 575] width 327 height 33
type input "d"
type textarea "x"
type input "de"
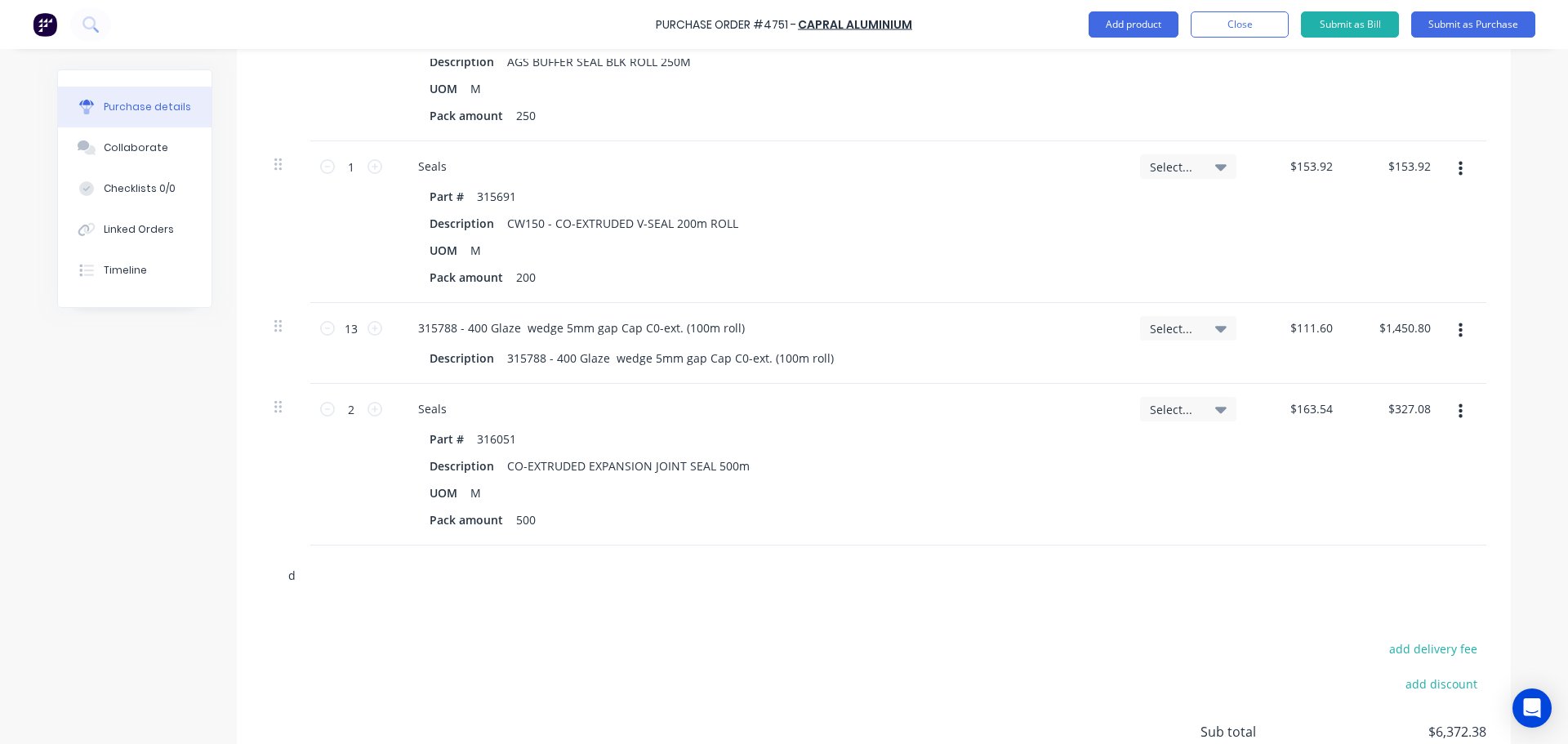
type textarea "x"
type input "del"
type textarea "x"
type input "deli"
type textarea "x"
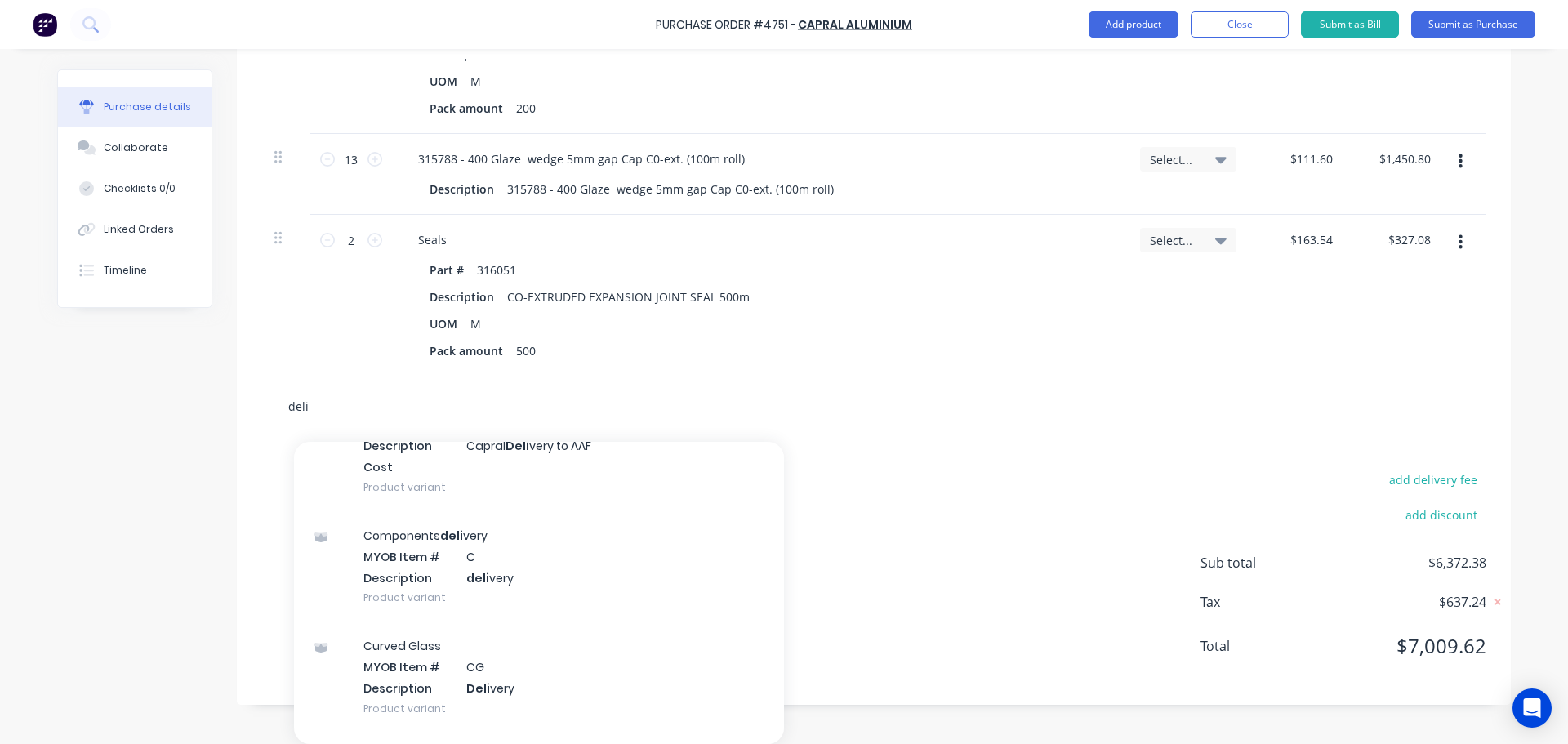
scroll to position [490, 0]
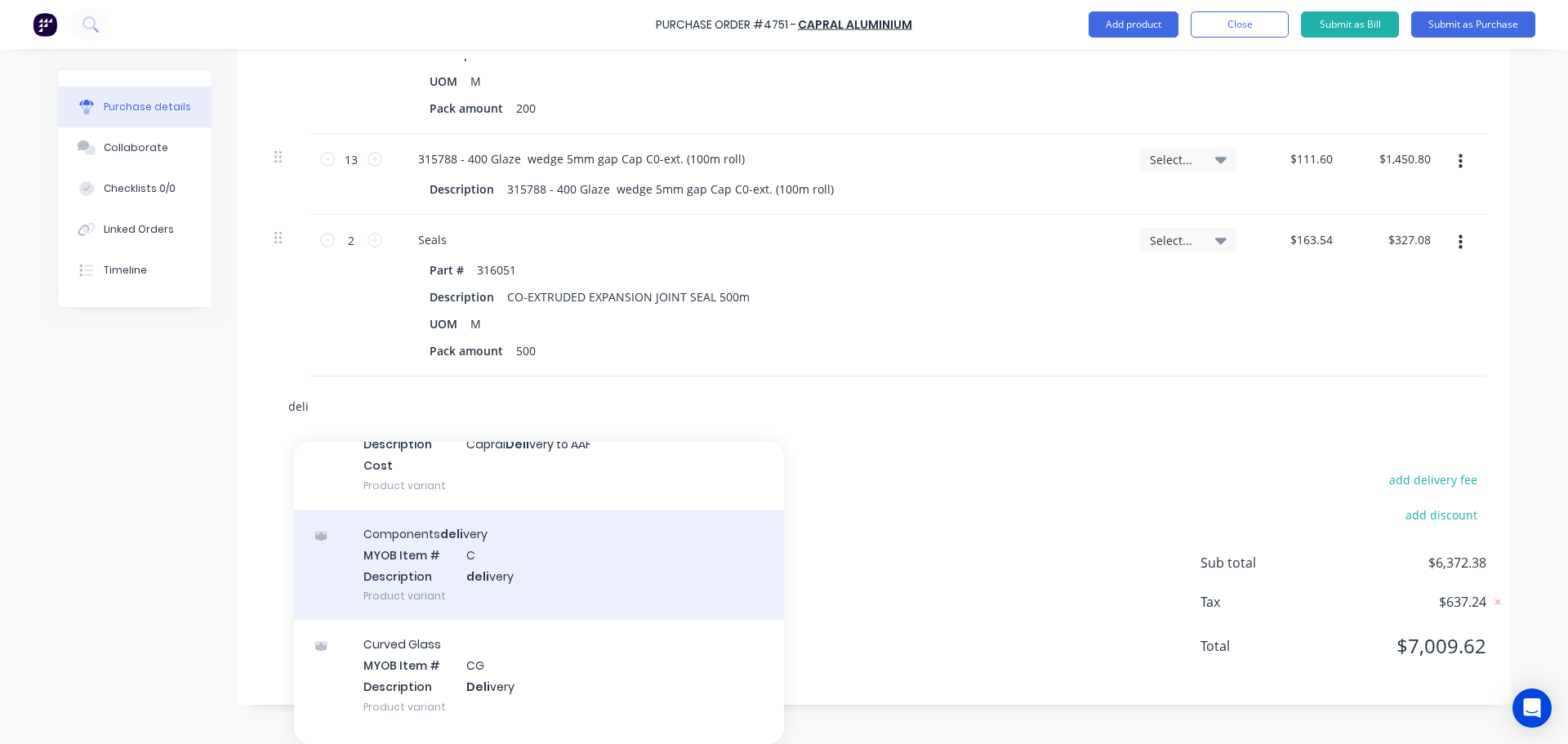
type input "deli"
click at [454, 575] on div "Components deli very MYOB Item # C Description deli very Product variant" at bounding box center [539, 565] width 490 height 110
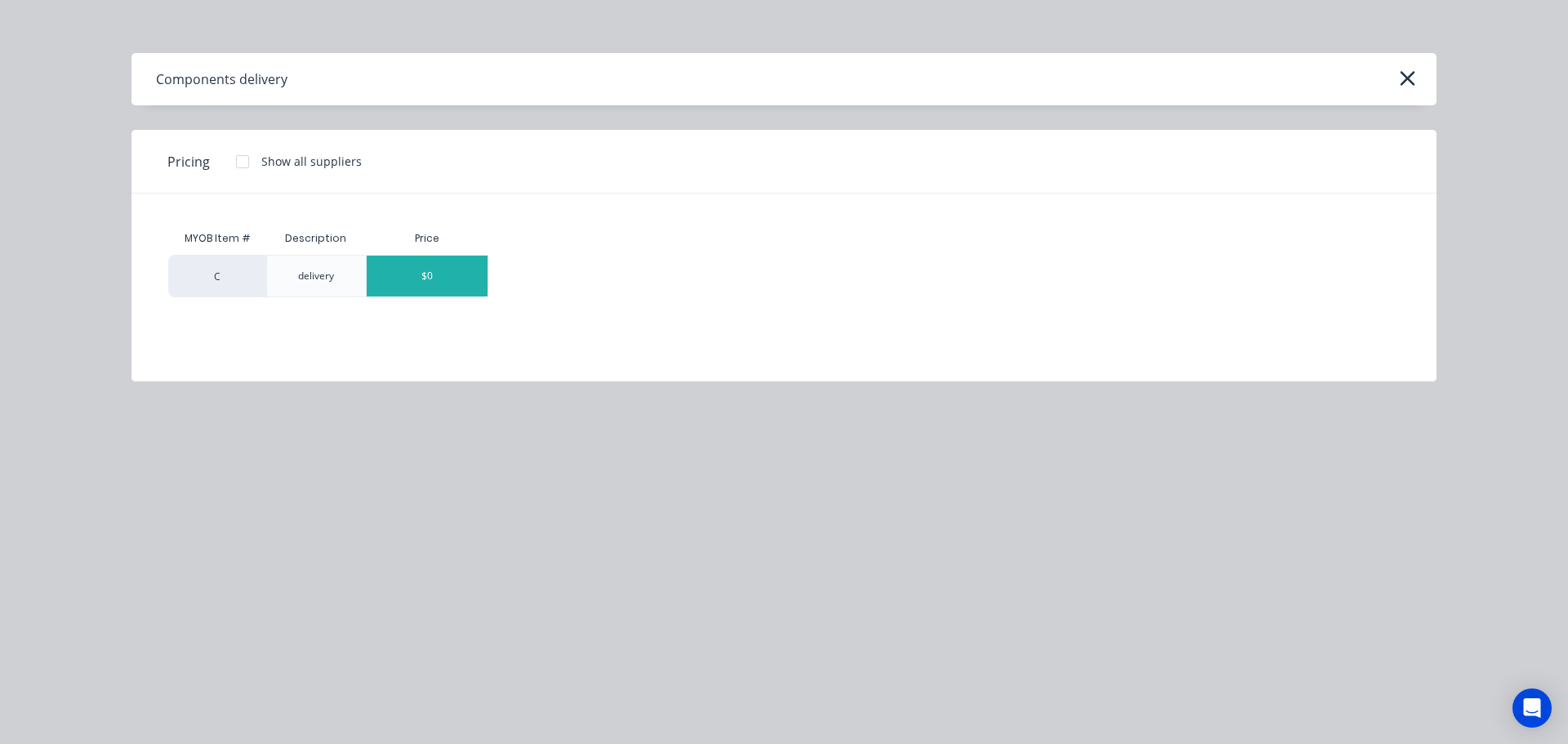
type textarea "x"
click at [455, 273] on div "$0" at bounding box center [427, 276] width 121 height 41
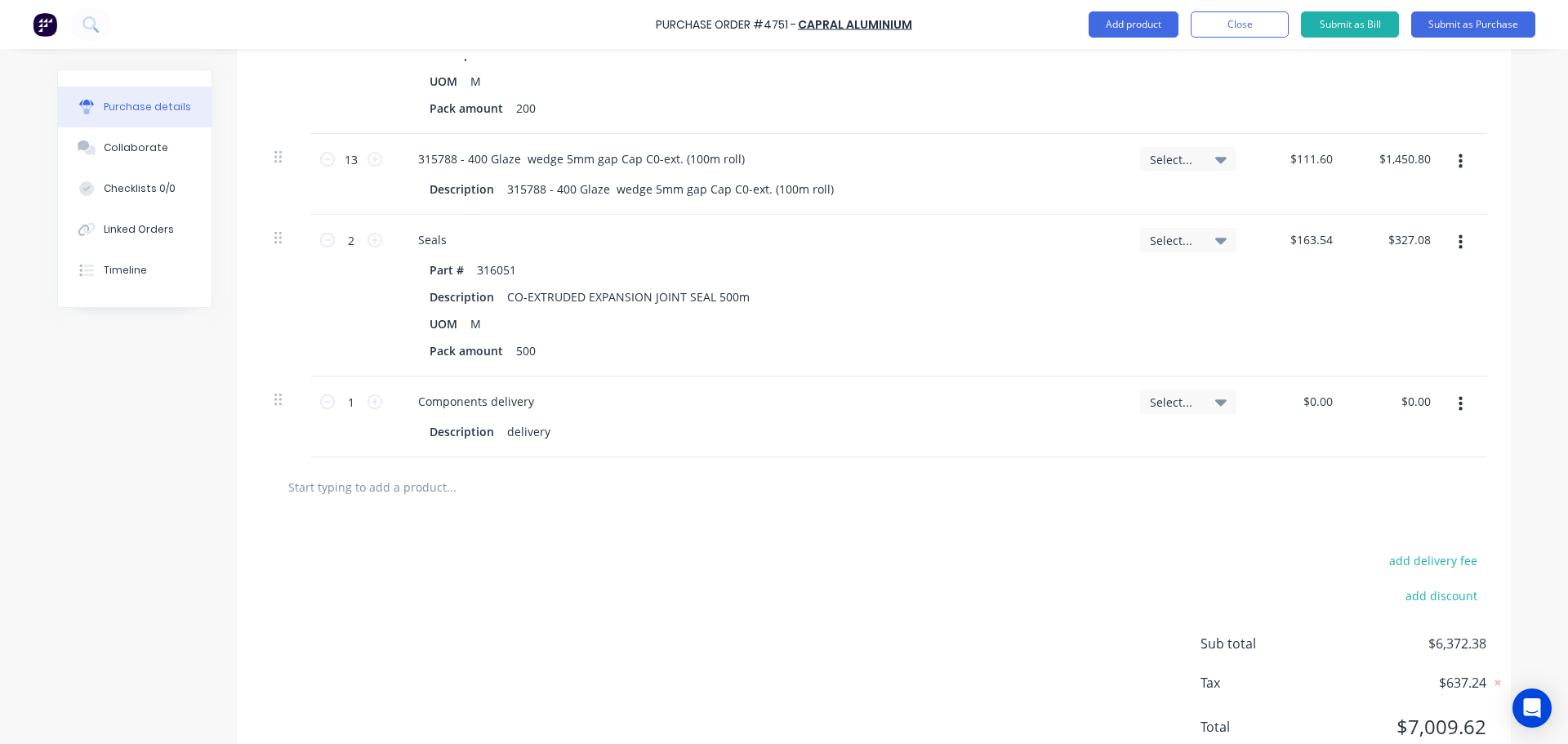
scroll to position [4351, 0]
type textarea "x"
type input "0.00"
click at [1319, 406] on input "0.00" at bounding box center [1317, 402] width 37 height 24
type textarea "x"
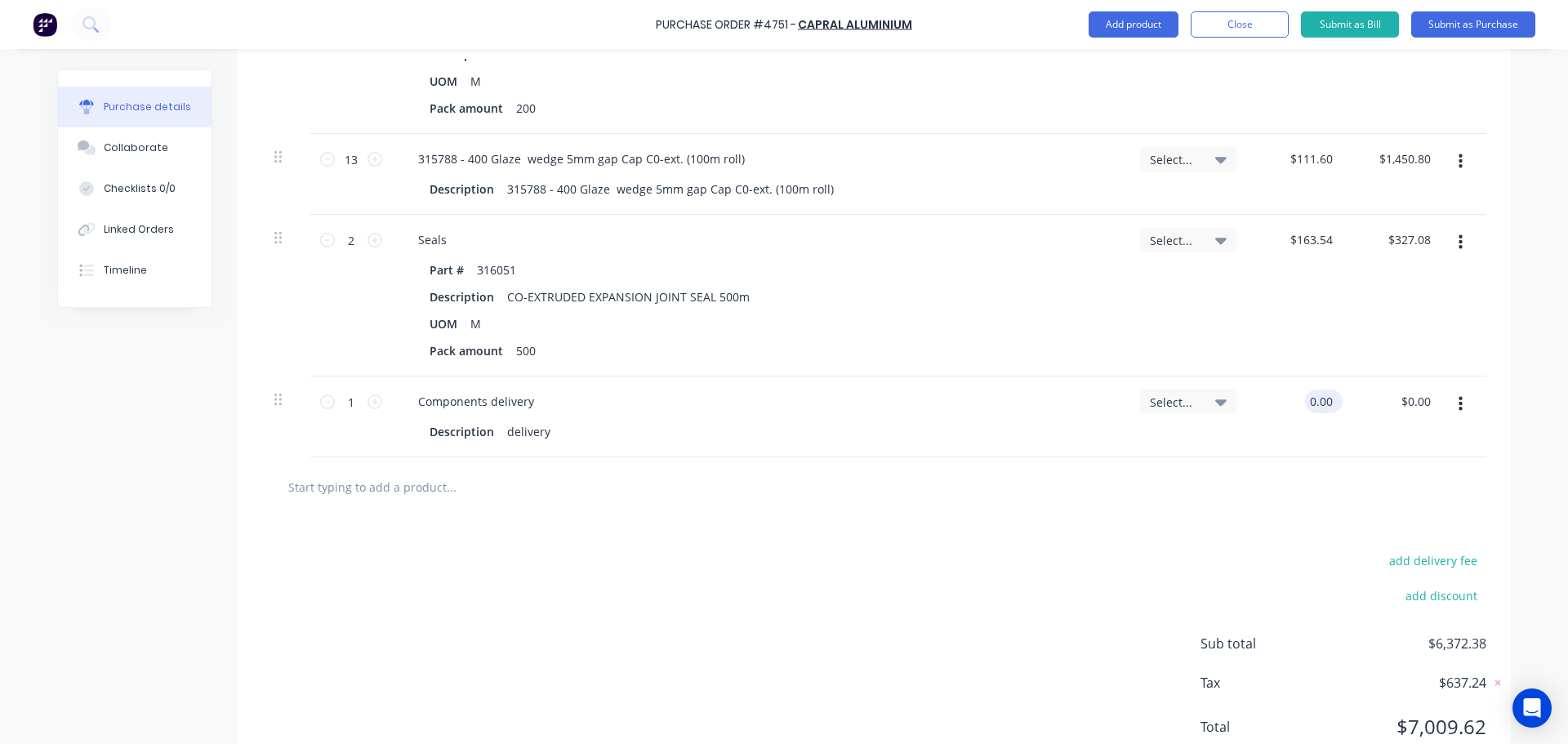
click at [1319, 406] on input "0.00" at bounding box center [1321, 402] width 31 height 24
type input "90"
type textarea "x"
type input "$90.00"
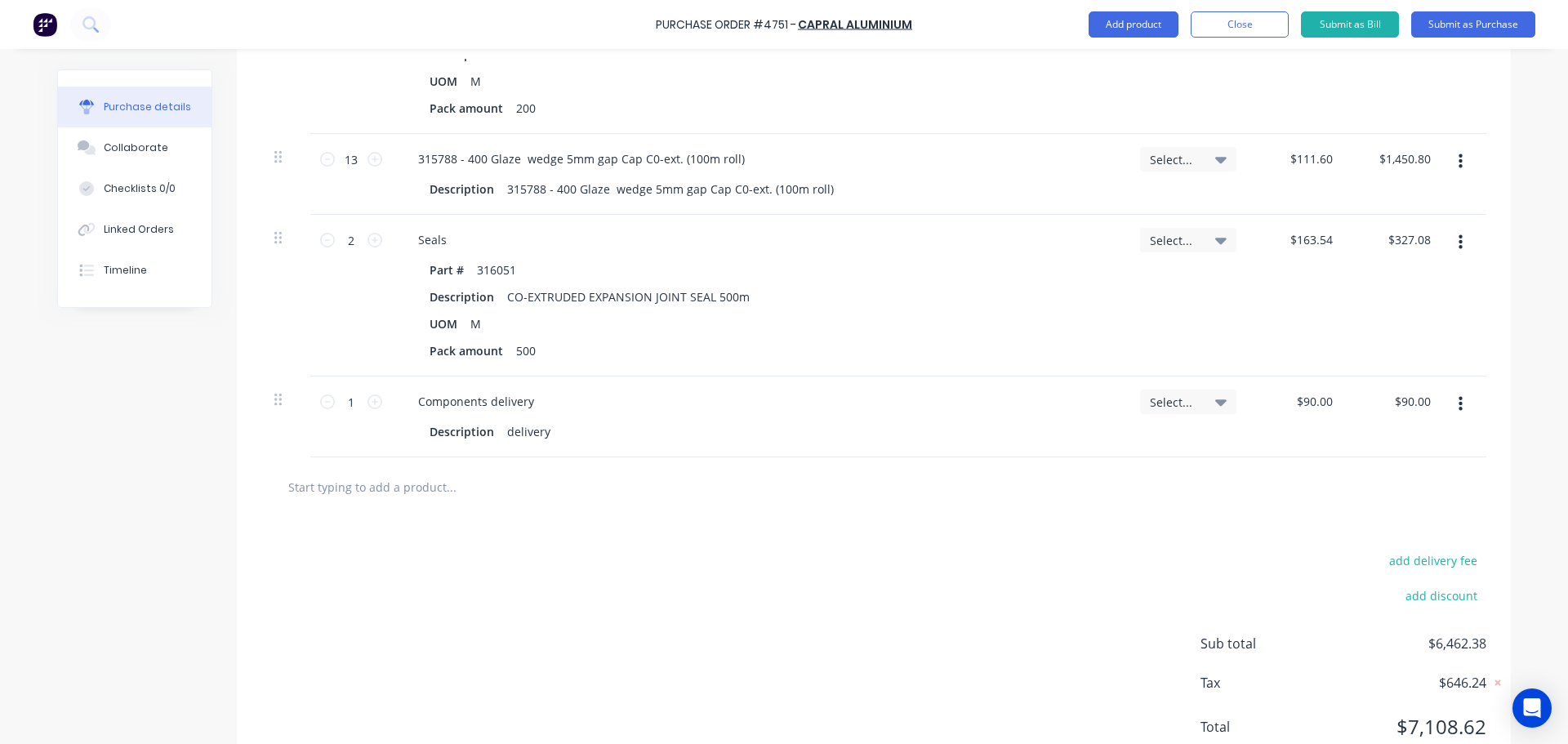
click at [985, 513] on div at bounding box center [873, 487] width 1225 height 59
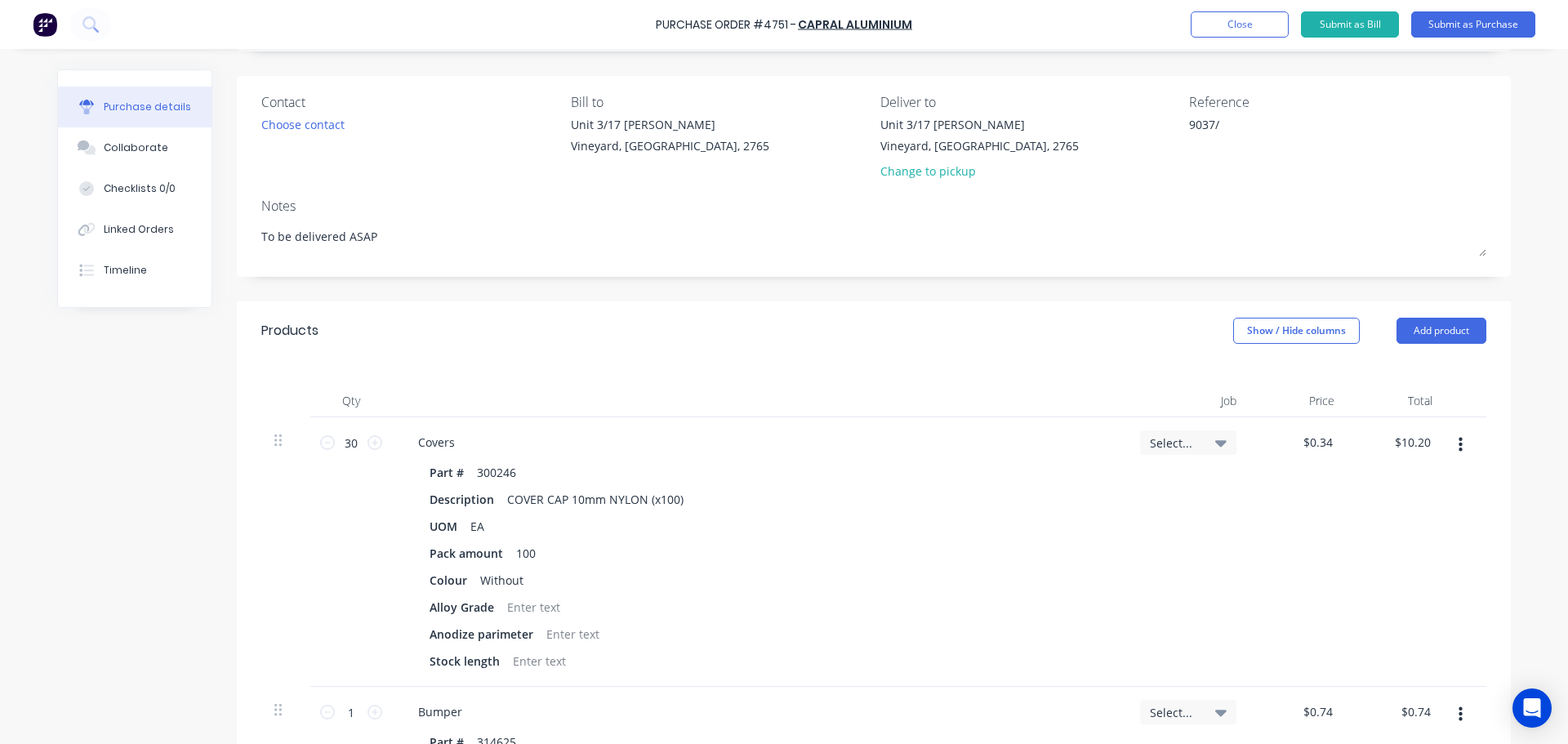
scroll to position [103, 0]
